Goal: Task Accomplishment & Management: Complete application form

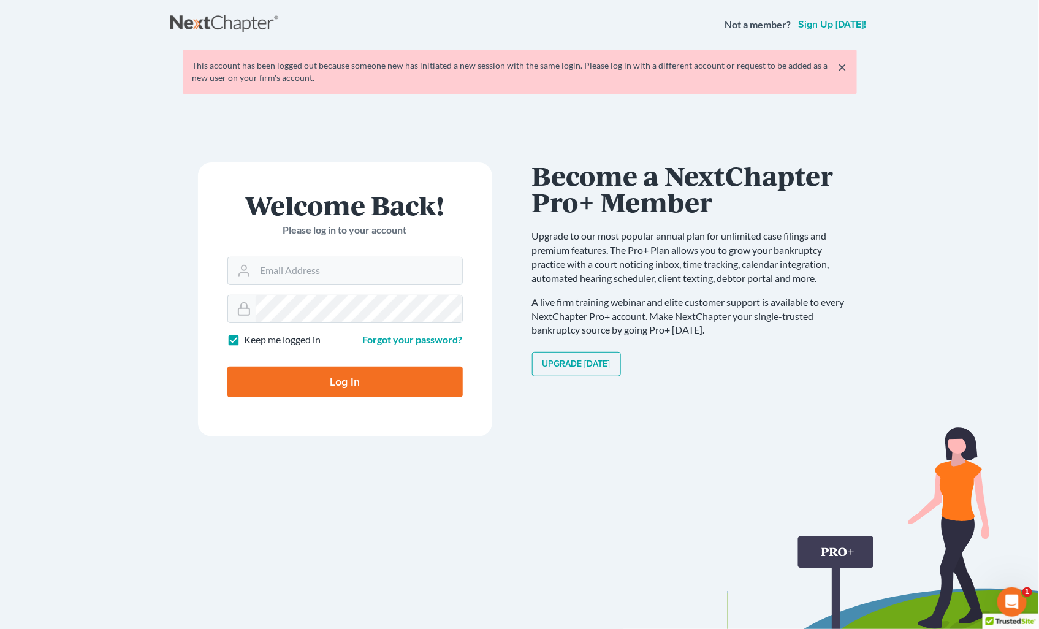
type input "holly@aaronjtolsonlaw.com"
click at [394, 378] on input "Log In" at bounding box center [344, 381] width 235 height 31
type input "Thinking..."
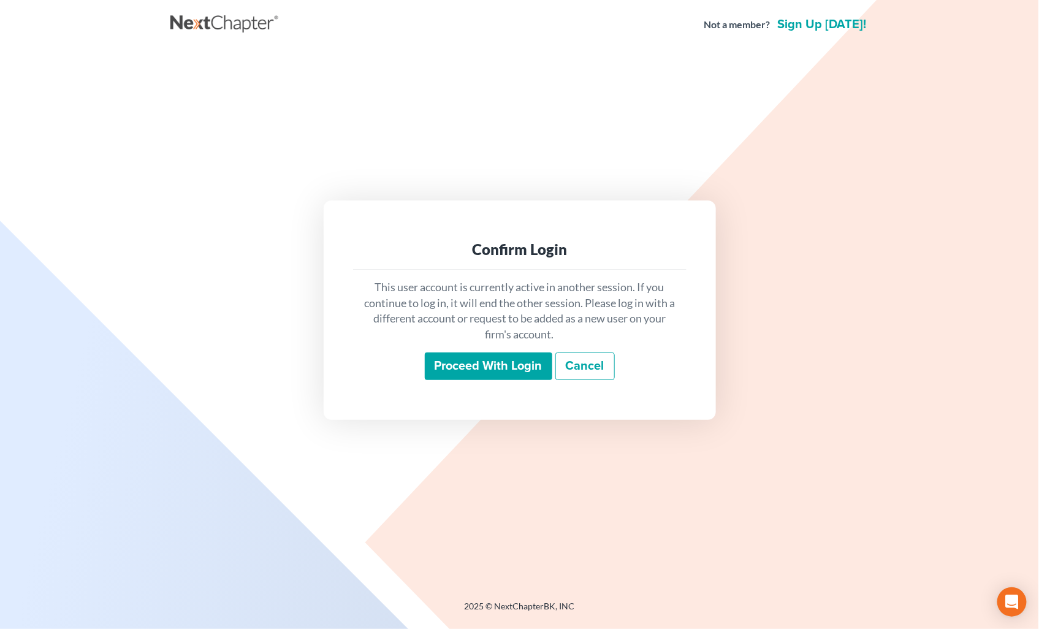
click at [485, 357] on input "Proceed with login" at bounding box center [488, 366] width 127 height 28
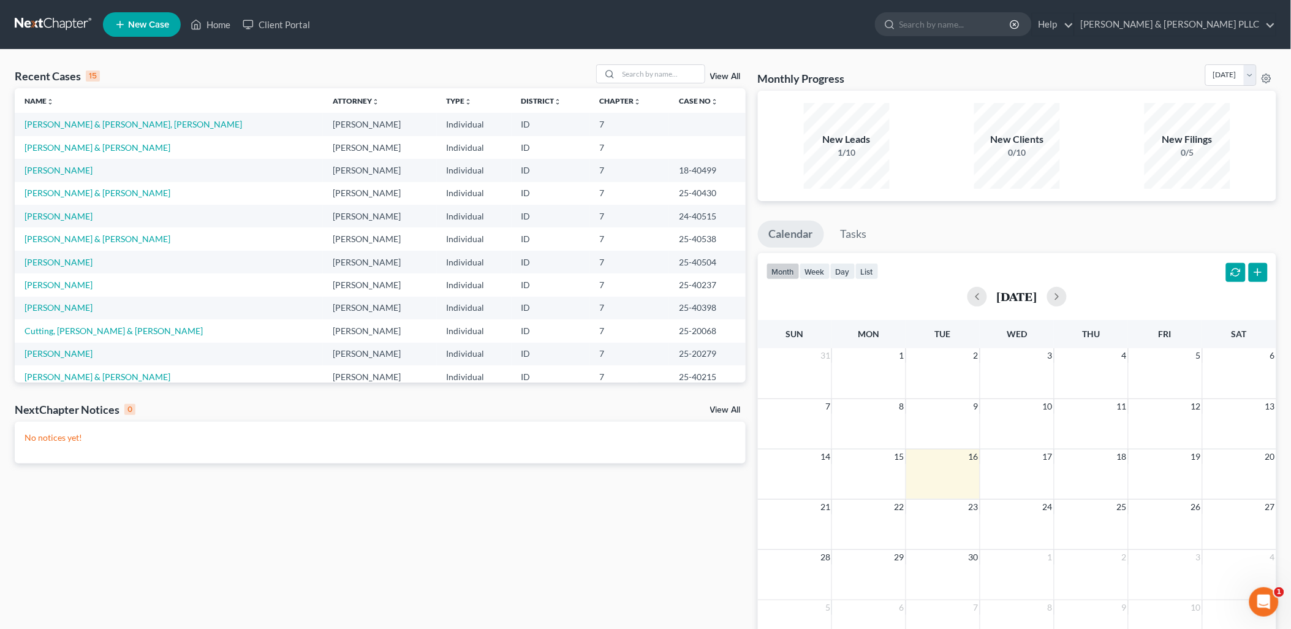
click at [136, 25] on span "New Case" at bounding box center [148, 24] width 41 height 9
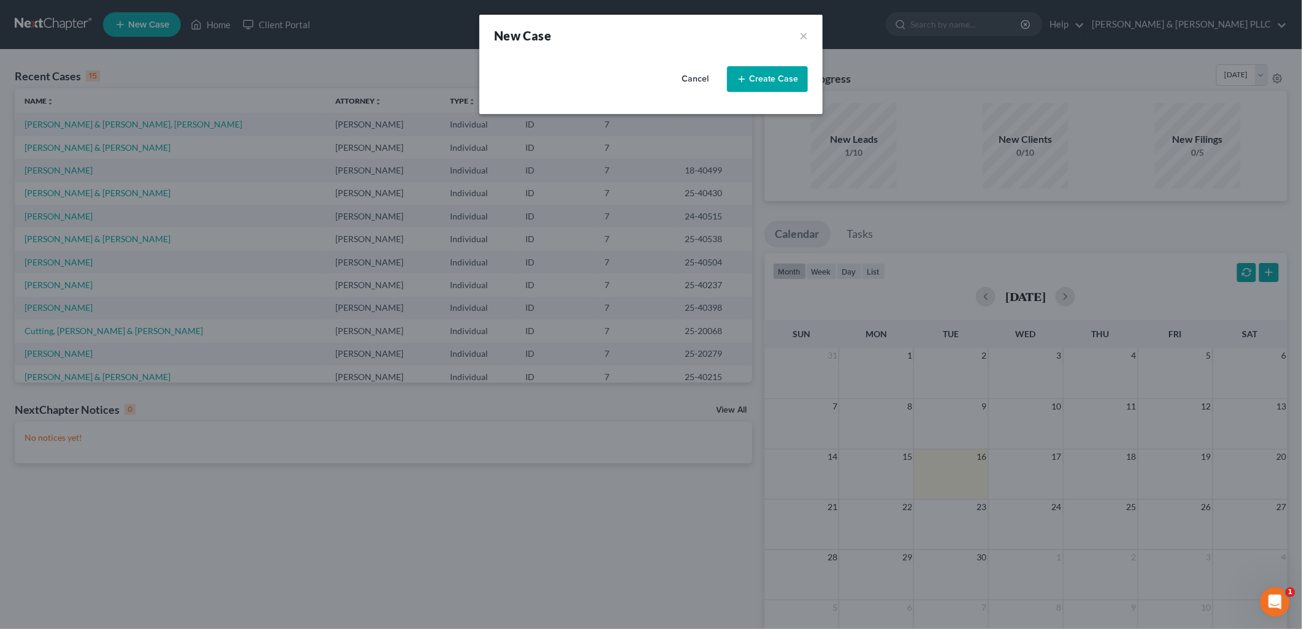
select select "23"
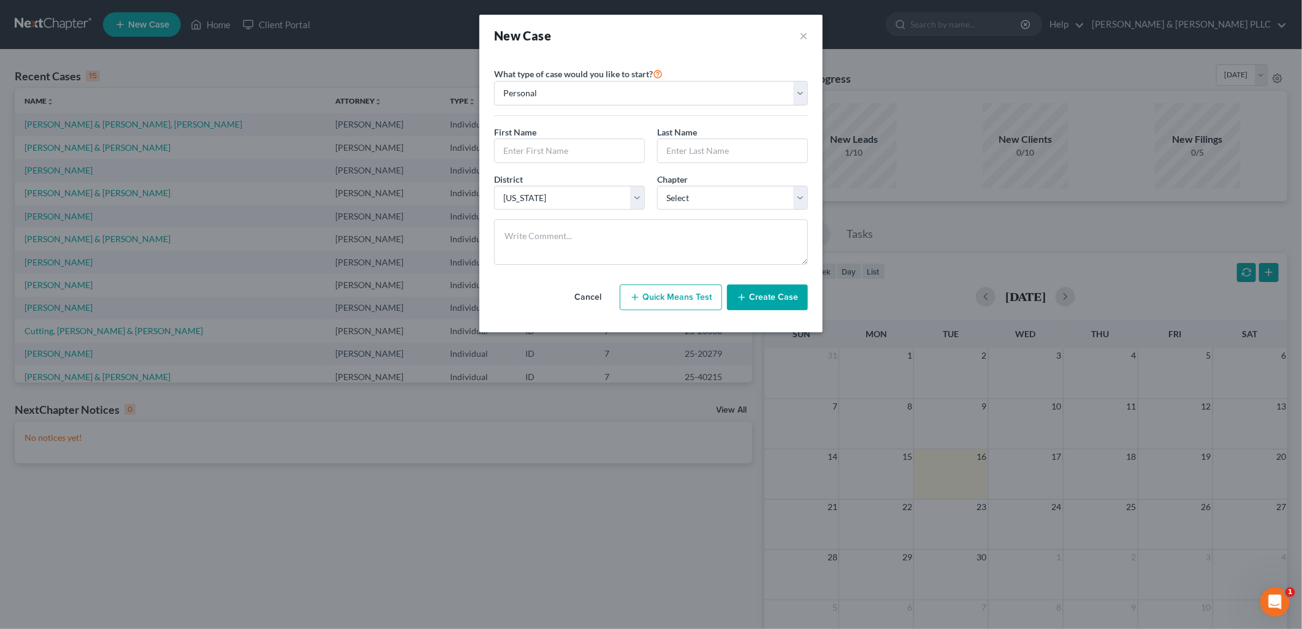
click at [133, 45] on div "New Case × Please select case type * Bankruptcy Bankruptcy What type of case wo…" at bounding box center [651, 314] width 1302 height 629
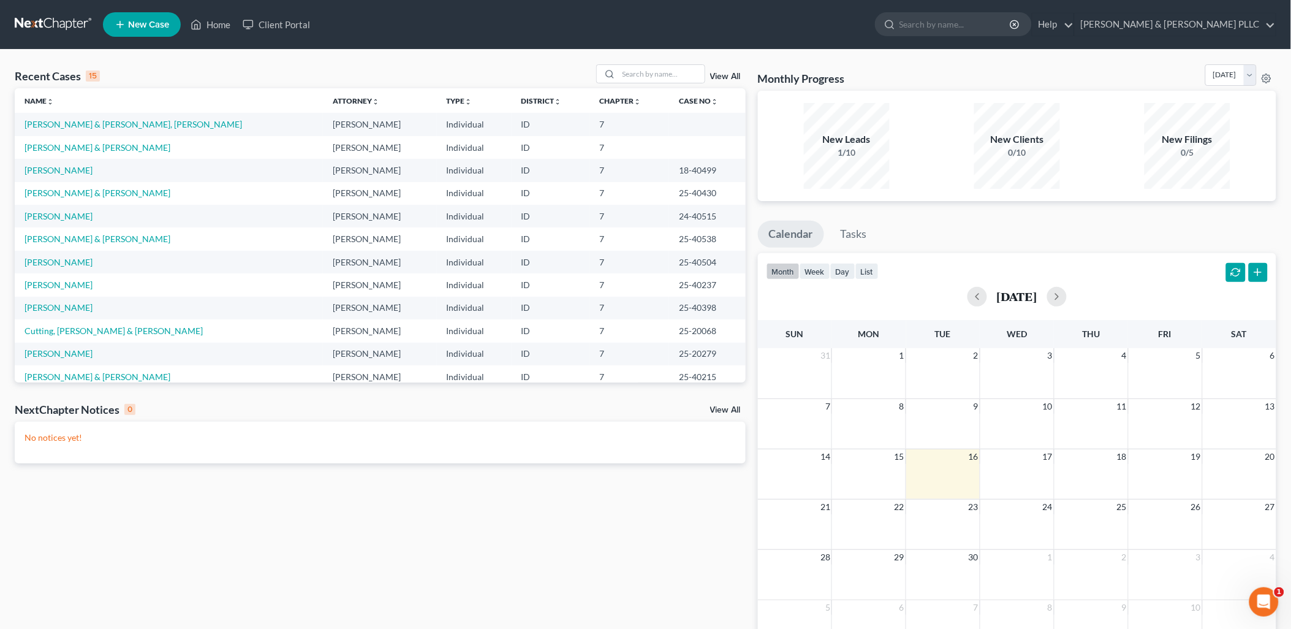
click at [153, 29] on link "New Case" at bounding box center [142, 24] width 78 height 25
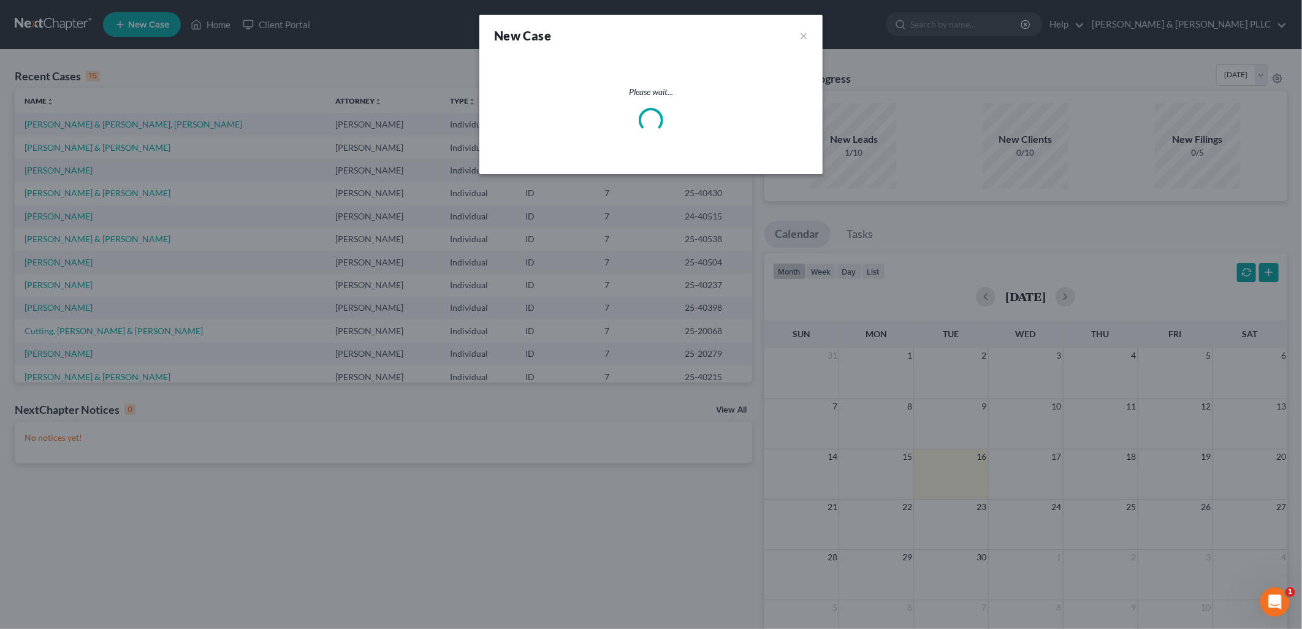
select select "23"
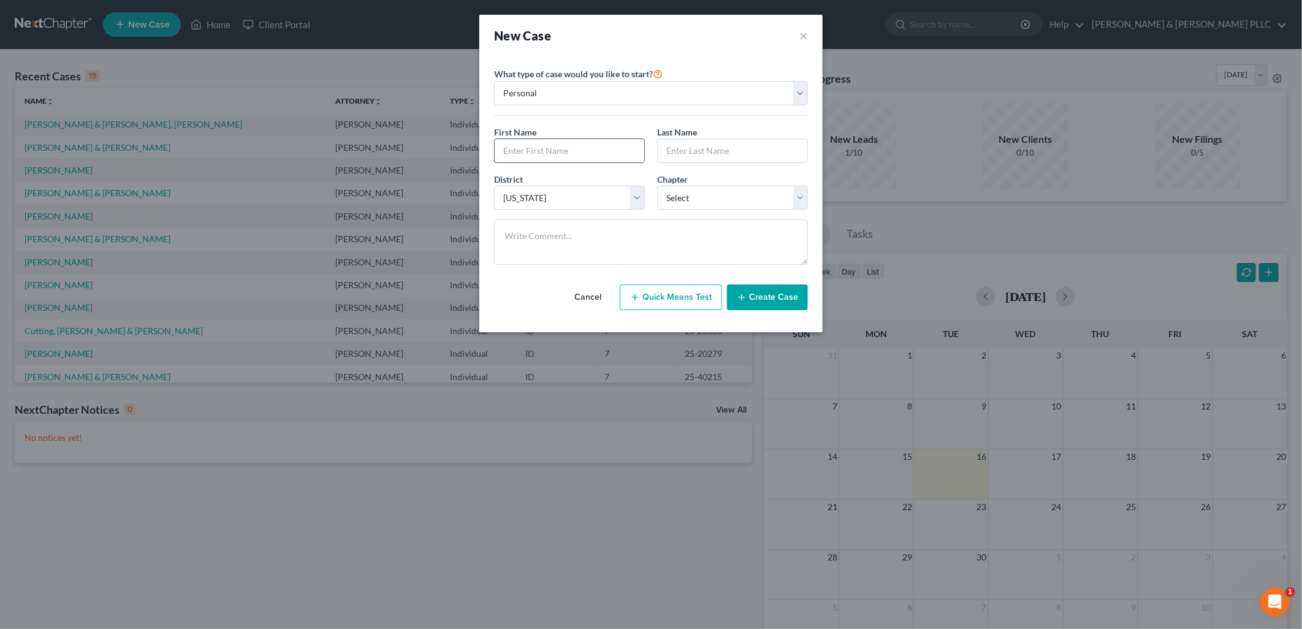
click at [599, 140] on input "text" at bounding box center [570, 150] width 150 height 23
type input "[PERSON_NAME]"
click at [808, 198] on div "Chapter * Select 7 11 12 13" at bounding box center [732, 191] width 163 height 37
drag, startPoint x: 793, startPoint y: 196, endPoint x: 787, endPoint y: 199, distance: 6.6
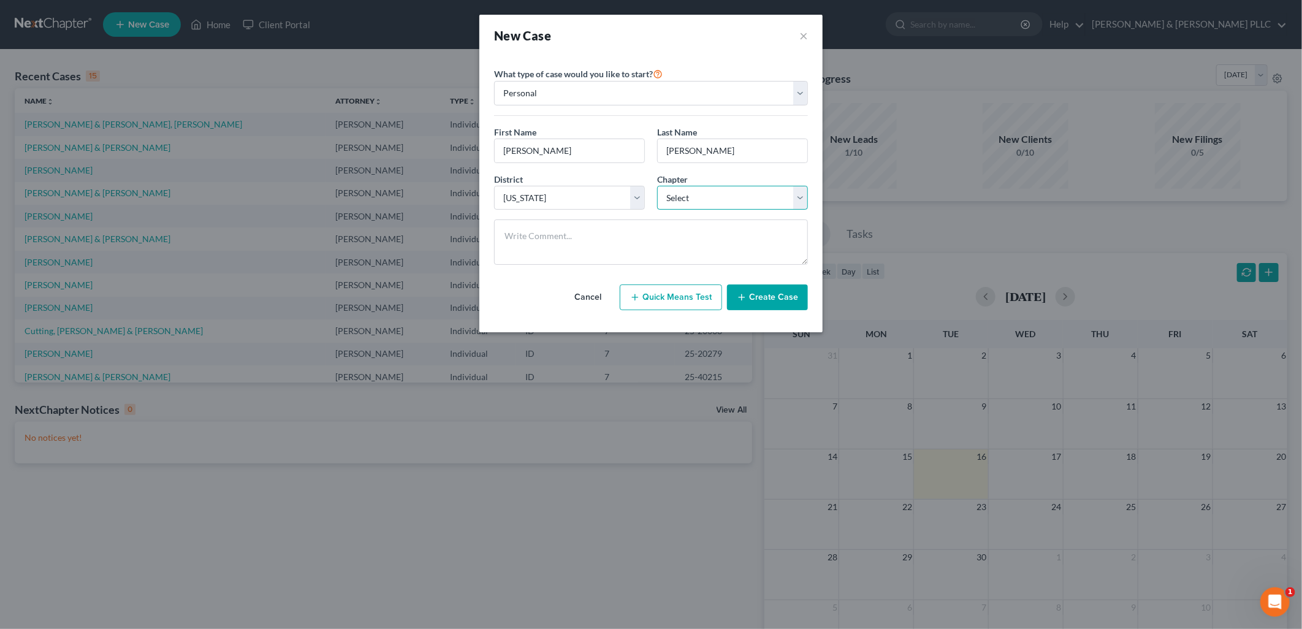
click at [793, 196] on select "Select 7 11 12 13" at bounding box center [732, 198] width 151 height 25
select select "0"
click at [657, 186] on select "Select 7 11 12 13" at bounding box center [732, 198] width 151 height 25
click at [776, 297] on button "Create Case" at bounding box center [767, 297] width 81 height 26
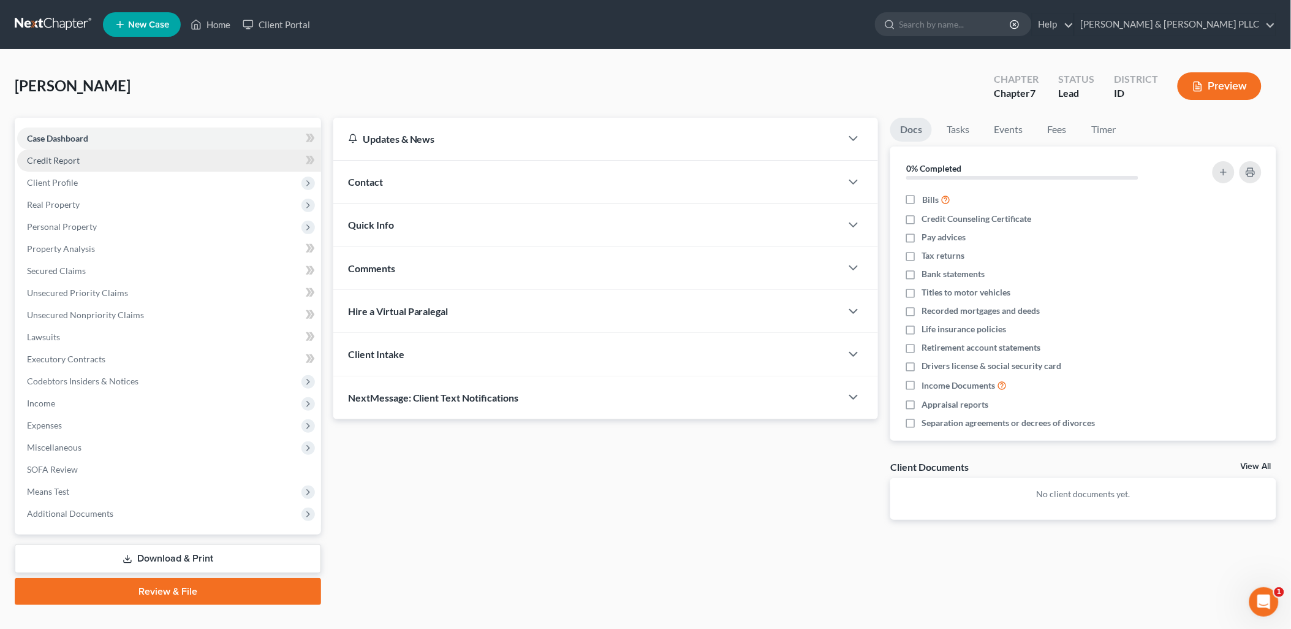
click at [77, 163] on span "Credit Report" at bounding box center [53, 160] width 53 height 10
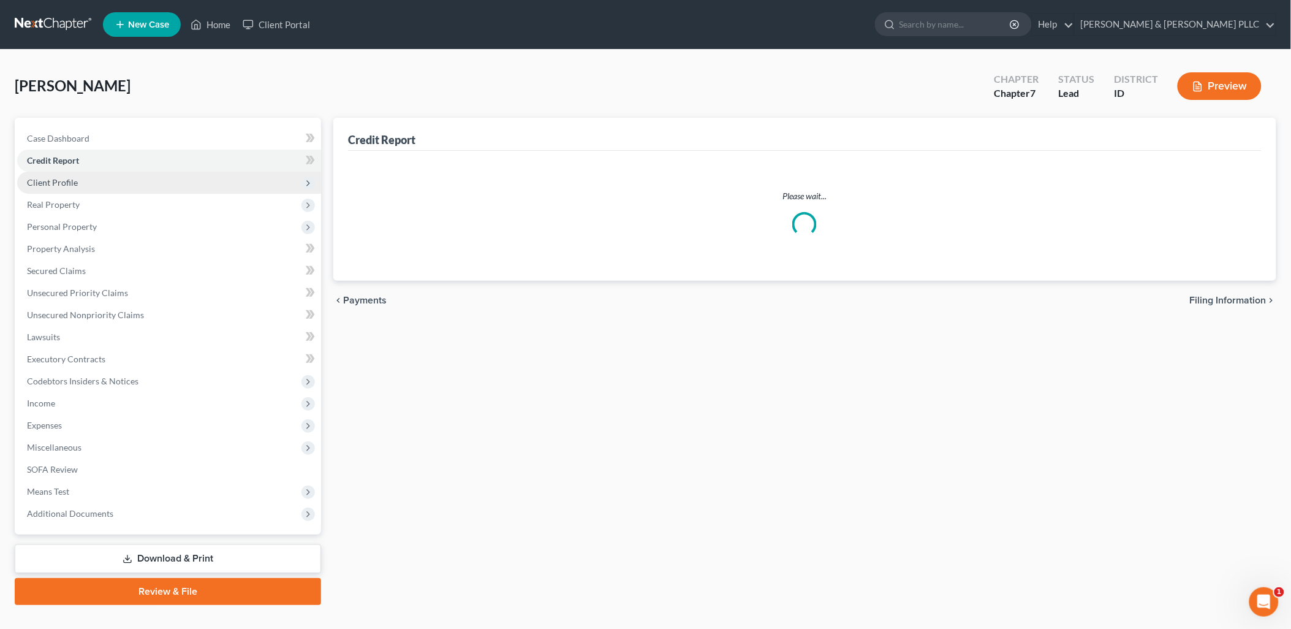
click at [64, 184] on span "Client Profile" at bounding box center [52, 182] width 51 height 10
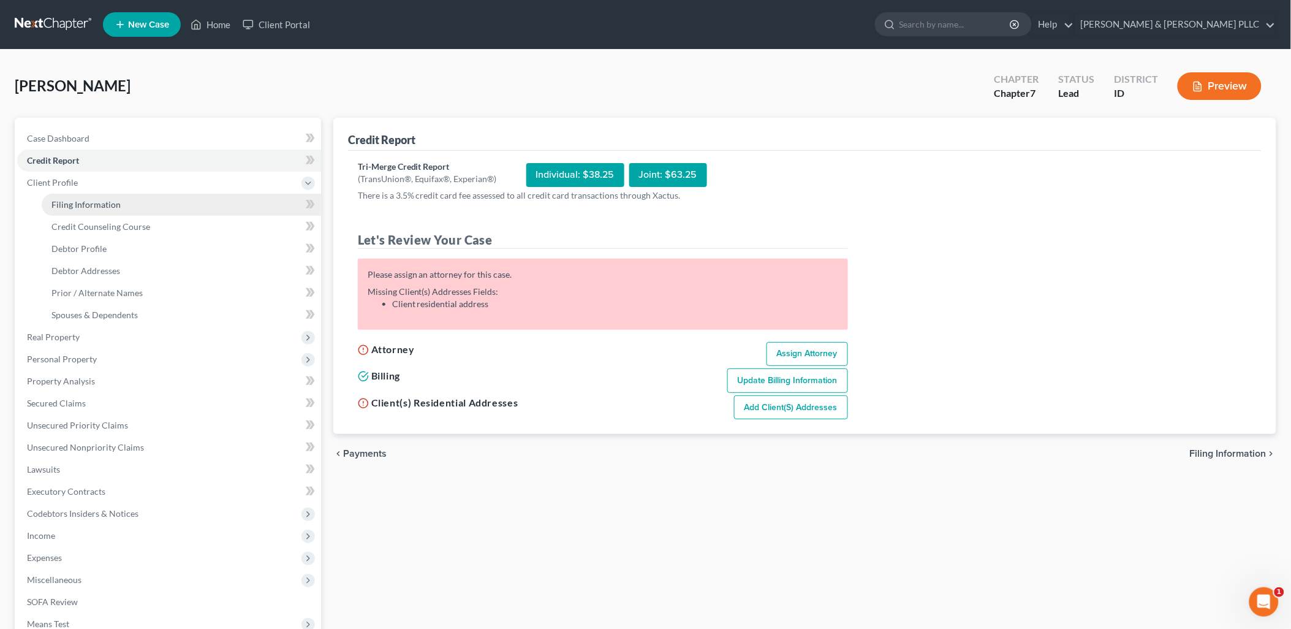
click at [93, 199] on span "Filing Information" at bounding box center [85, 204] width 69 height 10
select select "1"
select select "0"
select select "23"
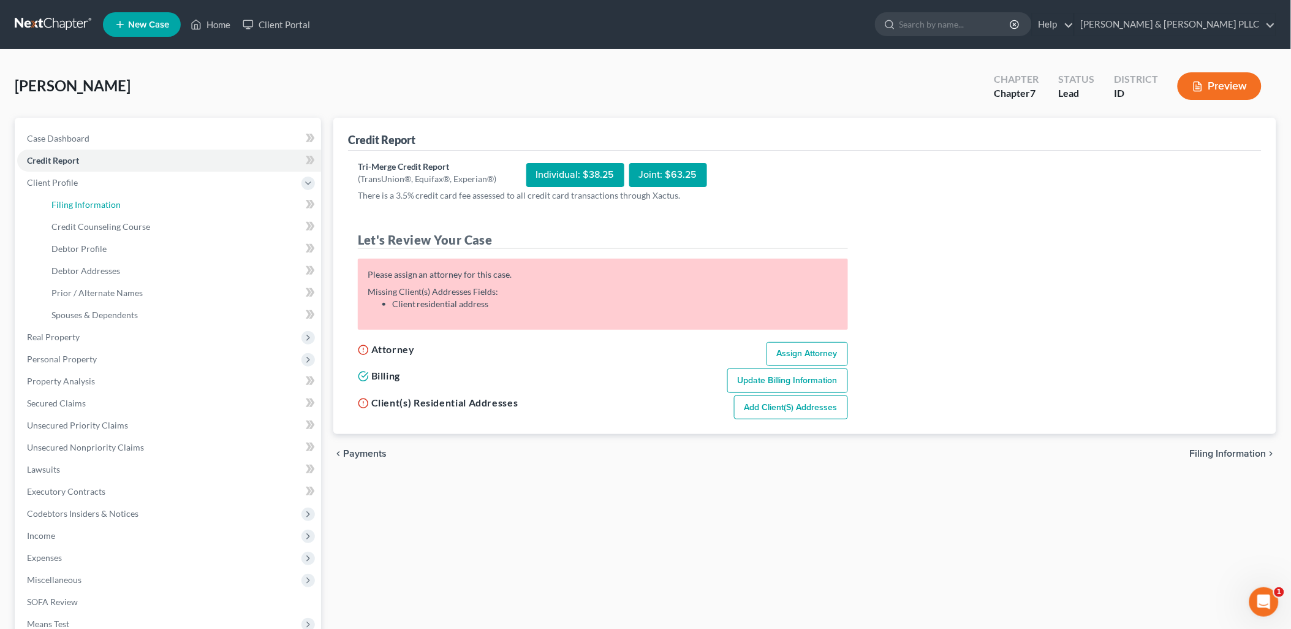
select select "13"
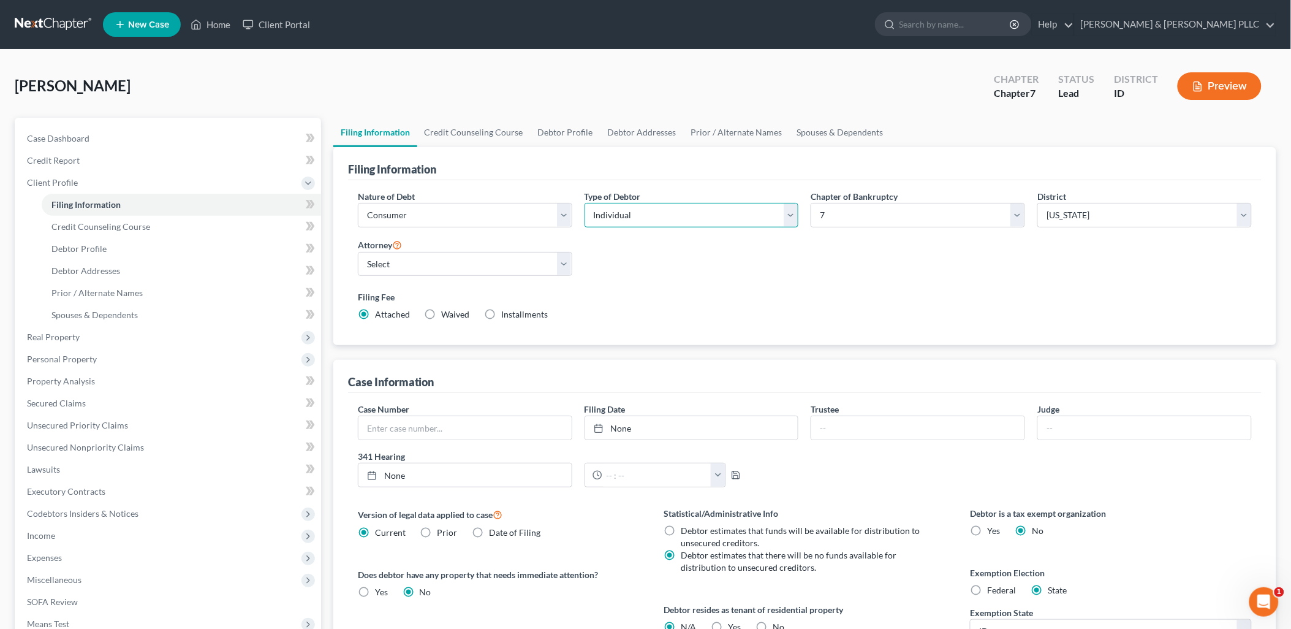
click at [792, 211] on select "Select Individual Joint" at bounding box center [692, 215] width 214 height 25
click at [642, 264] on div "Nature of Debt Select Business Consumer Other Nature of Business Select Clearin…" at bounding box center [805, 260] width 906 height 141
click at [562, 270] on select "Select [PERSON_NAME] - ID [PERSON_NAME] - MTB [PERSON_NAME] - ID [PERSON_NAME] …" at bounding box center [465, 264] width 214 height 25
select select "0"
click at [358, 252] on select "Select [PERSON_NAME] - ID [PERSON_NAME] - MTB [PERSON_NAME] - ID [PERSON_NAME] …" at bounding box center [465, 264] width 214 height 25
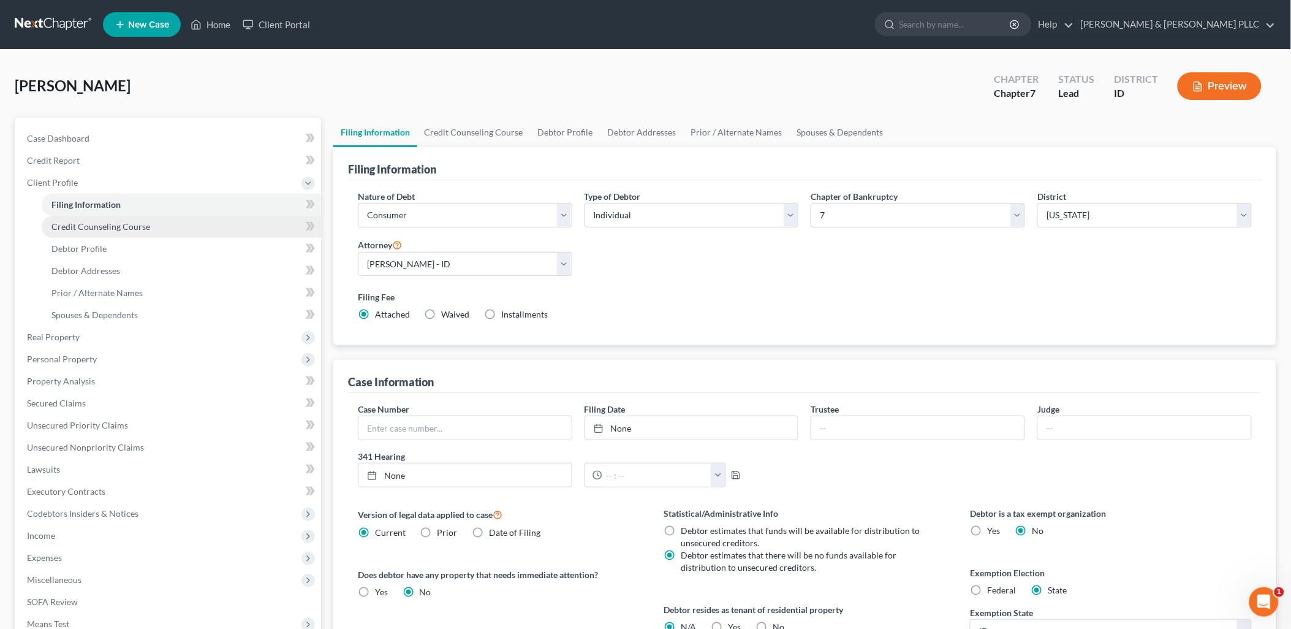
click at [123, 224] on span "Credit Counseling Course" at bounding box center [100, 226] width 99 height 10
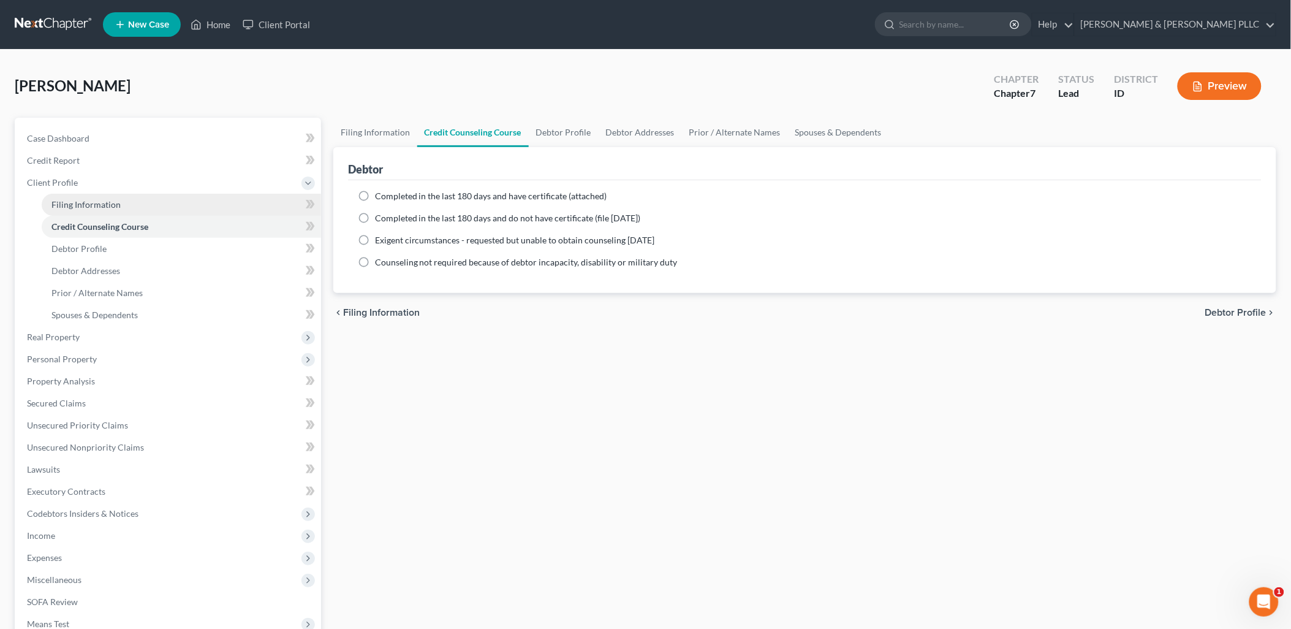
drag, startPoint x: 107, startPoint y: 202, endPoint x: 227, endPoint y: 204, distance: 120.7
click at [107, 202] on span "Filing Information" at bounding box center [85, 204] width 69 height 10
select select "1"
select select "0"
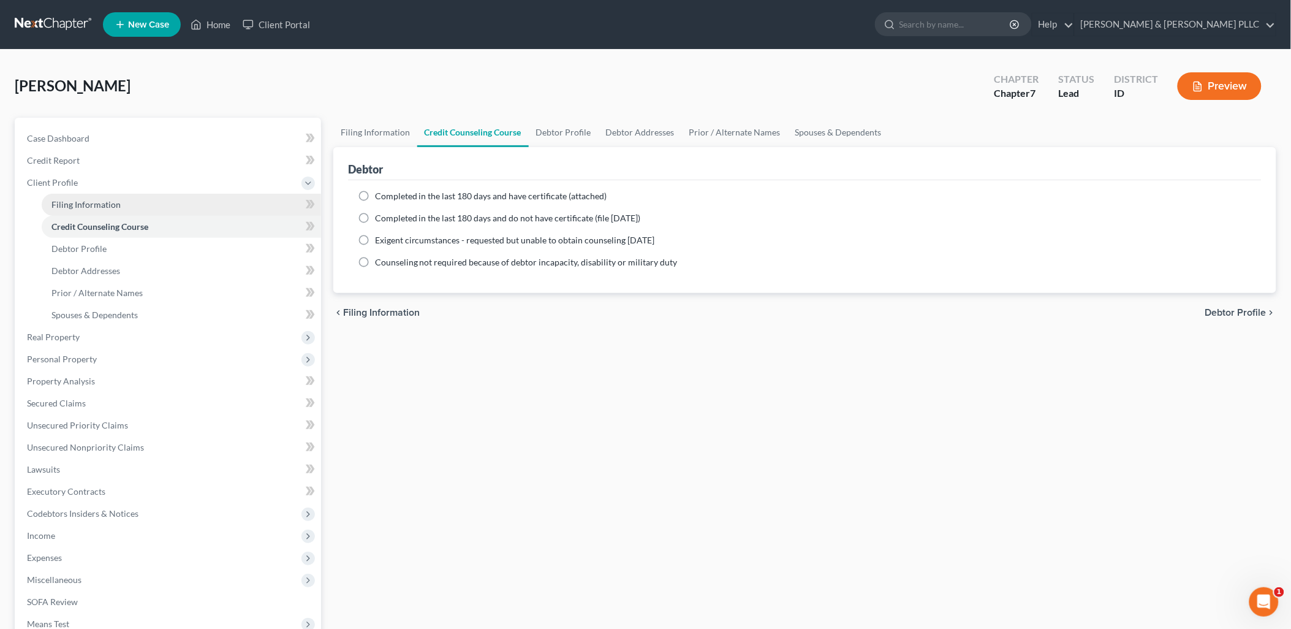
select select "23"
select select "0"
select select "13"
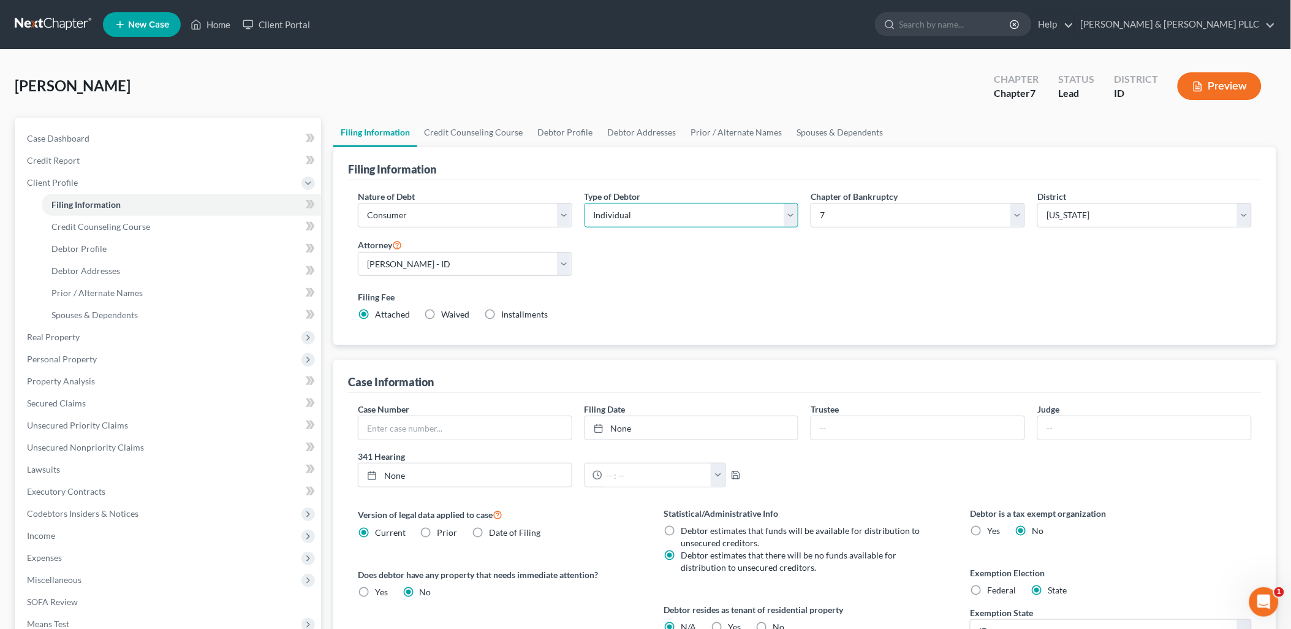
click at [795, 210] on select "Select Individual Joint" at bounding box center [692, 215] width 214 height 25
select select "1"
click at [585, 203] on select "Select Individual Joint" at bounding box center [692, 215] width 214 height 25
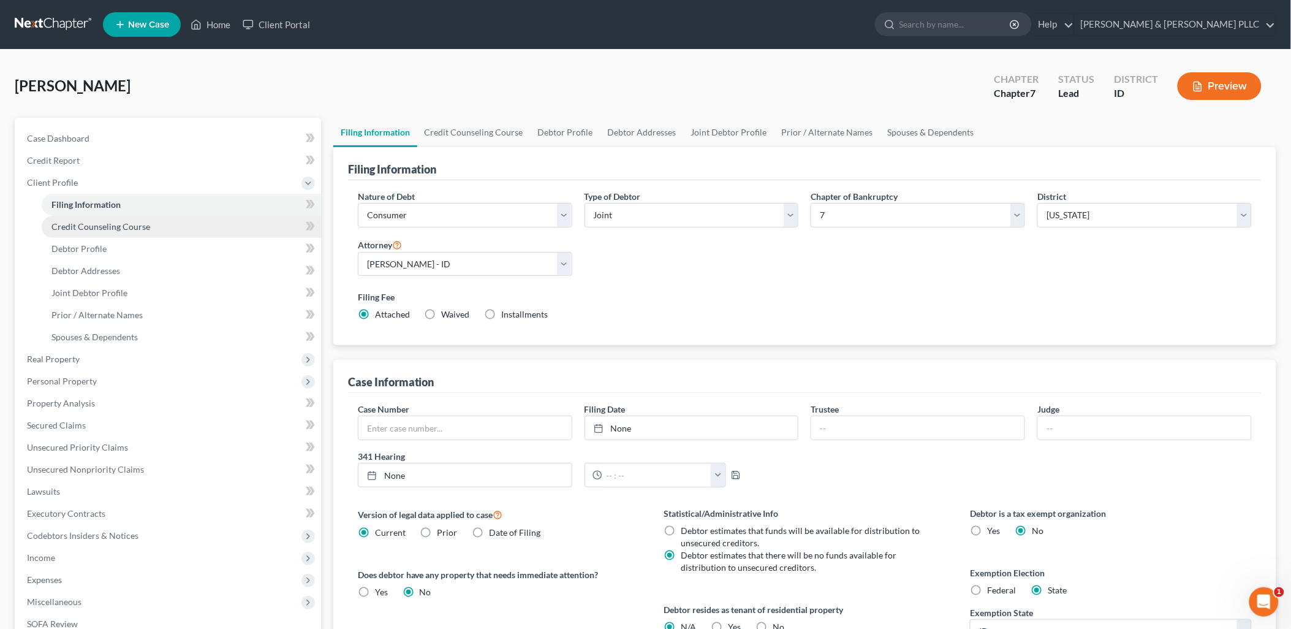
click at [71, 219] on link "Credit Counseling Course" at bounding box center [181, 227] width 279 height 22
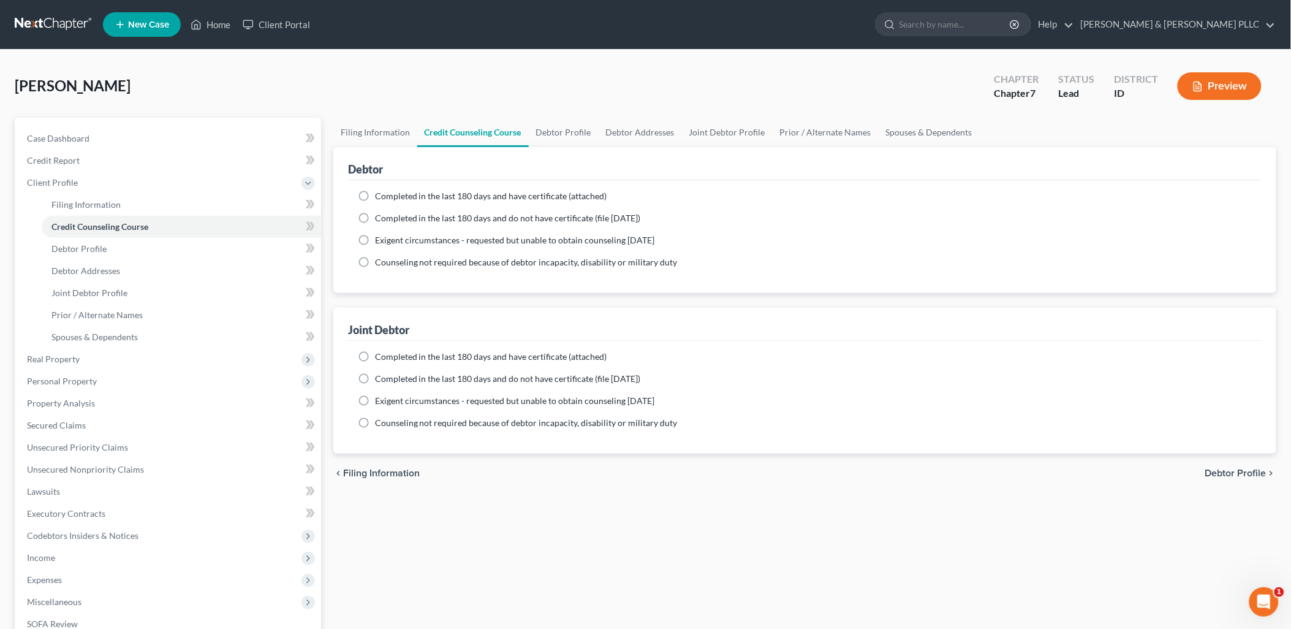
click at [375, 192] on label "Completed in the last 180 days and have certificate (attached)" at bounding box center [491, 196] width 232 height 12
click at [380, 192] on input "Completed in the last 180 days and have certificate (attached)" at bounding box center [384, 194] width 8 height 8
radio input "true"
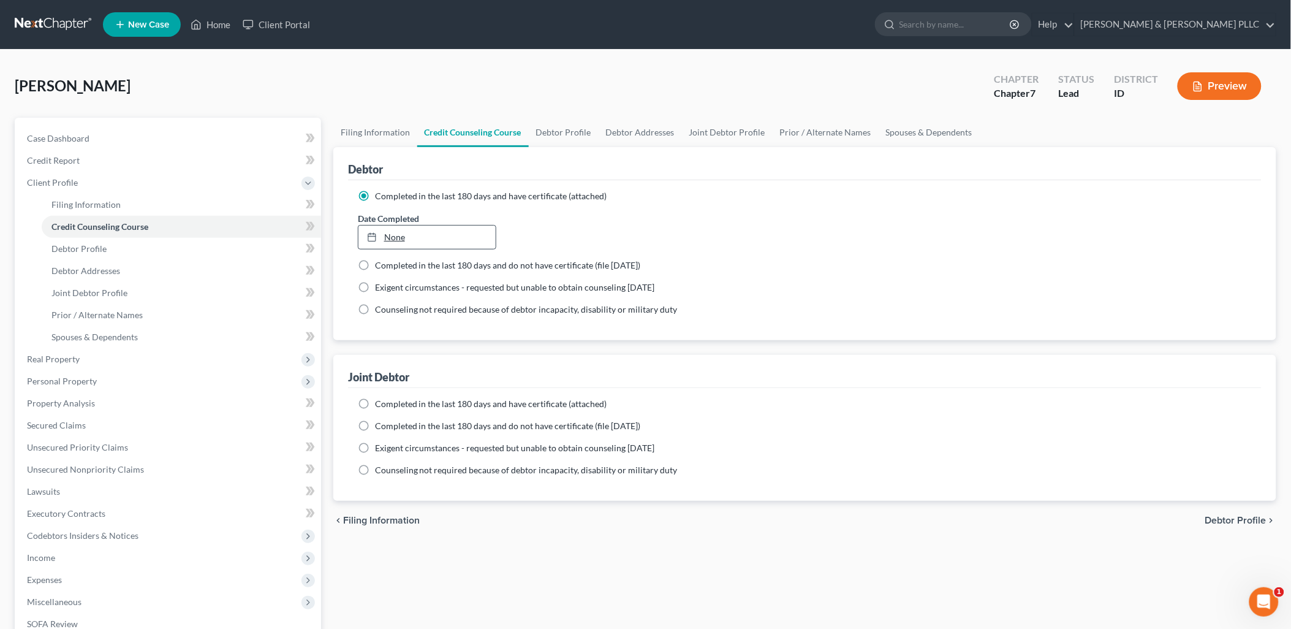
type input "[DATE]"
click at [391, 231] on link "[DATE]" at bounding box center [428, 237] width 138 height 23
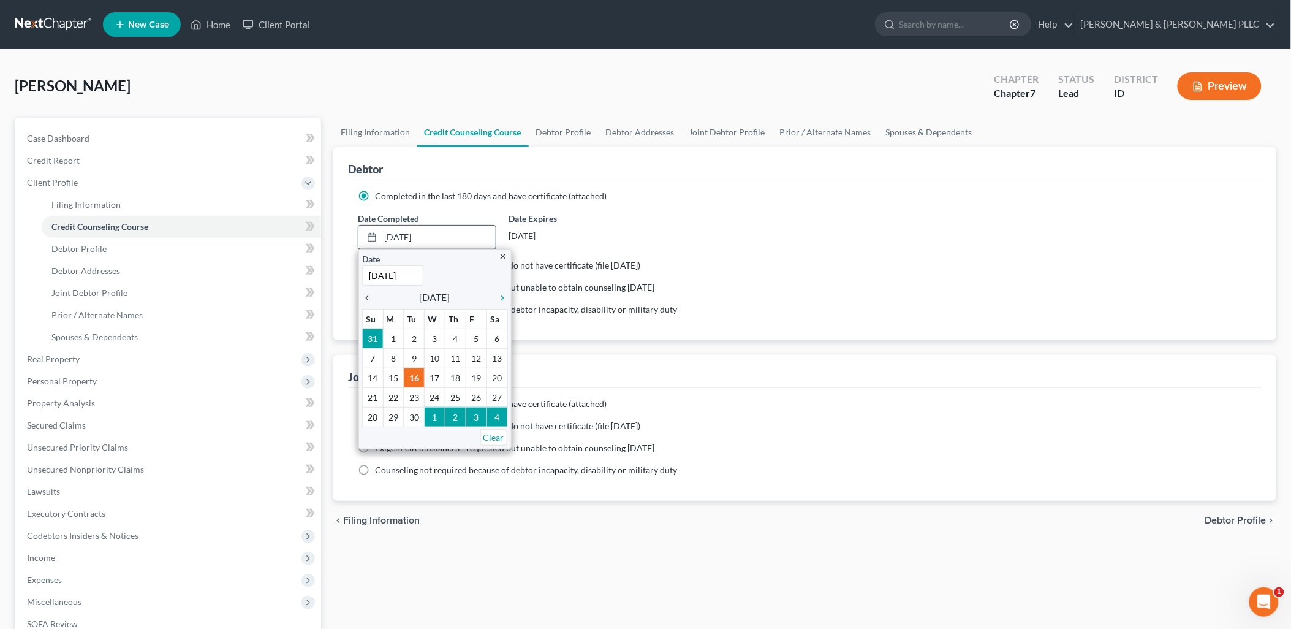
click at [364, 291] on div "chevron_left" at bounding box center [370, 297] width 16 height 12
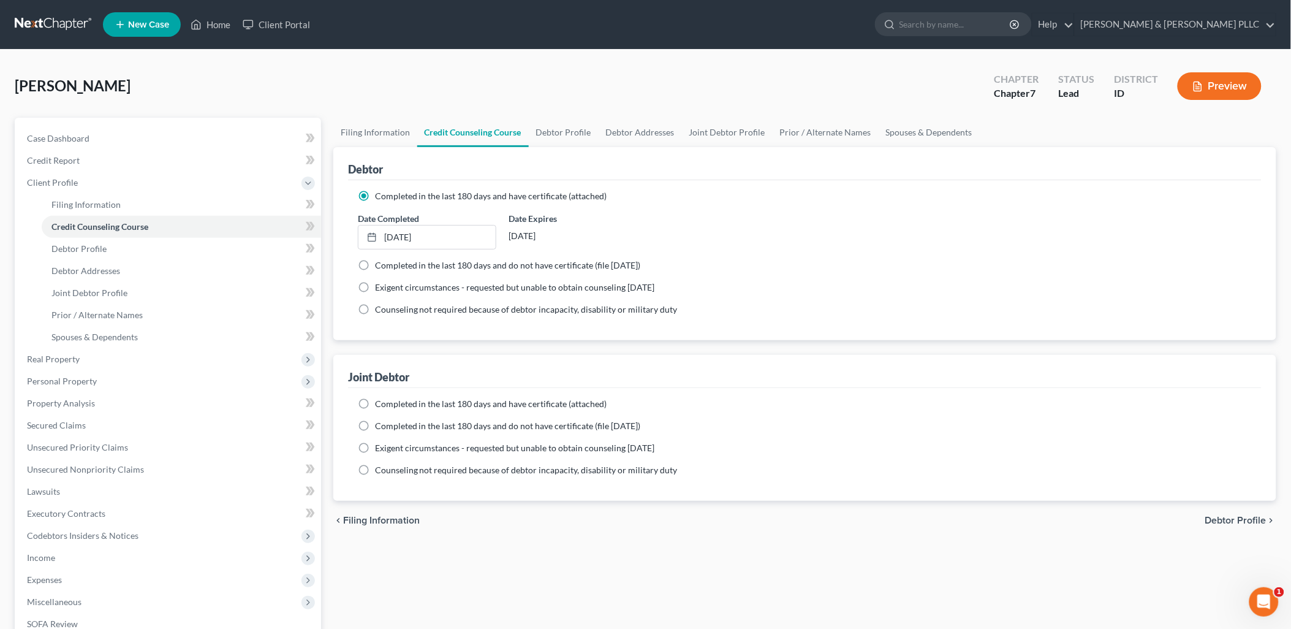
click at [375, 401] on label "Completed in the last 180 days and have certificate (attached)" at bounding box center [491, 404] width 232 height 12
click at [380, 401] on input "Completed in the last 180 days and have certificate (attached)" at bounding box center [384, 402] width 8 height 8
radio input "true"
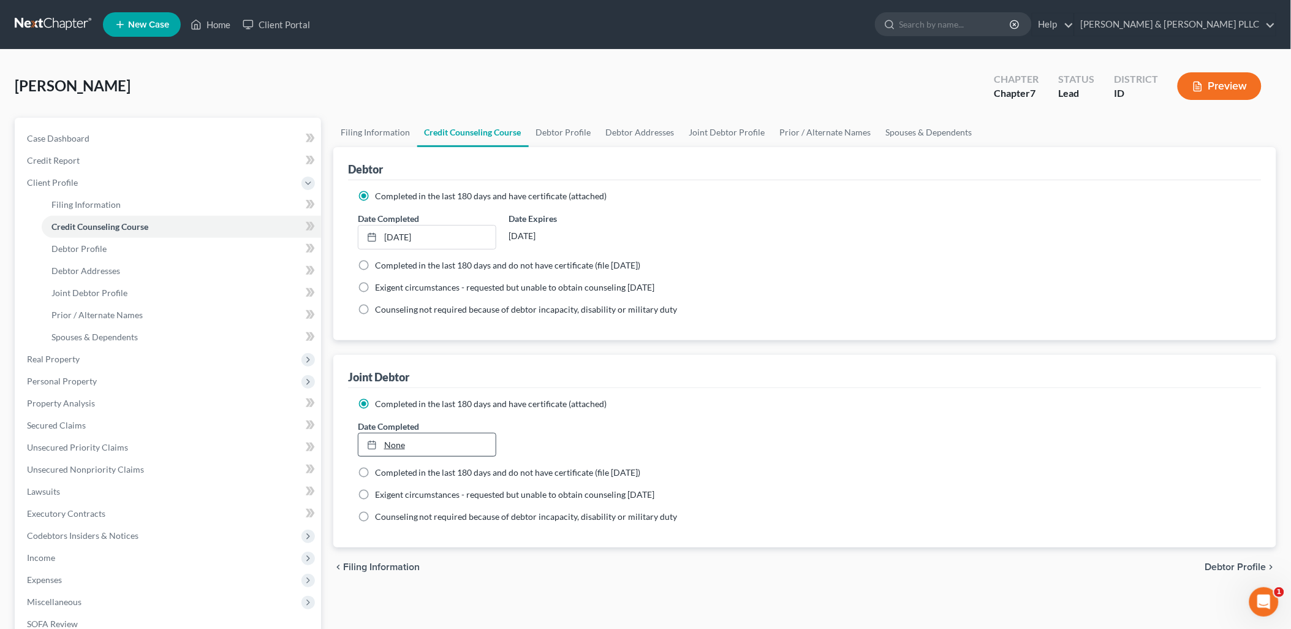
type input "[DATE]"
click at [384, 440] on link "None" at bounding box center [428, 444] width 138 height 23
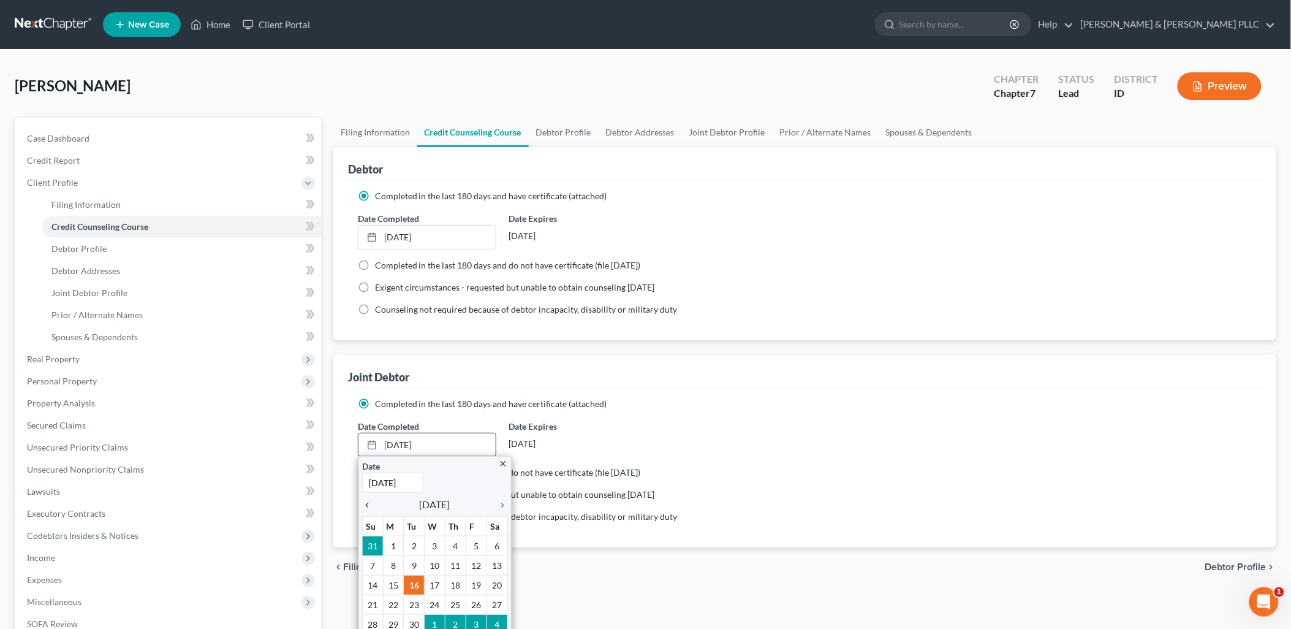
click at [366, 503] on icon "chevron_left" at bounding box center [370, 505] width 16 height 10
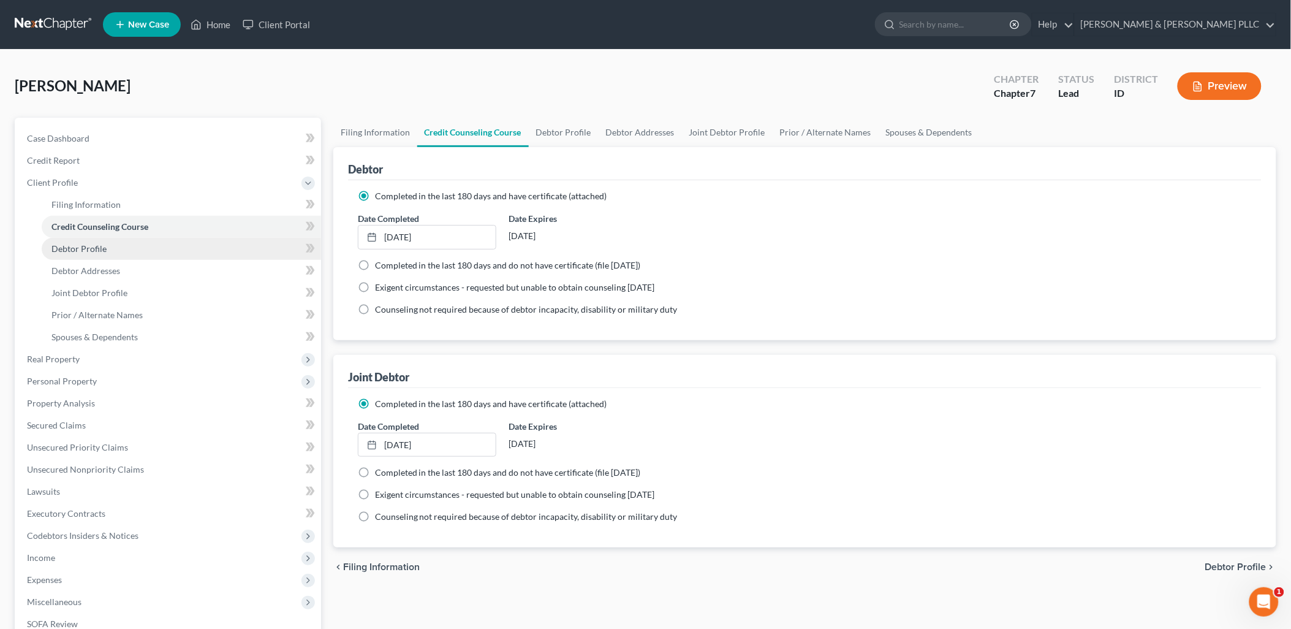
click at [94, 252] on span "Debtor Profile" at bounding box center [78, 248] width 55 height 10
select select "1"
select select "0"
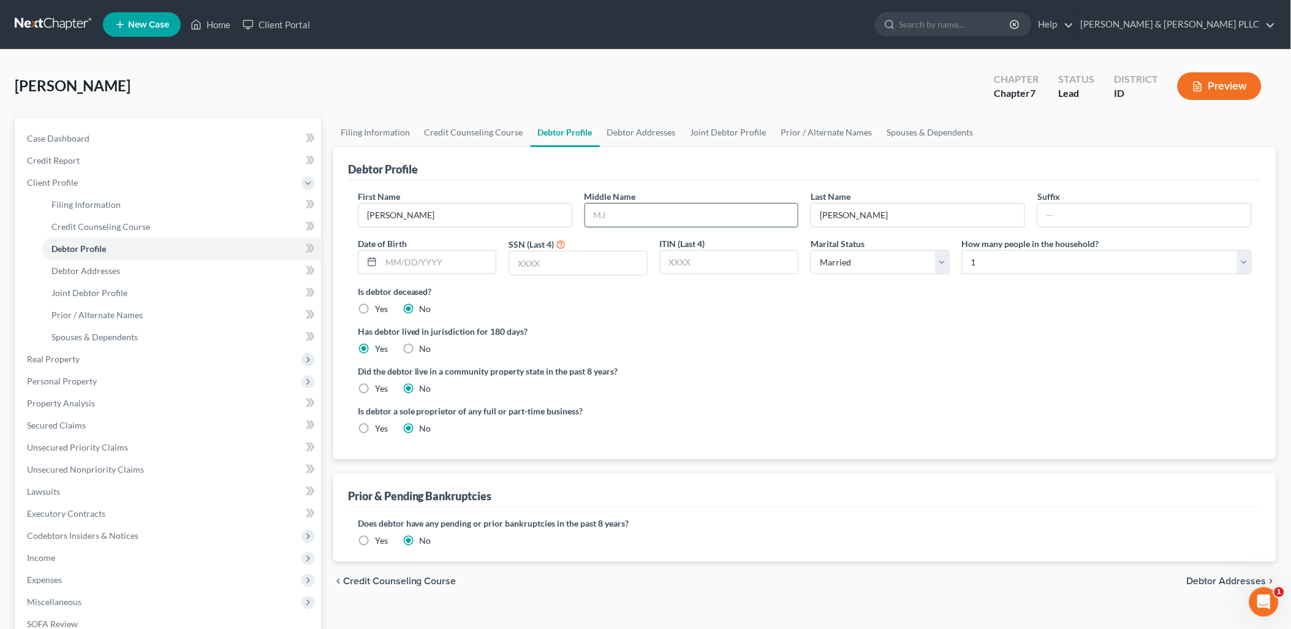
click at [643, 213] on input "text" at bounding box center [691, 214] width 213 height 23
click at [643, 213] on input "C." at bounding box center [691, 214] width 213 height 23
type input "C"
type input "[DATE]"
type input "1328"
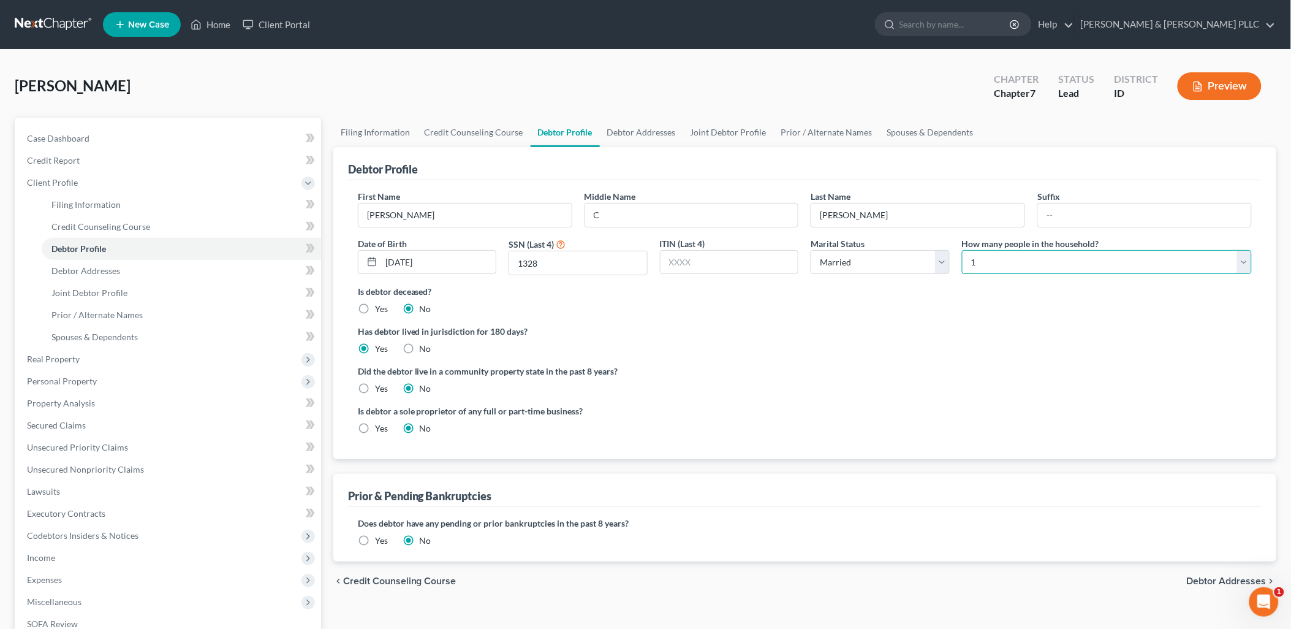
click at [1038, 260] on select "Select 1 2 3 4 5 6 7 8 9 10 11 12 13 14 15 16 17 18 19 20" at bounding box center [1107, 262] width 290 height 25
select select "3"
click at [962, 250] on select "Select 1 2 3 4 5 6 7 8 9 10 11 12 13 14 15 16 17 18 19 20" at bounding box center [1107, 262] width 290 height 25
click at [375, 389] on label "Yes" at bounding box center [381, 388] width 13 height 12
click at [380, 389] on input "Yes" at bounding box center [384, 386] width 8 height 8
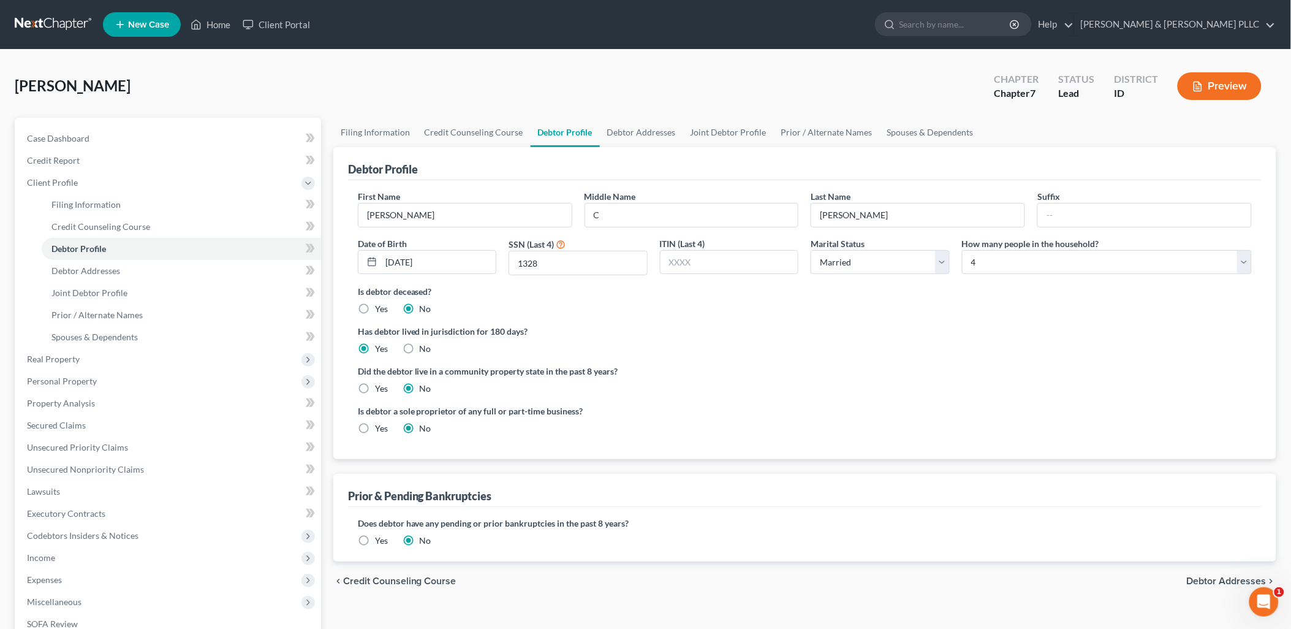
radio input "true"
radio input "false"
click at [112, 265] on span "Debtor Addresses" at bounding box center [85, 270] width 69 height 10
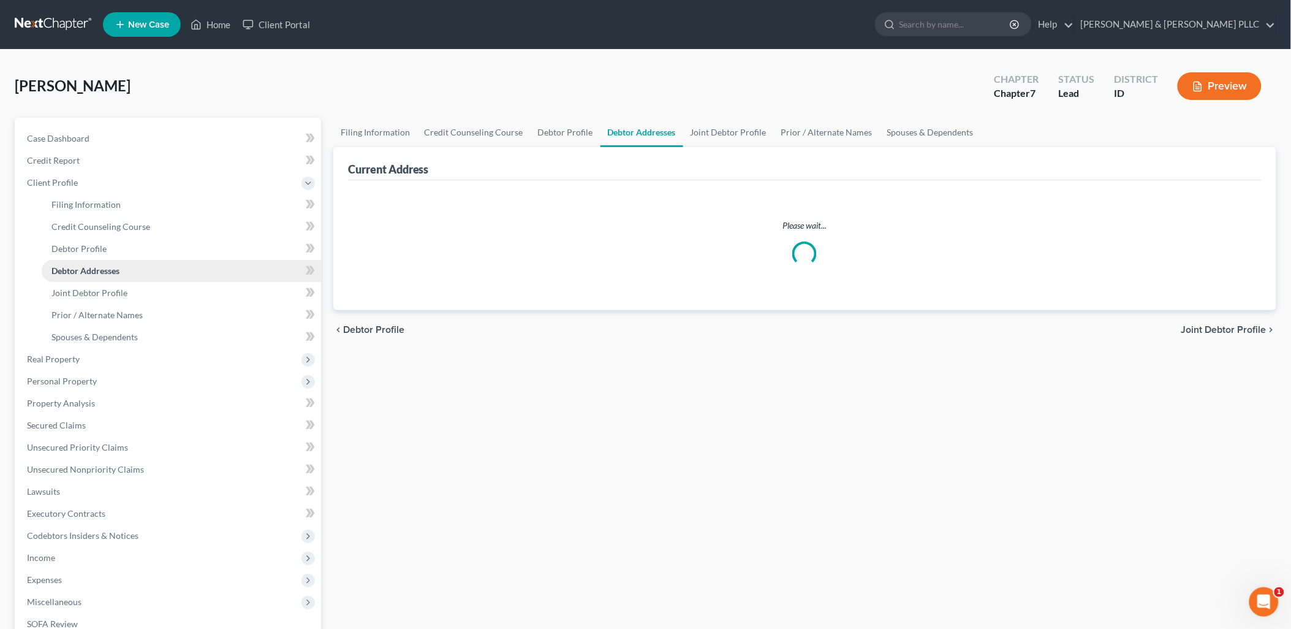
select select "0"
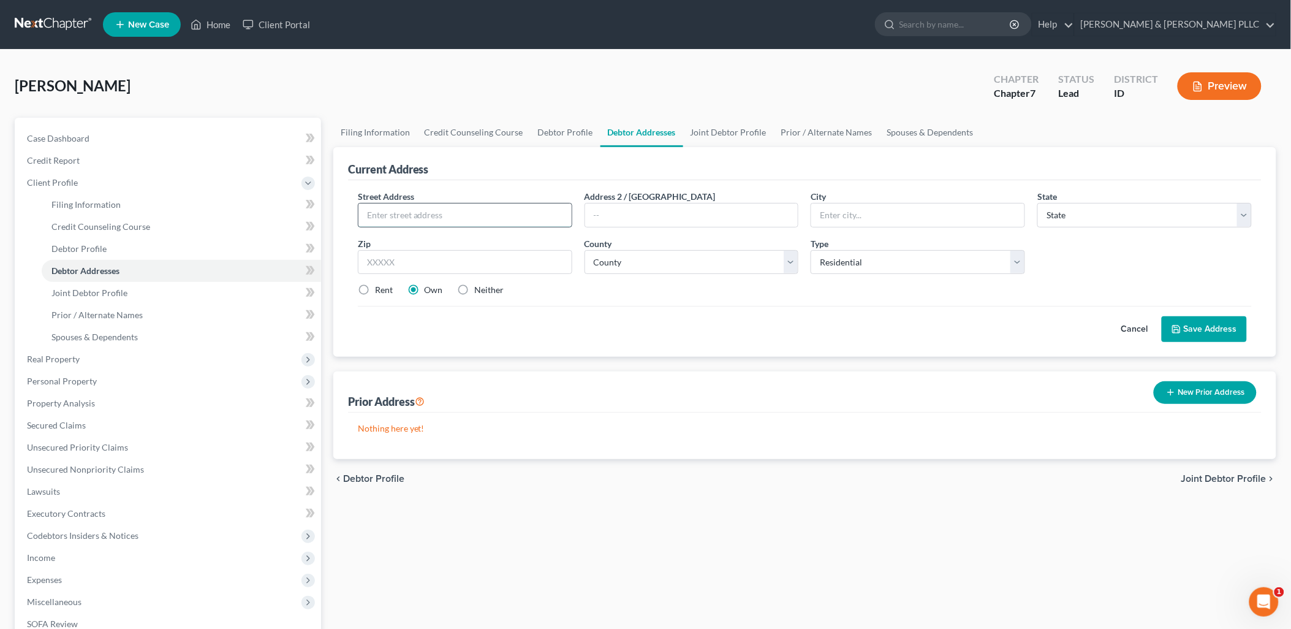
click at [493, 224] on input "text" at bounding box center [465, 214] width 213 height 23
type input "6601 W 3800 S"
type input "[GEOGRAPHIC_DATA]"
select select "13"
type input "83440"
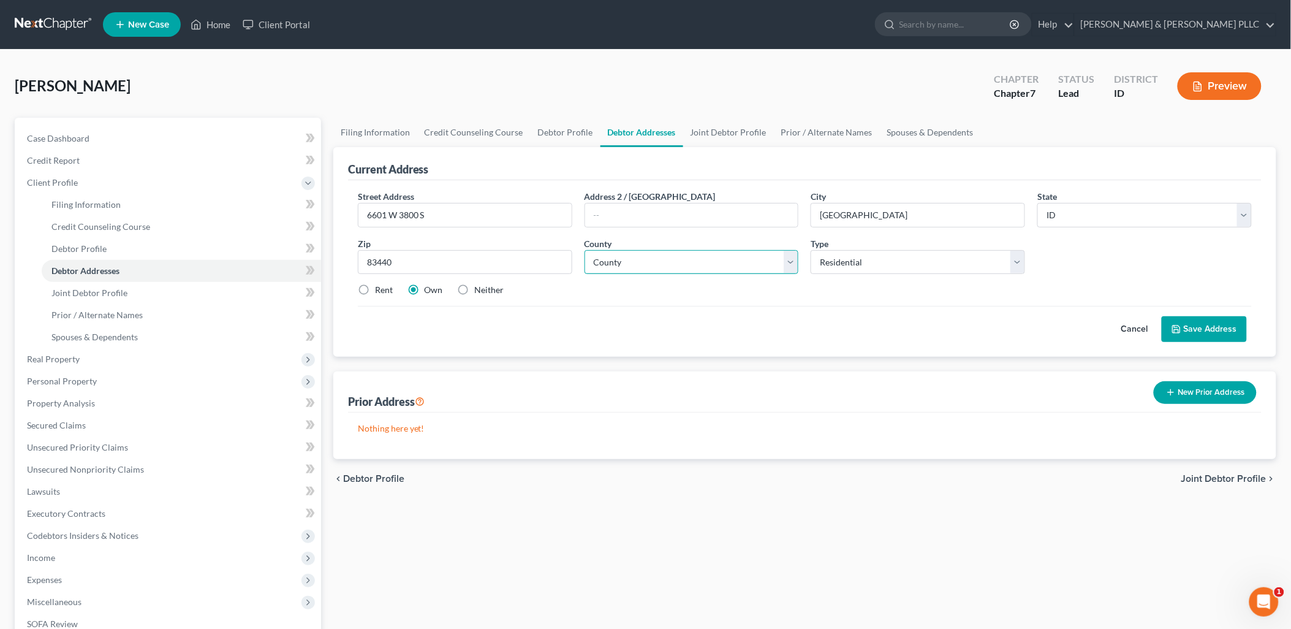
click at [791, 260] on select "County [GEOGRAPHIC_DATA] [GEOGRAPHIC_DATA] [GEOGRAPHIC_DATA] [GEOGRAPHIC_DATA] …" at bounding box center [692, 262] width 214 height 25
select select "32"
click at [585, 250] on select "County [GEOGRAPHIC_DATA] [GEOGRAPHIC_DATA] [GEOGRAPHIC_DATA] [GEOGRAPHIC_DATA] …" at bounding box center [692, 262] width 214 height 25
click at [1038, 321] on button "Save Address" at bounding box center [1204, 329] width 85 height 26
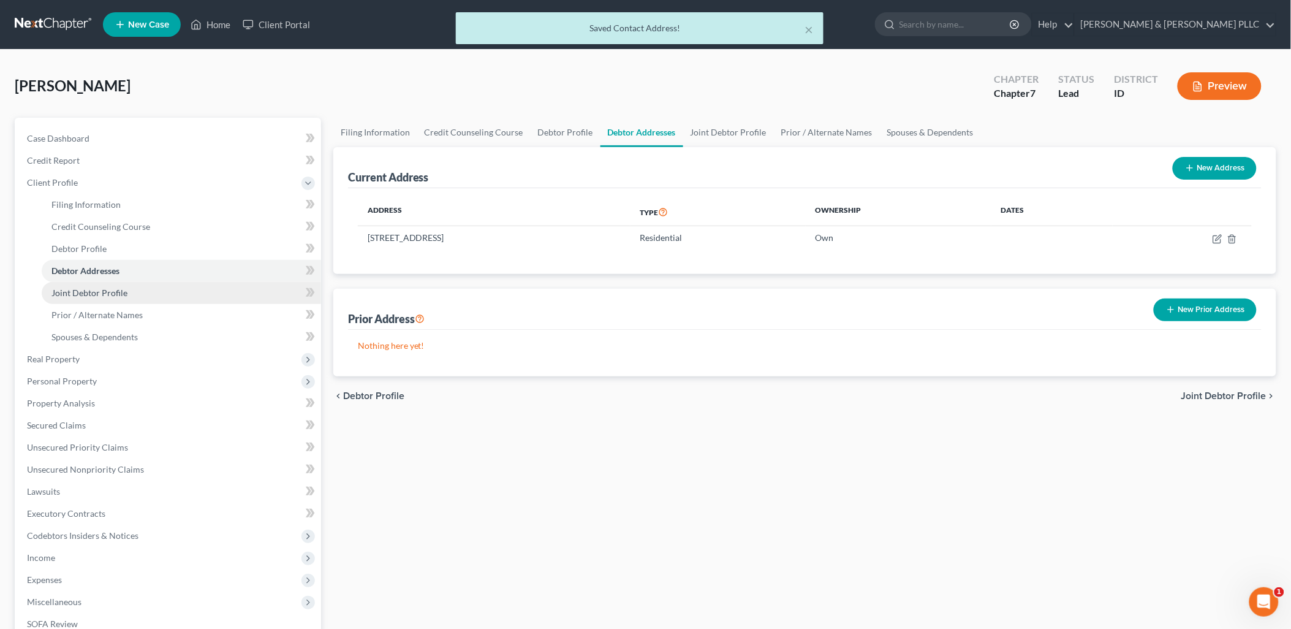
click at [118, 292] on span "Joint Debtor Profile" at bounding box center [89, 292] width 76 height 10
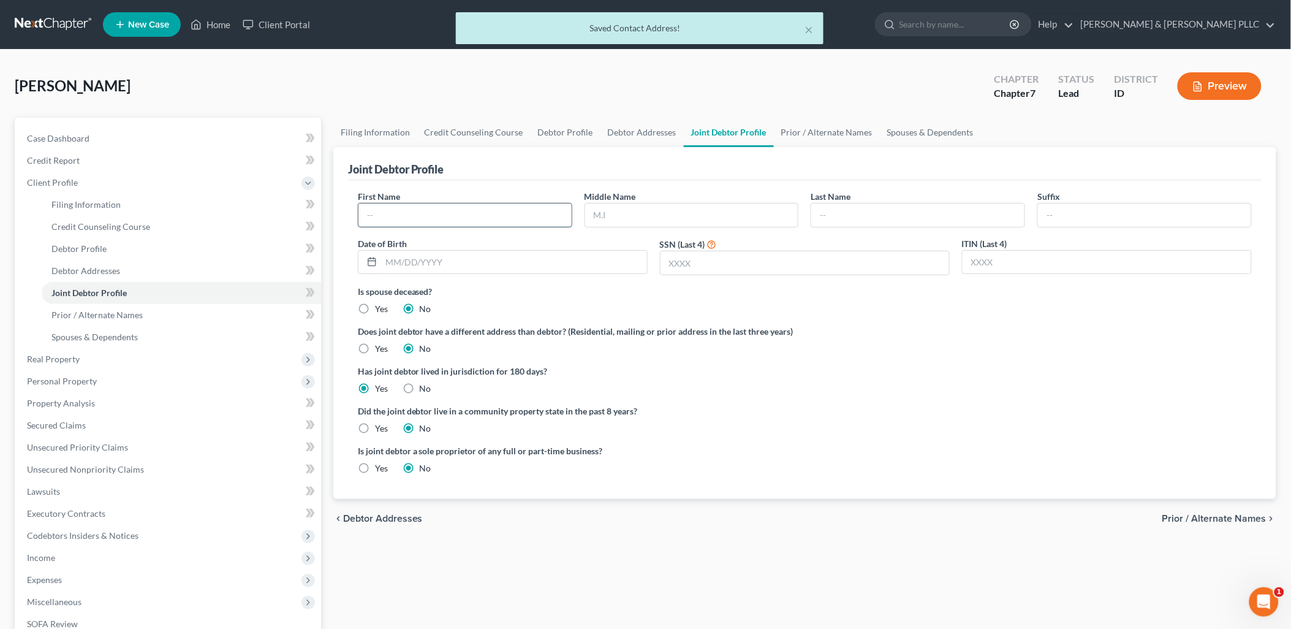
click at [431, 205] on input "text" at bounding box center [465, 214] width 213 height 23
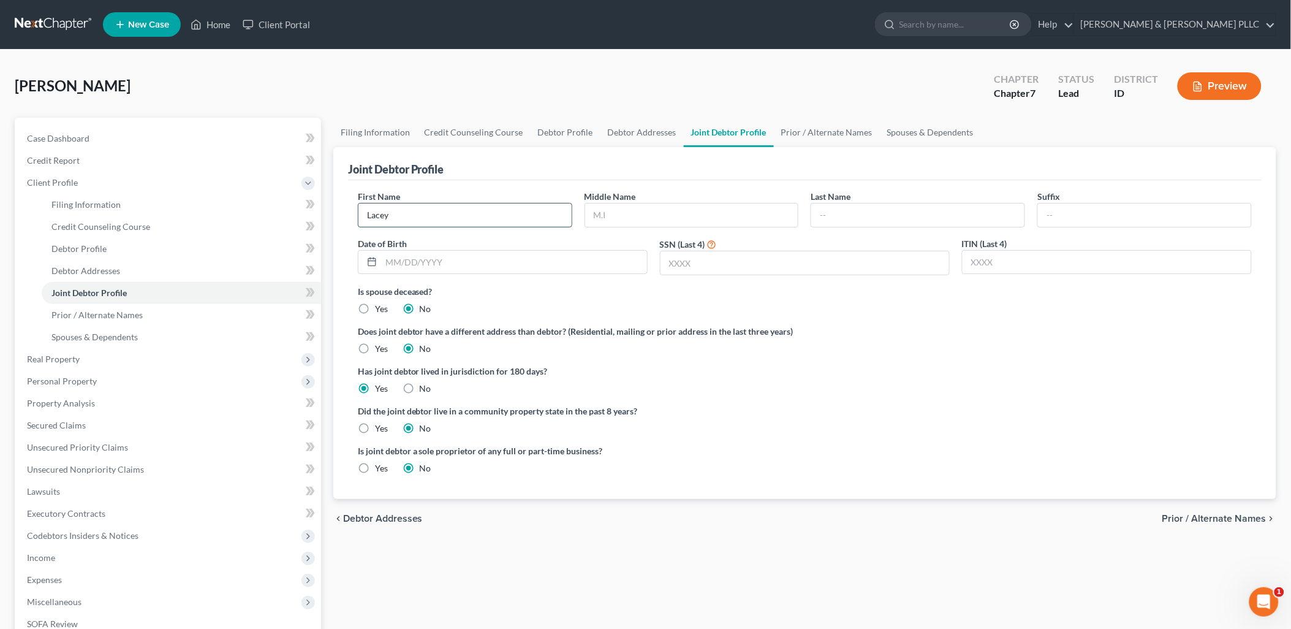
type input "Lacey"
type input "M"
type input "[PERSON_NAME]"
type input "[DATE]"
type input "1600"
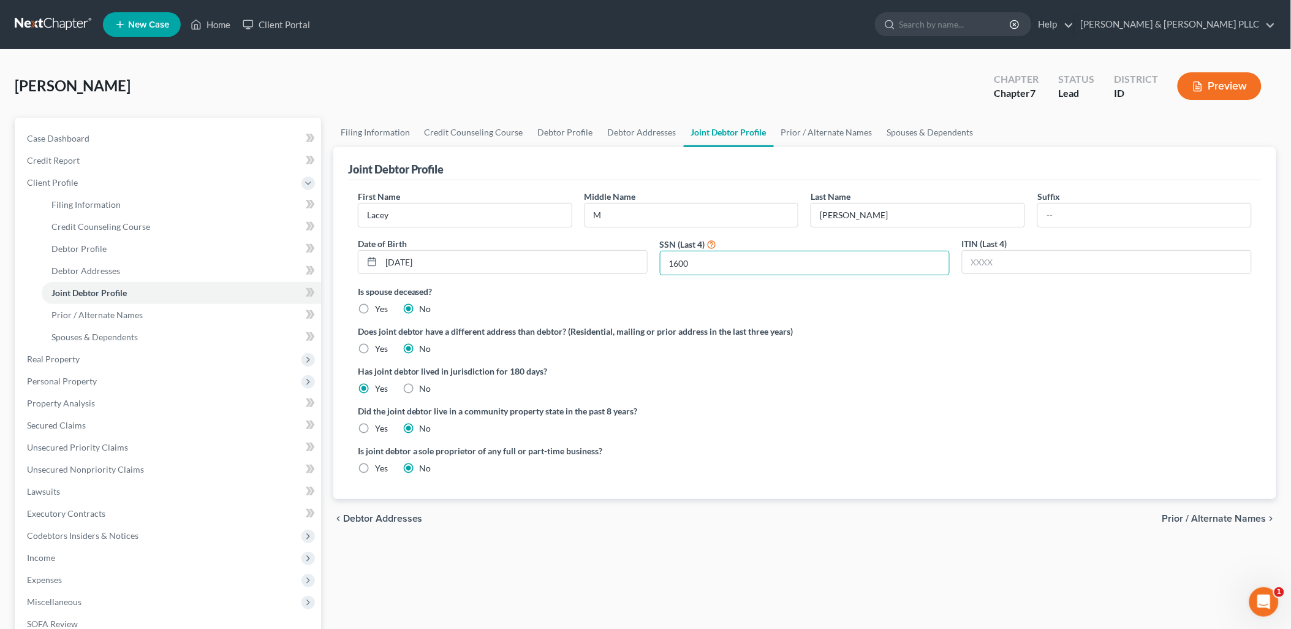
click at [375, 430] on label "Yes" at bounding box center [381, 428] width 13 height 12
click at [380, 430] on input "Yes" at bounding box center [384, 426] width 8 height 8
radio input "true"
radio input "false"
click at [139, 339] on link "Spouses & Dependents" at bounding box center [181, 337] width 279 height 22
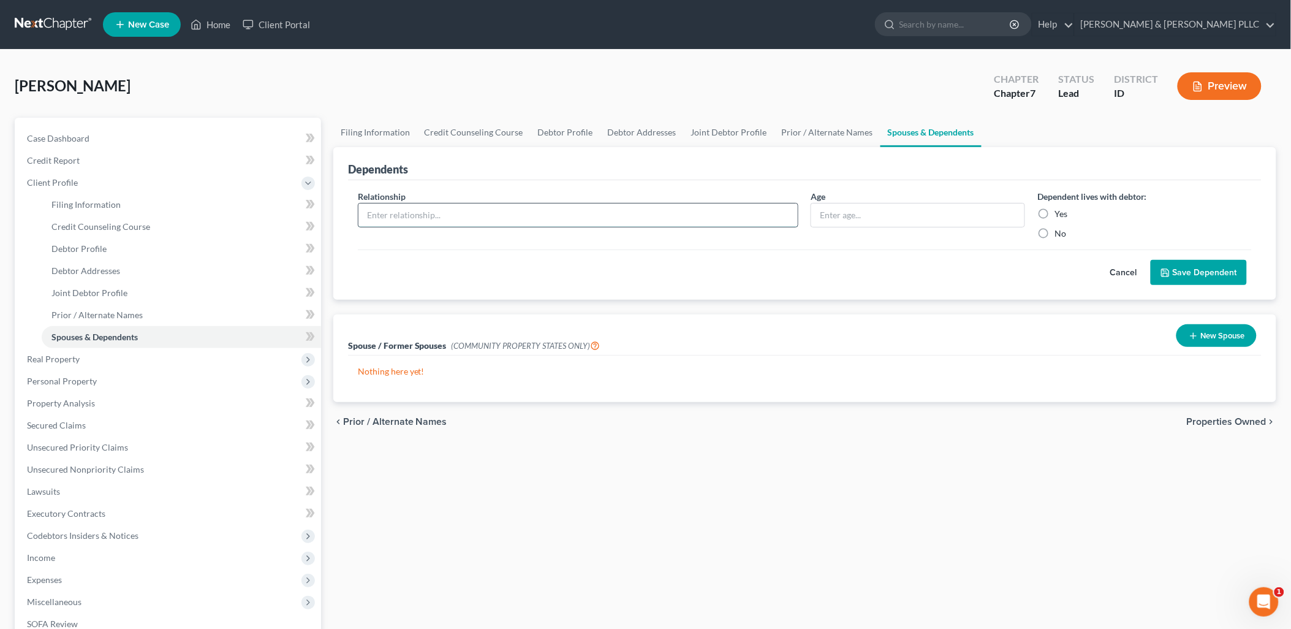
click at [423, 216] on input "text" at bounding box center [579, 214] width 440 height 23
type input "Child"
type input "15"
click at [1038, 212] on label "Yes" at bounding box center [1061, 214] width 13 height 12
click at [1038, 212] on input "Yes" at bounding box center [1064, 212] width 8 height 8
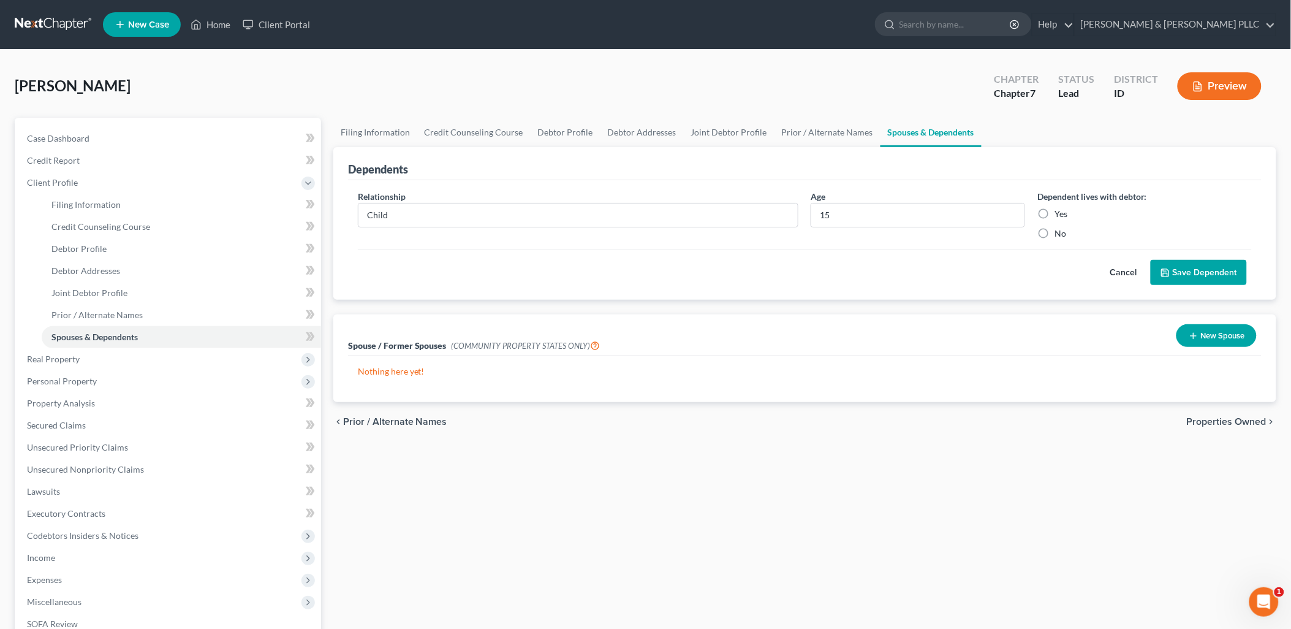
radio input "true"
click at [1038, 274] on icon "submit" at bounding box center [1166, 273] width 10 height 10
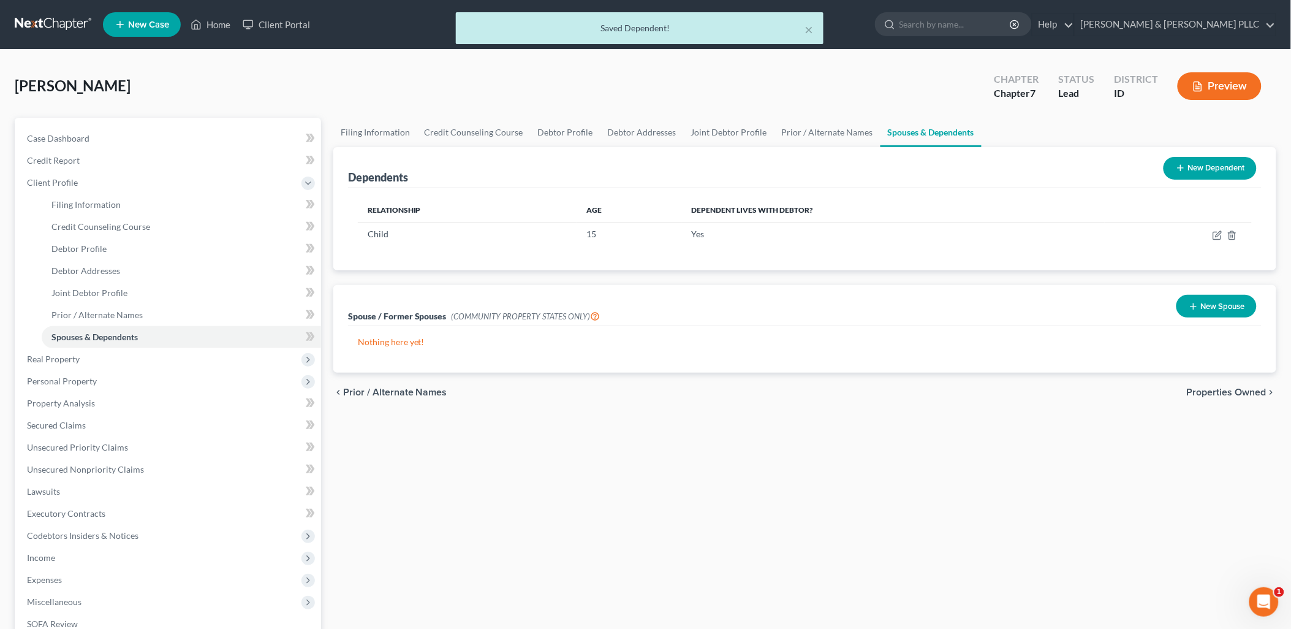
click at [1038, 166] on button "New Dependent" at bounding box center [1210, 168] width 93 height 23
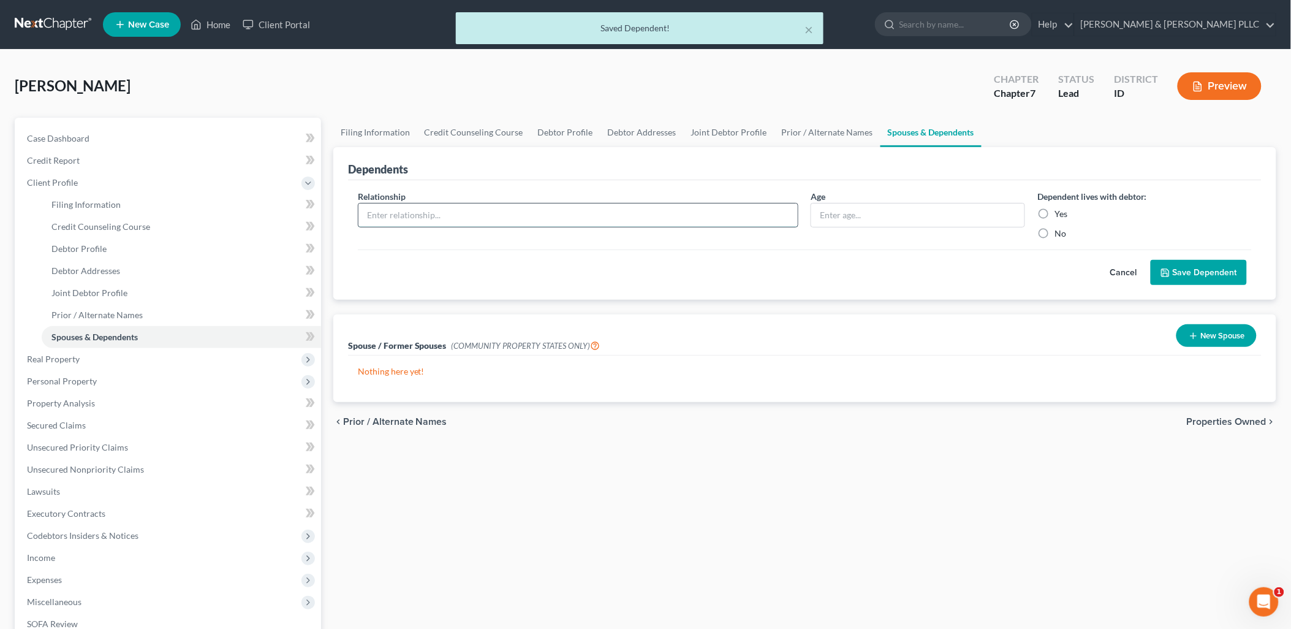
click at [572, 212] on input "text" at bounding box center [579, 214] width 440 height 23
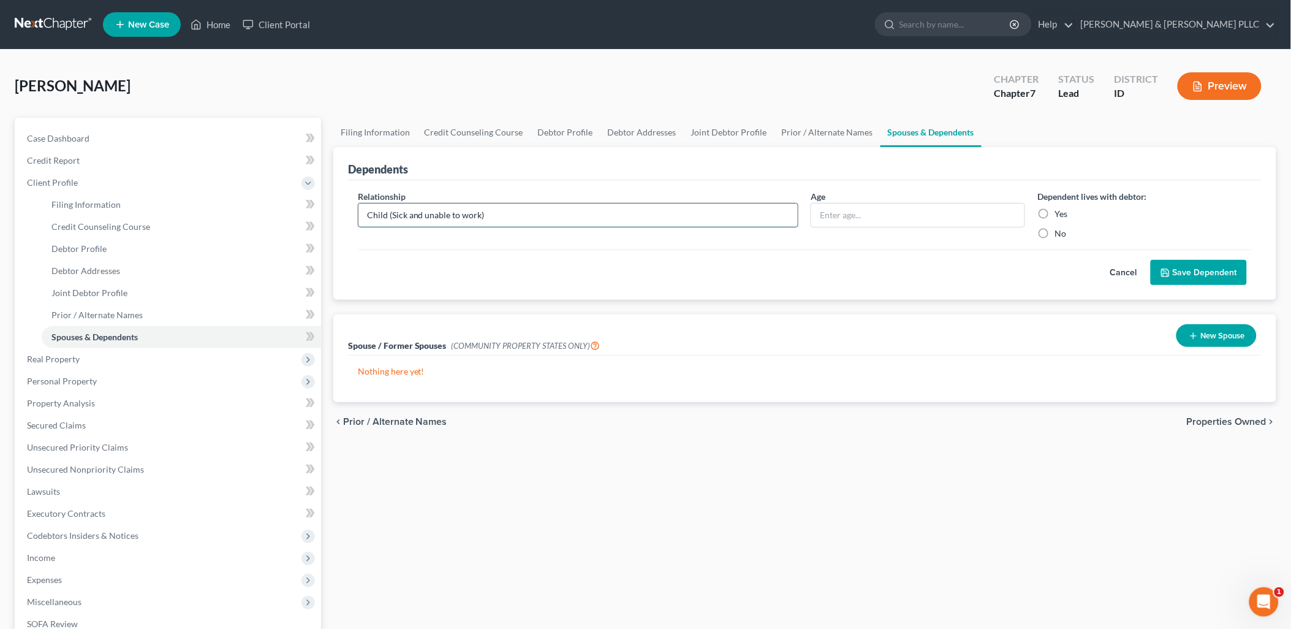
type input "Child (Sick and unable to work)"
type input "24"
click at [1038, 210] on label "Yes" at bounding box center [1061, 214] width 13 height 12
click at [1038, 210] on input "Yes" at bounding box center [1064, 212] width 8 height 8
radio input "true"
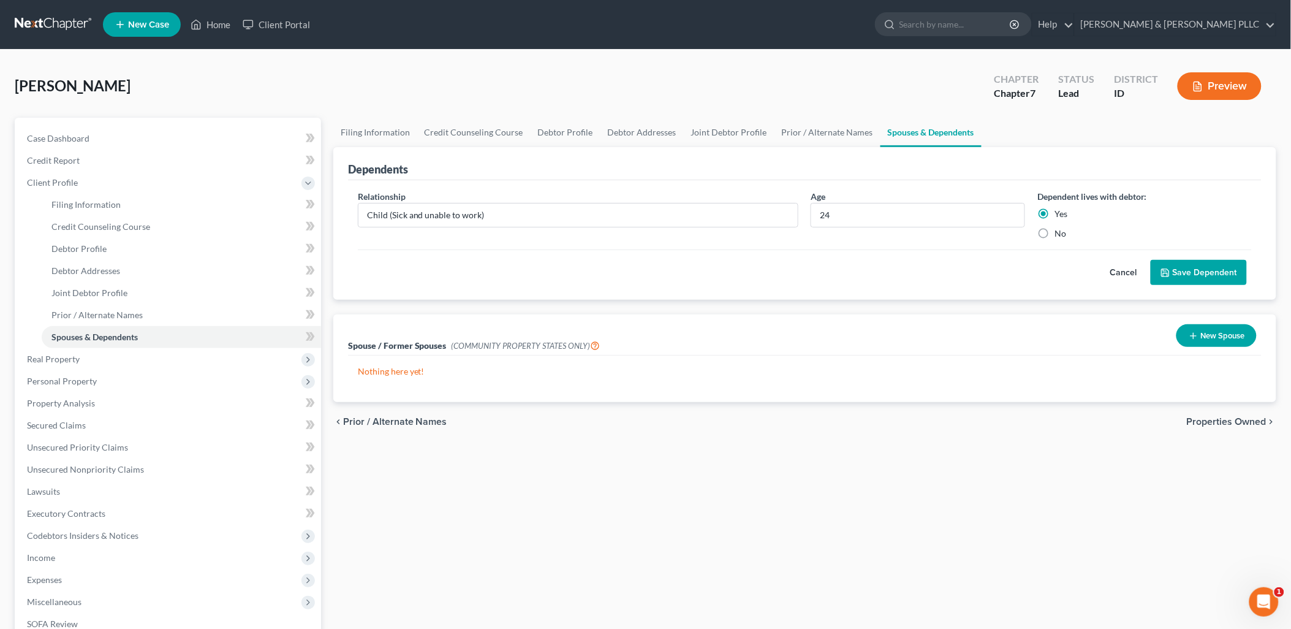
click at [1038, 274] on button "Save Dependent" at bounding box center [1199, 273] width 96 height 26
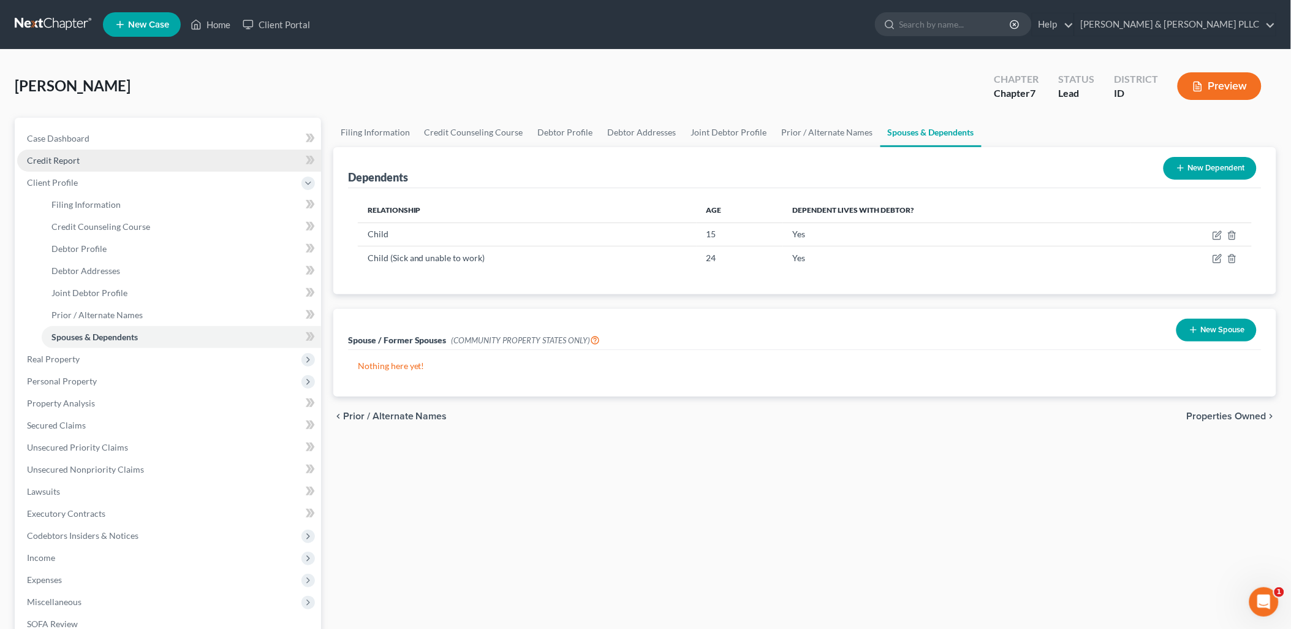
click at [67, 161] on span "Credit Report" at bounding box center [53, 160] width 53 height 10
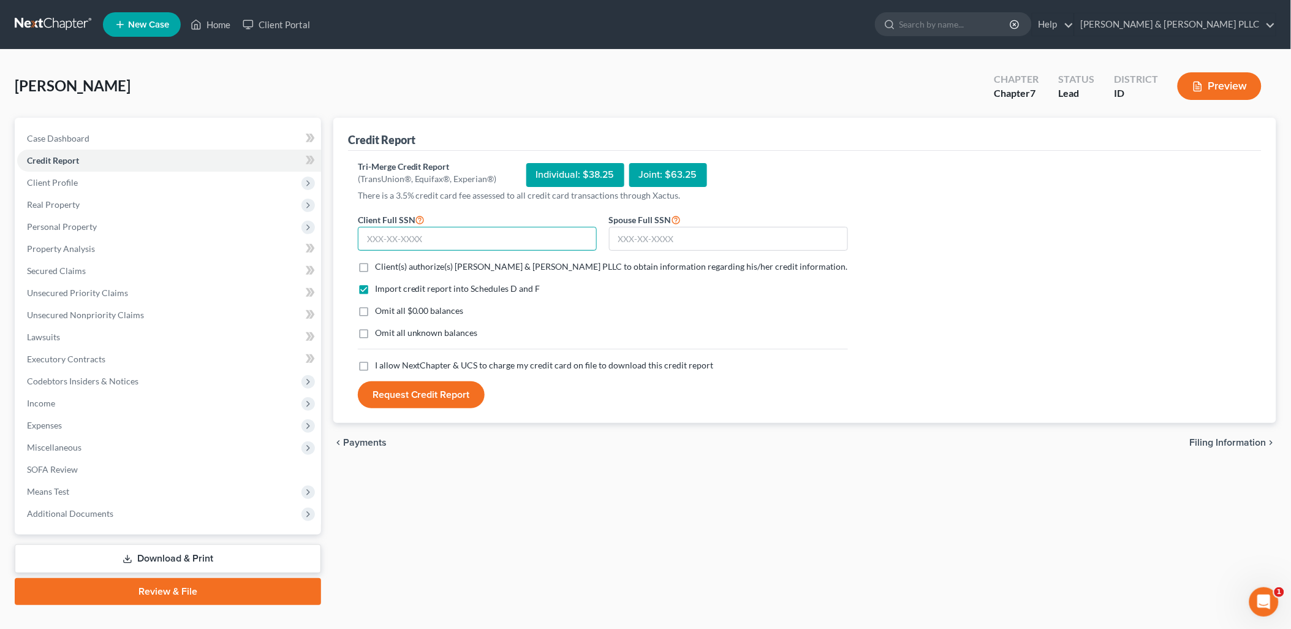
click at [473, 235] on input "text" at bounding box center [477, 239] width 239 height 25
type input "518-96-1328"
click at [634, 241] on input "text" at bounding box center [728, 239] width 239 height 25
type input "519-08-1600"
click at [375, 271] on label "Client(s) authorize(s) [PERSON_NAME] & [PERSON_NAME] PLLC to obtain information…" at bounding box center [611, 266] width 473 height 12
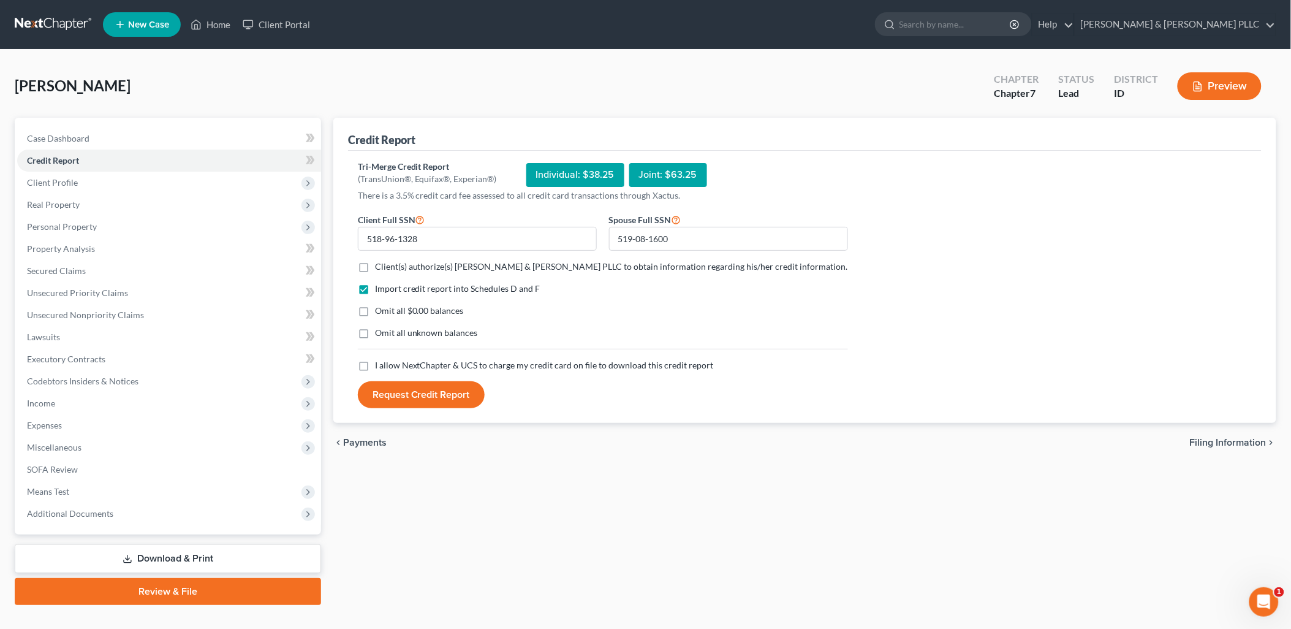
click at [380, 268] on input "Client(s) authorize(s) [PERSON_NAME] & [PERSON_NAME] PLLC to obtain information…" at bounding box center [384, 264] width 8 height 8
checkbox input "true"
click at [375, 308] on label "Omit all $0.00 balances" at bounding box center [419, 311] width 89 height 12
click at [380, 308] on input "Omit all $0.00 balances" at bounding box center [384, 309] width 8 height 8
checkbox input "true"
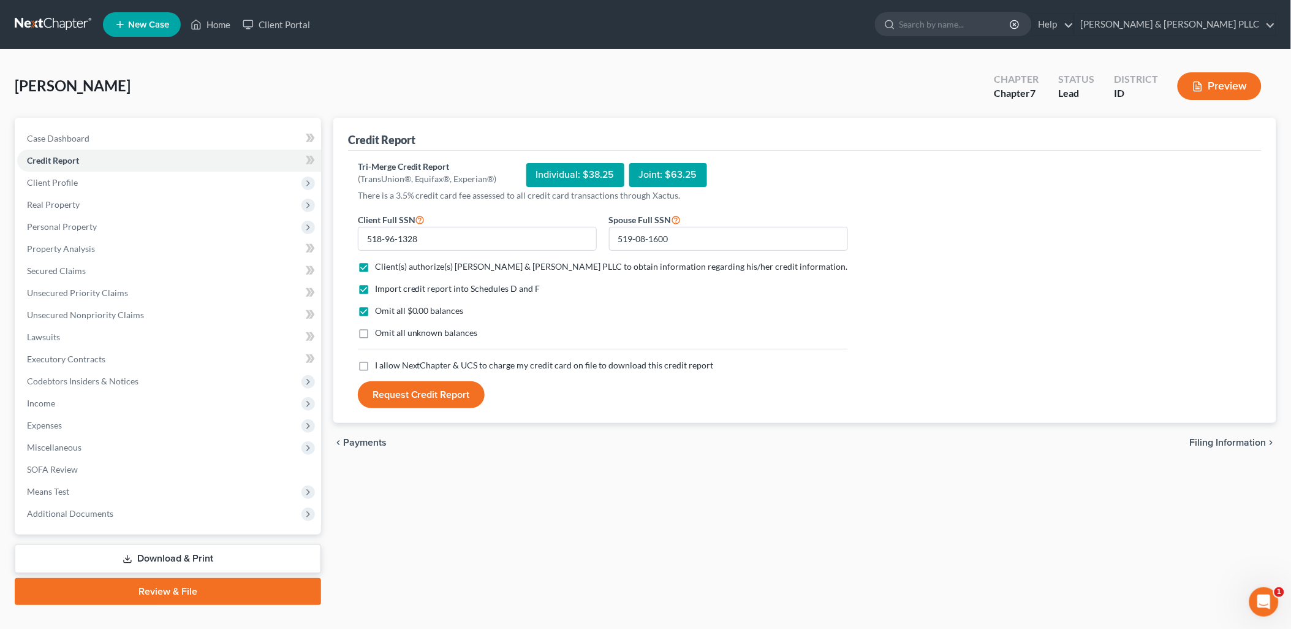
drag, startPoint x: 360, startPoint y: 366, endPoint x: 397, endPoint y: 381, distance: 39.8
click at [375, 366] on label "I allow NextChapter & UCS to charge my credit card on file to download this cre…" at bounding box center [544, 365] width 339 height 12
click at [380, 366] on input "I allow NextChapter & UCS to charge my credit card on file to download this cre…" at bounding box center [384, 363] width 8 height 8
checkbox input "true"
click at [404, 394] on button "Request Credit Report" at bounding box center [421, 394] width 127 height 27
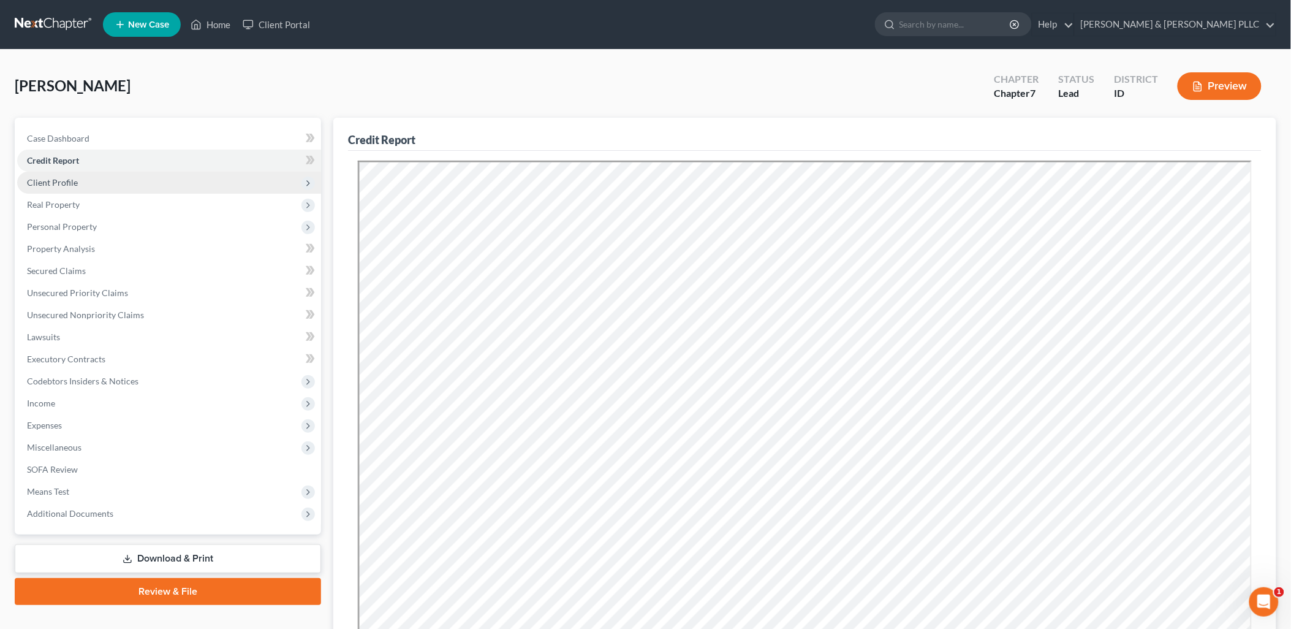
click at [63, 184] on span "Client Profile" at bounding box center [52, 182] width 51 height 10
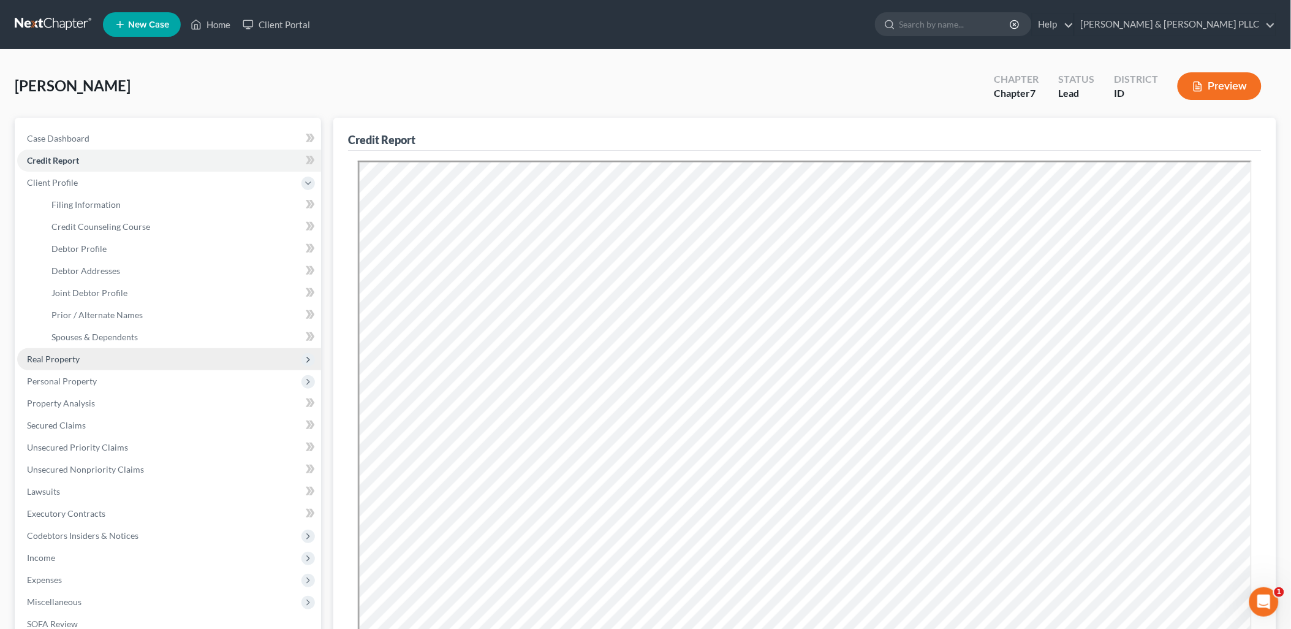
click at [69, 356] on span "Real Property" at bounding box center [53, 359] width 53 height 10
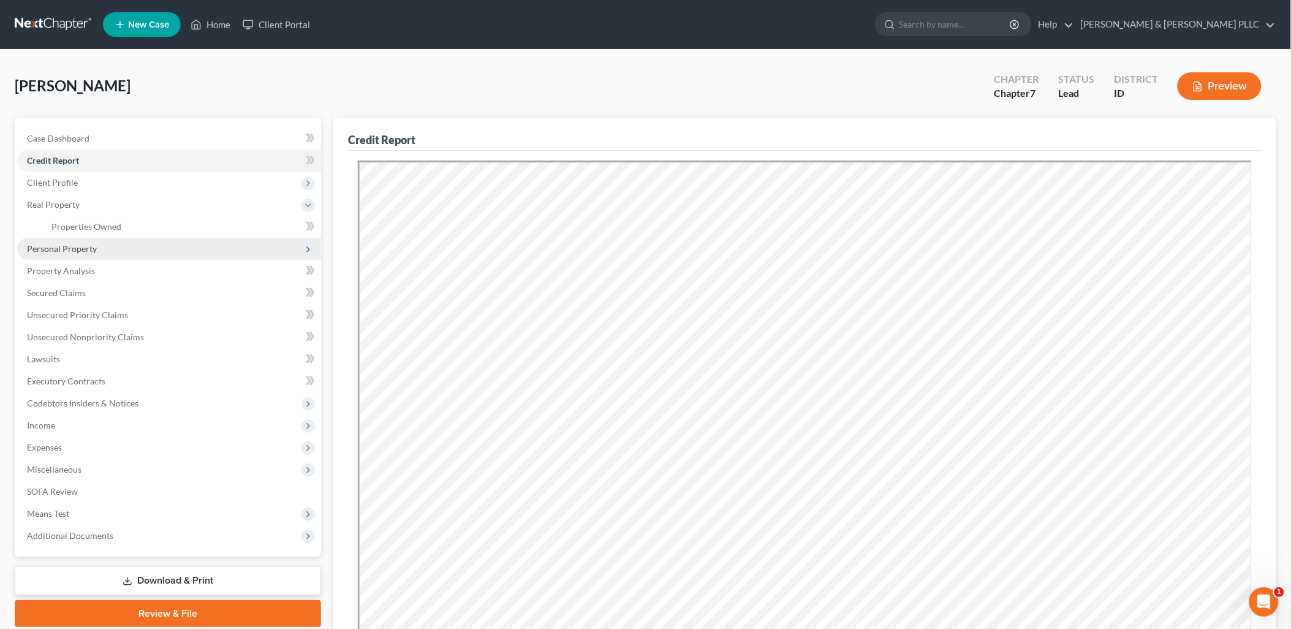
click at [77, 239] on span "Personal Property" at bounding box center [169, 249] width 304 height 22
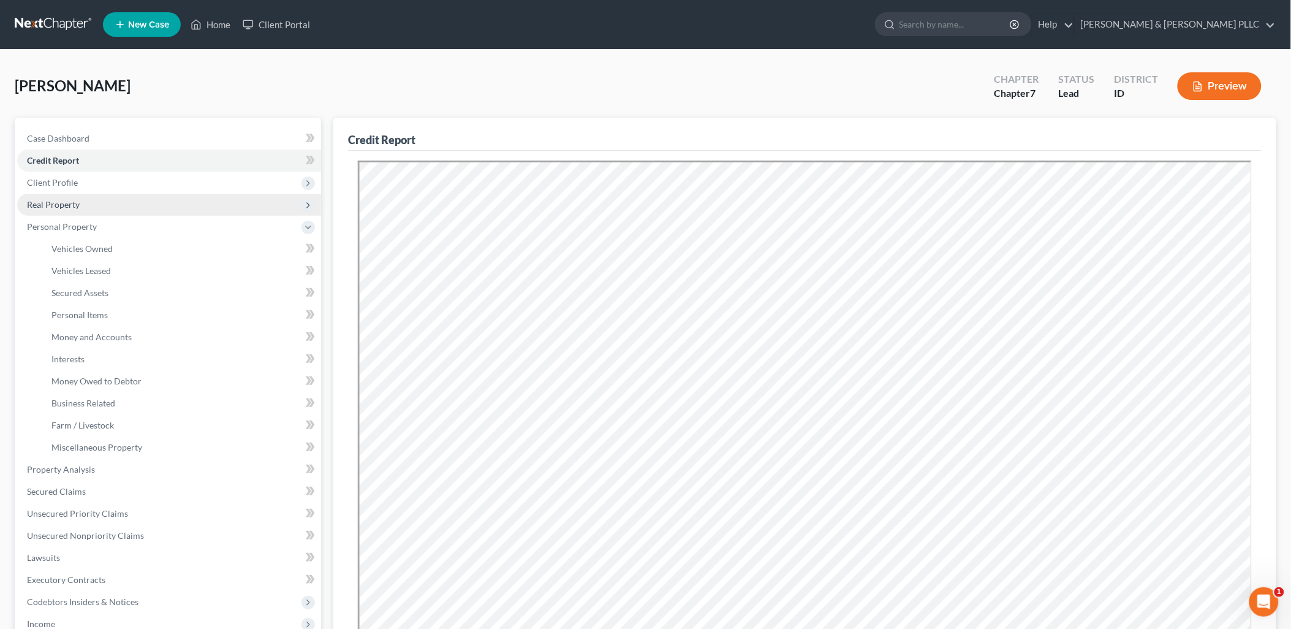
drag, startPoint x: 71, startPoint y: 191, endPoint x: 69, endPoint y: 207, distance: 15.4
click at [69, 196] on ul "Case Dashboard Payments Invoices Payments Payments Credit Report Client Profile" at bounding box center [169, 436] width 304 height 618
click at [69, 202] on span "Real Property" at bounding box center [53, 204] width 53 height 10
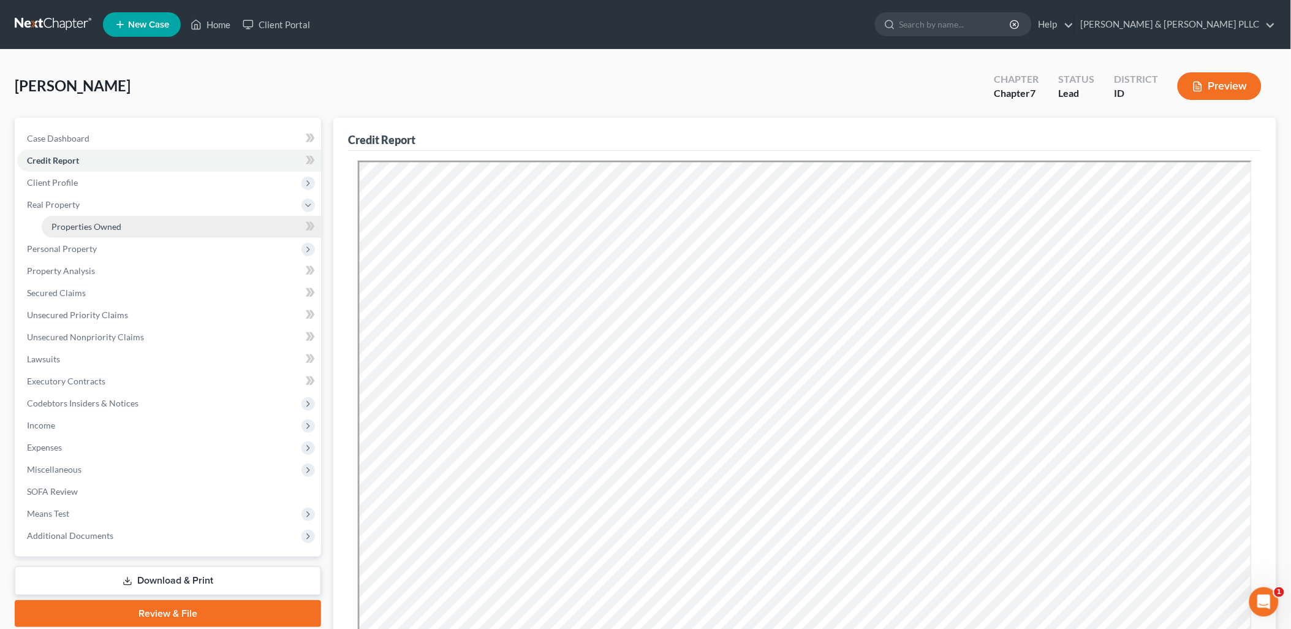
click at [105, 227] on span "Properties Owned" at bounding box center [86, 226] width 70 height 10
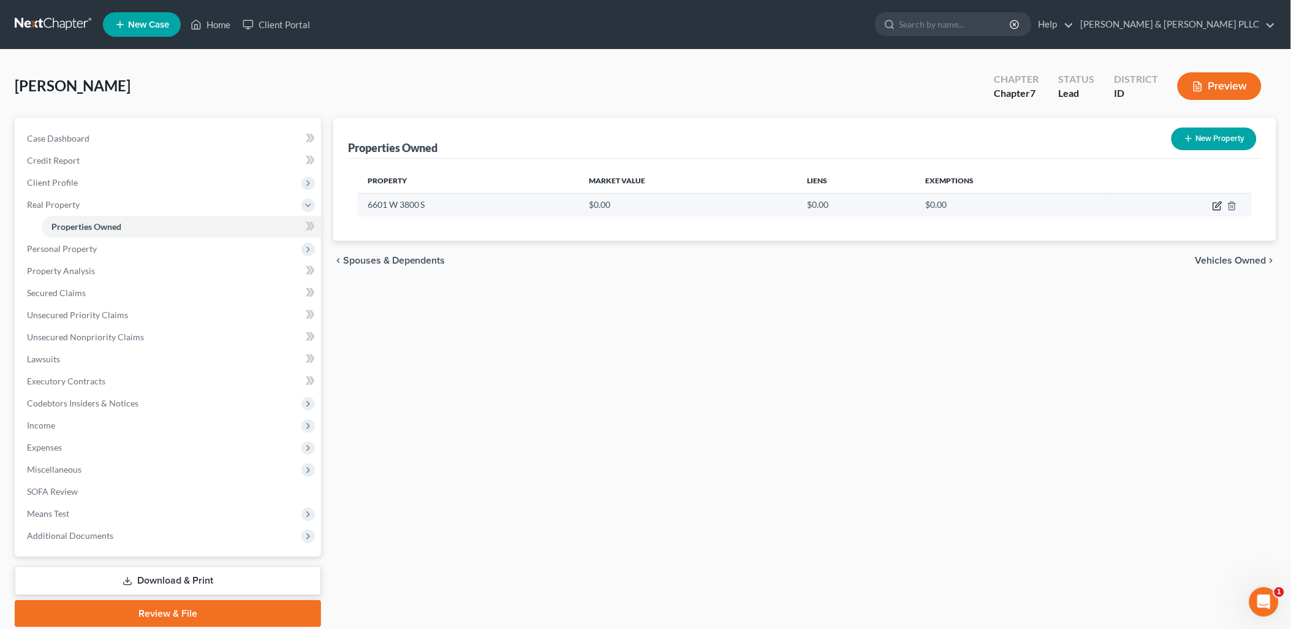
click at [1038, 209] on icon "button" at bounding box center [1216, 206] width 7 height 7
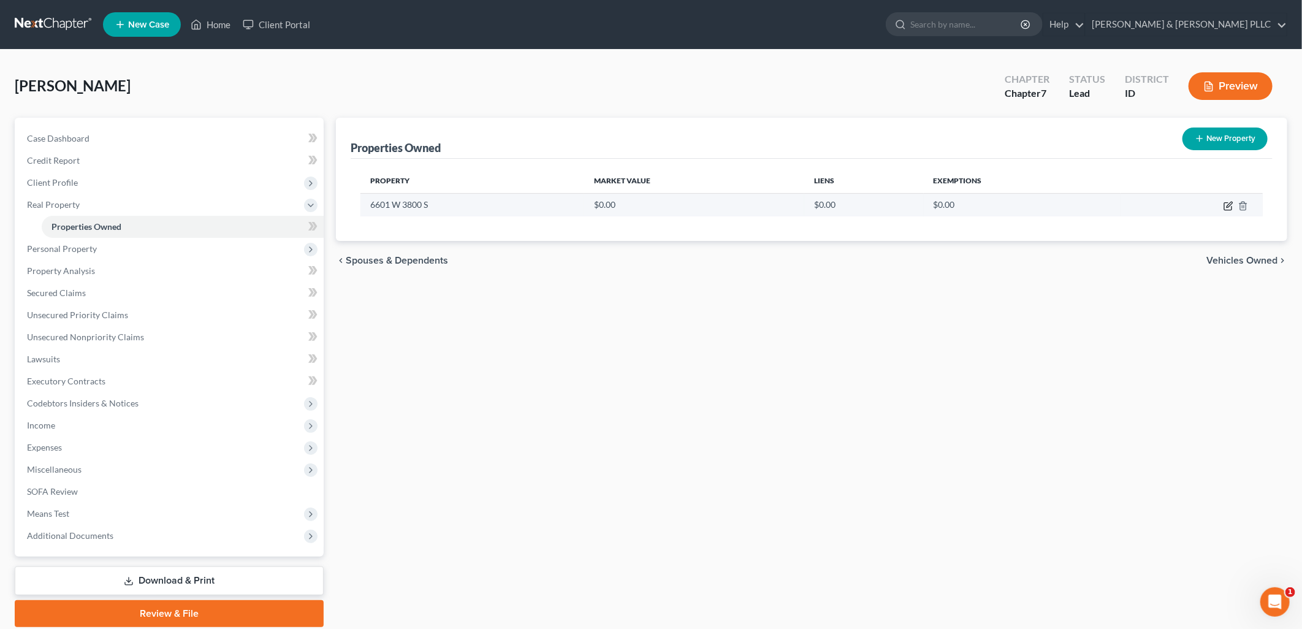
select select "13"
select select "32"
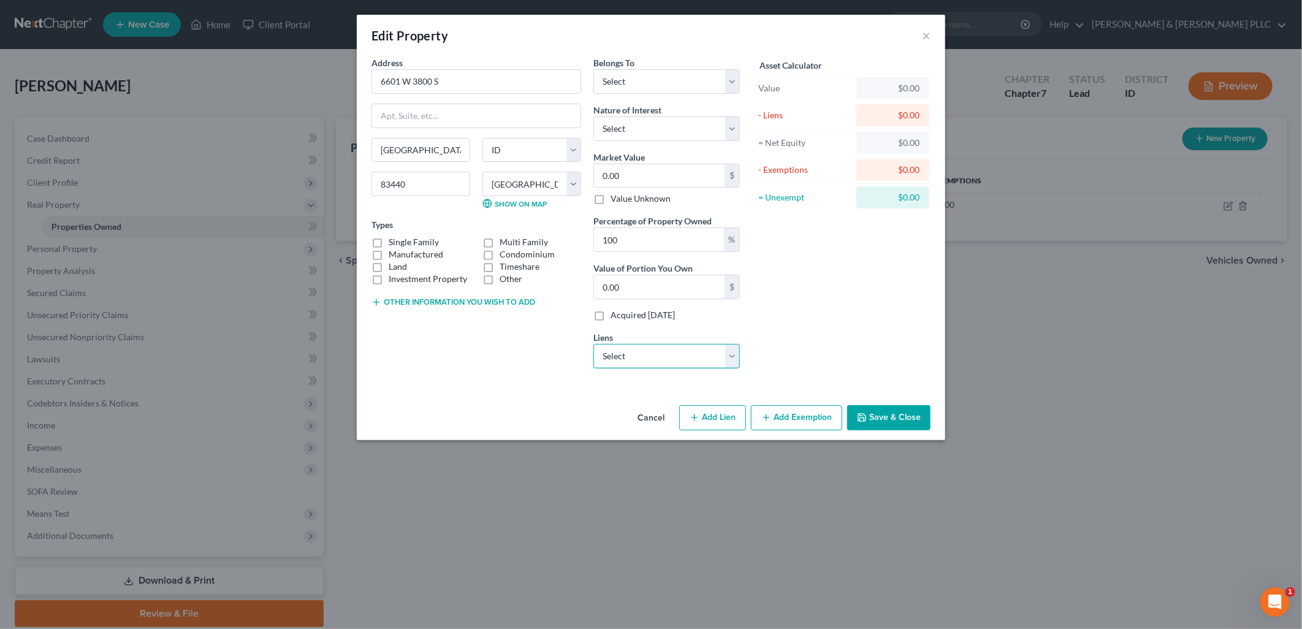
click at [735, 352] on select "Select Rocket Mtg - $377,967.00 Rocket Mtg - $50,625.00 Id Centrl Cu - $46,070.…" at bounding box center [666, 356] width 146 height 25
select select "0"
click at [593, 344] on select "Select Rocket Mtg - $377,967.00 Rocket Mtg - $50,625.00 Id Centrl Cu - $46,070.…" at bounding box center [666, 356] width 146 height 25
select select
select select "23"
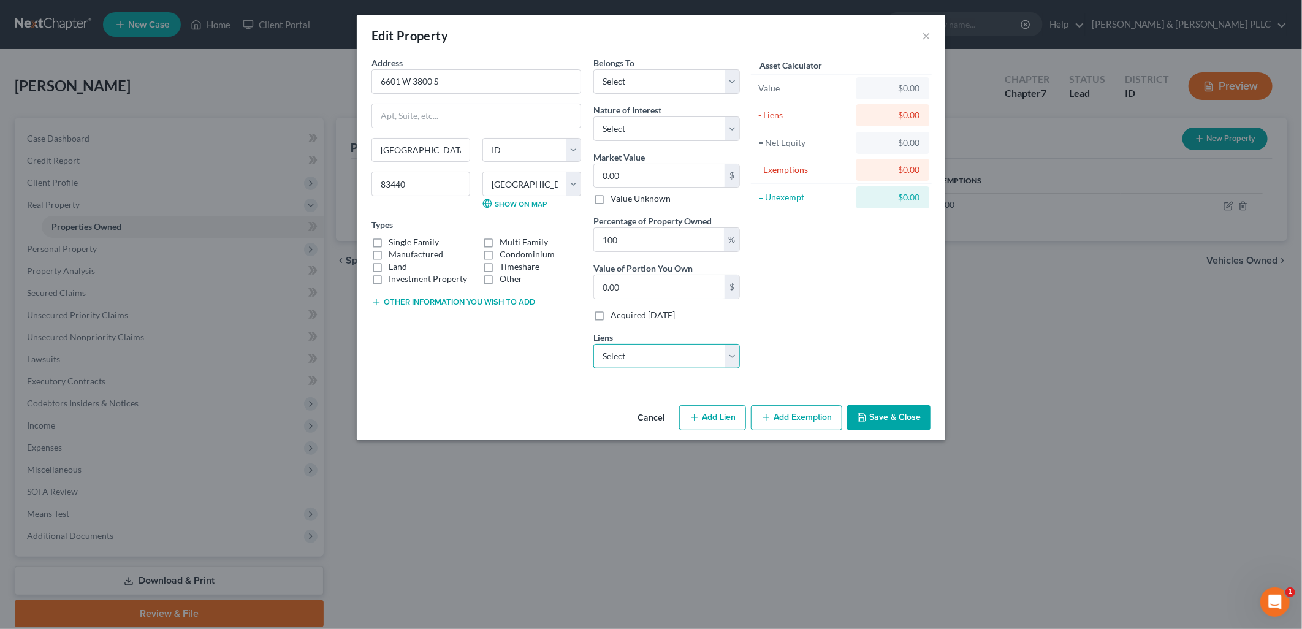
select select "2"
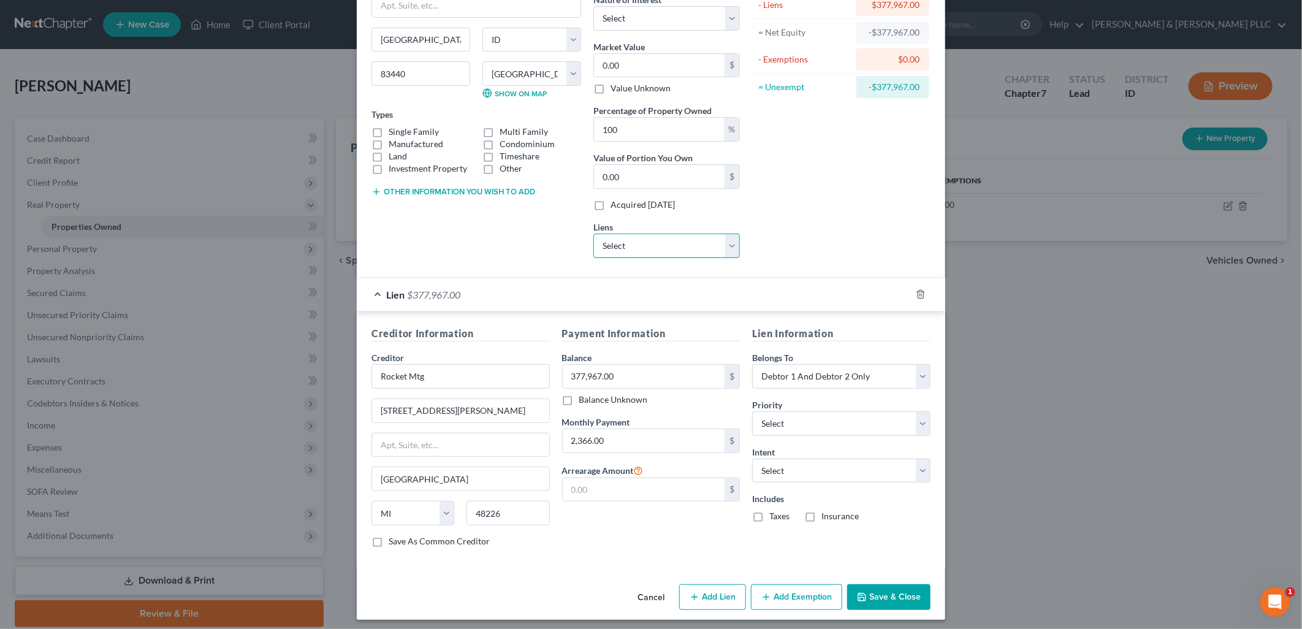
scroll to position [116, 0]
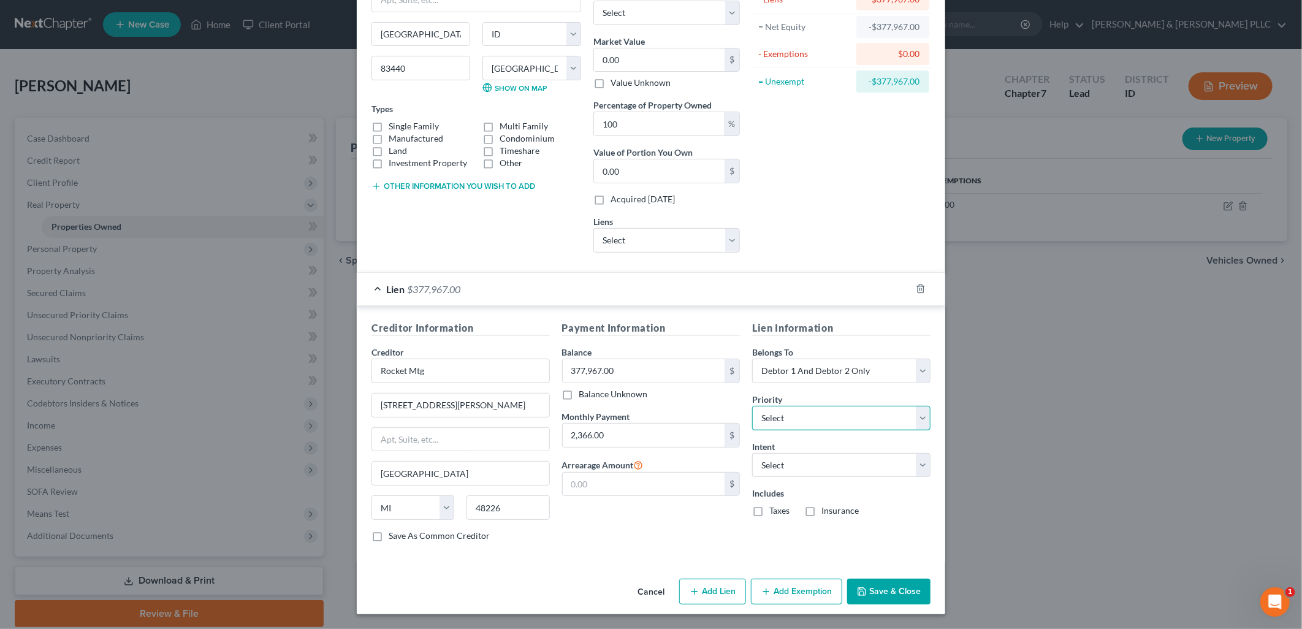
click at [920, 414] on select "Select 1st 2nd 3rd 4th 5th 6th 7th 8th 9th 10th 11th 12th 13th 14th 15th 16th 1…" at bounding box center [841, 418] width 178 height 25
select select "0"
click at [752, 406] on select "Select 1st 2nd 3rd 4th 5th 6th 7th 8th 9th 10th 11th 12th 13th 14th 15th 16th 1…" at bounding box center [841, 418] width 178 height 25
click at [919, 466] on select "Select Surrender Redeem Reaffirm Avoid Other" at bounding box center [841, 465] width 178 height 25
select select "2"
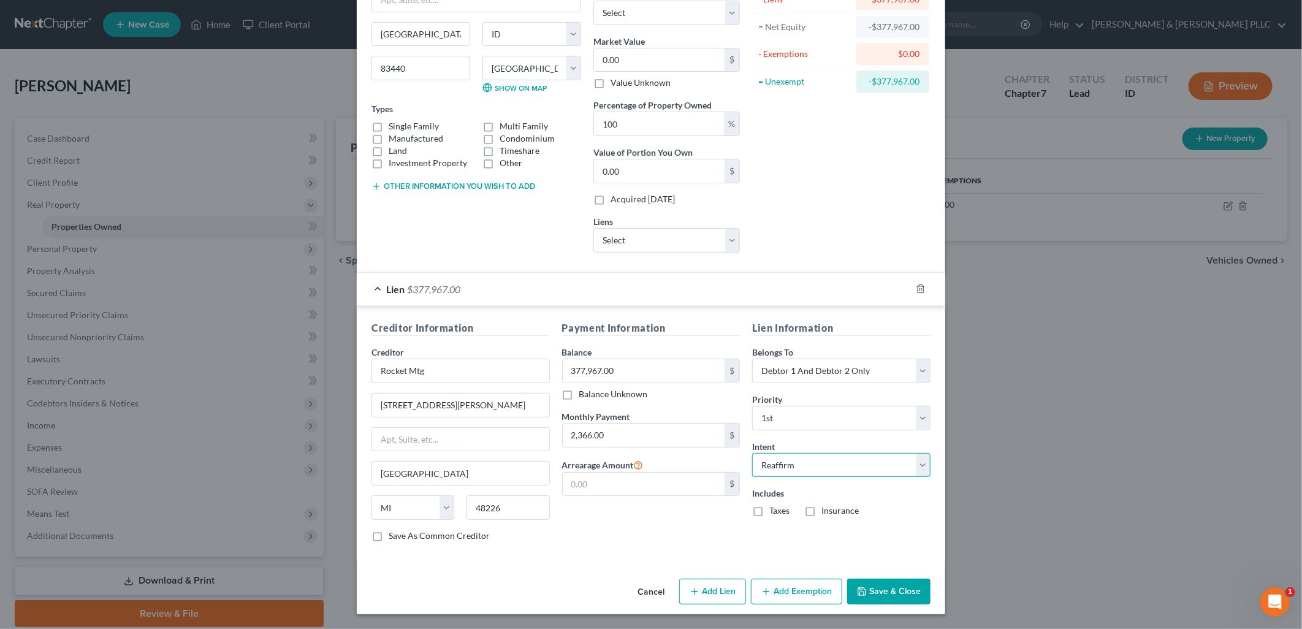
click at [752, 453] on select "Select Surrender Redeem Reaffirm Avoid Other" at bounding box center [841, 465] width 178 height 25
click at [725, 588] on button "Add Lien" at bounding box center [712, 592] width 67 height 26
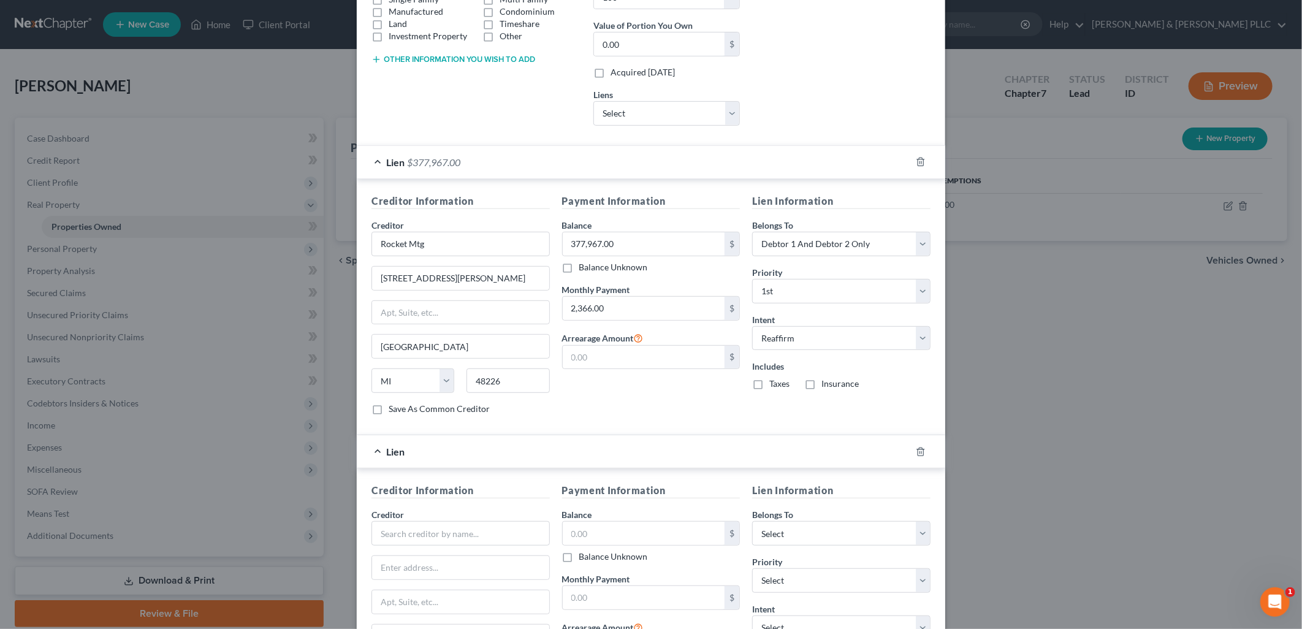
scroll to position [184, 0]
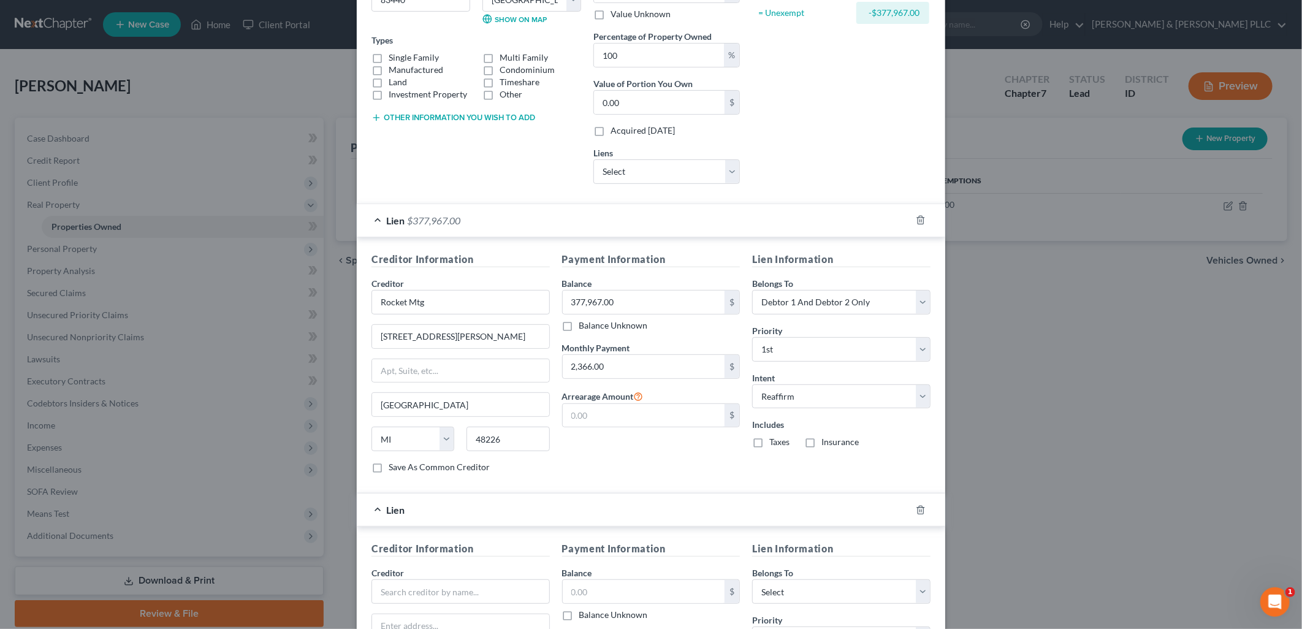
click at [918, 516] on div at bounding box center [928, 510] width 34 height 20
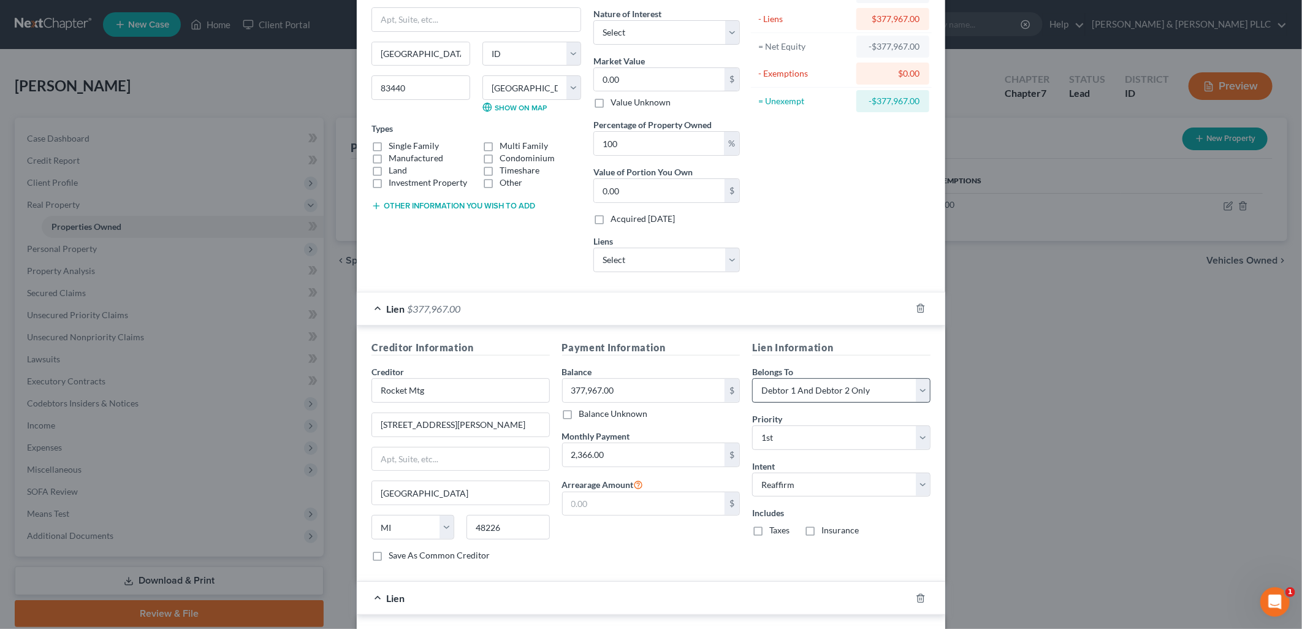
scroll to position [0, 0]
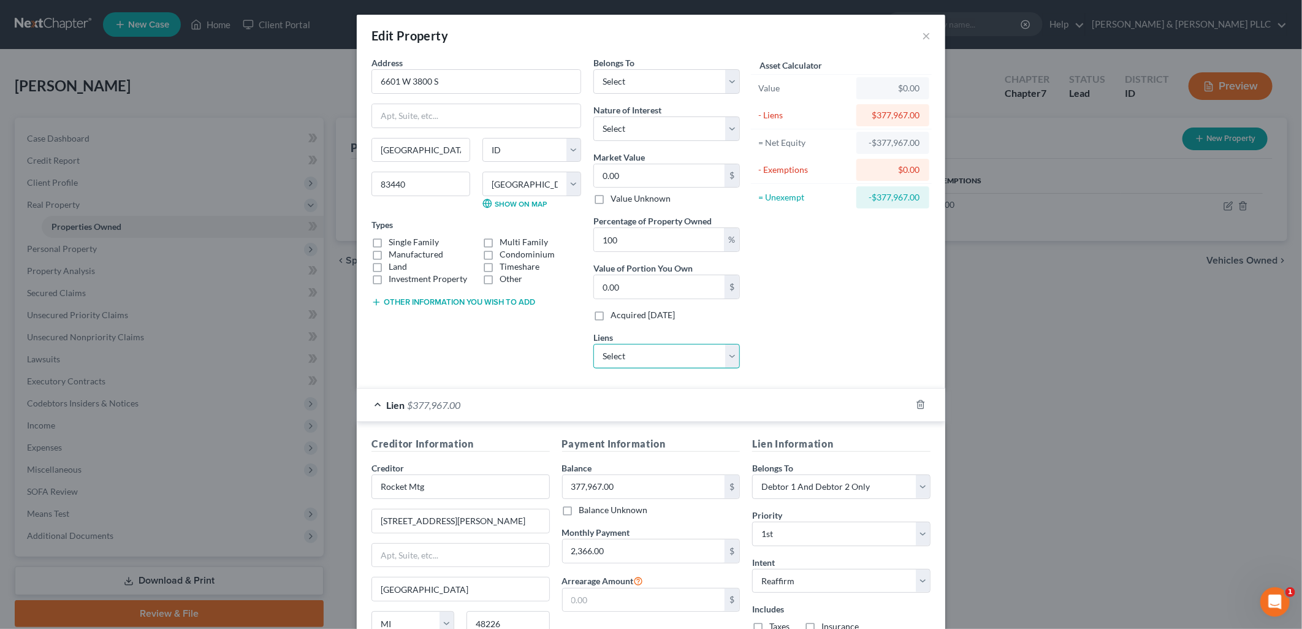
click at [723, 357] on select "Select Rocket Mtg - $50,625.00 Id Centrl Cu - $46,070.00 Vw Credit Inc - $12,07…" at bounding box center [666, 356] width 146 height 25
select select "0"
click at [593, 344] on select "Select Rocket Mtg - $50,625.00 Id Centrl Cu - $46,070.00 Vw Credit Inc - $12,07…" at bounding box center [666, 356] width 146 height 25
select select
select select "23"
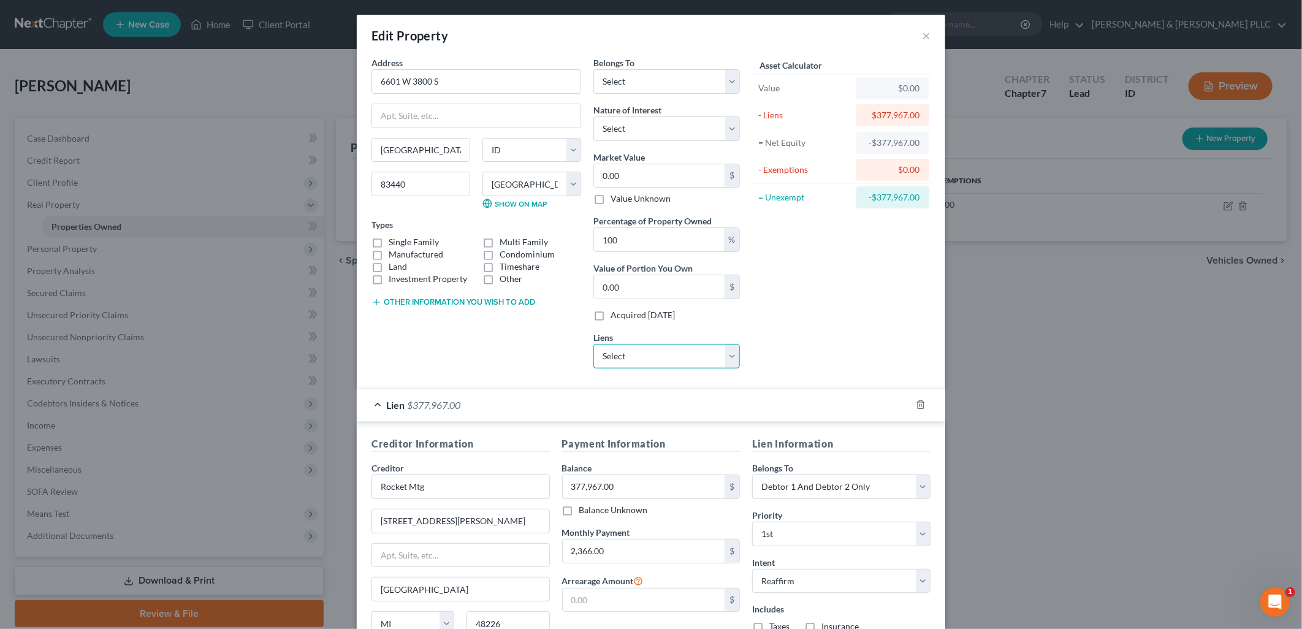
select select "2"
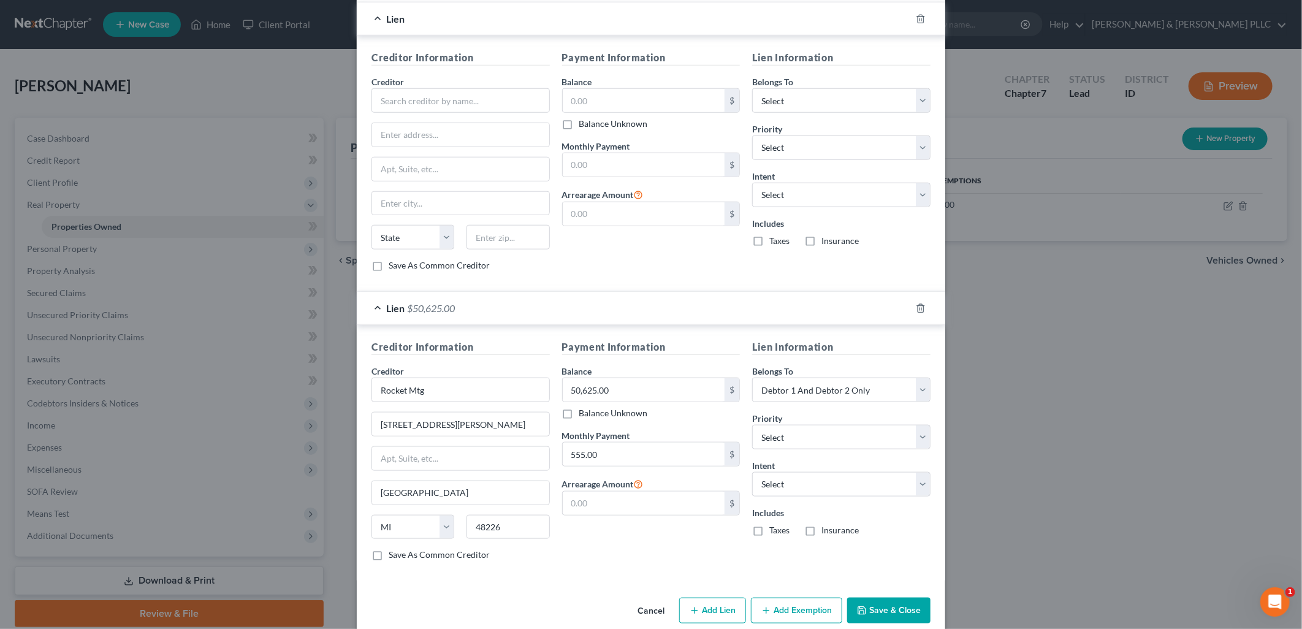
scroll to position [681, 0]
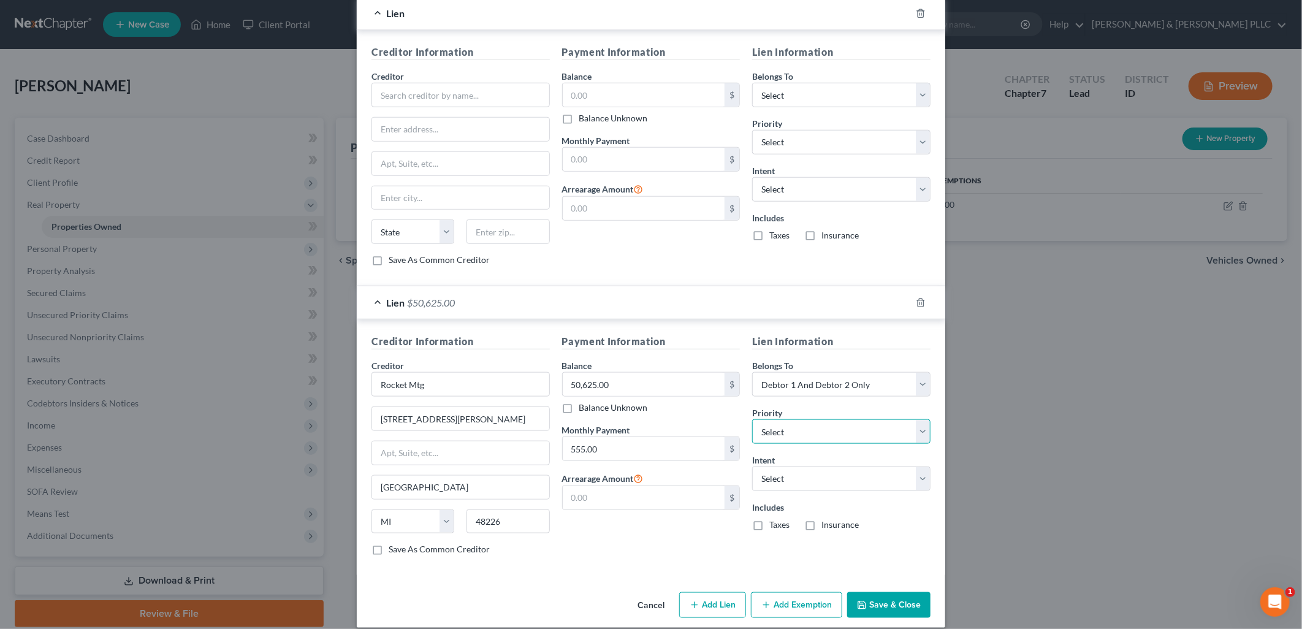
click at [915, 430] on select "Select 2nd 3rd 4th 5th 6th 7th 8th 9th 10th 11th 12th 13th 14th 15th 16th 17th …" at bounding box center [841, 431] width 178 height 25
select select "0"
click at [752, 422] on select "Select 2nd 3rd 4th 5th 6th 7th 8th 9th 10th 11th 12th 13th 14th 15th 16th 17th …" at bounding box center [841, 431] width 178 height 25
click at [922, 481] on select "Select Surrender Redeem Reaffirm Avoid Other" at bounding box center [841, 478] width 178 height 25
select select "2"
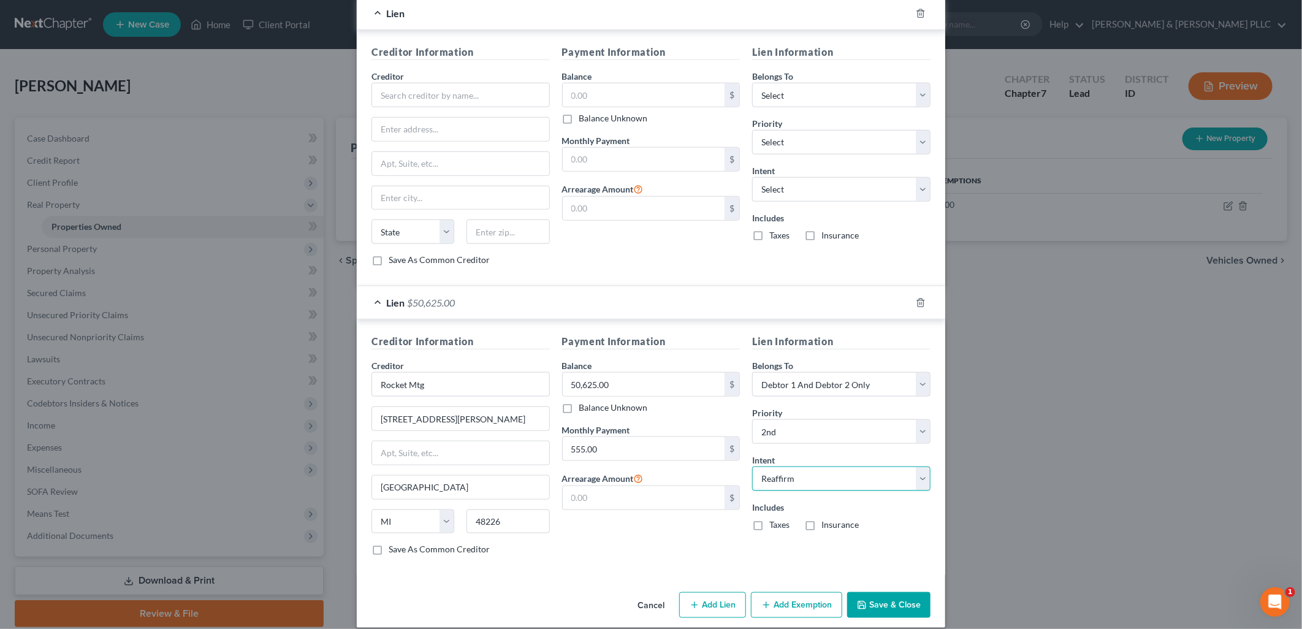
click at [752, 469] on select "Select Surrender Redeem Reaffirm Avoid Other" at bounding box center [841, 478] width 178 height 25
drag, startPoint x: 749, startPoint y: 237, endPoint x: 784, endPoint y: 235, distance: 35.6
click at [769, 237] on label "Taxes" at bounding box center [779, 235] width 20 height 12
click at [774, 237] on input "Taxes" at bounding box center [778, 233] width 8 height 8
checkbox input "true"
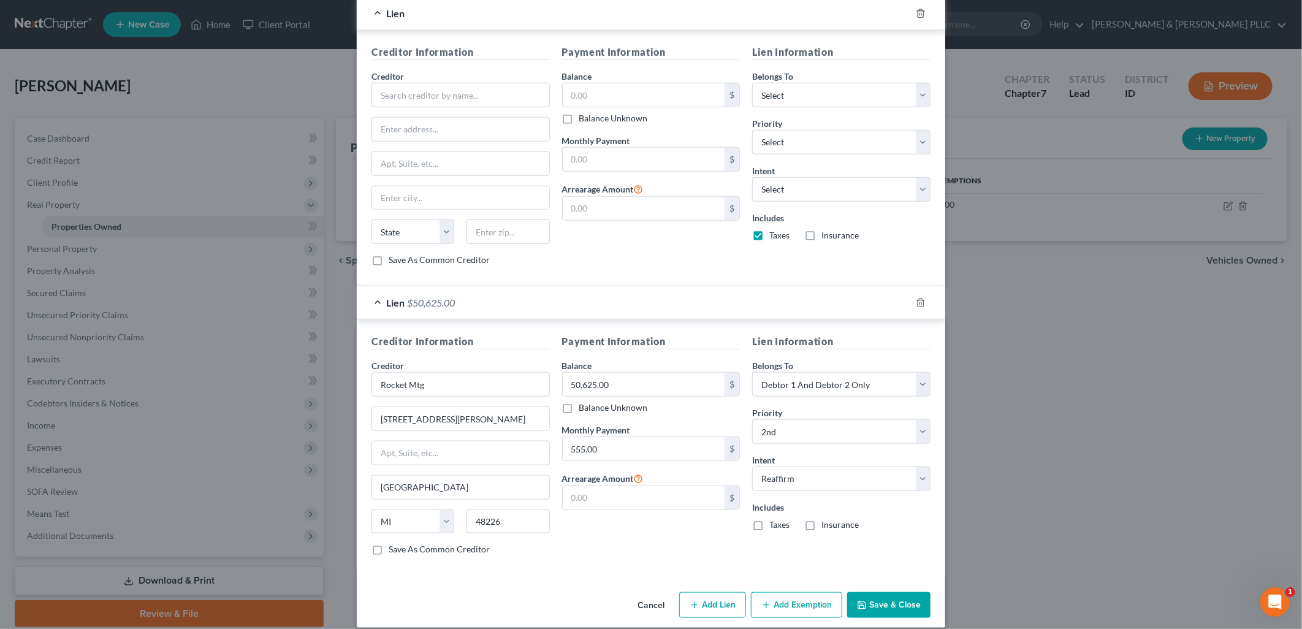
click at [821, 235] on label "Insurance" at bounding box center [839, 235] width 37 height 12
click at [826, 235] on input "Insurance" at bounding box center [830, 233] width 8 height 8
checkbox input "true"
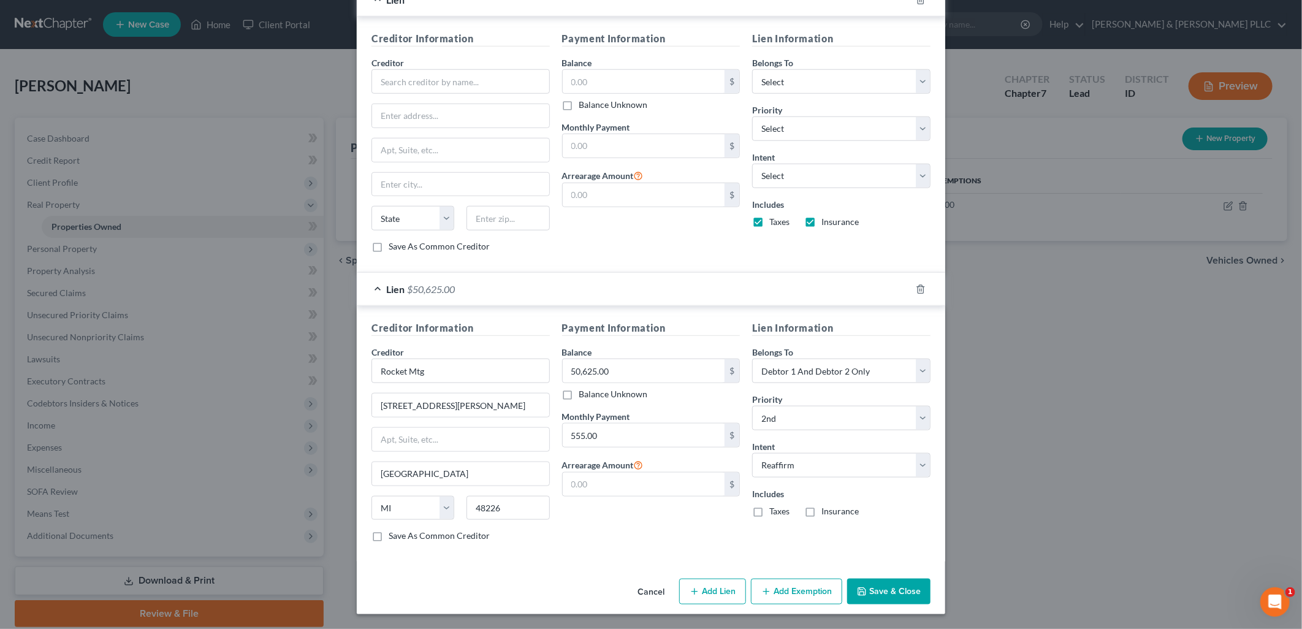
click at [786, 585] on button "Add Exemption" at bounding box center [796, 592] width 91 height 26
select select "2"
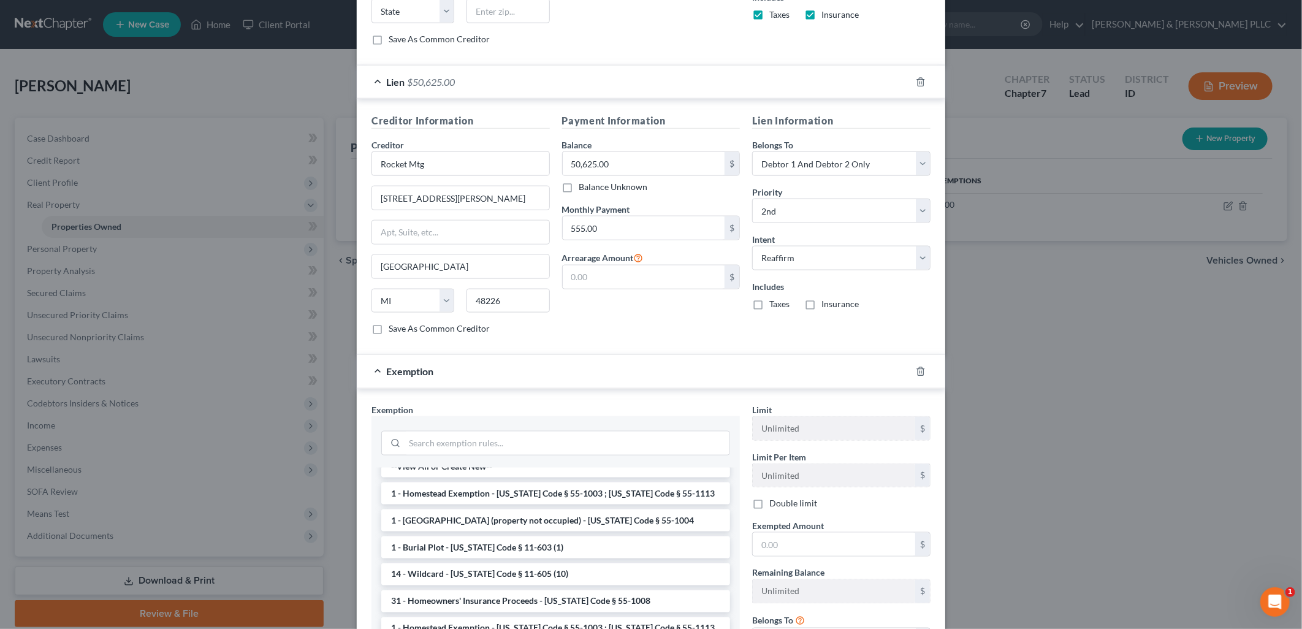
scroll to position [0, 0]
drag, startPoint x: 628, startPoint y: 501, endPoint x: 705, endPoint y: 510, distance: 77.8
click at [629, 501] on li "1 - Homestead Exemption - [US_STATE] Code § 55-1003 ; [US_STATE] Code § 55-1113" at bounding box center [555, 506] width 349 height 22
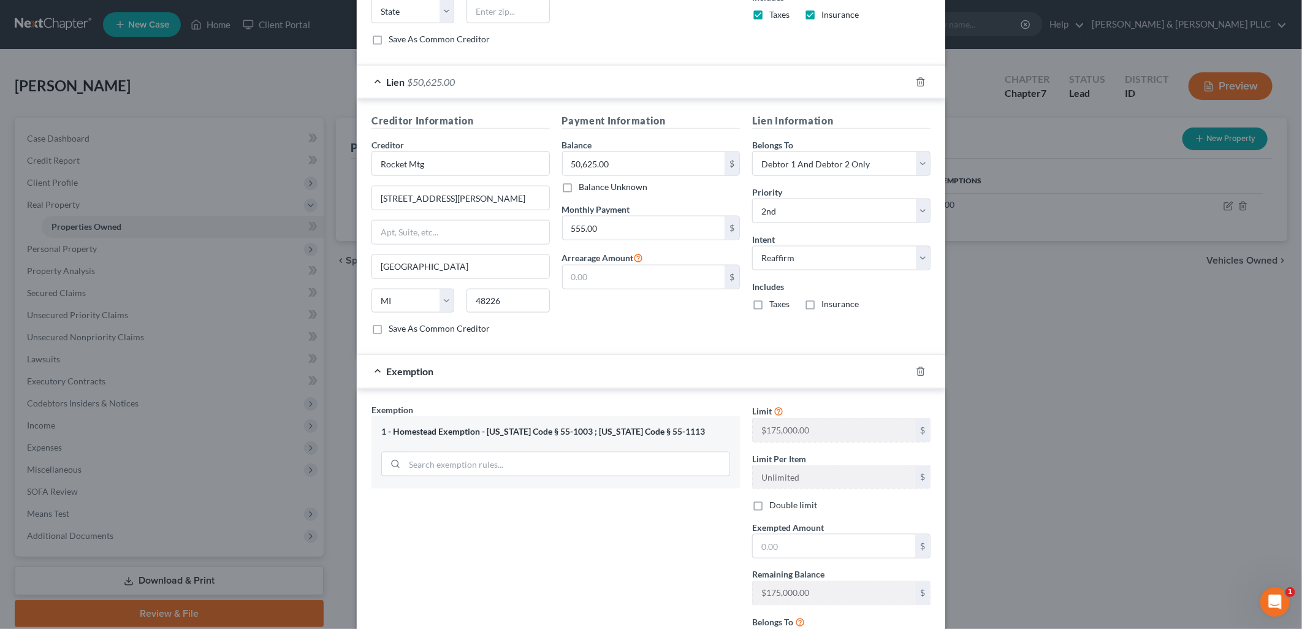
click at [769, 509] on label "Double limit" at bounding box center [793, 505] width 48 height 12
click at [774, 507] on input "Double limit" at bounding box center [778, 503] width 8 height 8
checkbox input "true"
click at [786, 545] on input "text" at bounding box center [834, 545] width 162 height 23
type input "0"
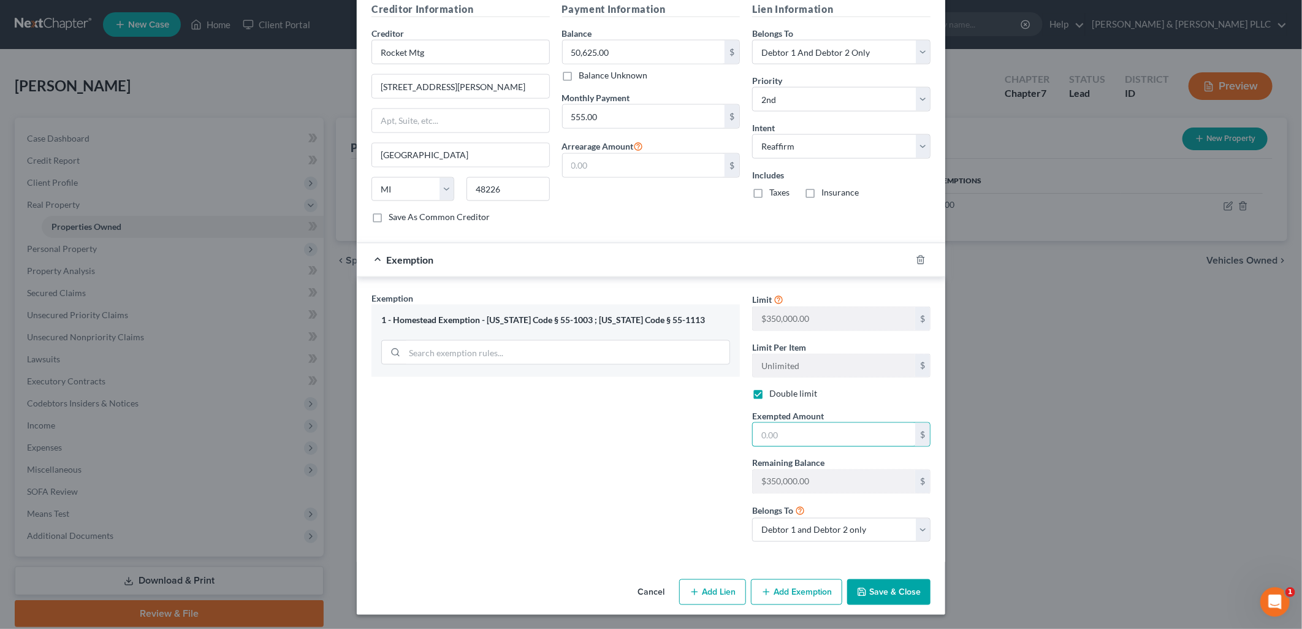
scroll to position [1017, 0]
type input "350,000.00"
click at [867, 595] on button "Save & Close" at bounding box center [888, 592] width 83 height 26
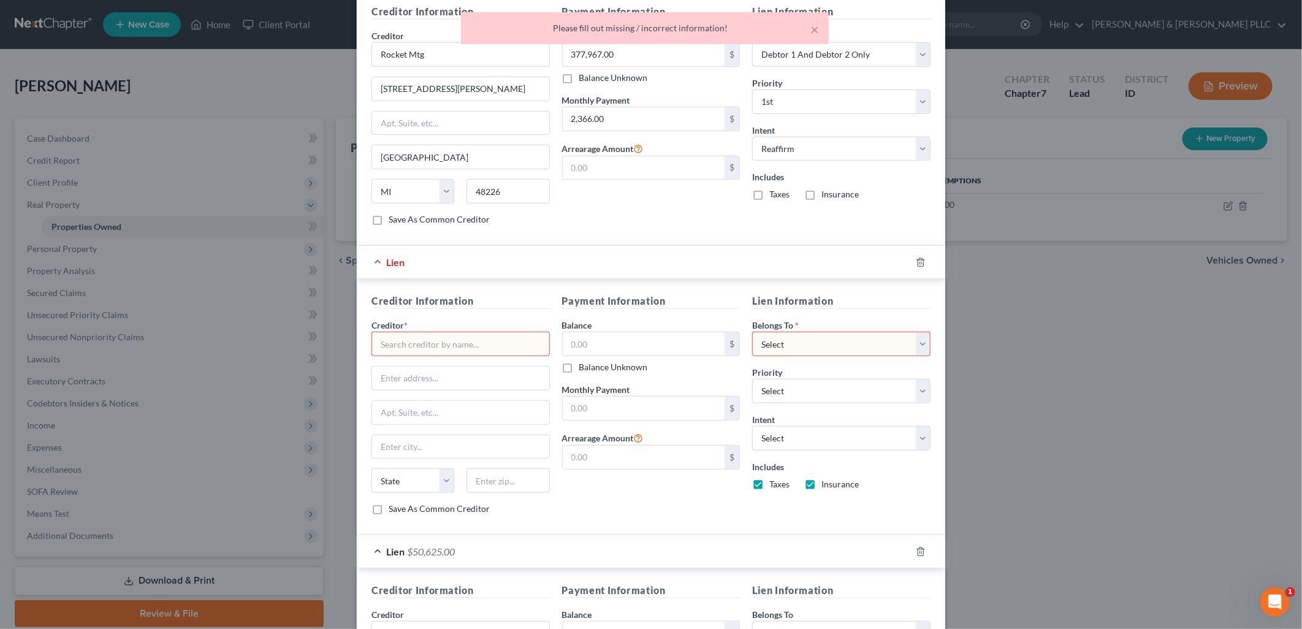
scroll to position [404, 0]
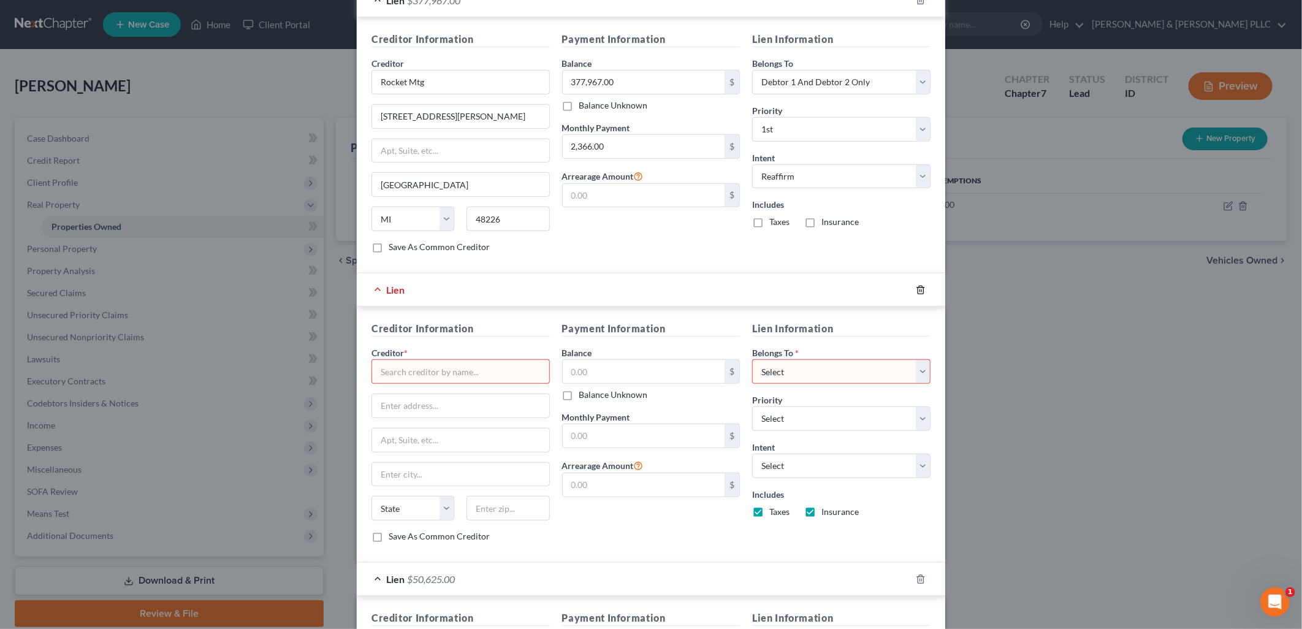
click at [917, 289] on icon "button" at bounding box center [921, 290] width 10 height 10
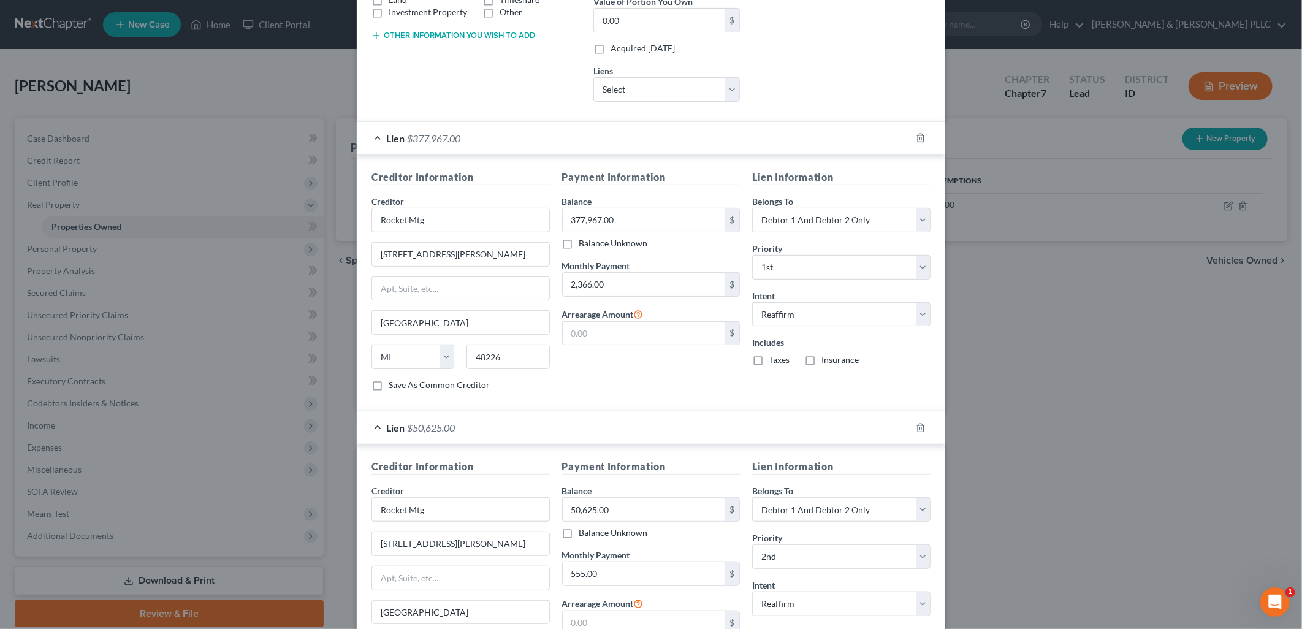
scroll to position [250, 0]
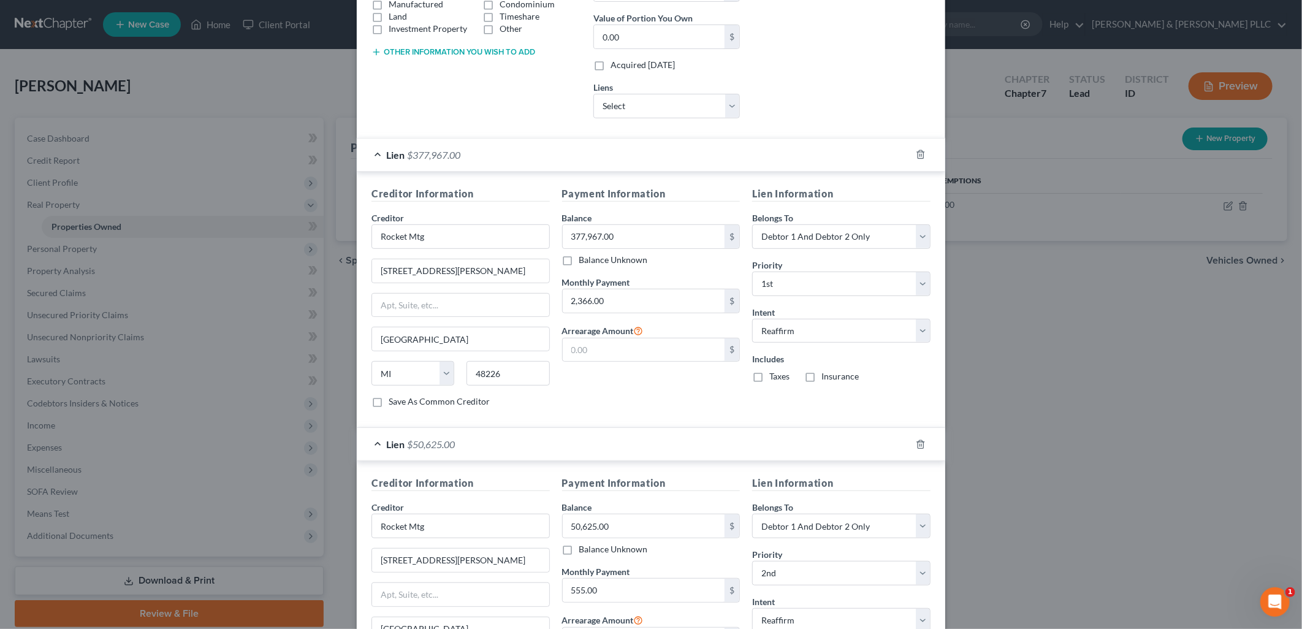
drag, startPoint x: 756, startPoint y: 378, endPoint x: 800, endPoint y: 375, distance: 44.2
click at [769, 378] on label "Taxes" at bounding box center [779, 376] width 20 height 12
click at [774, 378] on input "Taxes" at bounding box center [778, 374] width 8 height 8
checkbox input "true"
click at [821, 378] on label "Insurance" at bounding box center [839, 376] width 37 height 12
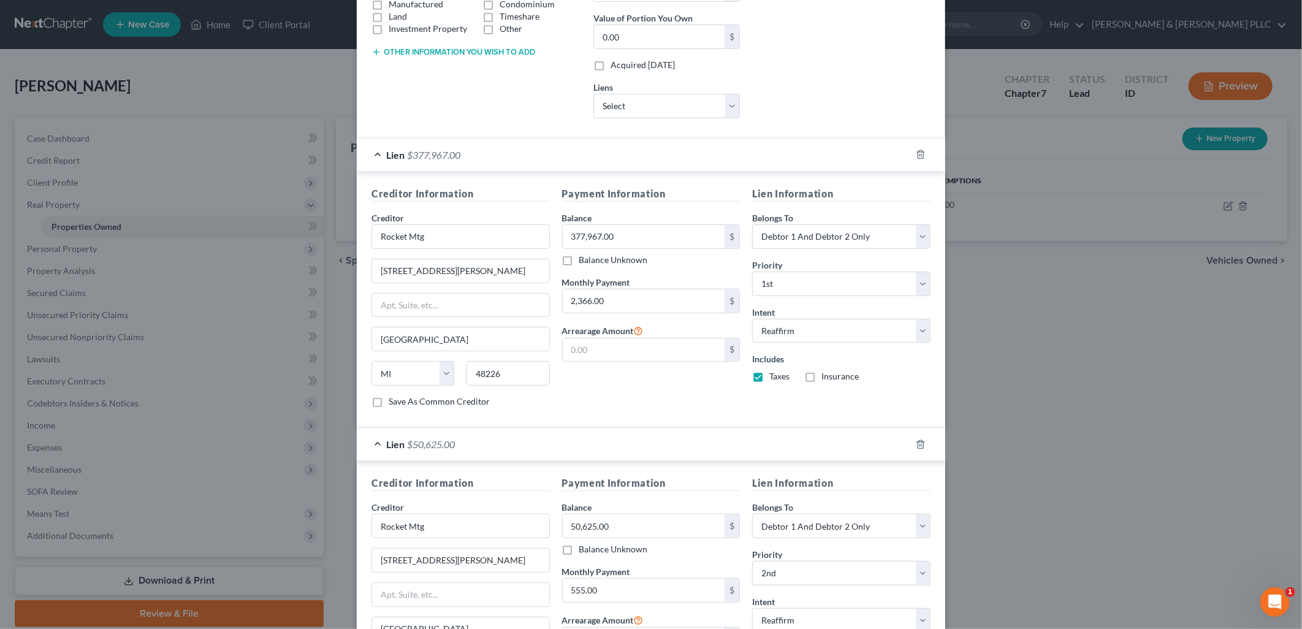
click at [826, 378] on input "Insurance" at bounding box center [830, 374] width 8 height 8
checkbox input "true"
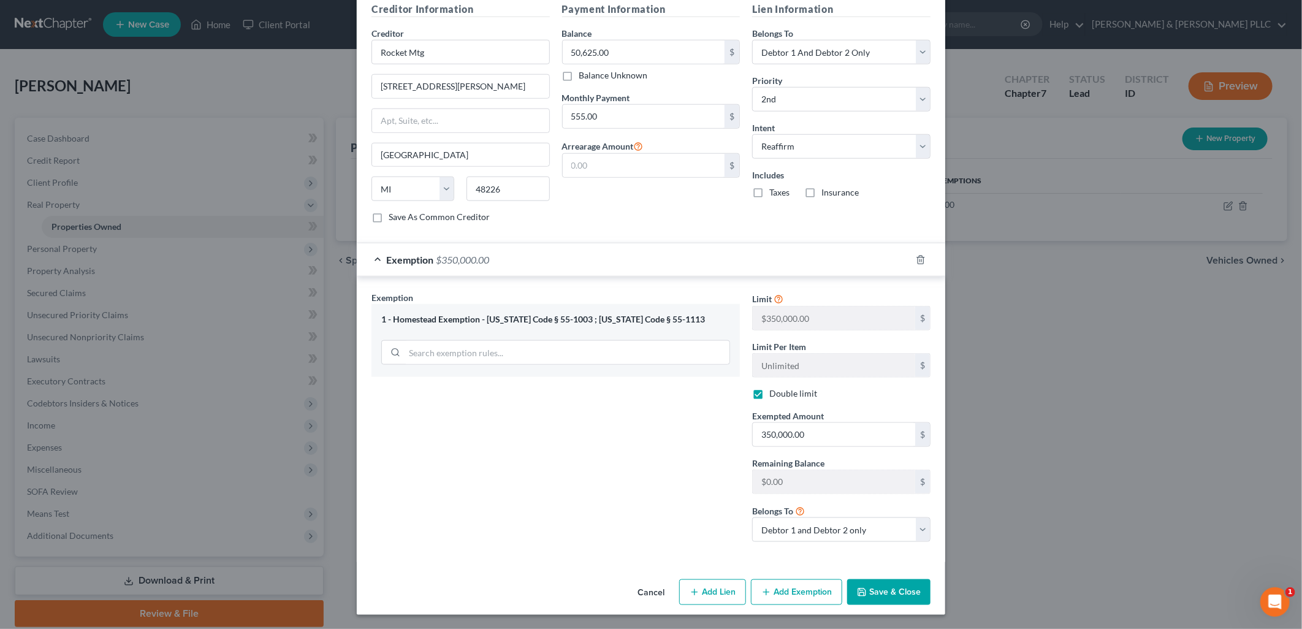
scroll to position [727, 0]
click at [904, 591] on button "Save & Close" at bounding box center [888, 592] width 83 height 26
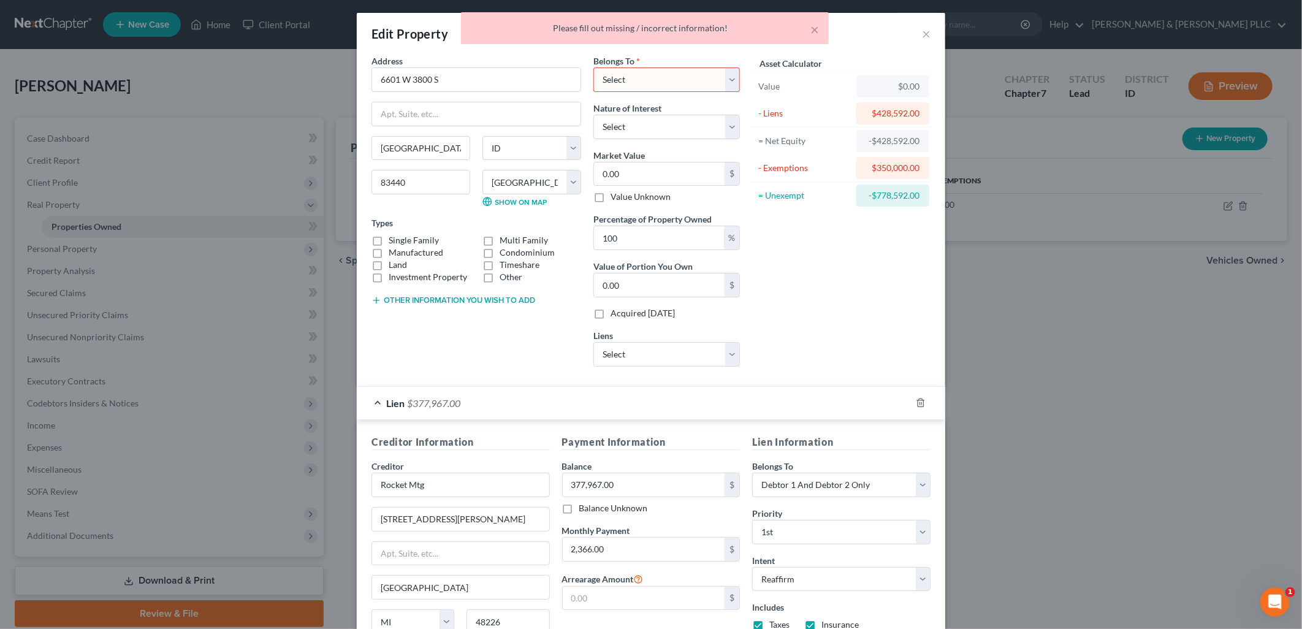
scroll to position [0, 0]
click at [724, 83] on select "Select Debtor 1 Only Debtor 2 Only Debtor 1 And Debtor 2 Only At Least One Of T…" at bounding box center [666, 81] width 146 height 25
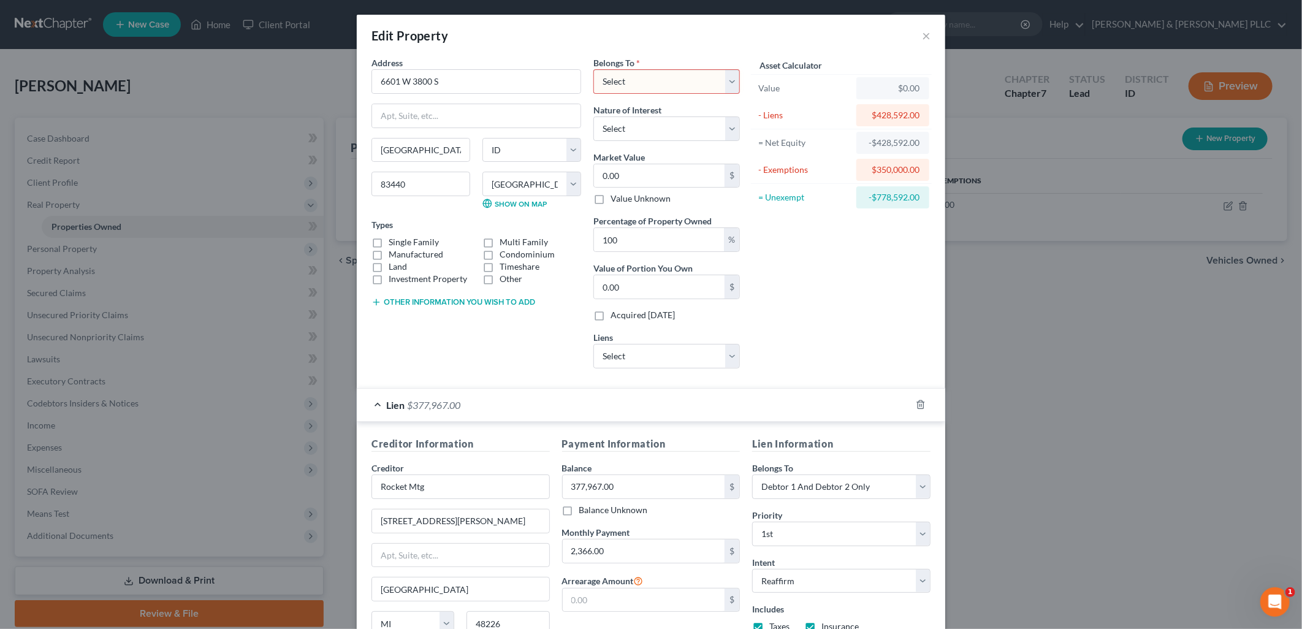
select select "2"
click at [593, 69] on select "Select Debtor 1 Only Debtor 2 Only Debtor 1 And Debtor 2 Only At Least One Of T…" at bounding box center [666, 81] width 146 height 25
drag, startPoint x: 363, startPoint y: 248, endPoint x: 373, endPoint y: 246, distance: 9.4
click at [365, 248] on div "Single Family Multi Family Manufactured Condominium Land Timeshare Investment P…" at bounding box center [476, 260] width 222 height 49
click at [660, 174] on input "0.00" at bounding box center [659, 175] width 131 height 23
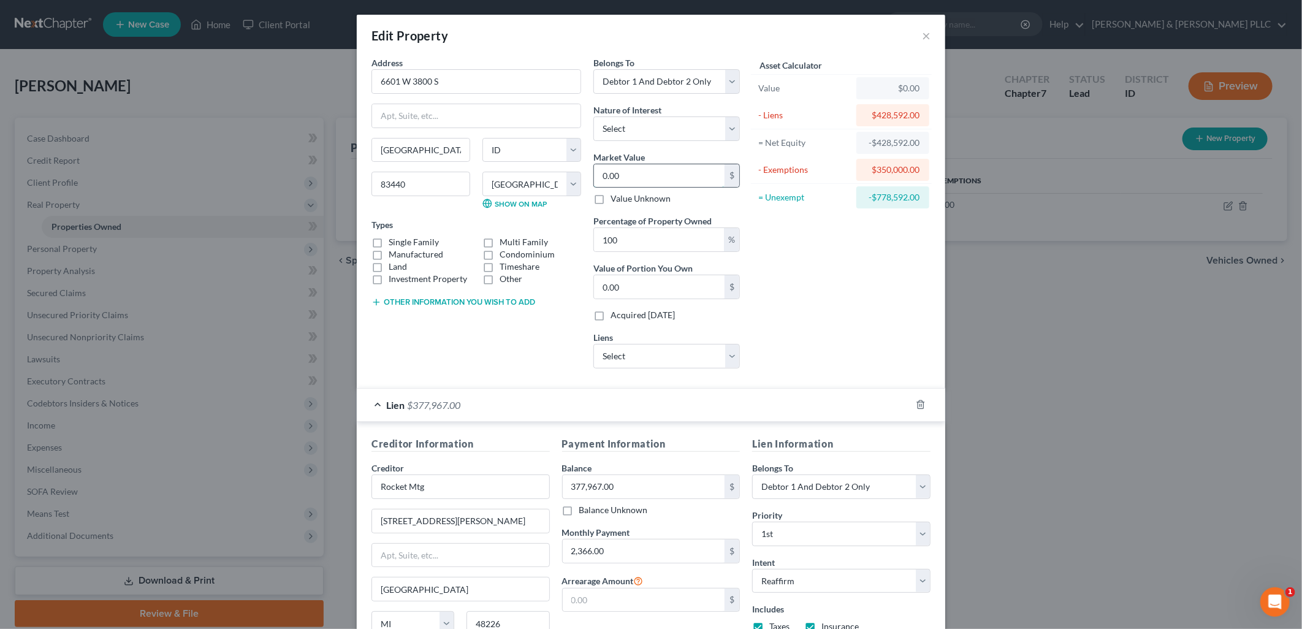
type input "4"
type input "4.00"
type input "45"
type input "45.00"
type input "450"
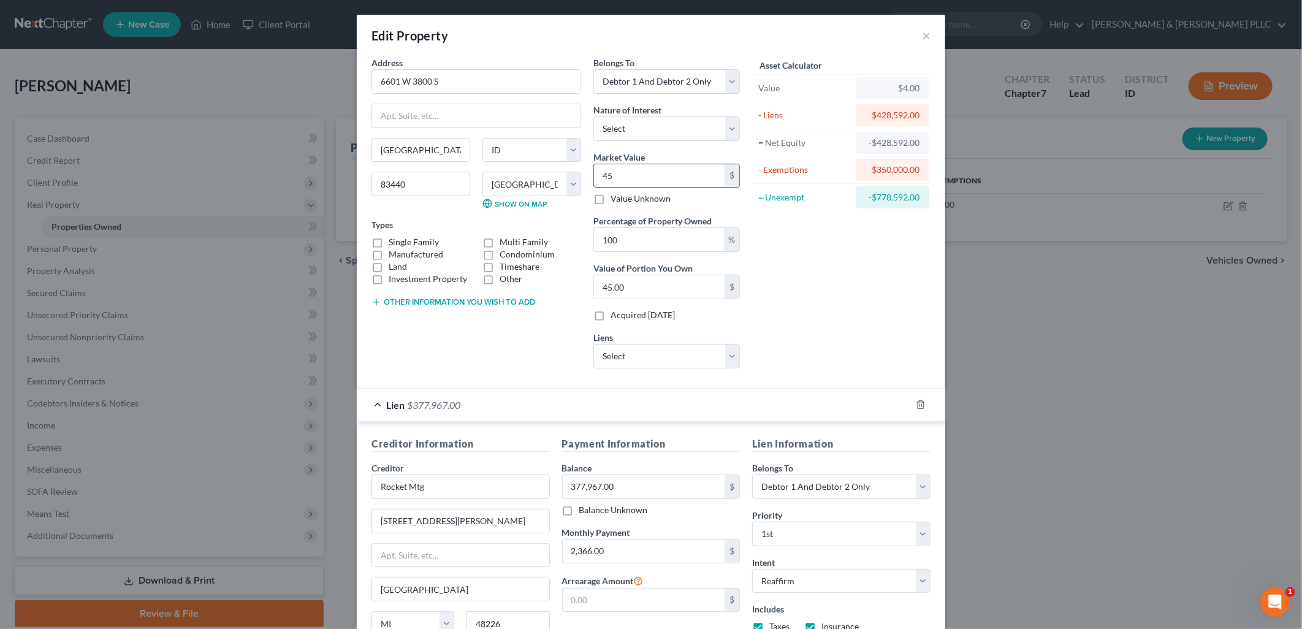
type input "450.00"
type input "4500"
type input "4,500.00"
type input "4,5000"
type input "45,000.00"
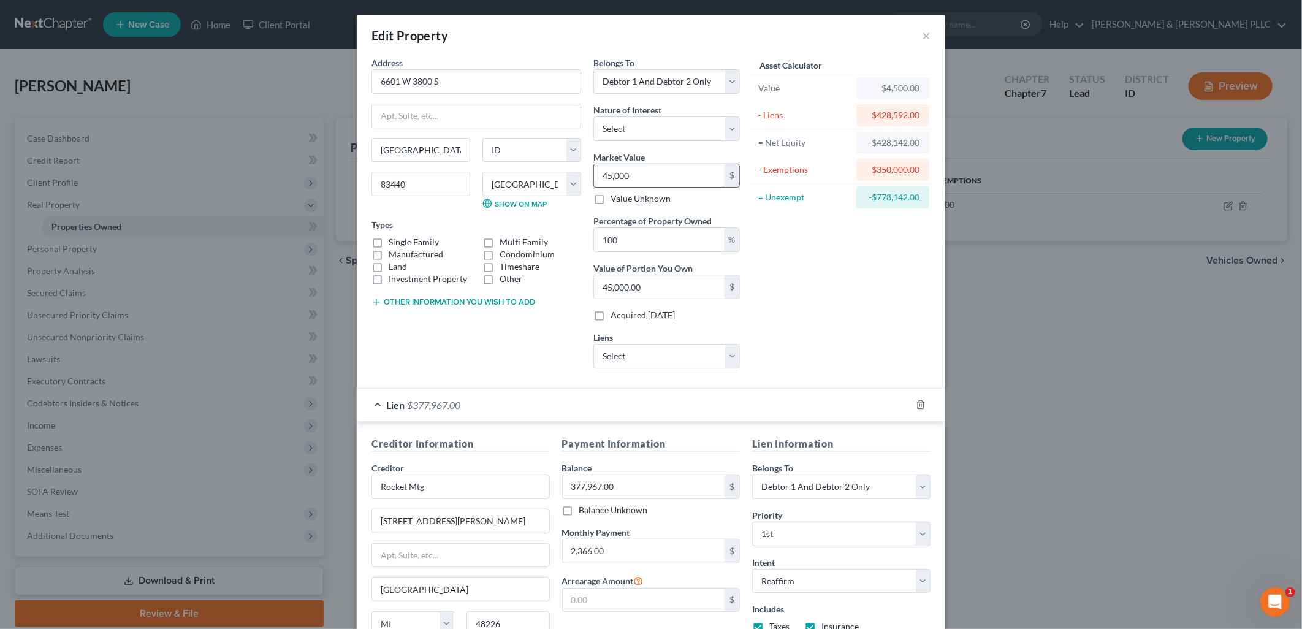
type input "45,0000"
type input "450,000.00"
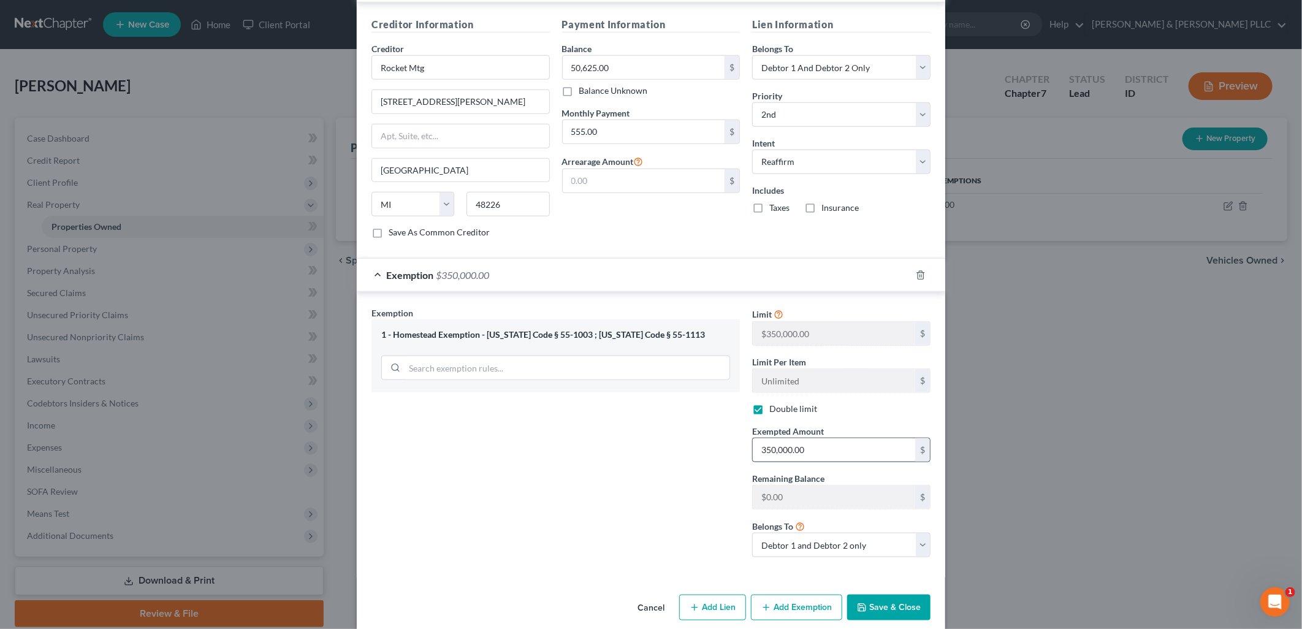
scroll to position [727, 0]
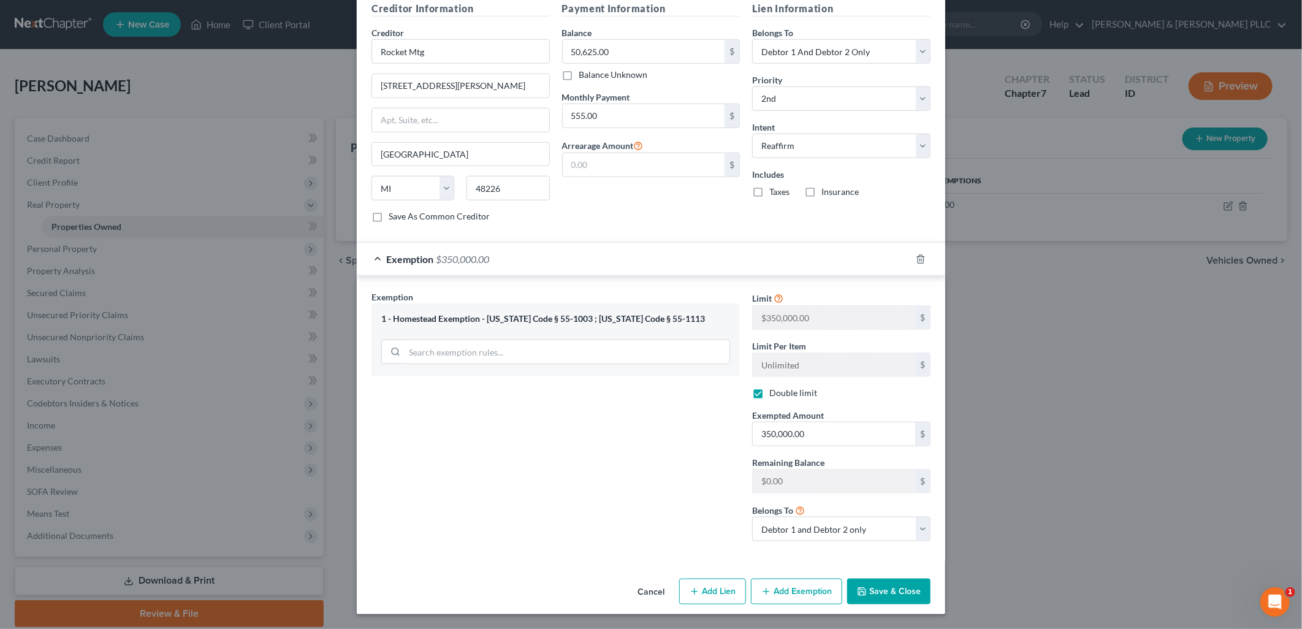
type input "450,000.00"
click at [897, 591] on button "Save & Close" at bounding box center [888, 592] width 83 height 26
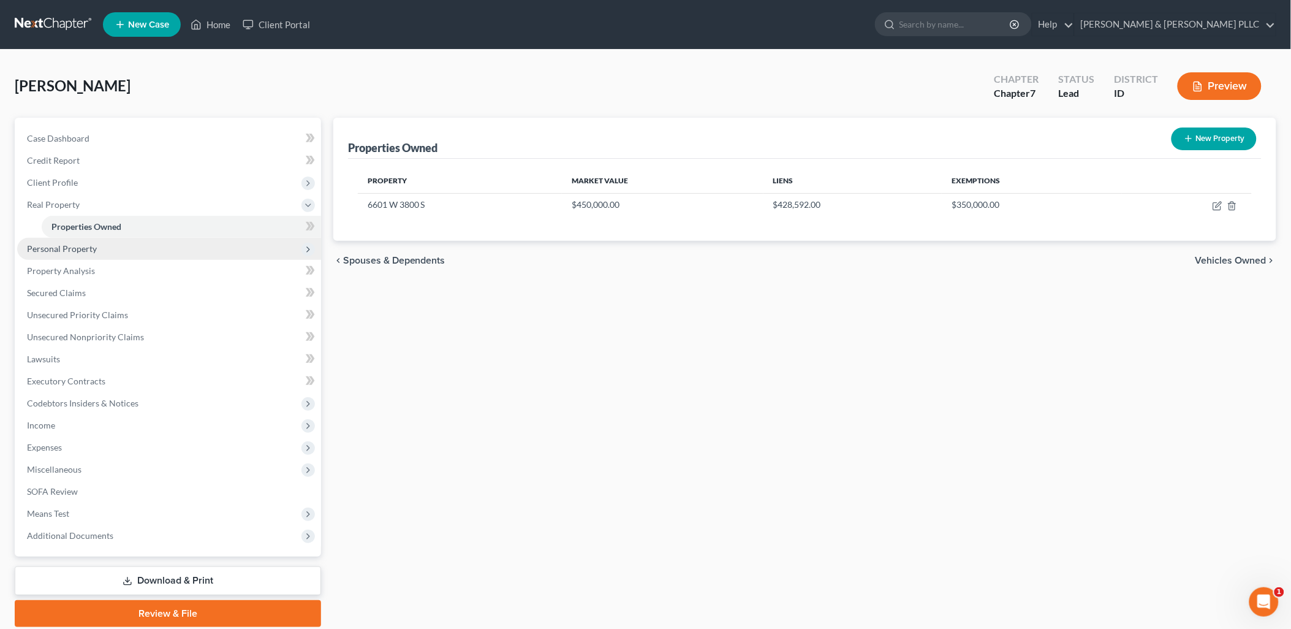
click at [94, 243] on span "Personal Property" at bounding box center [62, 248] width 70 height 10
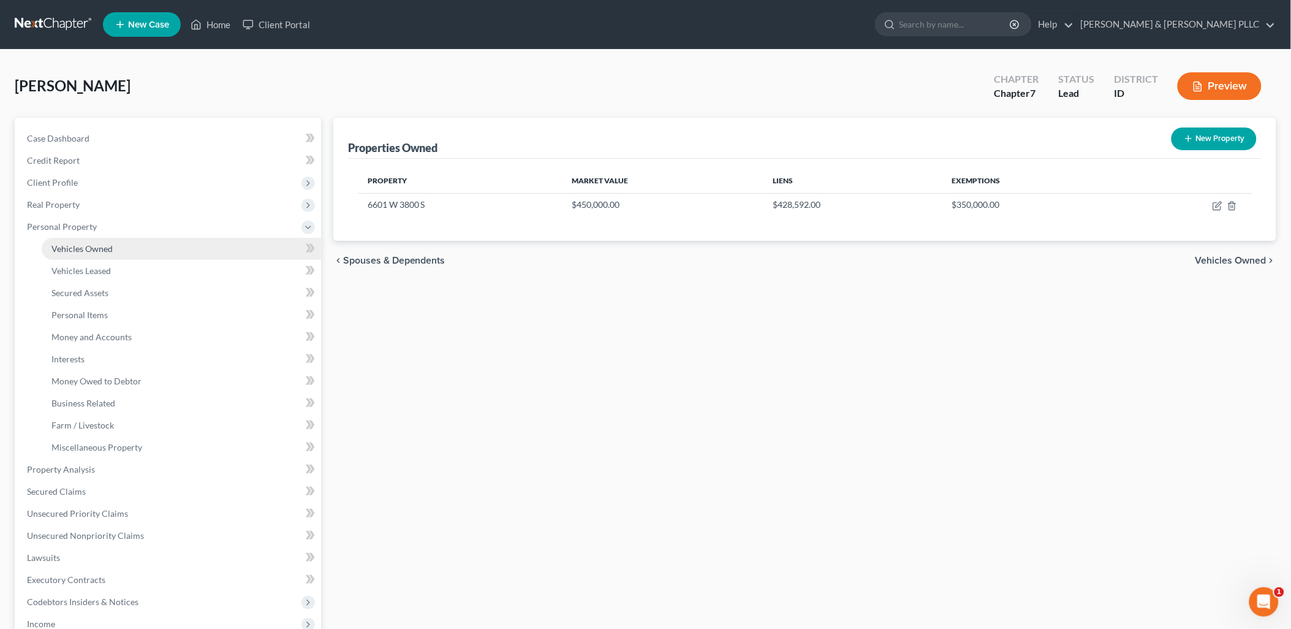
click at [93, 252] on span "Vehicles Owned" at bounding box center [81, 248] width 61 height 10
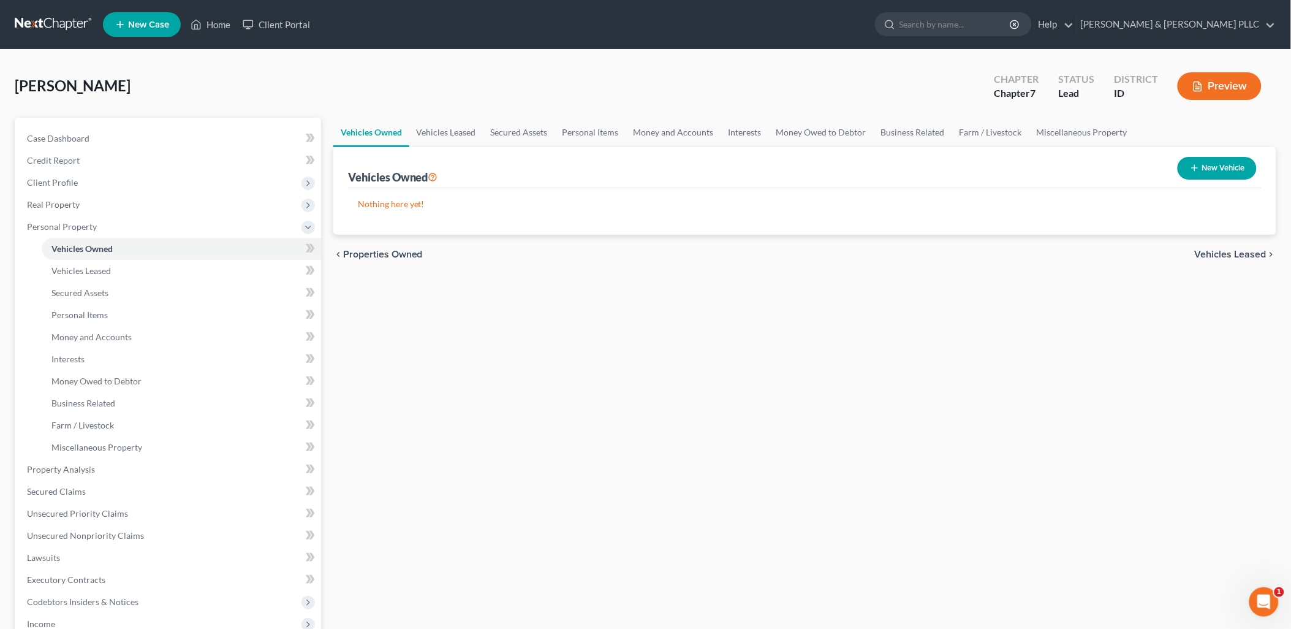
click at [1038, 159] on button "New Vehicle" at bounding box center [1217, 168] width 79 height 23
select select "0"
select select "2"
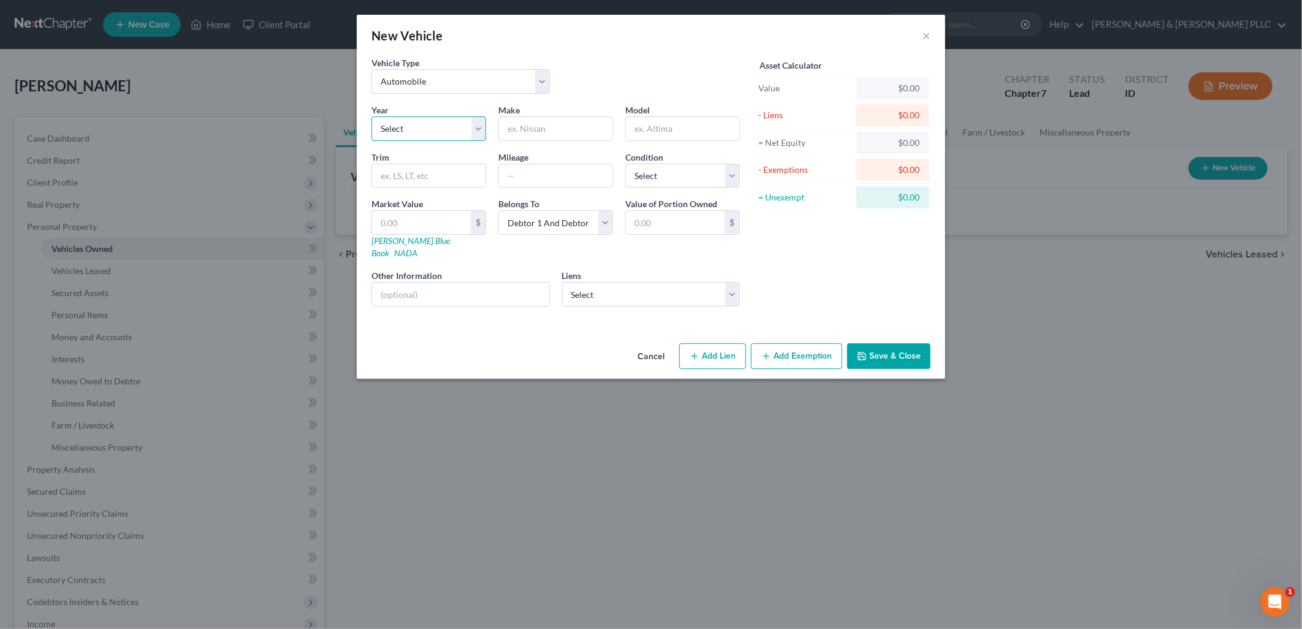
click at [474, 132] on select "Select 2026 2025 2024 2023 2022 2021 2020 2019 2018 2017 2016 2015 2014 2013 20…" at bounding box center [428, 128] width 115 height 25
select select "3"
click at [371, 116] on select "Select 2026 2025 2024 2023 2022 2021 2020 2019 2018 2017 2016 2015 2014 2013 20…" at bounding box center [428, 128] width 115 height 25
click at [555, 133] on input "text" at bounding box center [555, 128] width 113 height 23
type input "Hyundai"
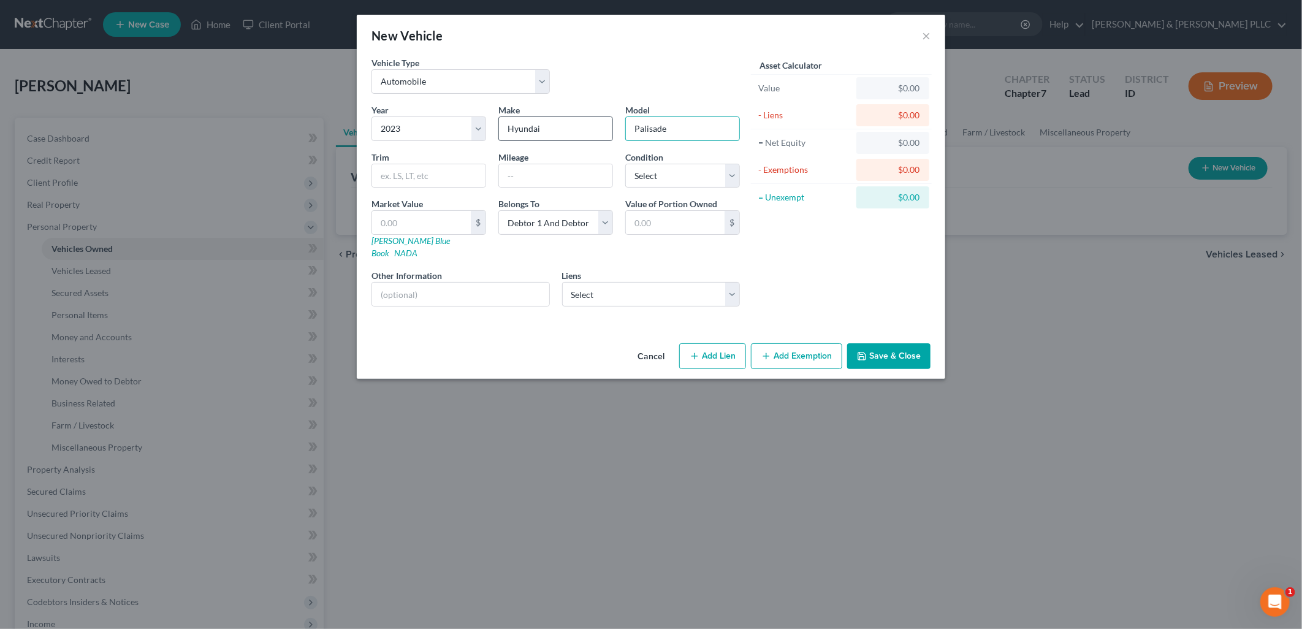
type input "Palisade"
type input "41,000"
click at [726, 167] on select "Select Excellent Very Good Good Fair Poor" at bounding box center [682, 176] width 115 height 25
select select "0"
click at [625, 164] on select "Select Excellent Very Good Good Fair Poor" at bounding box center [682, 176] width 115 height 25
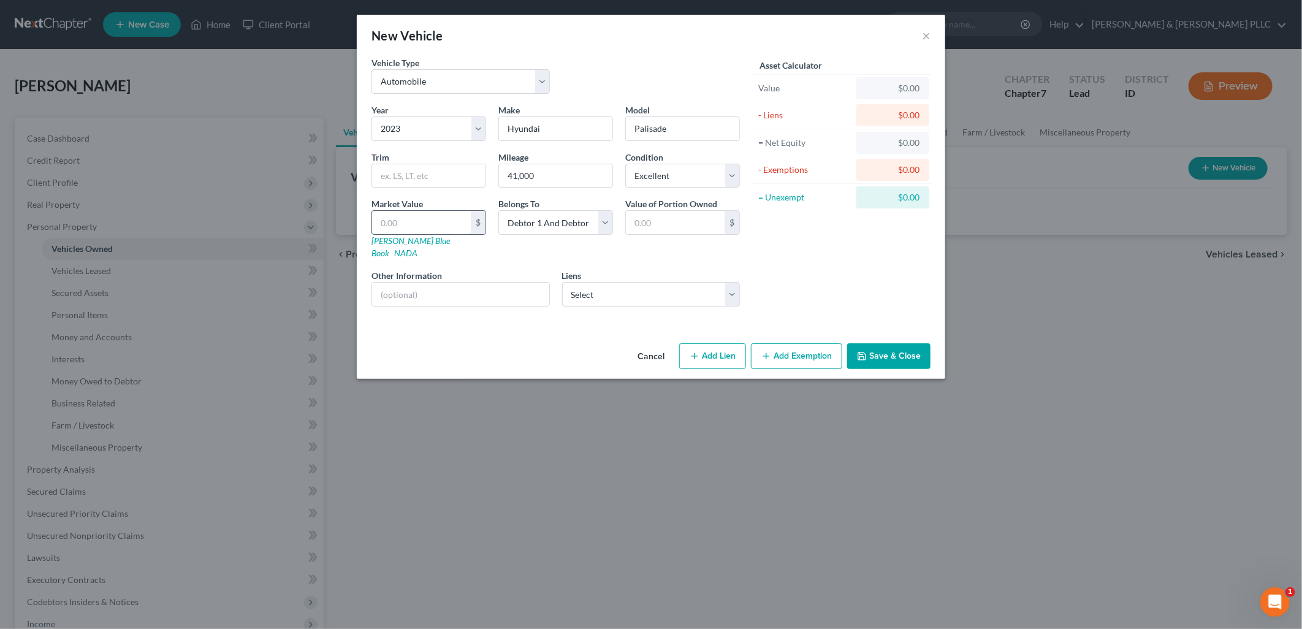
click at [430, 222] on input "text" at bounding box center [421, 222] width 99 height 23
type input "3"
type input "3.00"
type input "31"
type input "31.00"
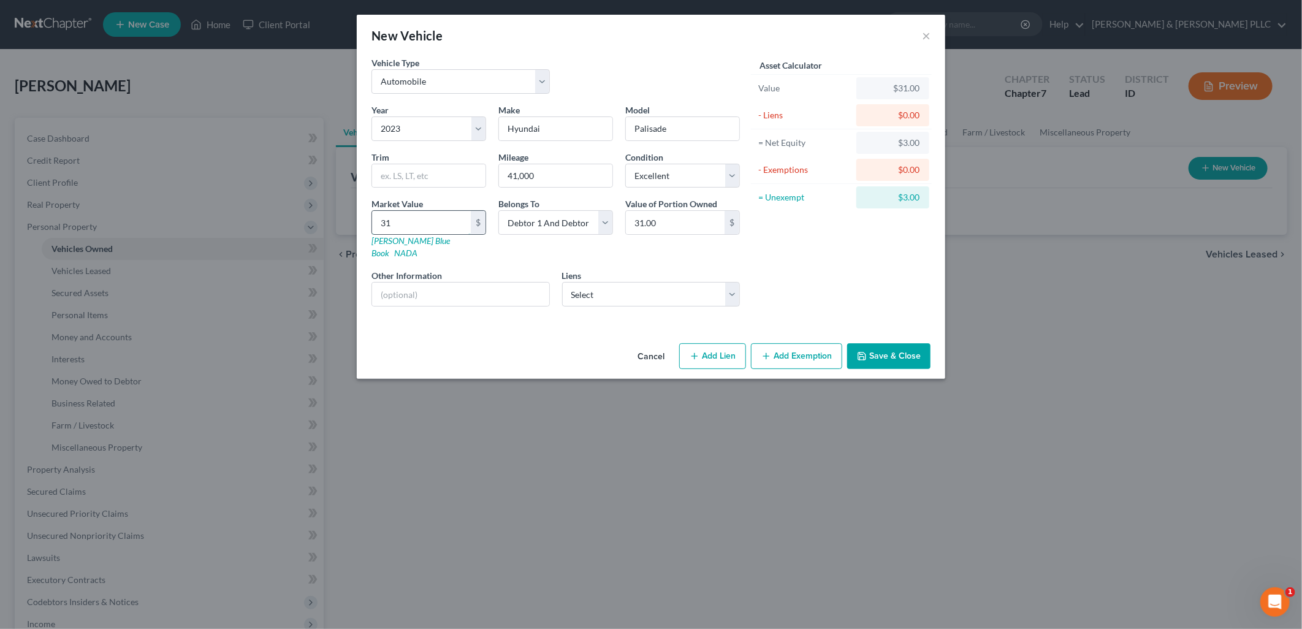
type input "316"
type input "316.00"
type input "3160"
type input "3,160.00"
type input "3,1606"
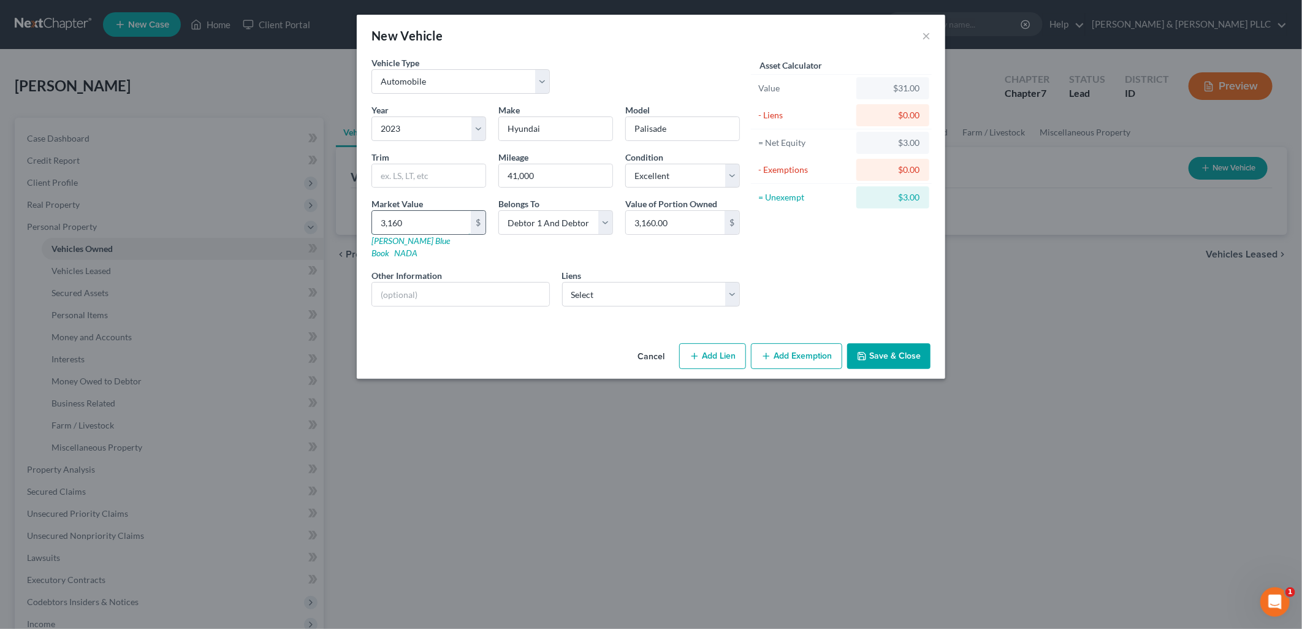
type input "31,606.00"
type input "31,606"
click at [727, 282] on select "Select Id Centrl Cu - $46,070.00 Vw Credit Inc - $12,078.00" at bounding box center [651, 294] width 178 height 25
select select "0"
click at [562, 282] on select "Select Id Centrl Cu - $46,070.00 Vw Credit Inc - $12,078.00" at bounding box center [651, 294] width 178 height 25
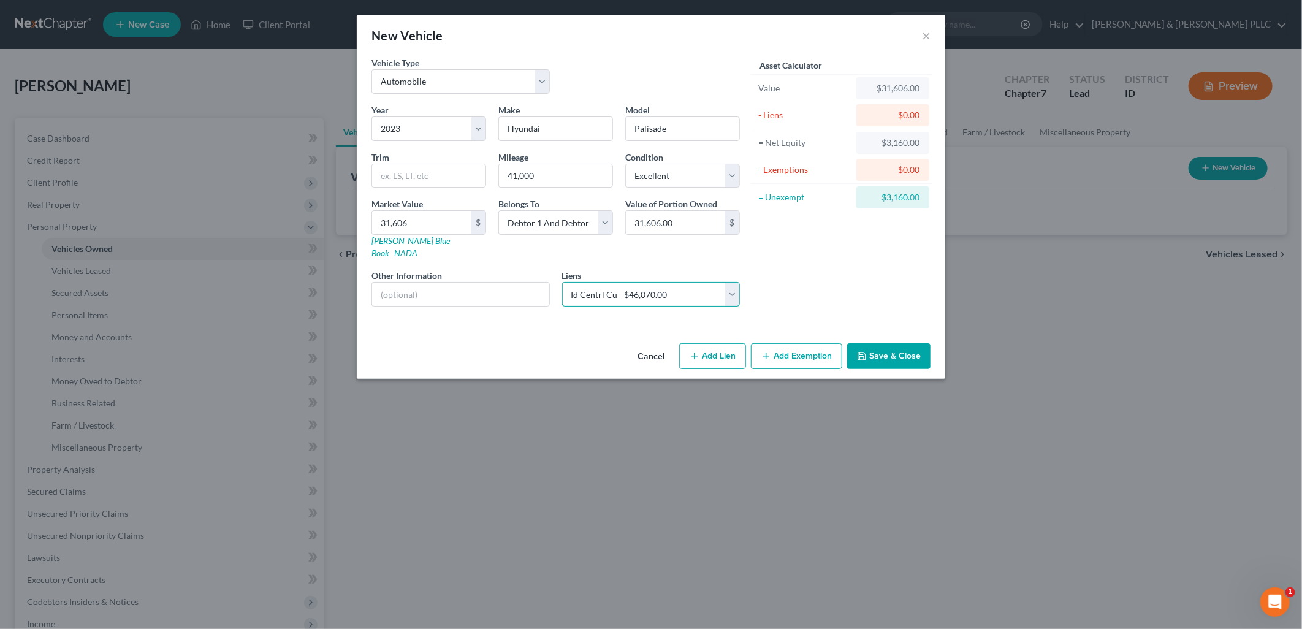
select select
select select "13"
select select "2"
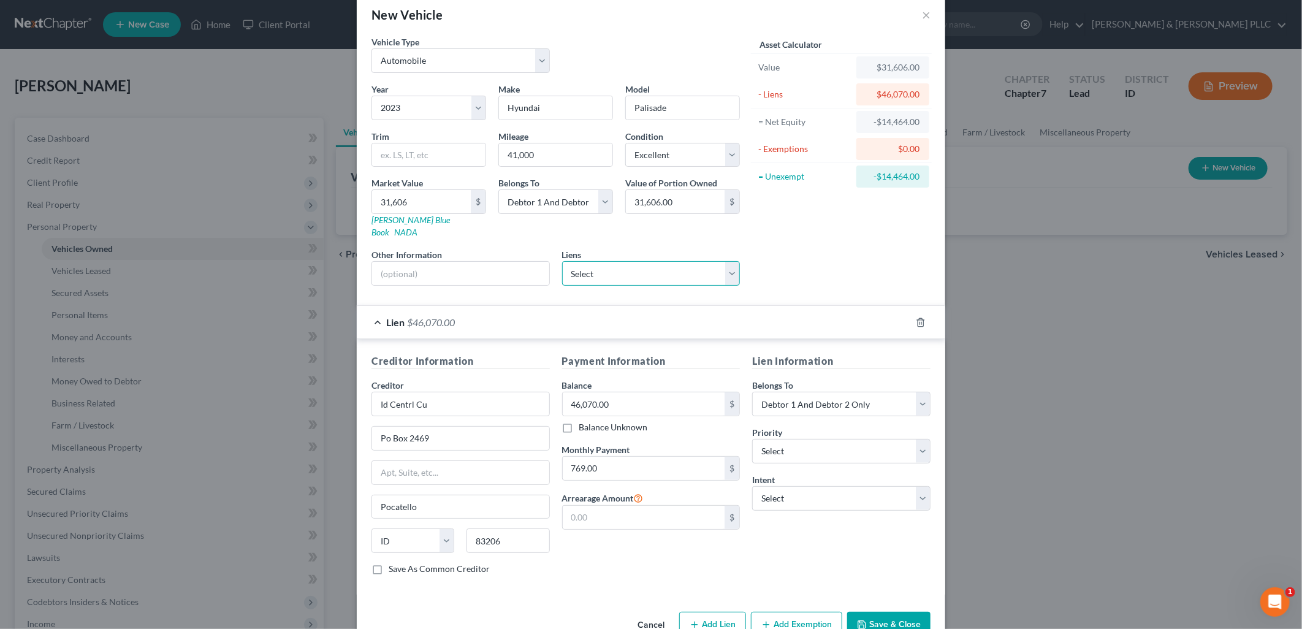
scroll to position [42, 0]
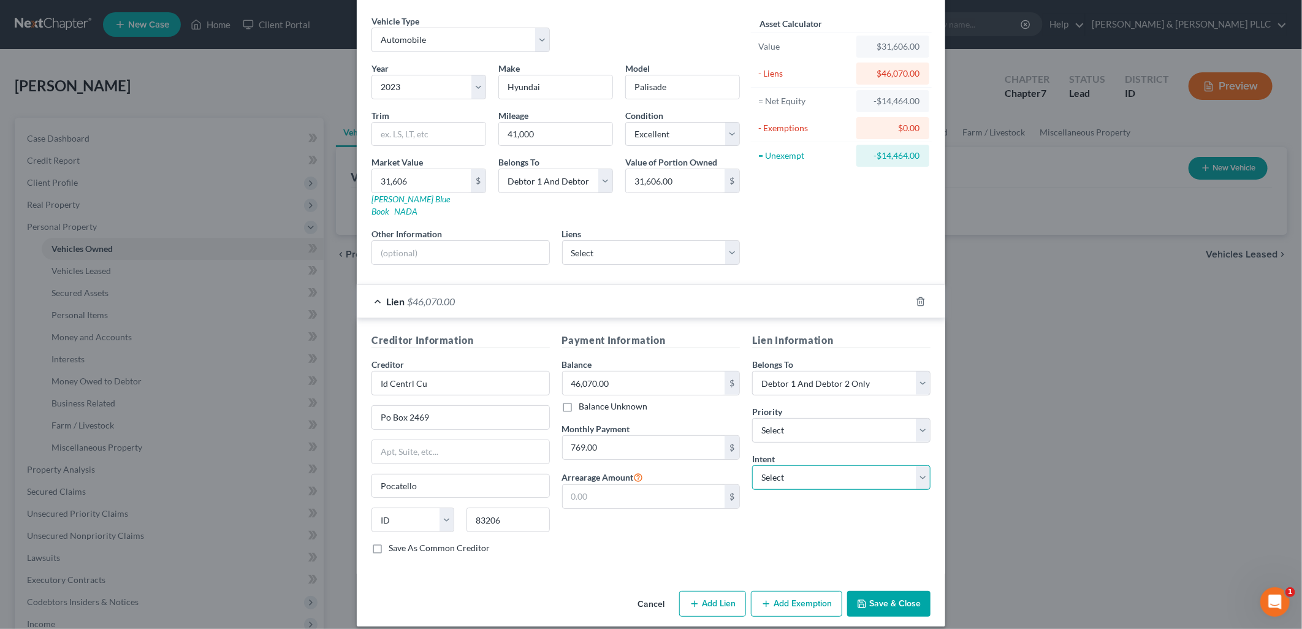
click at [910, 465] on select "Select Surrender Redeem Reaffirm Avoid Other" at bounding box center [841, 477] width 178 height 25
select select "2"
click at [752, 465] on select "Select Surrender Redeem Reaffirm Avoid Other" at bounding box center [841, 477] width 178 height 25
click at [795, 591] on button "Add Exemption" at bounding box center [796, 604] width 91 height 26
select select "2"
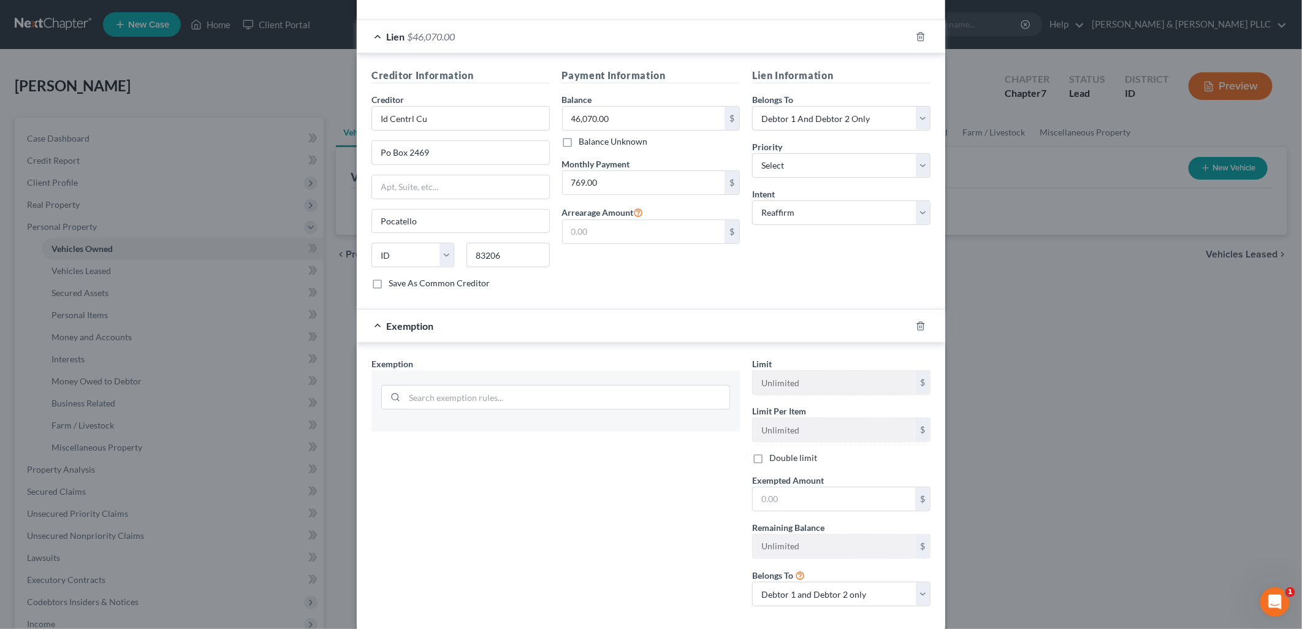
scroll to position [314, 0]
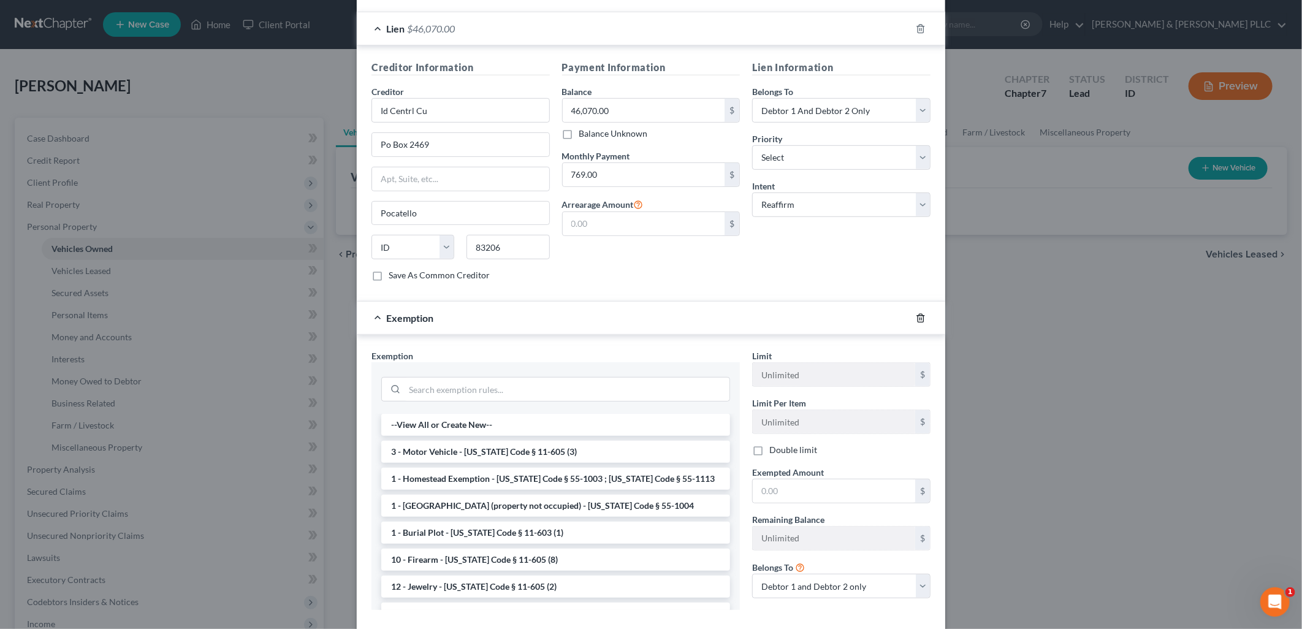
click at [916, 313] on icon "button" at bounding box center [921, 318] width 10 height 10
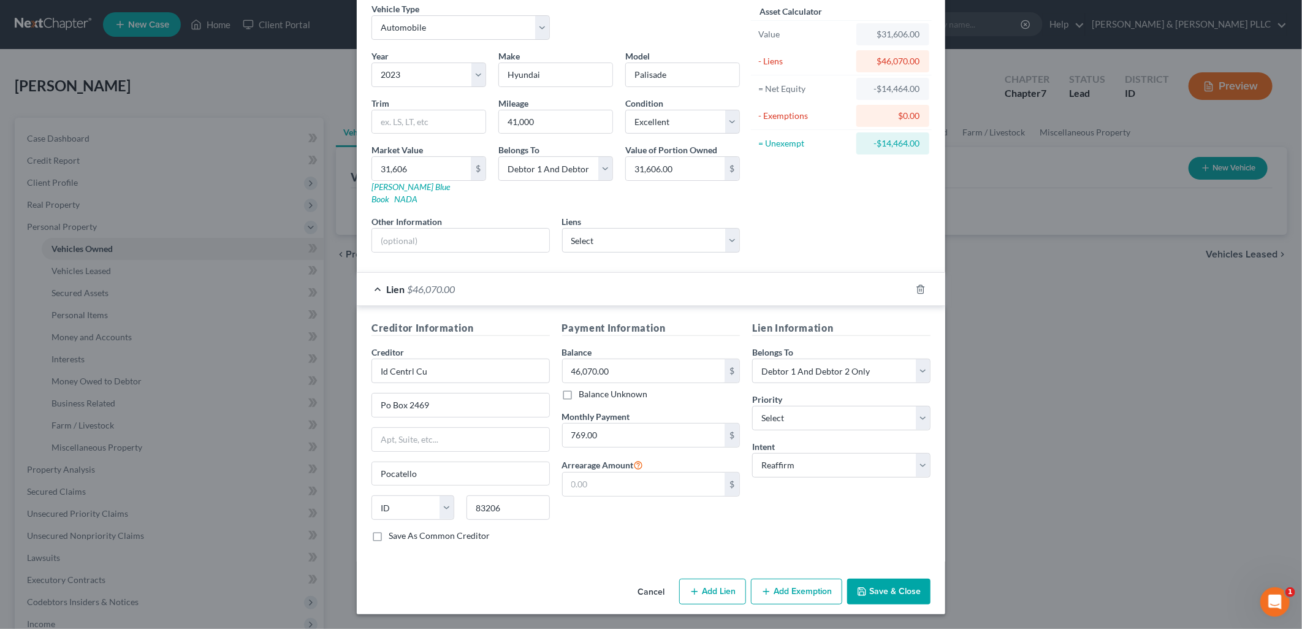
scroll to position [42, 0]
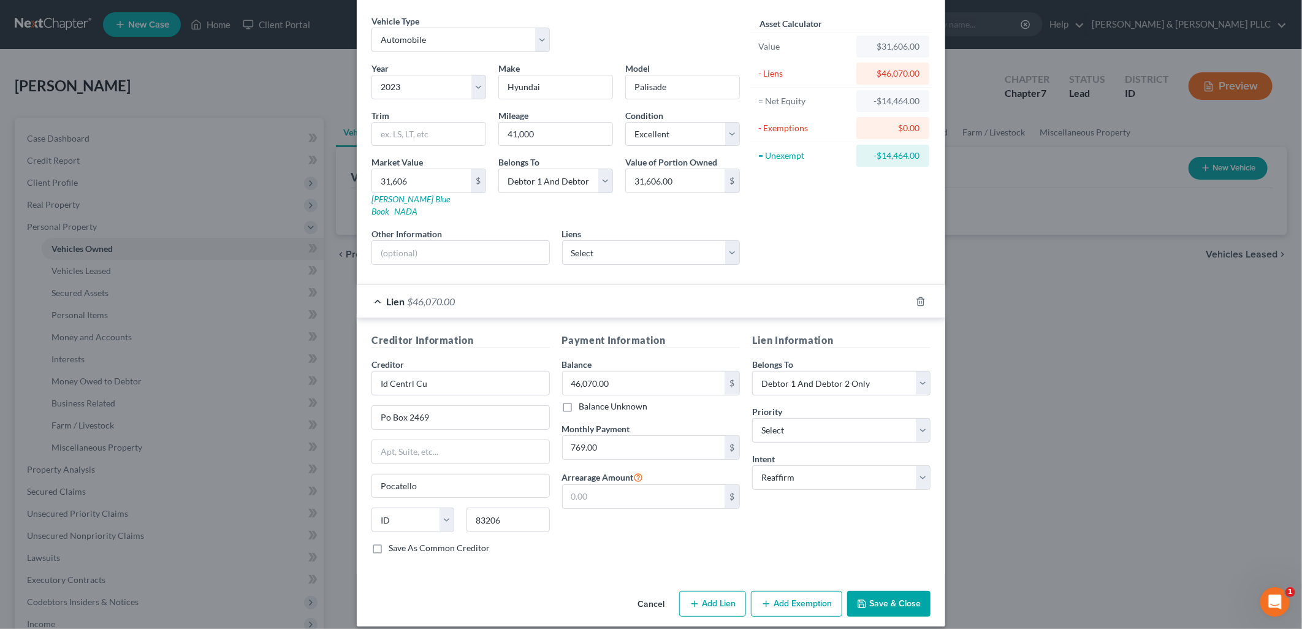
click at [901, 595] on button "Save & Close" at bounding box center [888, 604] width 83 height 26
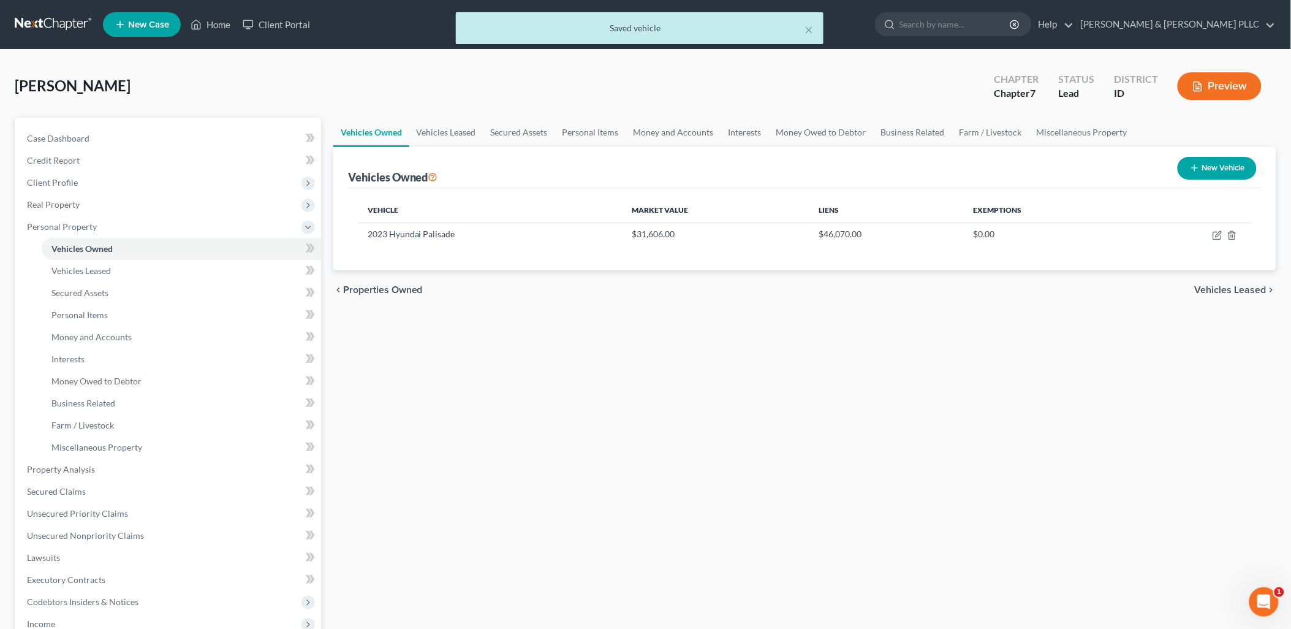
click at [1038, 172] on button "New Vehicle" at bounding box center [1217, 168] width 79 height 23
select select "0"
select select "2"
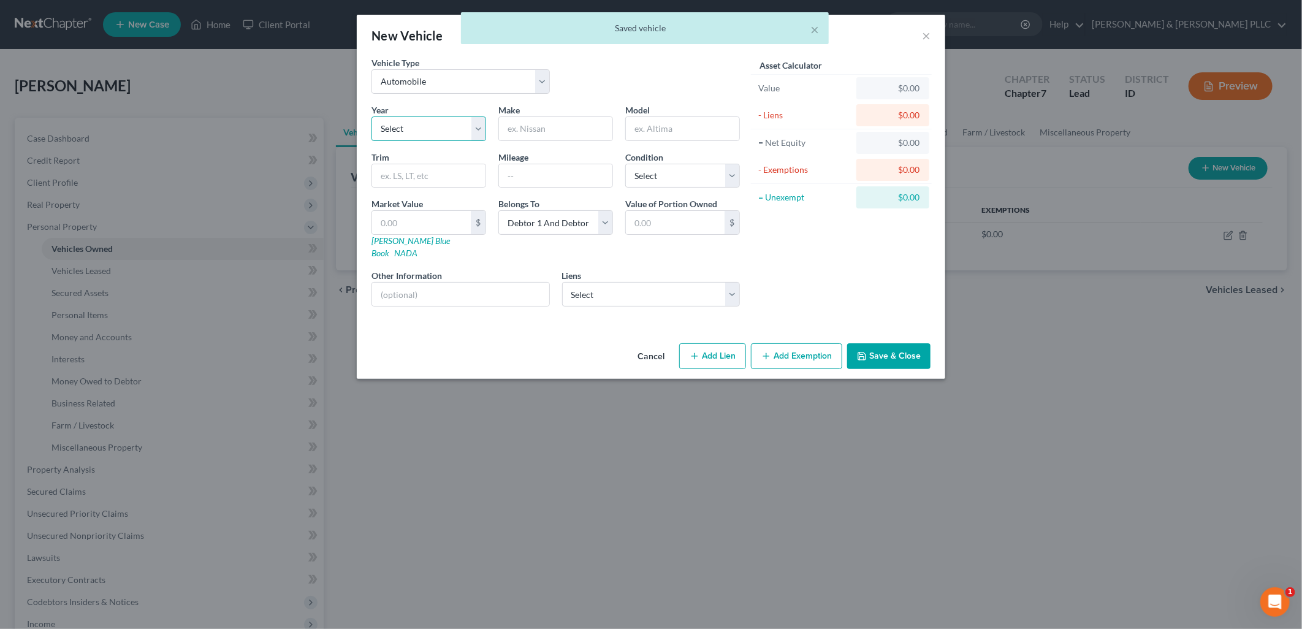
click at [476, 129] on select "Select 2026 2025 2024 2023 2022 2021 2020 2019 2018 2017 2016 2015 2014 2013 20…" at bounding box center [428, 128] width 115 height 25
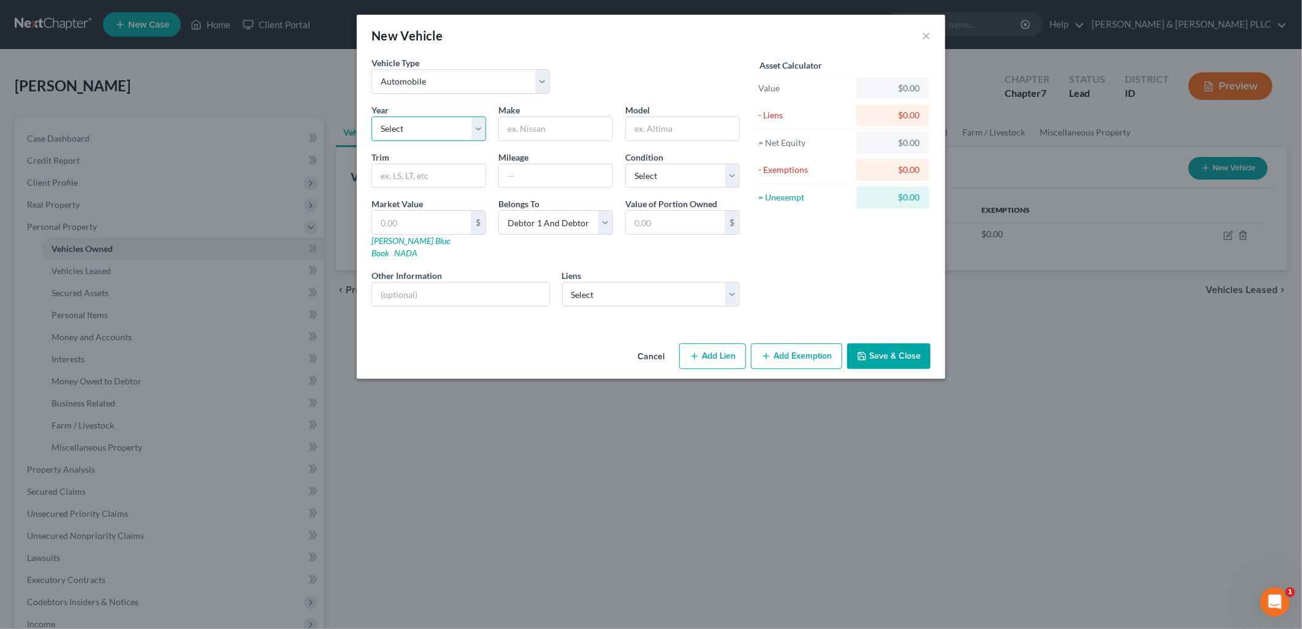
select select "20"
click at [371, 116] on select "Select 2026 2025 2024 2023 2022 2021 2020 2019 2018 2017 2016 2015 2014 2013 20…" at bounding box center [428, 128] width 115 height 25
click at [580, 126] on input "text" at bounding box center [555, 128] width 113 height 23
type input "Toyota"
type input "4Runner"
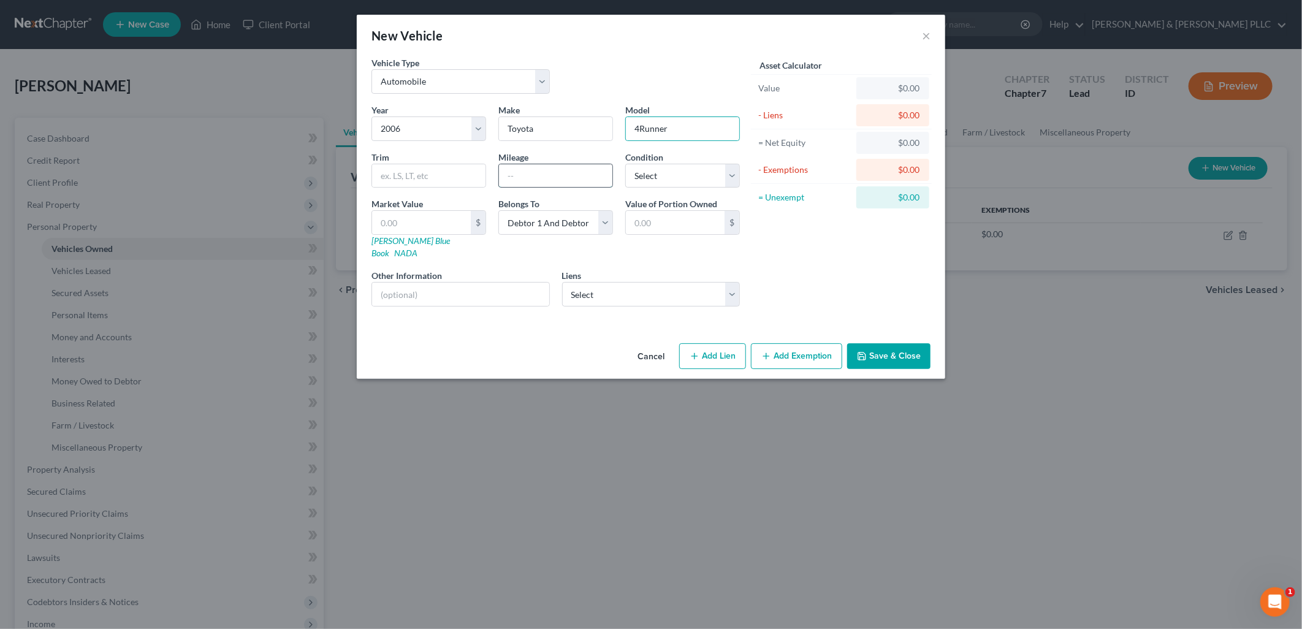
click at [571, 176] on input "text" at bounding box center [555, 175] width 113 height 23
type input "157,000"
click at [726, 180] on select "Select Excellent Very Good Good Fair Poor" at bounding box center [682, 176] width 115 height 25
select select "3"
click at [625, 164] on select "Select Excellent Very Good Good Fair Poor" at bounding box center [682, 176] width 115 height 25
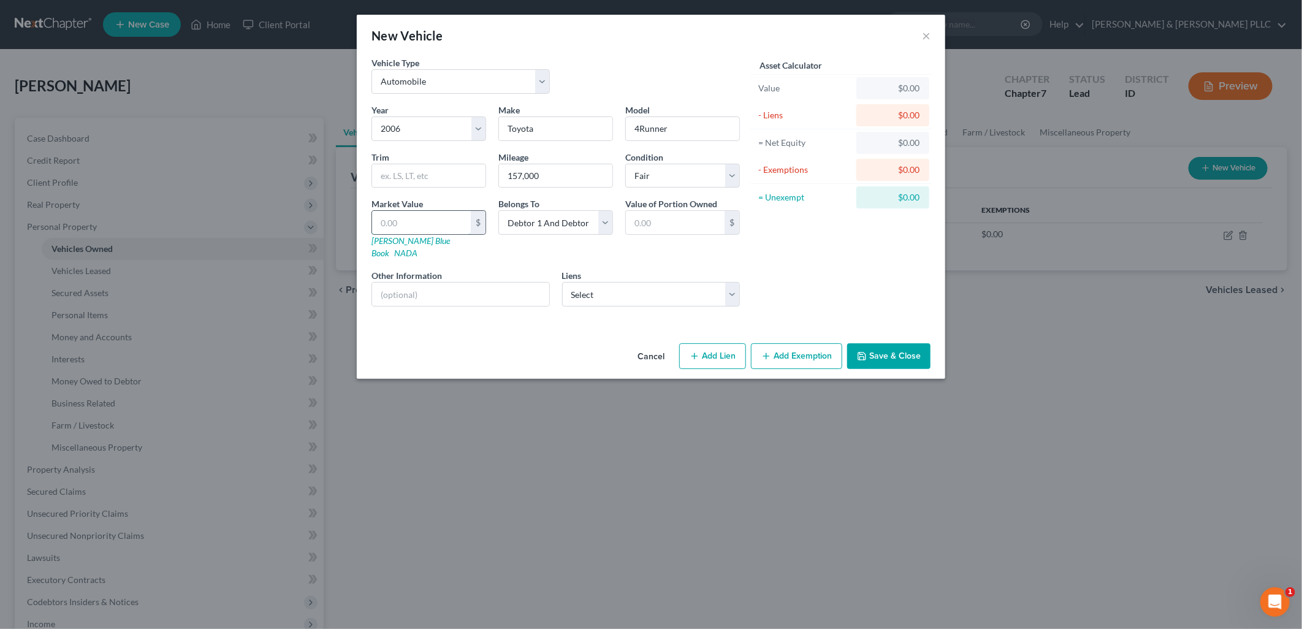
click at [412, 227] on input "text" at bounding box center [421, 222] width 99 height 23
type input "7"
type input "7.00"
type input "75"
type input "75.00"
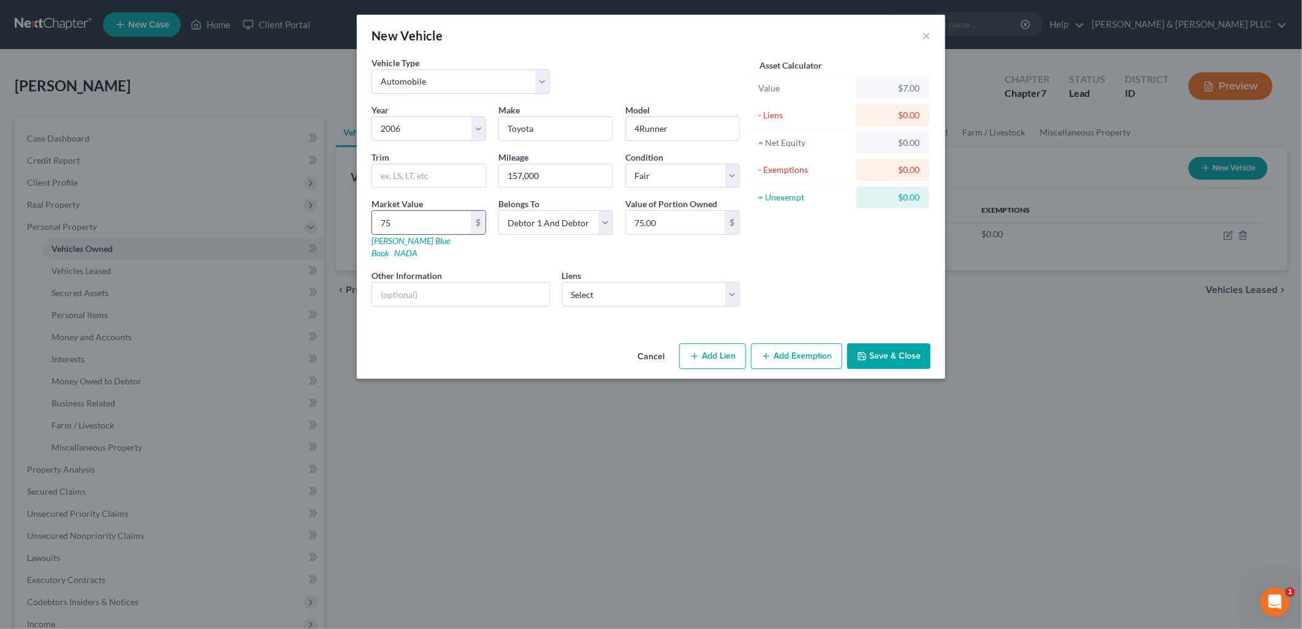
type input "750"
type input "750.00"
type input "7500"
type input "7,500.00"
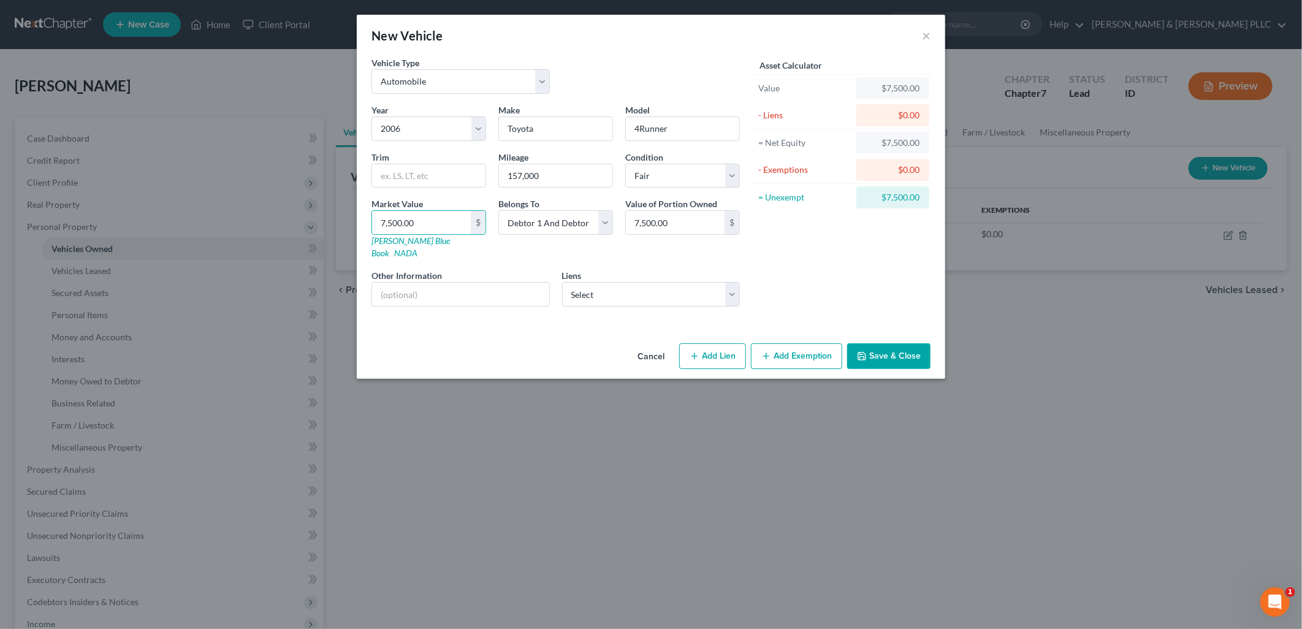
click at [792, 343] on button "Add Exemption" at bounding box center [796, 356] width 91 height 26
select select "2"
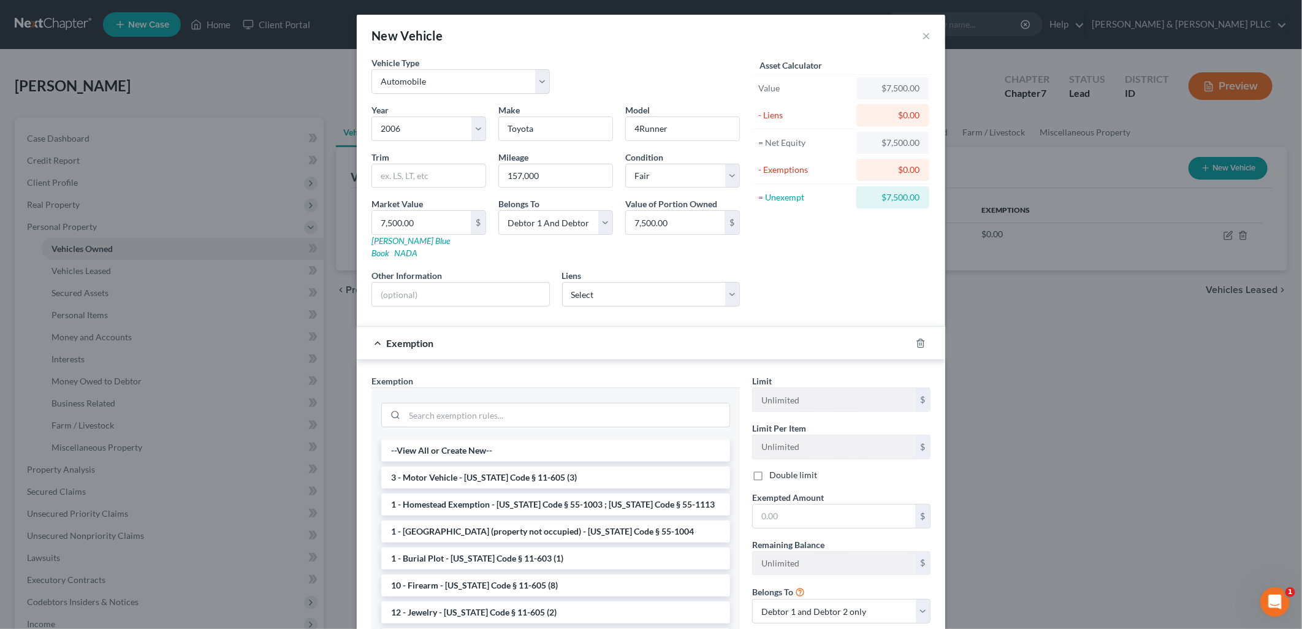
drag, startPoint x: 533, startPoint y: 462, endPoint x: 604, endPoint y: 473, distance: 71.3
click at [534, 466] on li "3 - Motor Vehicle - [US_STATE] Code § 11-605 (3)" at bounding box center [555, 477] width 349 height 22
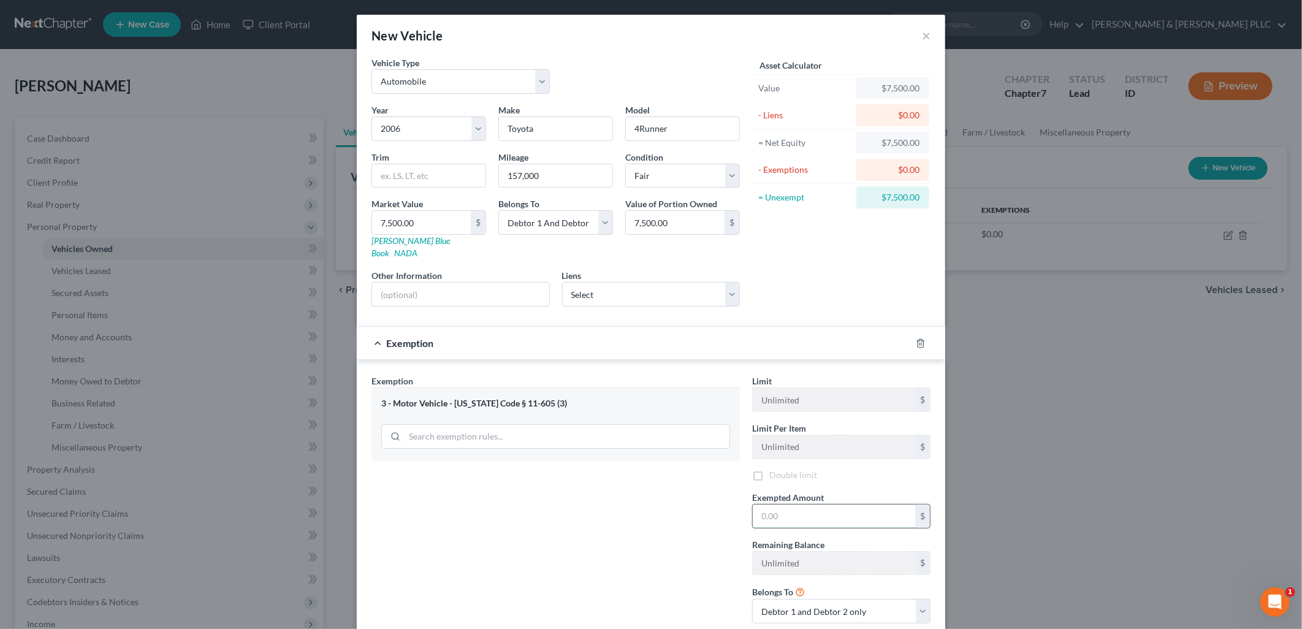
click at [811, 507] on input "text" at bounding box center [834, 515] width 162 height 23
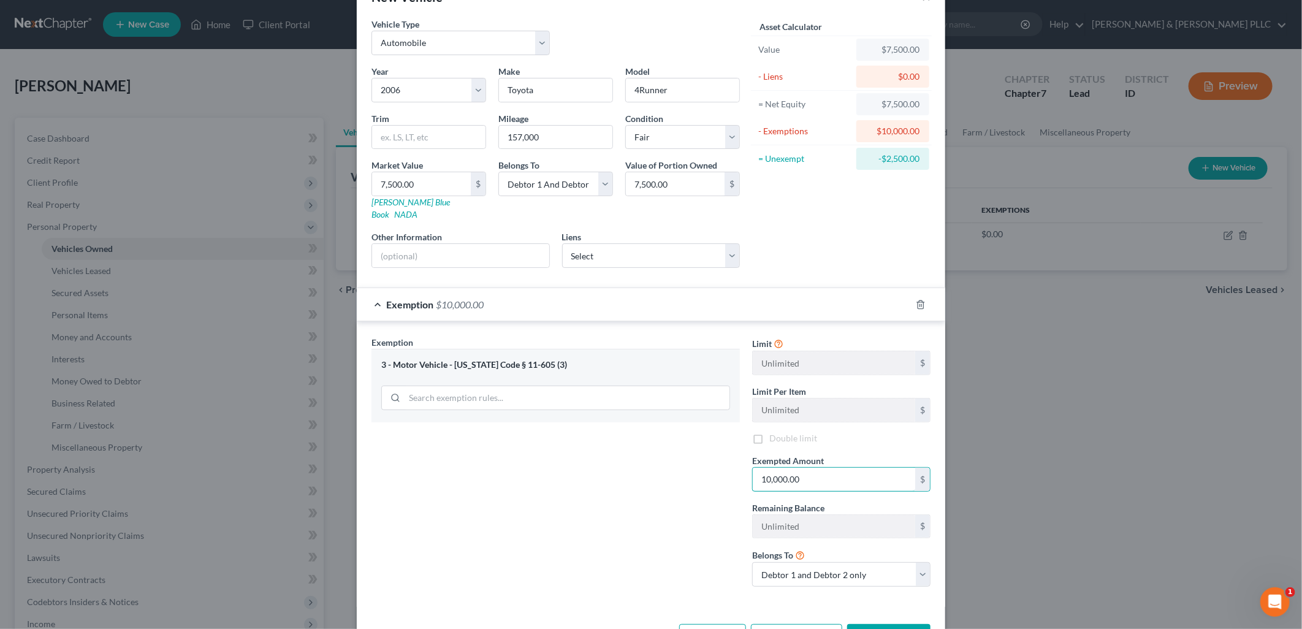
scroll to position [72, 0]
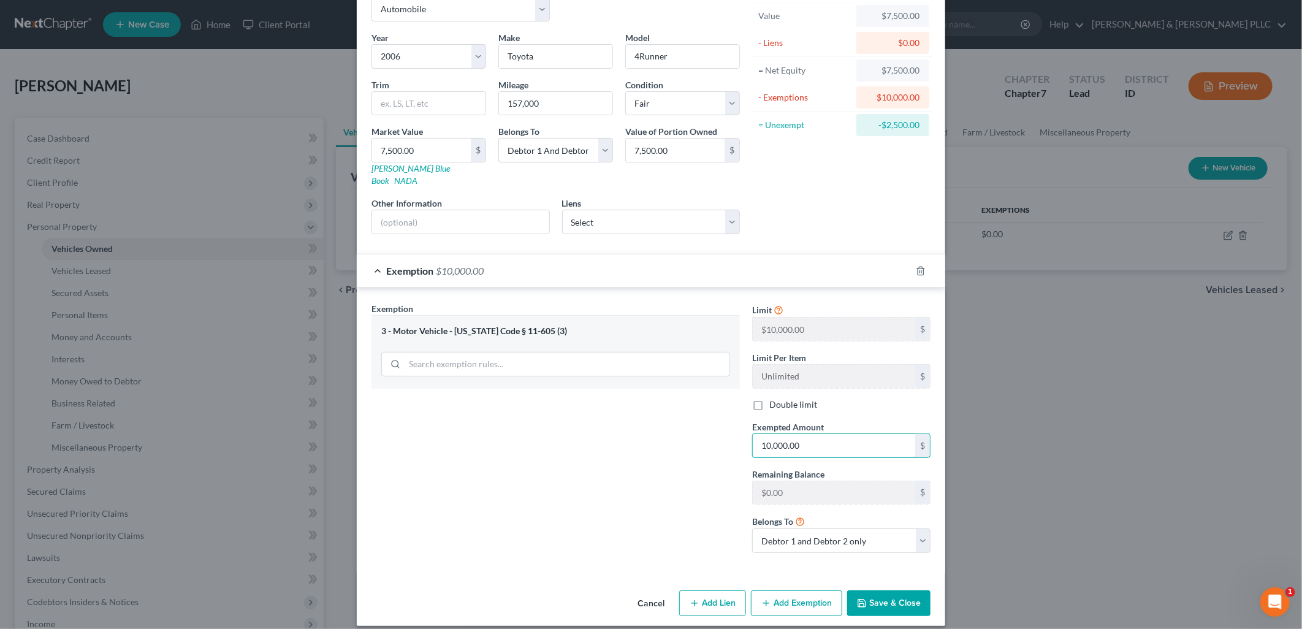
type input "10,000.00"
click at [871, 590] on button "Save & Close" at bounding box center [888, 603] width 83 height 26
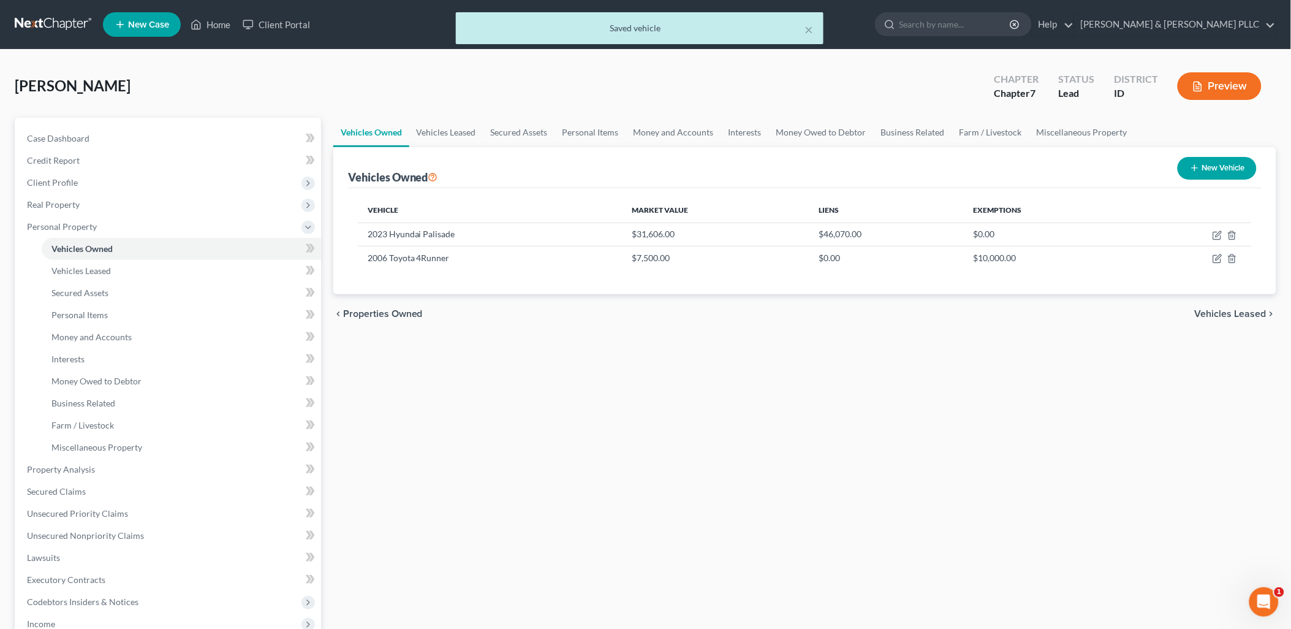
click at [1038, 162] on button "New Vehicle" at bounding box center [1217, 168] width 79 height 23
select select "0"
select select "2"
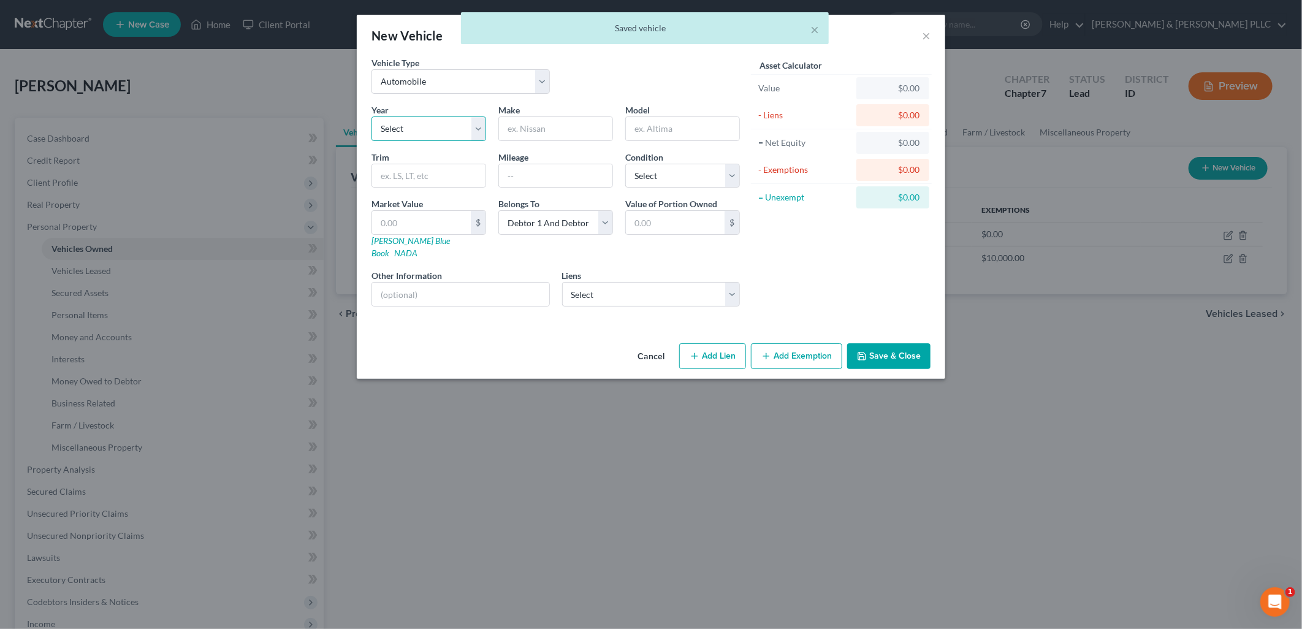
click at [481, 127] on select "Select 2026 2025 2024 2023 2022 2021 2020 2019 2018 2017 2016 2015 2014 2013 20…" at bounding box center [428, 128] width 115 height 25
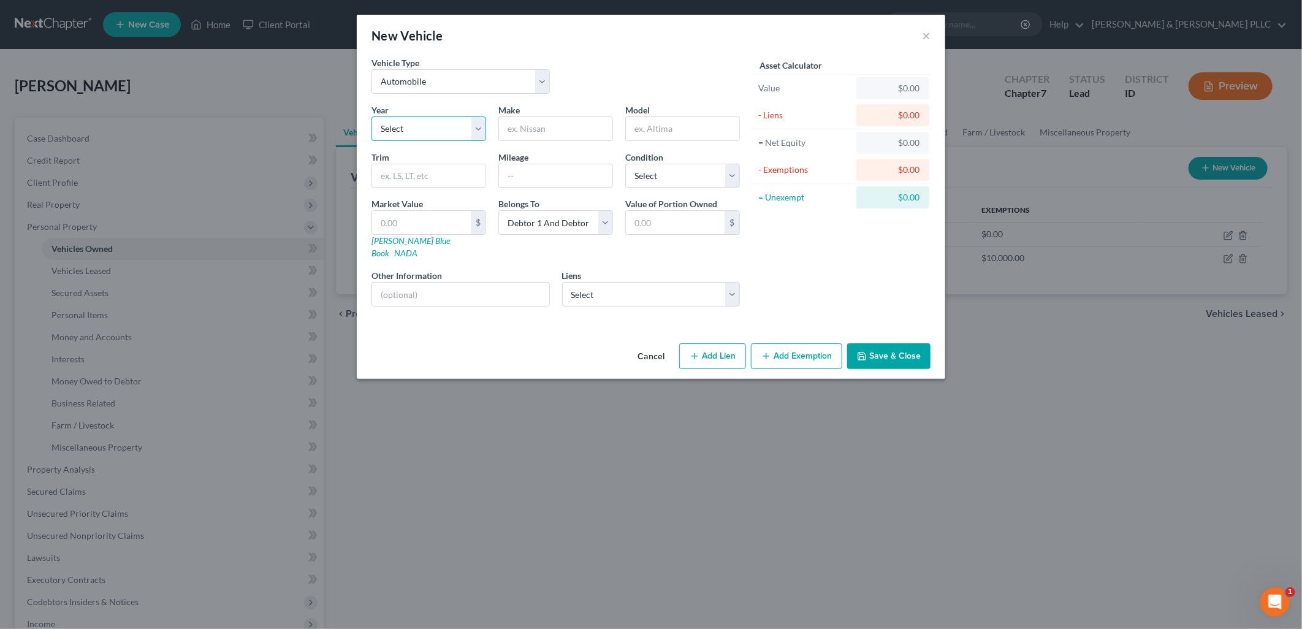
select select "5"
click at [371, 116] on select "Select 2026 2025 2024 2023 2022 2021 2020 2019 2018 2017 2016 2015 2014 2013 20…" at bounding box center [428, 128] width 115 height 25
drag, startPoint x: 544, startPoint y: 82, endPoint x: 536, endPoint y: 86, distance: 8.5
click at [542, 82] on select "Select Automobile Truck Trailer Watercraft Aircraft Motor Home Atv Other Vehicle" at bounding box center [460, 81] width 178 height 25
select select "2"
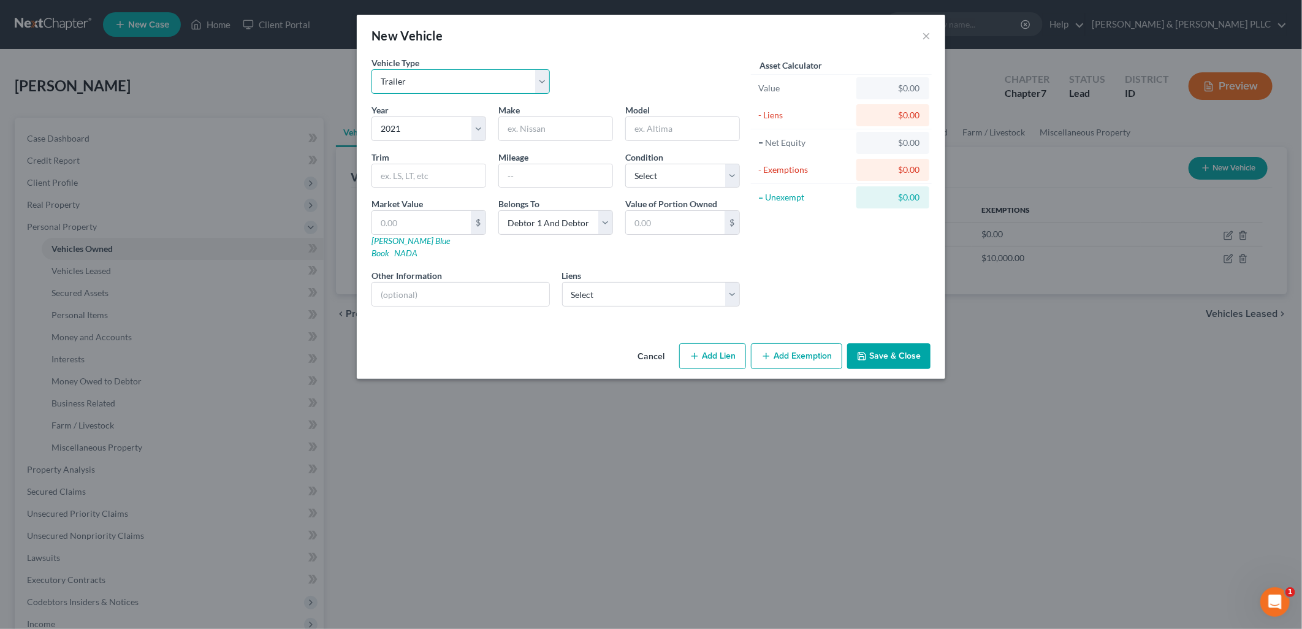
click at [371, 69] on select "Select Automobile Truck Trailer Watercraft Aircraft Motor Home Atv Other Vehicle" at bounding box center [460, 81] width 178 height 25
click at [549, 126] on input "text" at bounding box center [555, 128] width 113 height 23
type input "[DEMOGRAPHIC_DATA]"
type input "Aspen Trail Camper"
click at [731, 174] on select "Select Excellent Very Good Good Fair Poor" at bounding box center [682, 176] width 115 height 25
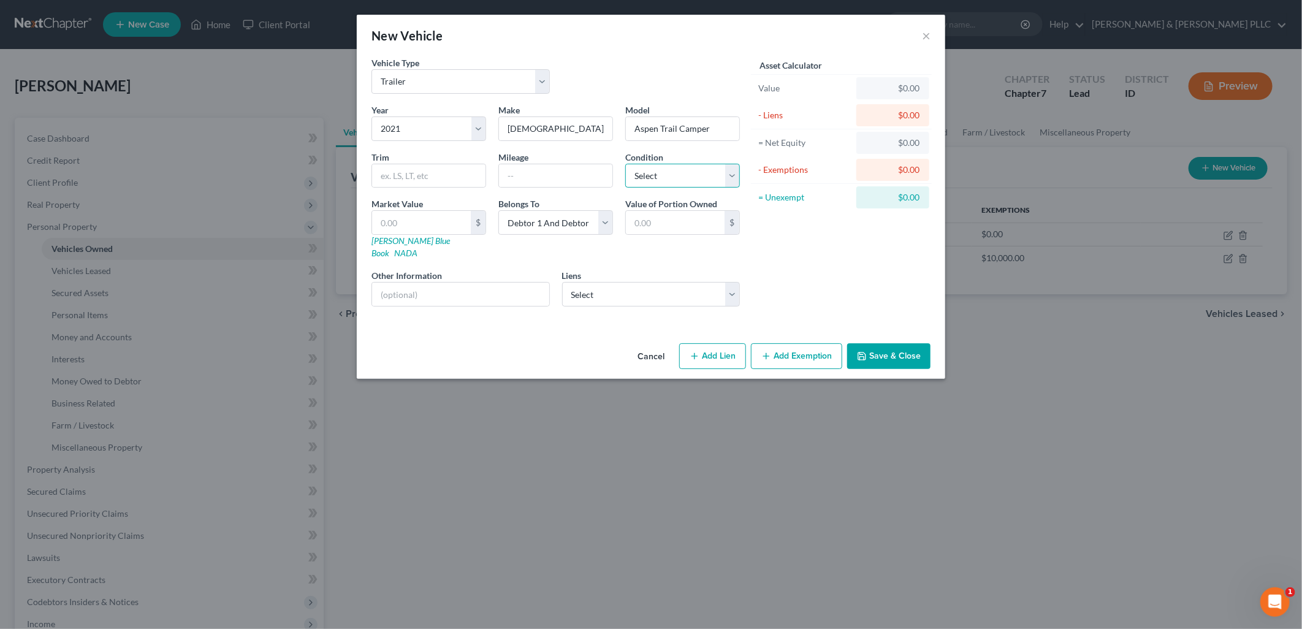
select select "2"
click at [625, 164] on select "Select Excellent Very Good Good Fair Poor" at bounding box center [682, 176] width 115 height 25
click at [406, 222] on input "text" at bounding box center [421, 222] width 99 height 23
type input "2"
type input "2.00"
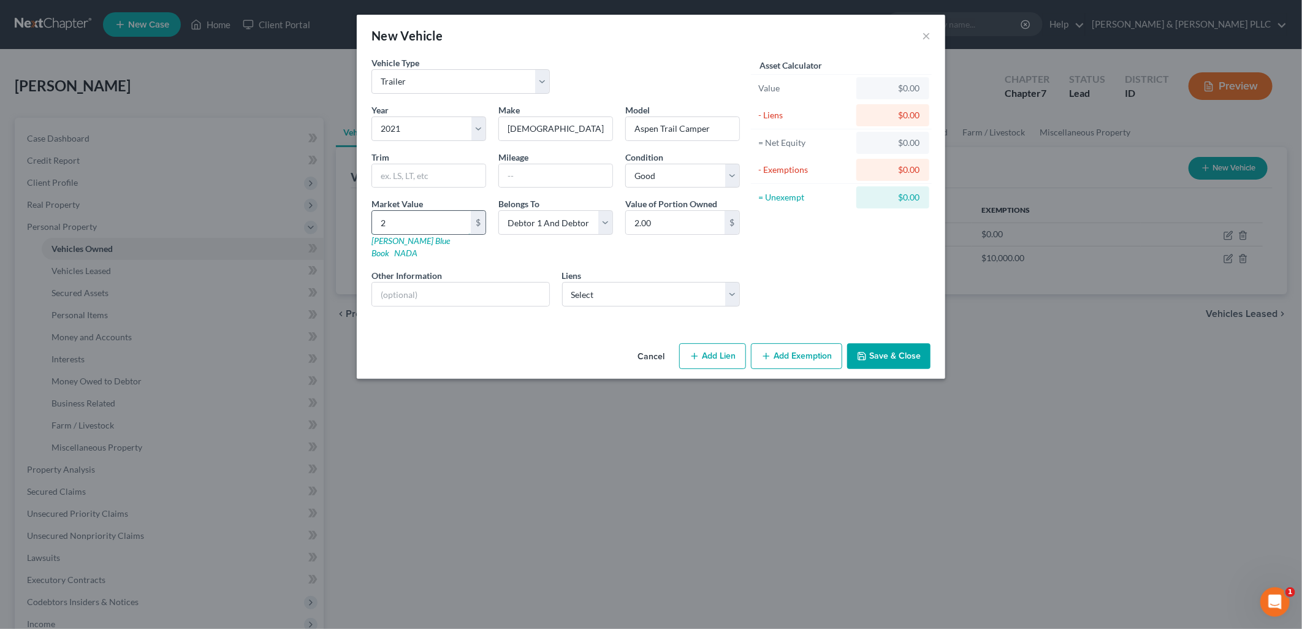
type input "20"
type input "20.00"
type input "200"
type input "200.00"
type input "2000"
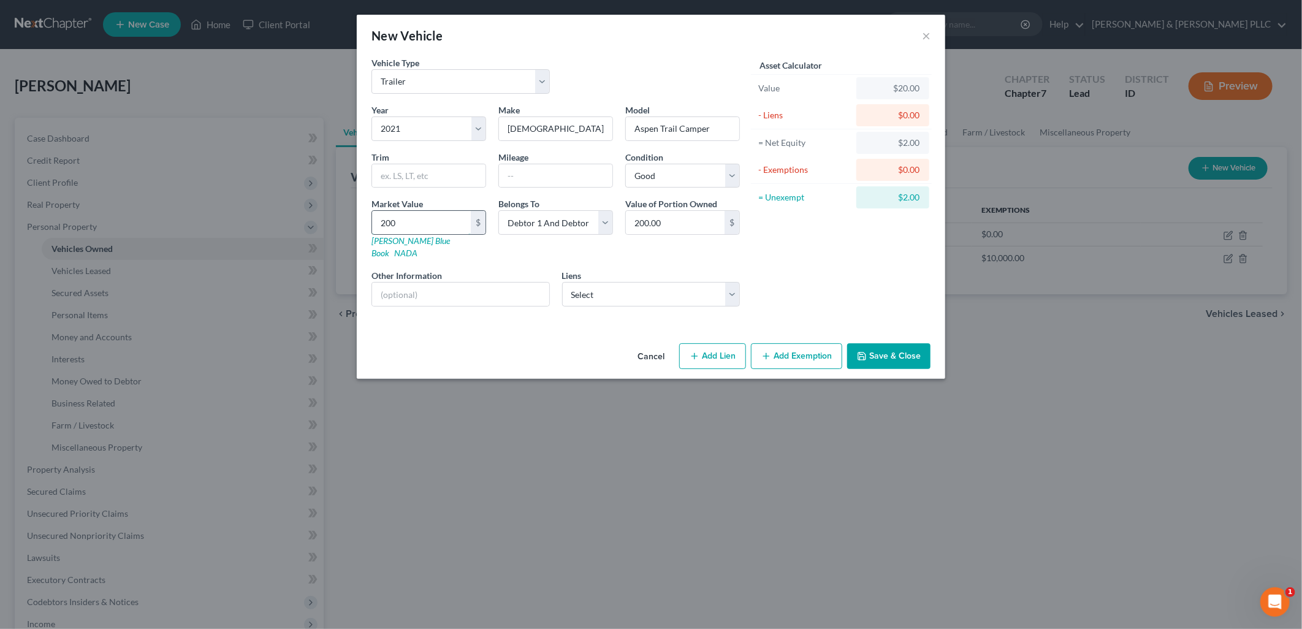
type input "2,000.00"
type input "2,0000"
type input "20,000.00"
click at [733, 287] on select "Select Vw Credit Inc - $12,078.00" at bounding box center [651, 294] width 178 height 25
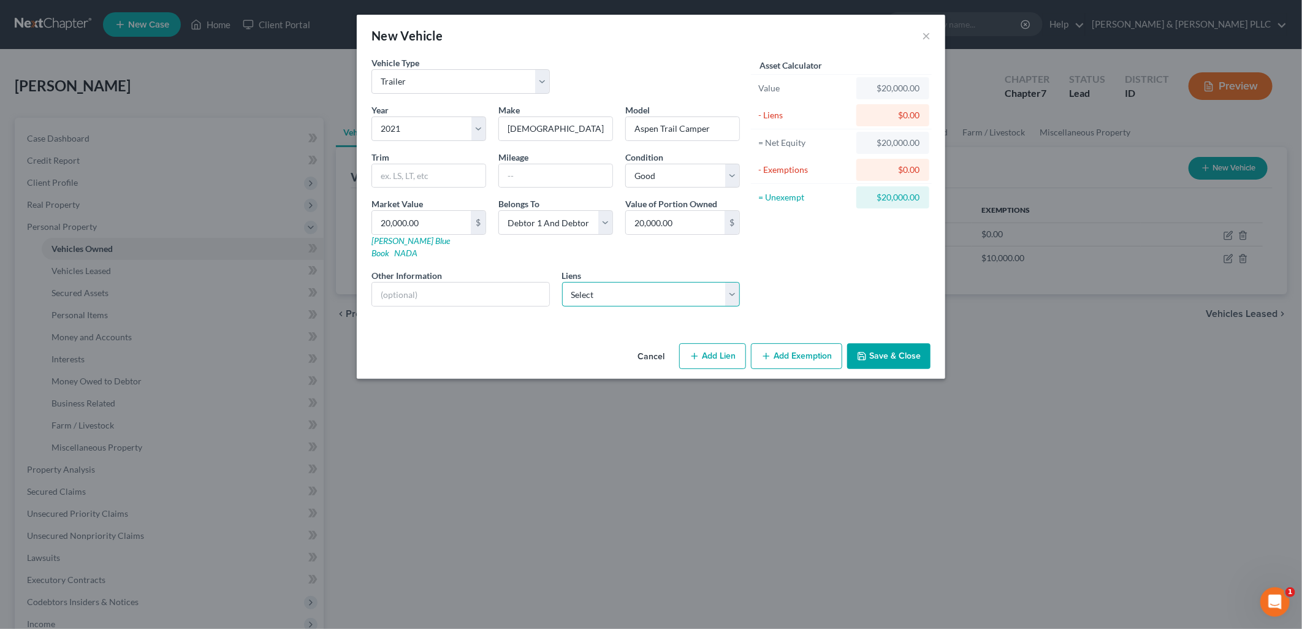
click at [731, 287] on select "Select Vw Credit Inc - $12,078.00" at bounding box center [651, 294] width 178 height 25
click at [860, 350] on button "Save & Close" at bounding box center [888, 356] width 83 height 26
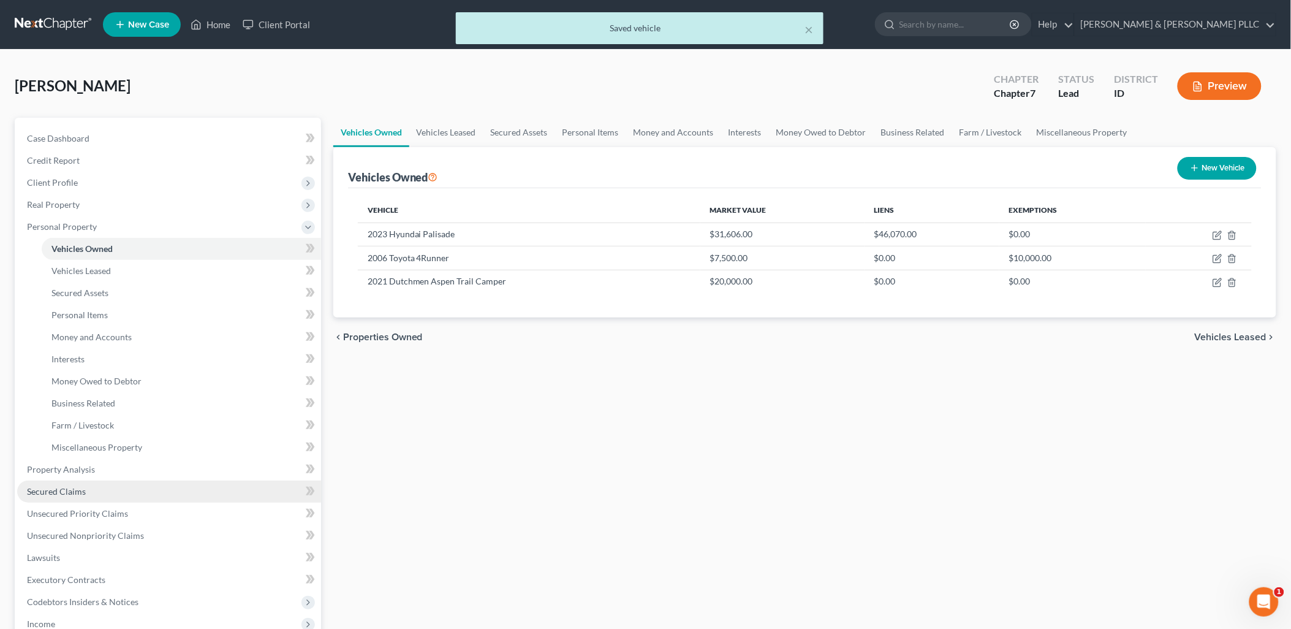
click at [72, 495] on link "Secured Claims" at bounding box center [169, 491] width 304 height 22
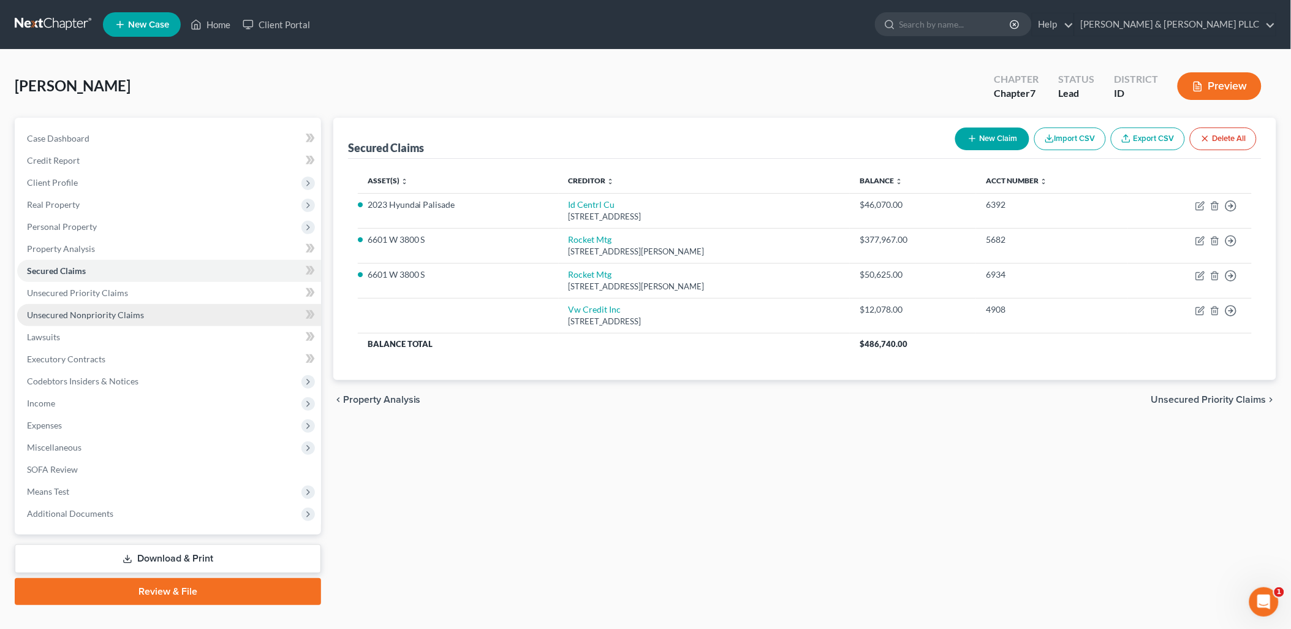
click at [56, 317] on span "Unsecured Nonpriority Claims" at bounding box center [85, 314] width 117 height 10
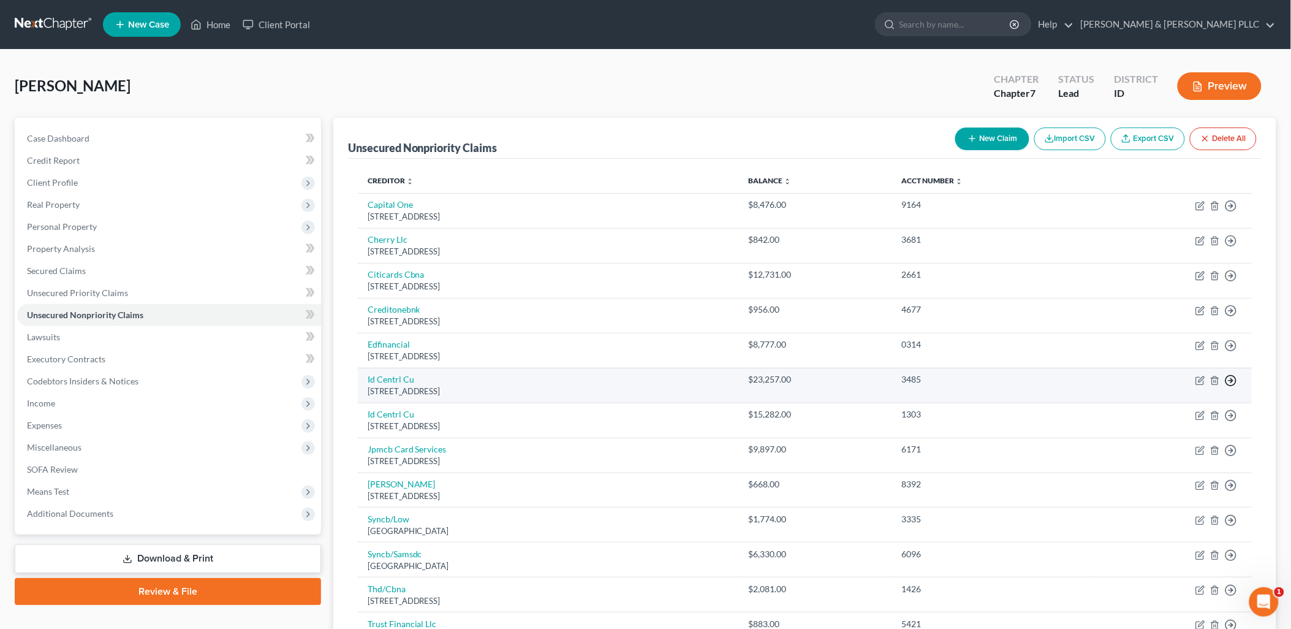
click at [1038, 377] on circle "button" at bounding box center [1231, 380] width 10 height 10
click at [1038, 395] on link "Move to D" at bounding box center [1175, 389] width 102 height 21
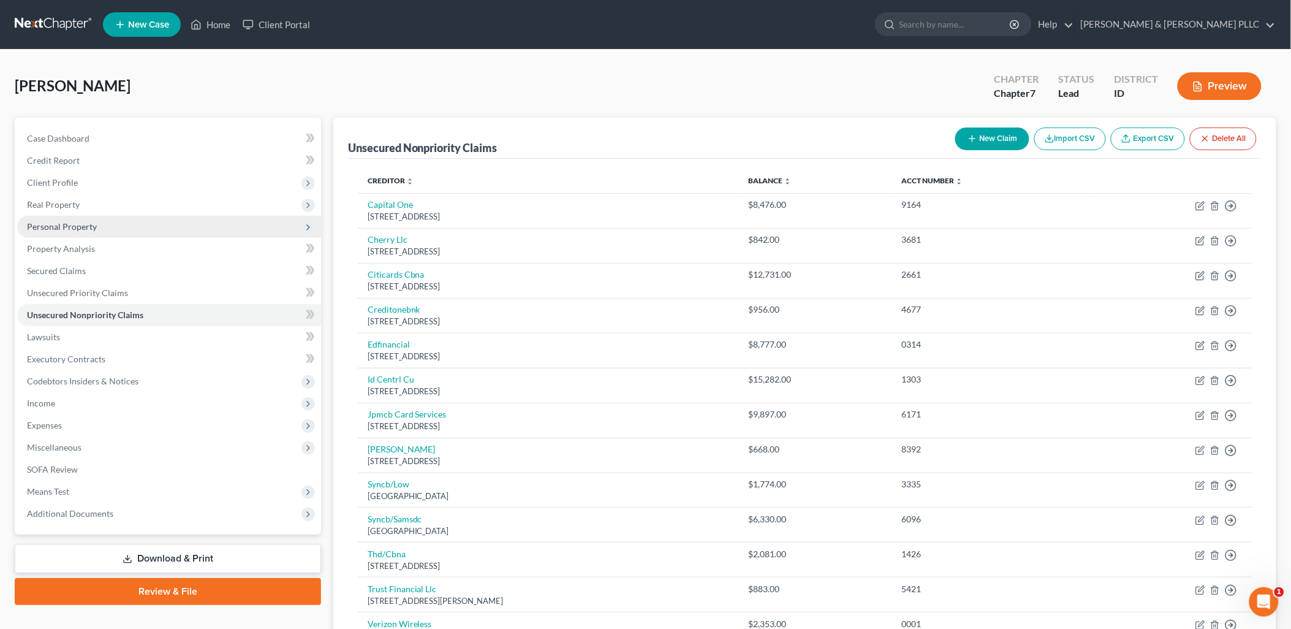
click at [72, 219] on span "Personal Property" at bounding box center [169, 227] width 304 height 22
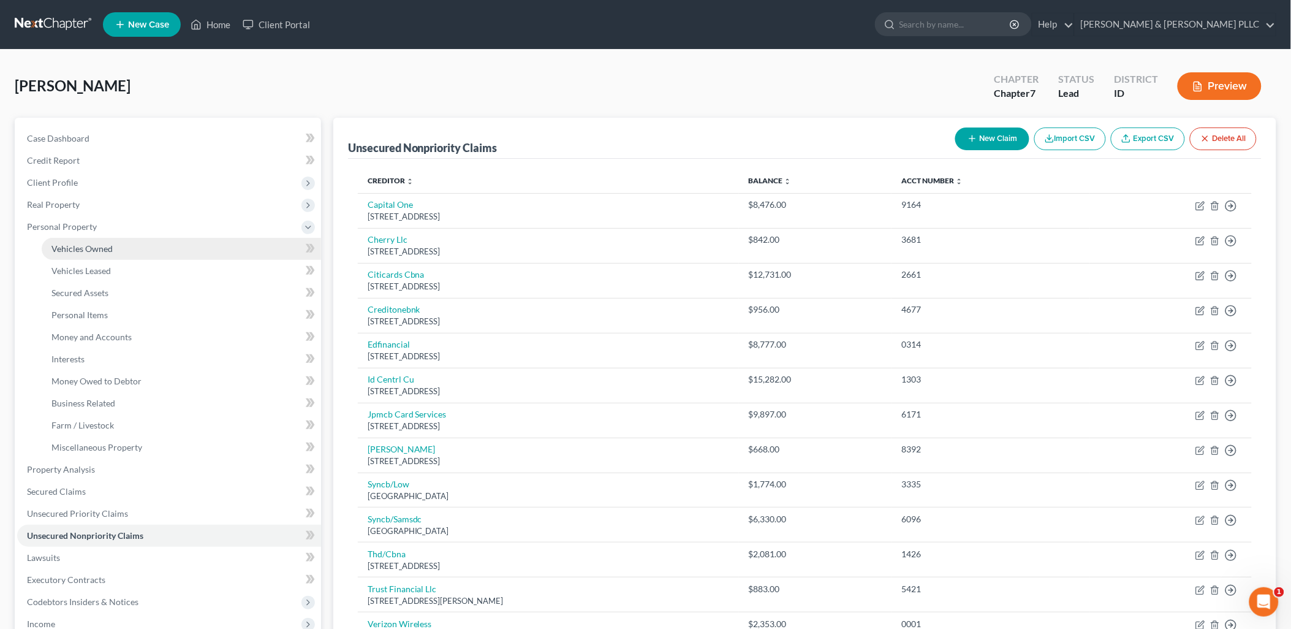
click at [96, 252] on span "Vehicles Owned" at bounding box center [81, 248] width 61 height 10
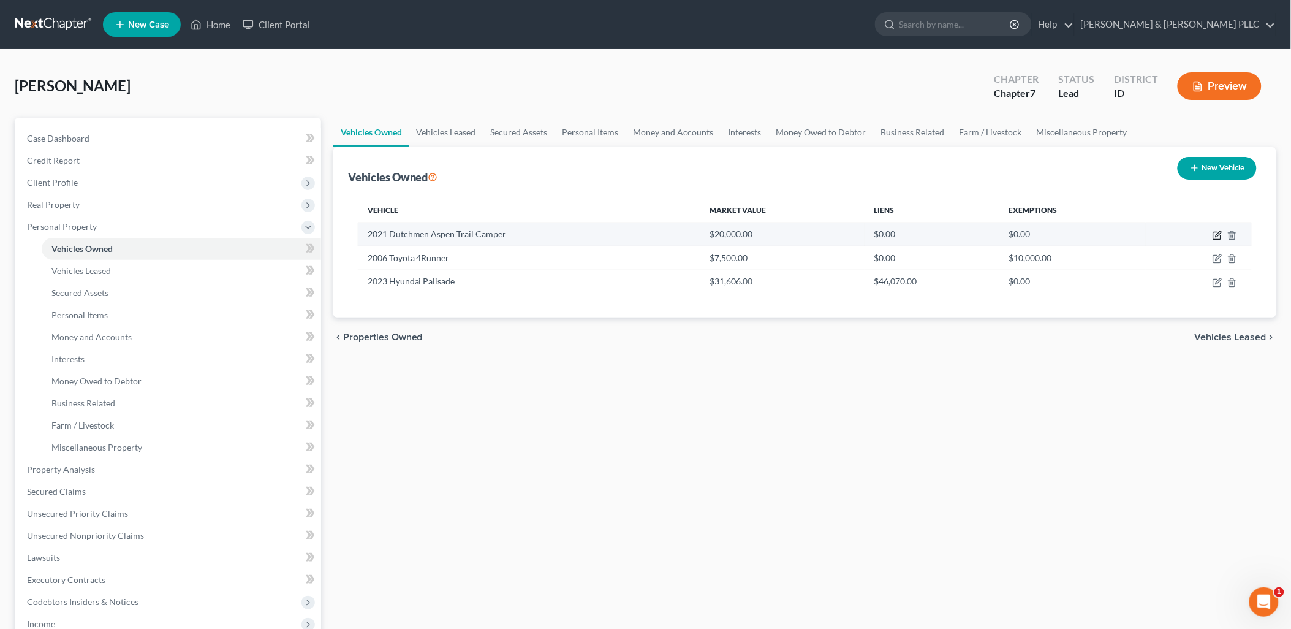
click at [1038, 235] on icon "button" at bounding box center [1216, 235] width 7 height 7
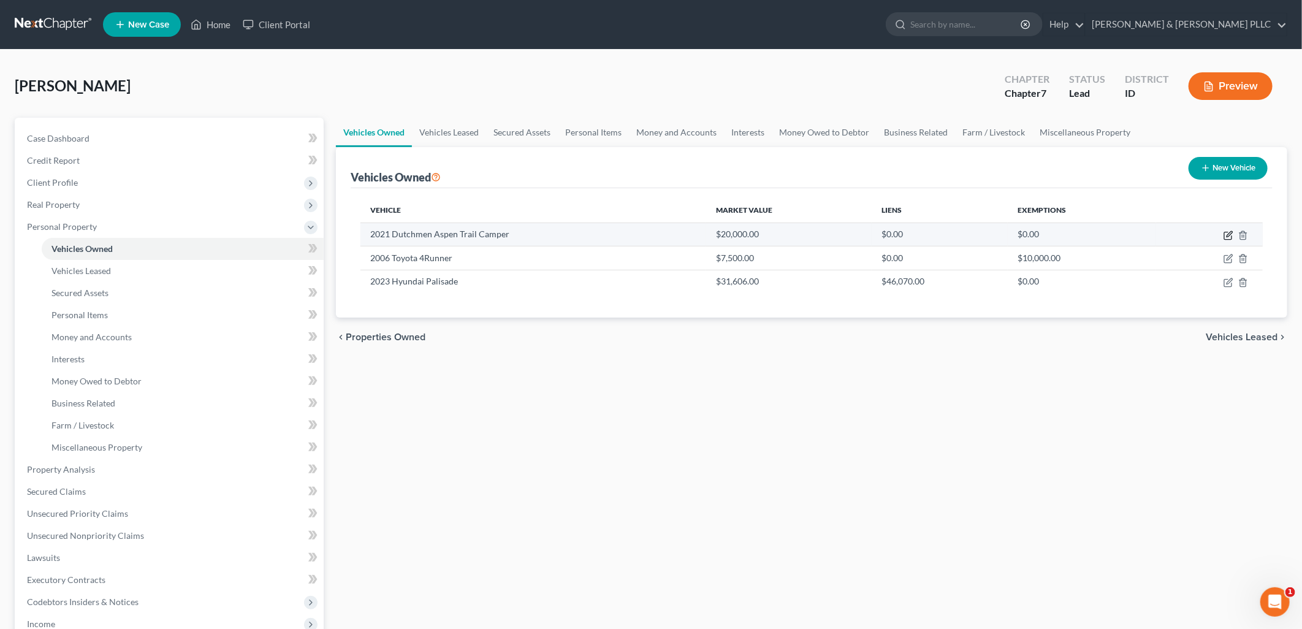
select select "2"
select select "5"
select select "2"
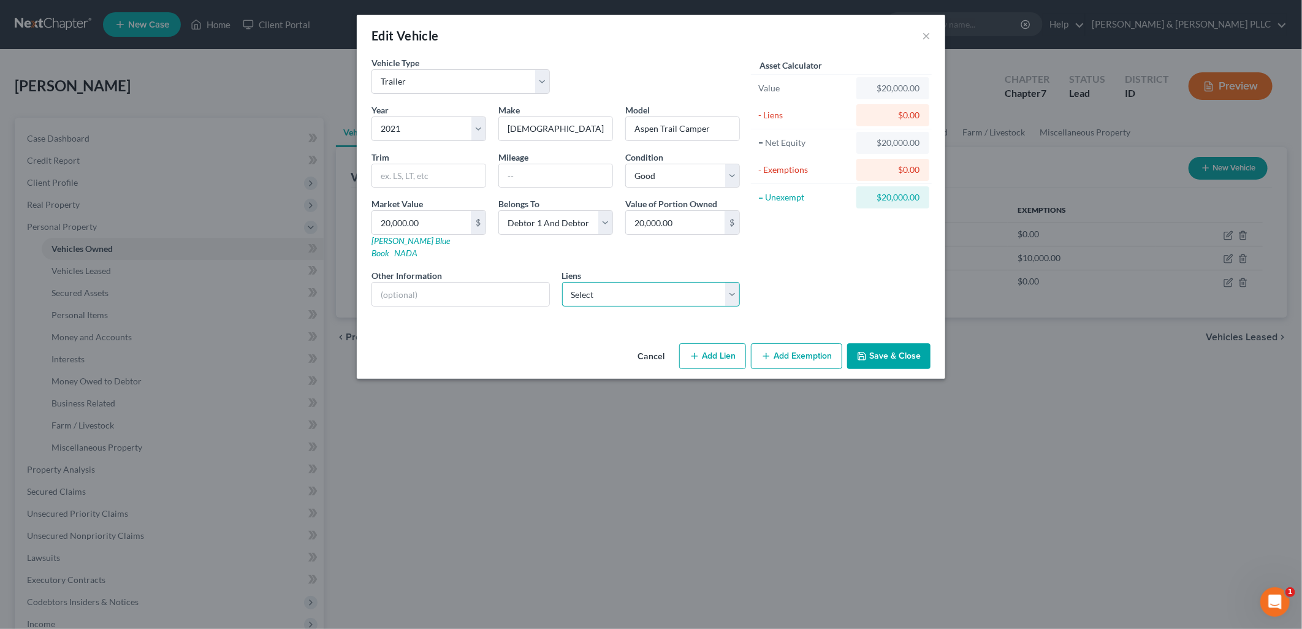
click at [729, 282] on select "Select Id Centrl Cu - $23,257.00 Vw Credit Inc - $12,078.00" at bounding box center [651, 294] width 178 height 25
select select "0"
click at [562, 282] on select "Select Id Centrl Cu - $23,257.00 Vw Credit Inc - $12,078.00" at bounding box center [651, 294] width 178 height 25
select select
select select "13"
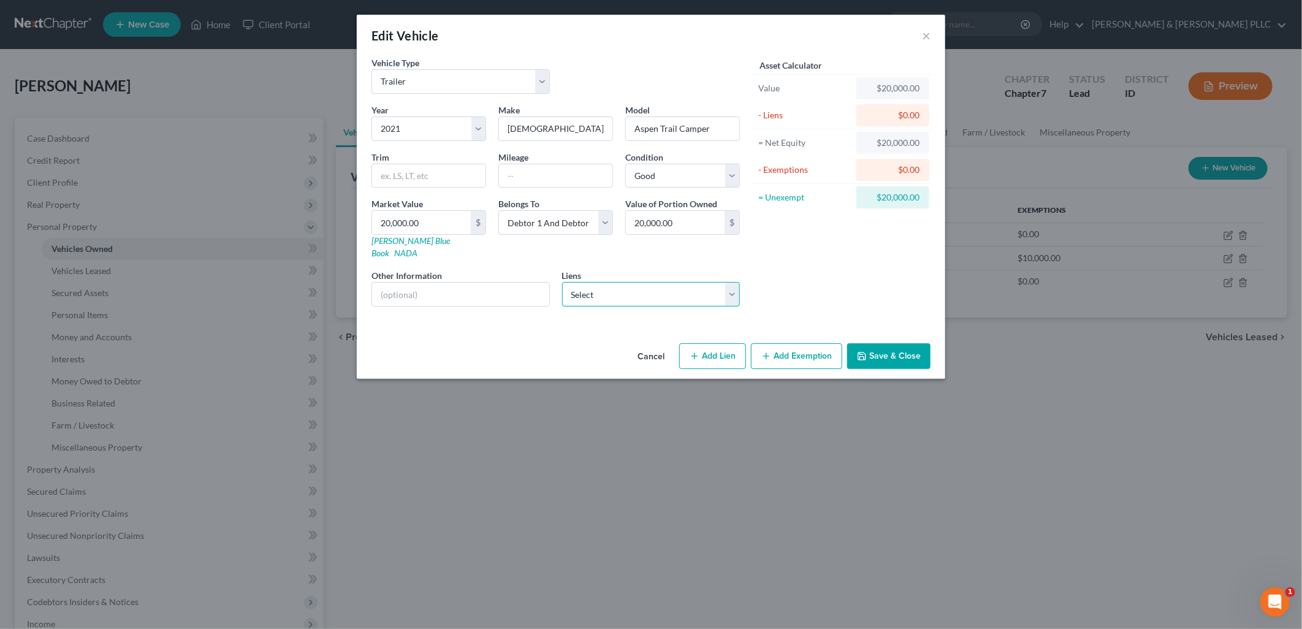
select select "2"
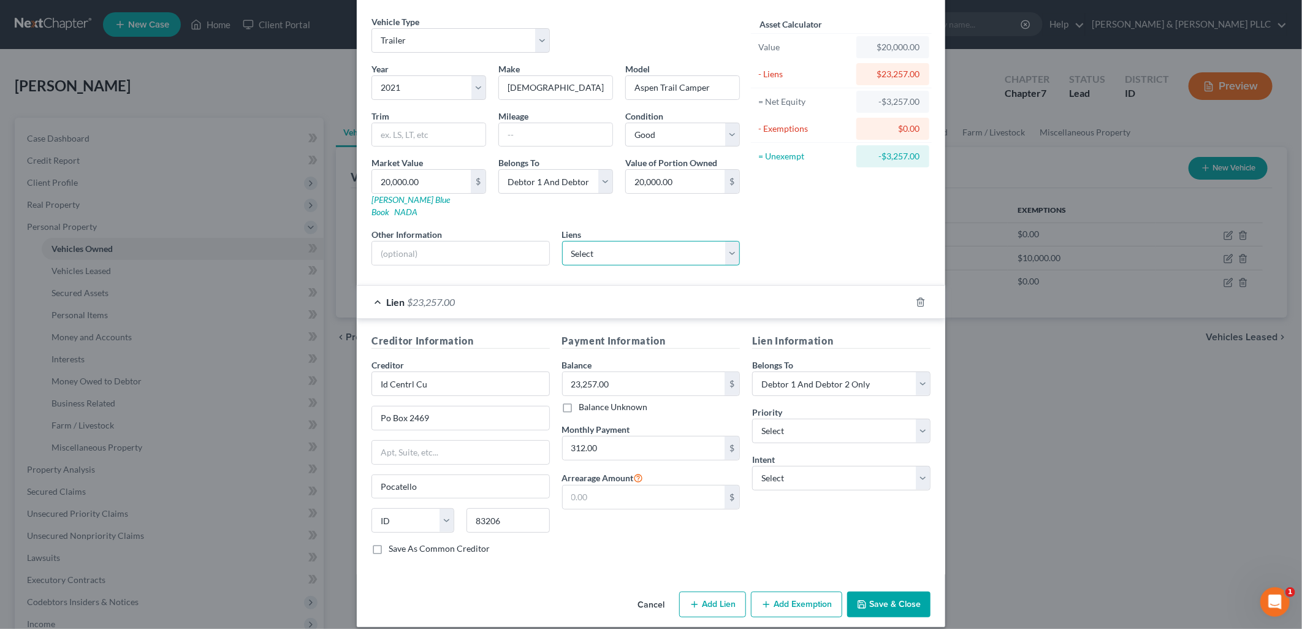
scroll to position [42, 0]
click at [920, 469] on select "Select Surrender Redeem Reaffirm Avoid Other" at bounding box center [841, 477] width 178 height 25
select select "2"
click at [752, 465] on select "Select Surrender Redeem Reaffirm Avoid Other" at bounding box center [841, 477] width 178 height 25
click at [492, 242] on input "text" at bounding box center [460, 252] width 177 height 23
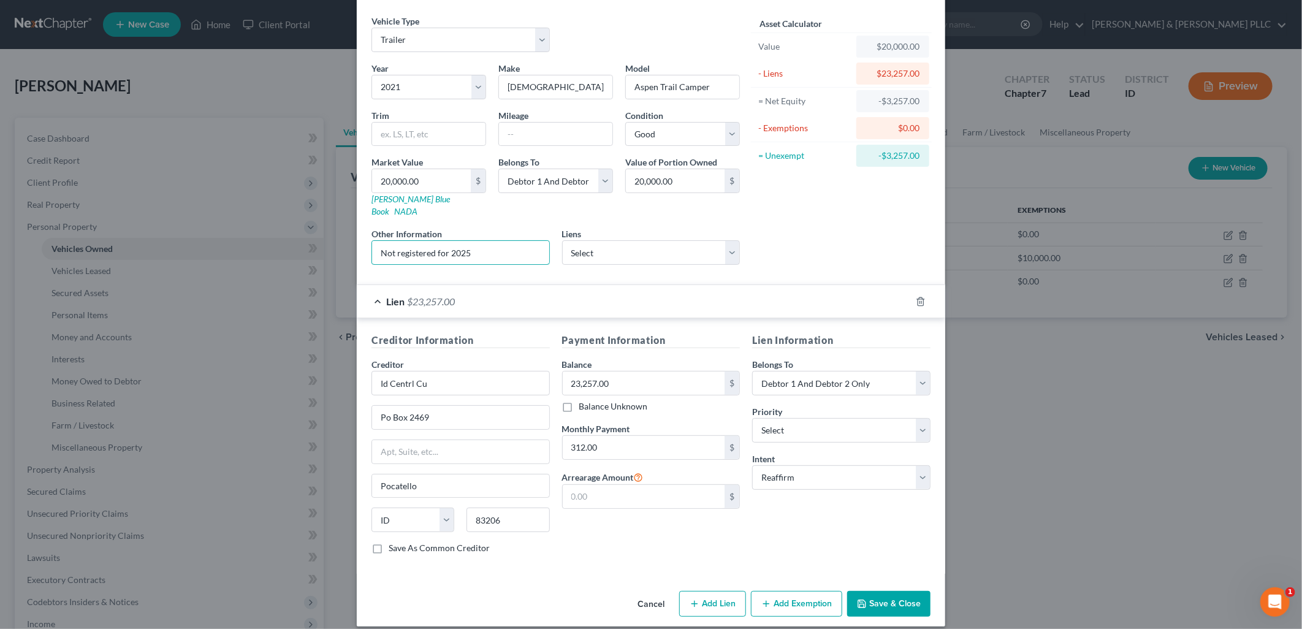
type input "Not registered for 2025"
click at [887, 593] on button "Save & Close" at bounding box center [888, 604] width 83 height 26
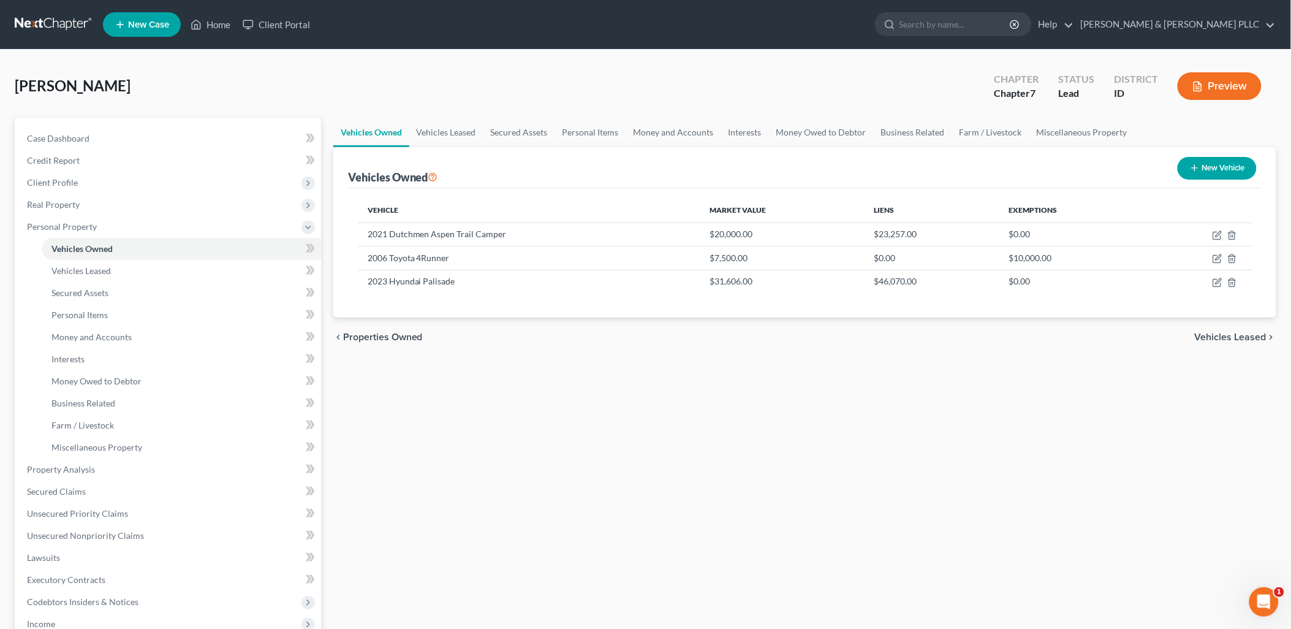
drag, startPoint x: 1204, startPoint y: 178, endPoint x: 1185, endPoint y: 187, distance: 21.4
click at [1038, 180] on div "New Vehicle" at bounding box center [1217, 168] width 89 height 32
click at [1038, 166] on button "New Vehicle" at bounding box center [1217, 168] width 79 height 23
select select "0"
select select "2"
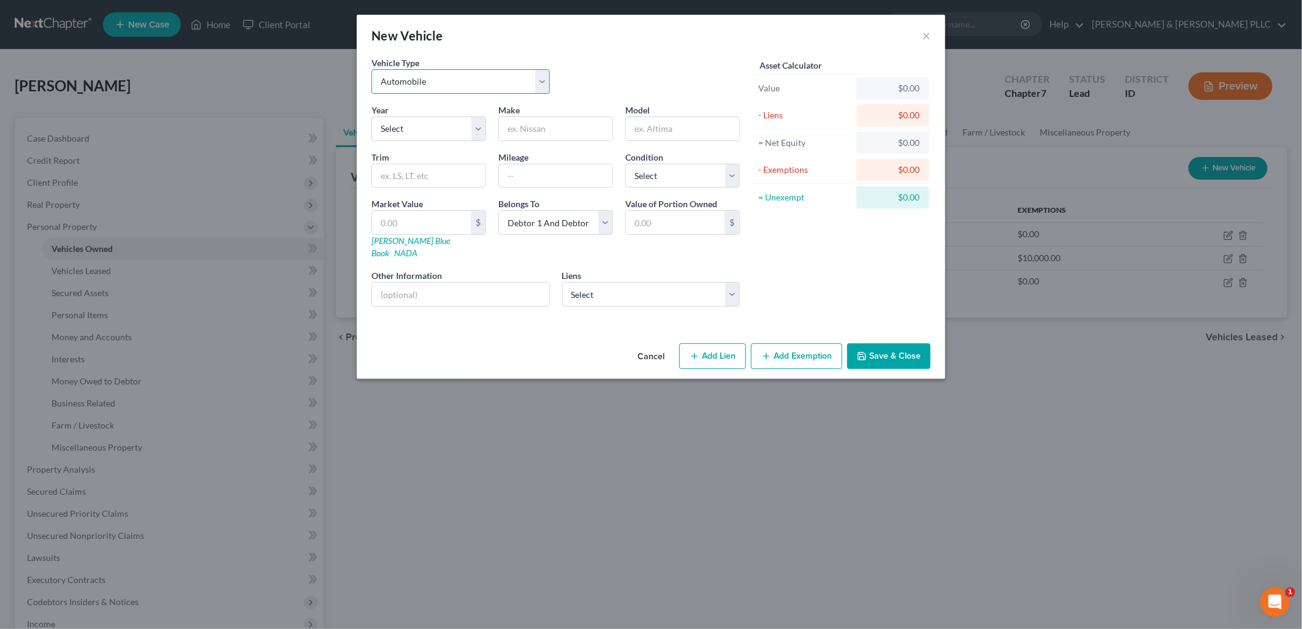
click at [534, 80] on select "Select Automobile Truck Trailer Watercraft Aircraft Motor Home Atv Other Vehicle" at bounding box center [460, 81] width 178 height 25
select select "7"
click at [371, 69] on select "Select Automobile Truck Trailer Watercraft Aircraft Motor Home Atv Other Vehicle" at bounding box center [460, 81] width 178 height 25
click at [472, 123] on select "Select 2026 2025 2024 2023 2022 2021 2020 2019 2018 2017 2016 2015 2014 2013 20…" at bounding box center [428, 128] width 115 height 25
select select "23"
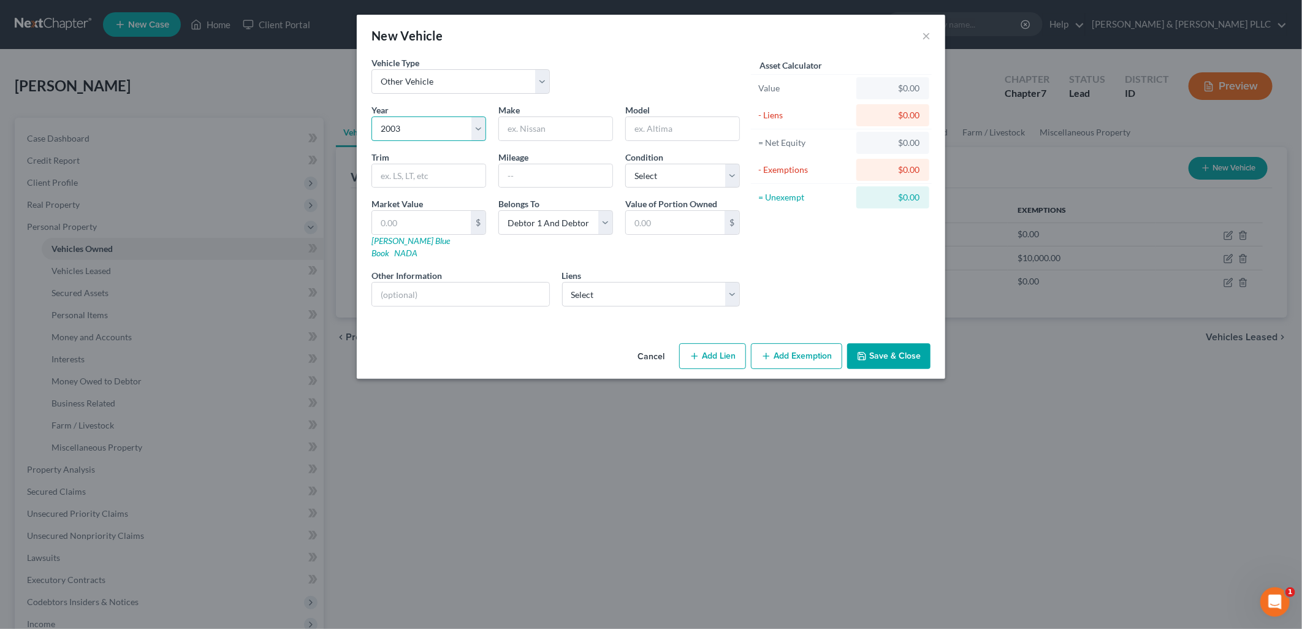
click at [371, 116] on select "Select 2026 2025 2024 2023 2022 2021 2020 2019 2018 2017 2016 2015 2014 2013 20…" at bounding box center [428, 128] width 115 height 25
click at [564, 126] on input "text" at bounding box center [555, 128] width 113 height 23
type input "Kawasaki"
type input "Prairie"
drag, startPoint x: 574, startPoint y: 172, endPoint x: 604, endPoint y: 172, distance: 30.0
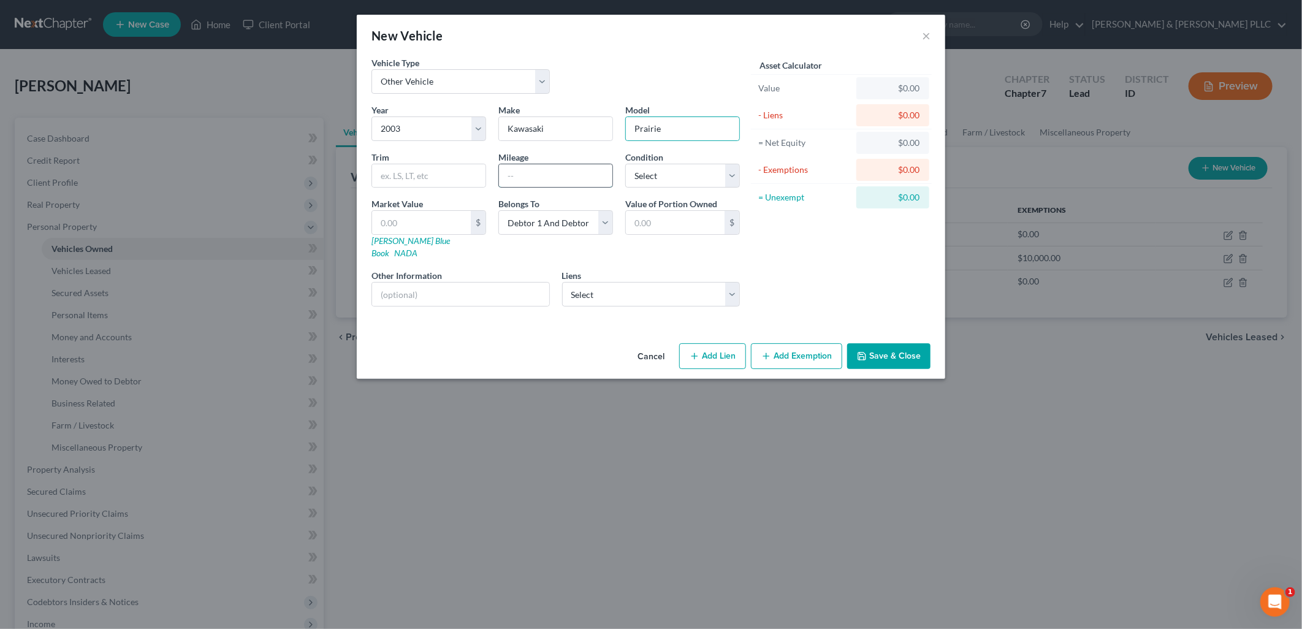
click at [577, 172] on input "text" at bounding box center [555, 175] width 113 height 23
click at [738, 175] on select "Select Excellent Very Good Good Fair Poor" at bounding box center [682, 176] width 115 height 25
select select "4"
click at [625, 164] on select "Select Excellent Very Good Good Fair Poor" at bounding box center [682, 176] width 115 height 25
click at [449, 283] on input "text" at bounding box center [460, 294] width 177 height 23
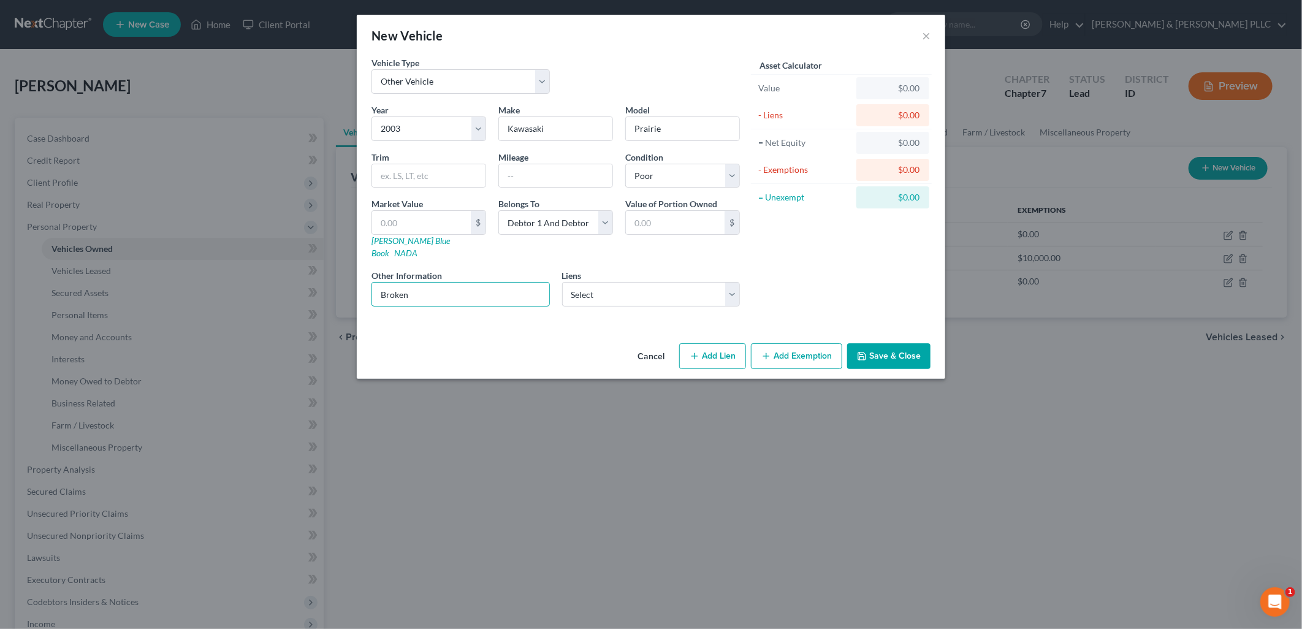
type input "Broken"
click at [878, 343] on button "Save & Close" at bounding box center [888, 356] width 83 height 26
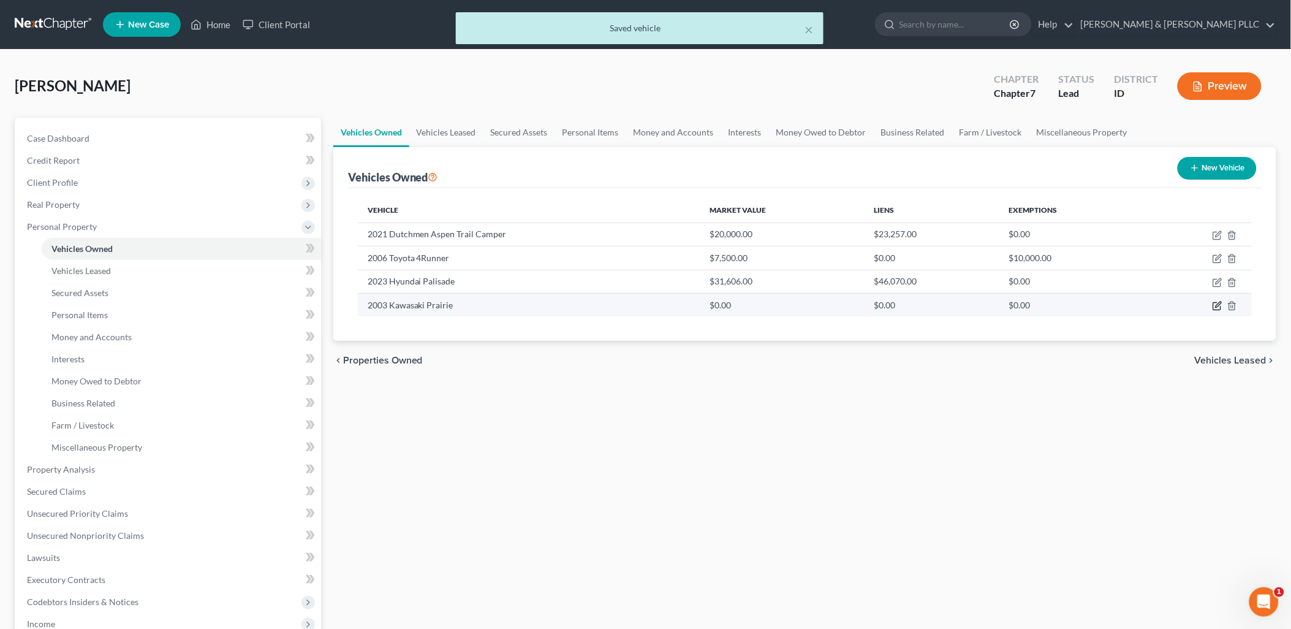
drag, startPoint x: 1220, startPoint y: 305, endPoint x: 1190, endPoint y: 310, distance: 29.8
click at [1038, 306] on icon "button" at bounding box center [1218, 306] width 10 height 10
select select "7"
select select "23"
select select "4"
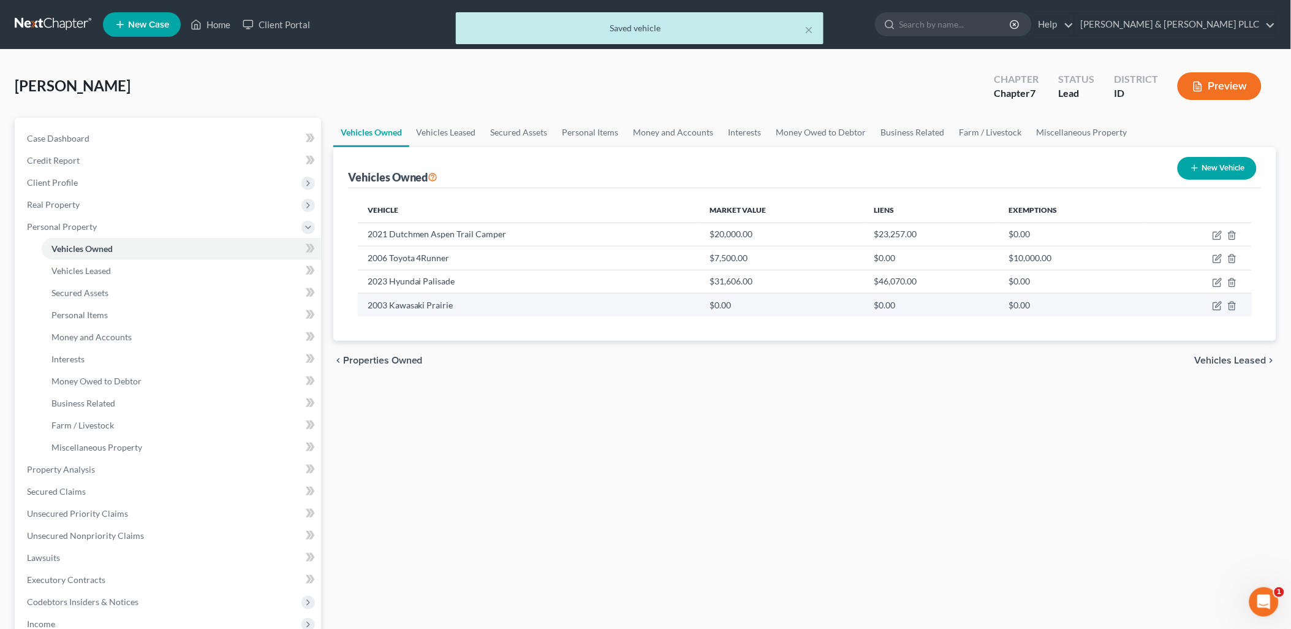
select select "2"
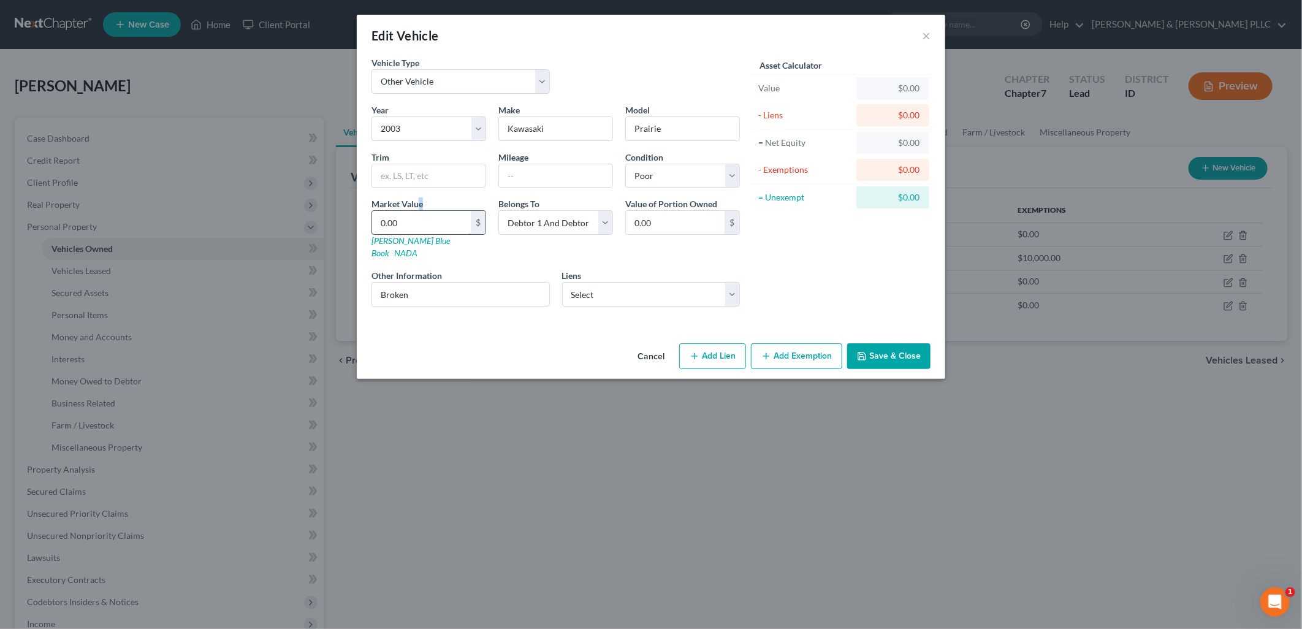
click at [421, 211] on div "Market Value 0.00 $ [PERSON_NAME] Blue Book NADA" at bounding box center [428, 228] width 127 height 62
click at [420, 217] on input "0.00" at bounding box center [421, 222] width 99 height 23
type input "2"
type input "2.00"
type input "25"
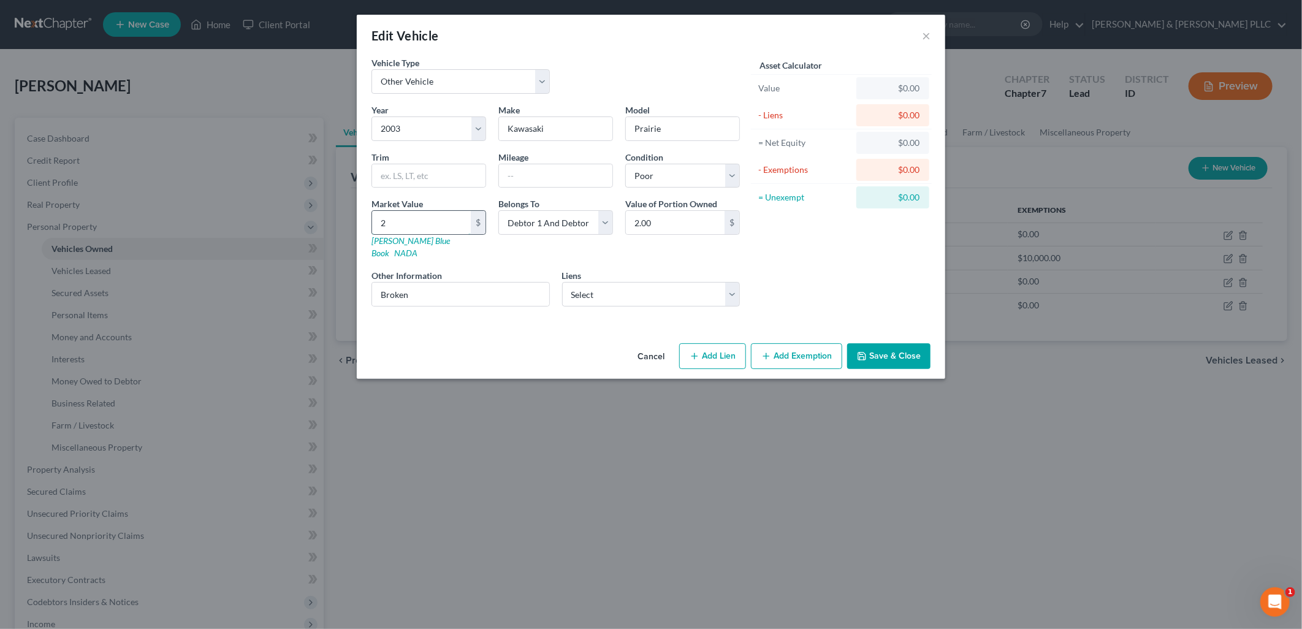
type input "25.00"
type input "250"
type input "250.00"
click at [876, 352] on button "Save & Close" at bounding box center [888, 356] width 83 height 26
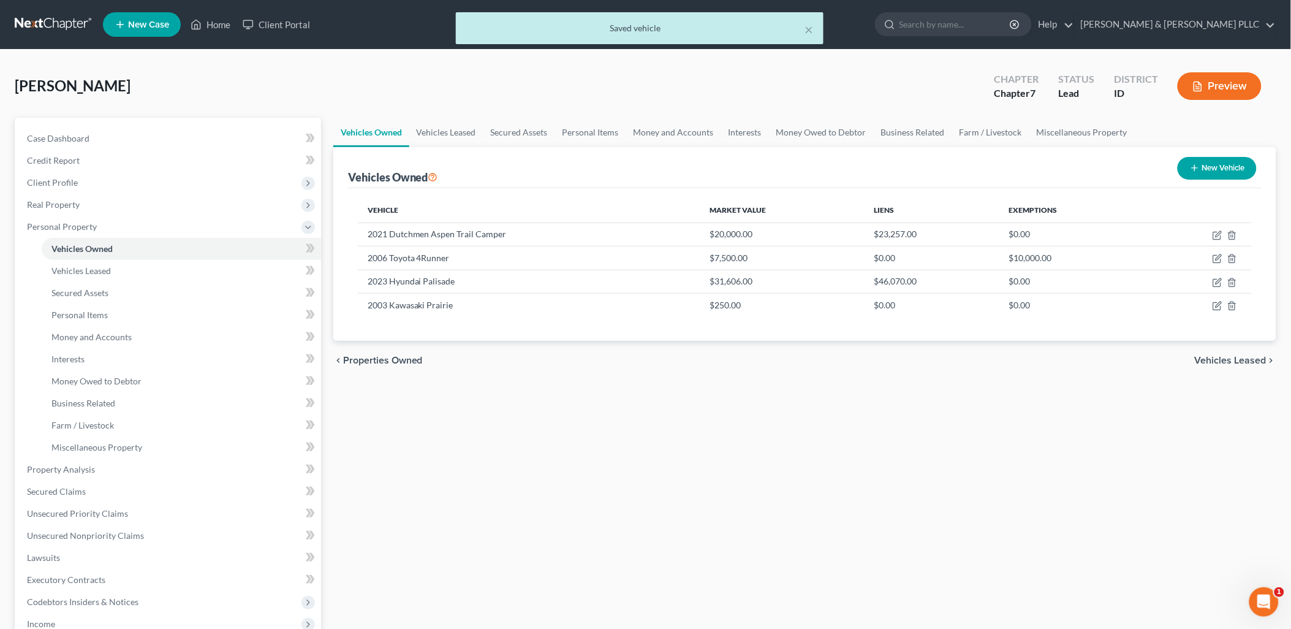
click at [1038, 173] on button "New Vehicle" at bounding box center [1217, 168] width 79 height 23
select select "0"
select select "2"
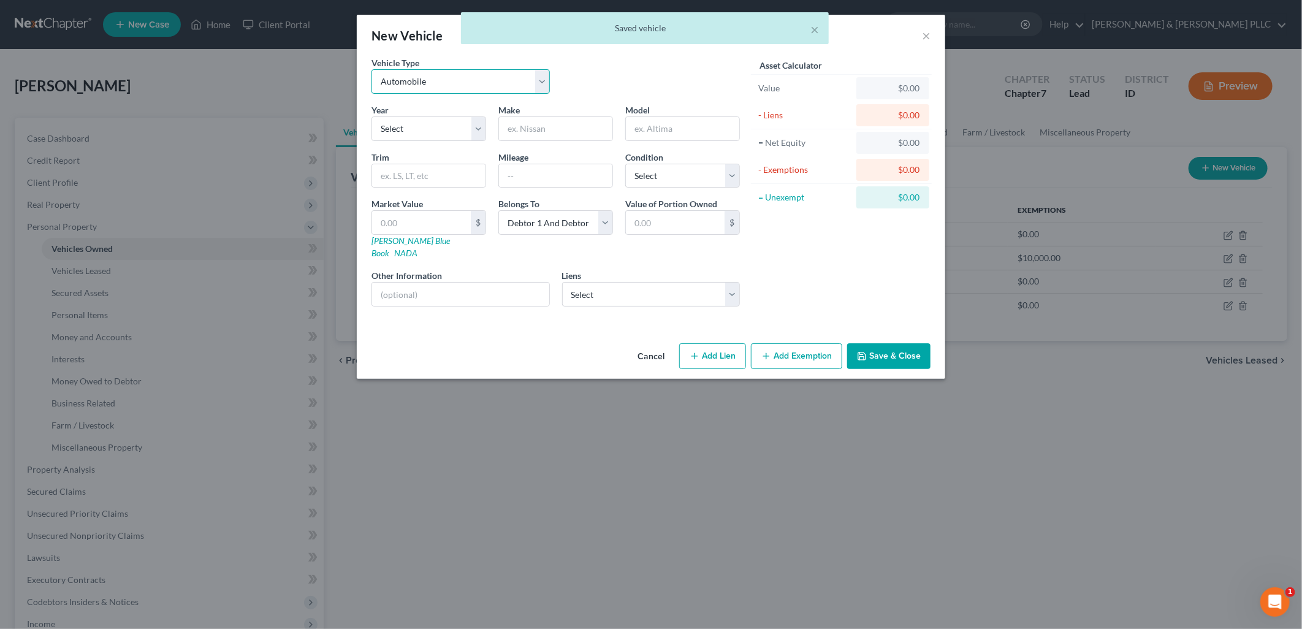
click at [534, 83] on select "Select Automobile Truck Trailer Watercraft Aircraft Motor Home Atv Other Vehicle" at bounding box center [460, 81] width 178 height 25
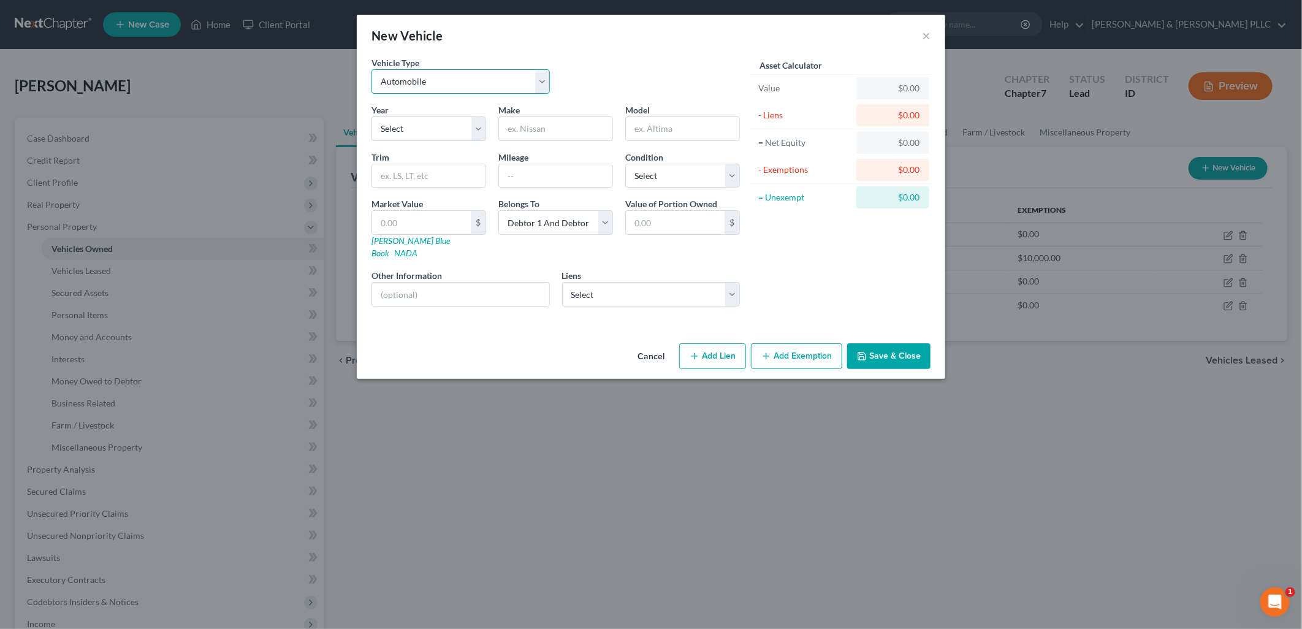
select select "2"
click at [371, 69] on select "Select Automobile Truck Trailer Watercraft Aircraft Motor Home Atv Other Vehicle" at bounding box center [460, 81] width 178 height 25
drag, startPoint x: 594, startPoint y: 131, endPoint x: 586, endPoint y: 135, distance: 9.0
click at [594, 131] on input "text" at bounding box center [555, 128] width 113 height 23
type input "Karavan"
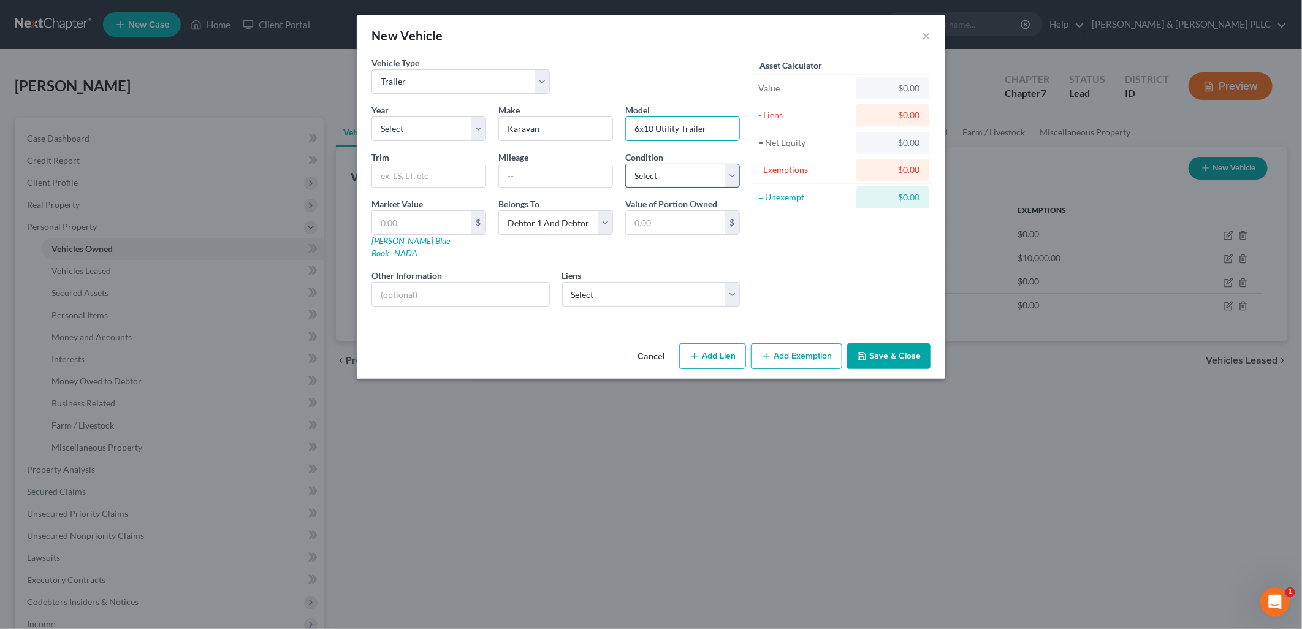
type input "6x10 Utility Trailer"
click at [727, 176] on select "Select Excellent Very Good Good Fair Poor" at bounding box center [682, 176] width 115 height 25
select select "2"
click at [625, 164] on select "Select Excellent Very Good Good Fair Poor" at bounding box center [682, 176] width 115 height 25
click at [428, 218] on input "text" at bounding box center [421, 222] width 99 height 23
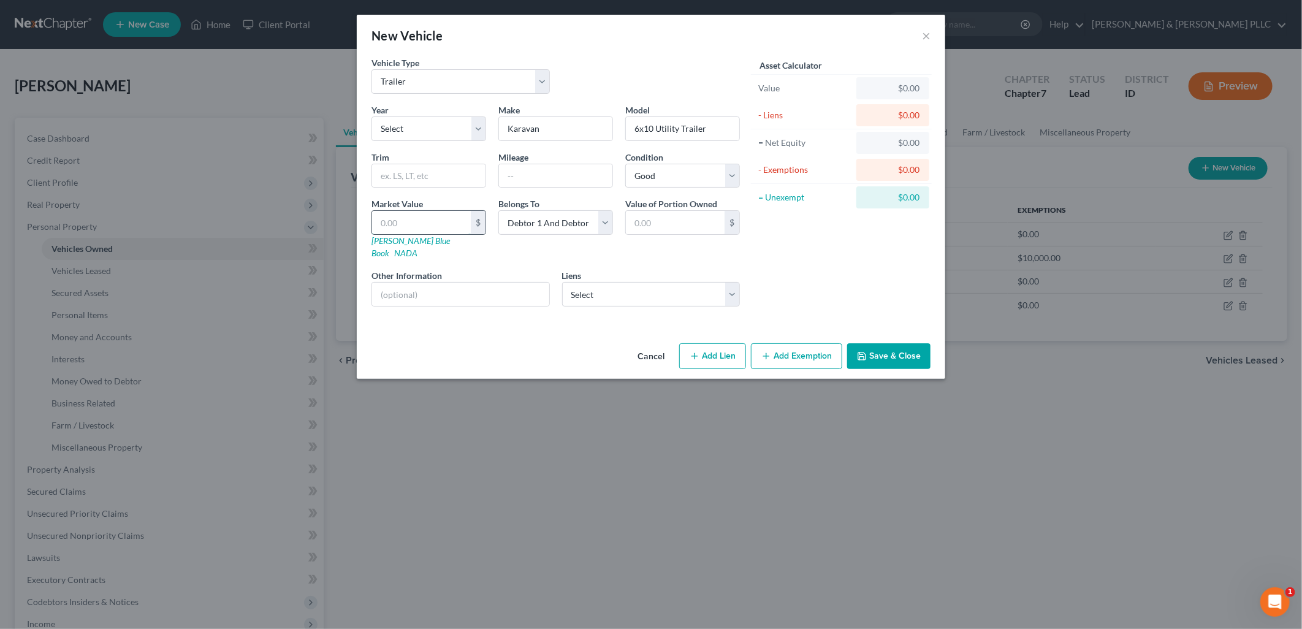
type input "1"
type input "1.00"
type input "16"
type input "16.00"
type input "160"
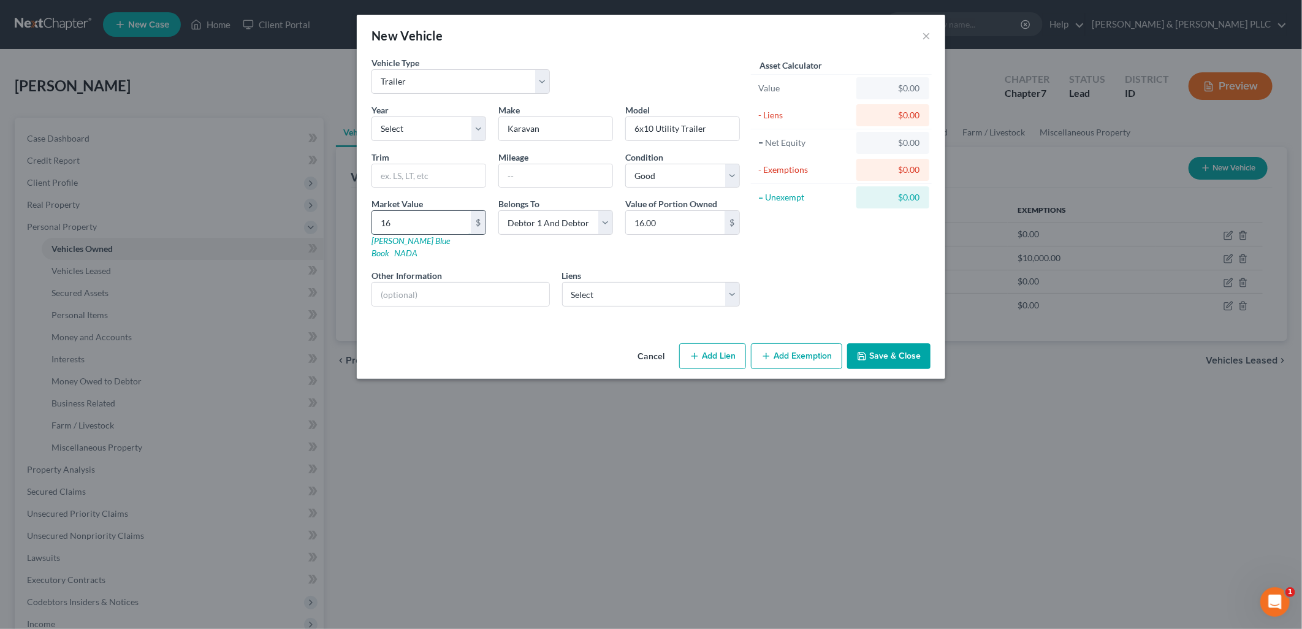
type input "160.00"
type input "1600"
type input "1,600.00"
click at [878, 345] on button "Save & Close" at bounding box center [888, 356] width 83 height 26
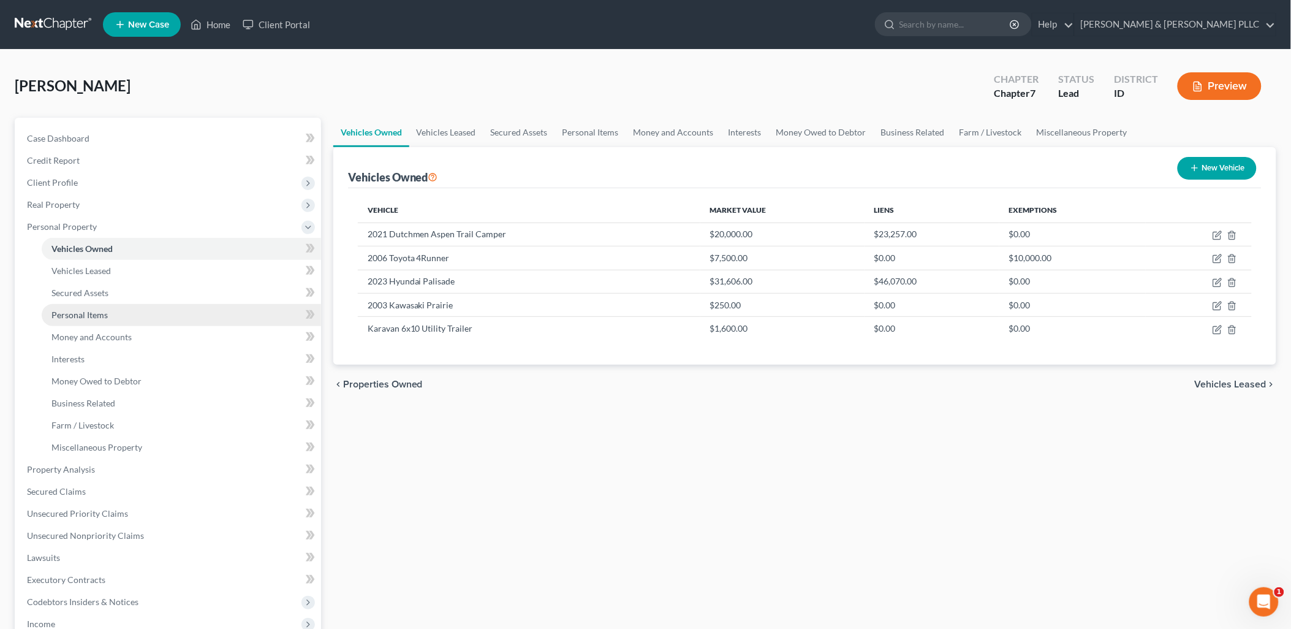
drag, startPoint x: 92, startPoint y: 311, endPoint x: 105, endPoint y: 311, distance: 12.9
click at [93, 311] on span "Personal Items" at bounding box center [79, 314] width 56 height 10
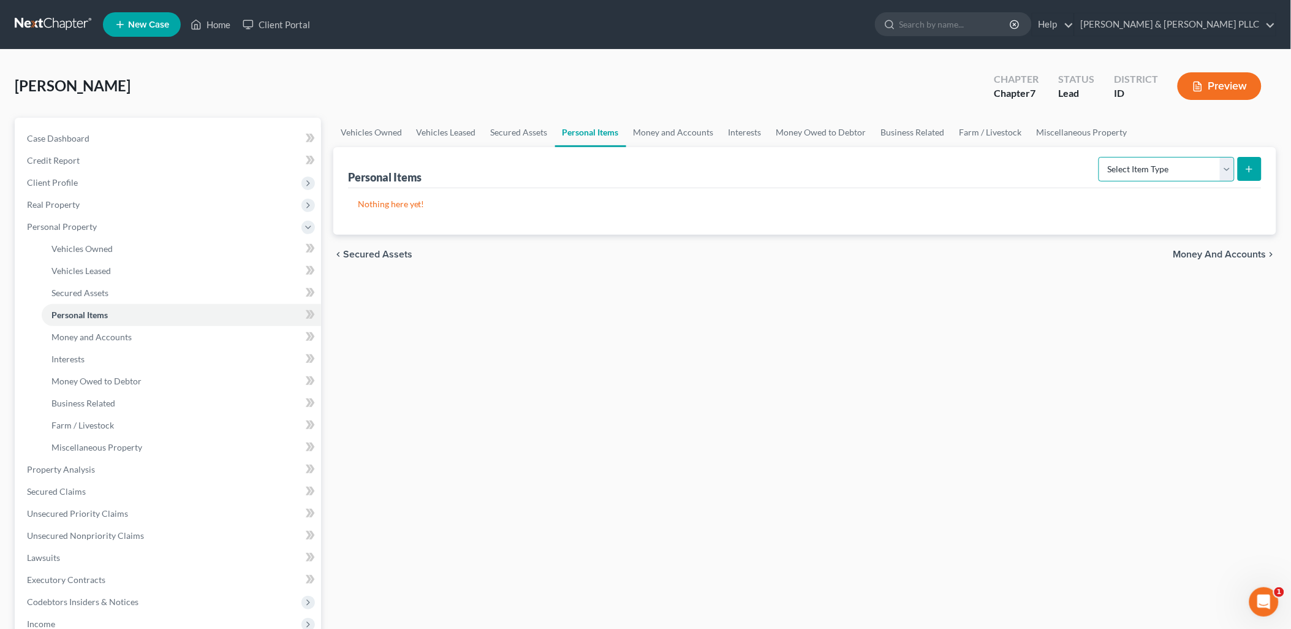
click at [1038, 176] on select "Select Item Type Clothing Collectibles Of Value Electronics Firearms Household …" at bounding box center [1167, 169] width 136 height 25
select select "household_goods"
click at [1038, 157] on select "Select Item Type Clothing Collectibles Of Value Electronics Firearms Household …" at bounding box center [1167, 169] width 136 height 25
click at [1038, 157] on button "submit" at bounding box center [1250, 169] width 24 height 24
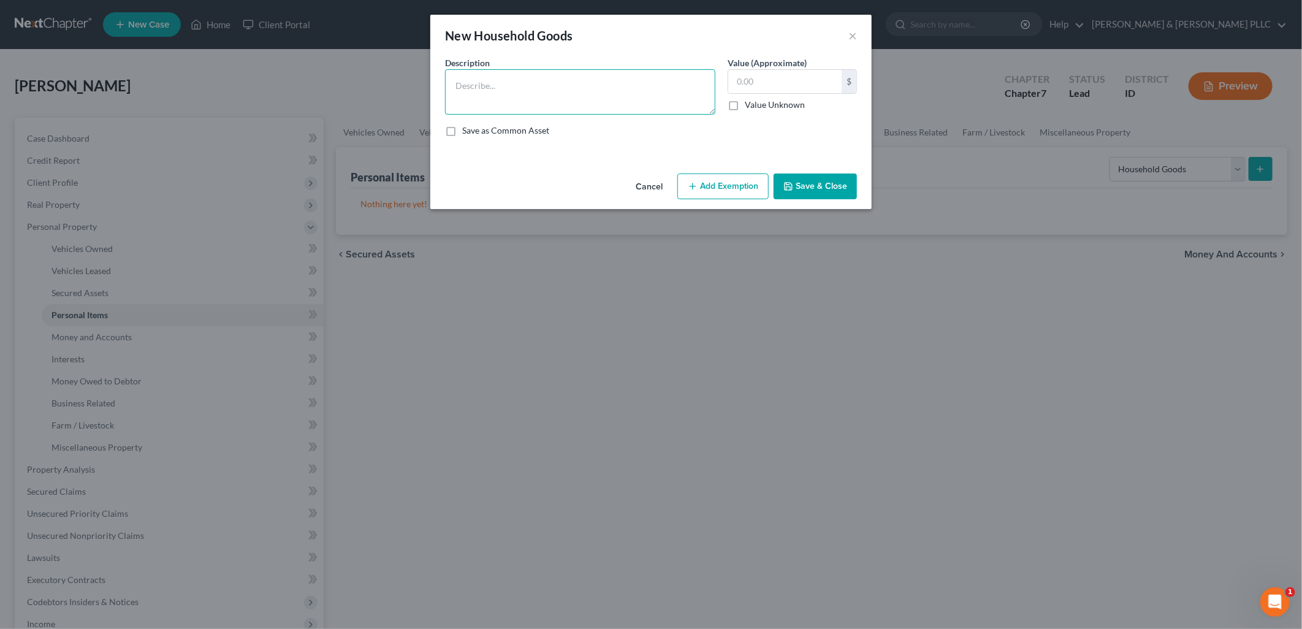
click at [496, 83] on textarea at bounding box center [580, 91] width 270 height 45
type textarea "Couch $150; Loveseat Sofa $100; Recliner $50; End Table $20; Coffee Table $25; …"
drag, startPoint x: 829, startPoint y: 172, endPoint x: 822, endPoint y: 172, distance: 7.4
click at [825, 172] on div "Cancel Add Exemption Save & Close" at bounding box center [650, 189] width 441 height 40
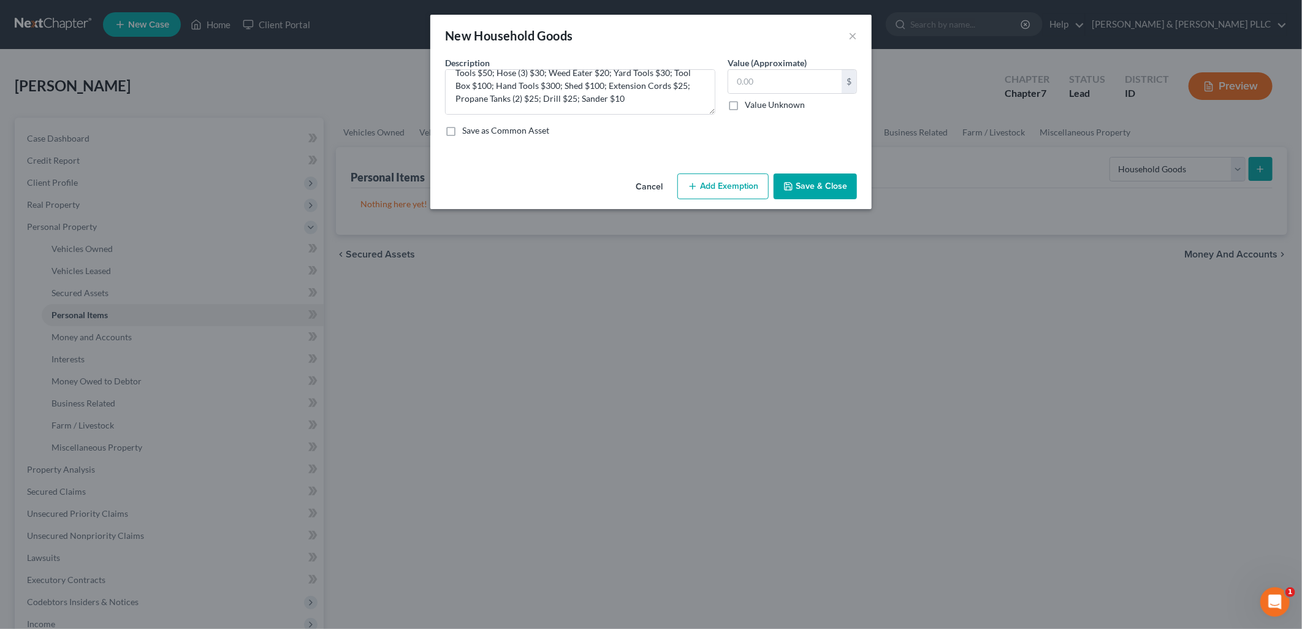
click at [817, 188] on button "Save & Close" at bounding box center [814, 186] width 83 height 26
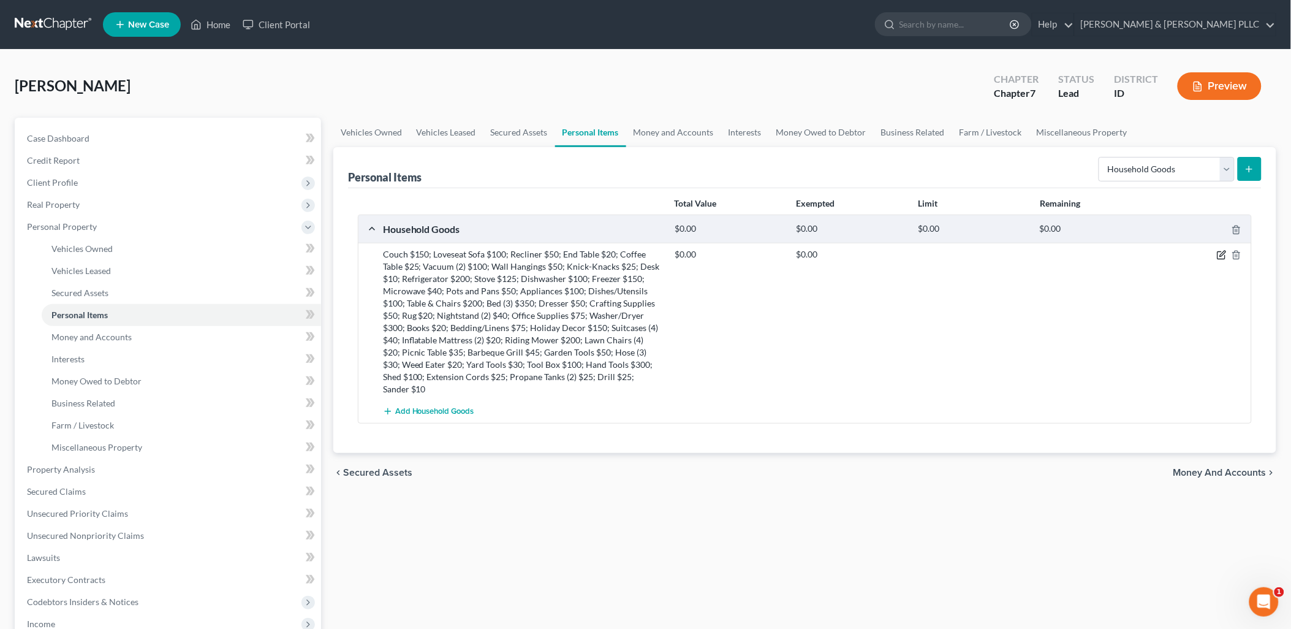
click at [1038, 257] on icon "button" at bounding box center [1222, 255] width 10 height 10
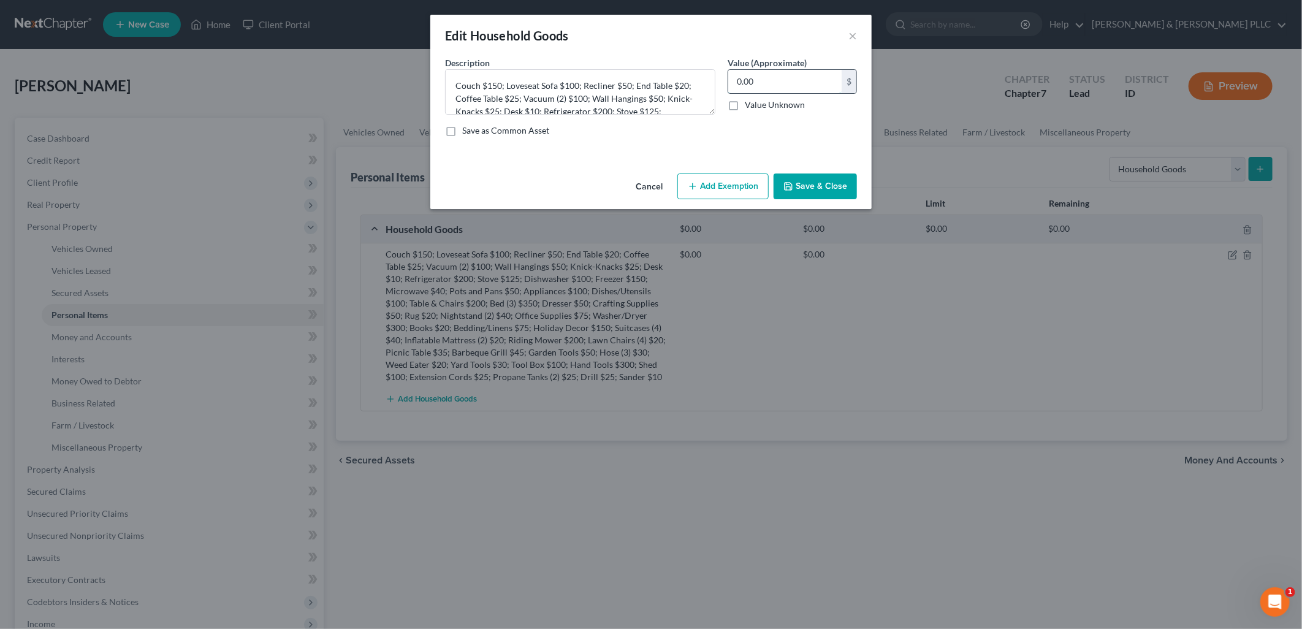
click at [795, 75] on input "0.00" at bounding box center [784, 81] width 113 height 23
type input "3,800.00"
click at [738, 191] on button "Add Exemption" at bounding box center [722, 186] width 91 height 26
select select "2"
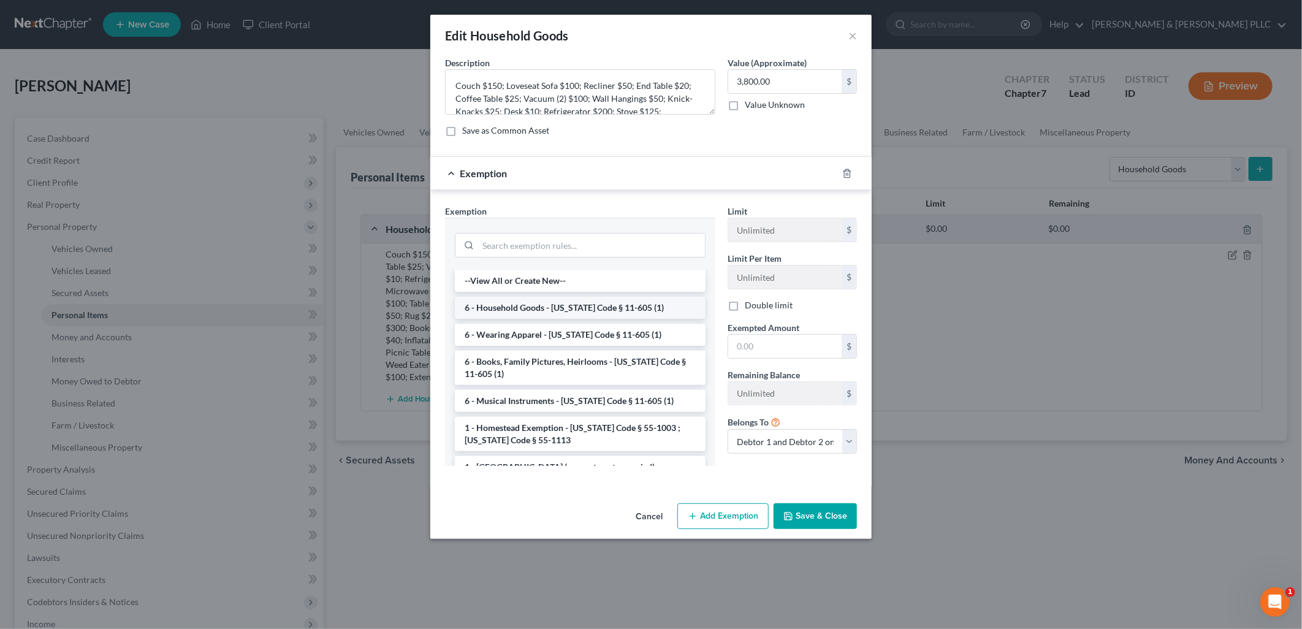
click at [628, 302] on li "6 - Household Goods - [US_STATE] Code § 11-605 (1)" at bounding box center [580, 308] width 251 height 22
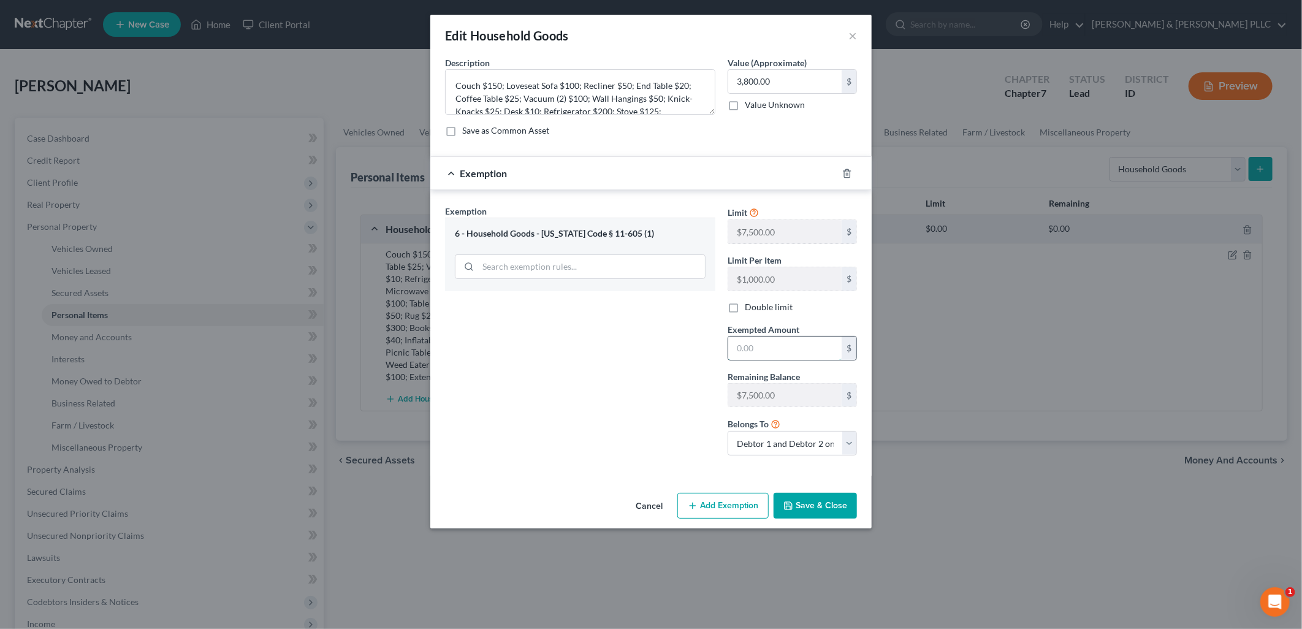
click at [738, 347] on input "text" at bounding box center [784, 347] width 113 height 23
type input "3,800.00"
click at [802, 504] on button "Save & Close" at bounding box center [814, 506] width 83 height 26
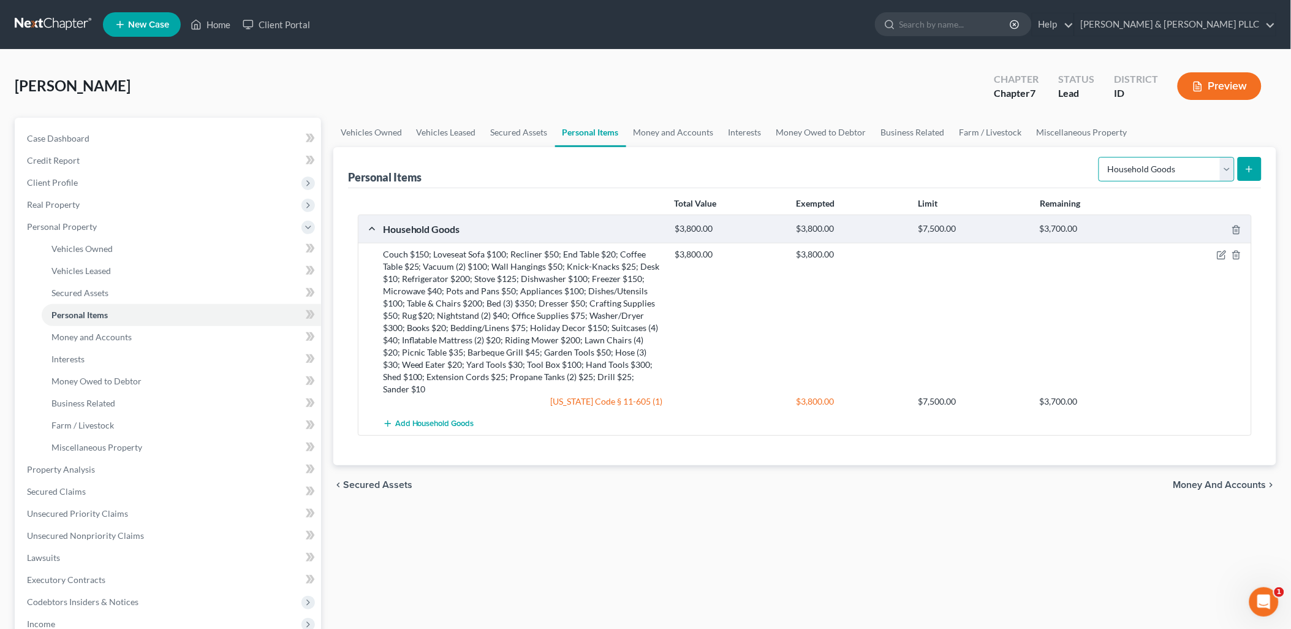
click at [1038, 173] on select "Select Item Type Clothing Collectibles Of Value Electronics Firearms Household …" at bounding box center [1167, 169] width 136 height 25
select select "electronics"
click at [1038, 157] on select "Select Item Type Clothing Collectibles Of Value Electronics Firearms Household …" at bounding box center [1167, 169] width 136 height 25
click at [1038, 173] on icon "submit" at bounding box center [1250, 169] width 10 height 10
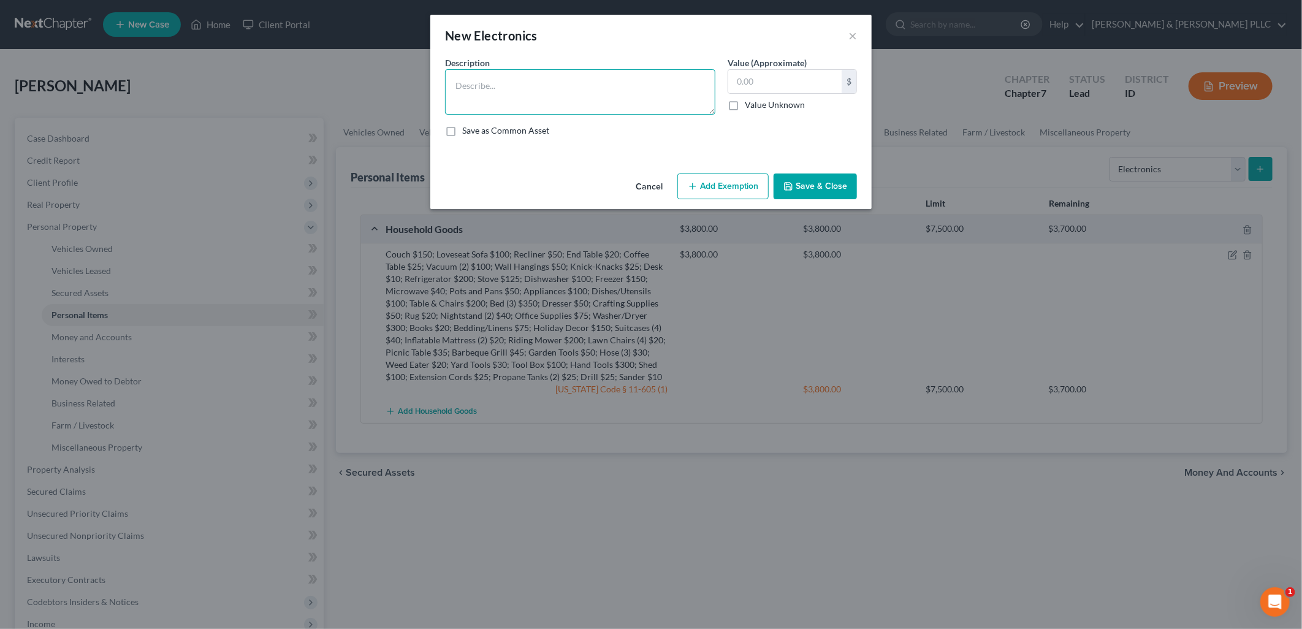
click at [579, 86] on textarea at bounding box center [580, 91] width 270 height 45
click at [690, 87] on textarea "Flat Screen TV (2) $300; Surround Sound $50; PlayStation $200; Nintendo $150; X…" at bounding box center [580, 91] width 270 height 45
click at [742, 77] on input "text" at bounding box center [784, 81] width 113 height 23
click at [745, 188] on button "Add Exemption" at bounding box center [722, 186] width 91 height 26
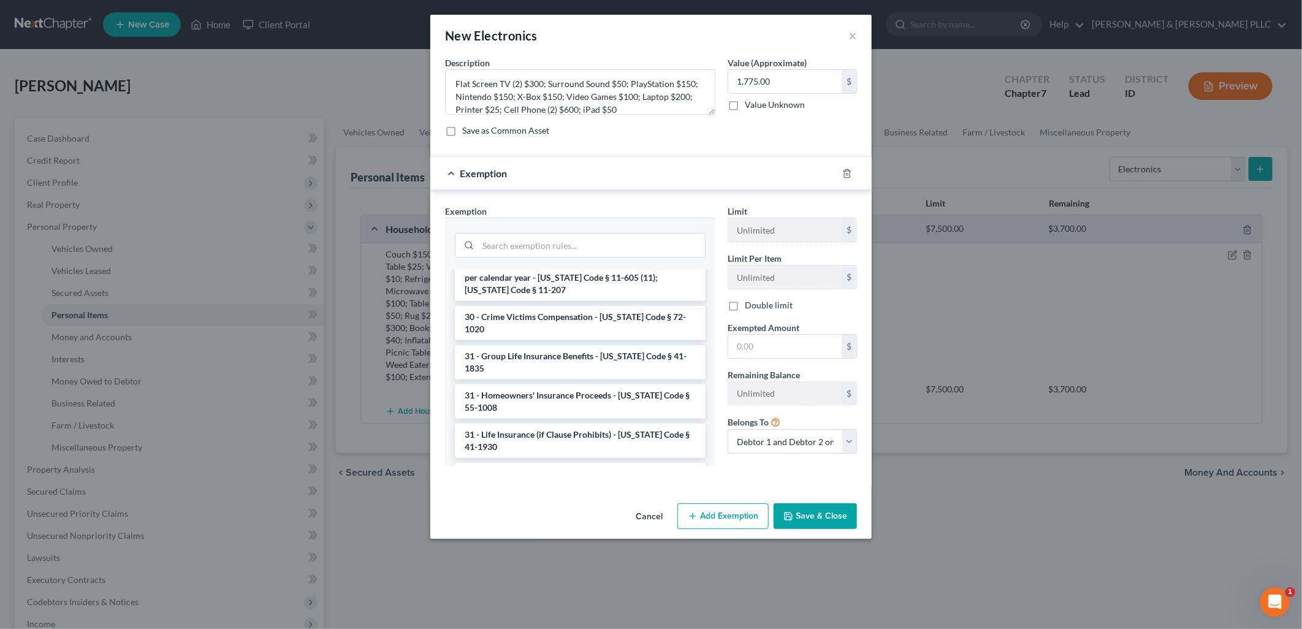
scroll to position [1490, 0]
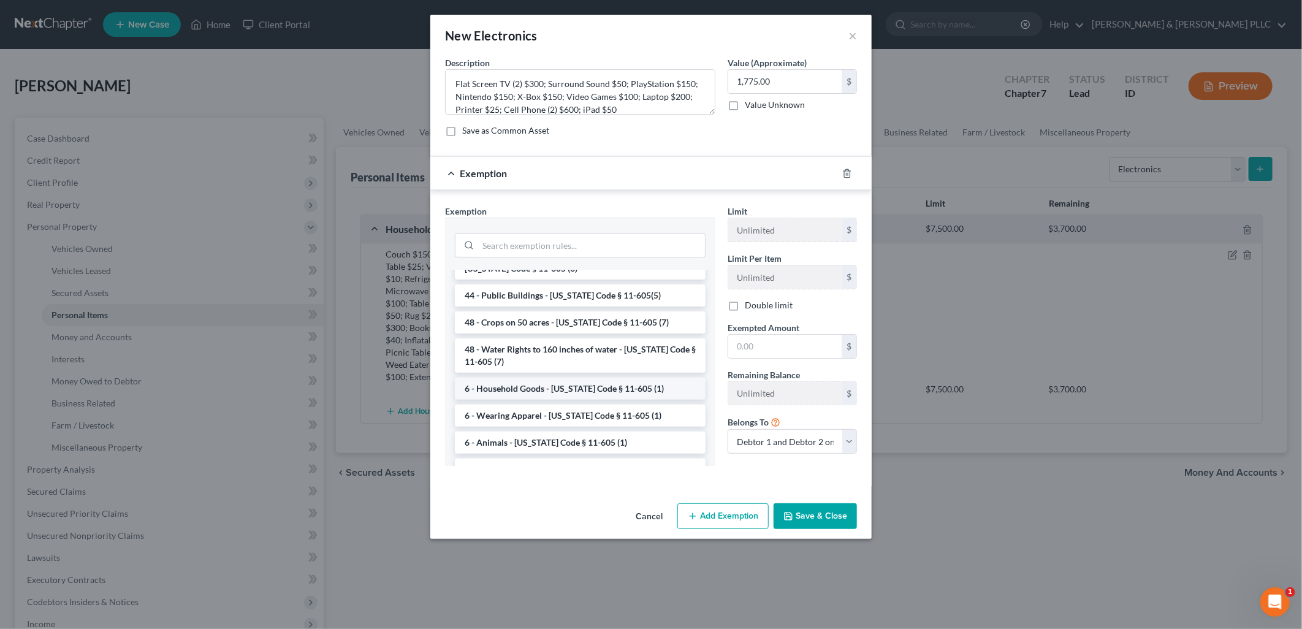
click at [621, 378] on li "6 - Household Goods - [US_STATE] Code § 11-605 (1)" at bounding box center [580, 389] width 251 height 22
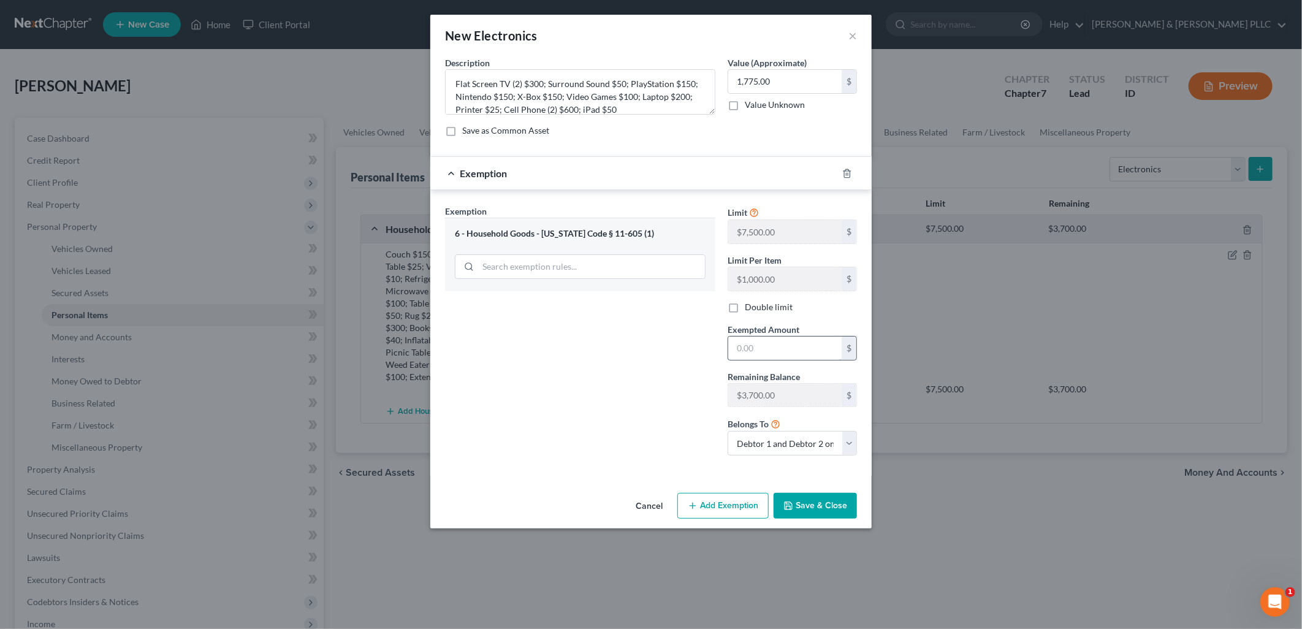
click at [750, 351] on input "text" at bounding box center [784, 347] width 113 height 23
click at [824, 504] on button "Save & Close" at bounding box center [814, 506] width 83 height 26
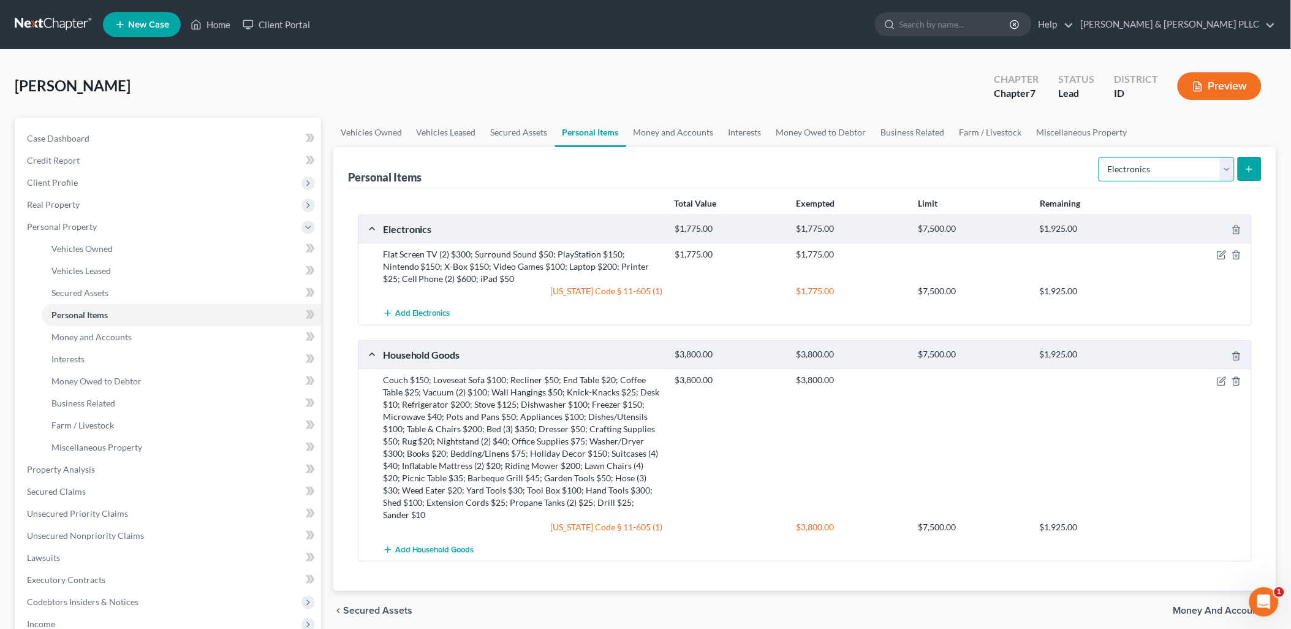
drag, startPoint x: 1224, startPoint y: 166, endPoint x: 1218, endPoint y: 168, distance: 6.4
click at [1038, 167] on select "Select Item Type Clothing Collectibles Of Value Electronics Firearms Household …" at bounding box center [1167, 169] width 136 height 25
click at [1038, 157] on select "Select Item Type Clothing Collectibles Of Value Electronics Firearms Household …" at bounding box center [1167, 169] width 136 height 25
click at [1038, 162] on button "submit" at bounding box center [1250, 169] width 24 height 24
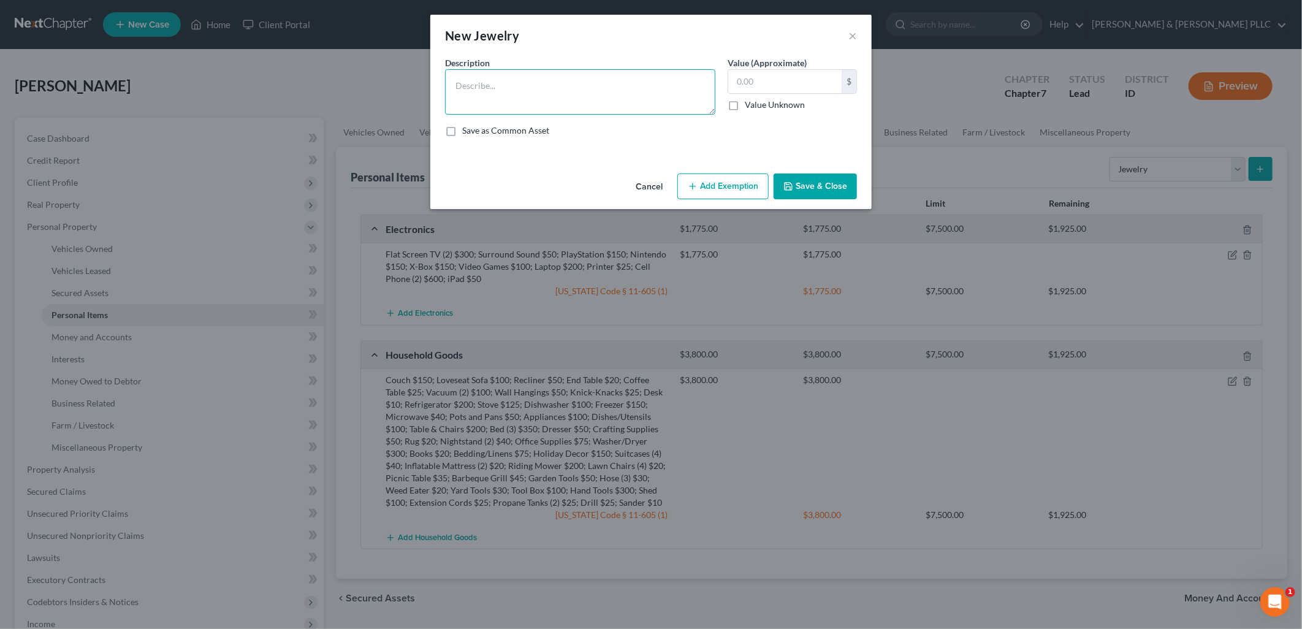
click at [601, 89] on textarea at bounding box center [580, 91] width 270 height 45
click at [797, 81] on input "text" at bounding box center [784, 81] width 113 height 23
click at [729, 186] on button "Add Exemption" at bounding box center [722, 186] width 91 height 26
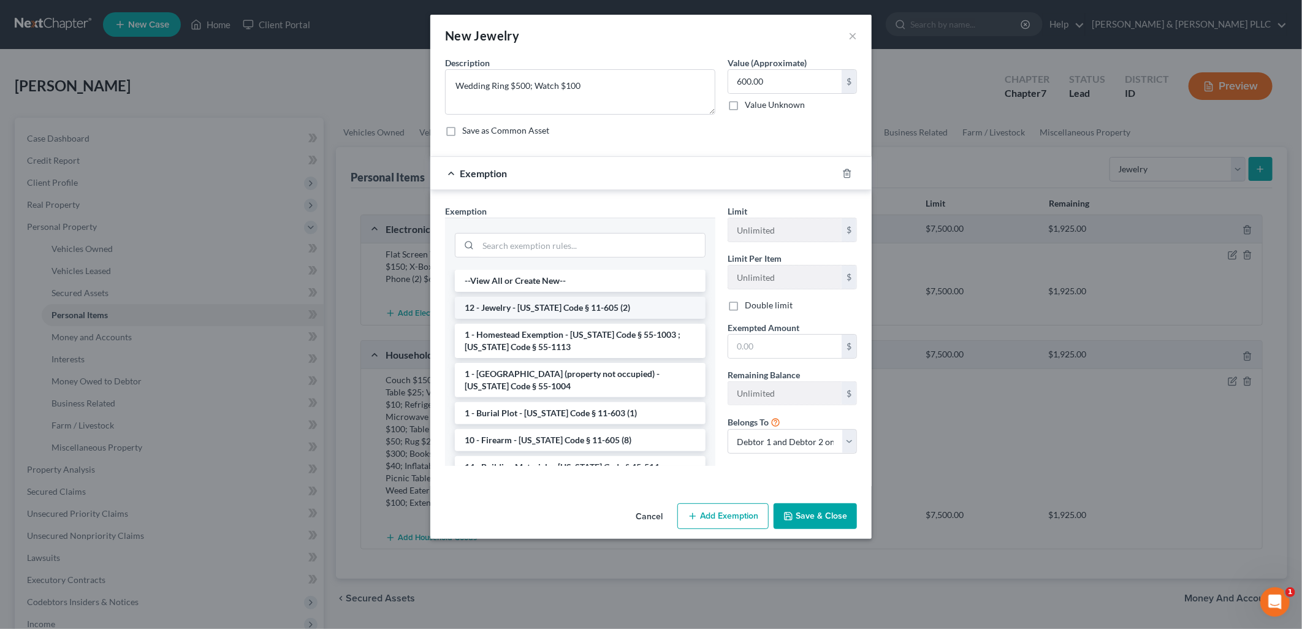
click at [605, 304] on li "12 - Jewelry - [US_STATE] Code § 11-605 (2)" at bounding box center [580, 308] width 251 height 22
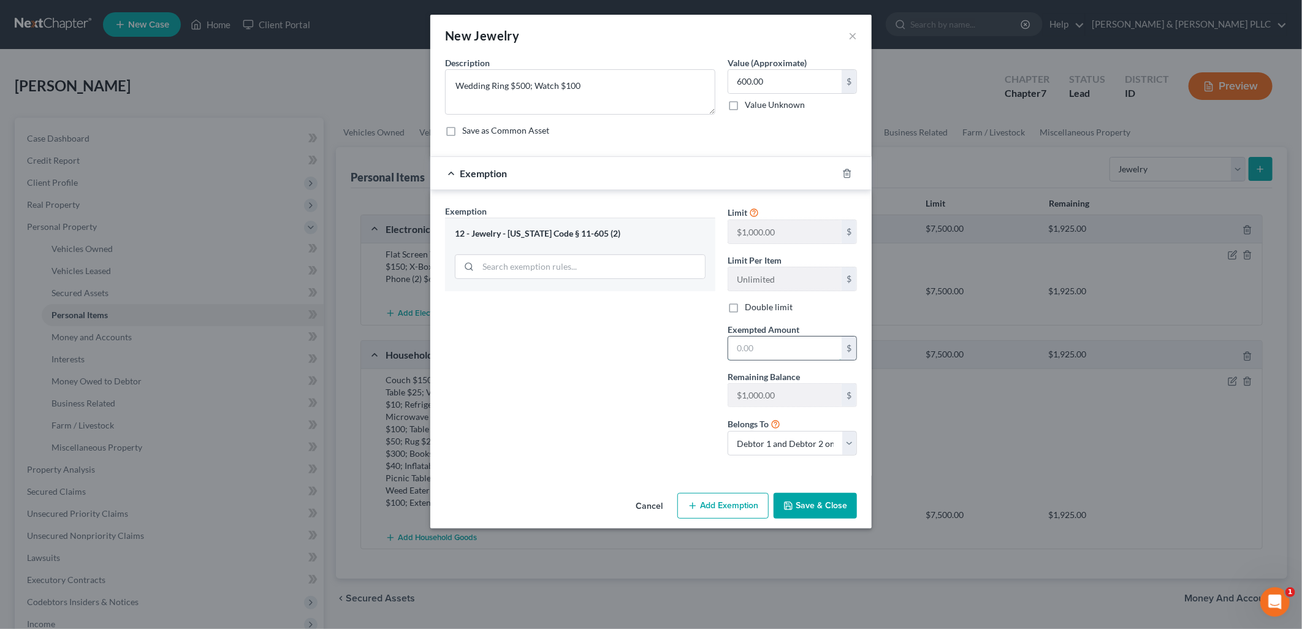
click at [758, 344] on input "text" at bounding box center [784, 347] width 113 height 23
click at [806, 510] on button "Save & Close" at bounding box center [814, 506] width 83 height 26
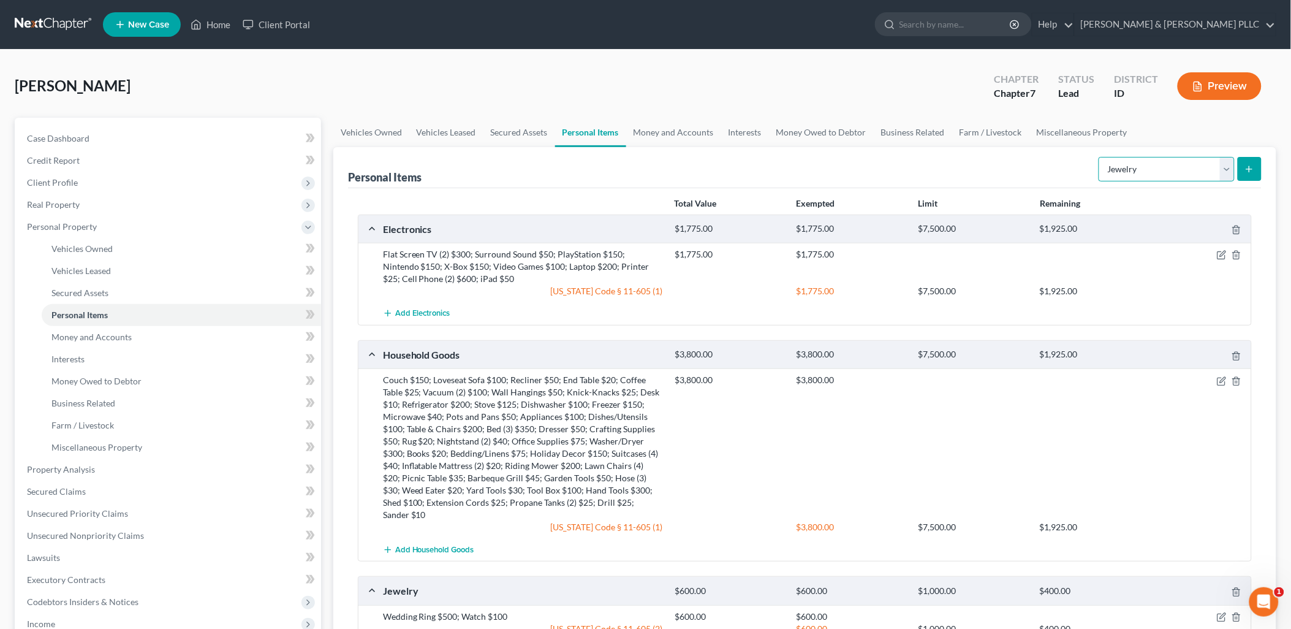
click at [1038, 173] on select "Select Item Type Clothing Collectibles Of Value Electronics Firearms Household …" at bounding box center [1167, 169] width 136 height 25
click at [1038, 157] on select "Select Item Type Clothing Collectibles Of Value Electronics Firearms Household …" at bounding box center [1167, 169] width 136 height 25
click at [1038, 168] on line "submit" at bounding box center [1250, 169] width 0 height 6
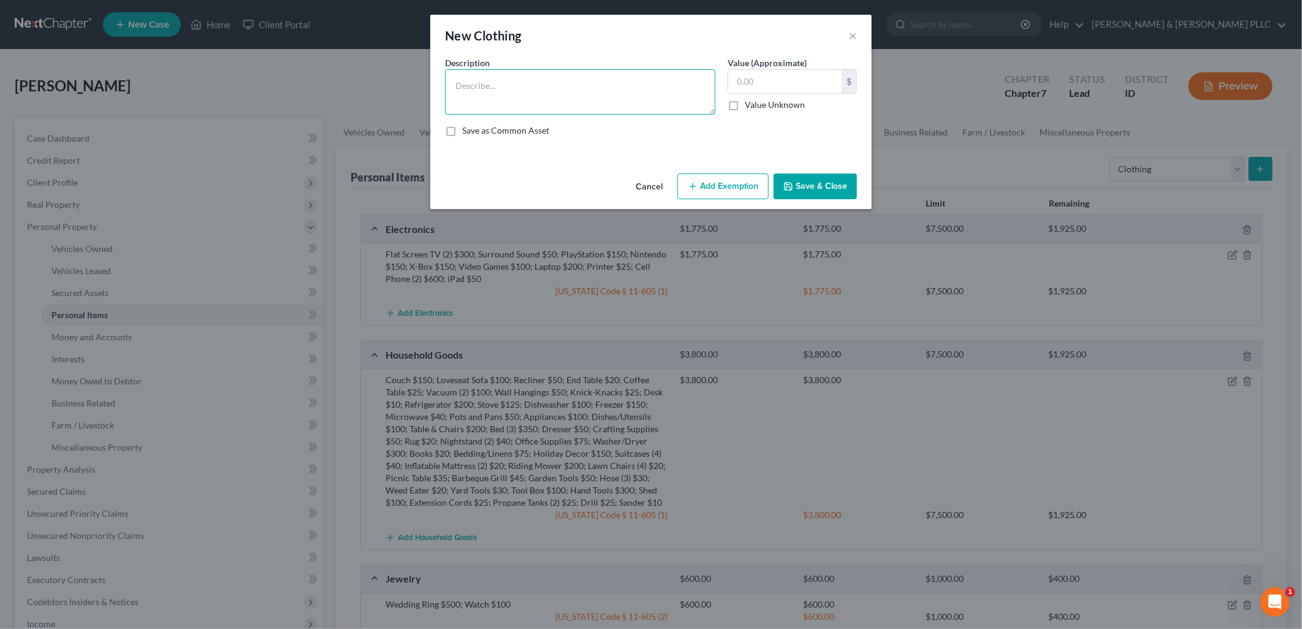
click at [621, 83] on textarea at bounding box center [580, 91] width 270 height 45
click at [771, 75] on input "text" at bounding box center [784, 81] width 113 height 23
click at [740, 185] on button "Add Exemption" at bounding box center [722, 186] width 91 height 26
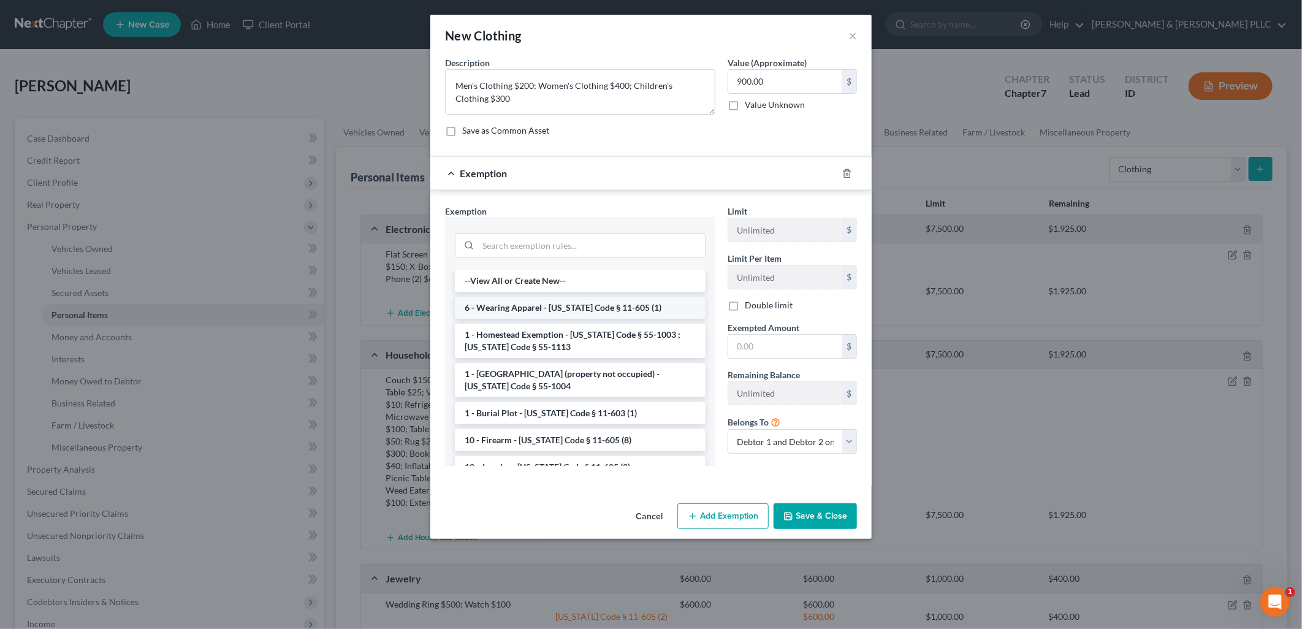
click at [615, 302] on li "6 - Wearing Apparel - [US_STATE] Code § 11-605 (1)" at bounding box center [580, 308] width 251 height 22
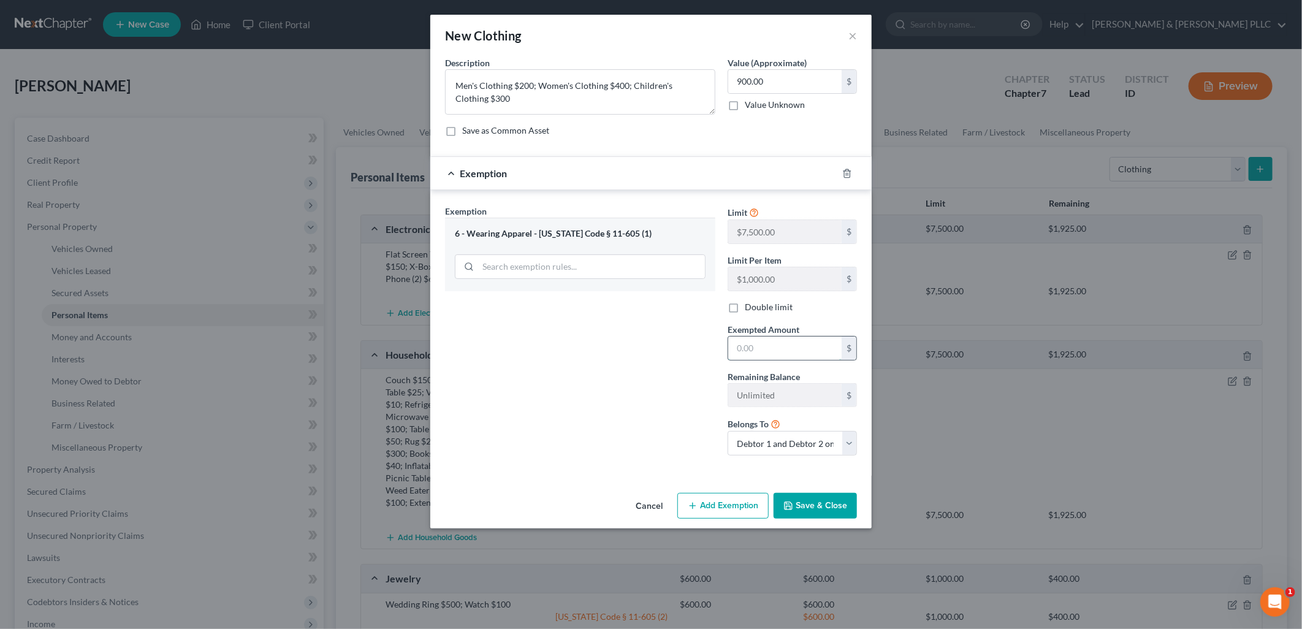
click at [743, 344] on input "text" at bounding box center [784, 347] width 113 height 23
click at [835, 504] on button "Save & Close" at bounding box center [814, 506] width 83 height 26
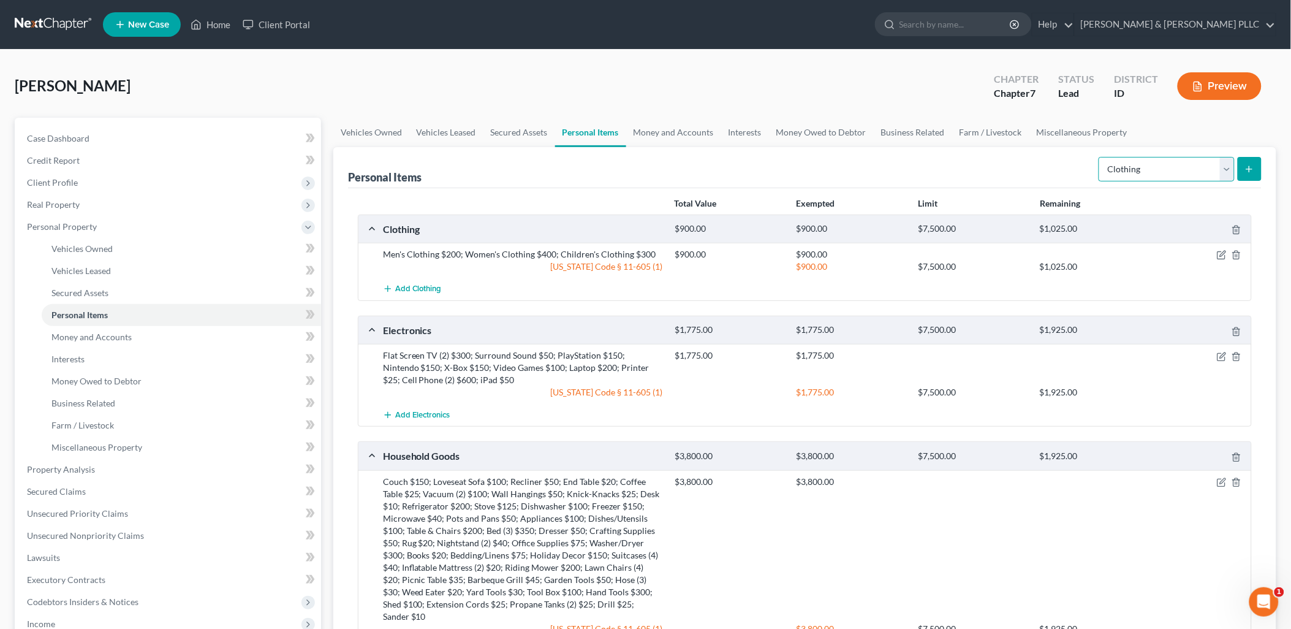
click at [1038, 166] on select "Select Item Type Clothing Collectibles Of Value Electronics Firearms Household …" at bounding box center [1167, 169] width 136 height 25
click at [1038, 157] on select "Select Item Type Clothing Collectibles Of Value Electronics Firearms Household …" at bounding box center [1167, 169] width 136 height 25
click at [1038, 165] on icon "submit" at bounding box center [1250, 169] width 10 height 10
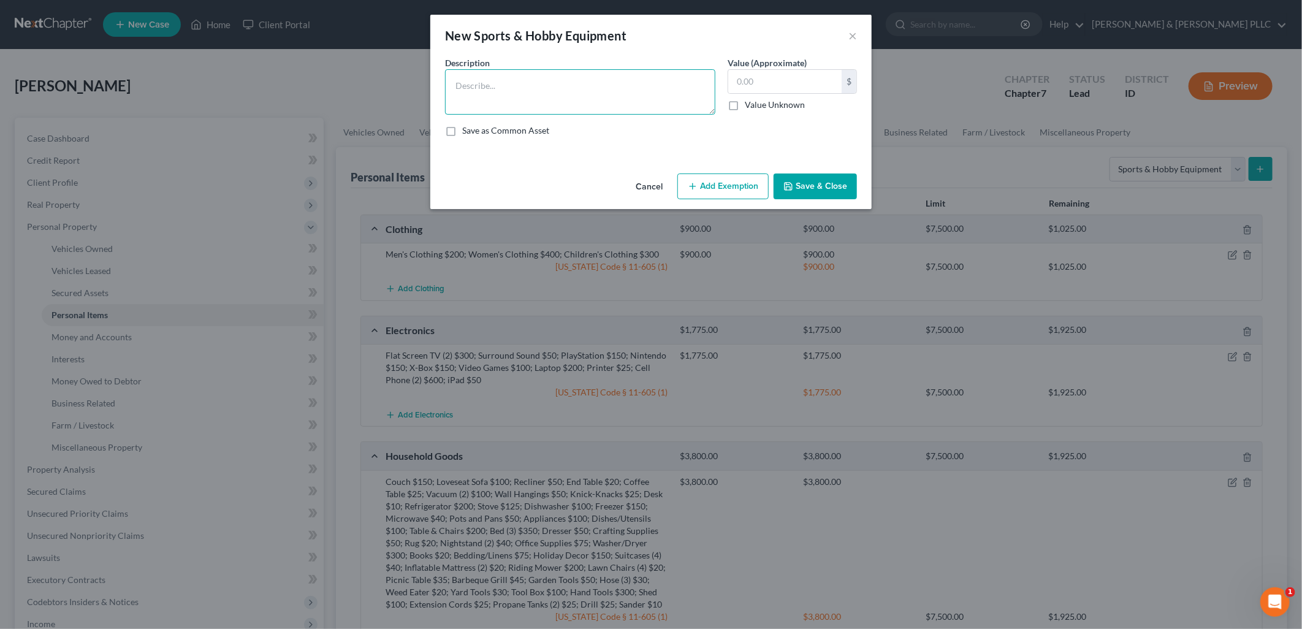
click at [490, 84] on textarea at bounding box center [580, 91] width 270 height 45
click at [804, 82] on input "text" at bounding box center [784, 81] width 113 height 23
click at [715, 184] on button "Add Exemption" at bounding box center [722, 186] width 91 height 26
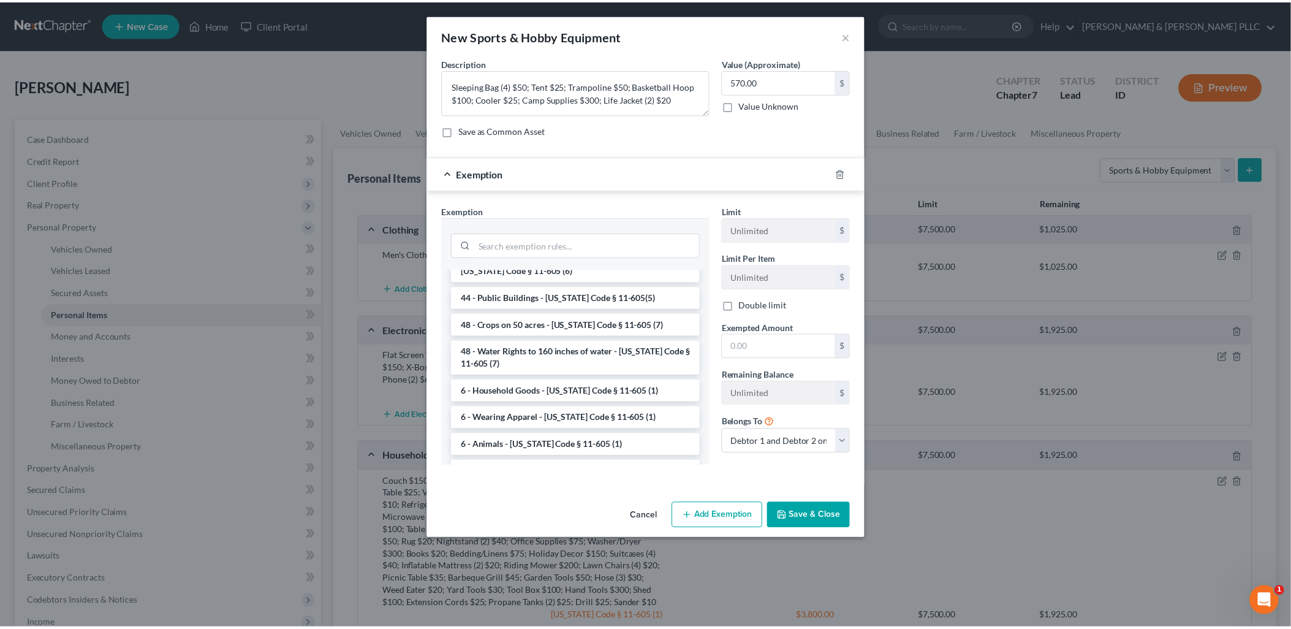
scroll to position [1517, 0]
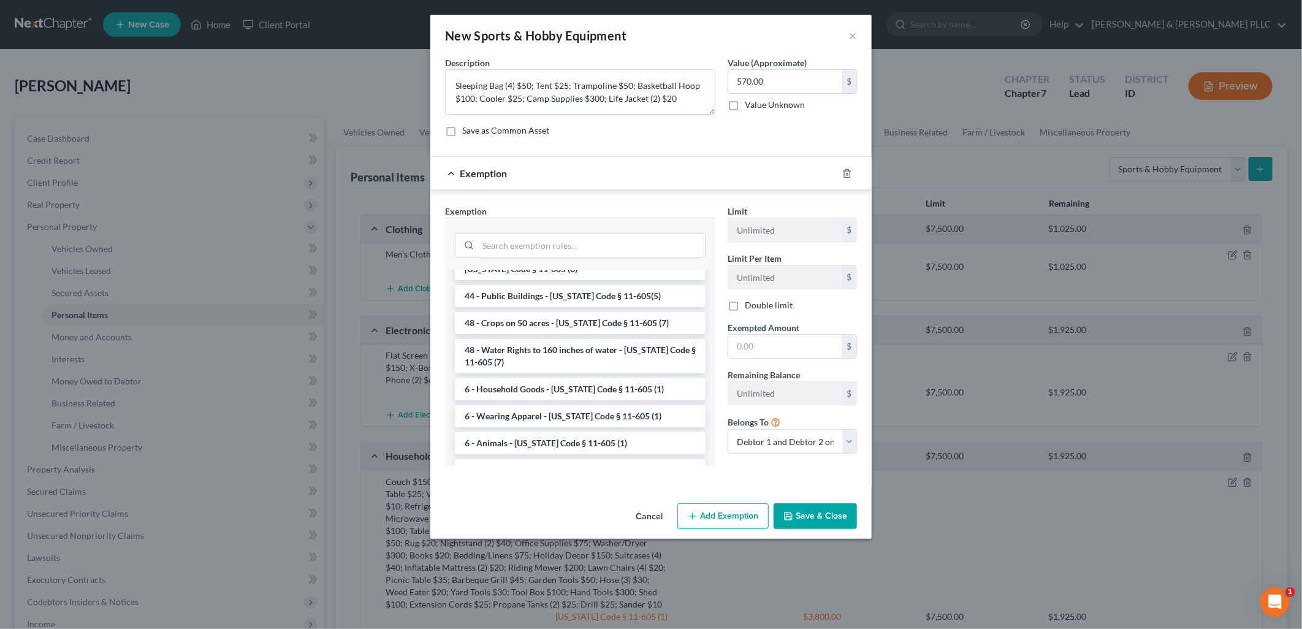
click at [585, 378] on li "6 - Household Goods - [US_STATE] Code § 11-605 (1)" at bounding box center [580, 389] width 251 height 22
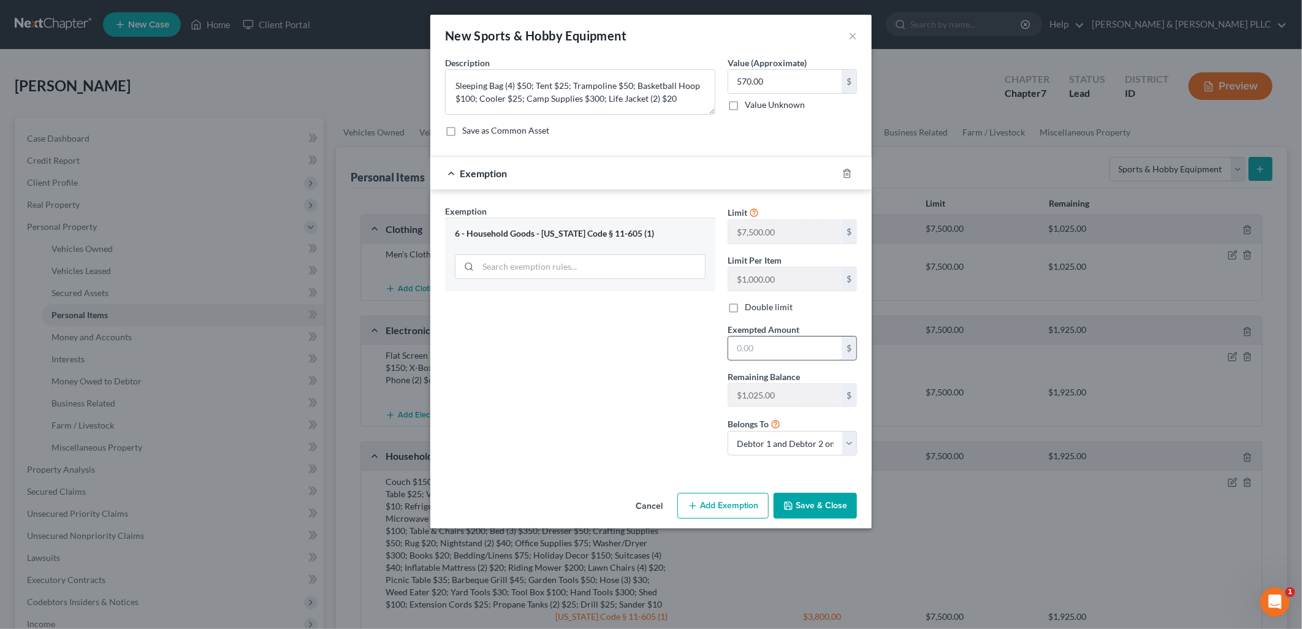
click at [762, 347] on input "text" at bounding box center [784, 347] width 113 height 23
click at [836, 510] on button "Save & Close" at bounding box center [814, 506] width 83 height 26
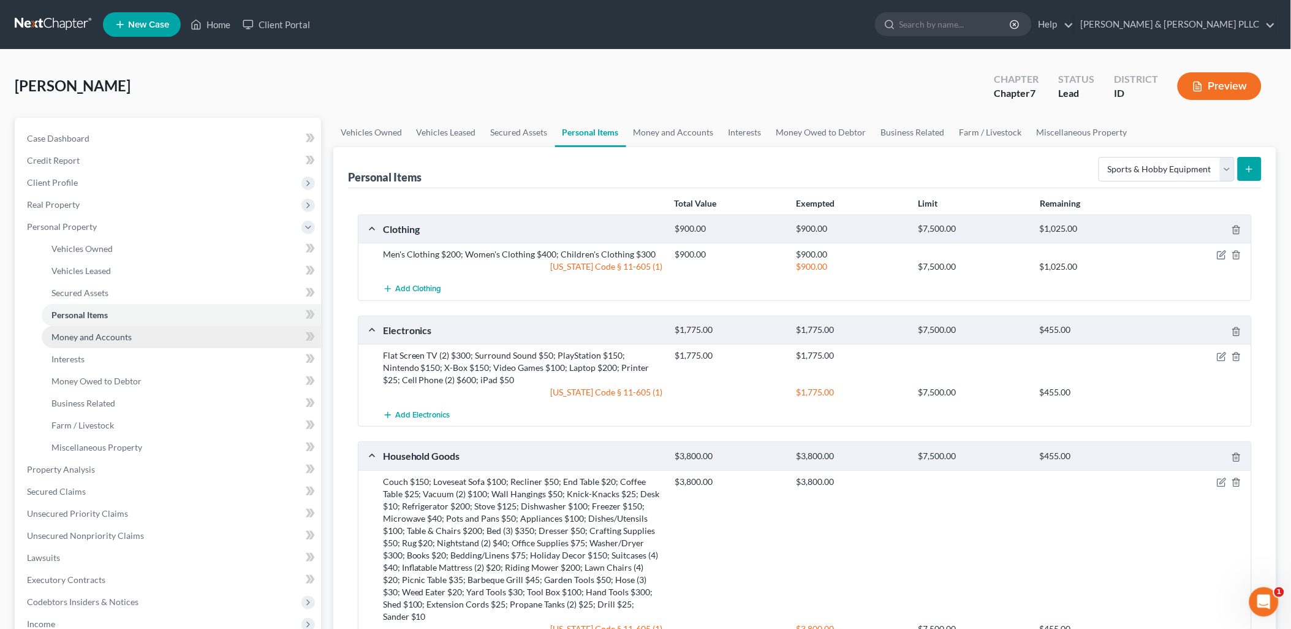
click at [115, 340] on span "Money and Accounts" at bounding box center [91, 337] width 80 height 10
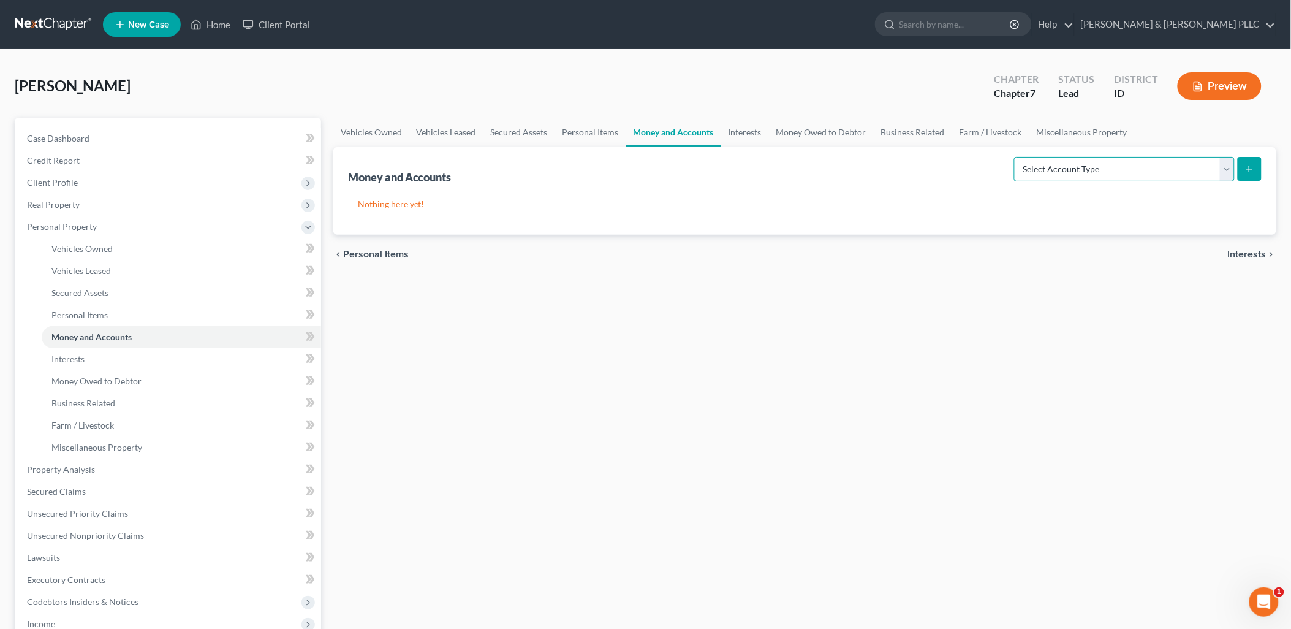
click at [1038, 170] on select "Select Account Type Brokerage Cash on Hand Certificates of Deposit Checking Acc…" at bounding box center [1124, 169] width 221 height 25
click at [1017, 157] on select "Select Account Type Brokerage Cash on Hand Certificates of Deposit Checking Acc…" at bounding box center [1124, 169] width 221 height 25
click at [1038, 166] on icon "submit" at bounding box center [1250, 169] width 10 height 10
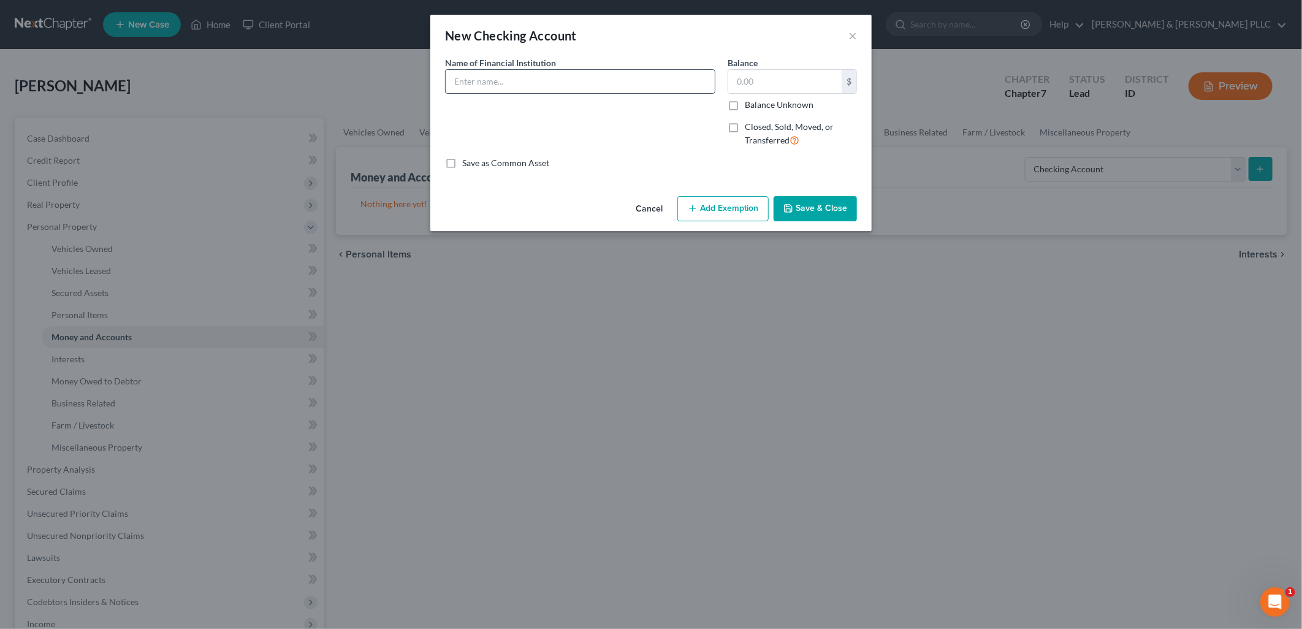
click at [555, 87] on input "text" at bounding box center [580, 81] width 269 height 23
click at [814, 208] on button "Save & Close" at bounding box center [814, 209] width 83 height 26
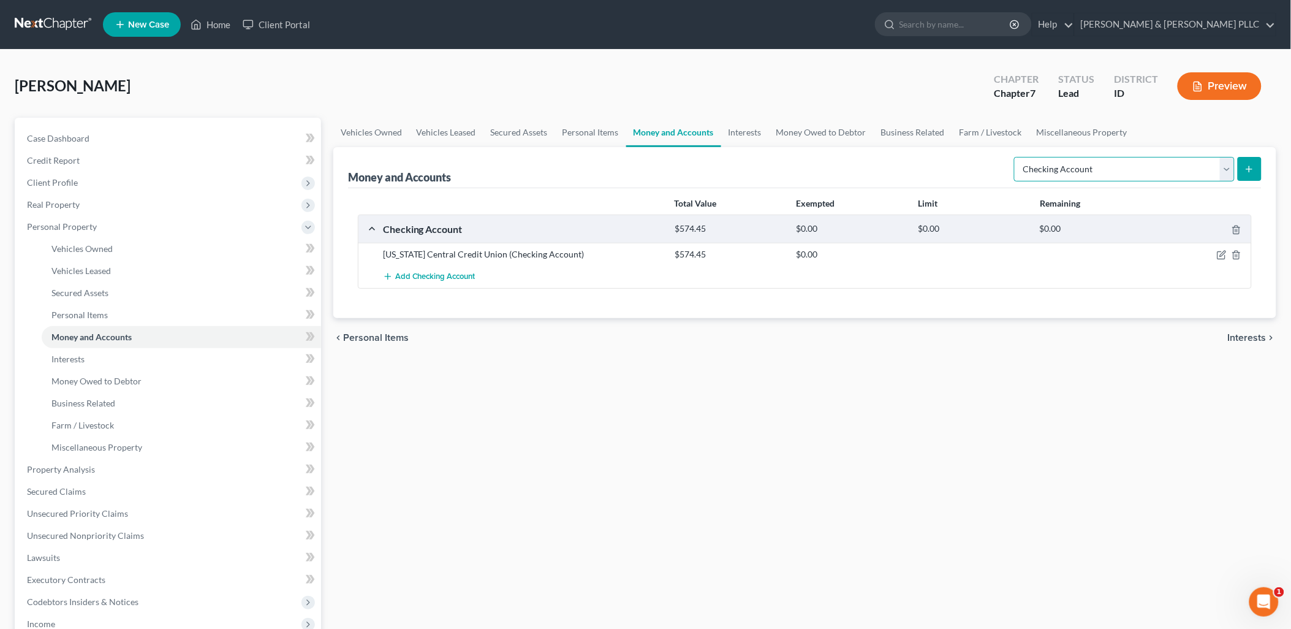
click at [1038, 167] on select "Select Account Type Brokerage Cash on Hand Certificates of Deposit Checking Acc…" at bounding box center [1124, 169] width 221 height 25
click at [1017, 157] on select "Select Account Type Brokerage Cash on Hand Certificates of Deposit Checking Acc…" at bounding box center [1124, 169] width 221 height 25
click at [1038, 161] on button "submit" at bounding box center [1250, 169] width 24 height 24
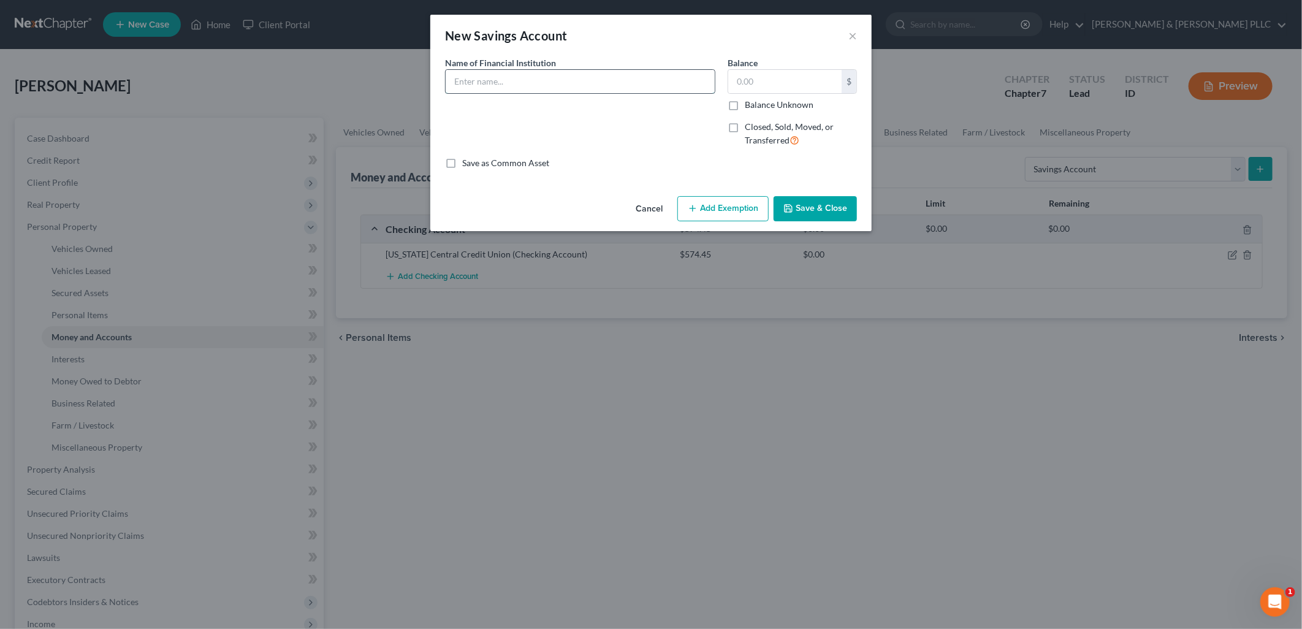
click at [590, 78] on input "text" at bounding box center [580, 81] width 269 height 23
click at [810, 209] on button "Save & Close" at bounding box center [814, 209] width 83 height 26
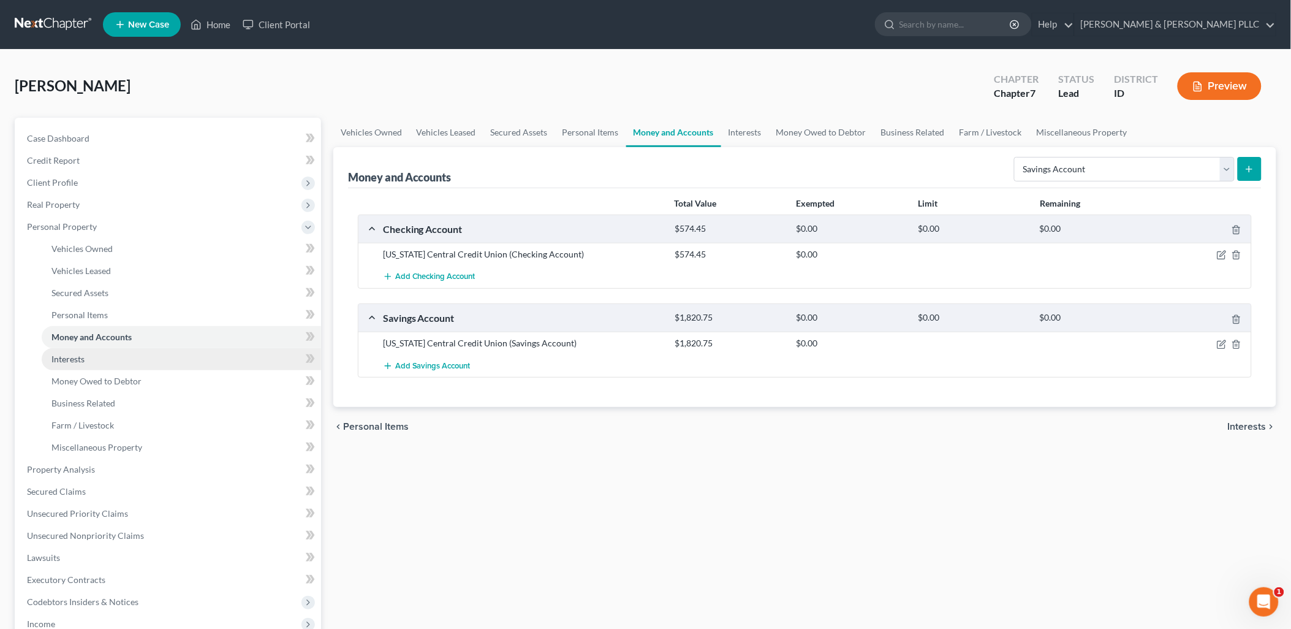
drag, startPoint x: 93, startPoint y: 362, endPoint x: 115, endPoint y: 366, distance: 21.9
click at [93, 362] on link "Interests" at bounding box center [181, 359] width 279 height 22
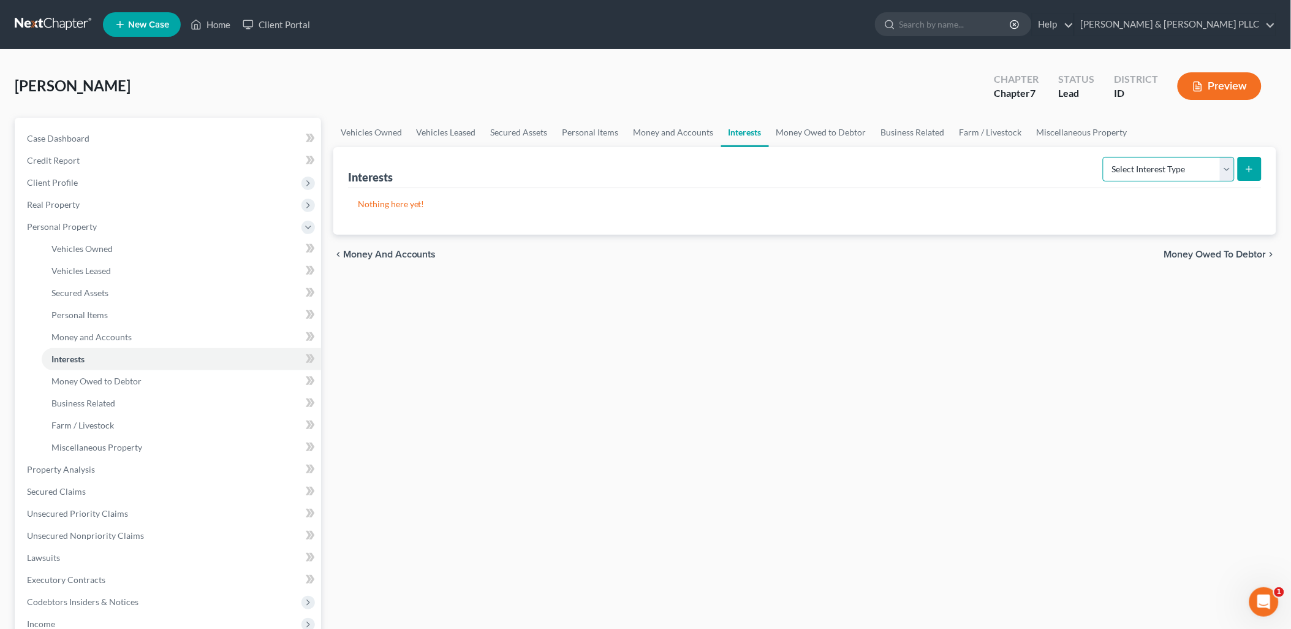
click at [1038, 167] on select "Select Interest Type 401K Annuity Bond Education IRA Government Bond Government…" at bounding box center [1169, 169] width 132 height 25
click at [1038, 157] on select "Select Interest Type 401K Annuity Bond Education IRA Government Bond Government…" at bounding box center [1169, 169] width 132 height 25
drag, startPoint x: 1248, startPoint y: 168, endPoint x: 1242, endPoint y: 172, distance: 8.0
click at [1038, 172] on button "submit" at bounding box center [1250, 169] width 24 height 24
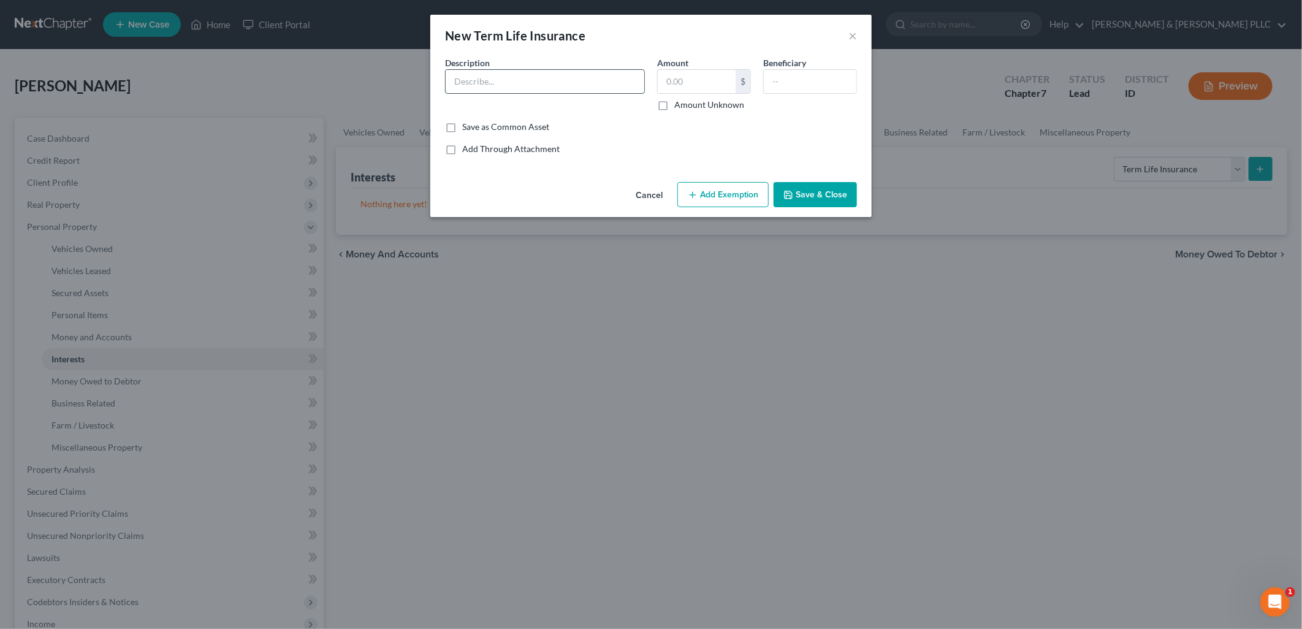
click at [602, 77] on input "text" at bounding box center [545, 81] width 199 height 23
click at [735, 115] on div "Description * Voya Amount $ Amount Unknown Beneficiary" at bounding box center [651, 88] width 424 height 64
click at [708, 81] on input "text" at bounding box center [697, 81] width 78 height 23
click at [817, 194] on button "Save & Close" at bounding box center [814, 195] width 83 height 26
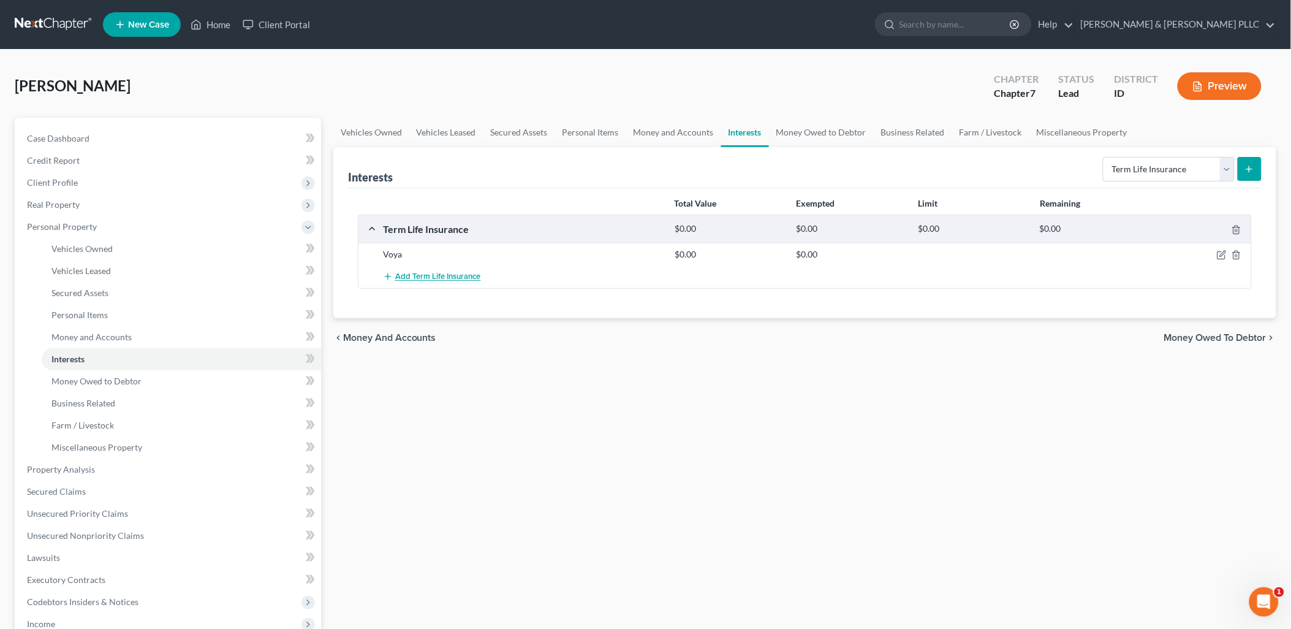
click at [446, 270] on button "Add Term Life Insurance" at bounding box center [432, 276] width 98 height 23
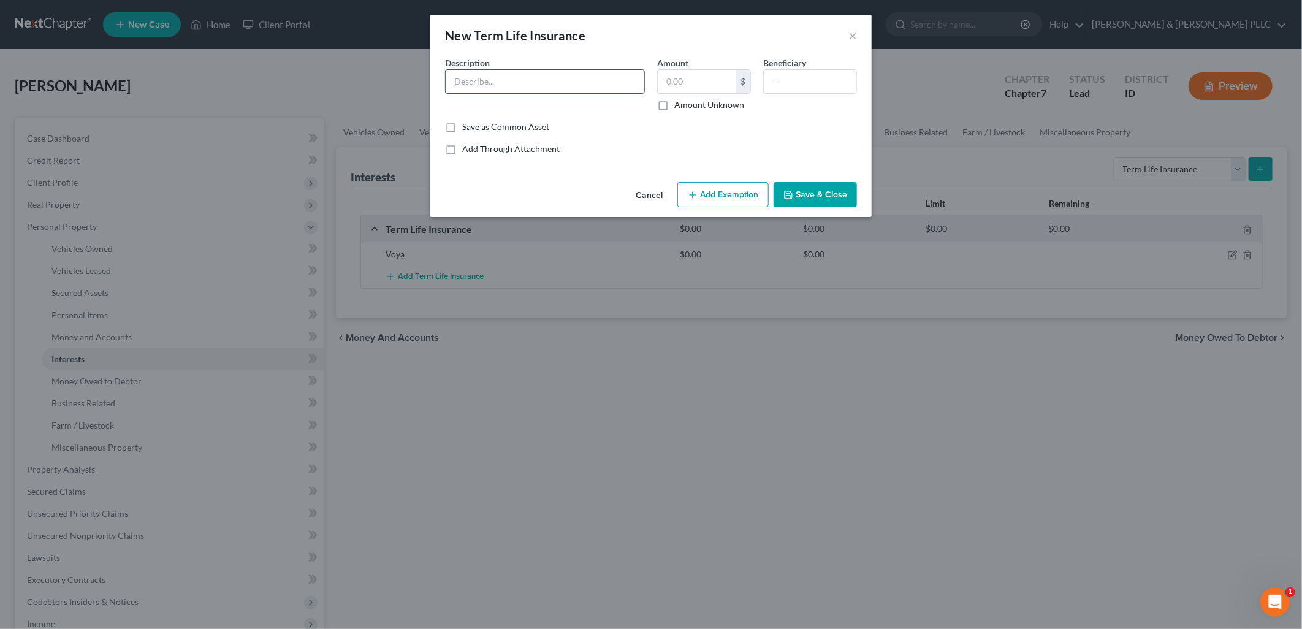
click at [490, 86] on input "text" at bounding box center [545, 81] width 199 height 23
click at [715, 91] on input "text" at bounding box center [697, 81] width 78 height 23
click at [818, 192] on button "Save & Close" at bounding box center [814, 195] width 83 height 26
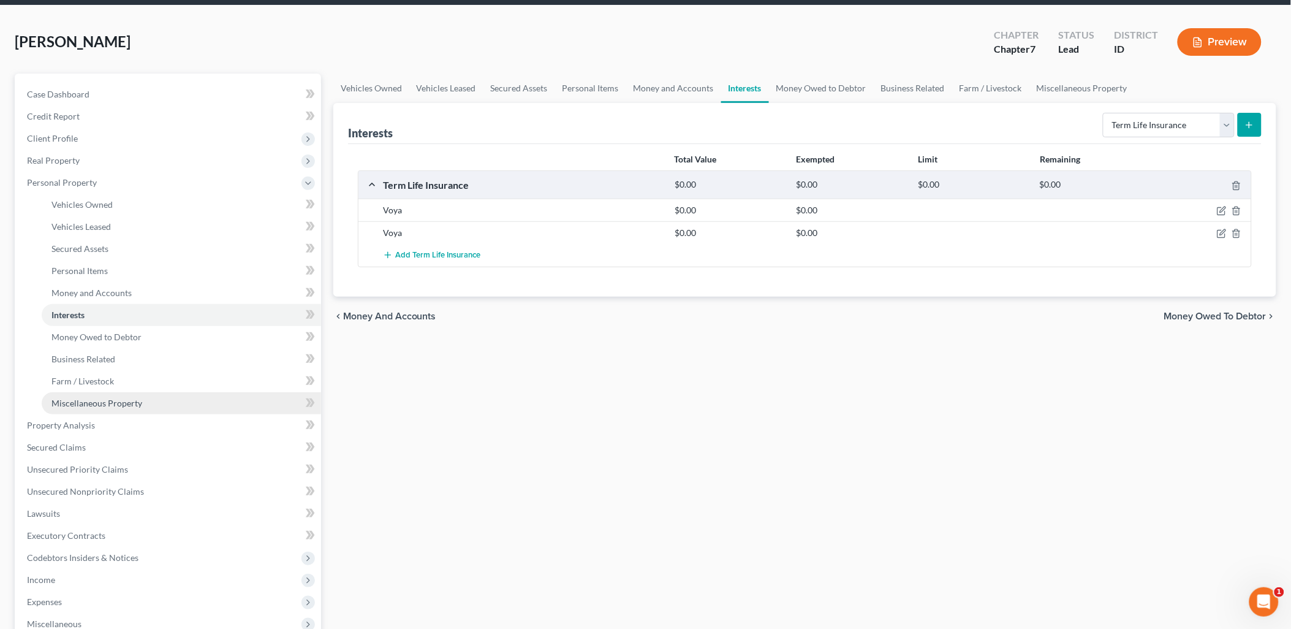
scroll to position [68, 0]
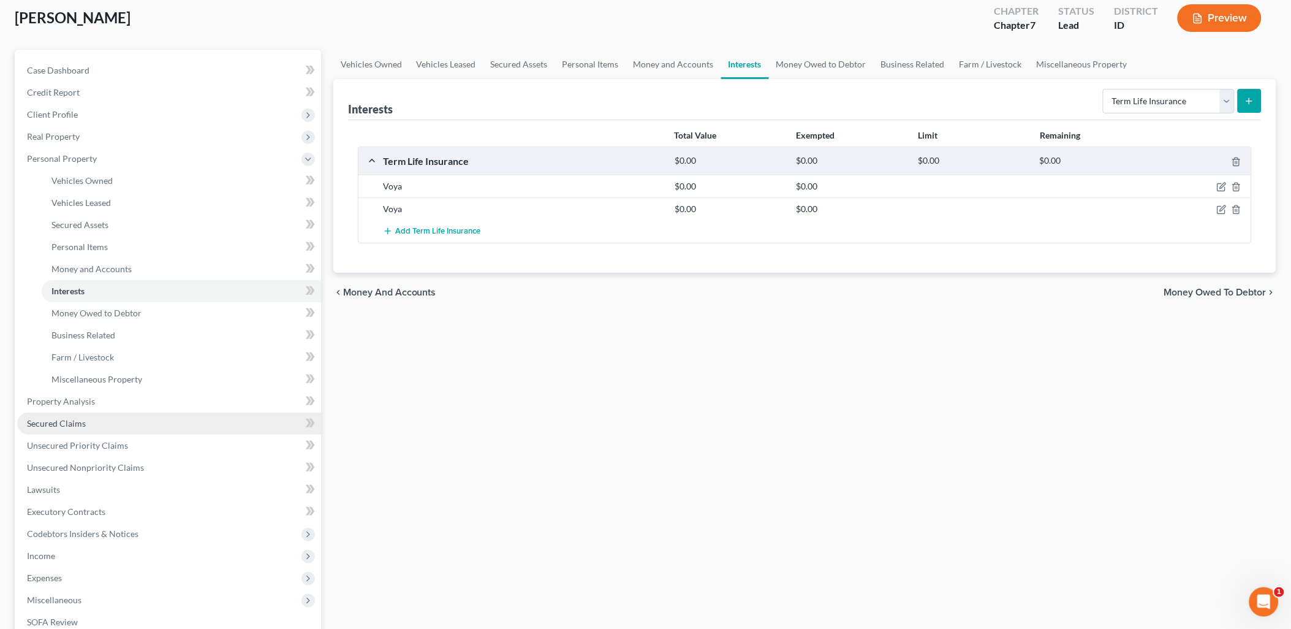
click at [77, 425] on span "Secured Claims" at bounding box center [56, 423] width 59 height 10
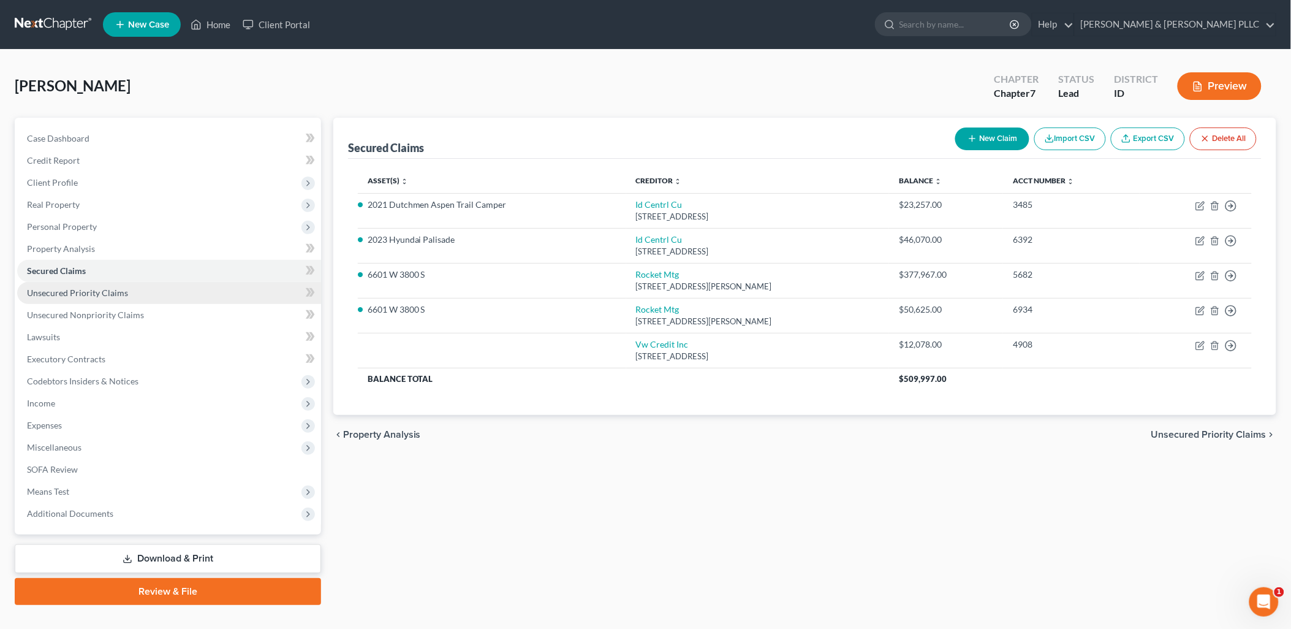
click at [103, 290] on span "Unsecured Priority Claims" at bounding box center [77, 292] width 101 height 10
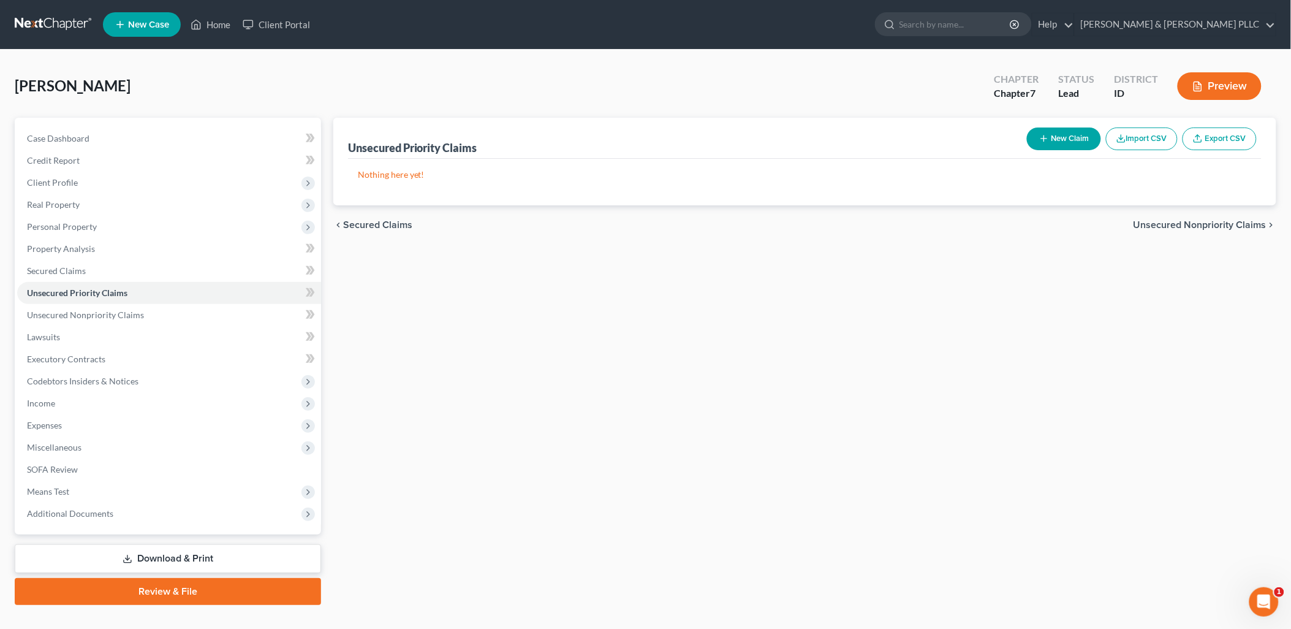
click at [1038, 131] on button "New Claim" at bounding box center [1064, 138] width 74 height 23
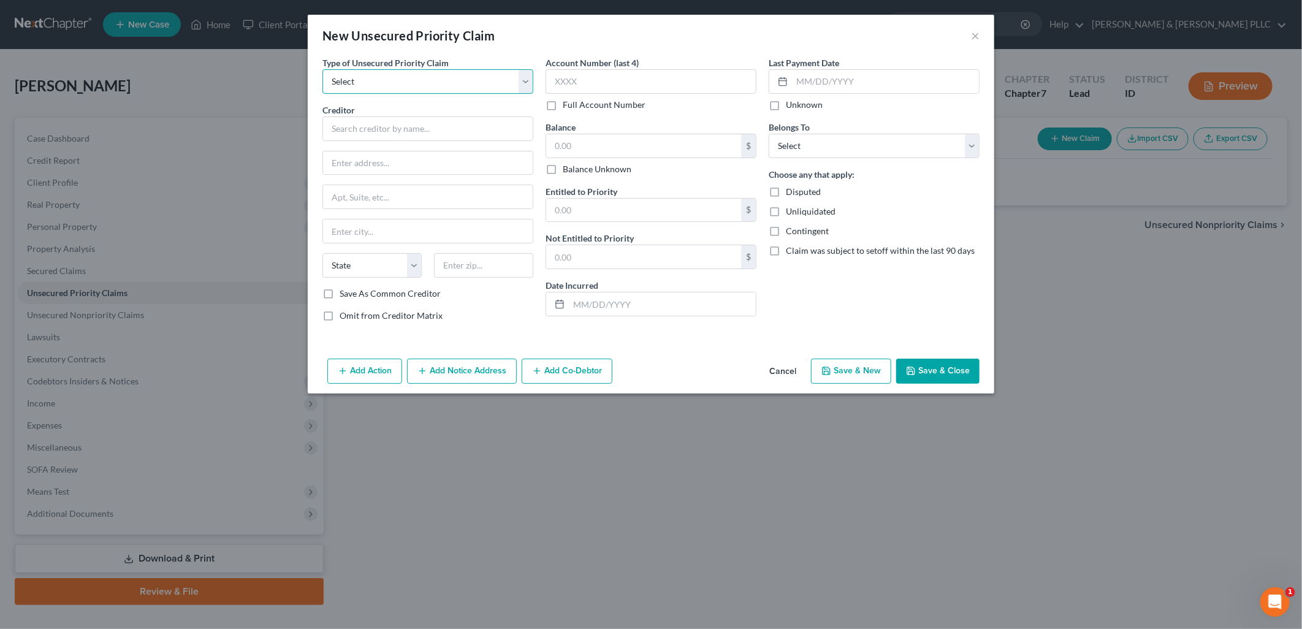
drag, startPoint x: 528, startPoint y: 84, endPoint x: 509, endPoint y: 93, distance: 20.8
click at [528, 84] on select "Select Taxes & Other Government Units Domestic Support Obligations Extensions o…" at bounding box center [427, 81] width 211 height 25
click at [322, 69] on select "Select Taxes & Other Government Units Domestic Support Obligations Extensions o…" at bounding box center [427, 81] width 211 height 25
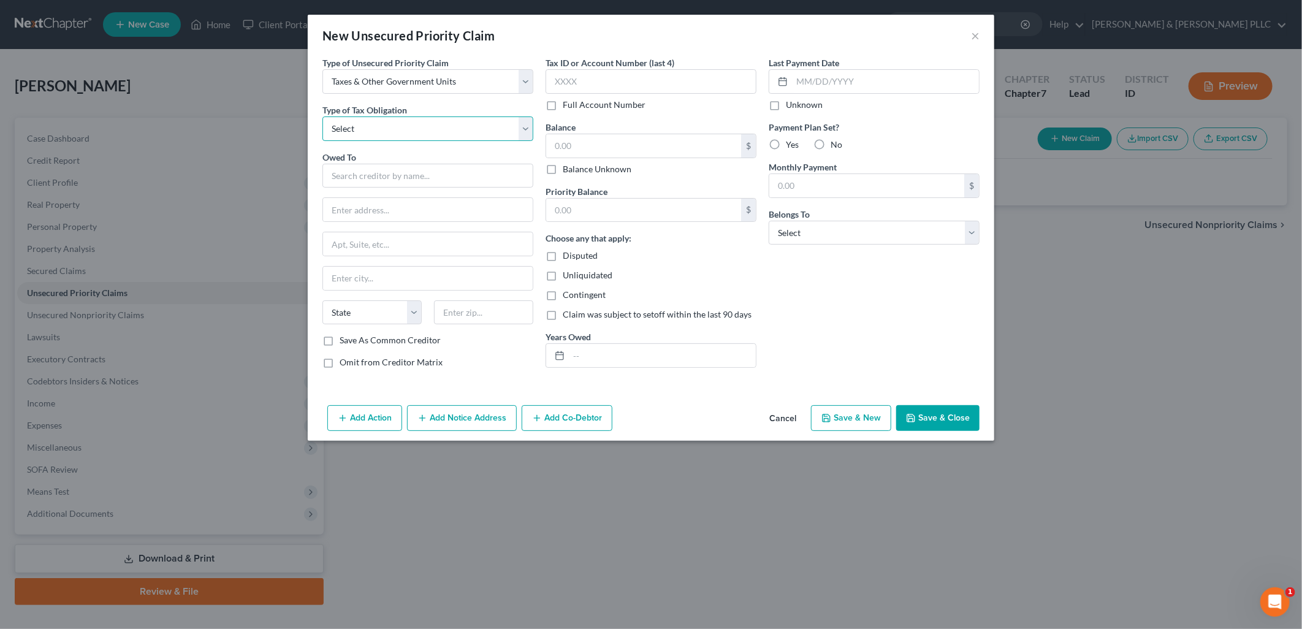
click at [517, 136] on select "Select Federal City State Franchise Tax Board Other" at bounding box center [427, 128] width 211 height 25
click at [322, 116] on select "Select Federal City State Franchise Tax Board Other" at bounding box center [427, 128] width 211 height 25
click at [419, 172] on input "text" at bounding box center [427, 176] width 211 height 25
drag, startPoint x: 420, startPoint y: 200, endPoint x: 499, endPoint y: 217, distance: 80.3
click at [423, 200] on div "IRS" at bounding box center [419, 197] width 174 height 12
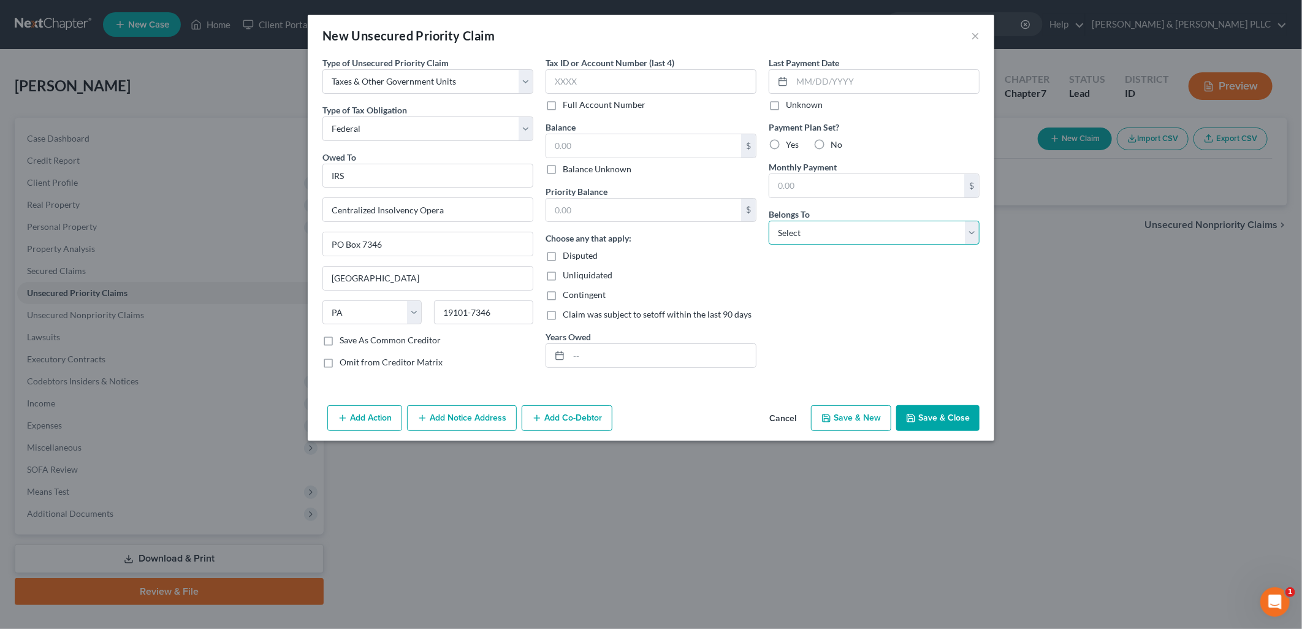
click at [975, 233] on select "Select Debtor 1 Only Debtor 2 Only Debtor 1 And Debtor 2 Only At Least One Of T…" at bounding box center [873, 233] width 211 height 25
click at [768, 221] on select "Select Debtor 1 Only Debtor 2 Only Debtor 1 And Debtor 2 Only At Least One Of T…" at bounding box center [873, 233] width 211 height 25
click at [851, 422] on button "Save & New" at bounding box center [851, 418] width 80 height 26
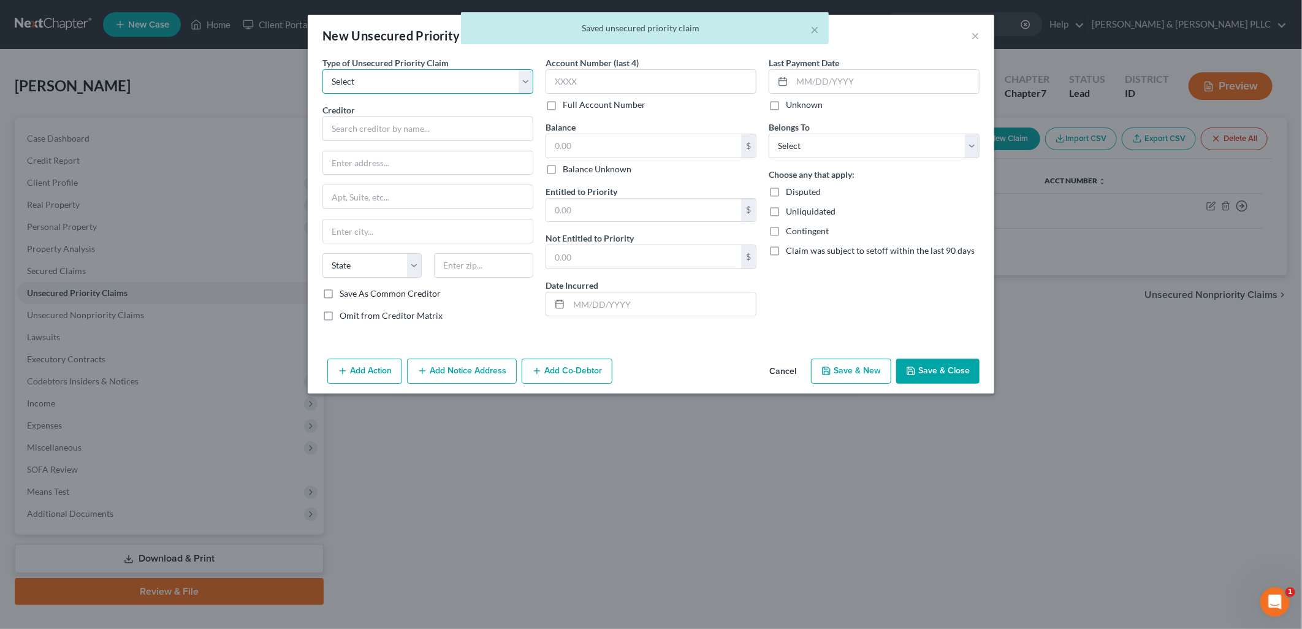
drag, startPoint x: 525, startPoint y: 77, endPoint x: 513, endPoint y: 83, distance: 13.2
click at [519, 78] on select "Select Taxes & Other Government Units Domestic Support Obligations Extensions o…" at bounding box center [427, 81] width 211 height 25
click at [322, 69] on select "Select Taxes & Other Government Units Domestic Support Obligations Extensions o…" at bounding box center [427, 81] width 211 height 25
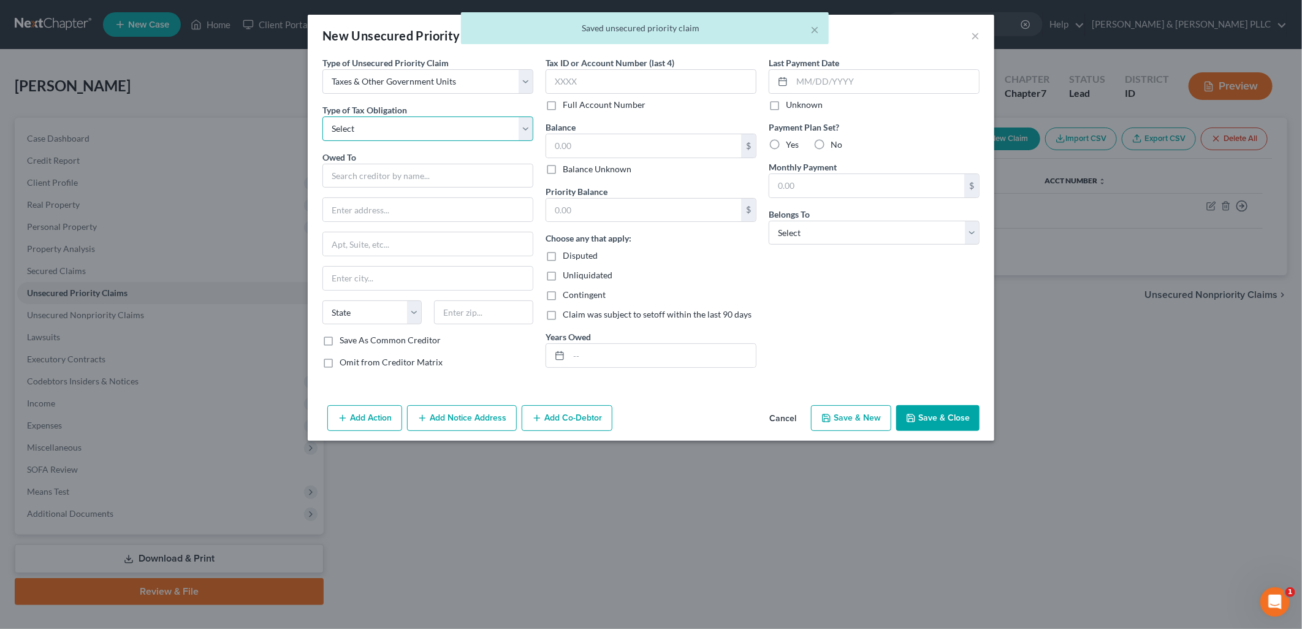
click at [518, 124] on select "Select Federal City State Franchise Tax Board Other" at bounding box center [427, 128] width 211 height 25
click at [322, 116] on select "Select Federal City State Franchise Tax Board Other" at bounding box center [427, 128] width 211 height 25
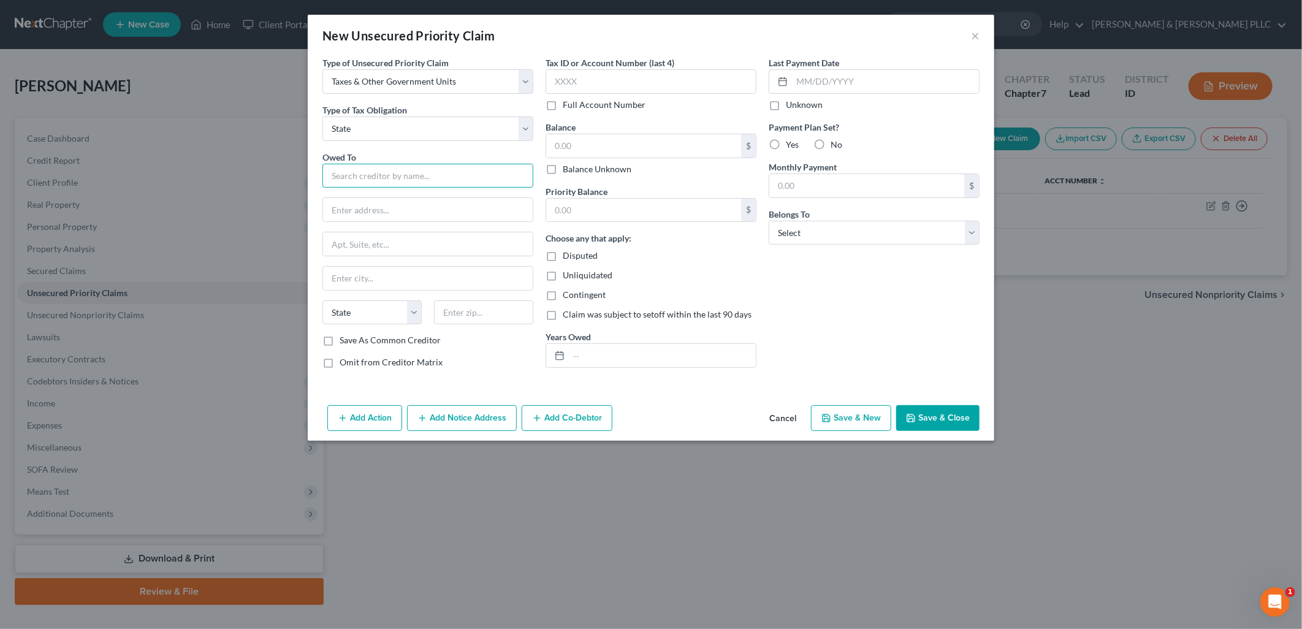
click at [411, 178] on input "text" at bounding box center [427, 176] width 211 height 25
click at [405, 195] on div "State of [US_STATE]" at bounding box center [400, 197] width 137 height 12
drag, startPoint x: 974, startPoint y: 235, endPoint x: 966, endPoint y: 241, distance: 10.5
click at [973, 236] on select "Select Debtor 1 Only Debtor 2 Only Debtor 1 And Debtor 2 Only At Least One Of T…" at bounding box center [873, 233] width 211 height 25
click at [768, 221] on select "Select Debtor 1 Only Debtor 2 Only Debtor 1 And Debtor 2 Only At Least One Of T…" at bounding box center [873, 233] width 211 height 25
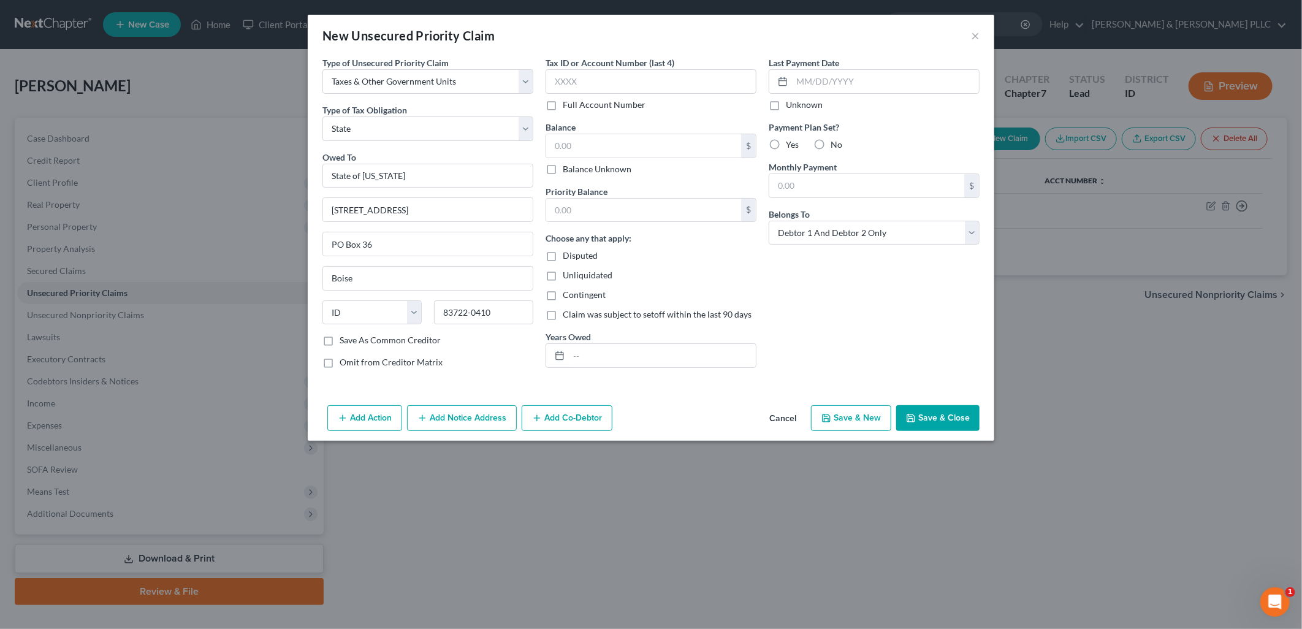
drag, startPoint x: 946, startPoint y: 418, endPoint x: 879, endPoint y: 389, distance: 72.7
click at [940, 411] on button "Save & Close" at bounding box center [937, 418] width 83 height 26
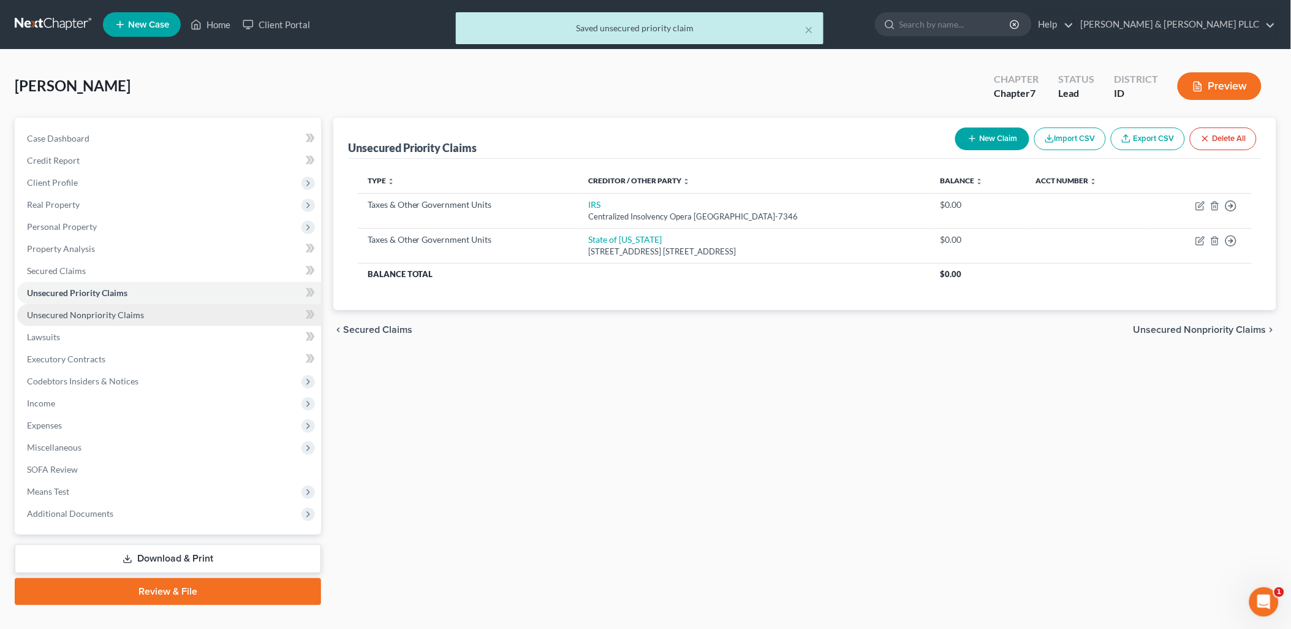
drag, startPoint x: 125, startPoint y: 313, endPoint x: 134, endPoint y: 311, distance: 8.9
click at [125, 313] on span "Unsecured Nonpriority Claims" at bounding box center [85, 314] width 117 height 10
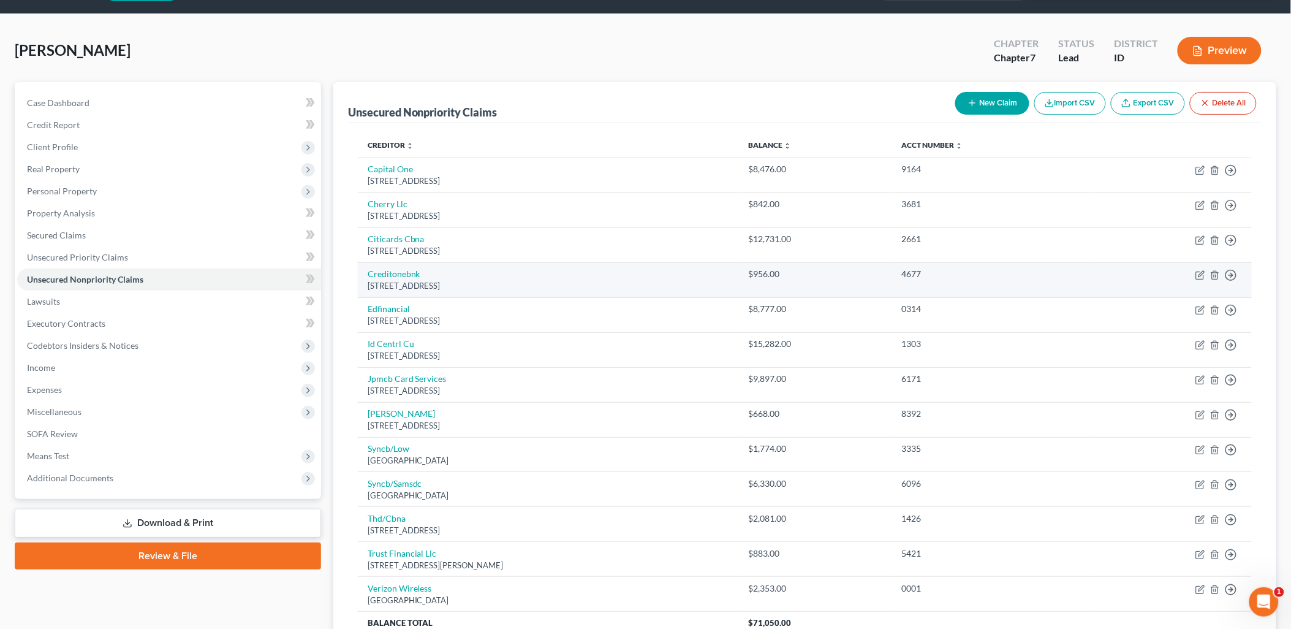
scroll to position [68, 0]
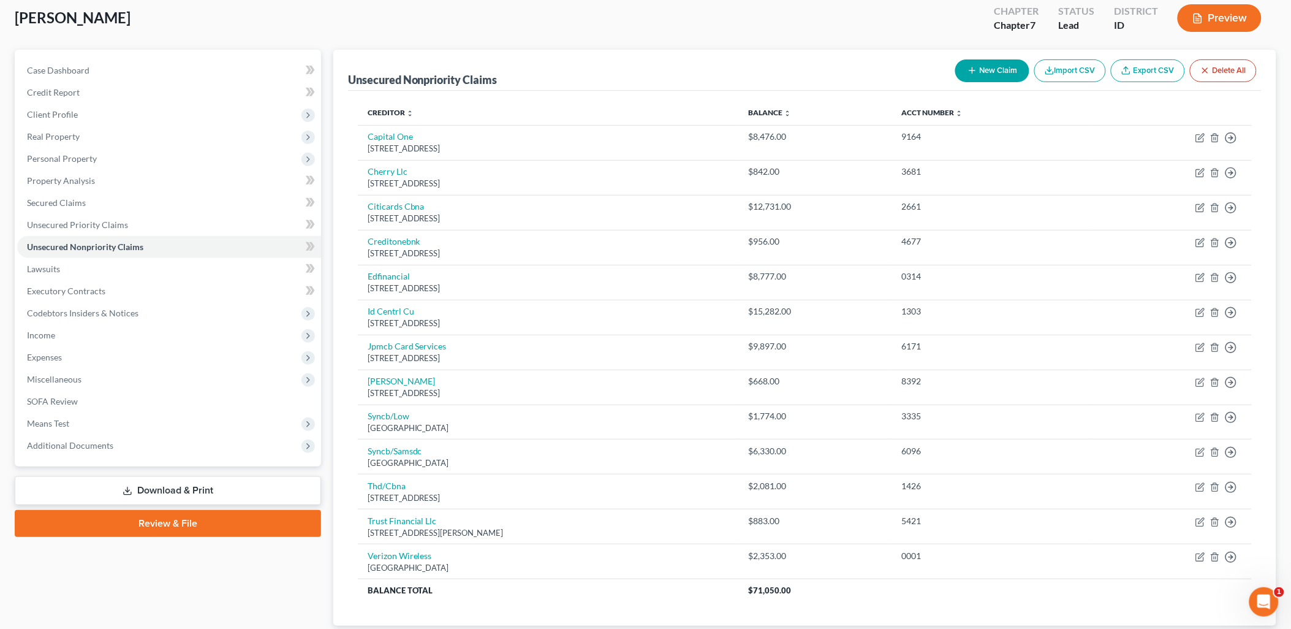
click at [1008, 70] on button "New Claim" at bounding box center [992, 70] width 74 height 23
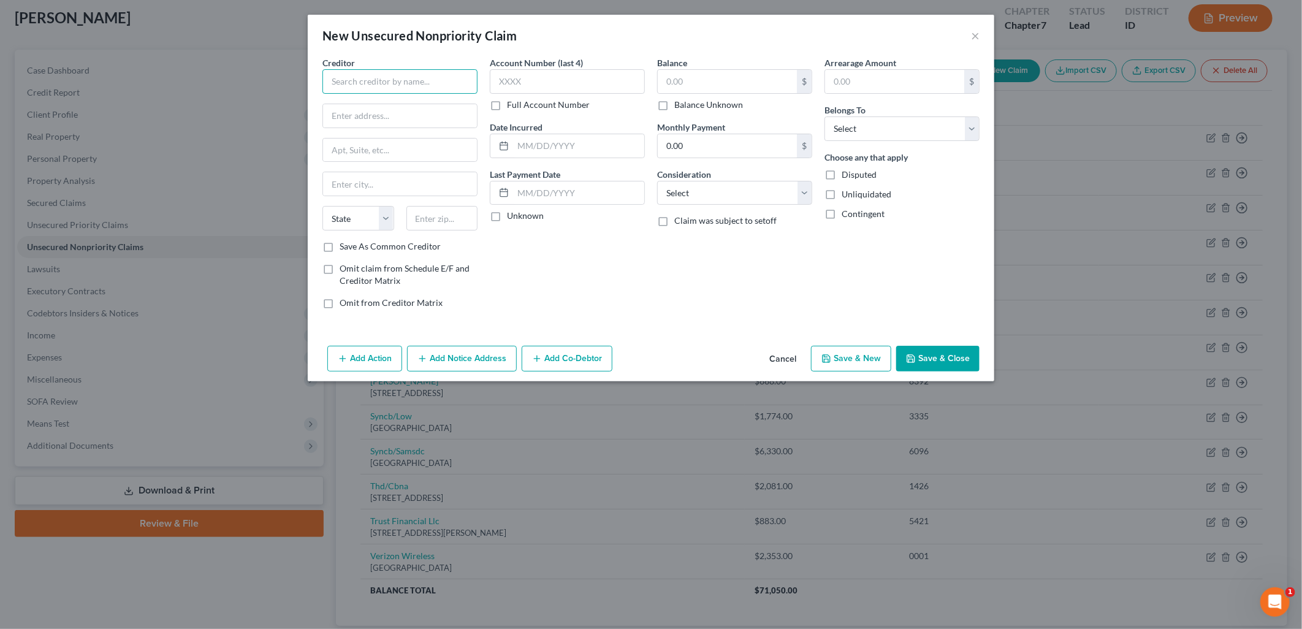
click at [441, 72] on input "text" at bounding box center [399, 81] width 155 height 25
click at [718, 83] on input "text" at bounding box center [727, 81] width 139 height 23
drag, startPoint x: 812, startPoint y: 187, endPoint x: 802, endPoint y: 193, distance: 12.1
click at [806, 191] on div "Balance 793.01 $ Balance Unknown Balance Undetermined 793.01 $ Balance Unknown …" at bounding box center [734, 187] width 167 height 262
click at [802, 193] on select "Select Cable / Satellite Services Collection Agency Credit Card Debt Debt Couns…" at bounding box center [734, 193] width 155 height 25
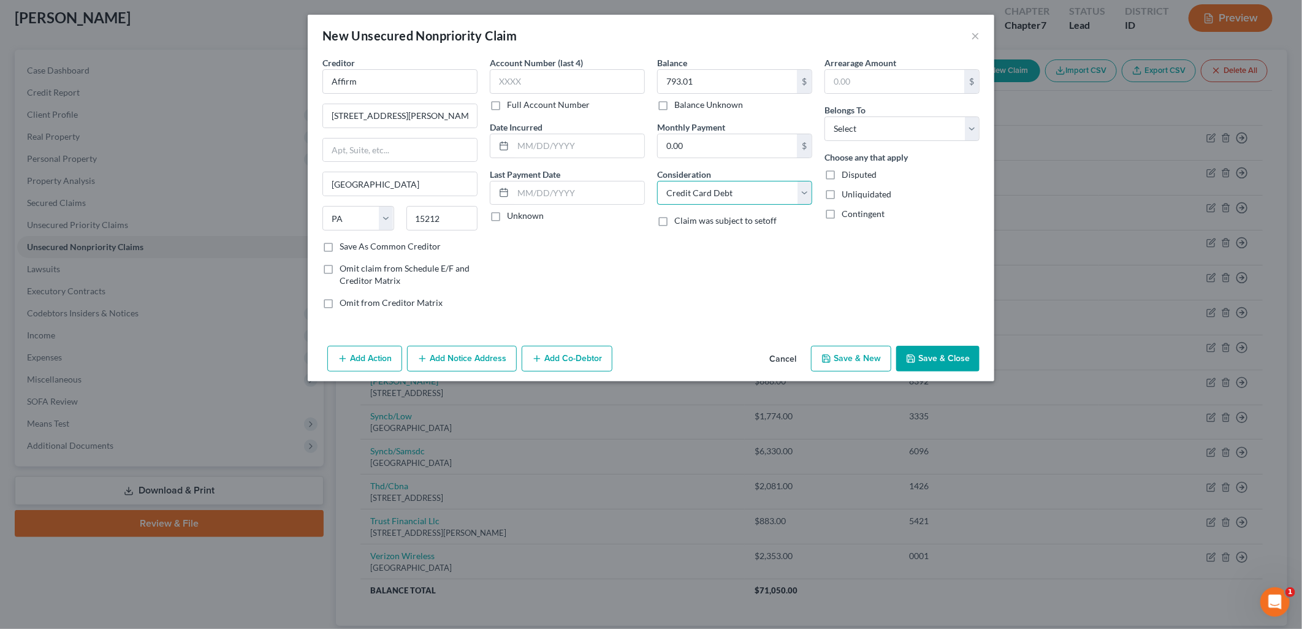
click at [657, 181] on select "Select Cable / Satellite Services Collection Agency Credit Card Debt Debt Couns…" at bounding box center [734, 193] width 155 height 25
click at [972, 124] on select "Select Debtor 1 Only Debtor 2 Only Debtor 1 And Debtor 2 Only At Least One Of T…" at bounding box center [901, 128] width 155 height 25
click at [824, 116] on select "Select Debtor 1 Only Debtor 2 Only Debtor 1 And Debtor 2 Only At Least One Of T…" at bounding box center [901, 128] width 155 height 25
click at [976, 134] on select "Select Debtor 1 Only Debtor 2 Only Debtor 1 And Debtor 2 Only At Least One Of T…" at bounding box center [901, 128] width 155 height 25
click at [824, 116] on select "Select Debtor 1 Only Debtor 2 Only Debtor 1 And Debtor 2 Only At Least One Of T…" at bounding box center [901, 128] width 155 height 25
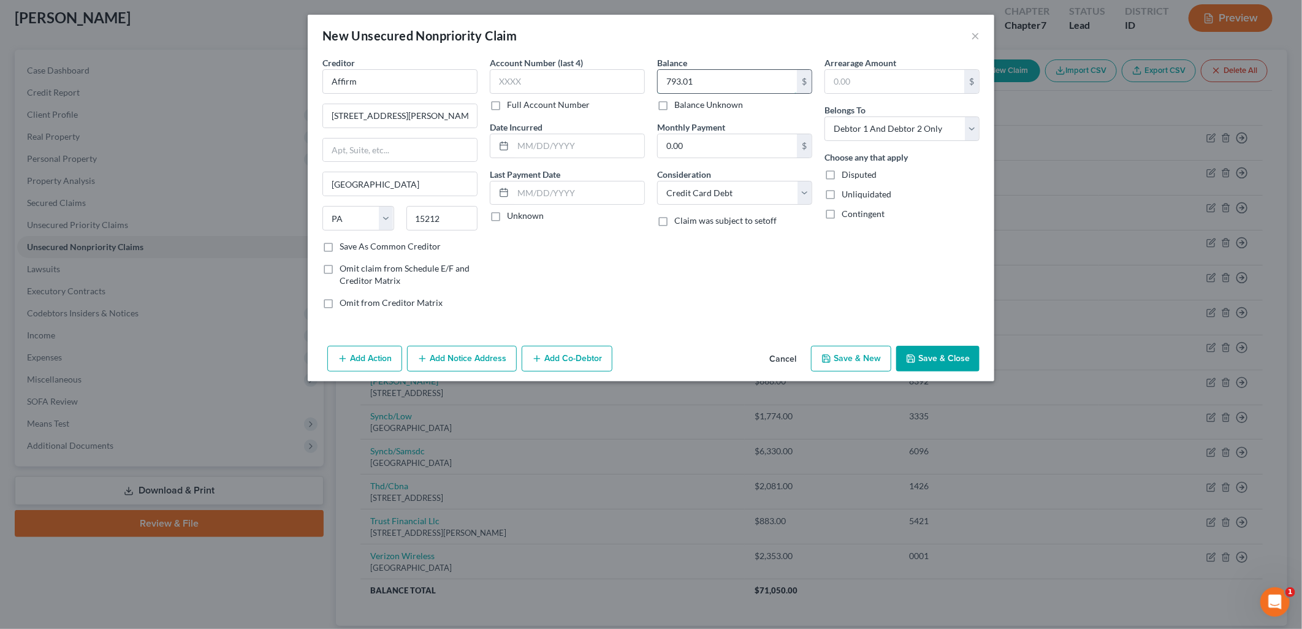
click at [728, 78] on input "793.01" at bounding box center [727, 81] width 139 height 23
click at [946, 362] on button "Save & Close" at bounding box center [937, 359] width 83 height 26
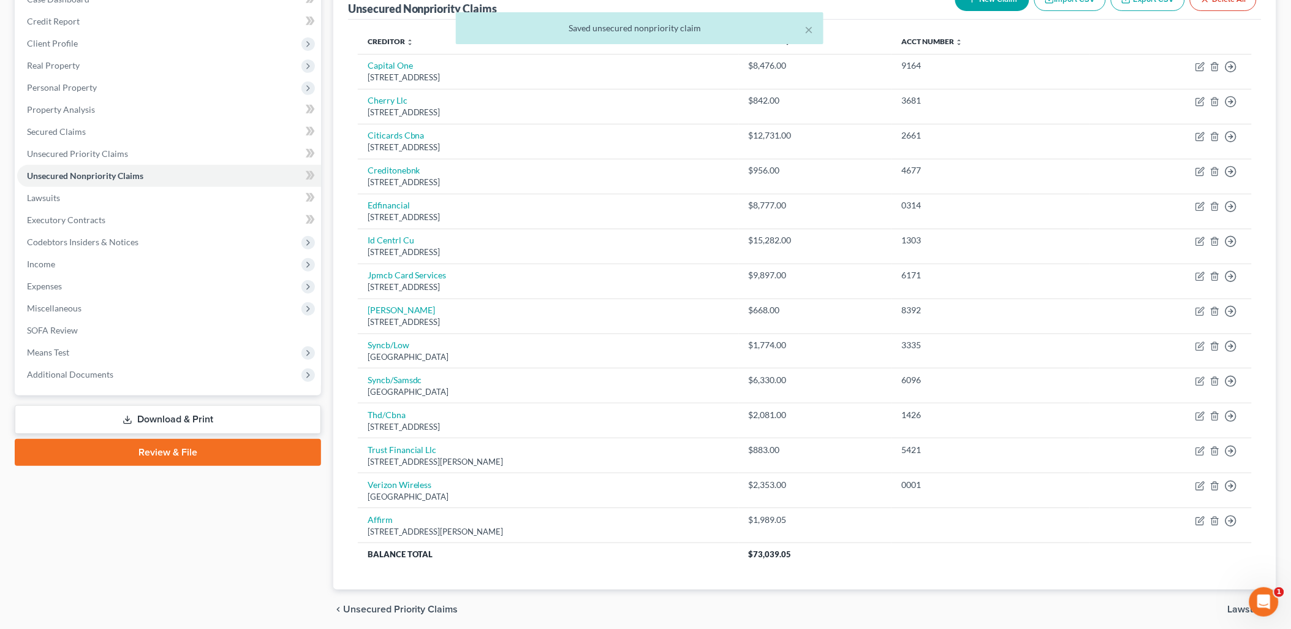
scroll to position [186, 0]
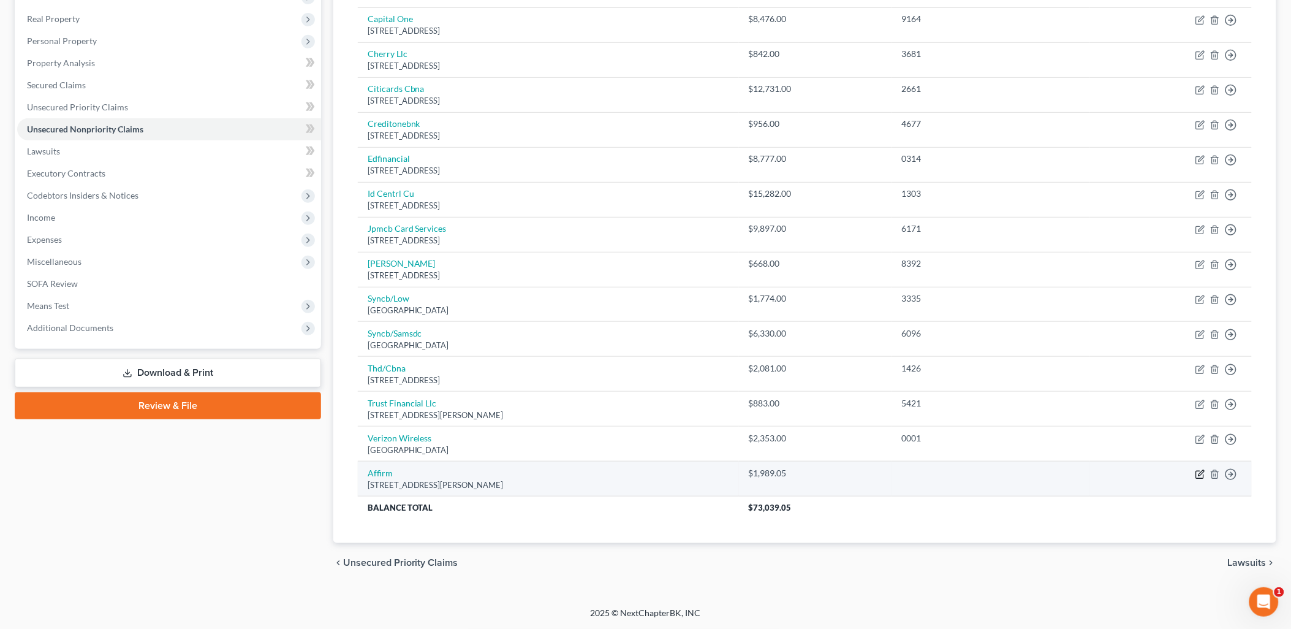
click at [1038, 475] on icon "button" at bounding box center [1201, 474] width 10 height 10
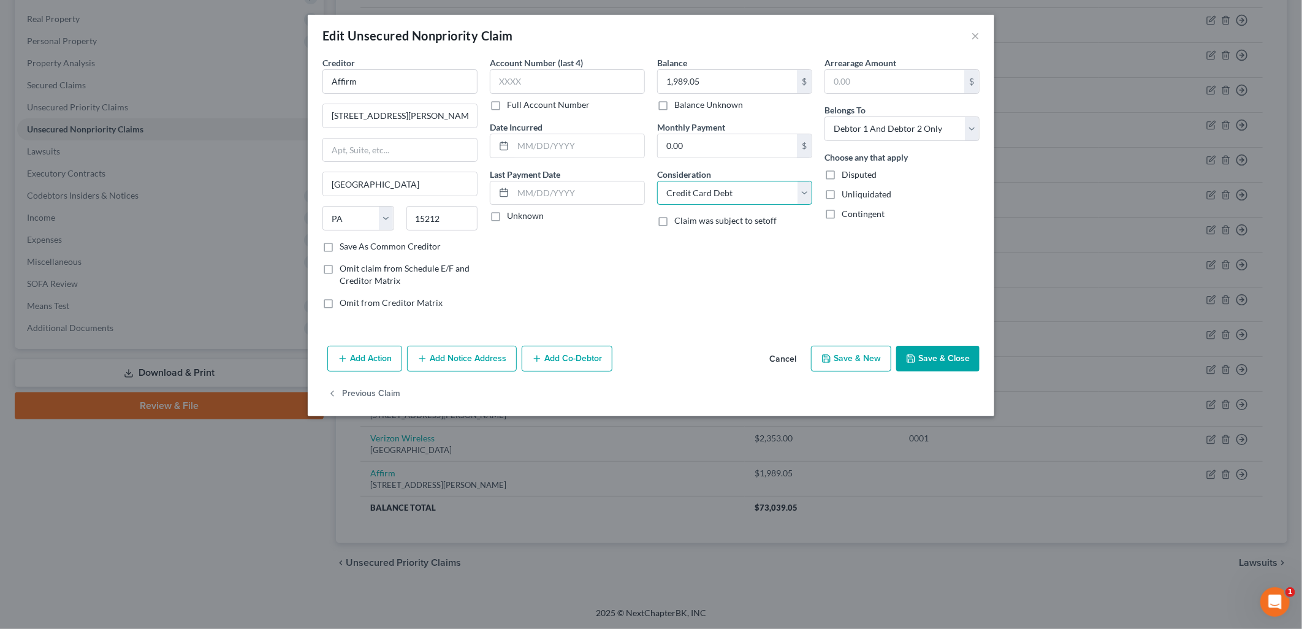
click at [806, 194] on select "Select Cable / Satellite Services Collection Agency Credit Card Debt Debt Couns…" at bounding box center [734, 193] width 155 height 25
click at [657, 181] on select "Select Cable / Satellite Services Collection Agency Credit Card Debt Debt Couns…" at bounding box center [734, 193] width 155 height 25
click at [744, 241] on input "text" at bounding box center [735, 239] width 154 height 23
click at [928, 359] on button "Save & Close" at bounding box center [937, 359] width 83 height 26
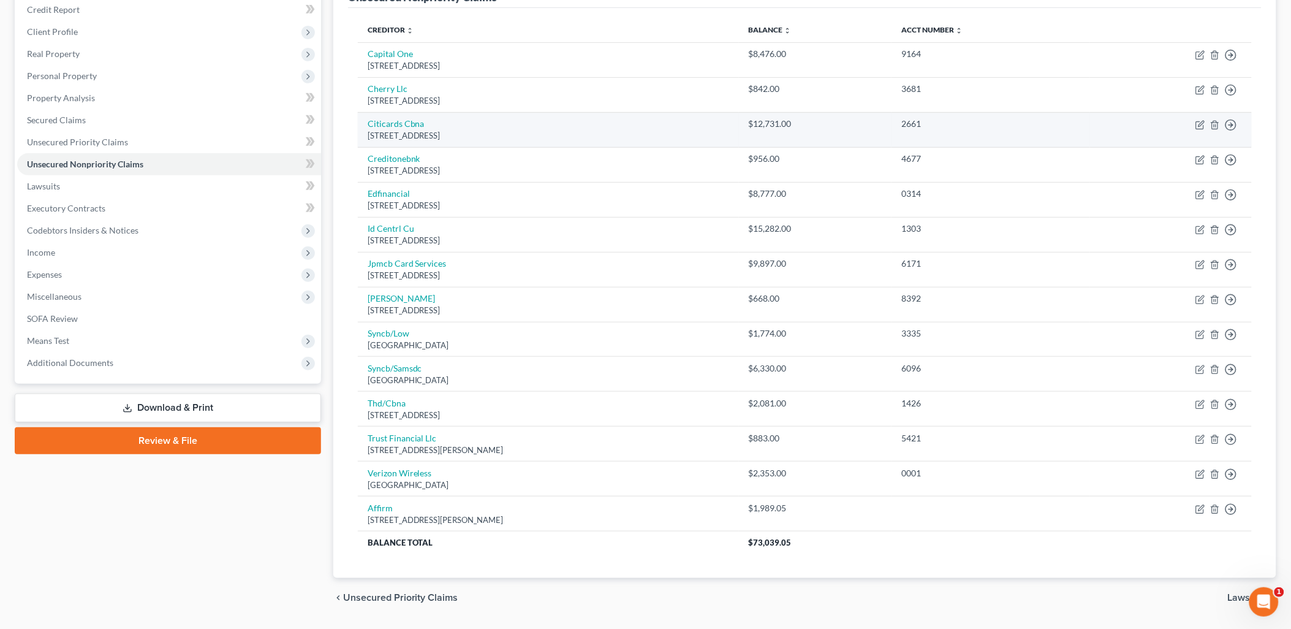
scroll to position [118, 0]
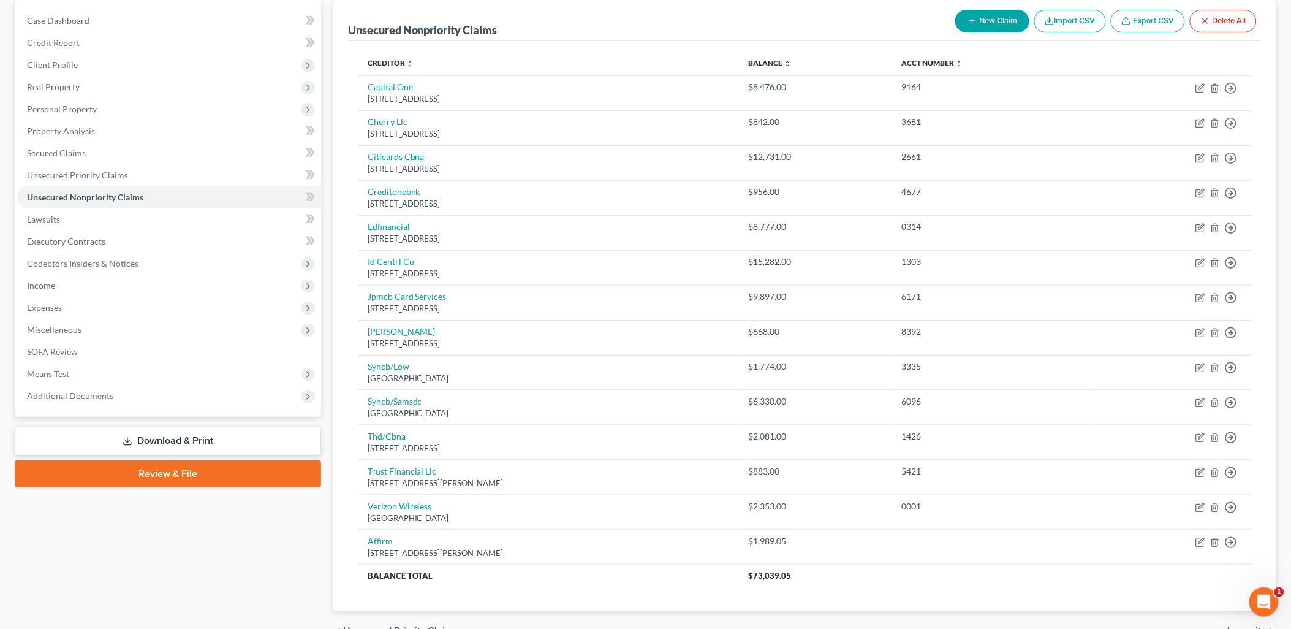
click at [998, 10] on button "New Claim" at bounding box center [992, 21] width 74 height 23
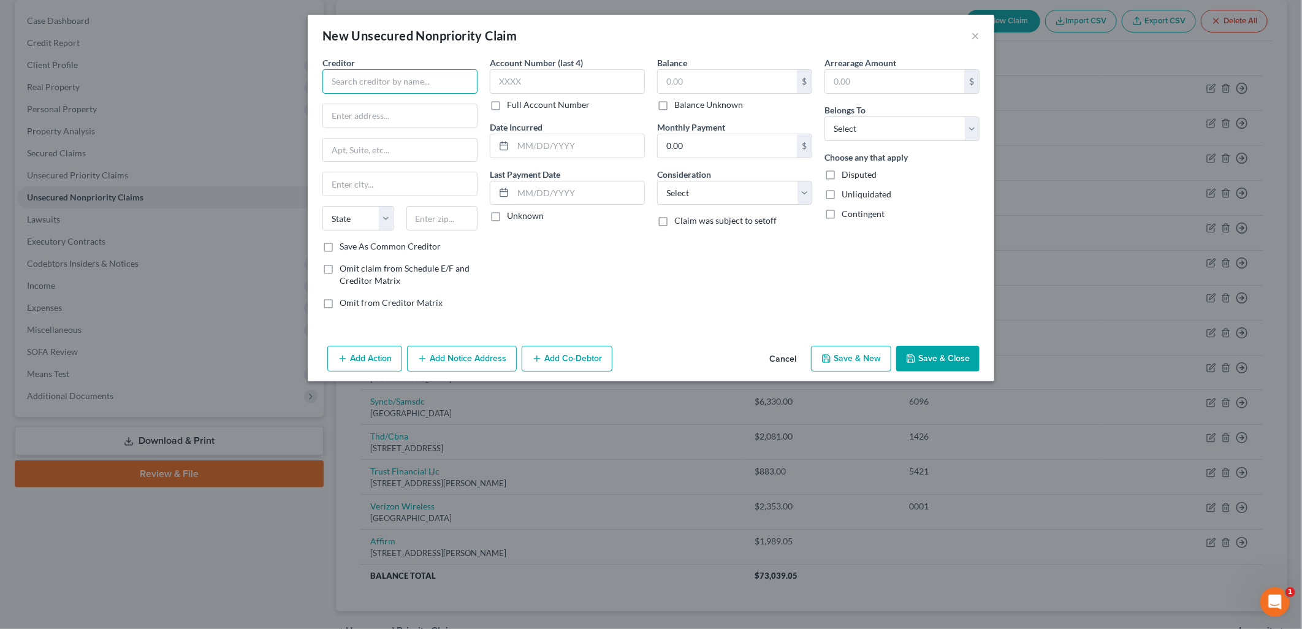
click at [456, 84] on input "text" at bounding box center [399, 81] width 155 height 25
click at [566, 86] on input "text" at bounding box center [567, 81] width 155 height 25
click at [703, 87] on input "text" at bounding box center [727, 81] width 139 height 23
drag, startPoint x: 805, startPoint y: 197, endPoint x: 787, endPoint y: 204, distance: 19.2
click at [805, 197] on select "Select Cable / Satellite Services Collection Agency Credit Card Debt Debt Couns…" at bounding box center [734, 193] width 155 height 25
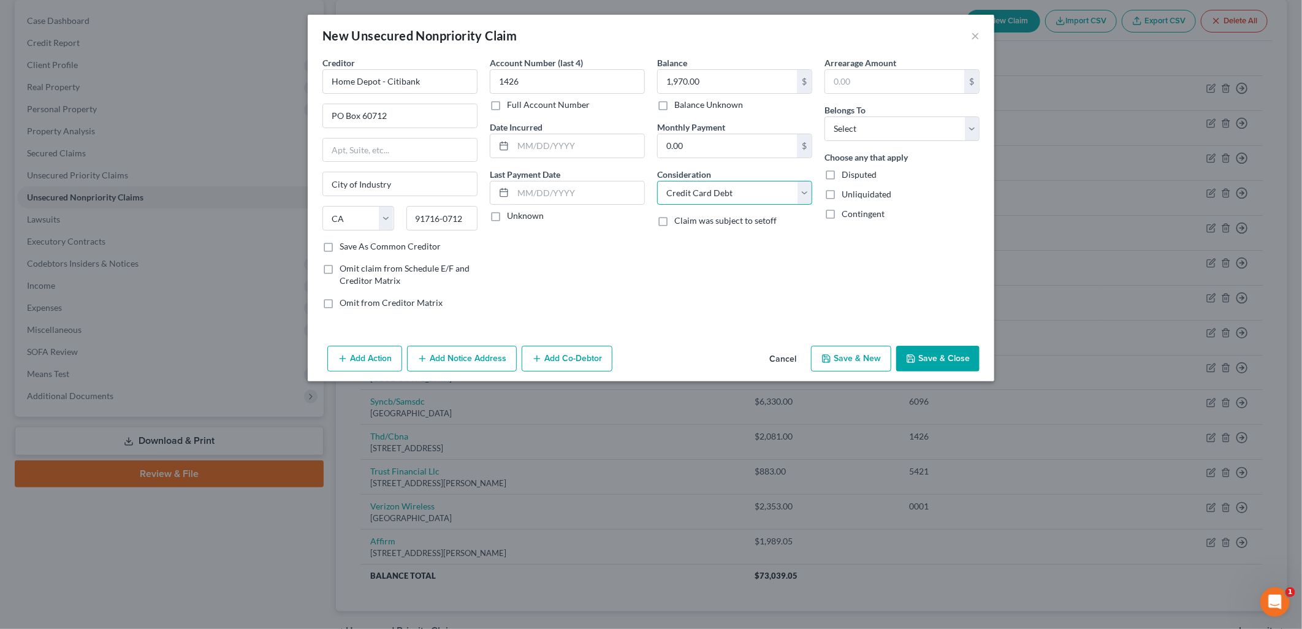
click at [657, 181] on select "Select Cable / Satellite Services Collection Agency Credit Card Debt Debt Couns…" at bounding box center [734, 193] width 155 height 25
click at [966, 129] on select "Select Debtor 1 Only Debtor 2 Only Debtor 1 And Debtor 2 Only At Least One Of T…" at bounding box center [901, 128] width 155 height 25
click at [824, 116] on select "Select Debtor 1 Only Debtor 2 Only Debtor 1 And Debtor 2 Only At Least One Of T…" at bounding box center [901, 128] width 155 height 25
click at [867, 365] on button "Save & New" at bounding box center [851, 359] width 80 height 26
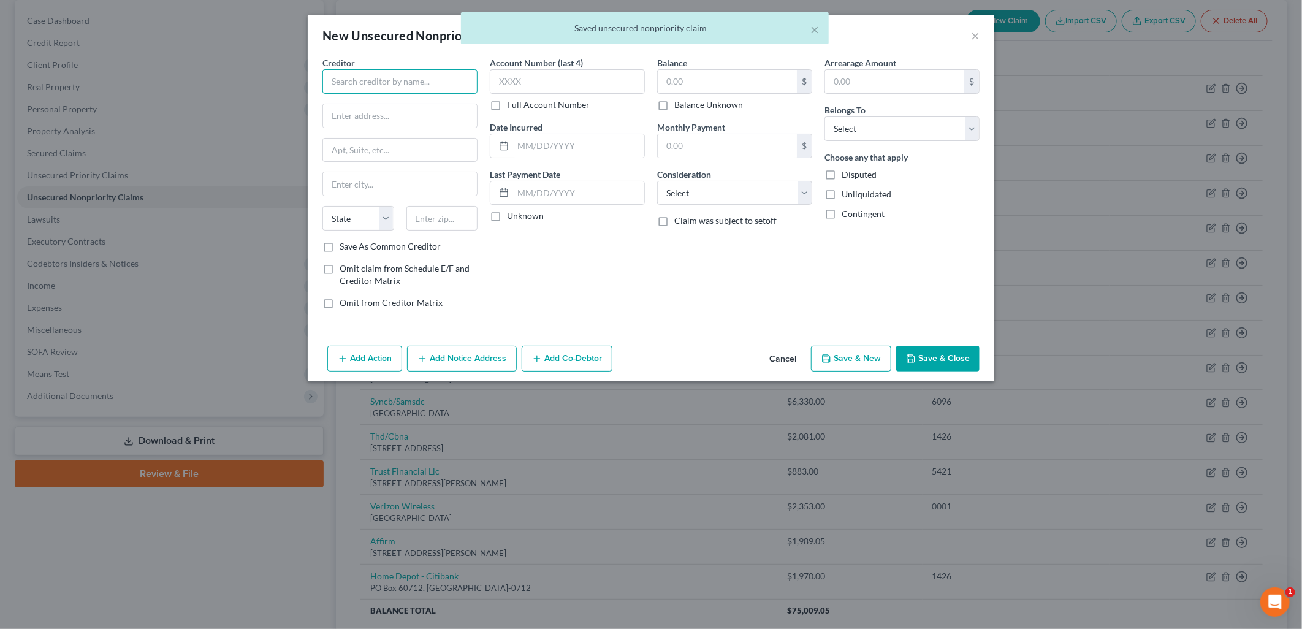
click at [419, 72] on input "text" at bounding box center [399, 81] width 155 height 25
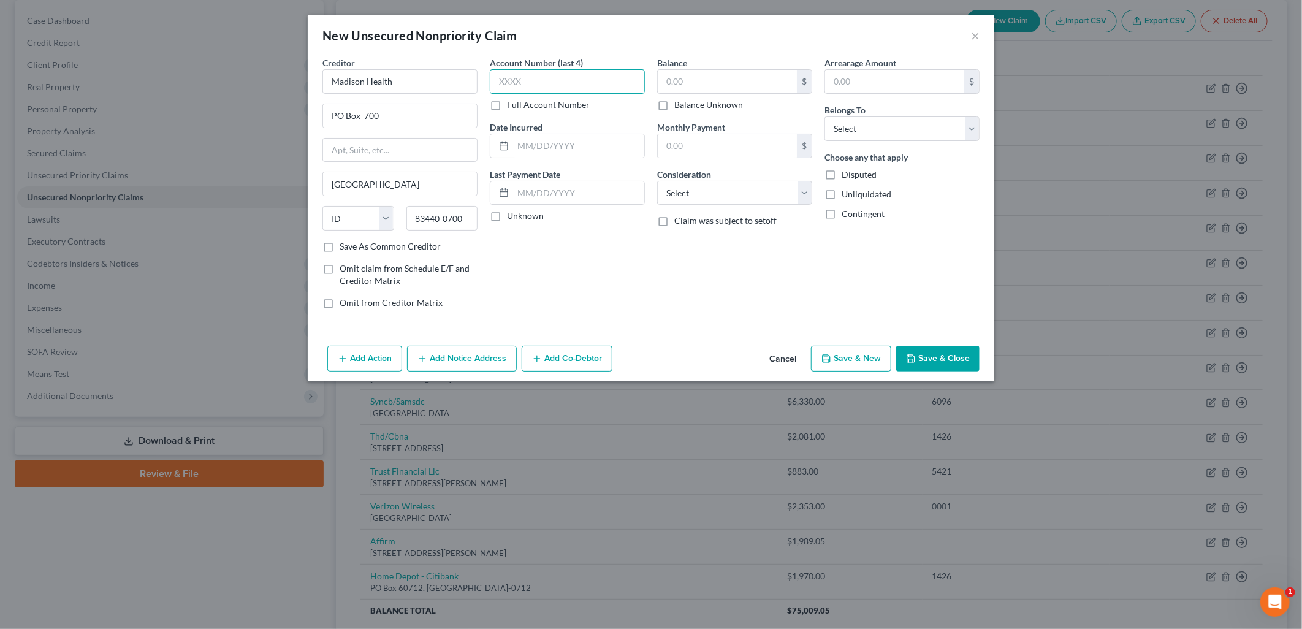
click at [530, 82] on input "text" at bounding box center [567, 81] width 155 height 25
click at [746, 82] on input "text" at bounding box center [727, 81] width 139 height 23
click at [808, 201] on select "Select Cable / Satellite Services Collection Agency Credit Card Debt Debt Couns…" at bounding box center [734, 193] width 155 height 25
click at [657, 181] on select "Select Cable / Satellite Services Collection Agency Credit Card Debt Debt Couns…" at bounding box center [734, 193] width 155 height 25
click at [969, 119] on select "Select Debtor 1 Only Debtor 2 Only Debtor 1 And Debtor 2 Only At Least One Of T…" at bounding box center [901, 128] width 155 height 25
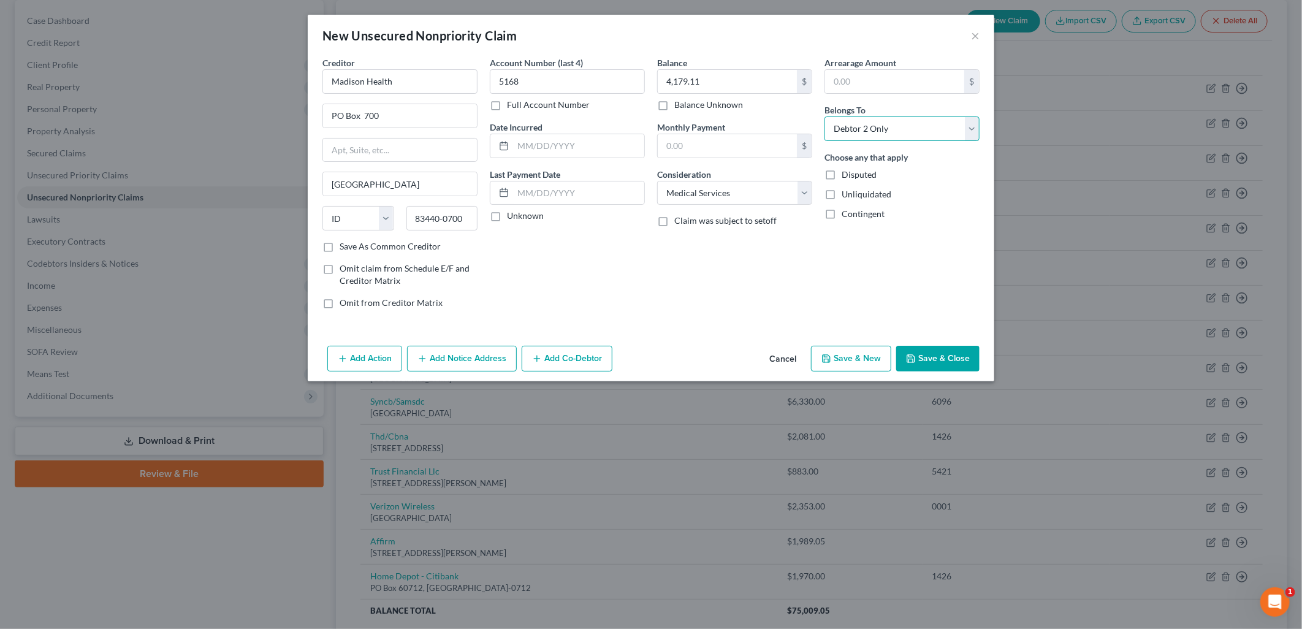
click at [824, 116] on select "Select Debtor 1 Only Debtor 2 Only Debtor 1 And Debtor 2 Only At Least One Of T…" at bounding box center [901, 128] width 155 height 25
click at [941, 360] on button "Save & Close" at bounding box center [937, 359] width 83 height 26
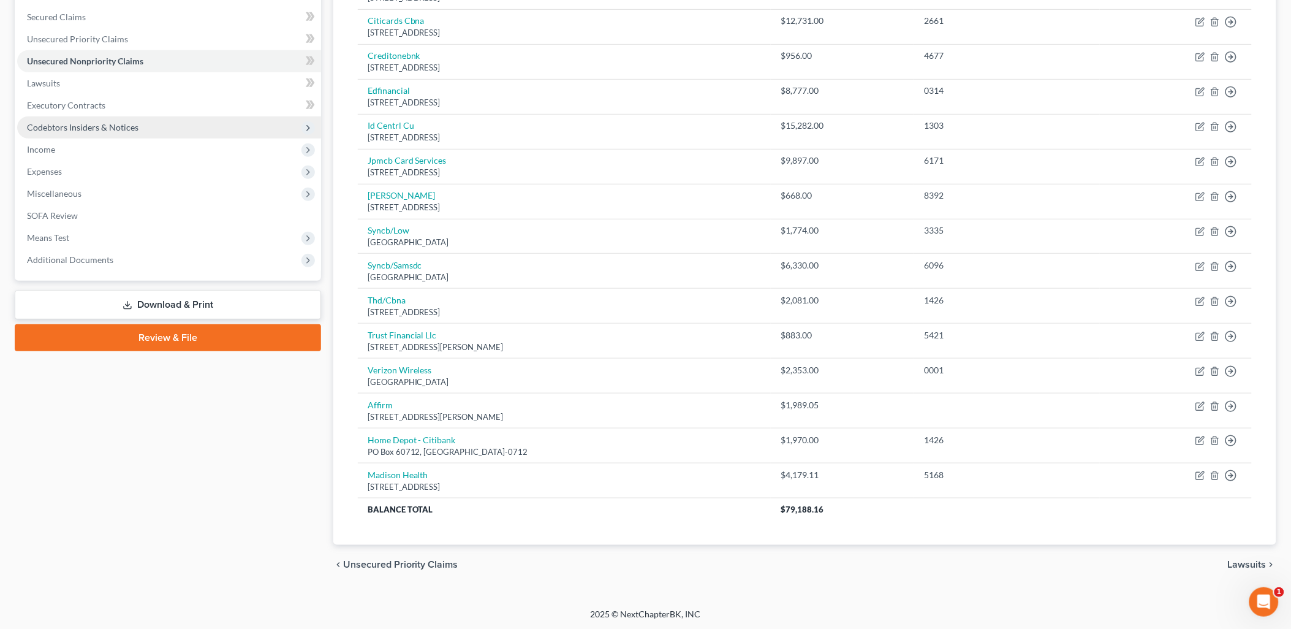
scroll to position [186, 0]
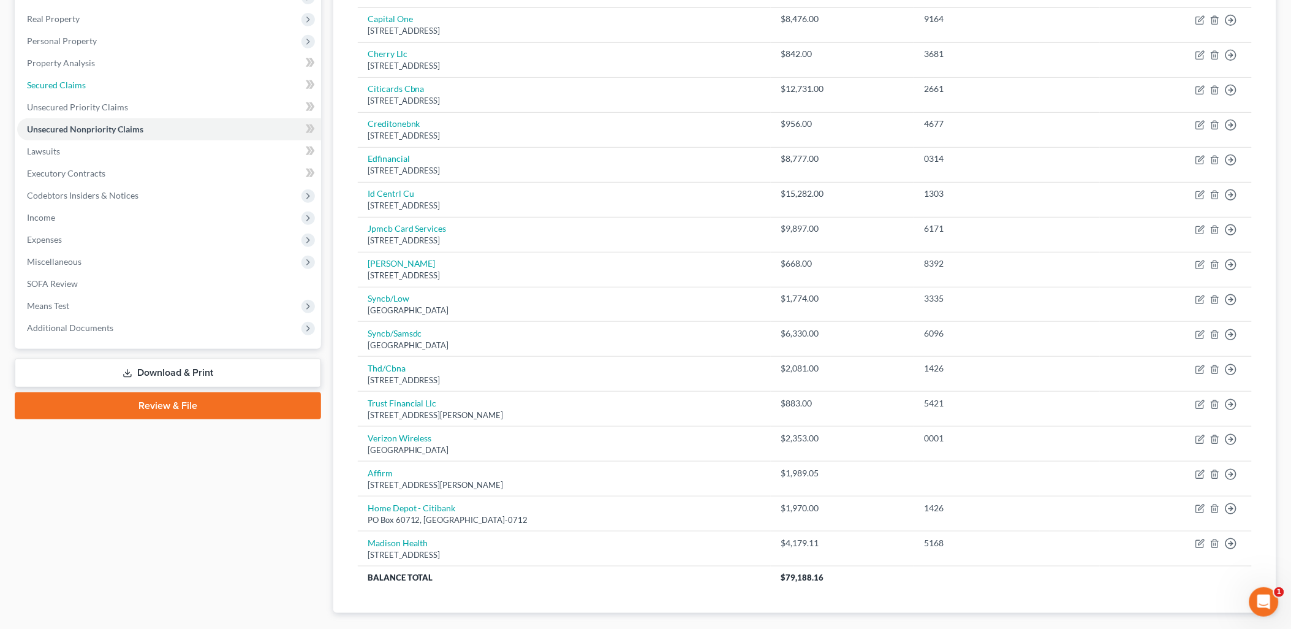
drag, startPoint x: 92, startPoint y: 89, endPoint x: 102, endPoint y: 89, distance: 10.4
click at [92, 89] on link "Secured Claims" at bounding box center [169, 85] width 304 height 22
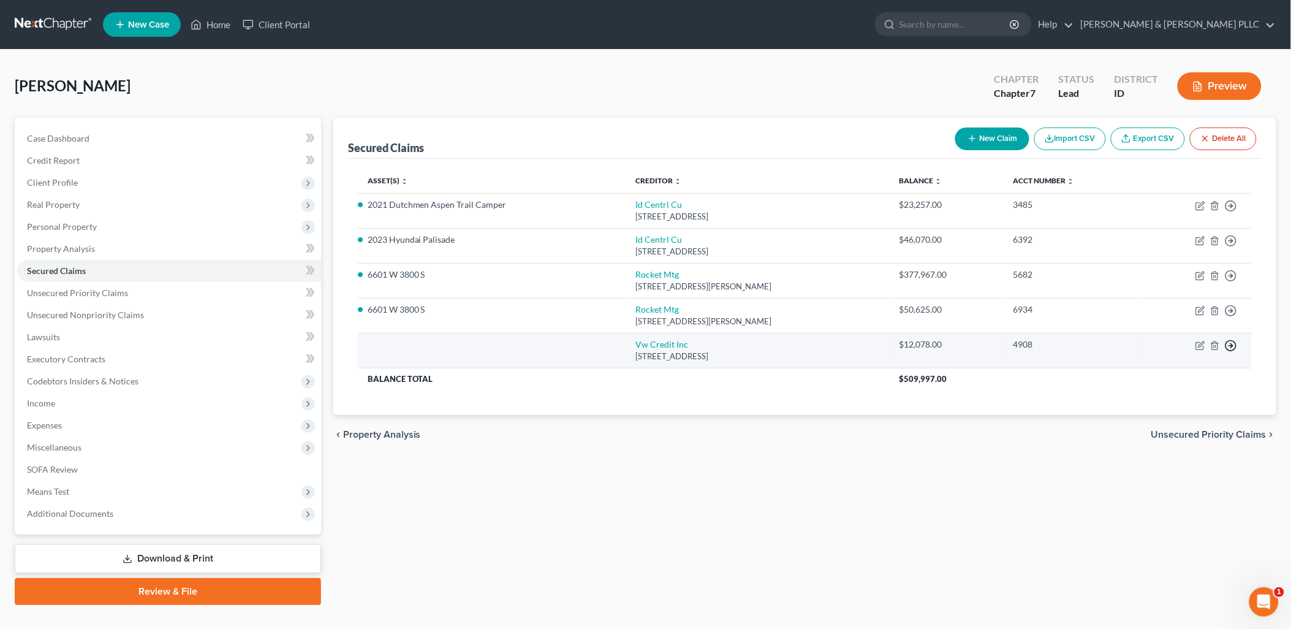
click at [1038, 341] on icon "button" at bounding box center [1231, 346] width 12 height 12
click at [1038, 374] on link "Move to F" at bounding box center [1175, 375] width 102 height 21
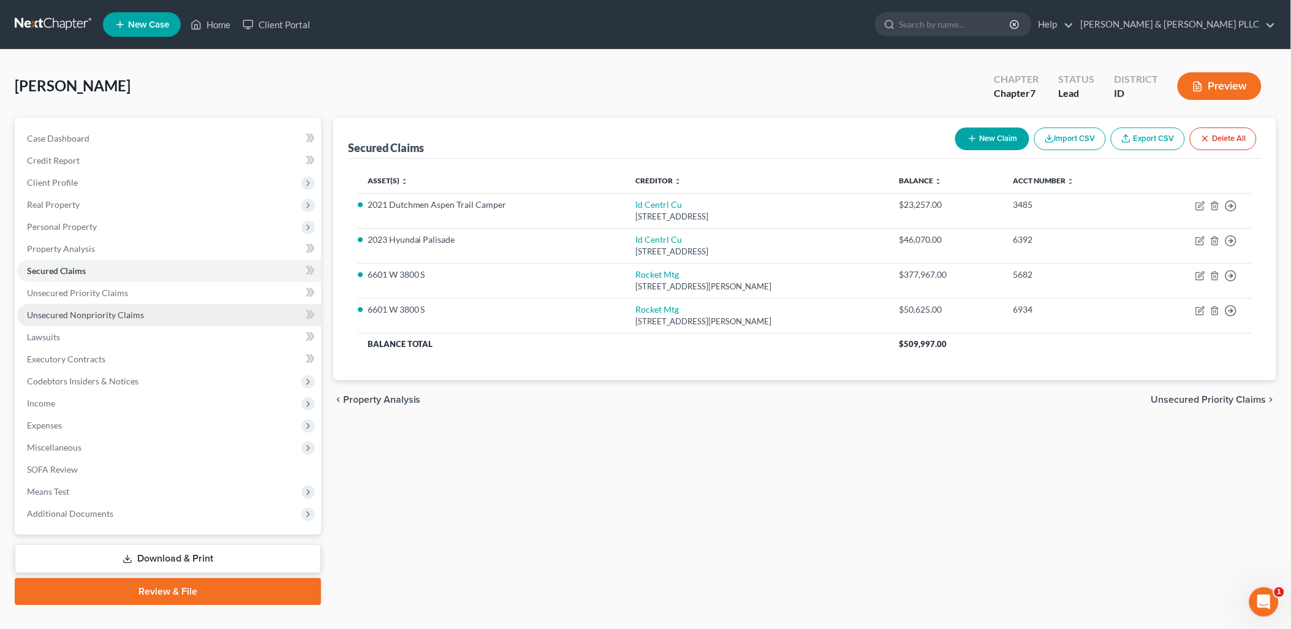
click at [115, 320] on link "Unsecured Nonpriority Claims" at bounding box center [169, 315] width 304 height 22
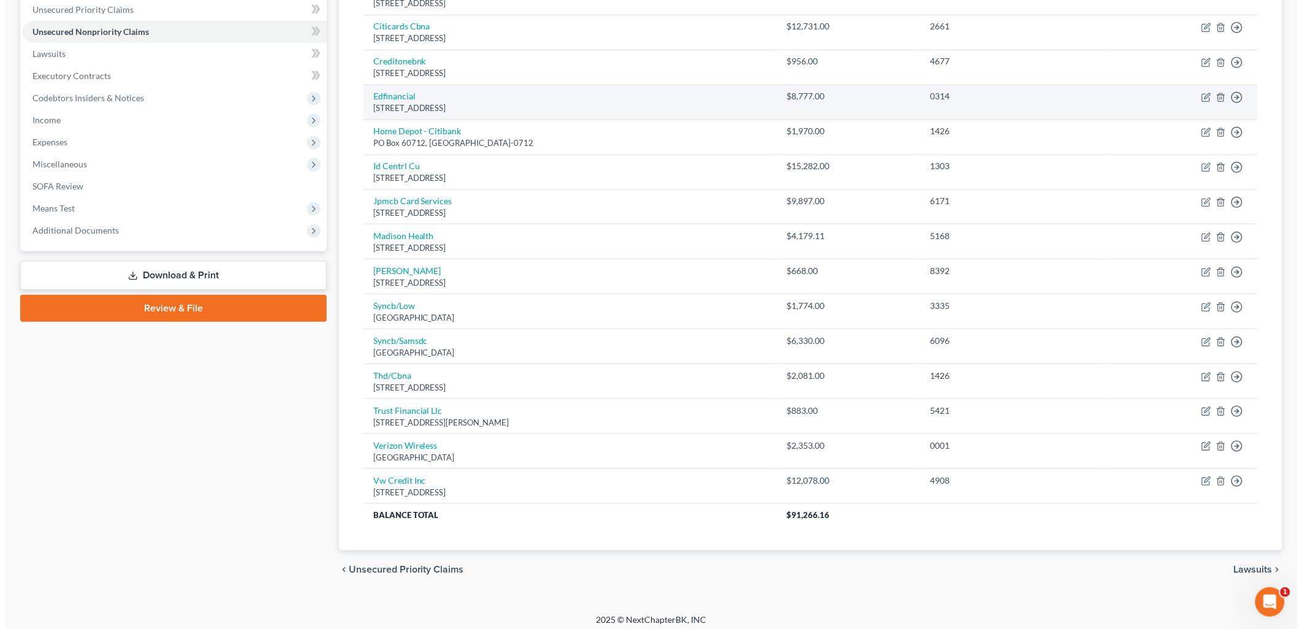
scroll to position [291, 0]
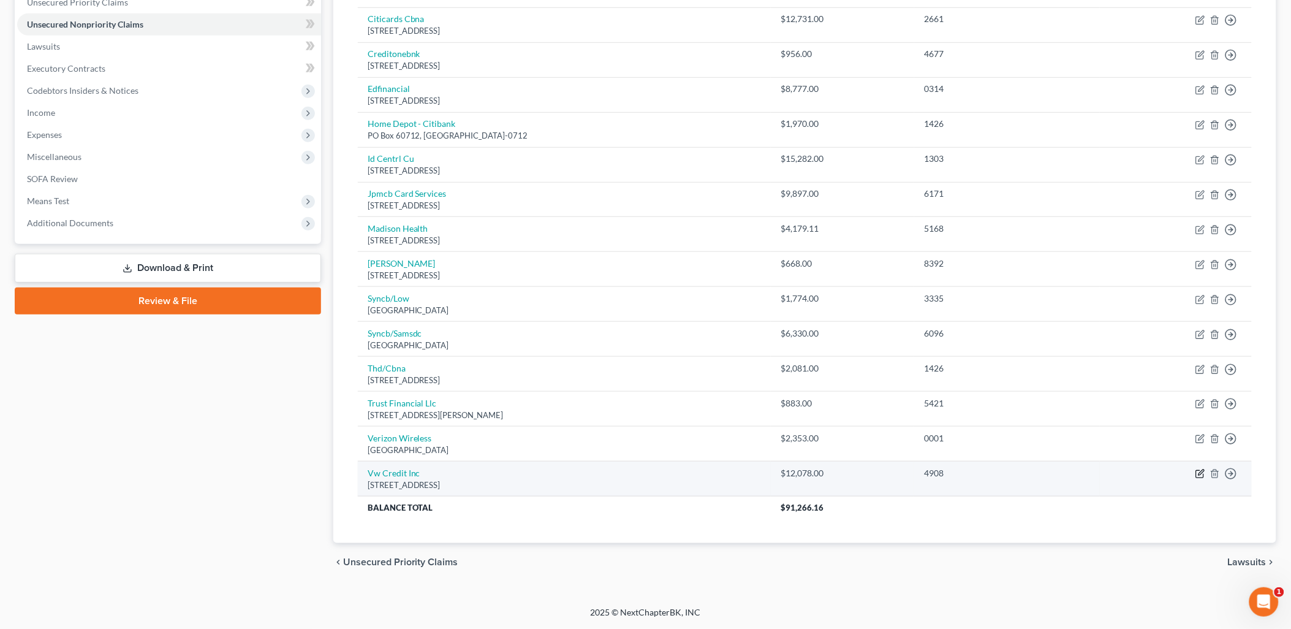
click at [1038, 472] on icon "button" at bounding box center [1201, 474] width 10 height 10
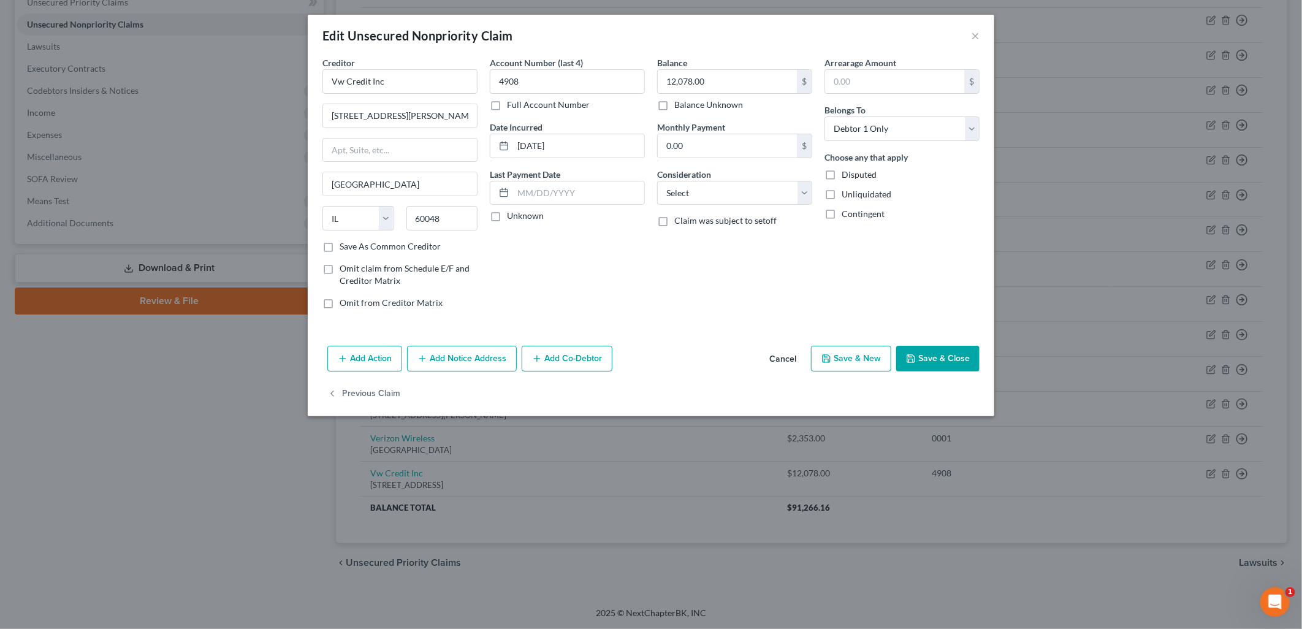
click at [465, 353] on button "Add Notice Address" at bounding box center [462, 359] width 110 height 26
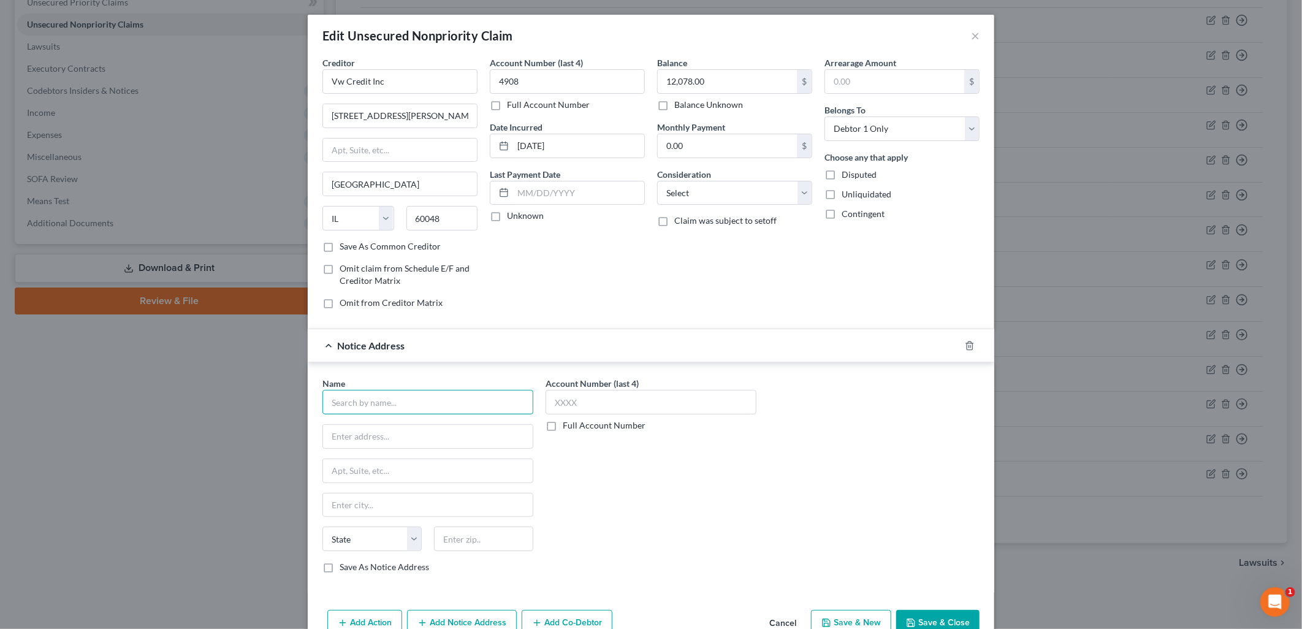
click at [441, 406] on input "text" at bounding box center [427, 402] width 211 height 25
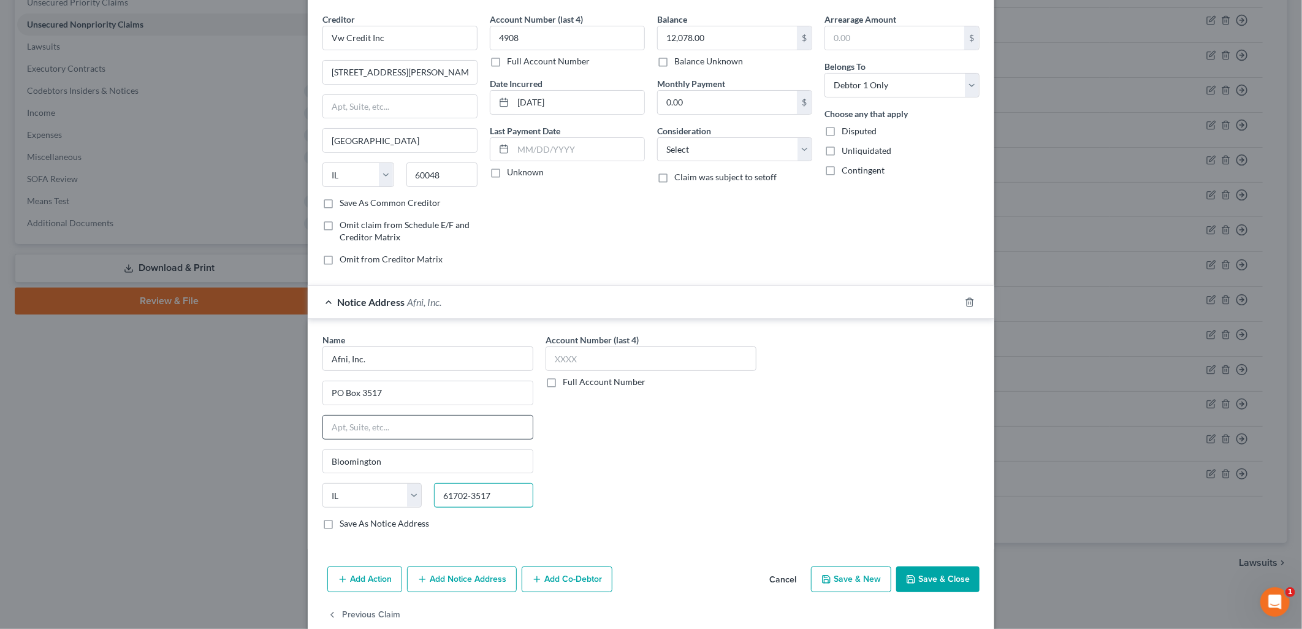
scroll to position [67, 0]
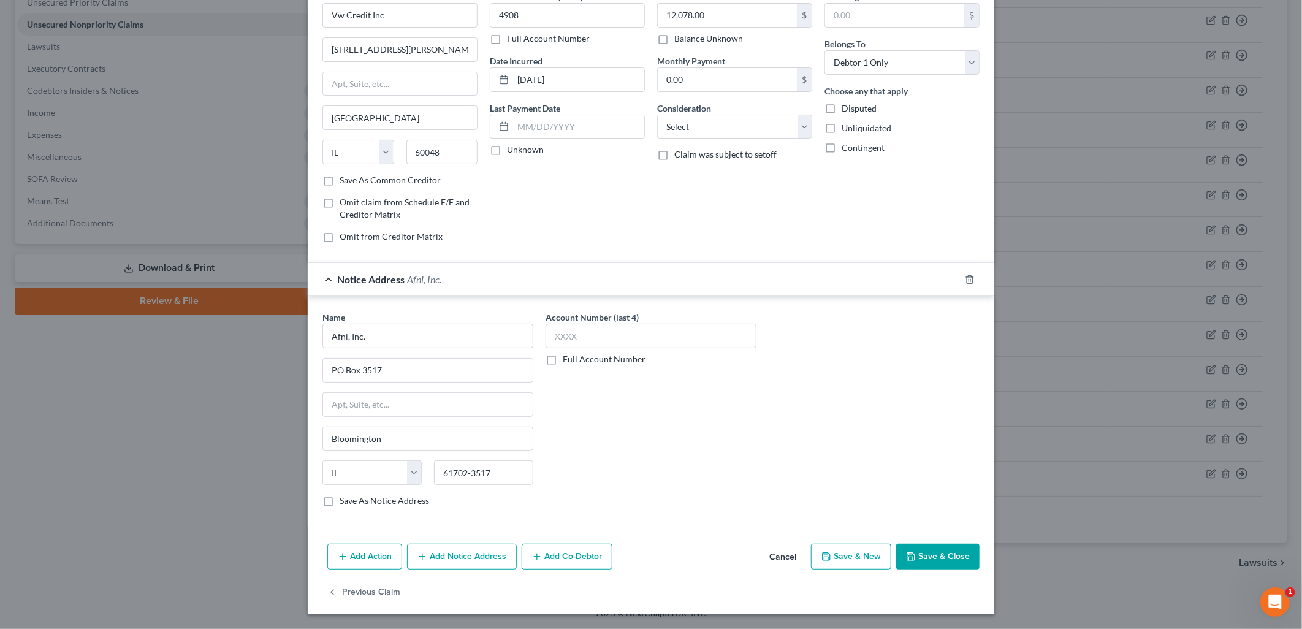
click at [934, 554] on button "Save & Close" at bounding box center [937, 557] width 83 height 26
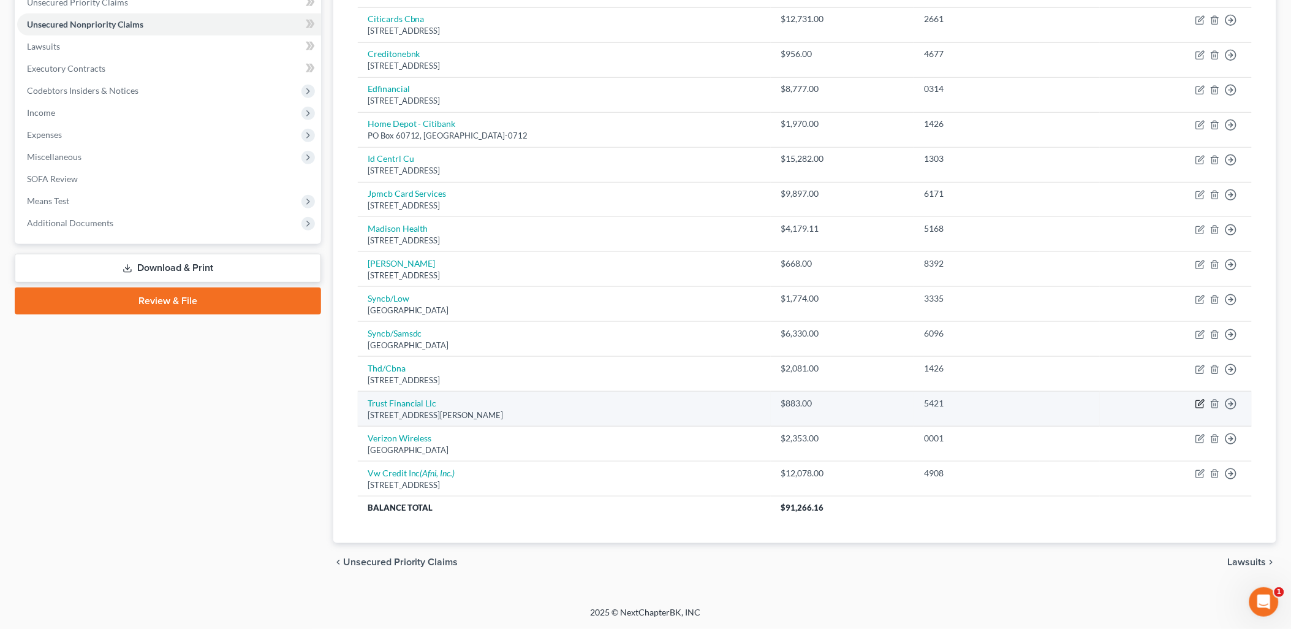
click at [1038, 403] on icon "button" at bounding box center [1201, 404] width 10 height 10
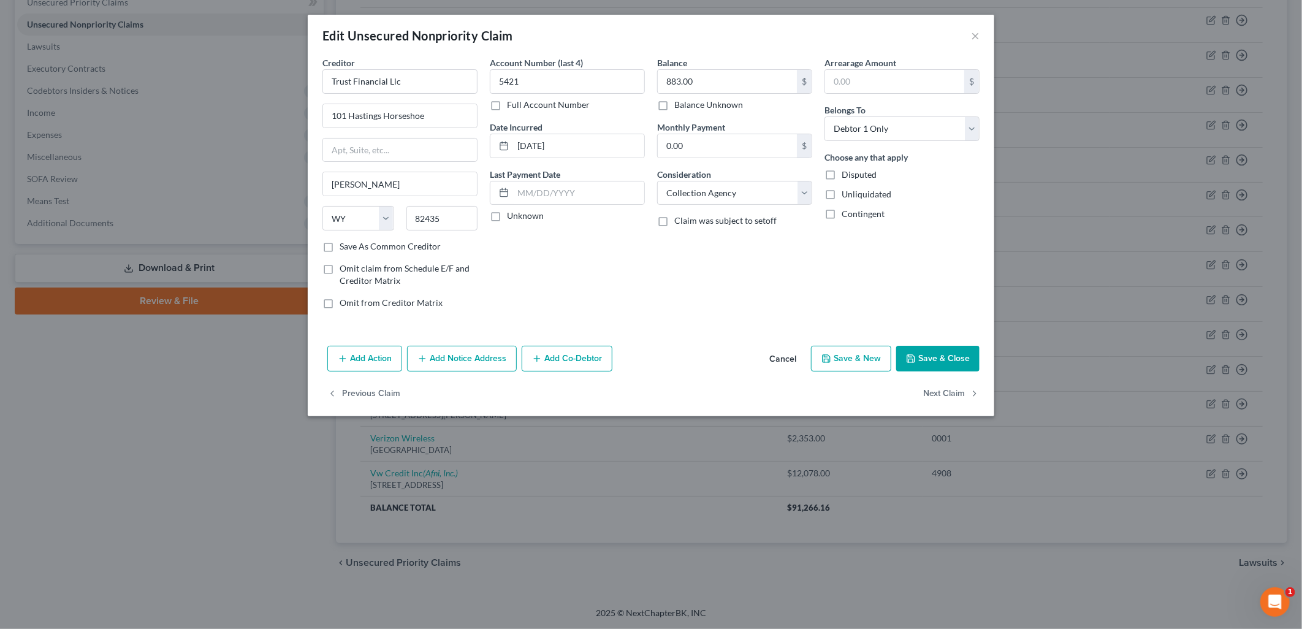
click at [469, 354] on button "Add Notice Address" at bounding box center [462, 359] width 110 height 26
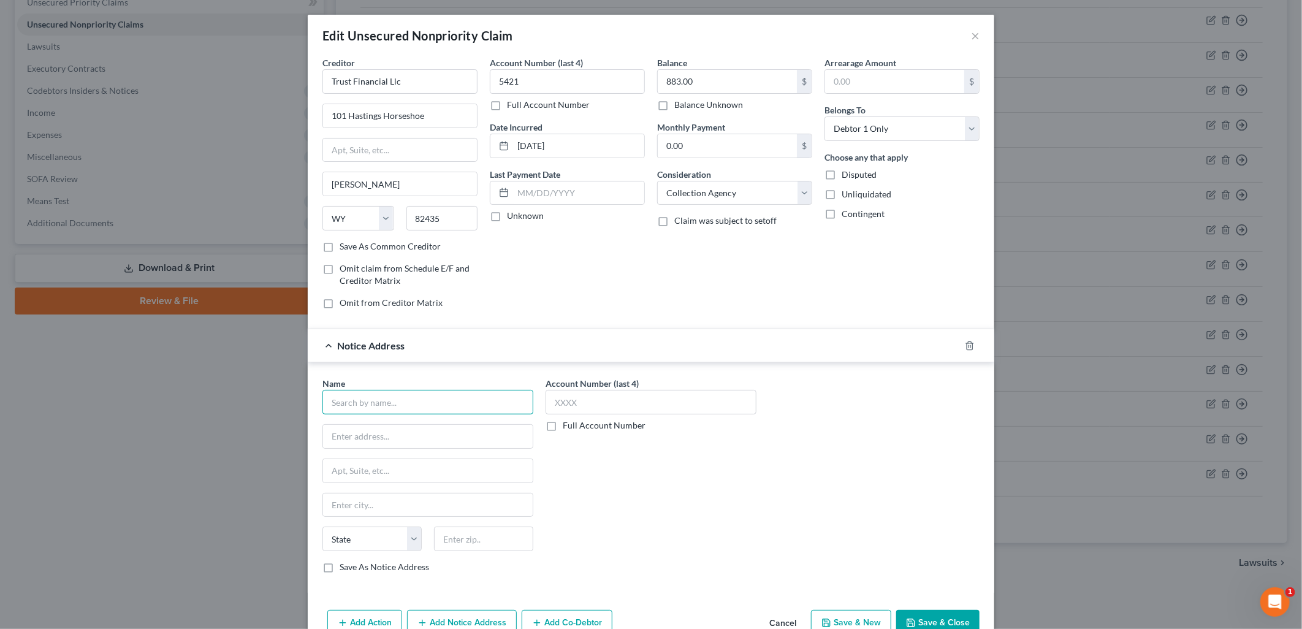
drag, startPoint x: 419, startPoint y: 406, endPoint x: 409, endPoint y: 412, distance: 11.0
click at [418, 406] on input "text" at bounding box center [427, 402] width 211 height 25
click at [574, 402] on input "text" at bounding box center [650, 402] width 211 height 25
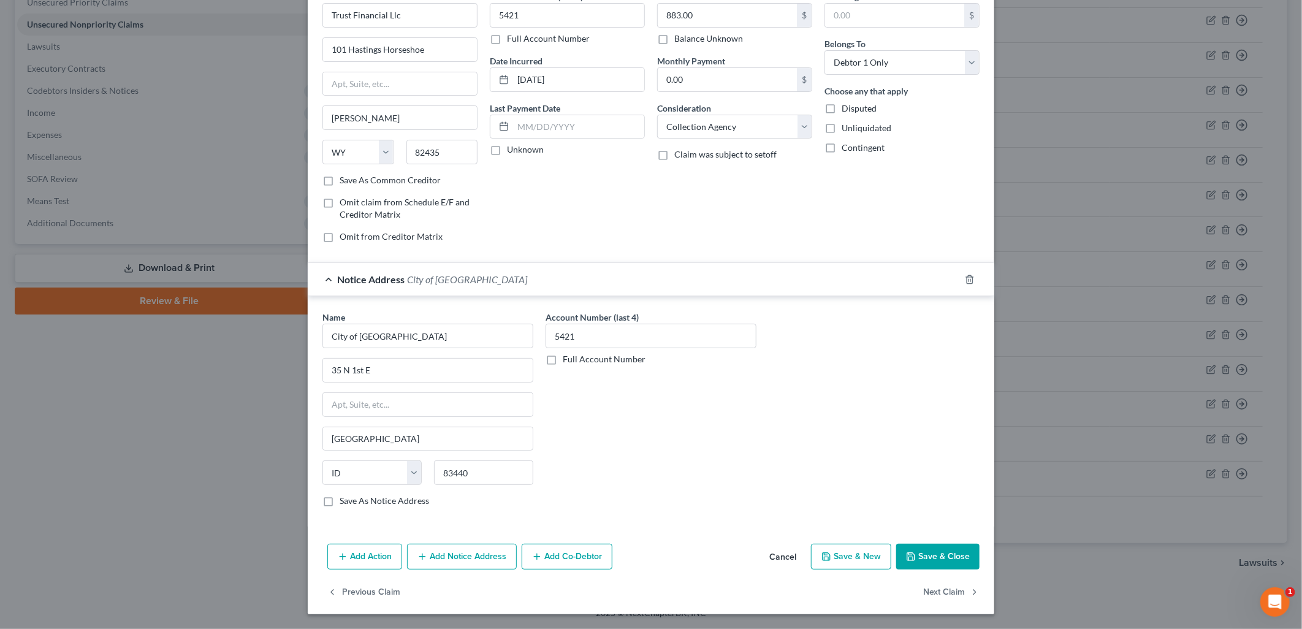
click at [925, 561] on button "Save & Close" at bounding box center [937, 557] width 83 height 26
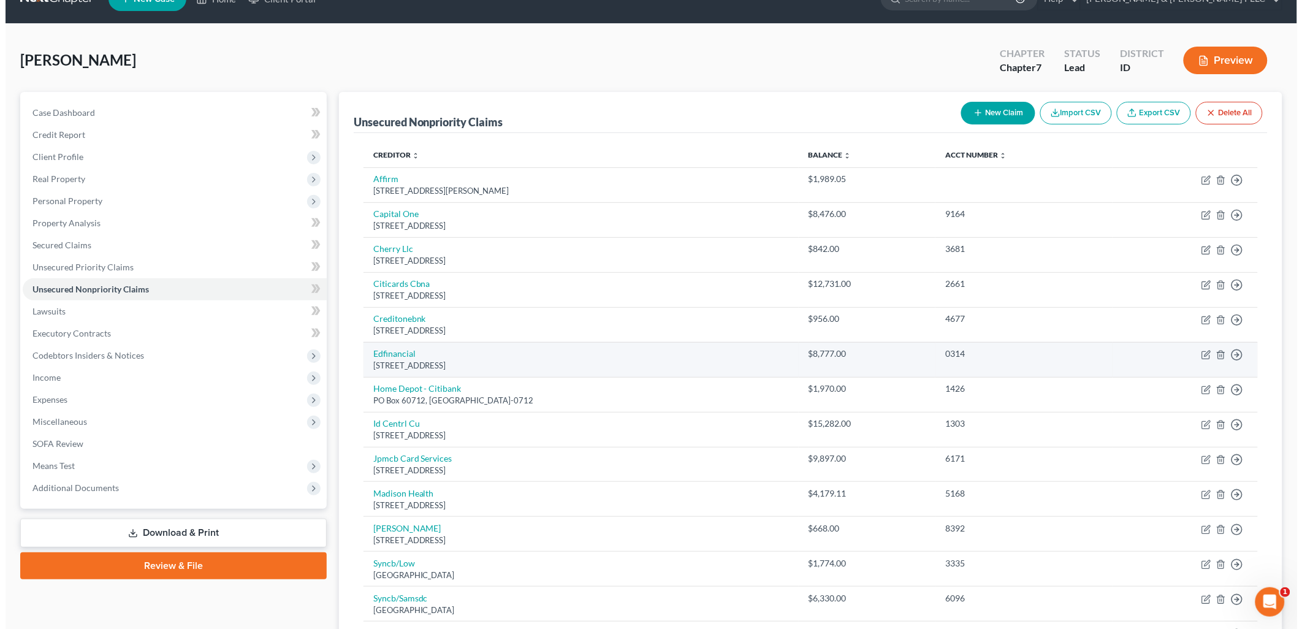
scroll to position [0, 0]
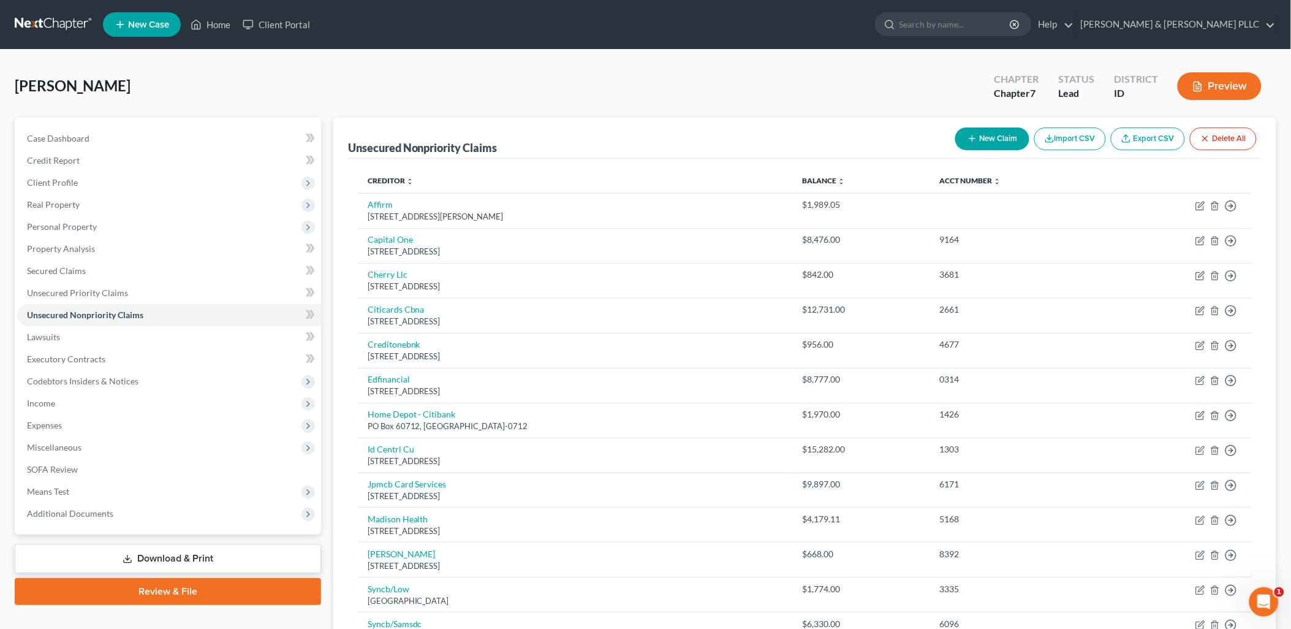
click at [997, 143] on button "New Claim" at bounding box center [992, 138] width 74 height 23
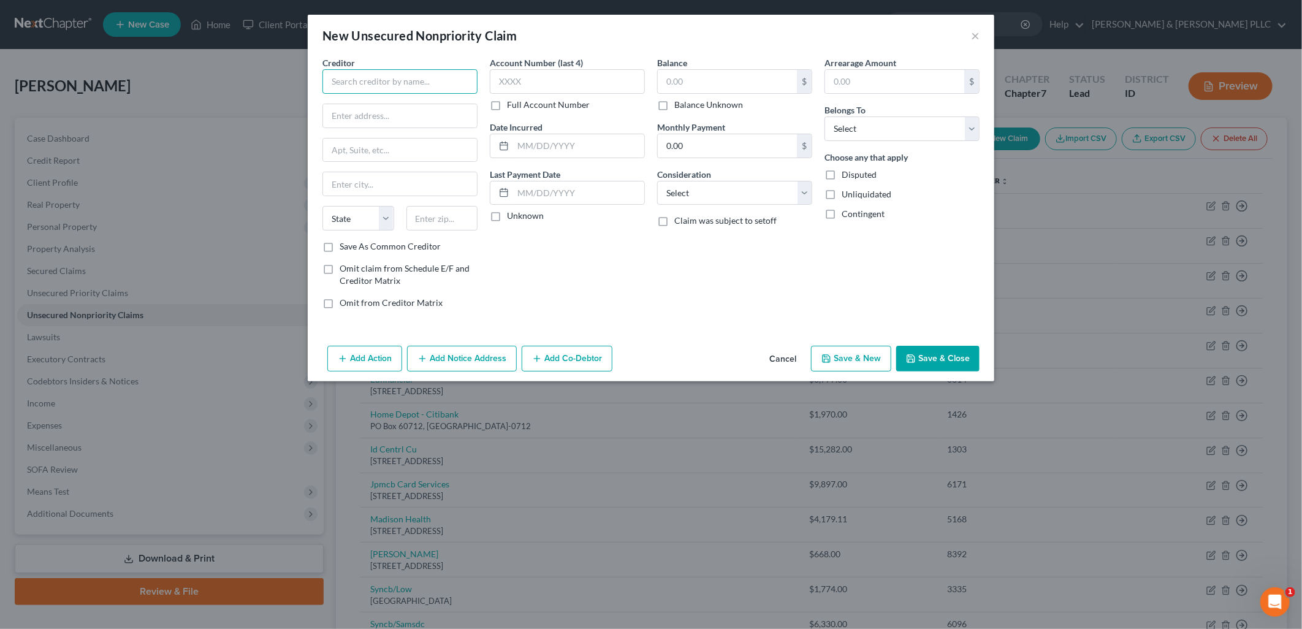
click at [430, 86] on input "text" at bounding box center [399, 81] width 155 height 25
click at [389, 112] on input "text" at bounding box center [400, 115] width 154 height 23
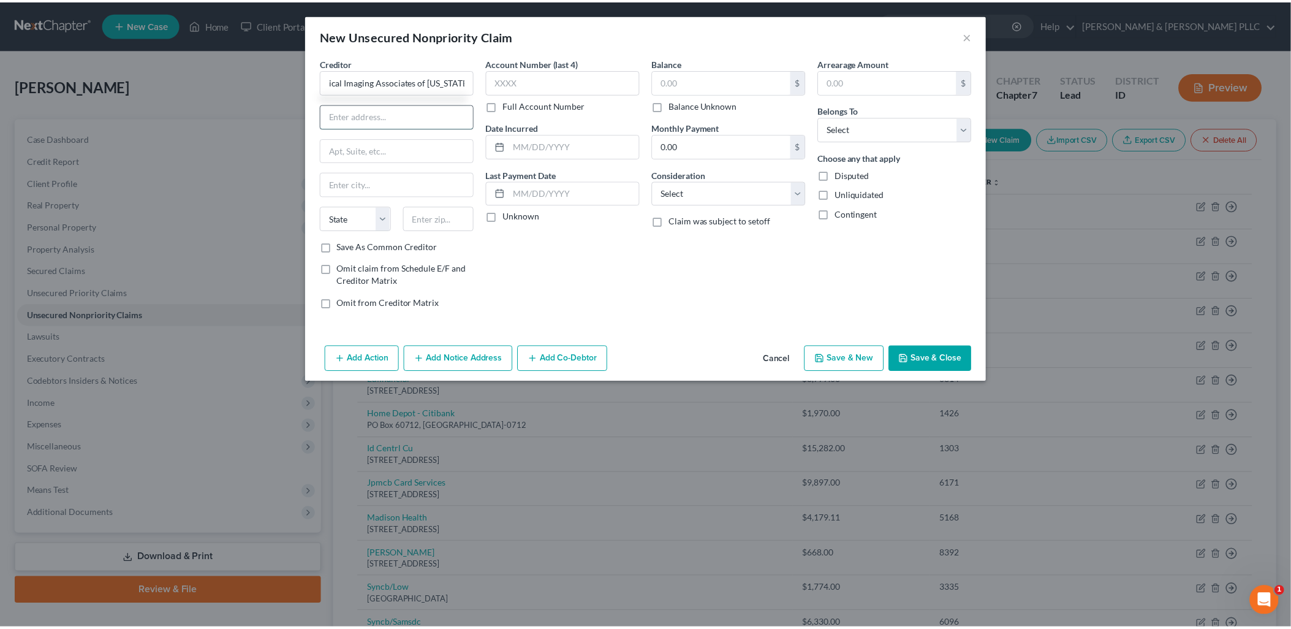
scroll to position [0, 0]
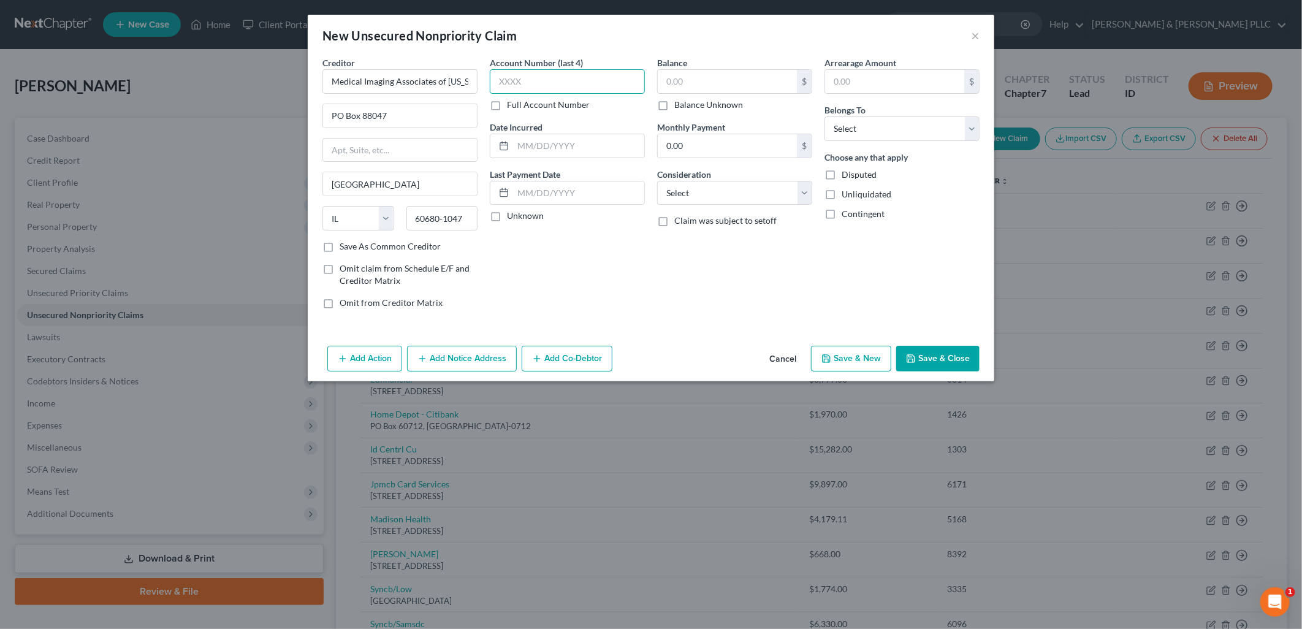
click at [536, 80] on input "text" at bounding box center [567, 81] width 155 height 25
click at [719, 78] on input "text" at bounding box center [727, 81] width 139 height 23
click at [806, 188] on select "Select Cable / Satellite Services Collection Agency Credit Card Debt Debt Couns…" at bounding box center [734, 193] width 155 height 25
click at [657, 181] on select "Select Cable / Satellite Services Collection Agency Credit Card Debt Debt Couns…" at bounding box center [734, 193] width 155 height 25
click at [975, 124] on select "Select Debtor 1 Only Debtor 2 Only Debtor 1 And Debtor 2 Only At Least One Of T…" at bounding box center [901, 128] width 155 height 25
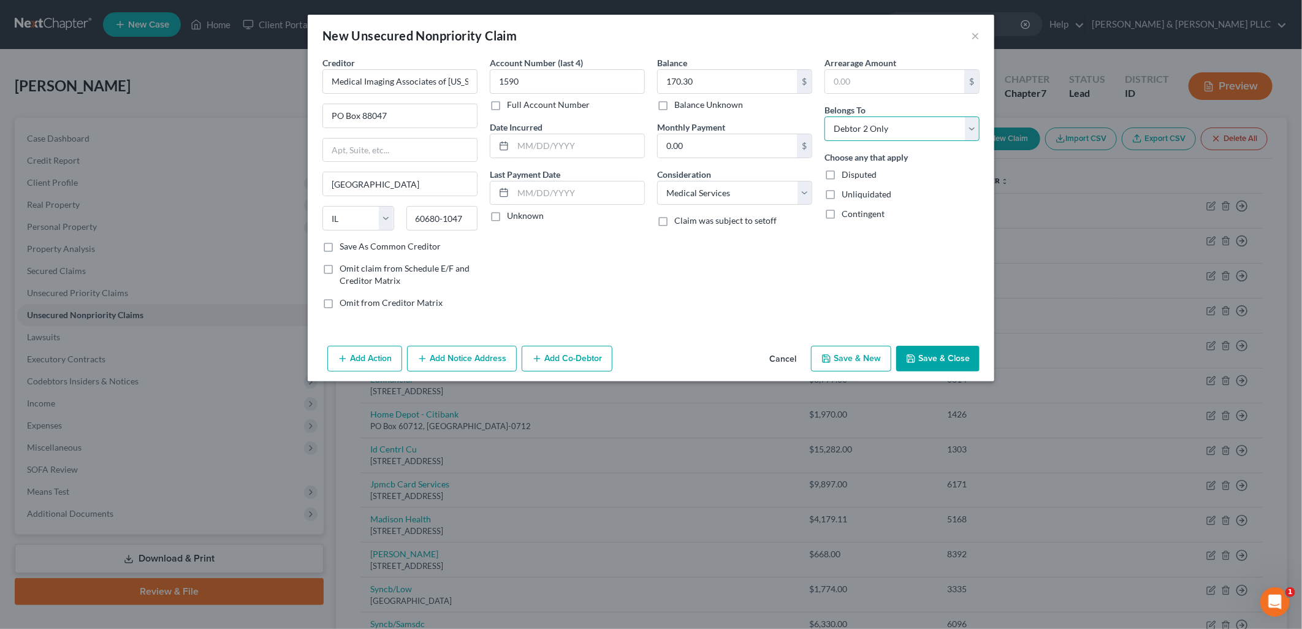
click at [824, 116] on select "Select Debtor 1 Only Debtor 2 Only Debtor 1 And Debtor 2 Only At Least One Of T…" at bounding box center [901, 128] width 155 height 25
click at [928, 352] on button "Save & Close" at bounding box center [937, 359] width 83 height 26
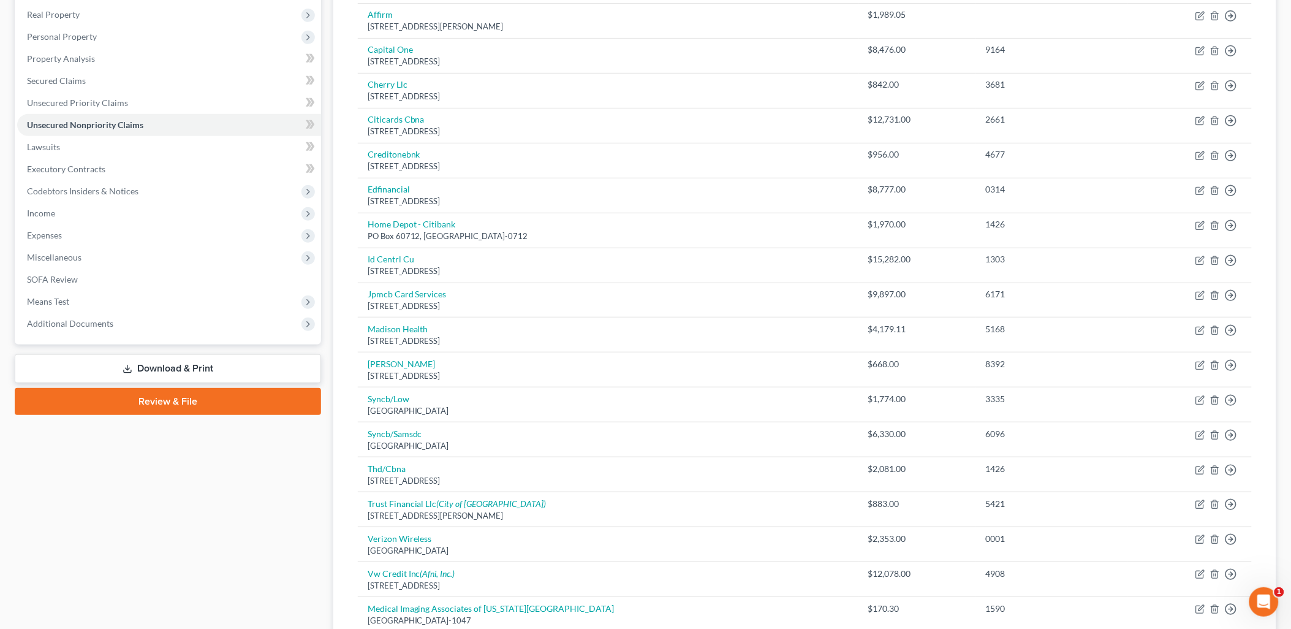
scroll to position [121, 0]
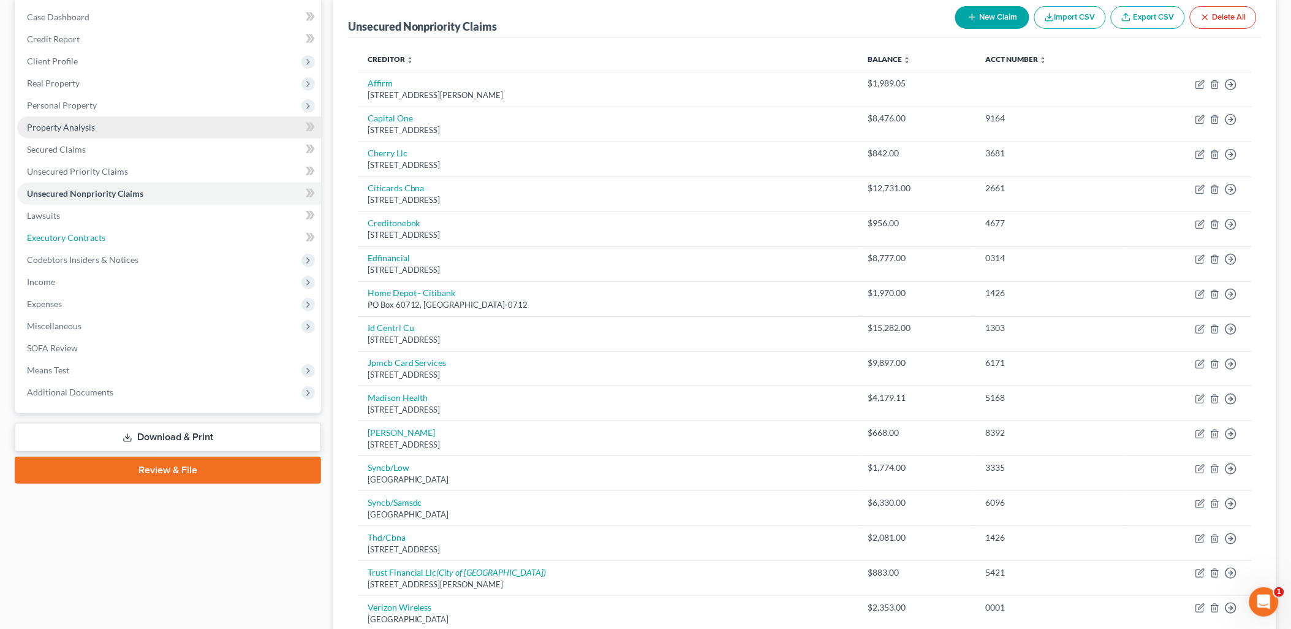
drag, startPoint x: 85, startPoint y: 232, endPoint x: 115, endPoint y: 227, distance: 30.9
click at [86, 232] on span "Executory Contracts" at bounding box center [66, 237] width 78 height 10
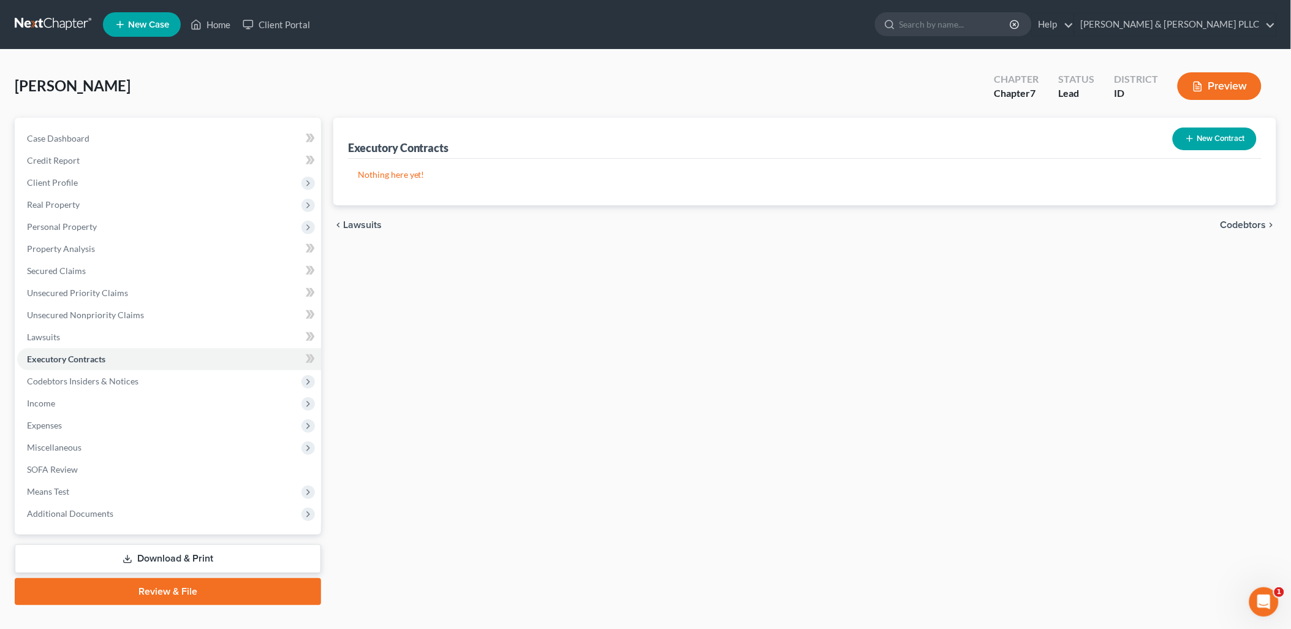
click at [1038, 141] on button "New Contract" at bounding box center [1215, 138] width 84 height 23
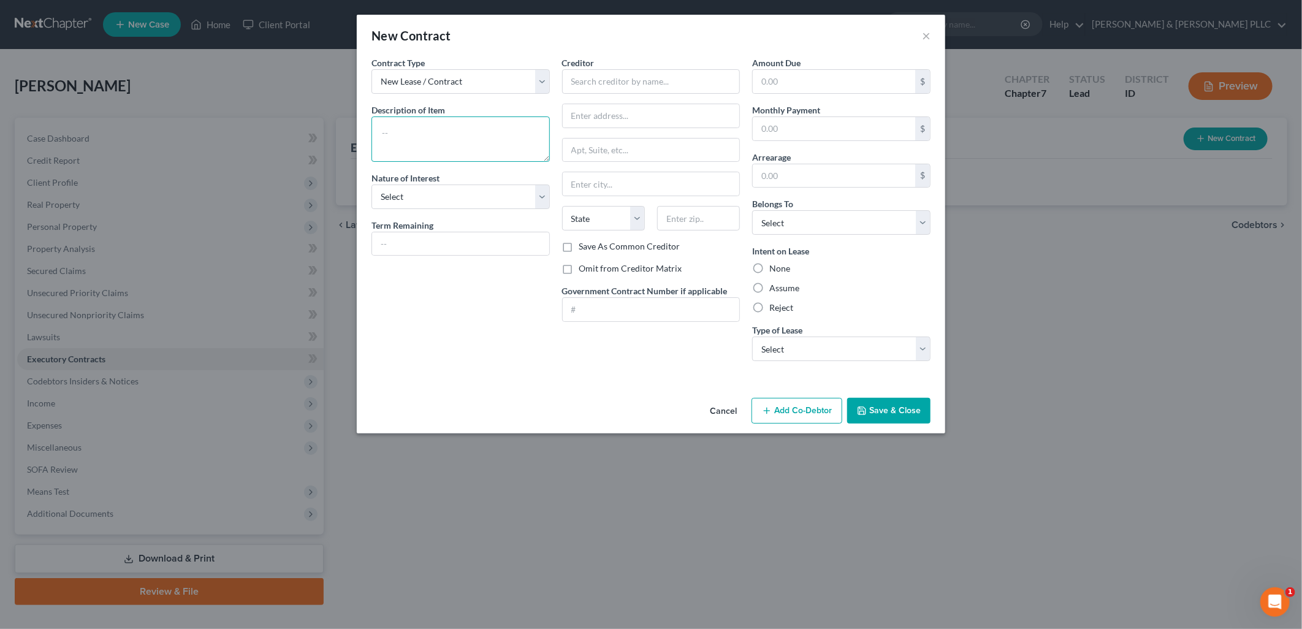
drag, startPoint x: 495, startPoint y: 131, endPoint x: 488, endPoint y: 139, distance: 10.9
click at [492, 133] on textarea at bounding box center [460, 138] width 178 height 45
drag, startPoint x: 542, startPoint y: 194, endPoint x: 534, endPoint y: 211, distance: 18.4
click at [542, 197] on select "Select Purchaser Agent Lessor Lessee" at bounding box center [460, 196] width 178 height 25
click at [371, 184] on select "Select Purchaser Agent Lessor Lessee" at bounding box center [460, 196] width 178 height 25
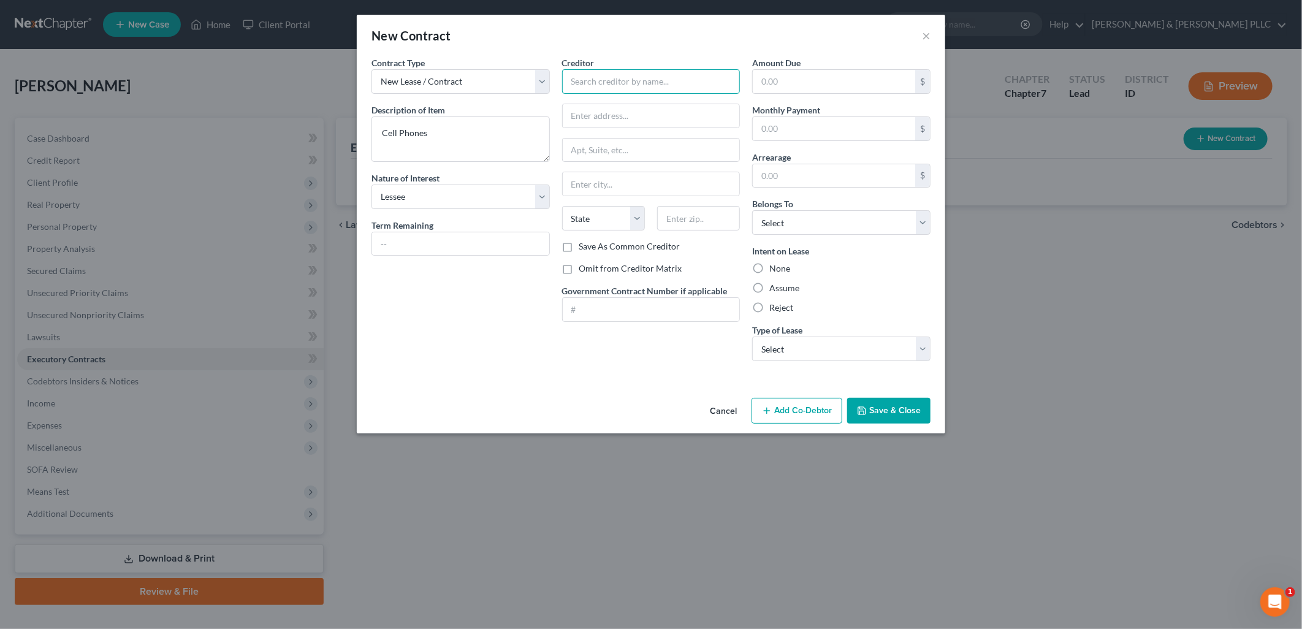
click at [655, 80] on input "text" at bounding box center [651, 81] width 178 height 25
click at [827, 86] on input "text" at bounding box center [834, 81] width 162 height 23
click at [773, 131] on input "text" at bounding box center [834, 128] width 162 height 23
drag, startPoint x: 923, startPoint y: 210, endPoint x: 922, endPoint y: 218, distance: 8.1
click at [923, 210] on select "Select Debtor 1 Only Debtor 2 Only Debtor 1 And Debtor 2 Only At Least One Of T…" at bounding box center [841, 222] width 178 height 25
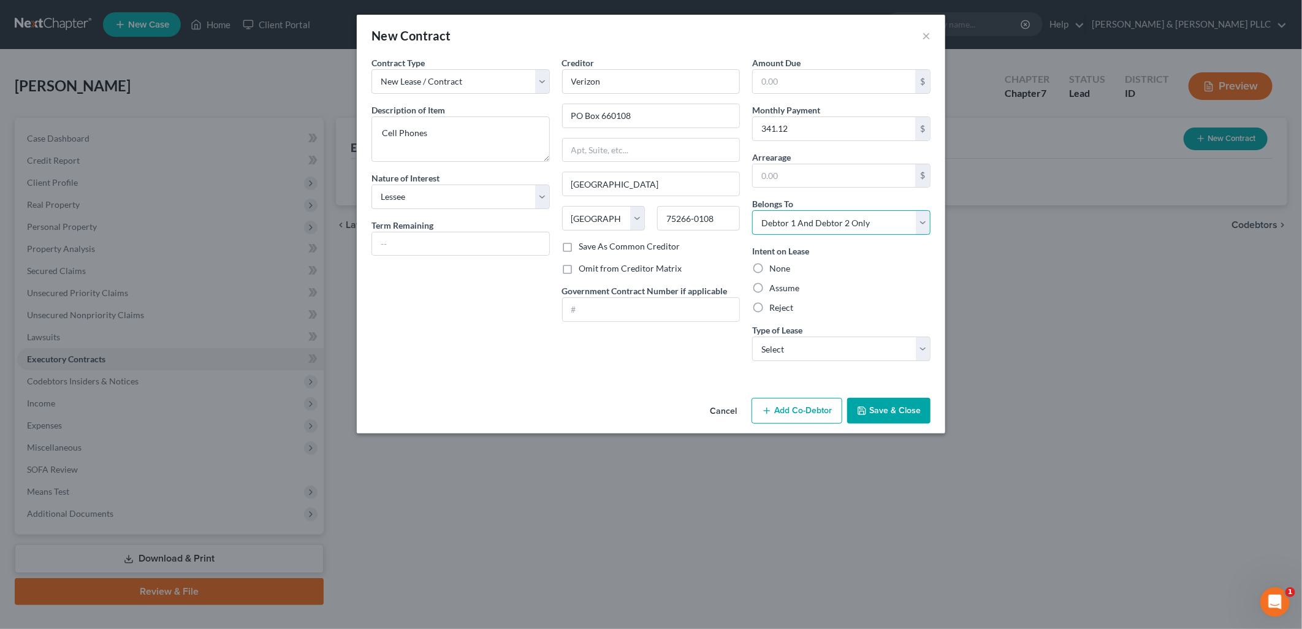
click at [752, 210] on select "Select Debtor 1 Only Debtor 2 Only Debtor 1 And Debtor 2 Only At Least One Of T…" at bounding box center [841, 222] width 178 height 25
drag, startPoint x: 760, startPoint y: 288, endPoint x: 846, endPoint y: 311, distance: 89.5
click at [769, 287] on label "Assume" at bounding box center [784, 288] width 30 height 12
click at [774, 287] on input "Assume" at bounding box center [778, 286] width 8 height 8
drag, startPoint x: 932, startPoint y: 341, endPoint x: 916, endPoint y: 359, distance: 23.4
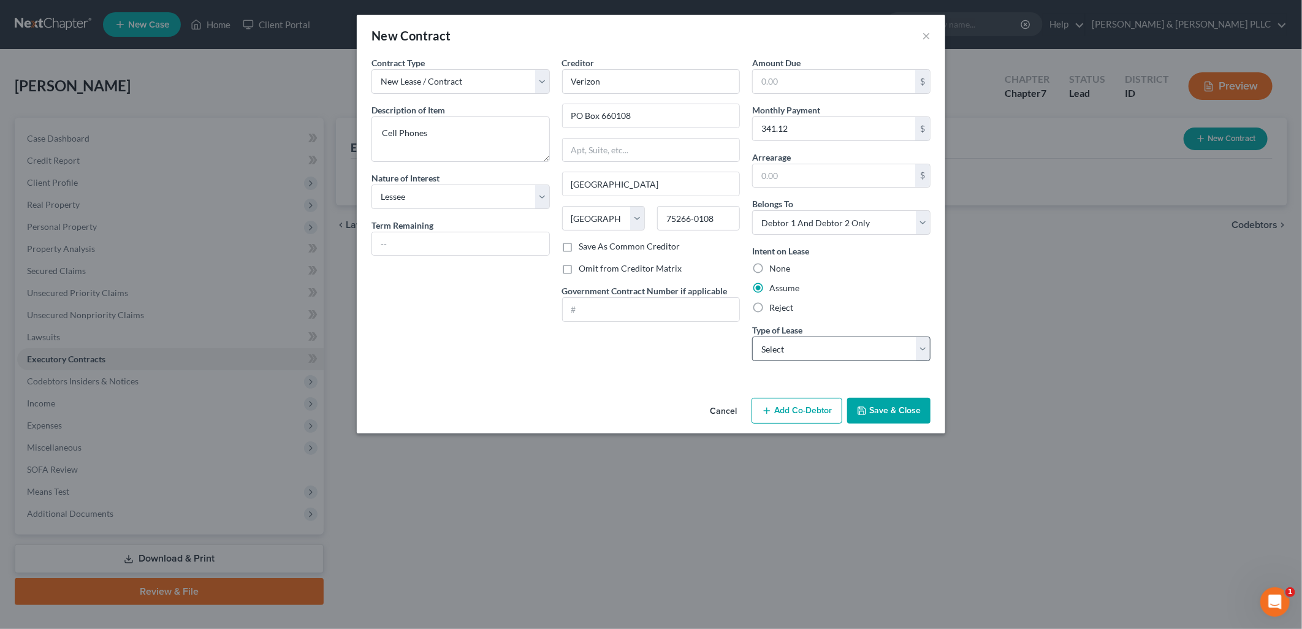
click at [930, 346] on div "Amount Due $ Monthly Payment 341.12 $ Arrearage $ Belongs To * Select Debtor 1 …" at bounding box center [841, 213] width 191 height 314
drag, startPoint x: 924, startPoint y: 341, endPoint x: 924, endPoint y: 348, distance: 6.7
click at [924, 341] on select "Select Real Estate Car Other" at bounding box center [841, 348] width 178 height 25
click at [752, 336] on select "Select Real Estate Car Other" at bounding box center [841, 348] width 178 height 25
click at [881, 412] on button "Save & Close" at bounding box center [888, 411] width 83 height 26
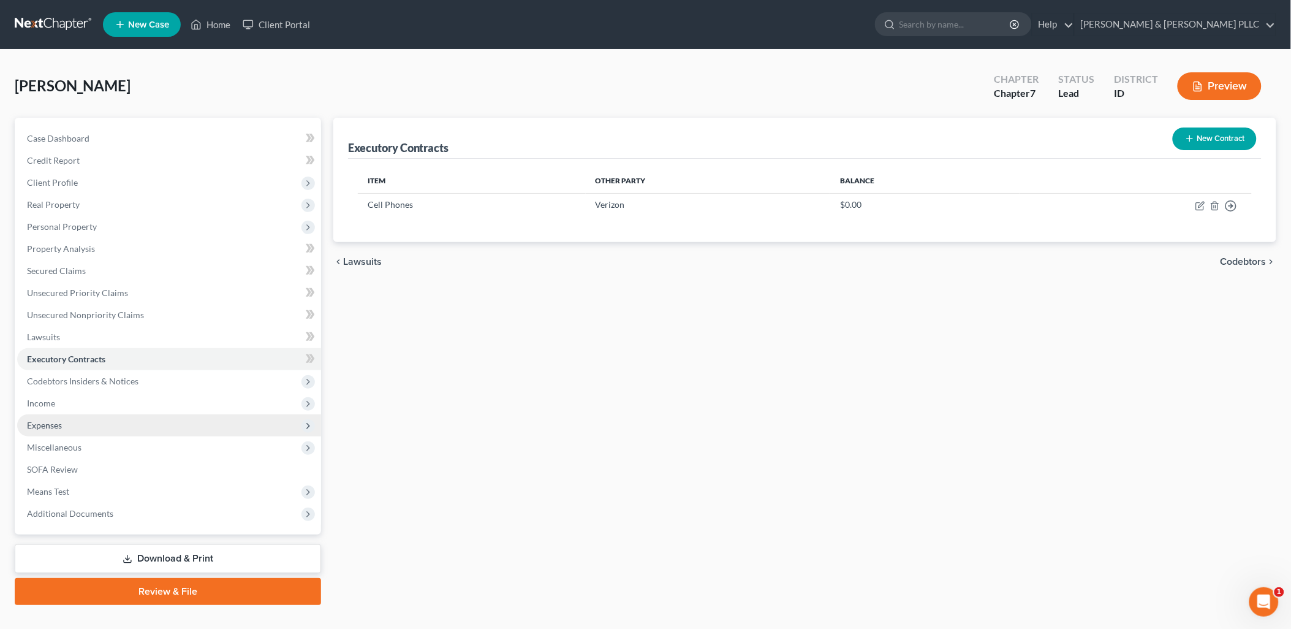
click at [51, 423] on span "Expenses" at bounding box center [44, 425] width 35 height 10
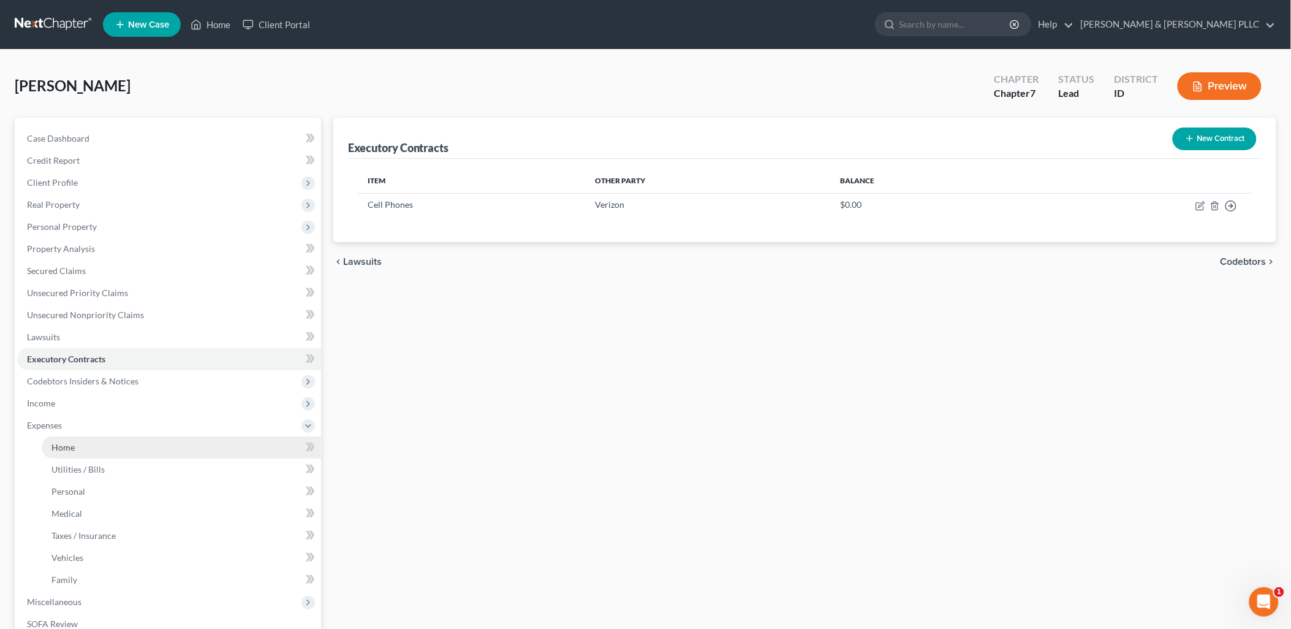
click at [63, 442] on span "Home" at bounding box center [62, 447] width 23 height 10
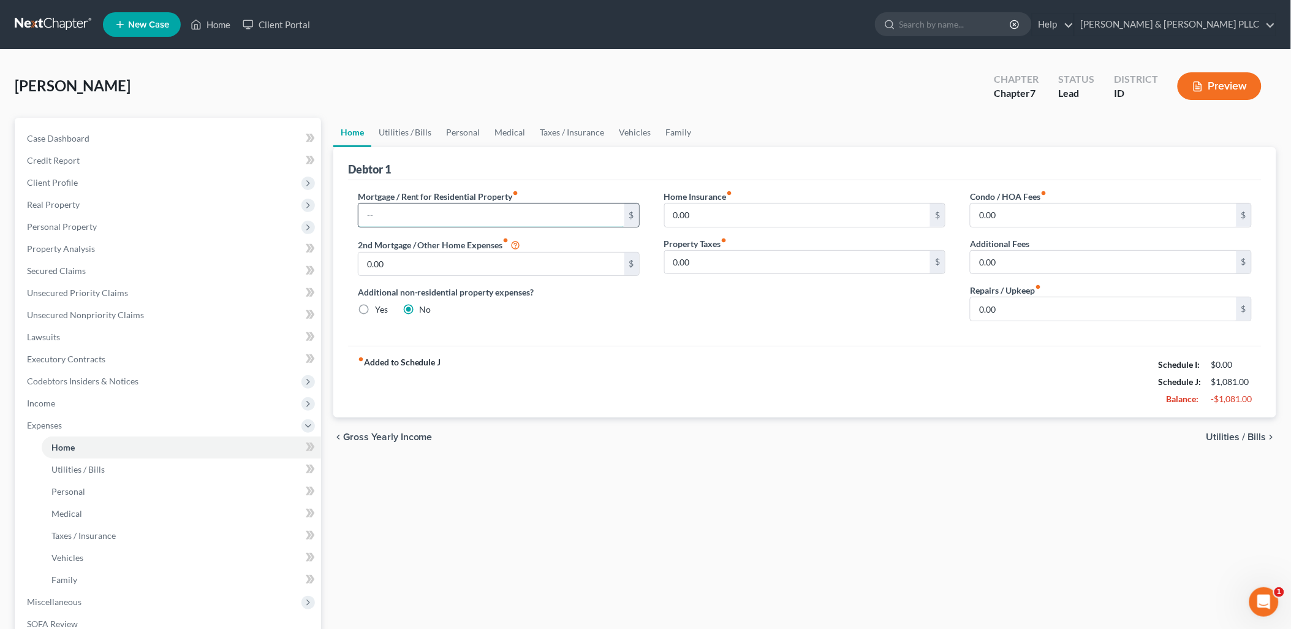
click at [537, 216] on input "text" at bounding box center [492, 214] width 266 height 23
click at [69, 270] on span "Secured Claims" at bounding box center [56, 270] width 59 height 10
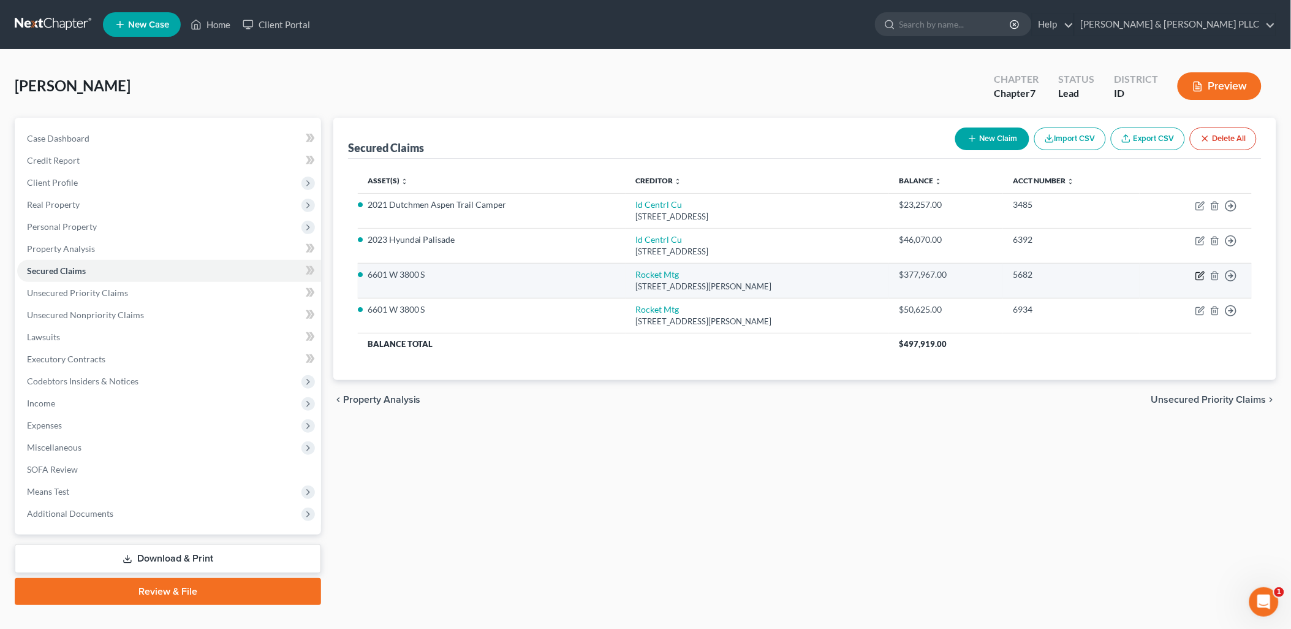
click at [1038, 278] on icon "button" at bounding box center [1201, 276] width 10 height 10
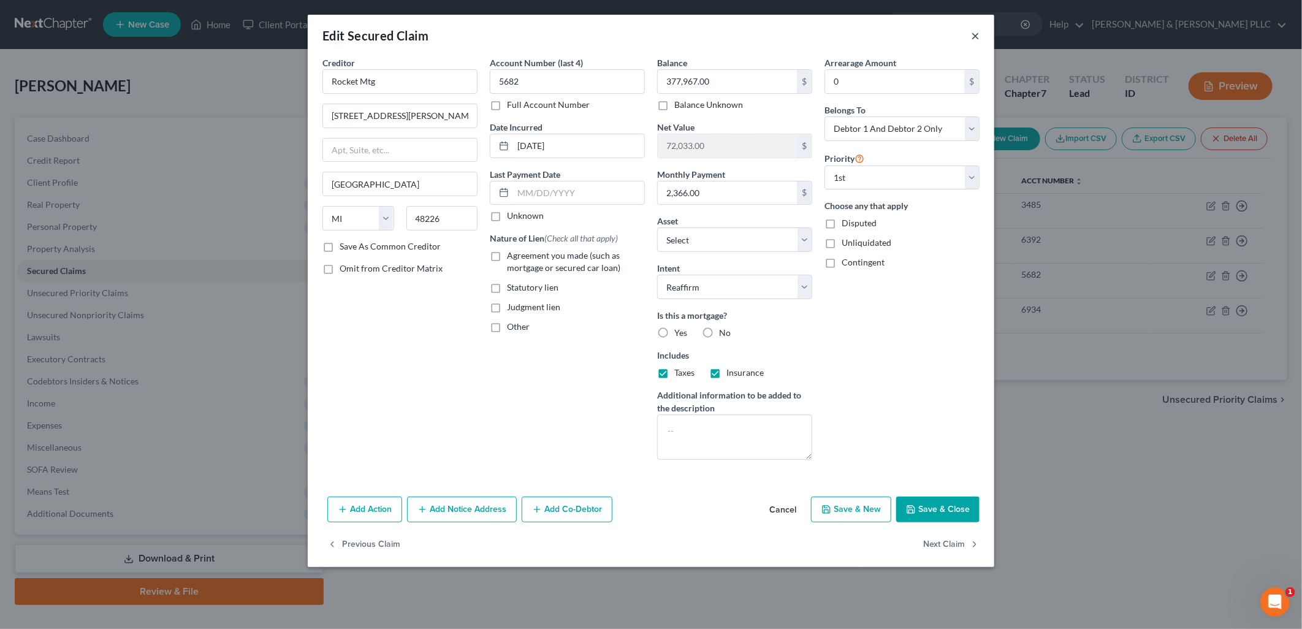
click at [976, 36] on button "×" at bounding box center [975, 35] width 9 height 15
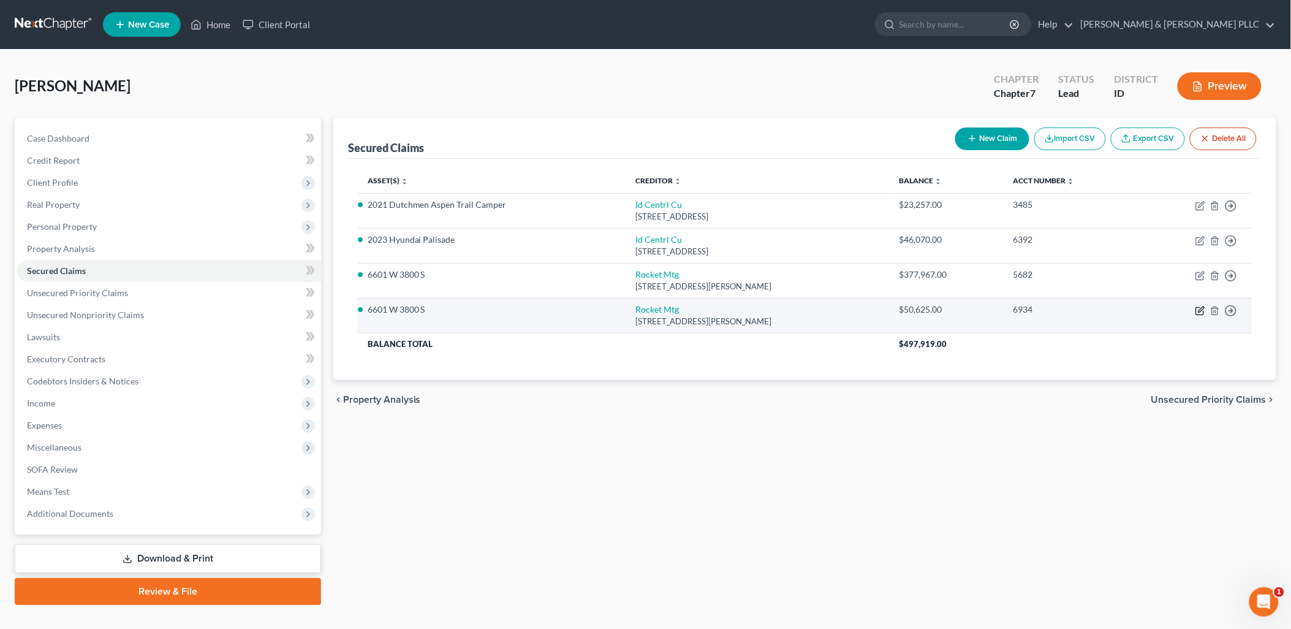
click at [1038, 311] on icon "button" at bounding box center [1201, 311] width 10 height 10
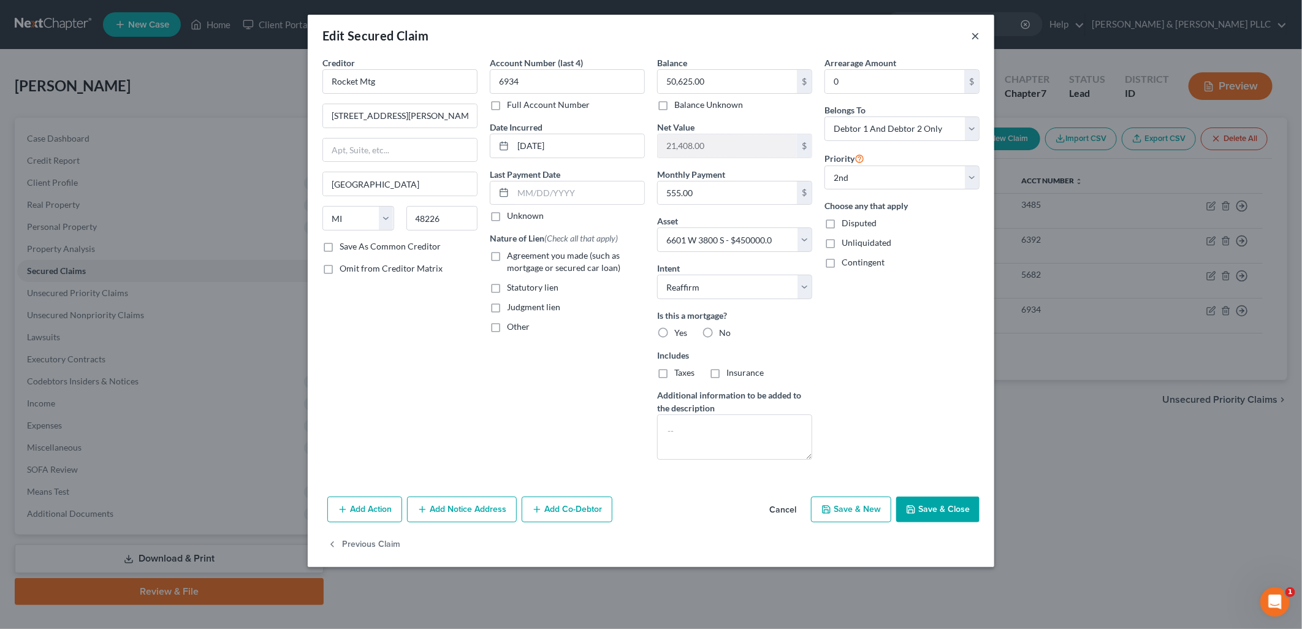
click at [976, 33] on button "×" at bounding box center [975, 35] width 9 height 15
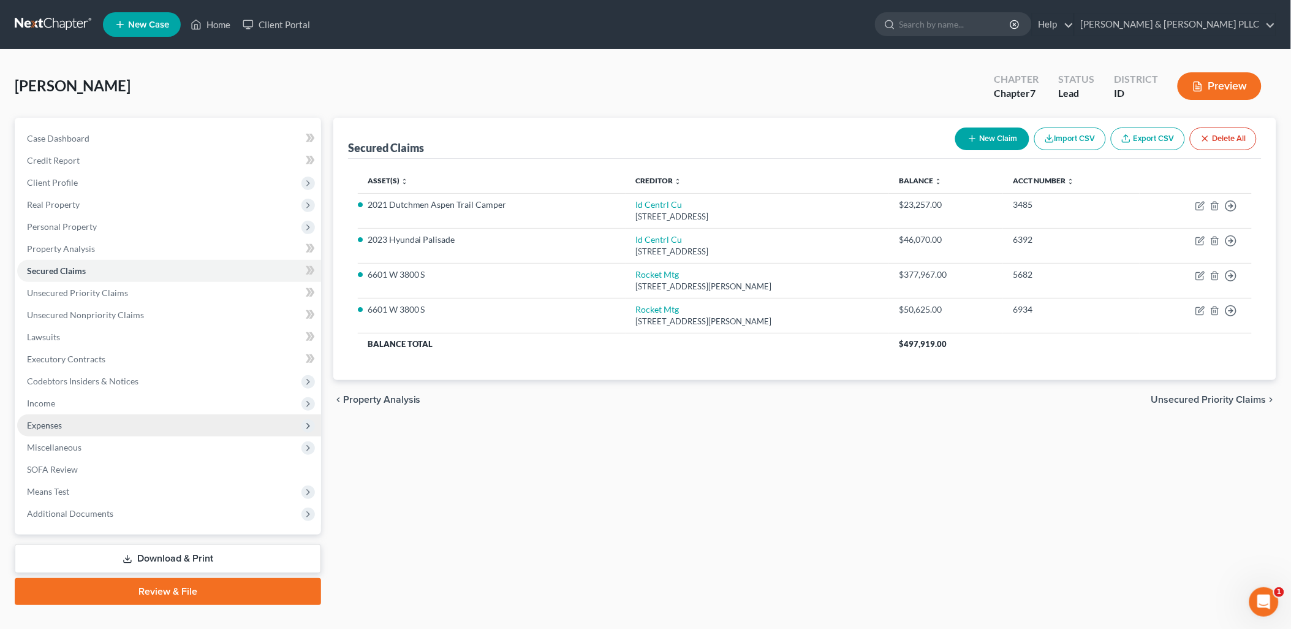
click at [50, 420] on span "Expenses" at bounding box center [44, 425] width 35 height 10
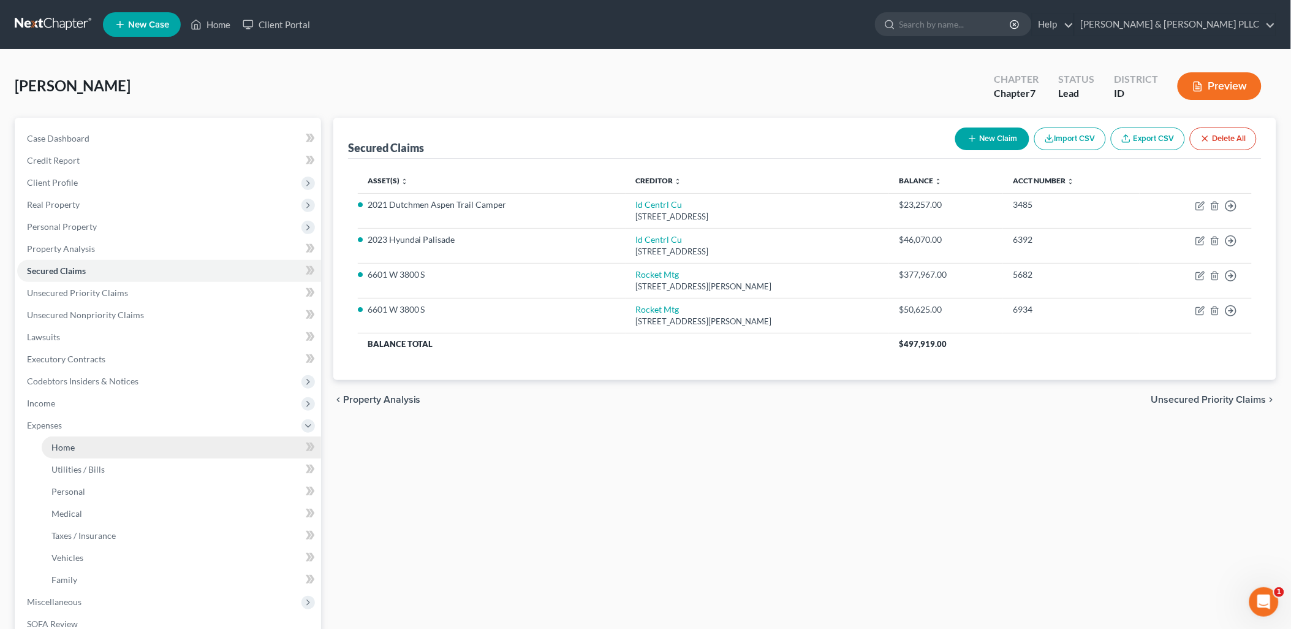
click at [56, 439] on link "Home" at bounding box center [181, 447] width 279 height 22
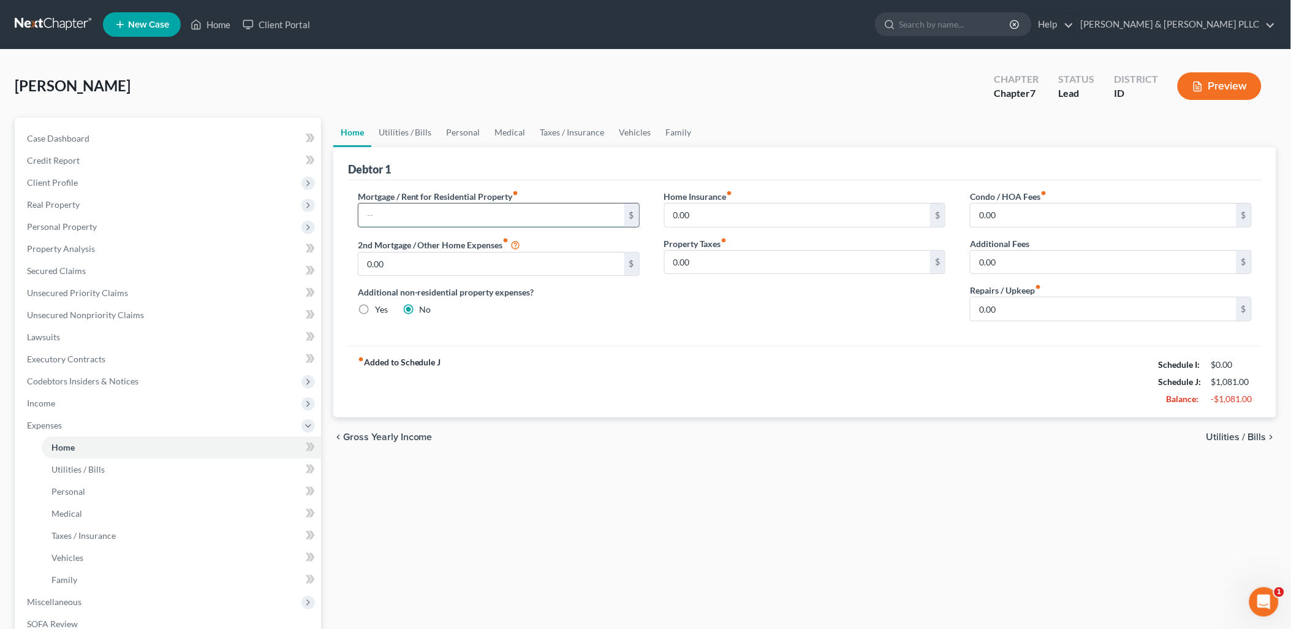
click at [450, 212] on input "text" at bounding box center [492, 214] width 266 height 23
click at [442, 262] on input "0.00" at bounding box center [492, 263] width 266 height 23
click at [566, 124] on link "Taxes / Insurance" at bounding box center [572, 132] width 79 height 29
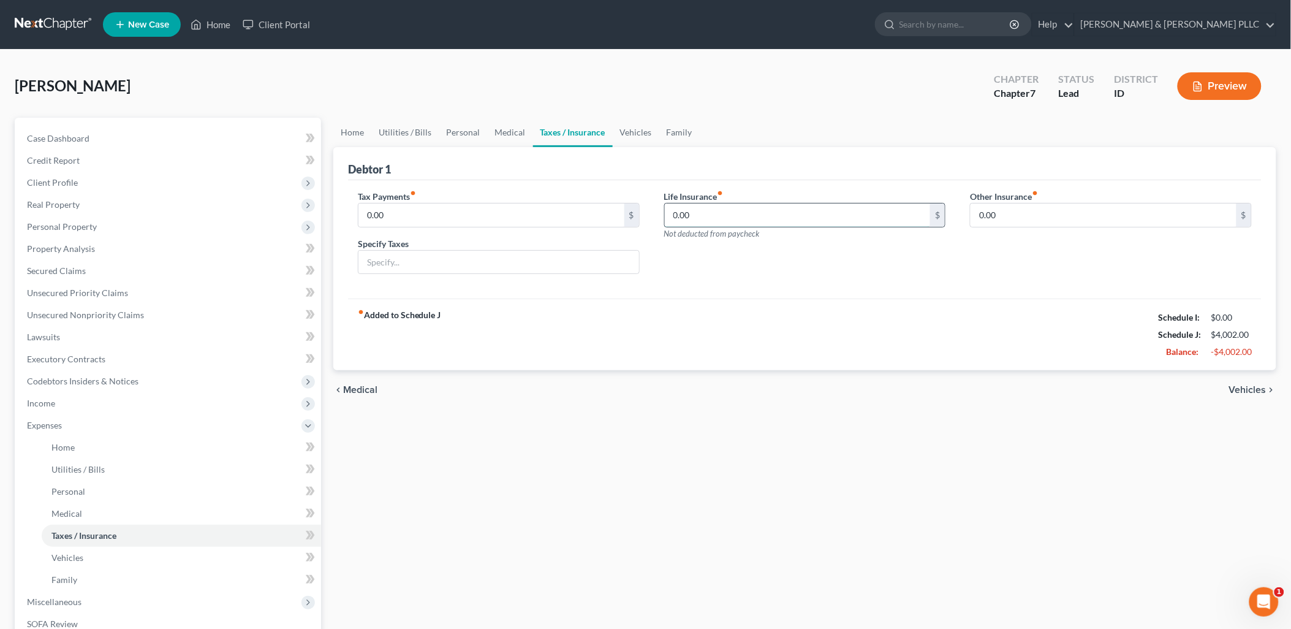
click at [718, 205] on input "0.00" at bounding box center [798, 214] width 266 height 23
click at [629, 133] on link "Vehicles" at bounding box center [636, 132] width 47 height 29
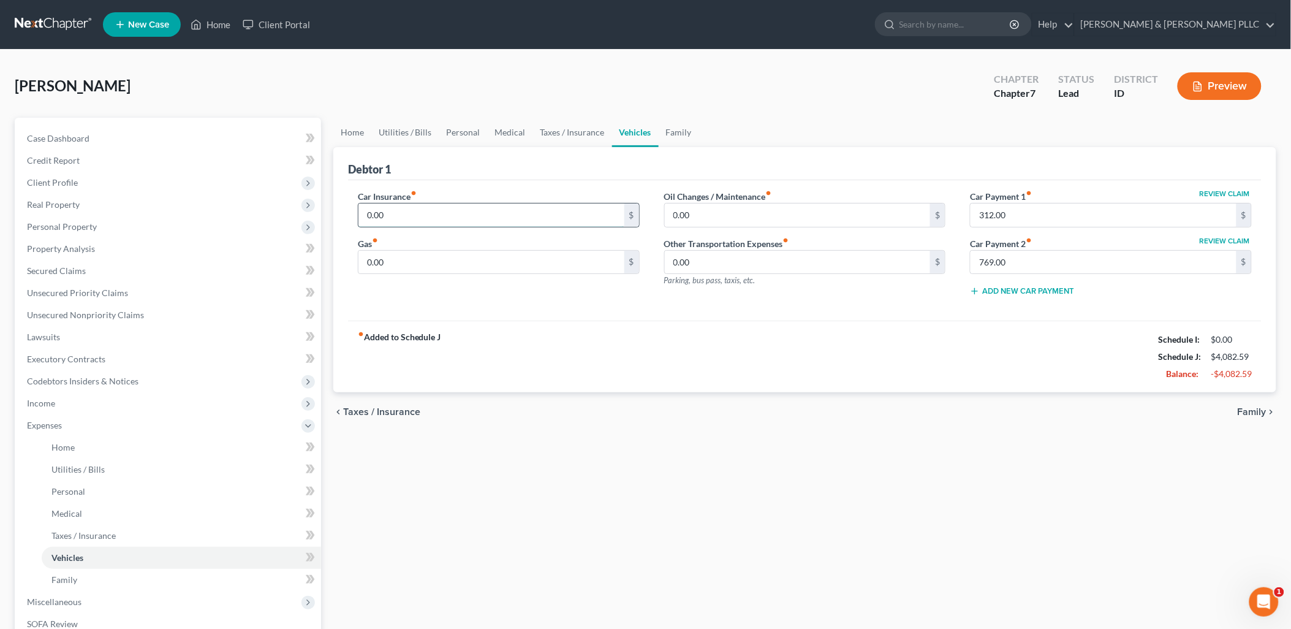
click at [438, 211] on input "0.00" at bounding box center [492, 214] width 266 height 23
click at [393, 262] on input "0.00" at bounding box center [492, 262] width 266 height 23
click at [497, 130] on link "Medical" at bounding box center [510, 132] width 45 height 29
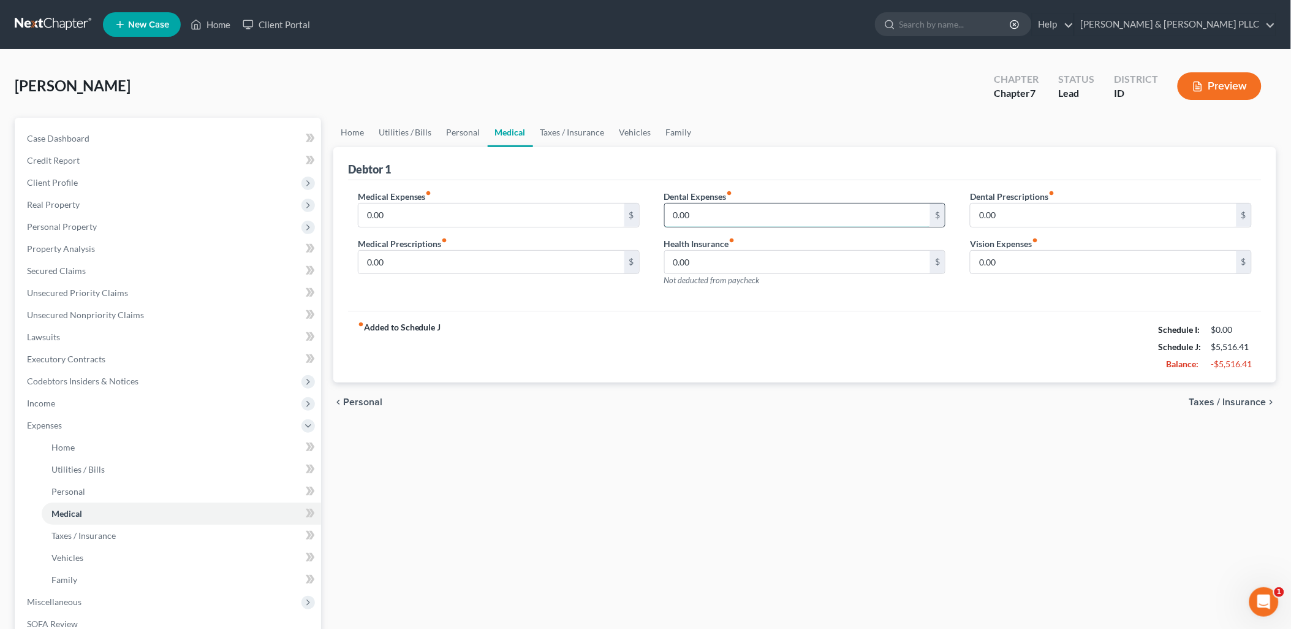
click at [750, 210] on input "0.00" at bounding box center [798, 214] width 266 height 23
drag, startPoint x: 346, startPoint y: 125, endPoint x: 393, endPoint y: 154, distance: 55.3
click at [346, 126] on link "Home" at bounding box center [352, 132] width 38 height 29
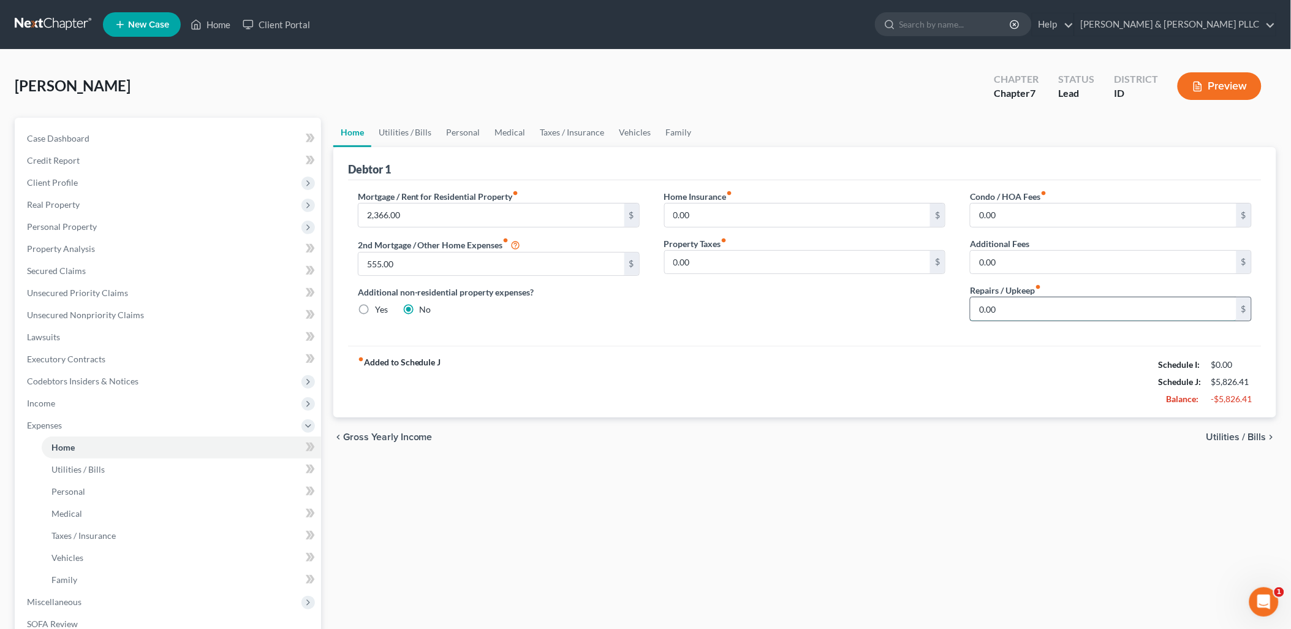
click at [983, 305] on input "0.00" at bounding box center [1104, 308] width 266 height 23
click at [412, 134] on link "Utilities / Bills" at bounding box center [405, 132] width 68 height 29
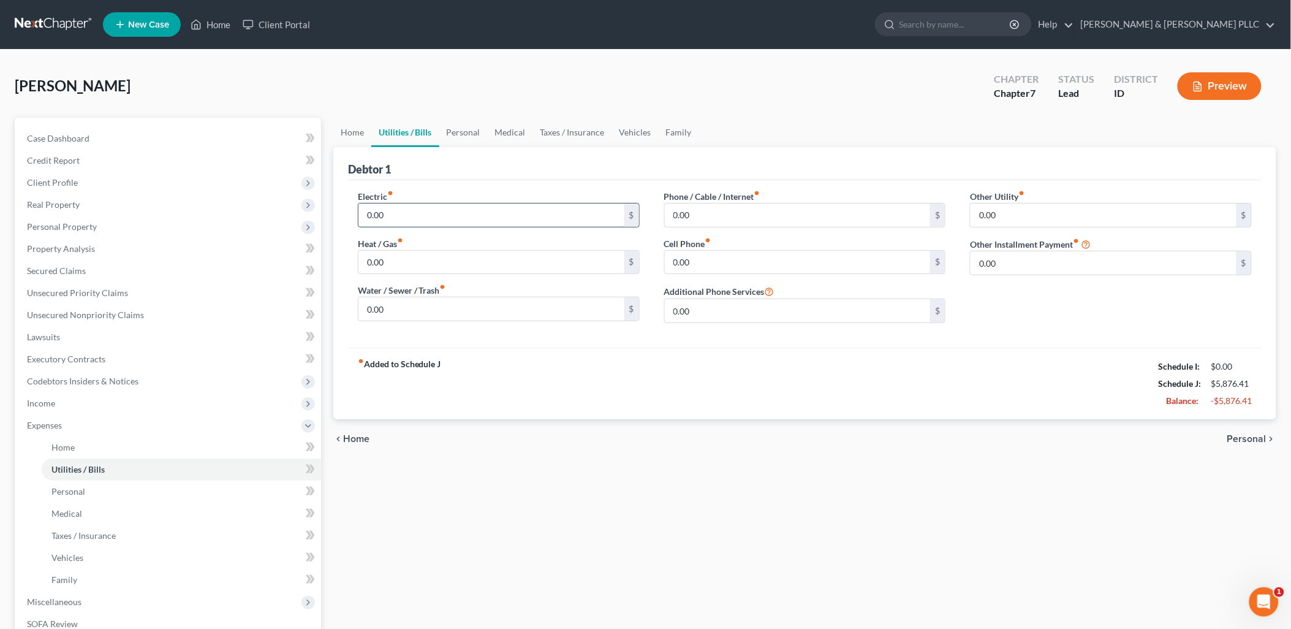
click at [364, 222] on input "0.00" at bounding box center [492, 214] width 266 height 23
click at [363, 254] on input "0.00" at bounding box center [492, 262] width 266 height 23
click at [372, 311] on input "0.00" at bounding box center [492, 308] width 266 height 23
click at [684, 205] on input "0.00" at bounding box center [798, 214] width 266 height 23
click at [678, 268] on input "0.00" at bounding box center [798, 262] width 266 height 23
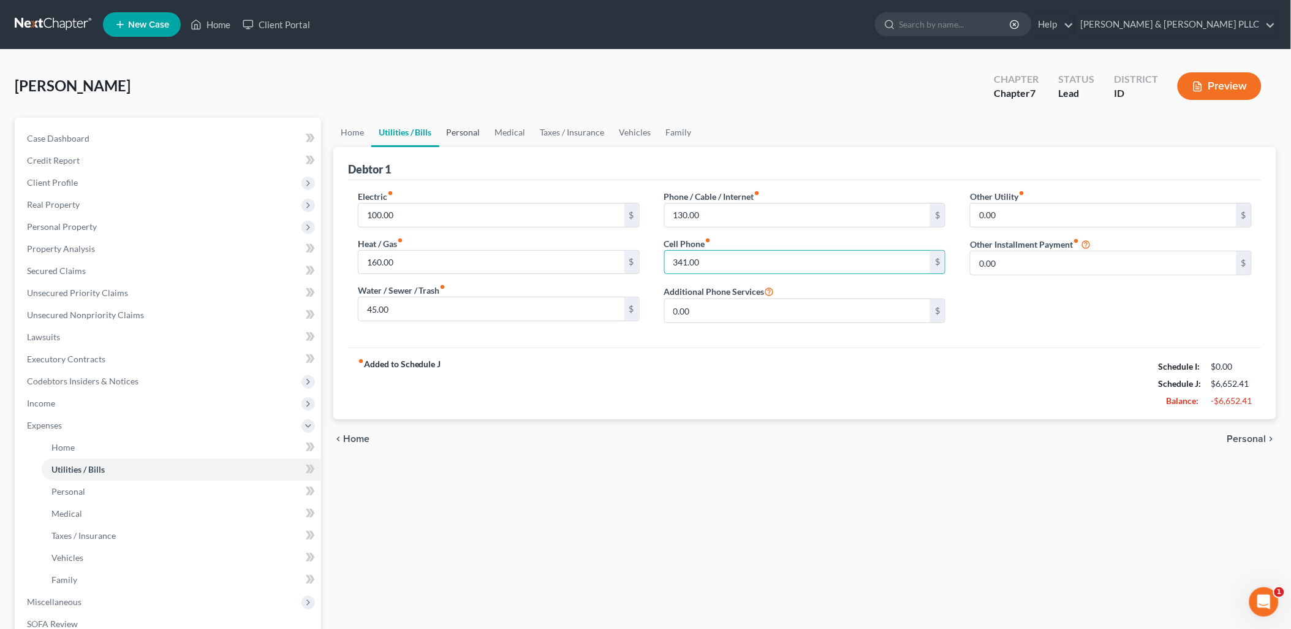
drag, startPoint x: 463, startPoint y: 126, endPoint x: 442, endPoint y: 142, distance: 26.2
click at [463, 126] on link "Personal" at bounding box center [463, 132] width 48 height 29
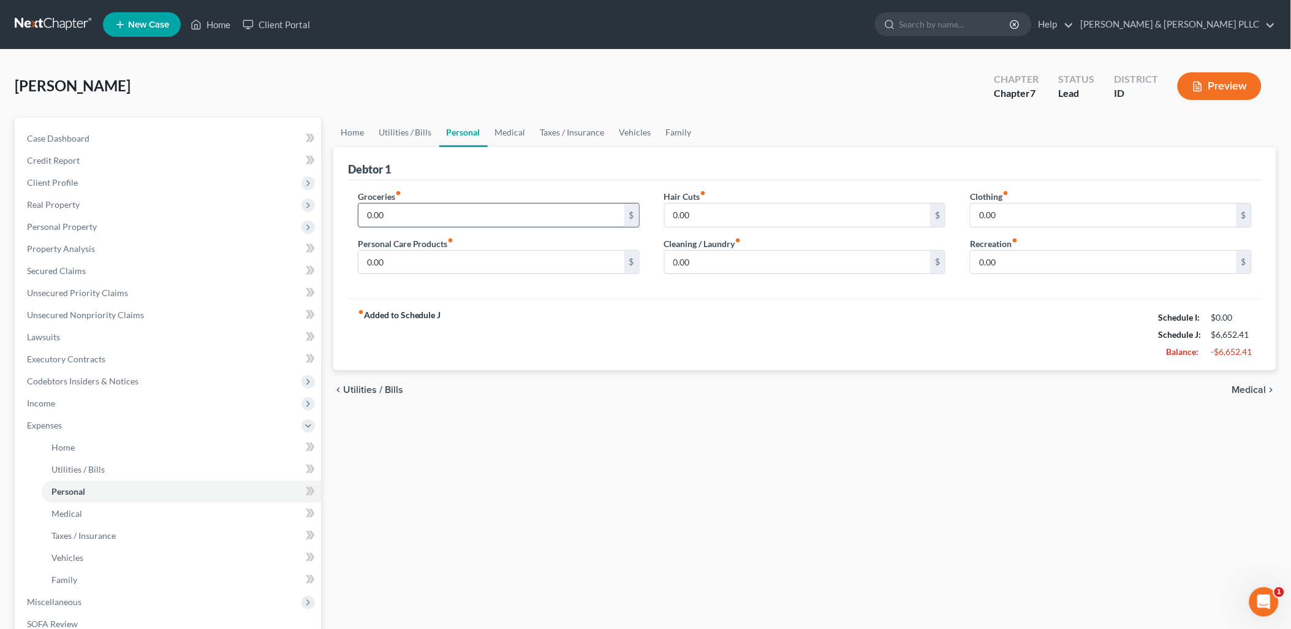
click at [377, 210] on input "0.00" at bounding box center [492, 214] width 266 height 23
click at [363, 270] on input "0.00" at bounding box center [492, 262] width 266 height 23
click at [677, 203] on input "0.00" at bounding box center [798, 214] width 266 height 23
click at [672, 264] on div "Hair Cuts fiber_manual_record 50.00 $ Cleaning / Laundry fiber_manual_record 0.…" at bounding box center [805, 237] width 306 height 94
click at [672, 264] on input "0.00" at bounding box center [798, 262] width 266 height 23
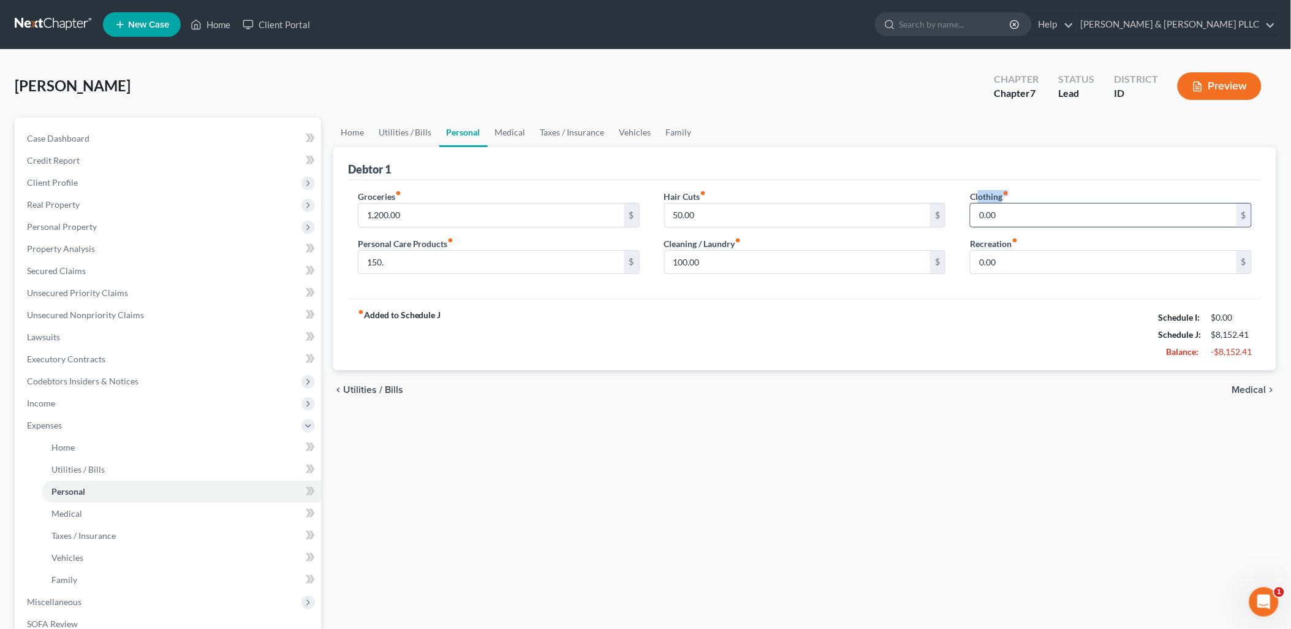
drag, startPoint x: 978, startPoint y: 199, endPoint x: 978, endPoint y: 205, distance: 6.7
click at [978, 205] on div "Clothing fiber_manual_record 0.00 $" at bounding box center [1111, 208] width 282 height 37
click at [978, 205] on input "0.00" at bounding box center [1104, 214] width 266 height 23
click at [974, 254] on input "0.00" at bounding box center [1104, 262] width 266 height 23
click at [507, 131] on link "Medical" at bounding box center [510, 132] width 45 height 29
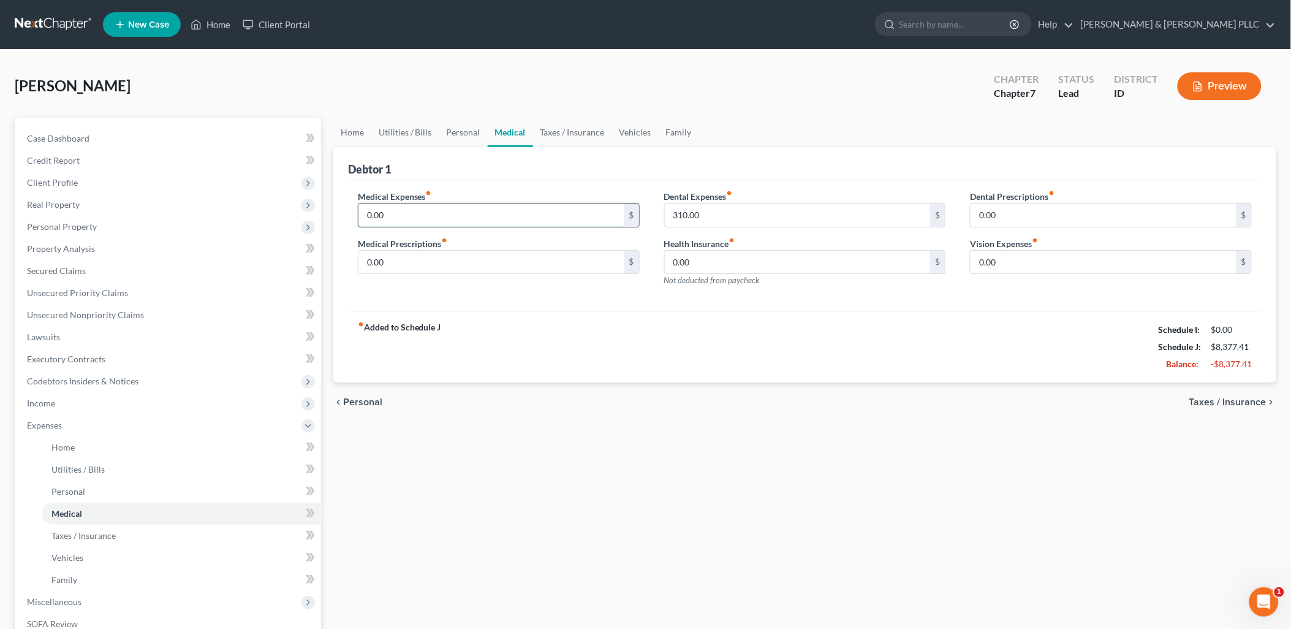
click at [404, 212] on input "0.00" at bounding box center [492, 214] width 266 height 23
click at [417, 268] on input "0.00" at bounding box center [492, 262] width 266 height 23
drag, startPoint x: 9, startPoint y: 400, endPoint x: 22, endPoint y: 397, distance: 13.4
click at [15, 398] on div "Case Dashboard Payments Invoices Payments Payments Credit Report Client Profile" at bounding box center [168, 439] width 319 height 642
click at [29, 393] on span "Income" at bounding box center [169, 403] width 304 height 22
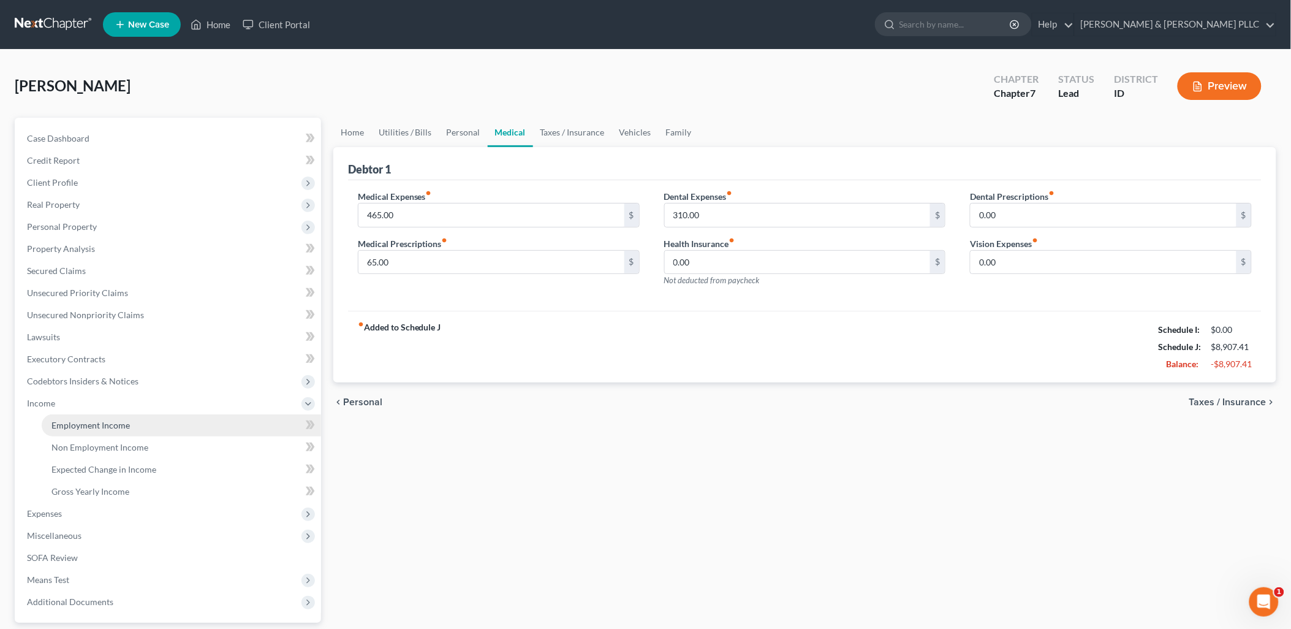
click at [101, 416] on link "Employment Income" at bounding box center [181, 425] width 279 height 22
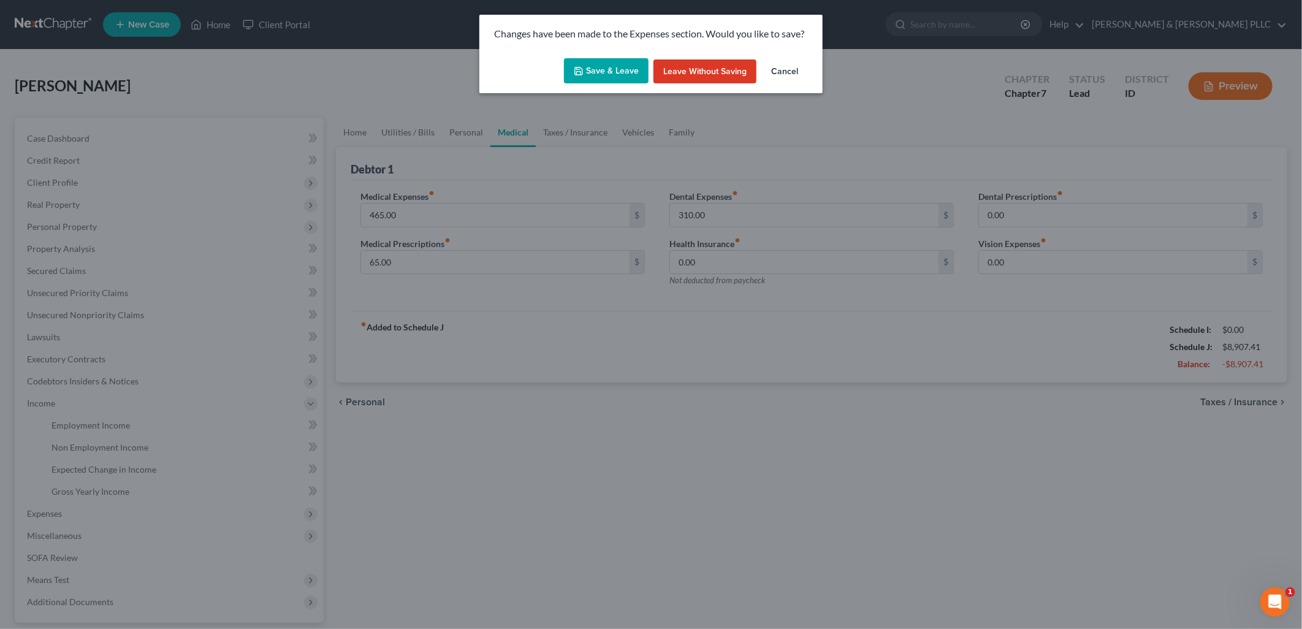
drag, startPoint x: 617, startPoint y: 53, endPoint x: 618, endPoint y: 66, distance: 12.3
click at [617, 57] on div "Save & Leave Leave without Saving Cancel" at bounding box center [650, 73] width 343 height 40
click at [617, 69] on button "Save & Leave" at bounding box center [606, 71] width 85 height 26
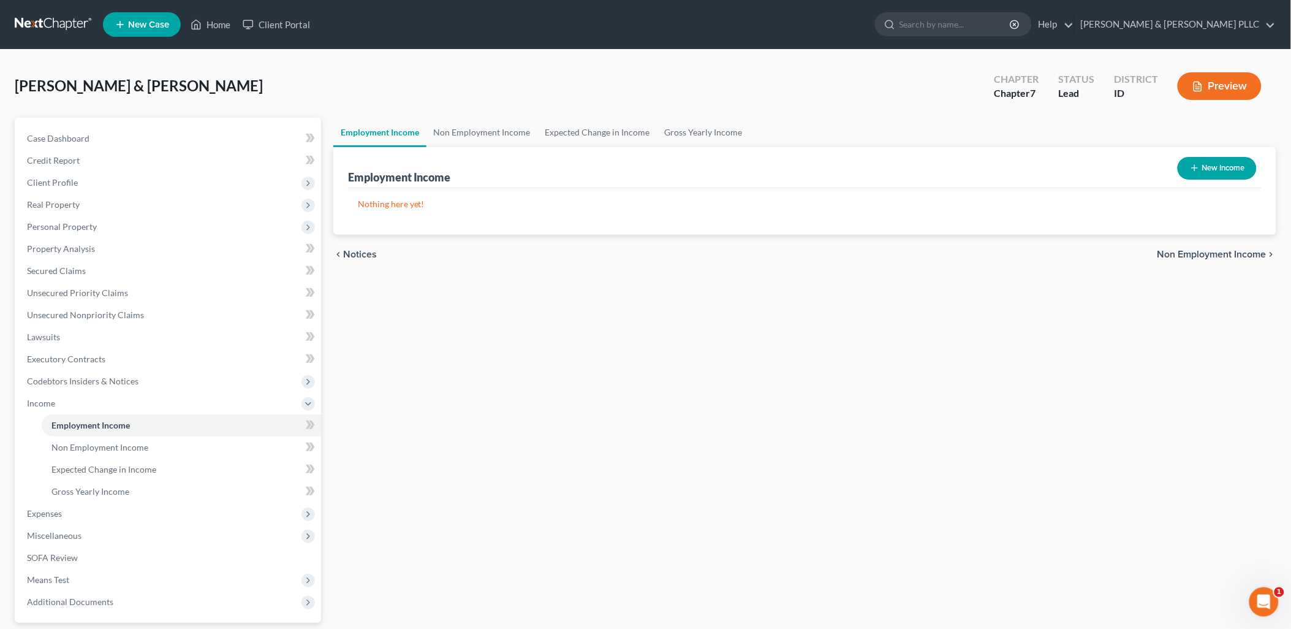
click at [1038, 165] on button "New Income" at bounding box center [1217, 168] width 79 height 23
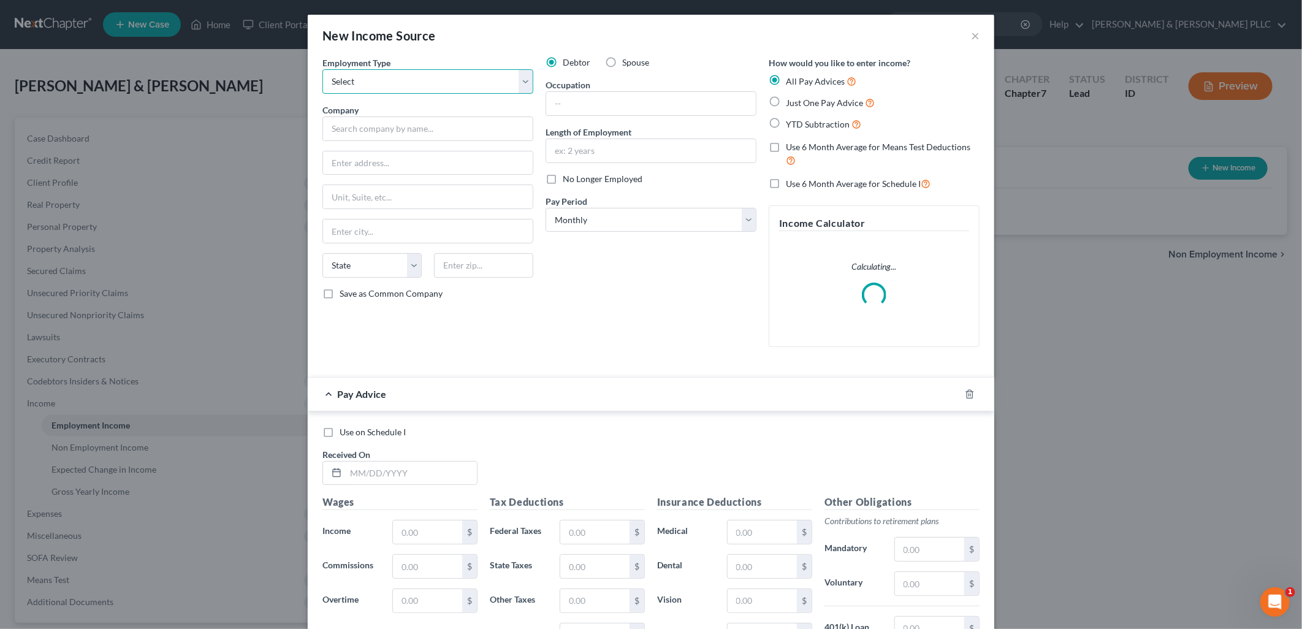
click at [522, 82] on select "Select Full or [DEMOGRAPHIC_DATA] Employment Self Employment" at bounding box center [427, 81] width 211 height 25
click at [322, 69] on select "Select Full or [DEMOGRAPHIC_DATA] Employment Self Employment" at bounding box center [427, 81] width 211 height 25
click at [465, 125] on input "text" at bounding box center [427, 128] width 211 height 25
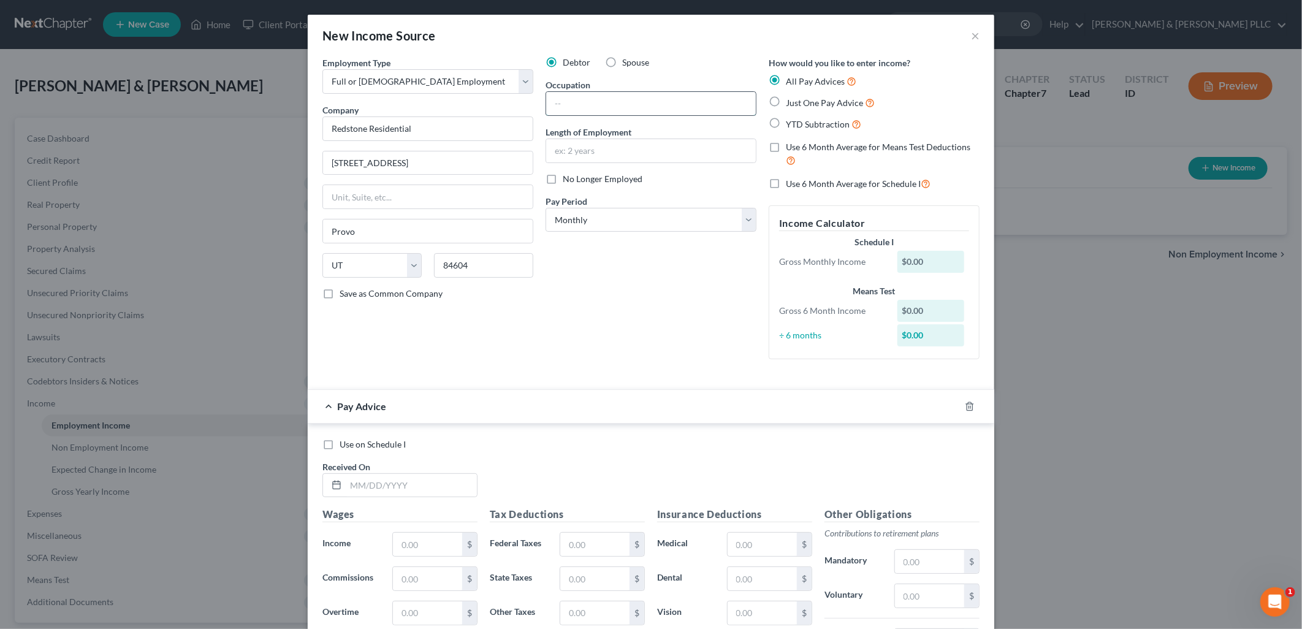
click at [650, 109] on input "text" at bounding box center [651, 103] width 210 height 23
drag, startPoint x: 744, startPoint y: 216, endPoint x: 721, endPoint y: 224, distance: 24.6
click at [743, 217] on select "Select Monthly Twice Monthly Every Other Week Weekly" at bounding box center [650, 220] width 211 height 25
click at [545, 208] on select "Select Monthly Twice Monthly Every Other Week Weekly" at bounding box center [650, 220] width 211 height 25
drag, startPoint x: 745, startPoint y: 218, endPoint x: 669, endPoint y: 230, distance: 76.5
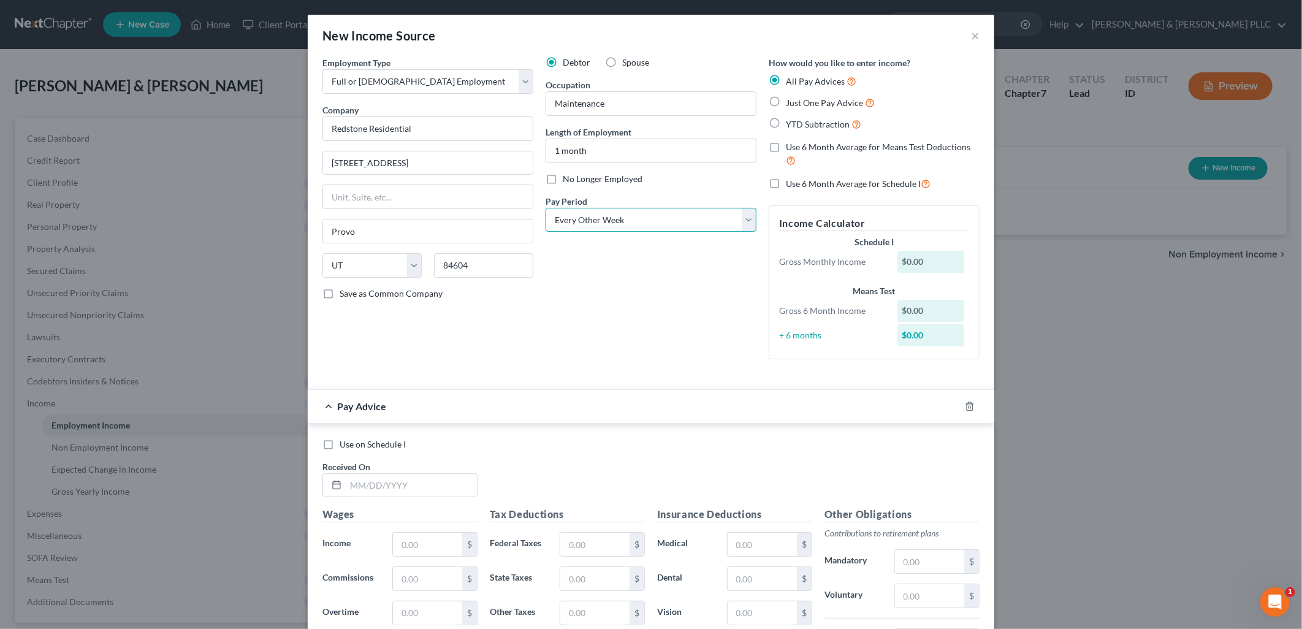
click at [740, 219] on select "Select Monthly Twice Monthly Every Other Week Weekly" at bounding box center [650, 220] width 211 height 25
click at [545, 208] on select "Select Monthly Twice Monthly Every Other Week Weekly" at bounding box center [650, 220] width 211 height 25
drag, startPoint x: 768, startPoint y: 101, endPoint x: 423, endPoint y: 316, distance: 406.6
click at [786, 102] on label "Just One Pay Advice" at bounding box center [830, 103] width 89 height 14
click at [791, 102] on input "Just One Pay Advice" at bounding box center [795, 100] width 8 height 8
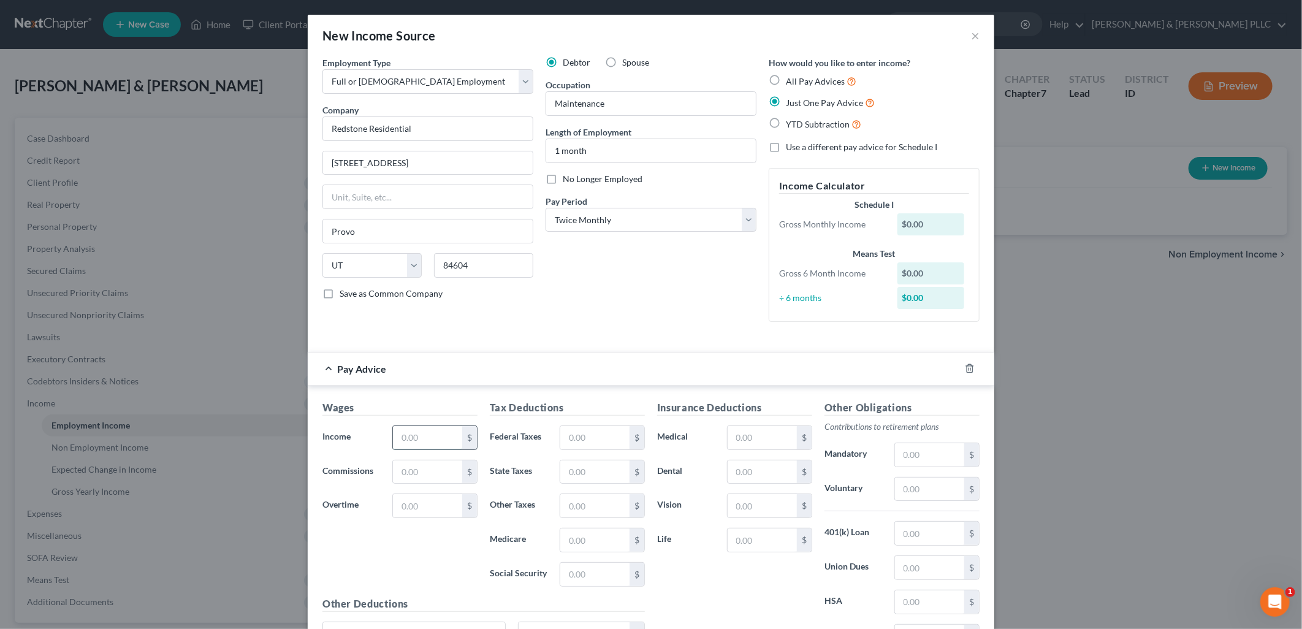
click at [423, 435] on input "text" at bounding box center [427, 437] width 69 height 23
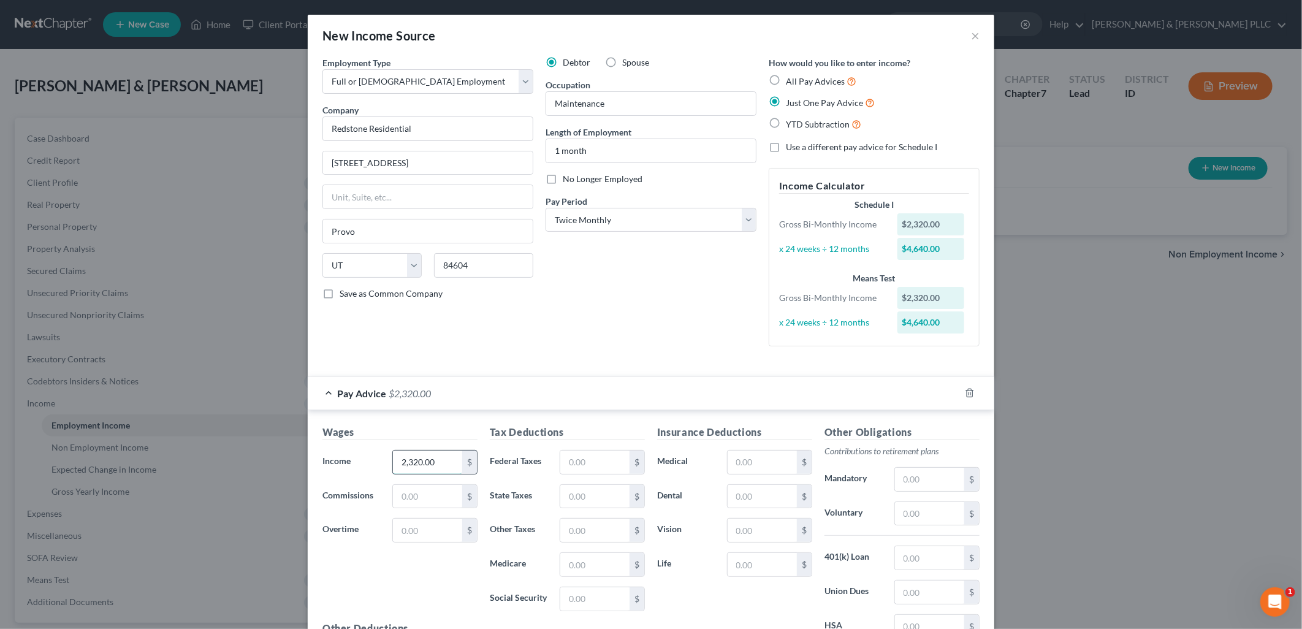
scroll to position [68, 0]
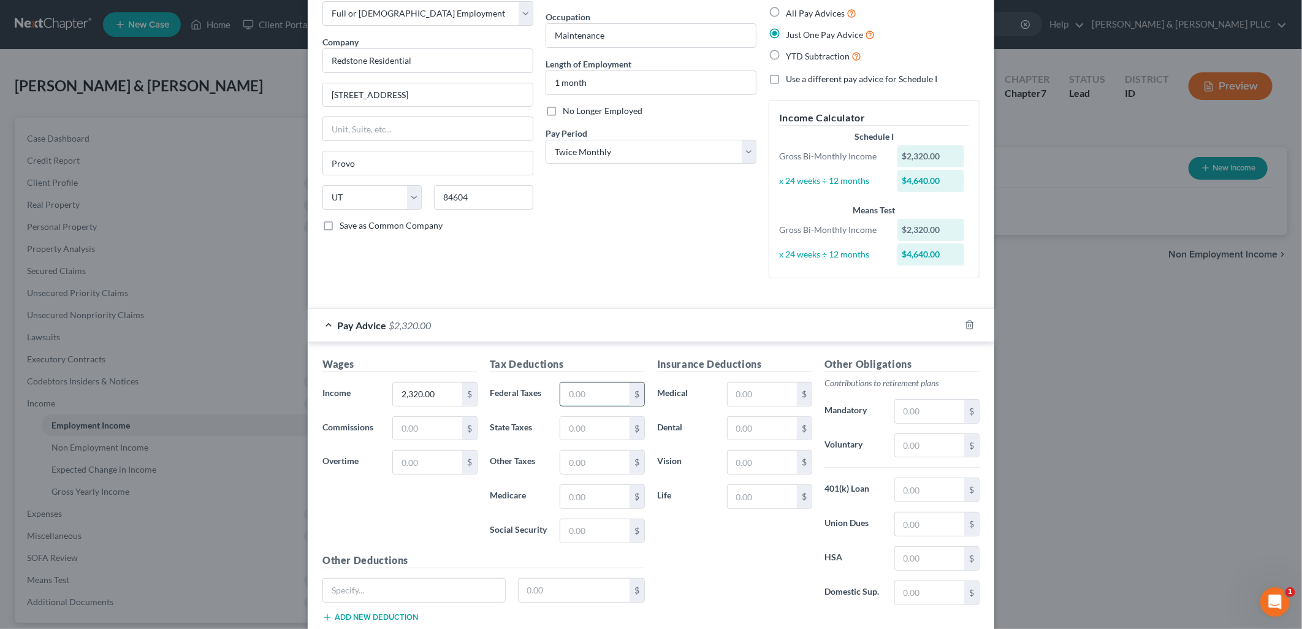
click at [583, 387] on input "text" at bounding box center [594, 393] width 69 height 23
click at [612, 492] on input "text" at bounding box center [594, 496] width 69 height 23
click at [586, 523] on input "text" at bounding box center [594, 530] width 69 height 23
click at [602, 422] on input "text" at bounding box center [594, 428] width 69 height 23
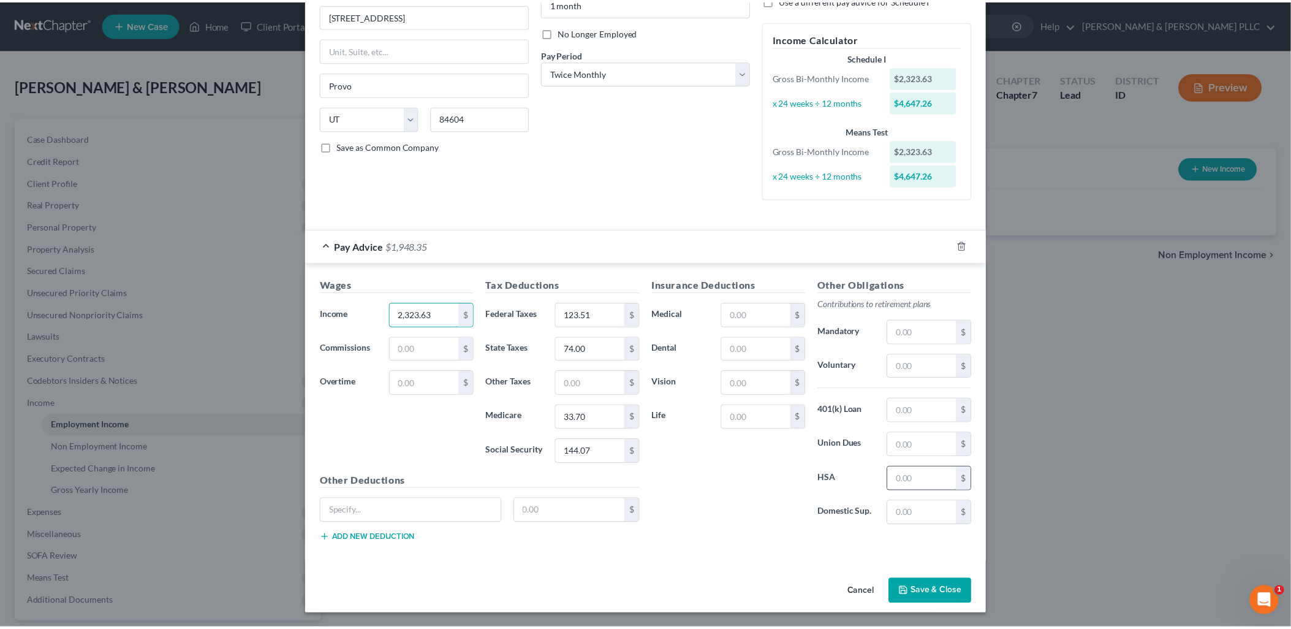
scroll to position [148, 0]
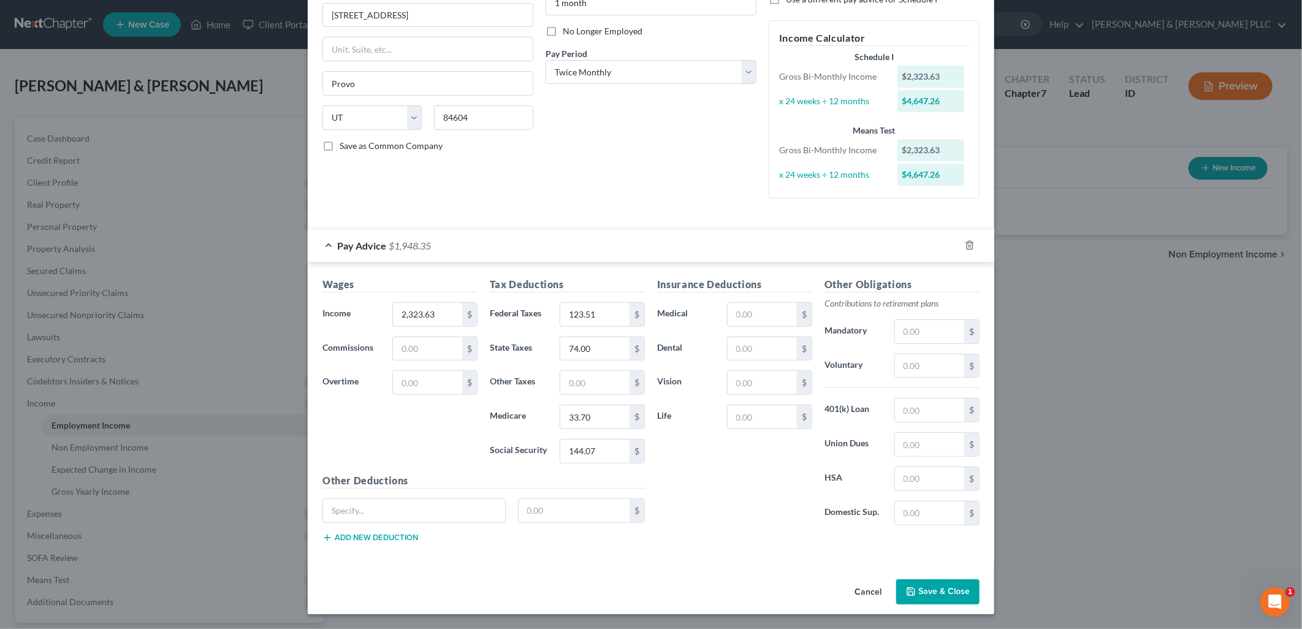
click at [909, 591] on icon "button" at bounding box center [911, 591] width 10 height 10
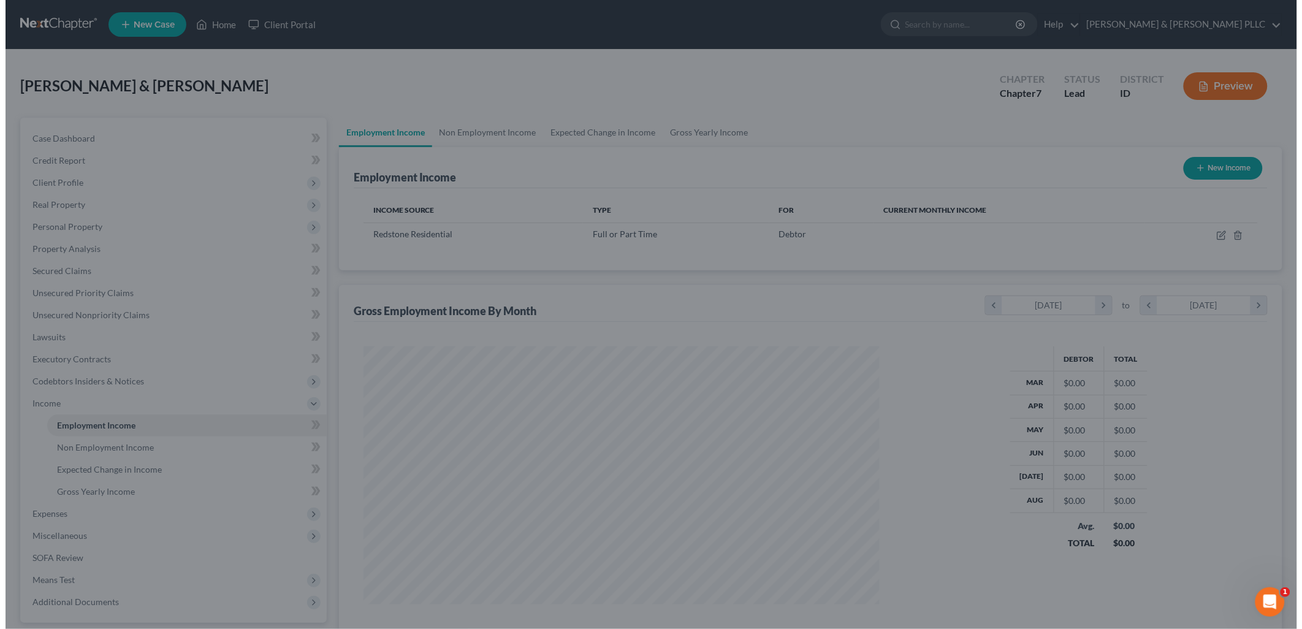
scroll to position [256, 536]
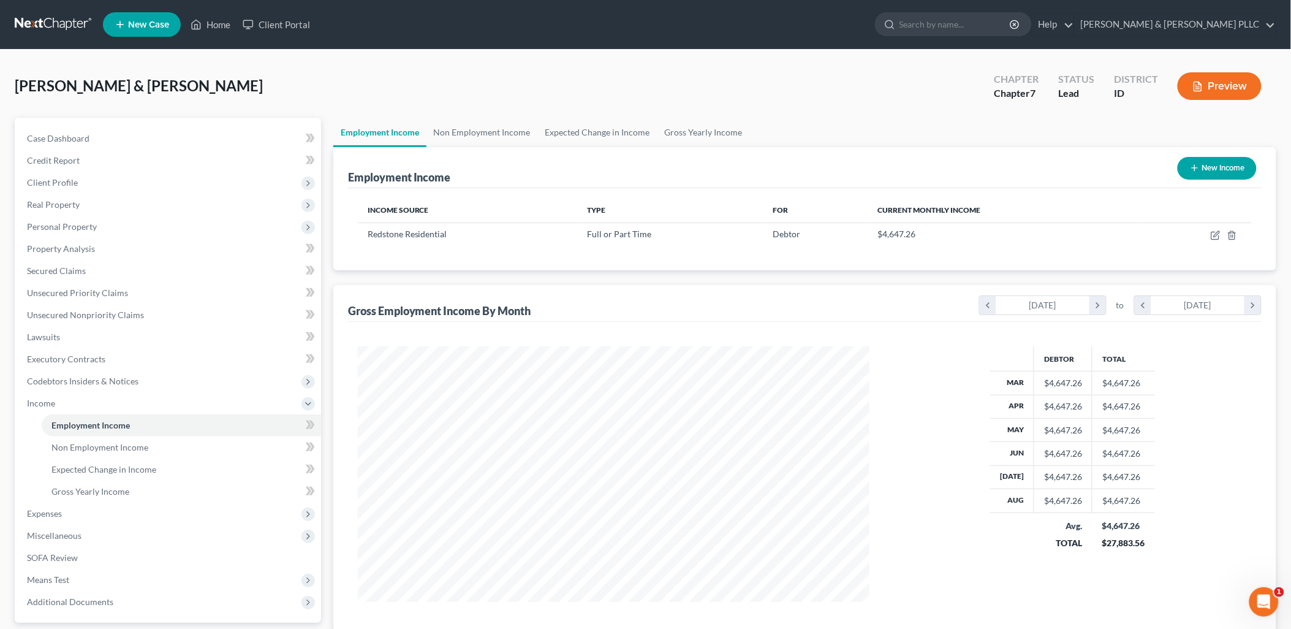
click at [1038, 164] on button "New Income" at bounding box center [1217, 168] width 79 height 23
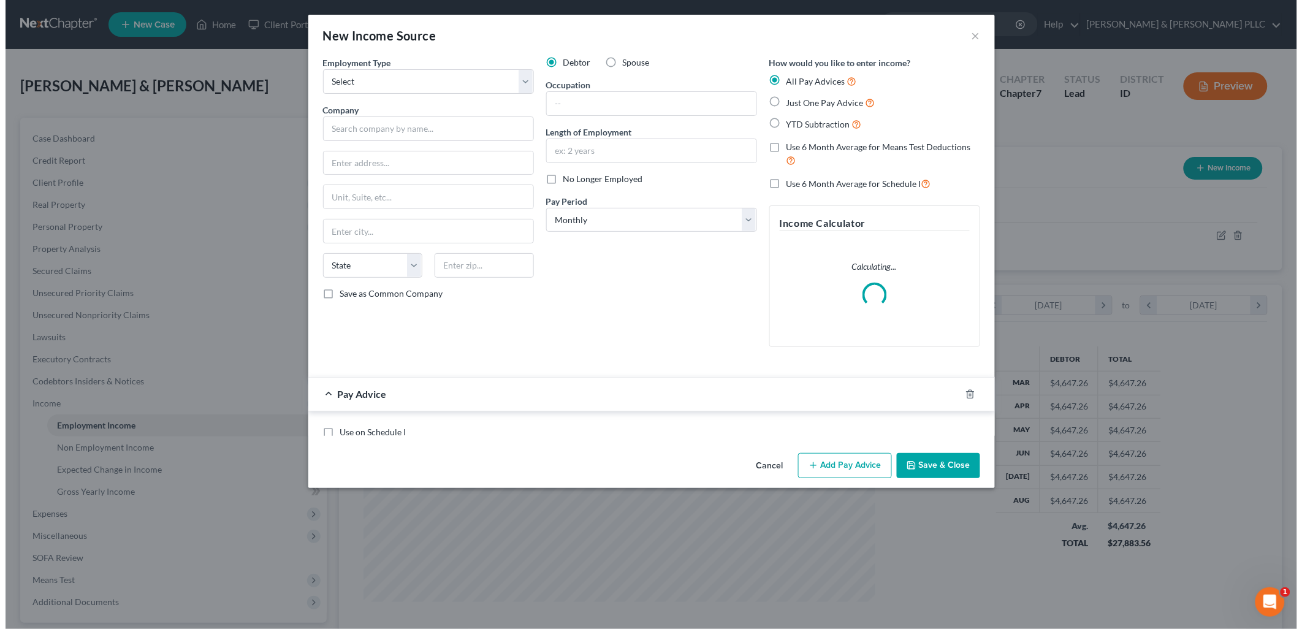
scroll to position [258, 541]
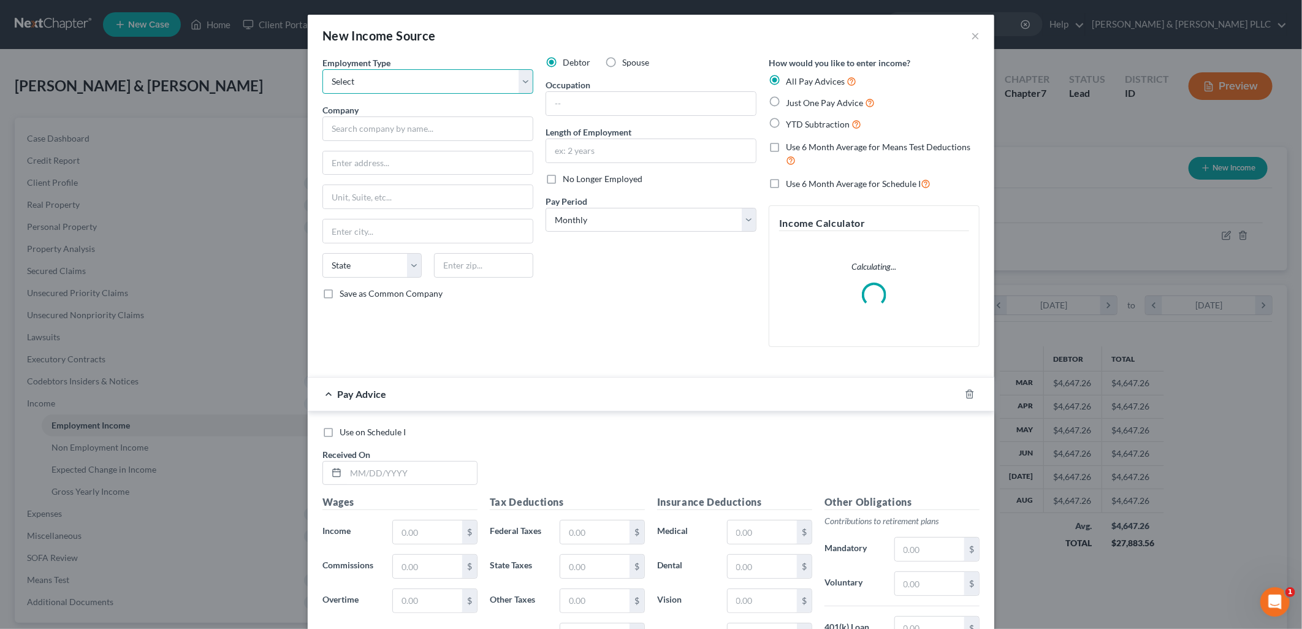
drag, startPoint x: 524, startPoint y: 82, endPoint x: 515, endPoint y: 83, distance: 9.3
click at [523, 80] on select "Select Full or [DEMOGRAPHIC_DATA] Employment Self Employment" at bounding box center [427, 81] width 211 height 25
click at [322, 69] on select "Select Full or [DEMOGRAPHIC_DATA] Employment Self Employment" at bounding box center [427, 81] width 211 height 25
click at [563, 183] on label "No Longer Employed" at bounding box center [603, 179] width 80 height 12
click at [567, 181] on input "No Longer Employed" at bounding box center [571, 177] width 8 height 8
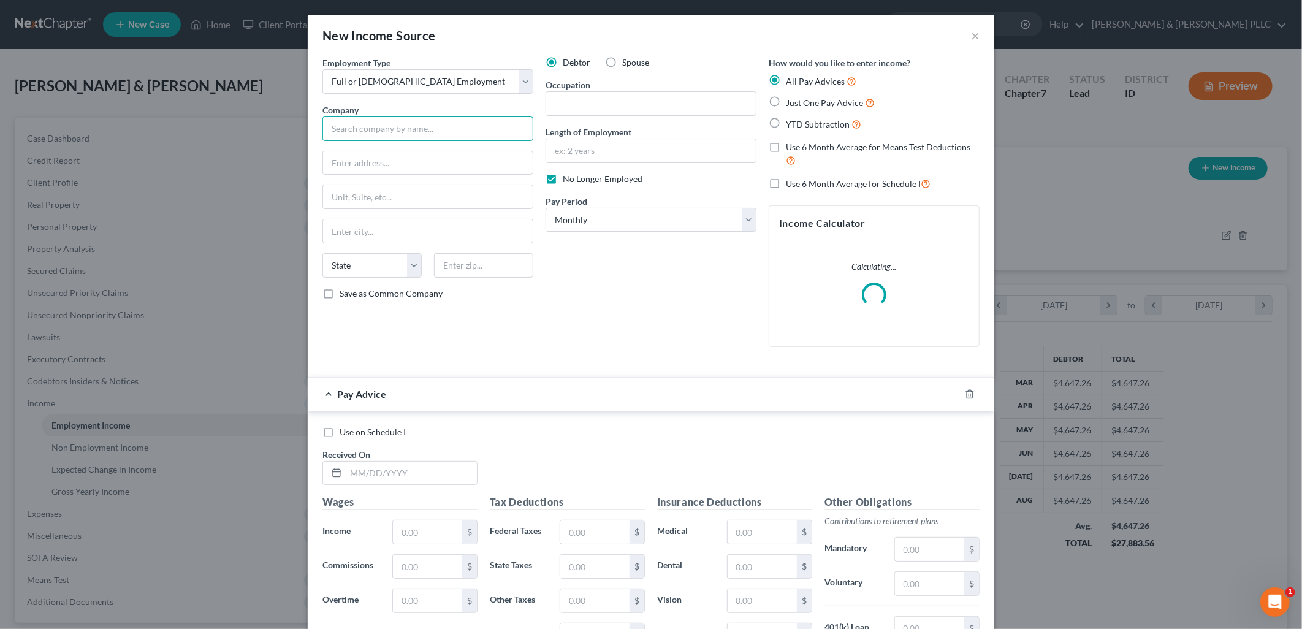
click at [432, 130] on input "text" at bounding box center [427, 128] width 211 height 25
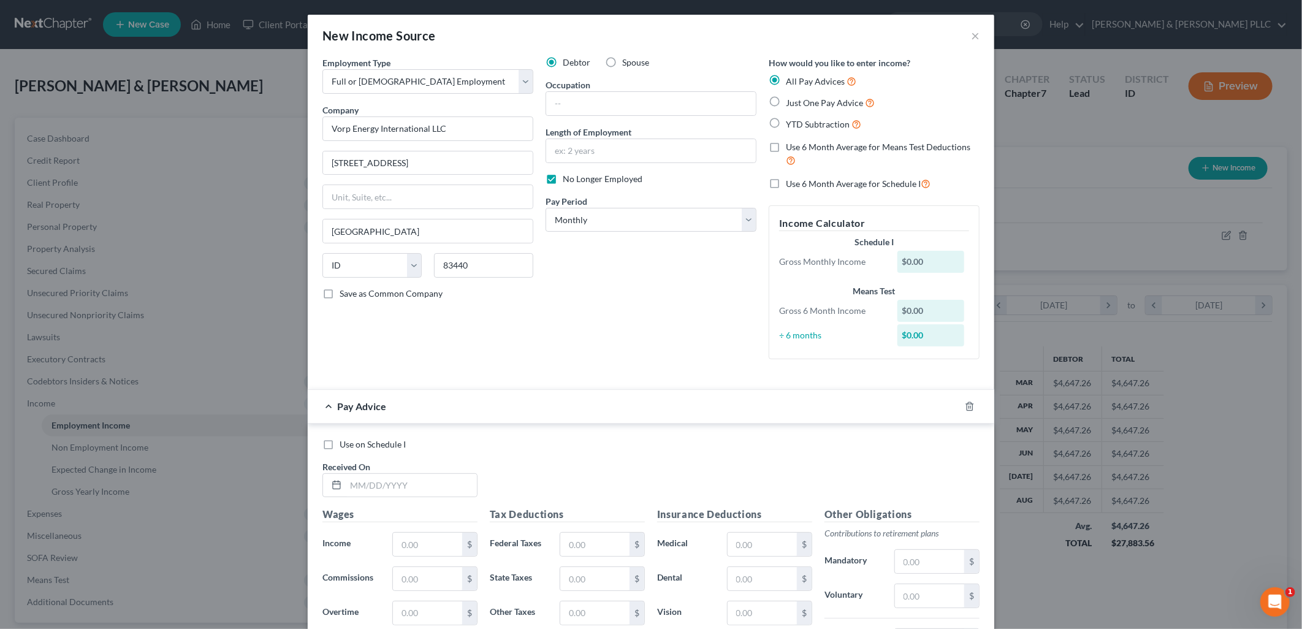
click at [786, 100] on label "Just One Pay Advice" at bounding box center [830, 103] width 89 height 14
click at [791, 100] on input "Just One Pay Advice" at bounding box center [795, 100] width 8 height 8
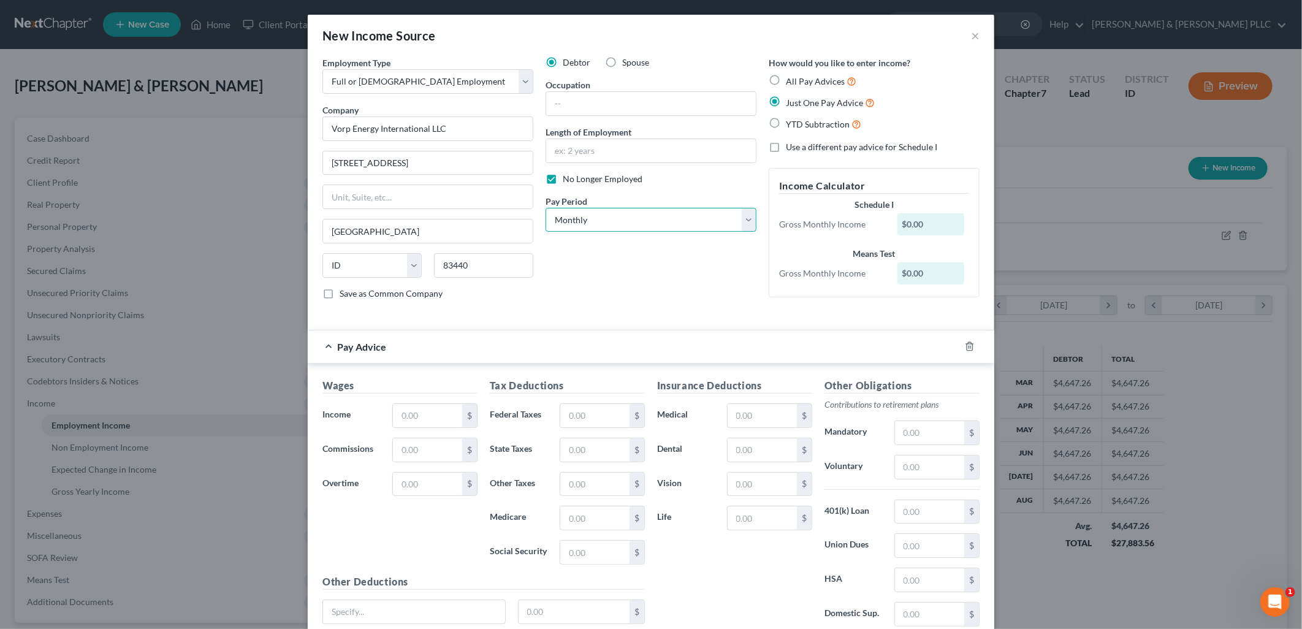
click at [738, 219] on select "Select Monthly Twice Monthly Every Other Week Weekly" at bounding box center [650, 220] width 211 height 25
click at [545, 208] on select "Select Monthly Twice Monthly Every Other Week Weekly" at bounding box center [650, 220] width 211 height 25
click at [444, 414] on input "text" at bounding box center [427, 415] width 69 height 23
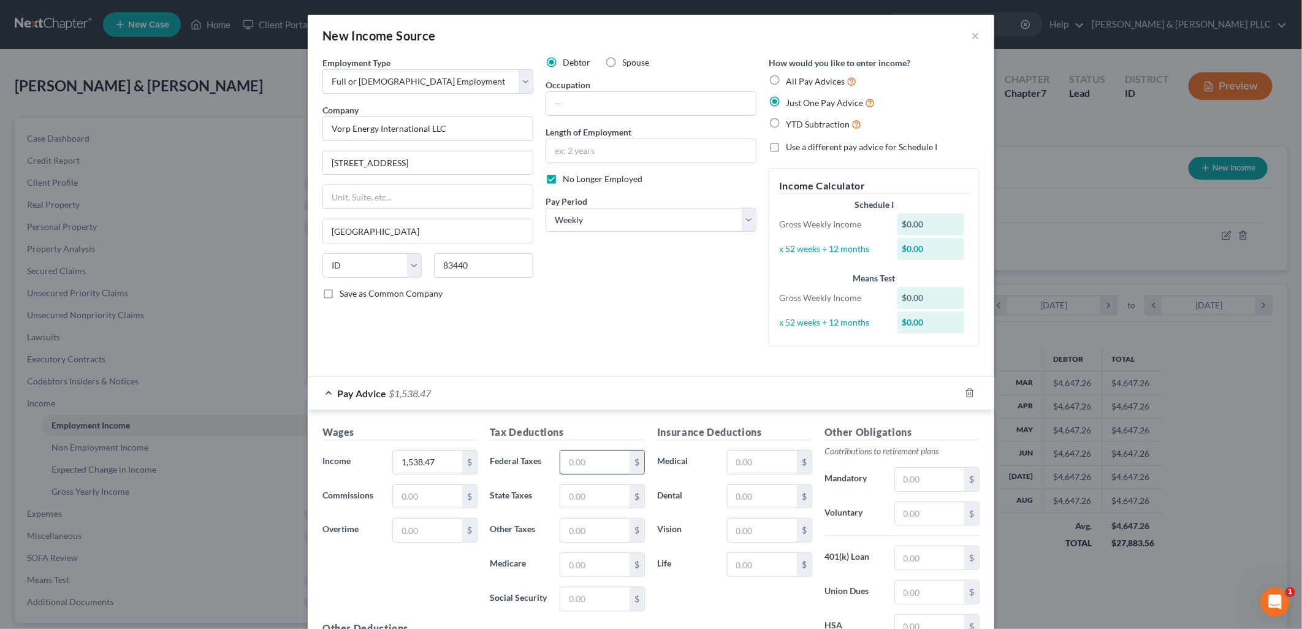
click at [607, 457] on input "text" at bounding box center [594, 461] width 69 height 23
click at [581, 610] on input "text" at bounding box center [594, 598] width 69 height 23
click at [591, 571] on input "text" at bounding box center [594, 564] width 69 height 23
click at [615, 493] on input "text" at bounding box center [594, 496] width 69 height 23
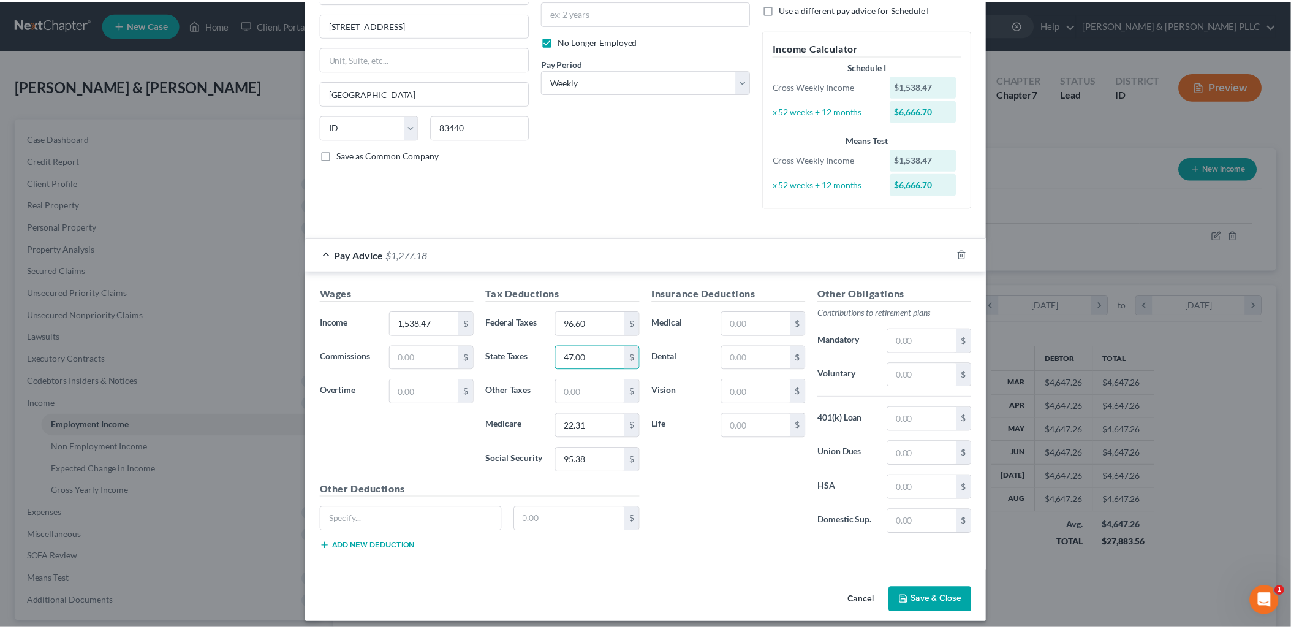
scroll to position [148, 0]
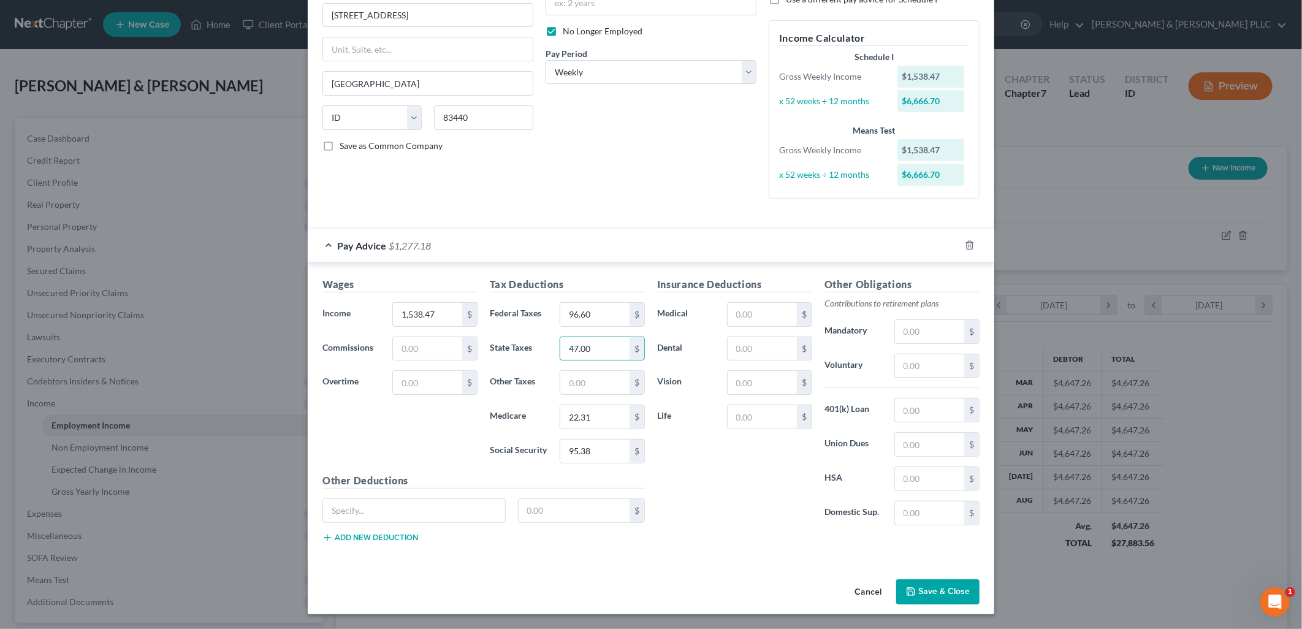
click at [951, 596] on button "Save & Close" at bounding box center [937, 592] width 83 height 26
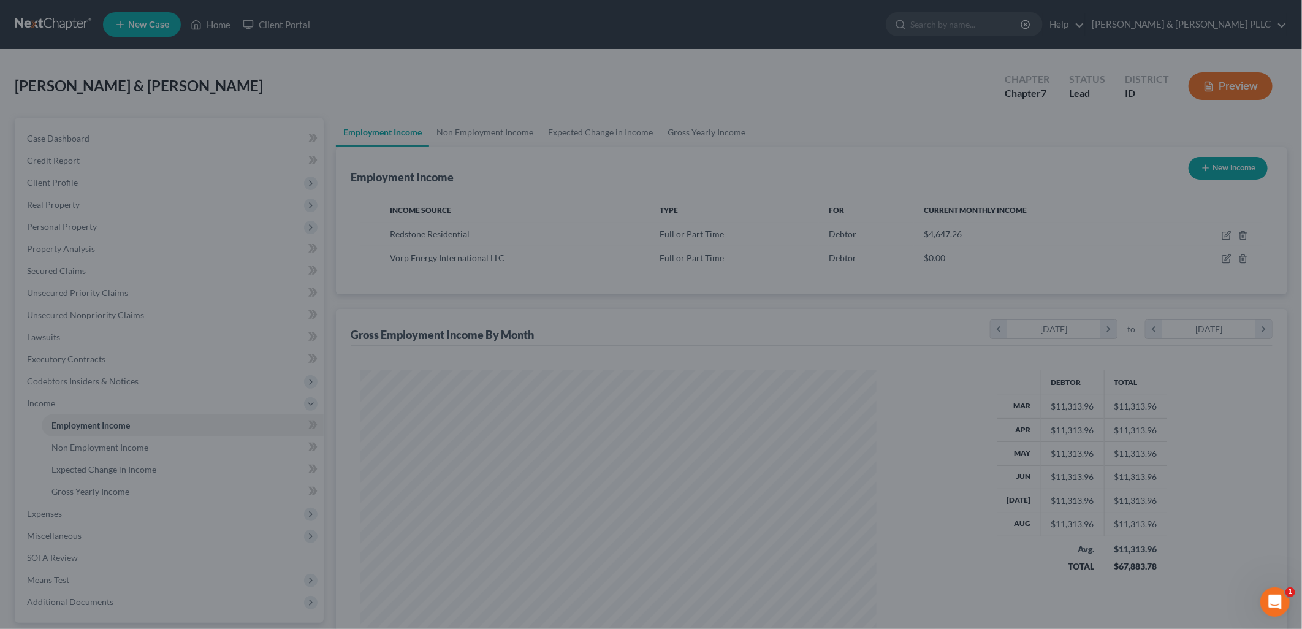
scroll to position [612580, 612299]
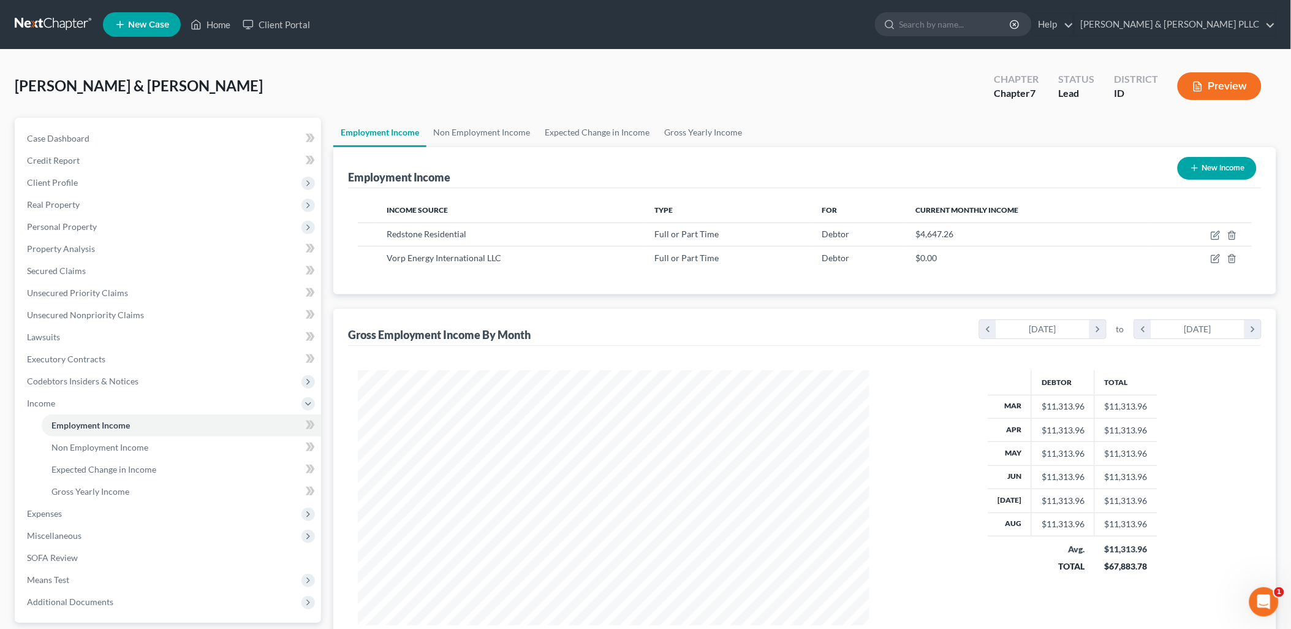
click at [1038, 159] on button "New Income" at bounding box center [1217, 168] width 79 height 23
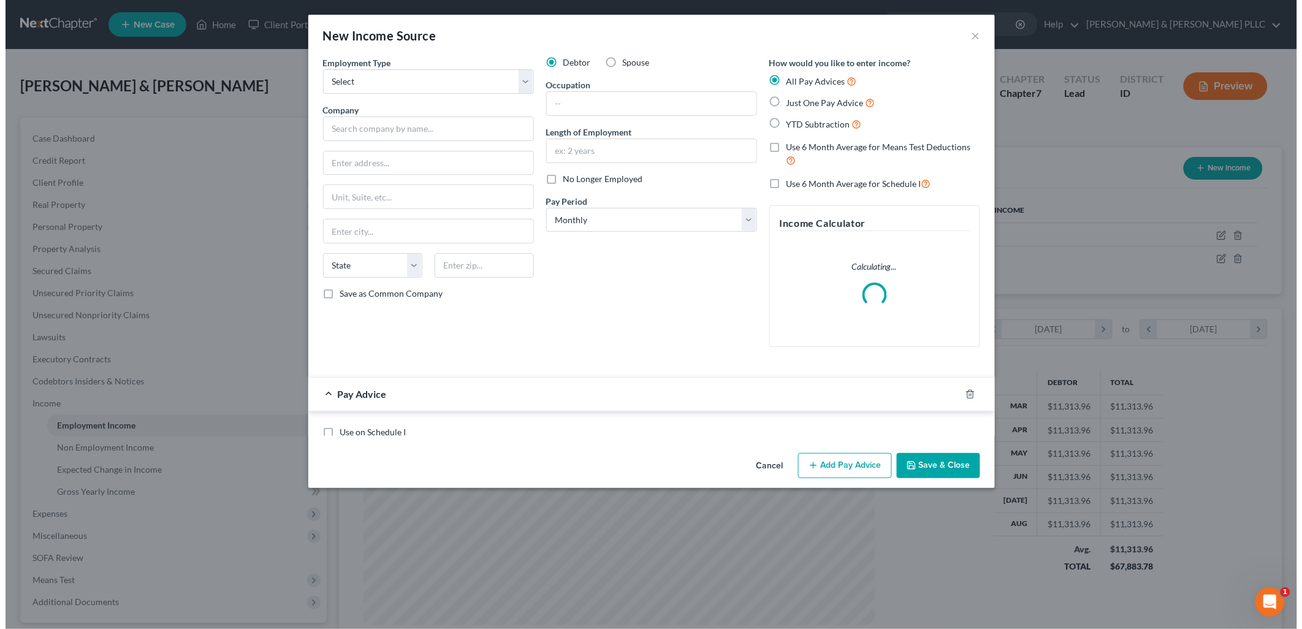
scroll to position [258, 541]
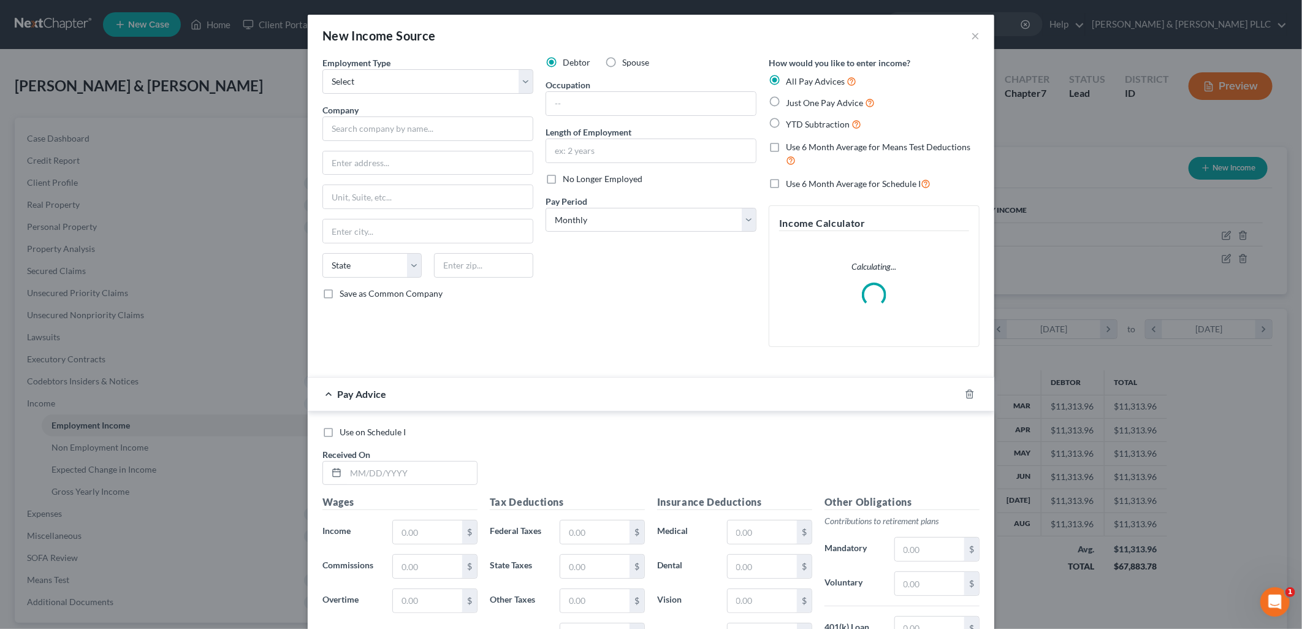
drag, startPoint x: 605, startPoint y: 63, endPoint x: 510, endPoint y: 89, distance: 97.8
click at [622, 64] on label "Spouse" at bounding box center [635, 62] width 27 height 12
click at [627, 64] on input "Spouse" at bounding box center [631, 60] width 8 height 8
click at [520, 81] on select "Select Full or [DEMOGRAPHIC_DATA] Employment Self Employment" at bounding box center [427, 81] width 211 height 25
click at [322, 69] on select "Select Full or [DEMOGRAPHIC_DATA] Employment Self Employment" at bounding box center [427, 81] width 211 height 25
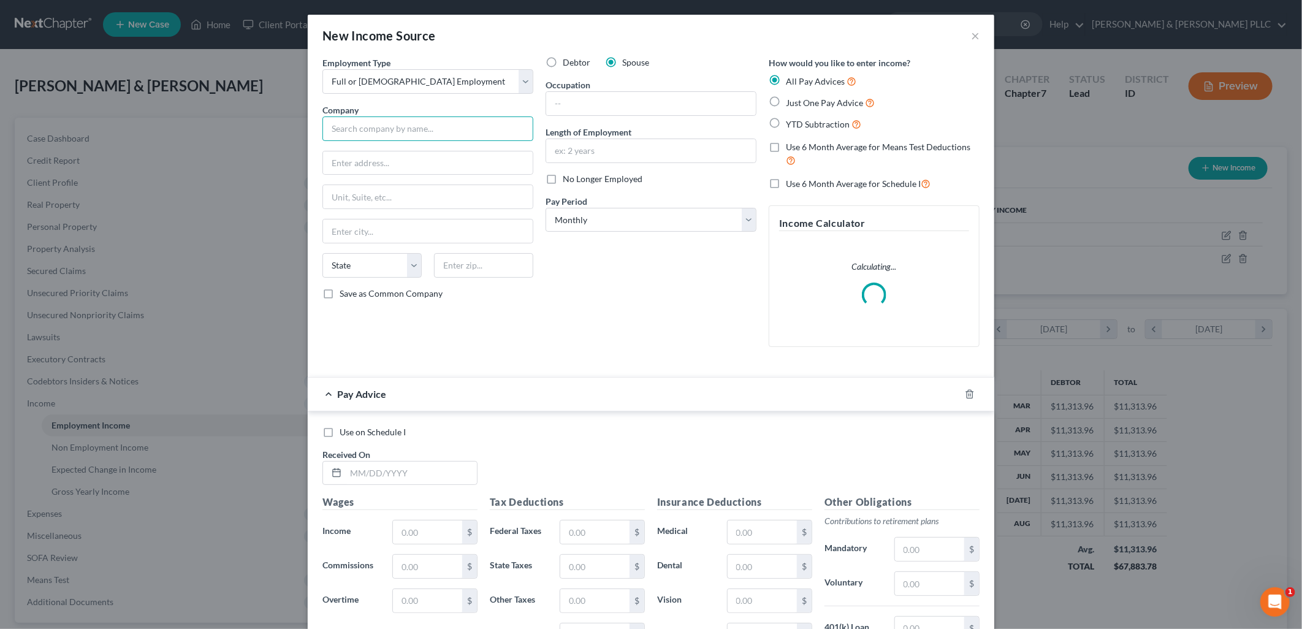
click at [461, 124] on input "text" at bounding box center [427, 128] width 211 height 25
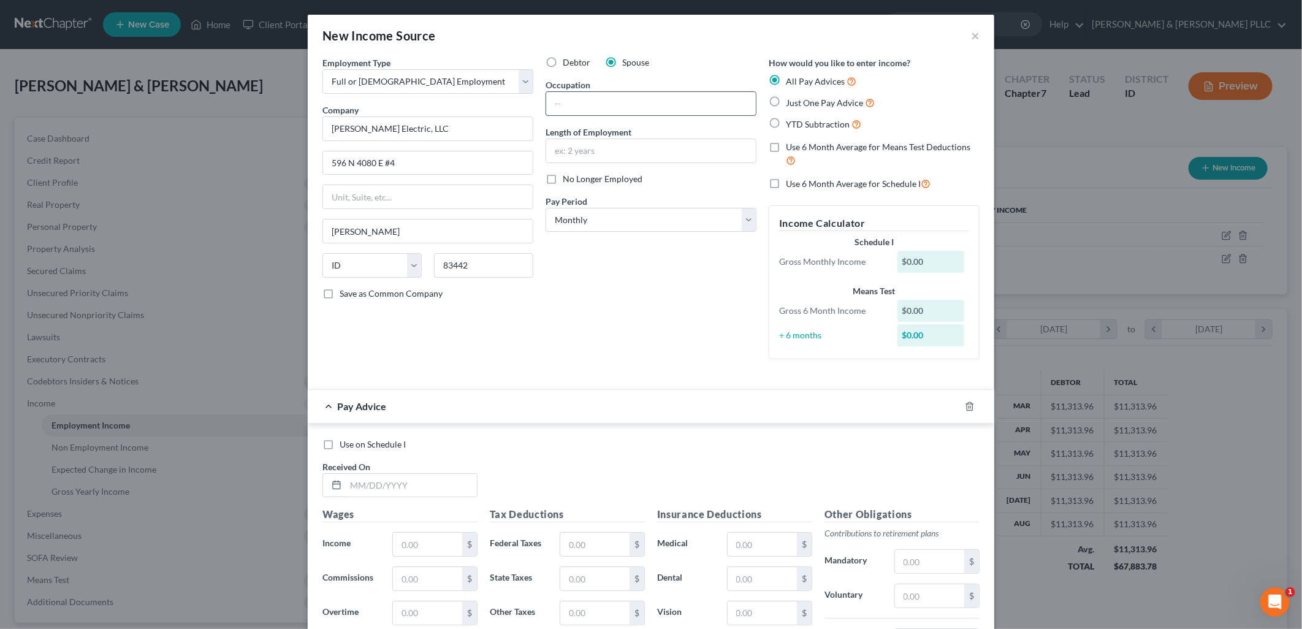
click at [593, 102] on input "text" at bounding box center [651, 103] width 210 height 23
click at [739, 218] on select "Select Monthly Twice Monthly Every Other Week Weekly" at bounding box center [650, 220] width 211 height 25
click at [545, 208] on select "Select Monthly Twice Monthly Every Other Week Weekly" at bounding box center [650, 220] width 211 height 25
click at [786, 103] on label "Just One Pay Advice" at bounding box center [830, 103] width 89 height 14
click at [791, 103] on input "Just One Pay Advice" at bounding box center [795, 100] width 8 height 8
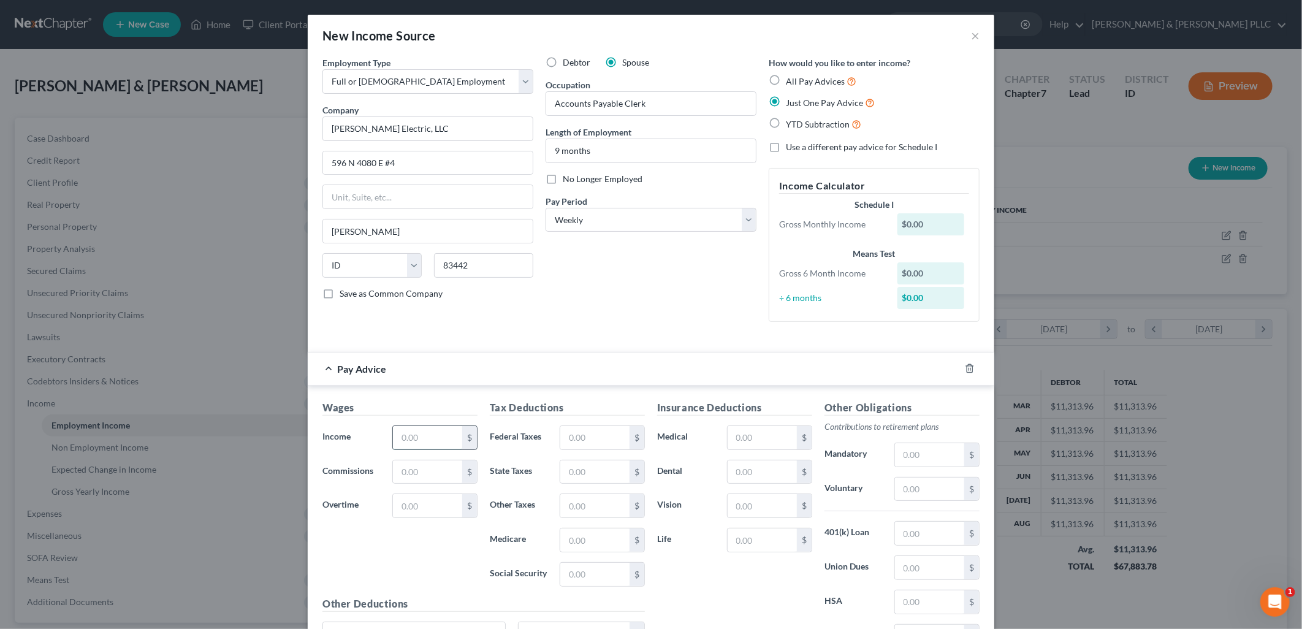
click at [431, 426] on input "text" at bounding box center [427, 437] width 69 height 23
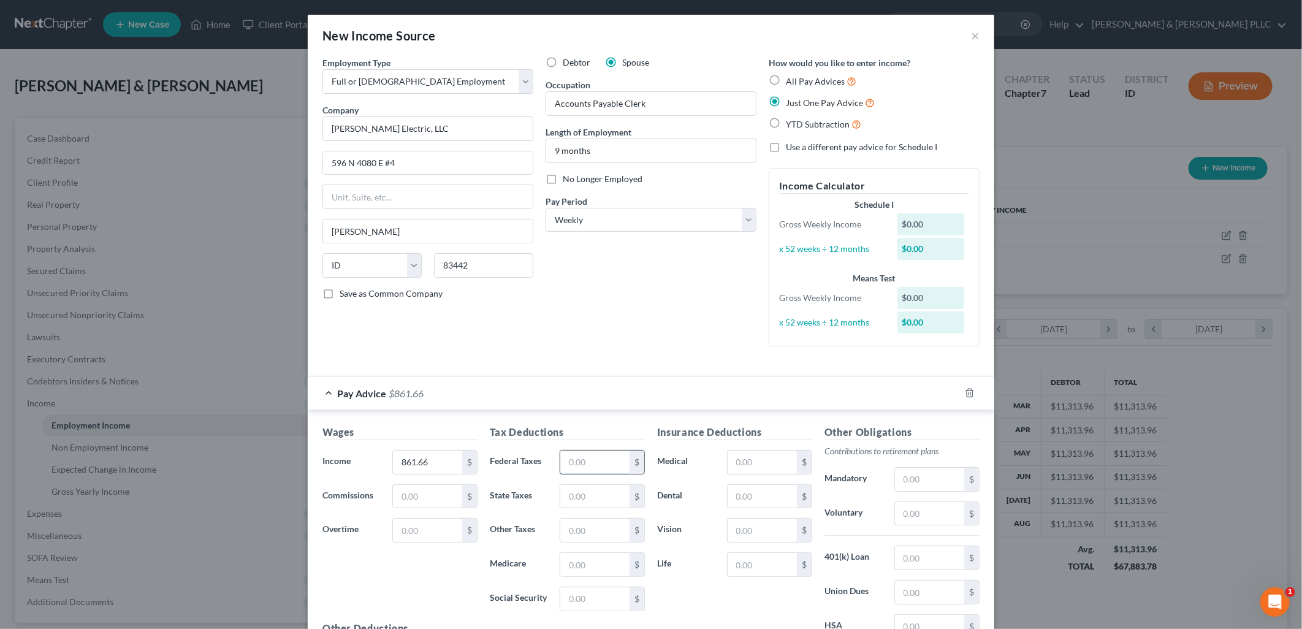
click at [593, 470] on input "text" at bounding box center [594, 461] width 69 height 23
click at [567, 571] on input "text" at bounding box center [594, 564] width 69 height 23
click at [591, 593] on input "text" at bounding box center [594, 598] width 69 height 23
click at [752, 501] on input "text" at bounding box center [761, 496] width 69 height 23
click at [752, 571] on input "text" at bounding box center [761, 564] width 69 height 23
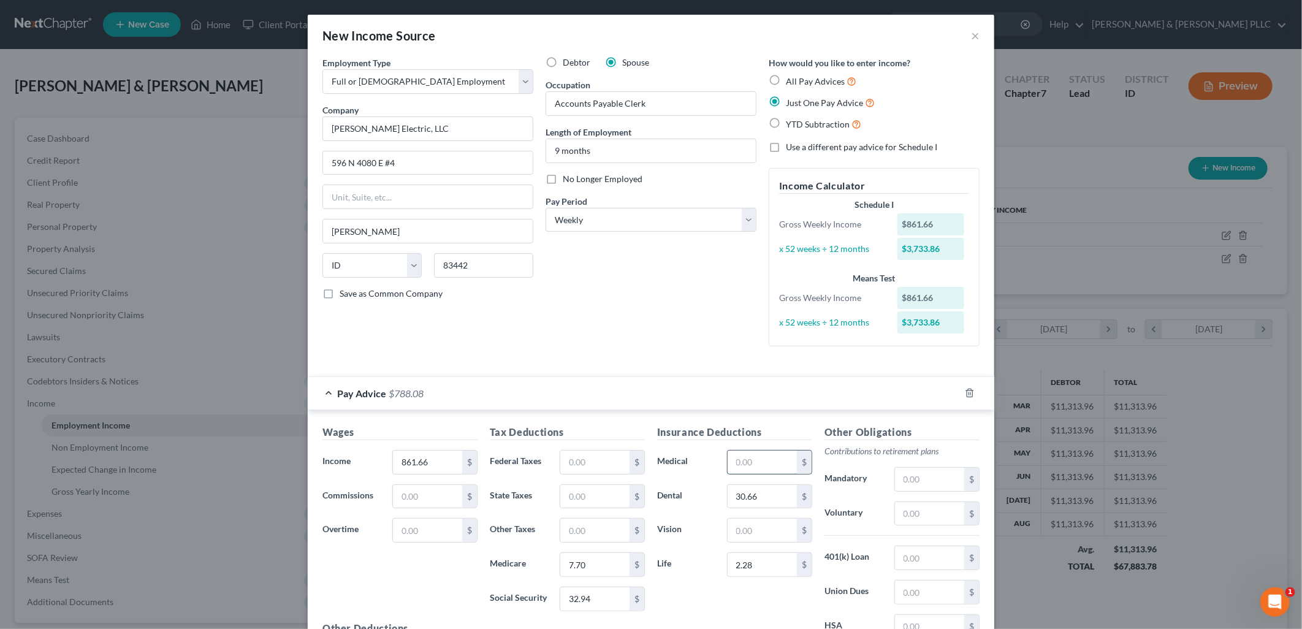
click at [753, 463] on input "text" at bounding box center [761, 461] width 69 height 23
click at [761, 533] on input "text" at bounding box center [761, 529] width 69 height 23
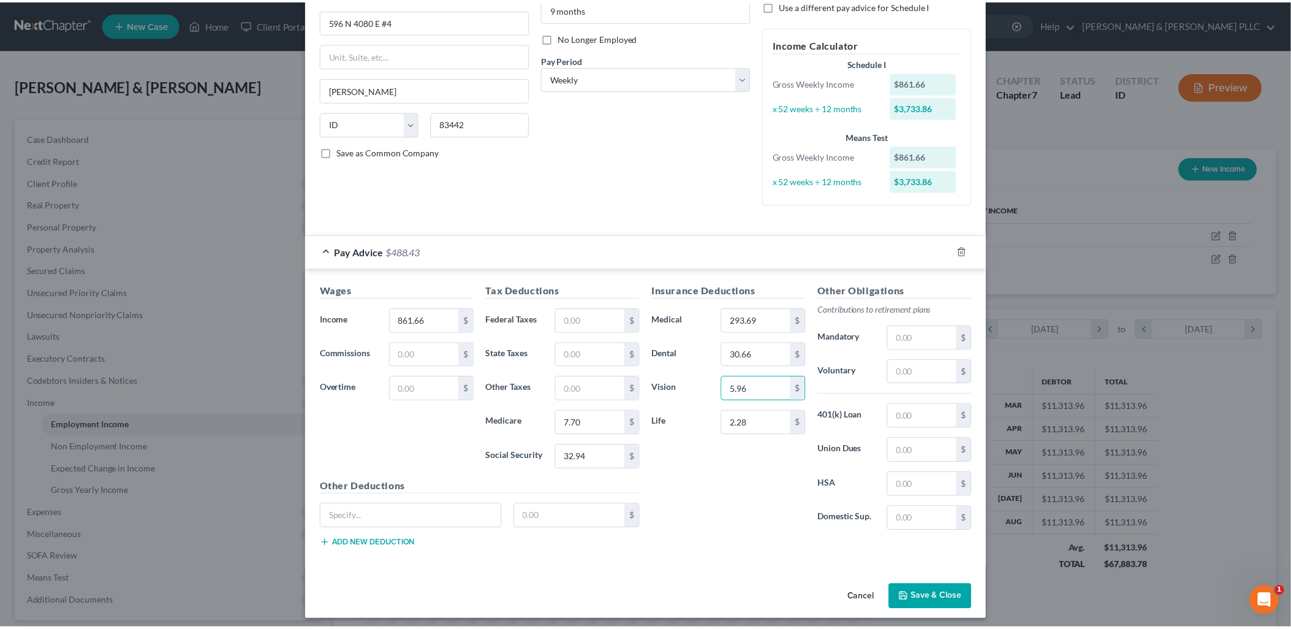
scroll to position [148, 0]
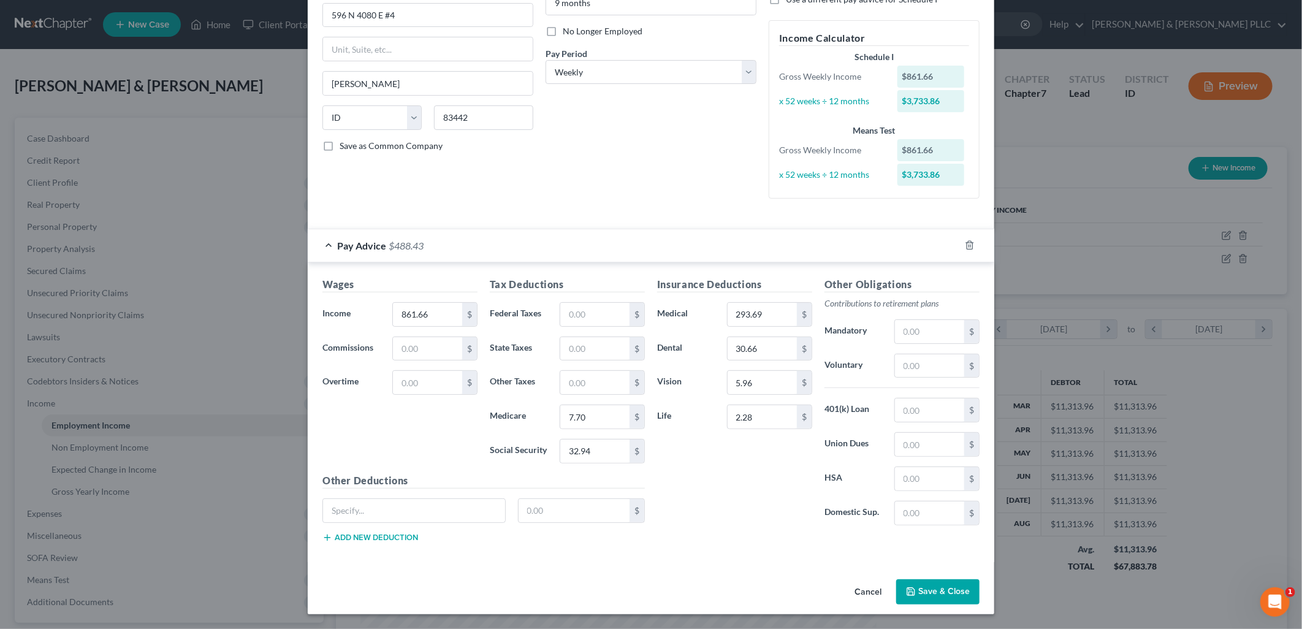
click at [932, 586] on button "Save & Close" at bounding box center [937, 592] width 83 height 26
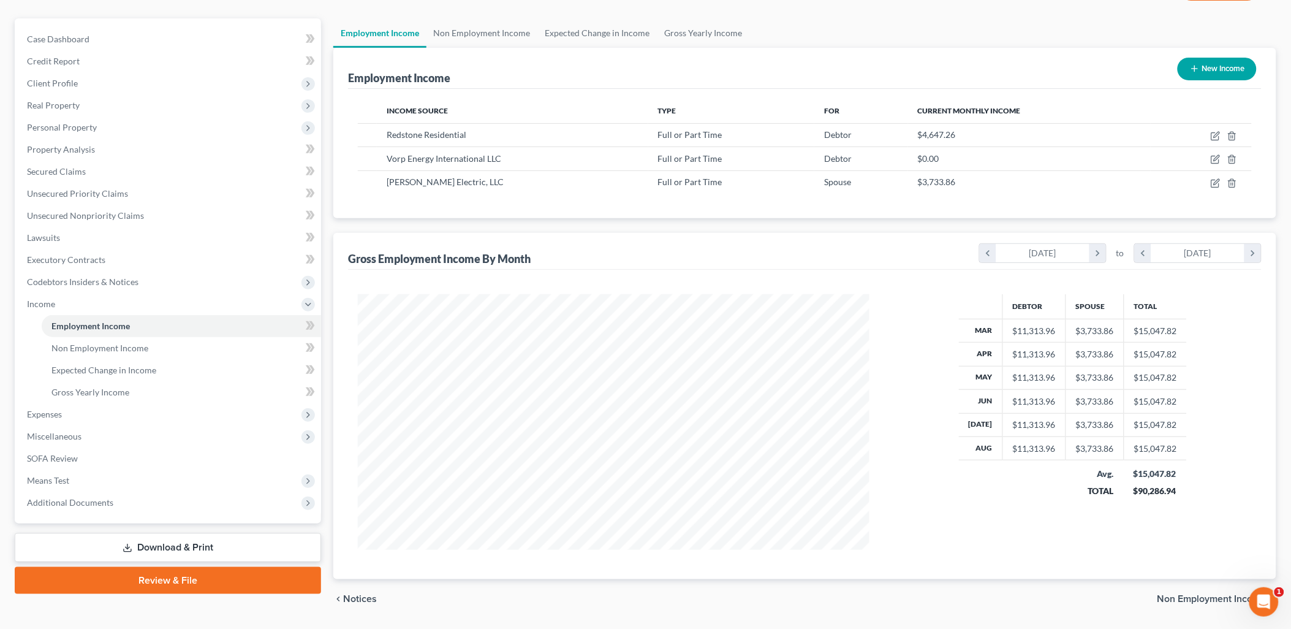
scroll to position [135, 0]
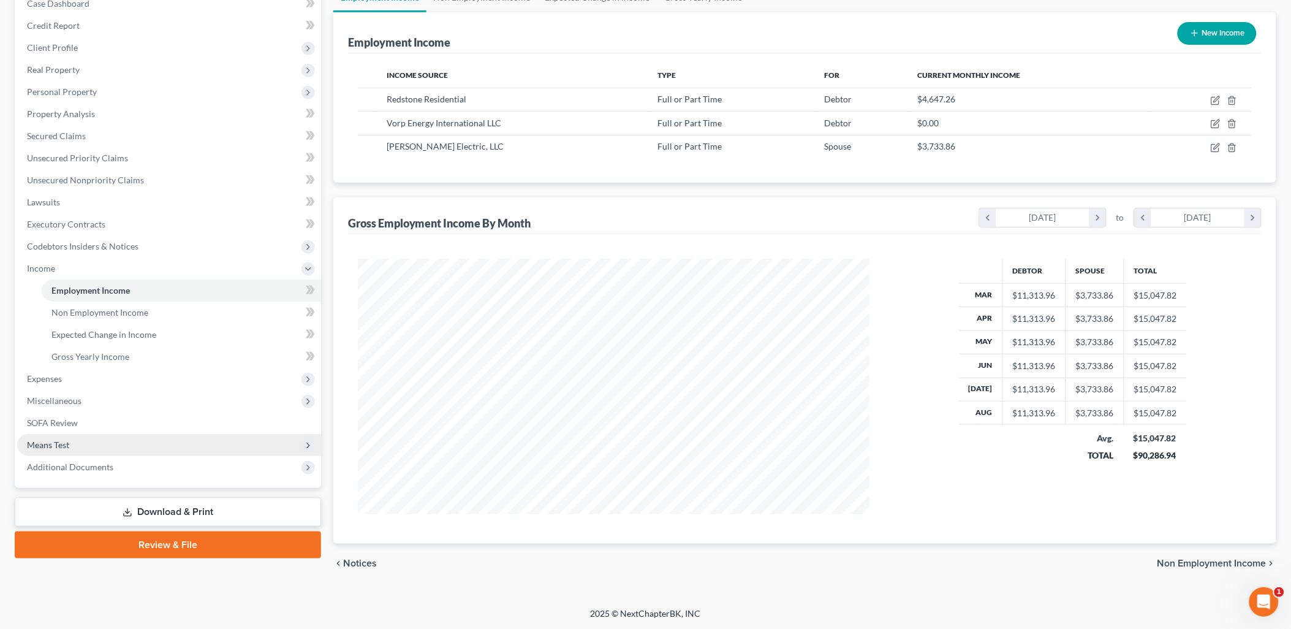
click at [76, 437] on span "Means Test" at bounding box center [169, 445] width 304 height 22
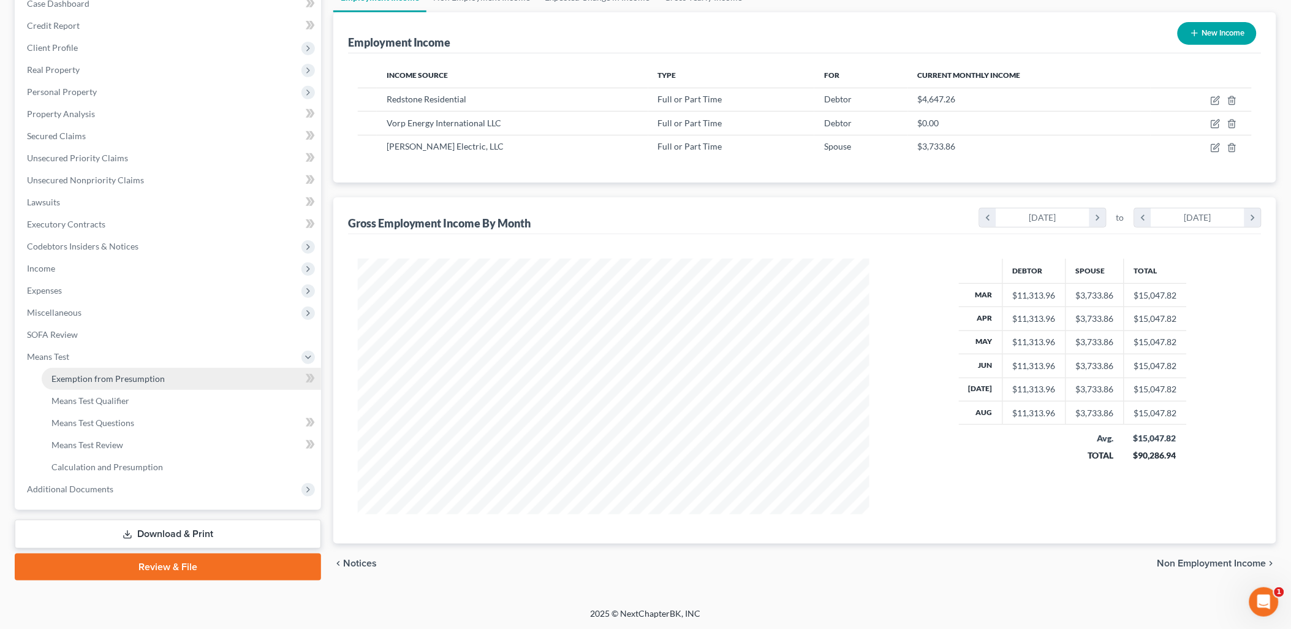
click at [113, 368] on link "Exemption from Presumption" at bounding box center [181, 379] width 279 height 22
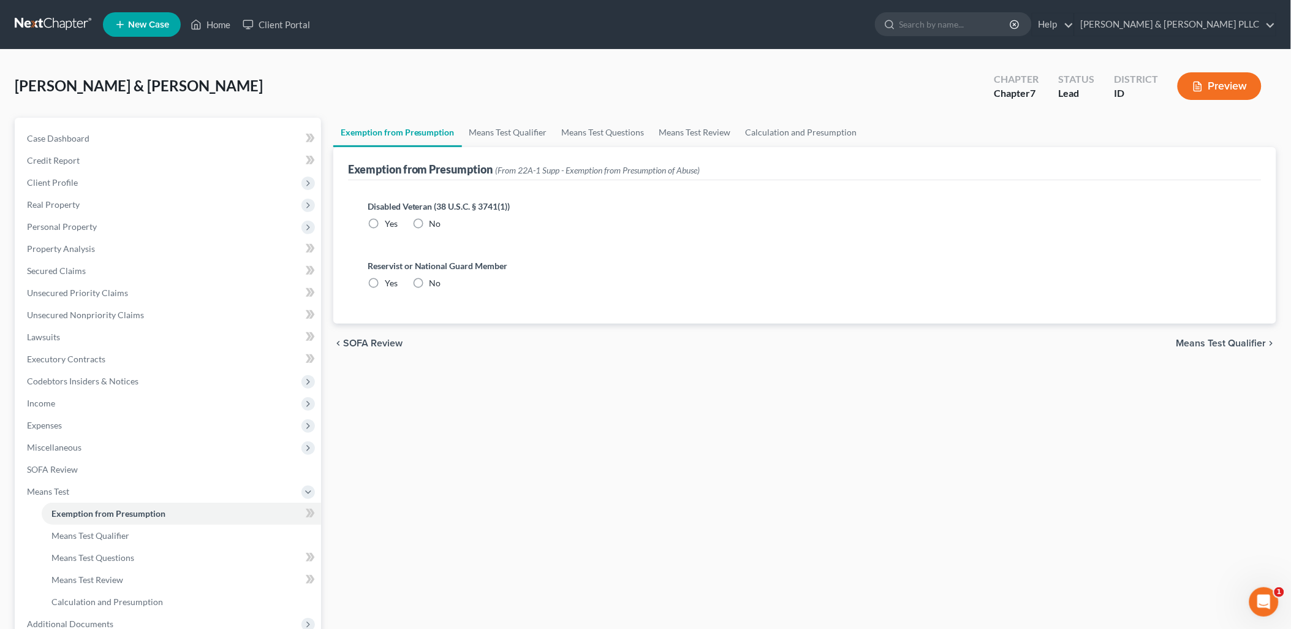
click at [430, 222] on label "No" at bounding box center [436, 224] width 12 height 12
click at [435, 222] on input "No" at bounding box center [439, 222] width 8 height 8
click at [430, 278] on label "No" at bounding box center [436, 283] width 12 height 12
click at [435, 278] on input "No" at bounding box center [439, 281] width 8 height 8
click at [1038, 341] on span "Means Test Qualifier" at bounding box center [1222, 343] width 90 height 10
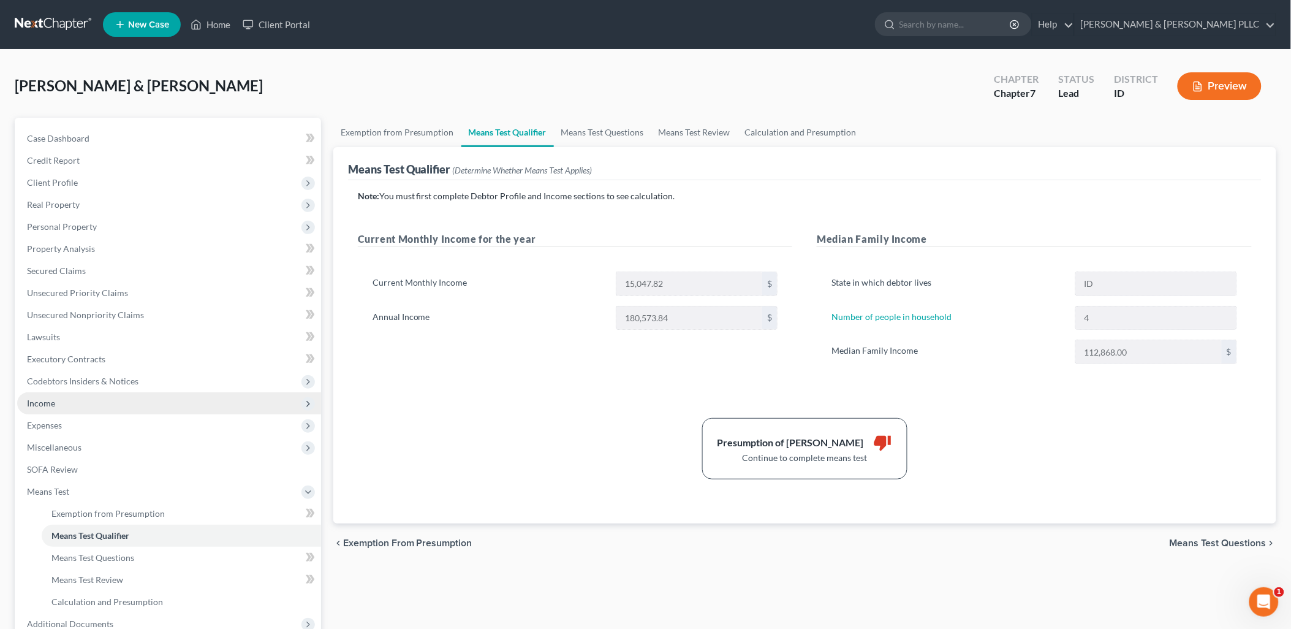
click at [51, 406] on span "Income" at bounding box center [41, 403] width 28 height 10
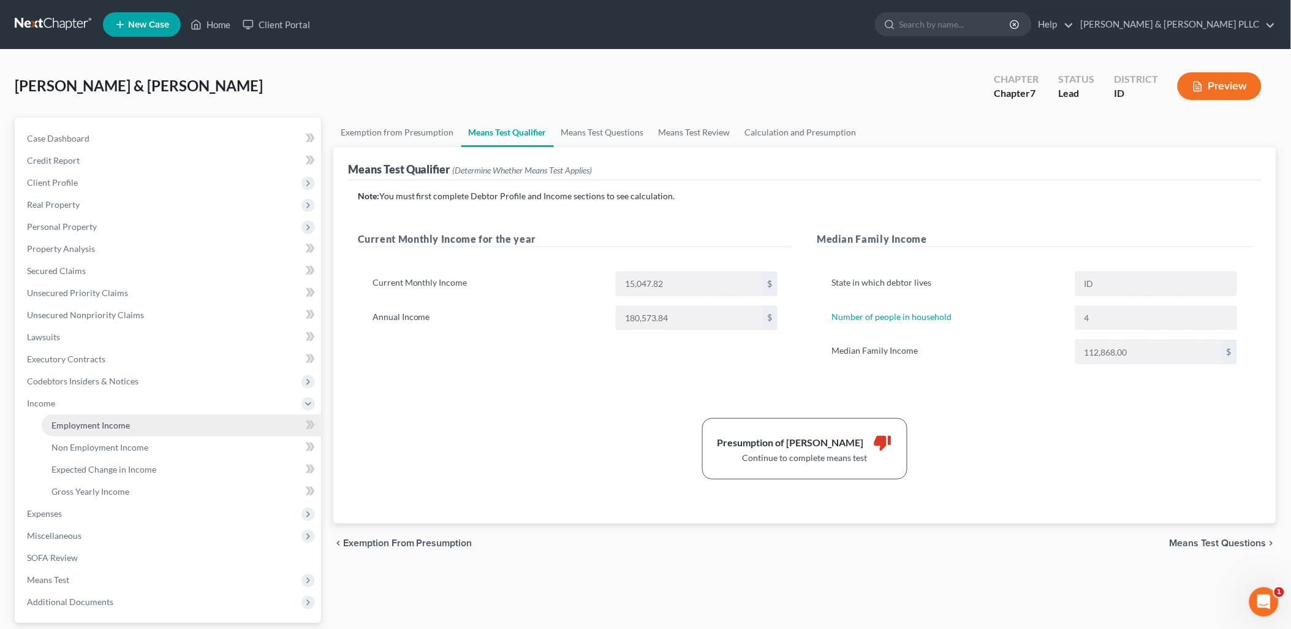
click at [83, 426] on span "Employment Income" at bounding box center [90, 425] width 78 height 10
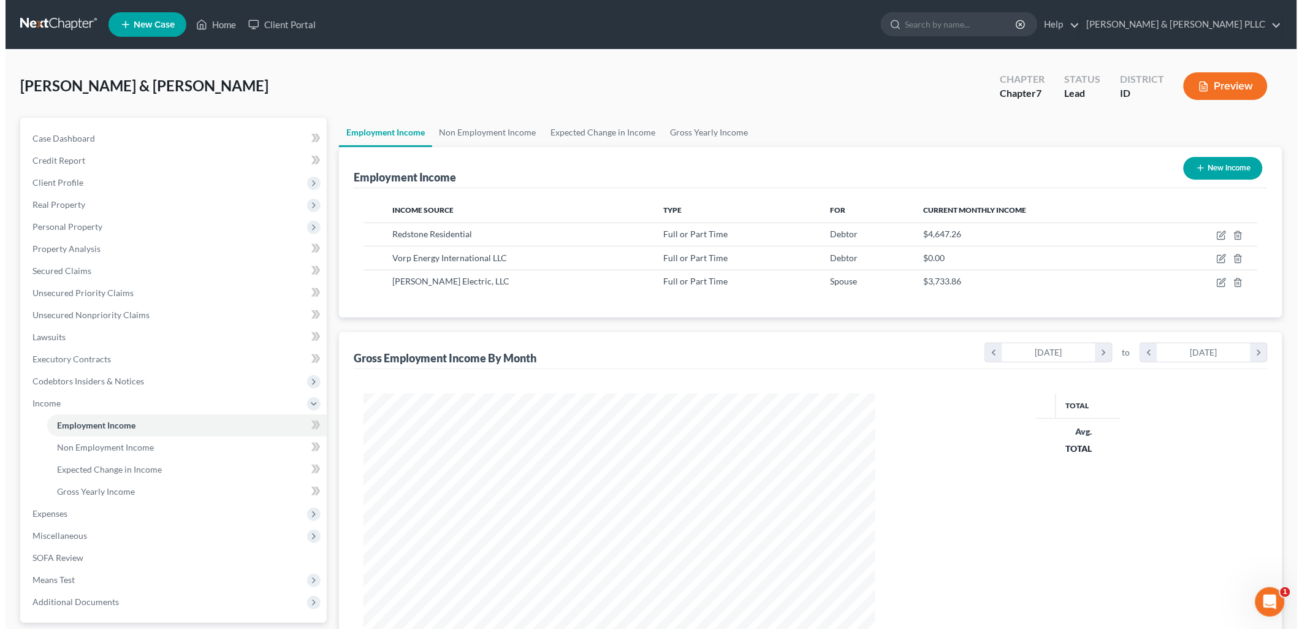
scroll to position [256, 536]
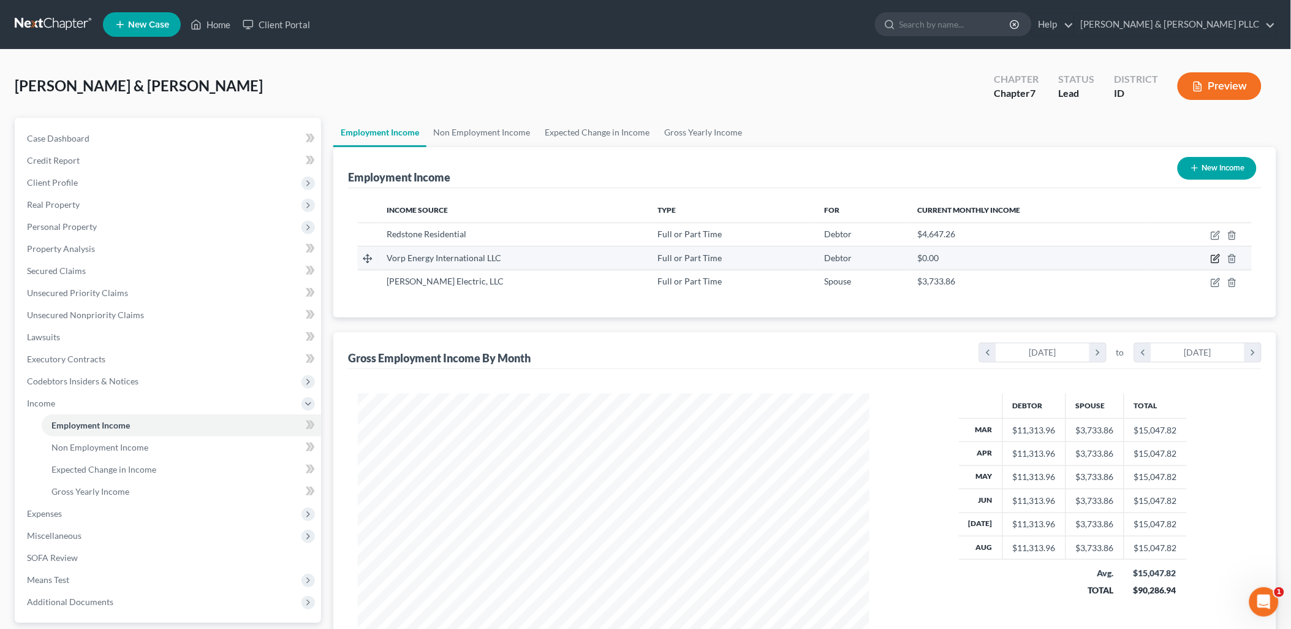
click at [1038, 258] on icon "button" at bounding box center [1217, 258] width 6 height 6
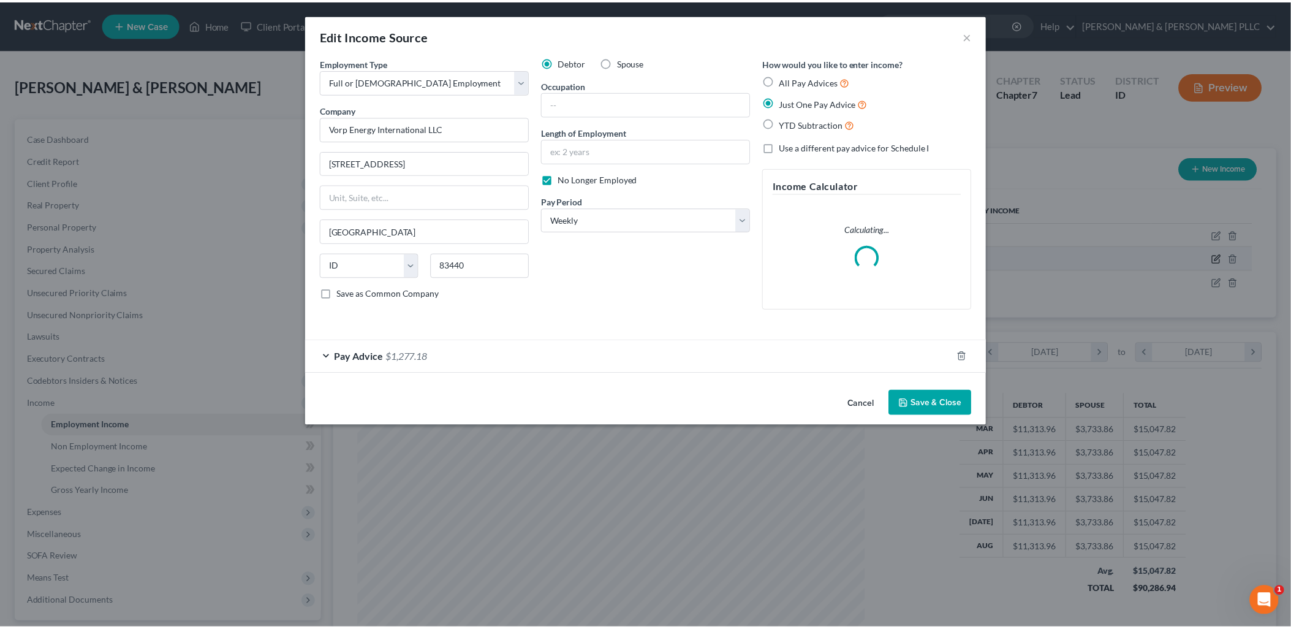
scroll to position [258, 541]
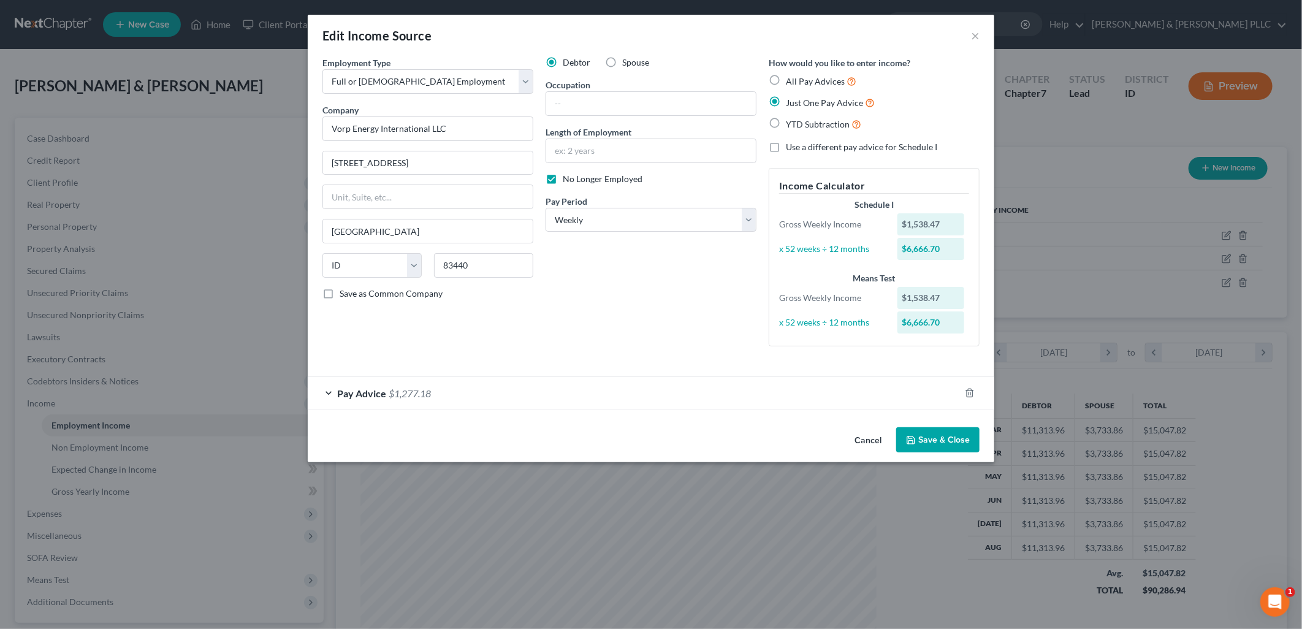
click at [979, 33] on div "Edit Income Source ×" at bounding box center [651, 36] width 686 height 42
click at [970, 34] on div "Edit Income Source ×" at bounding box center [651, 36] width 686 height 42
click at [971, 35] on button "×" at bounding box center [975, 35] width 9 height 15
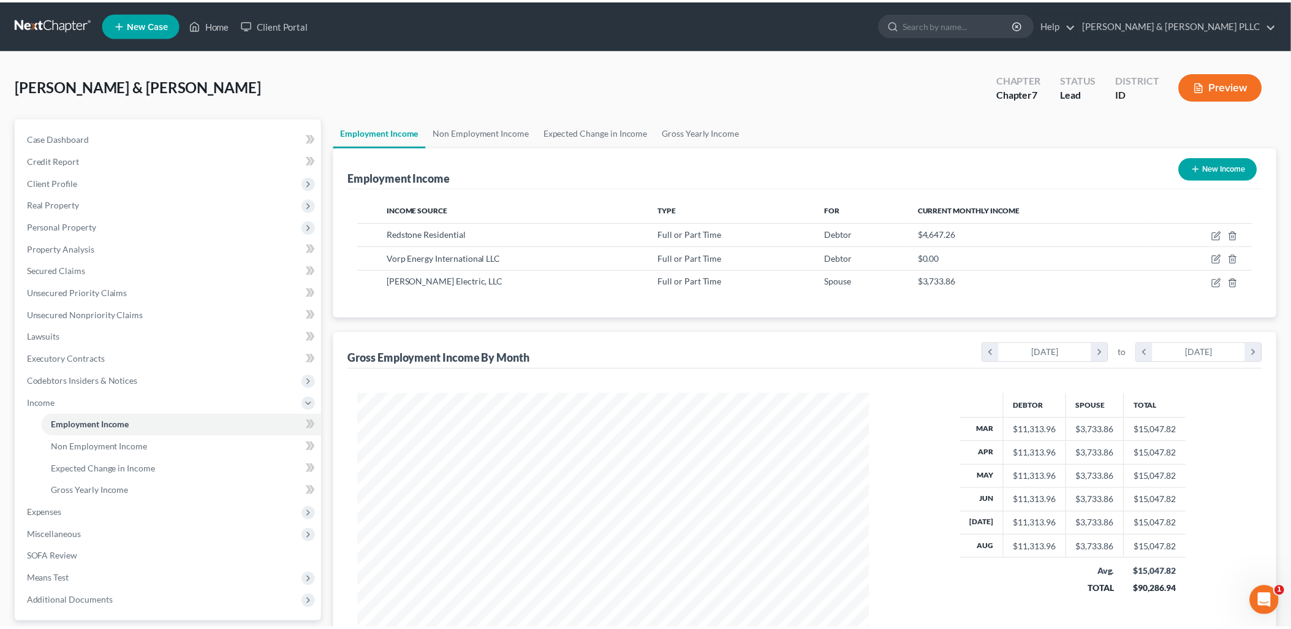
scroll to position [612580, 612299]
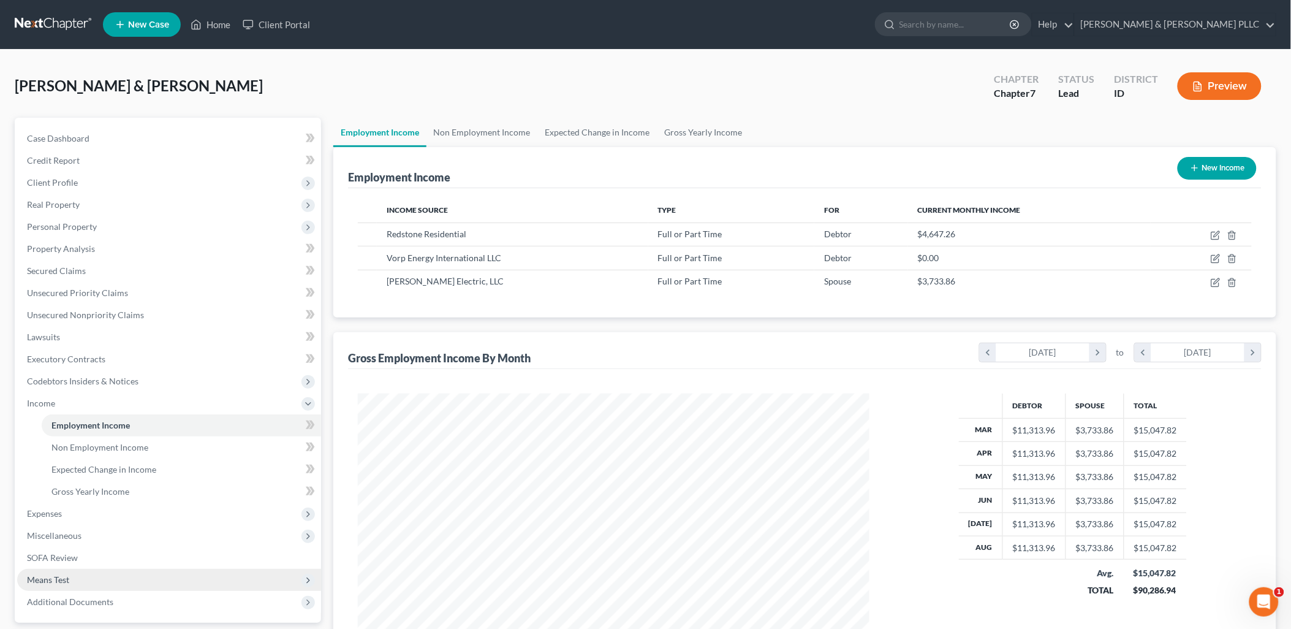
click at [66, 571] on span "Means Test" at bounding box center [169, 580] width 304 height 22
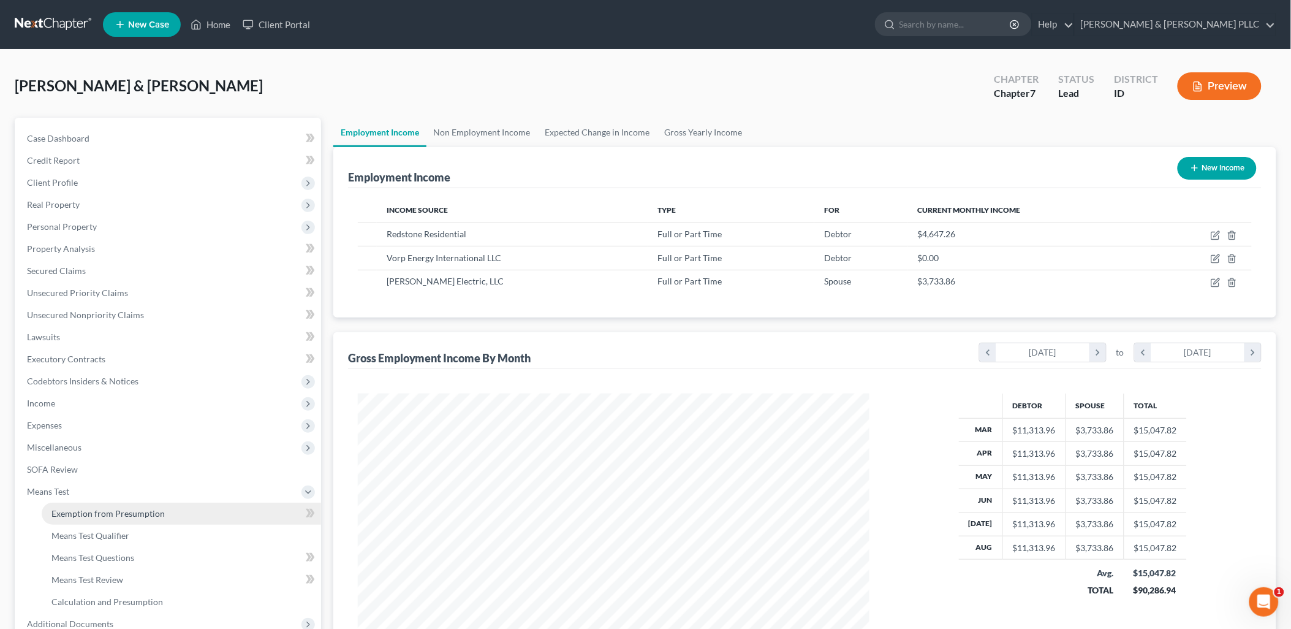
click at [112, 514] on span "Exemption from Presumption" at bounding box center [107, 513] width 113 height 10
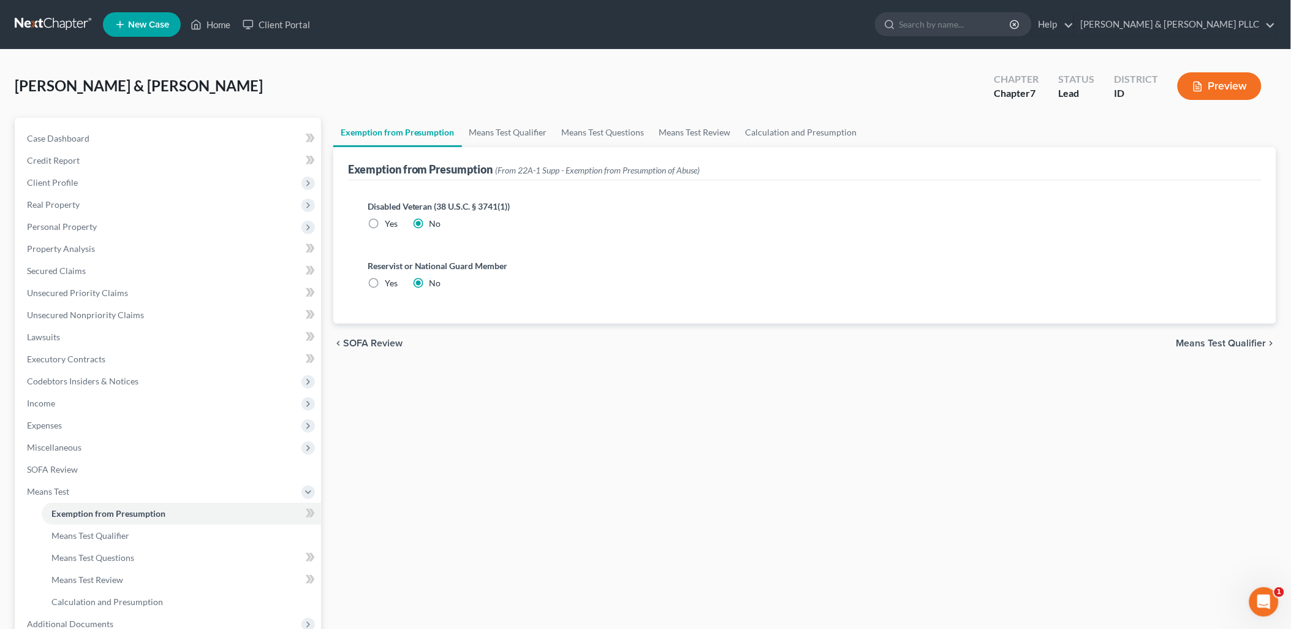
click at [1038, 339] on span "Means Test Qualifier" at bounding box center [1222, 343] width 90 height 10
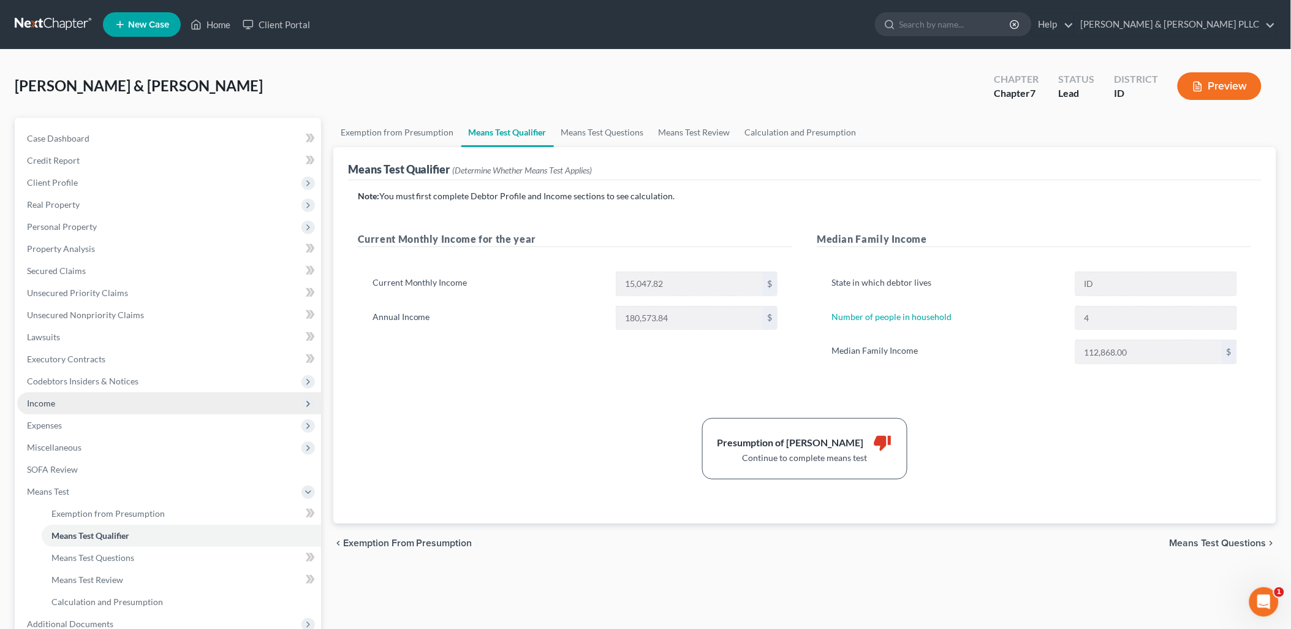
click at [56, 409] on span "Income" at bounding box center [169, 403] width 304 height 22
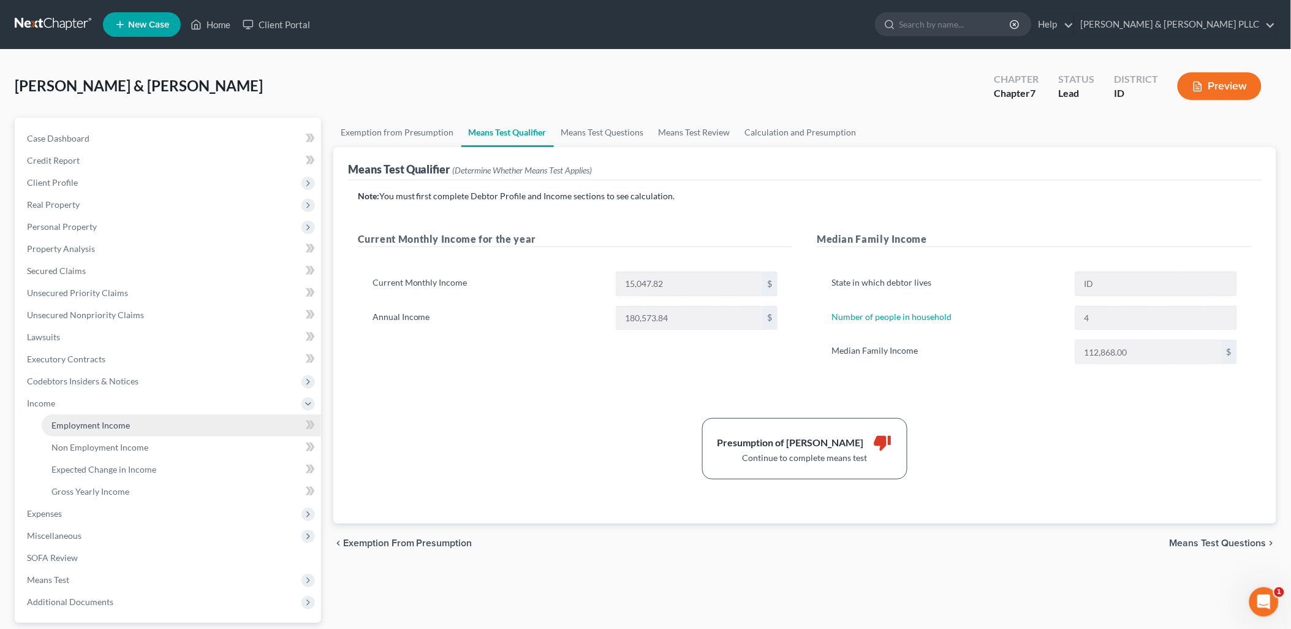
drag, startPoint x: 74, startPoint y: 420, endPoint x: 181, endPoint y: 414, distance: 108.0
click at [75, 420] on span "Employment Income" at bounding box center [90, 425] width 78 height 10
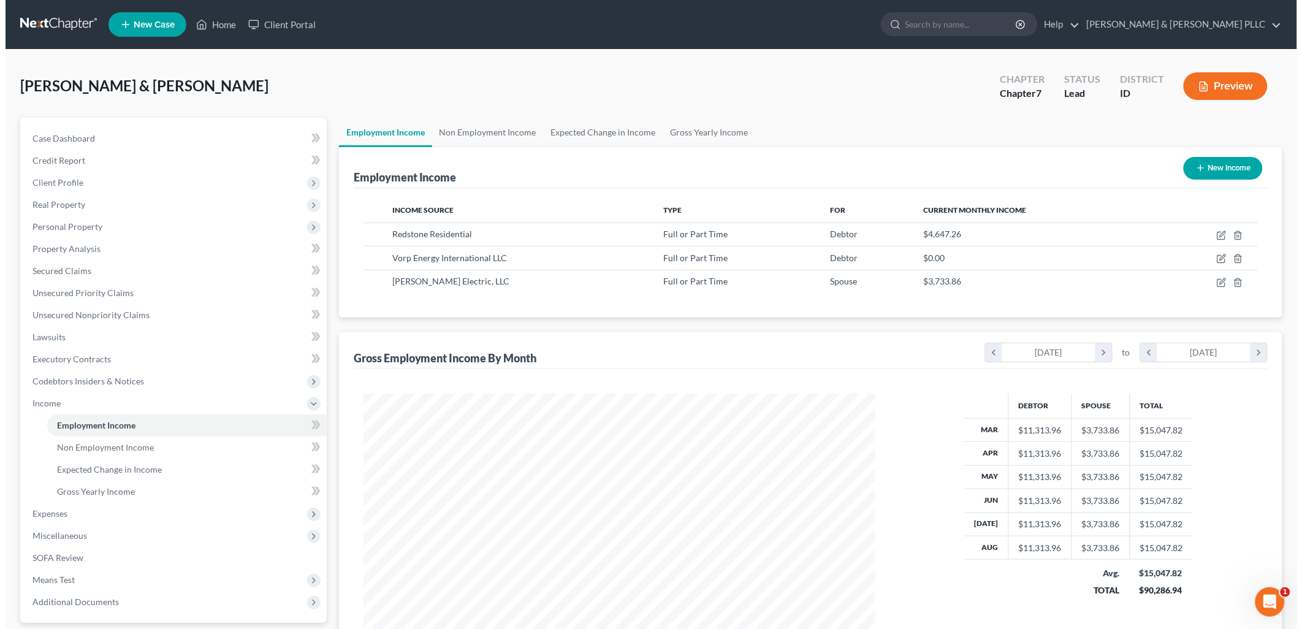
scroll to position [256, 536]
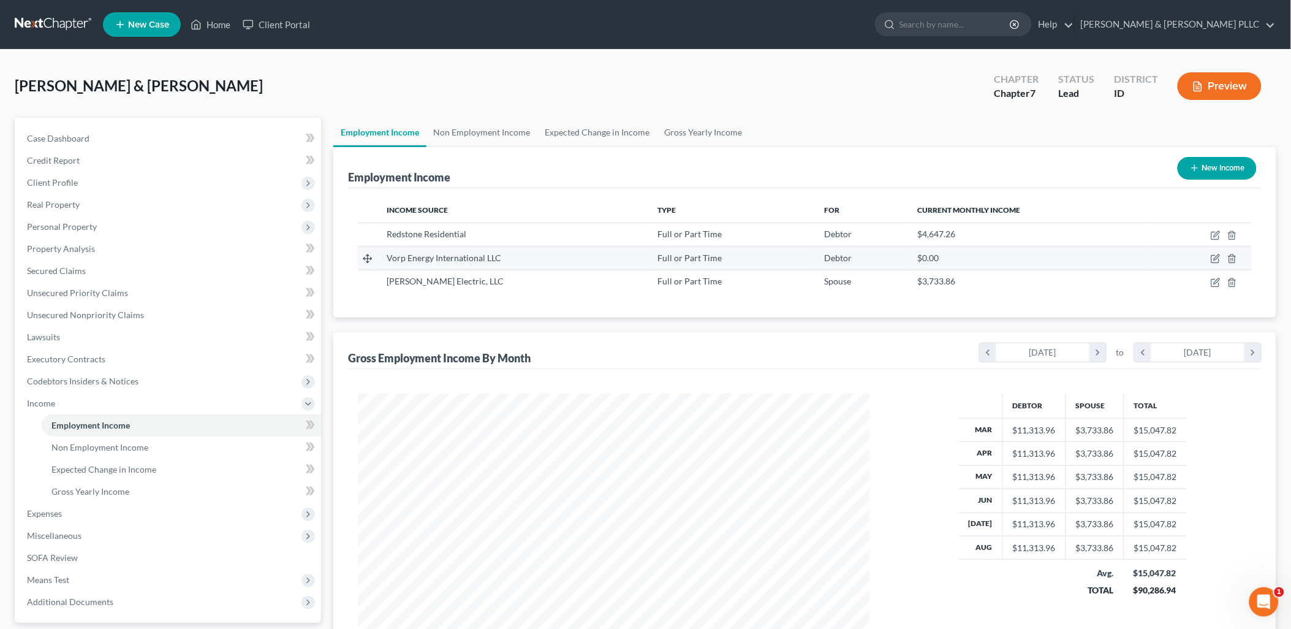
click at [1038, 252] on td at bounding box center [1201, 257] width 101 height 23
click at [1038, 254] on icon "button" at bounding box center [1216, 259] width 10 height 10
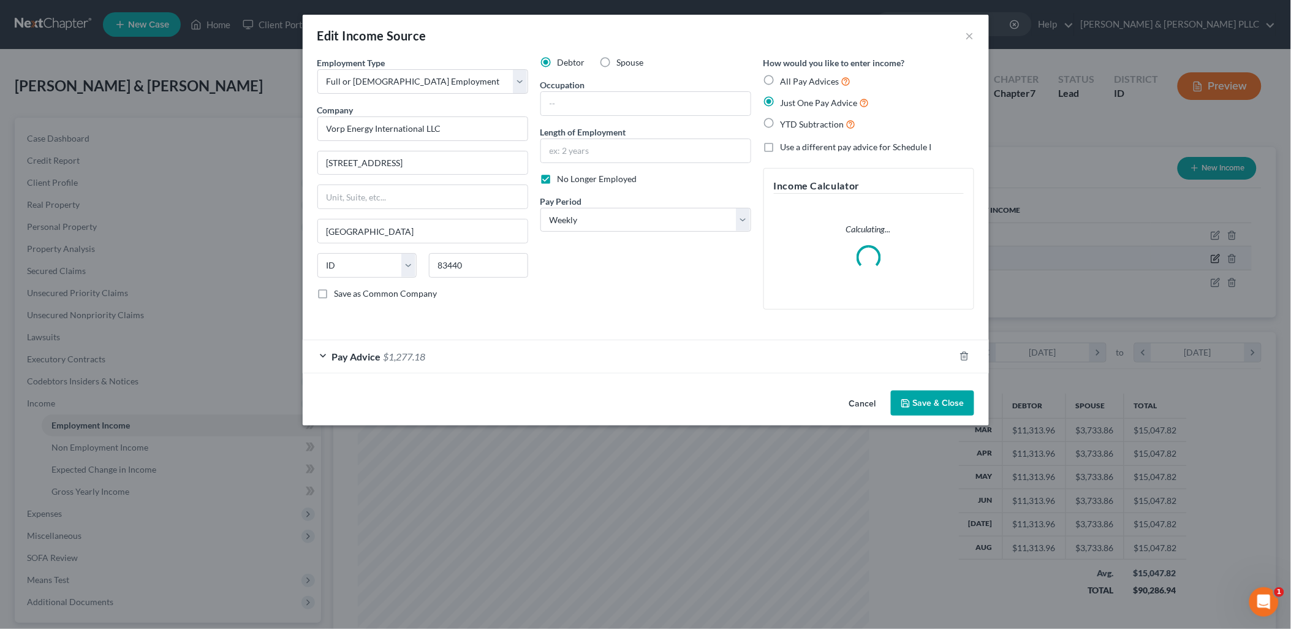
scroll to position [258, 541]
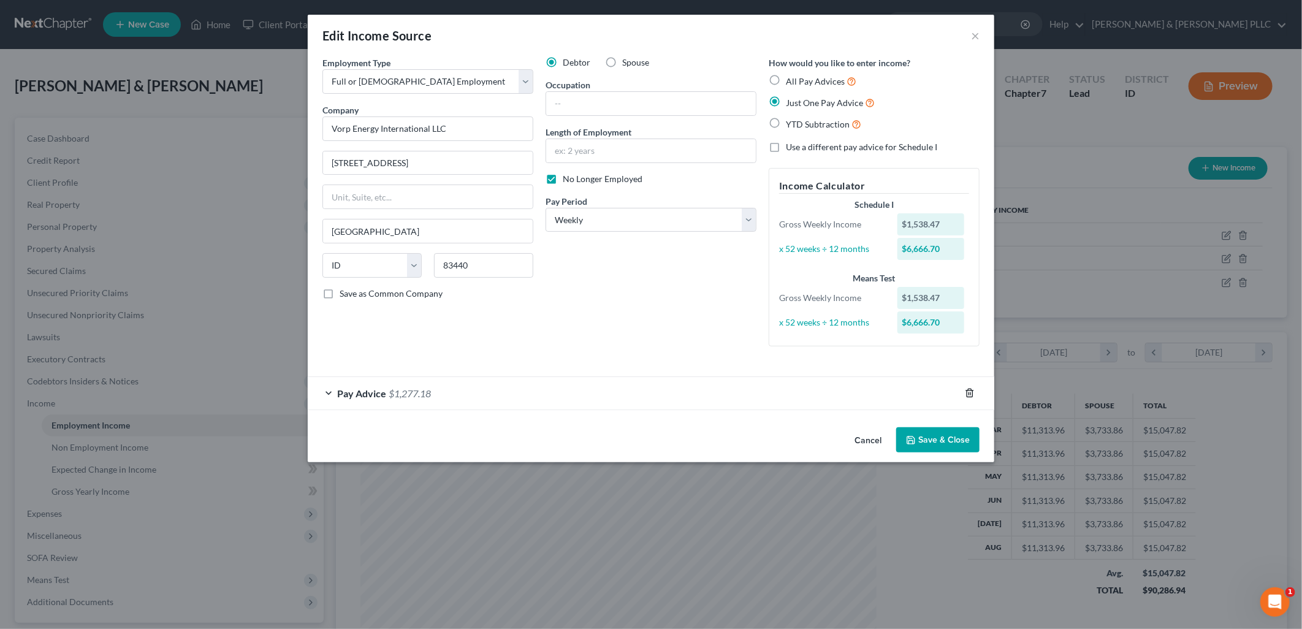
click at [970, 389] on icon "button" at bounding box center [970, 393] width 10 height 10
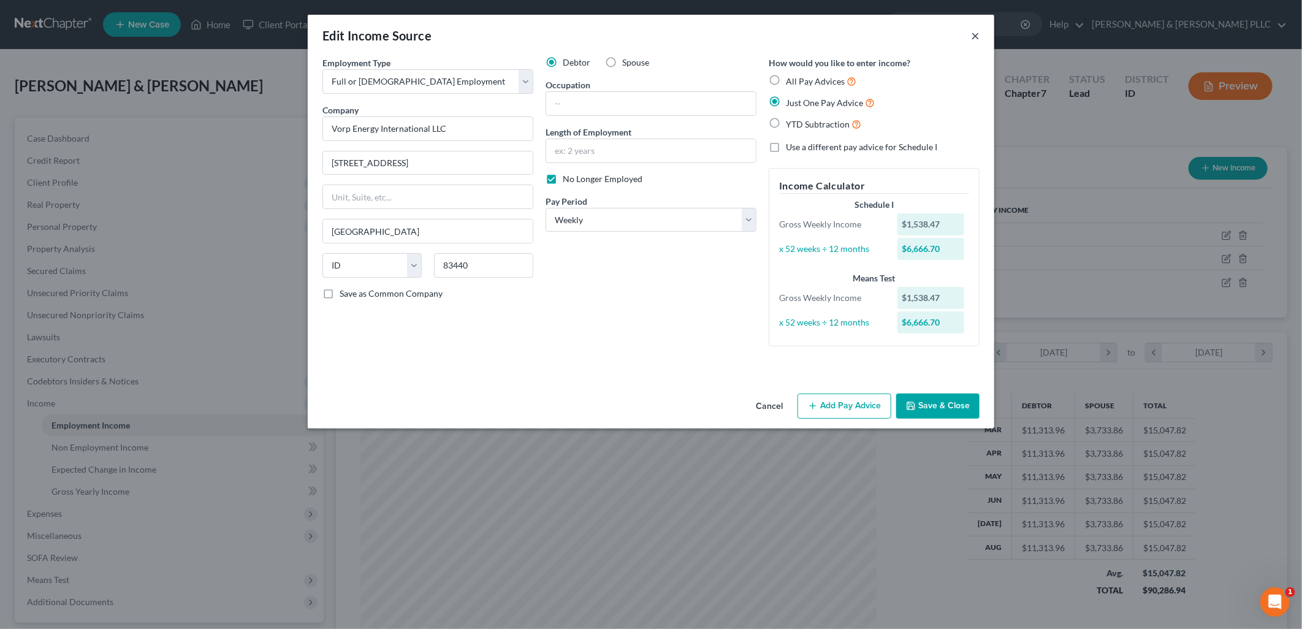
drag, startPoint x: 976, startPoint y: 37, endPoint x: 1001, endPoint y: 55, distance: 30.6
click at [976, 36] on button "×" at bounding box center [975, 35] width 9 height 15
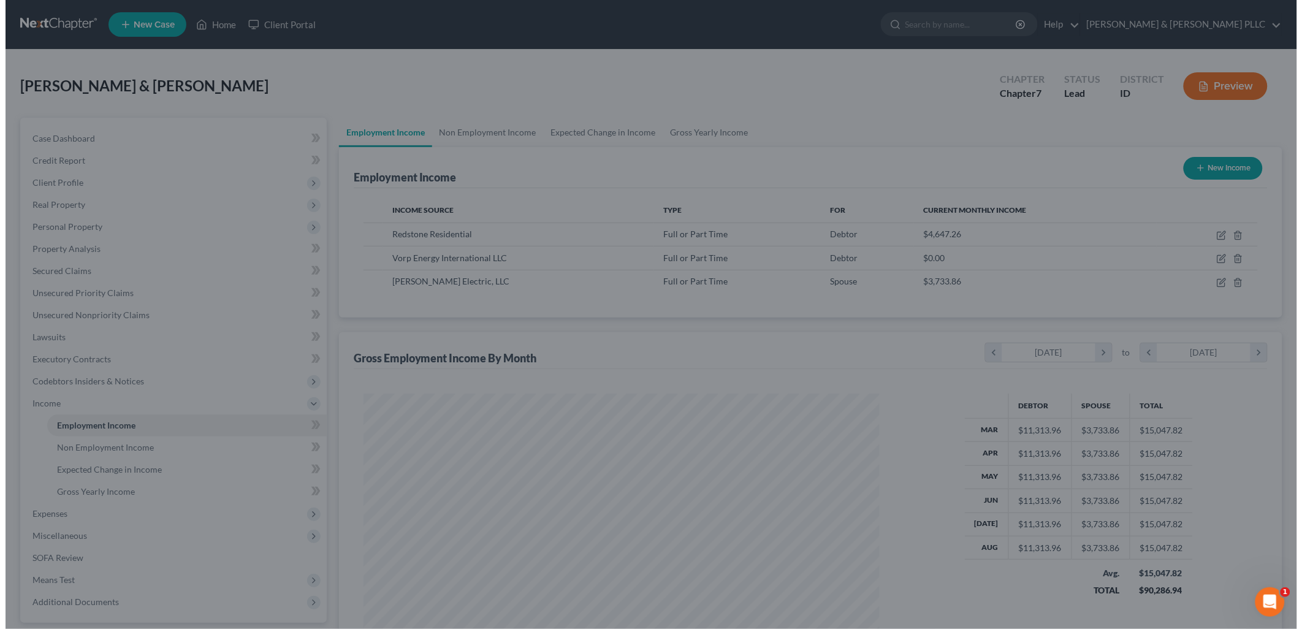
scroll to position [612580, 612299]
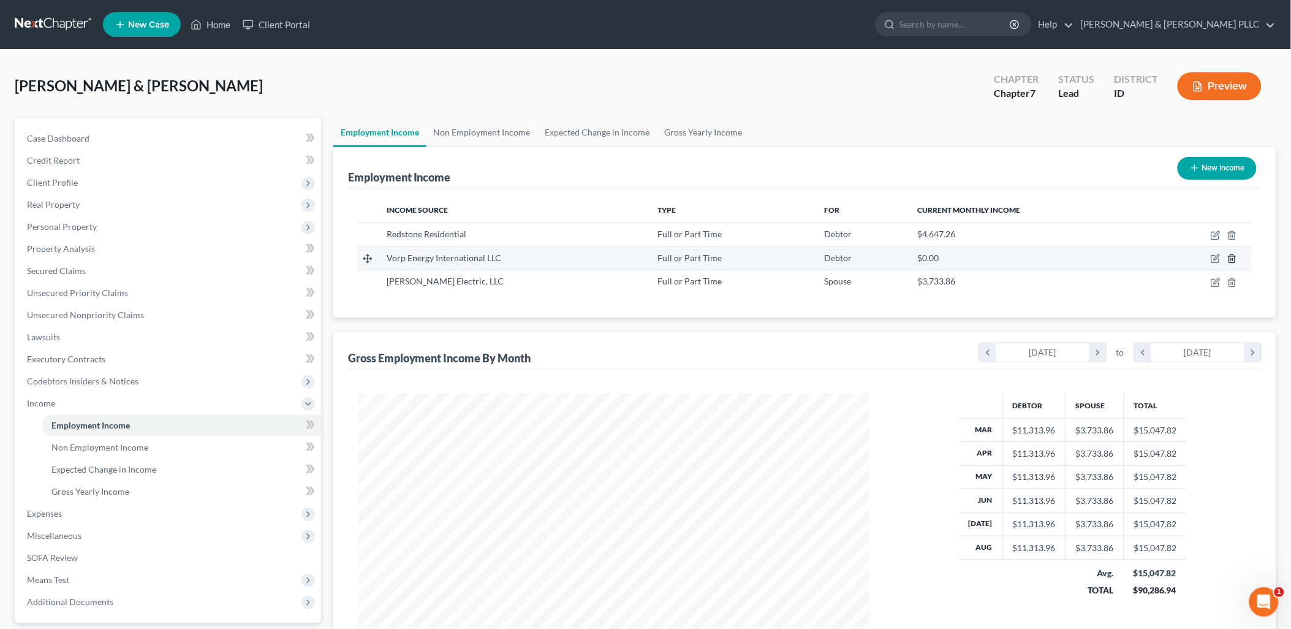
click at [1038, 255] on icon "button" at bounding box center [1232, 259] width 6 height 8
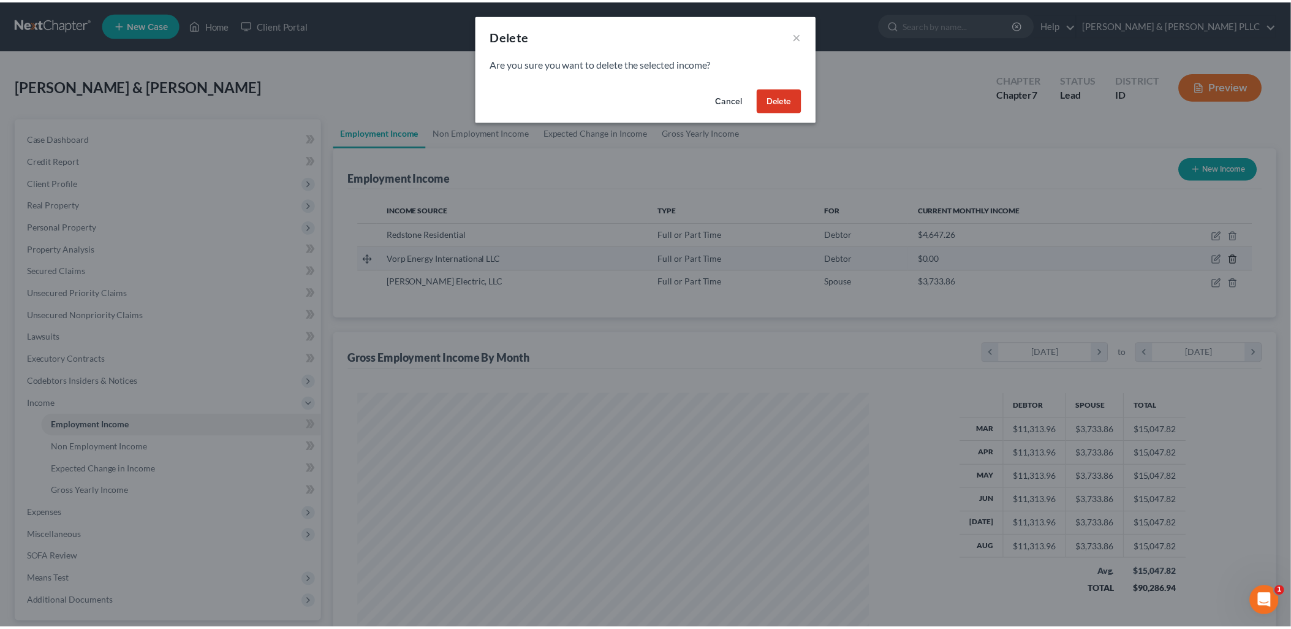
scroll to position [258, 541]
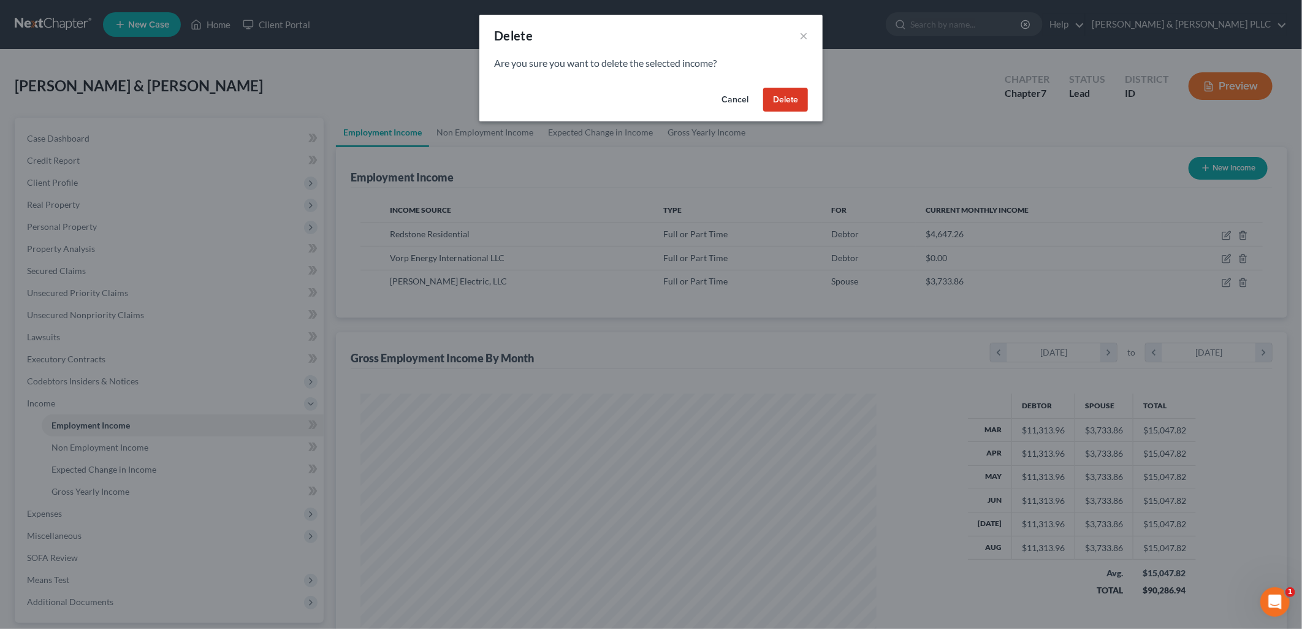
drag, startPoint x: 797, startPoint y: 103, endPoint x: 791, endPoint y: 115, distance: 13.7
click at [797, 102] on button "Delete" at bounding box center [785, 100] width 45 height 25
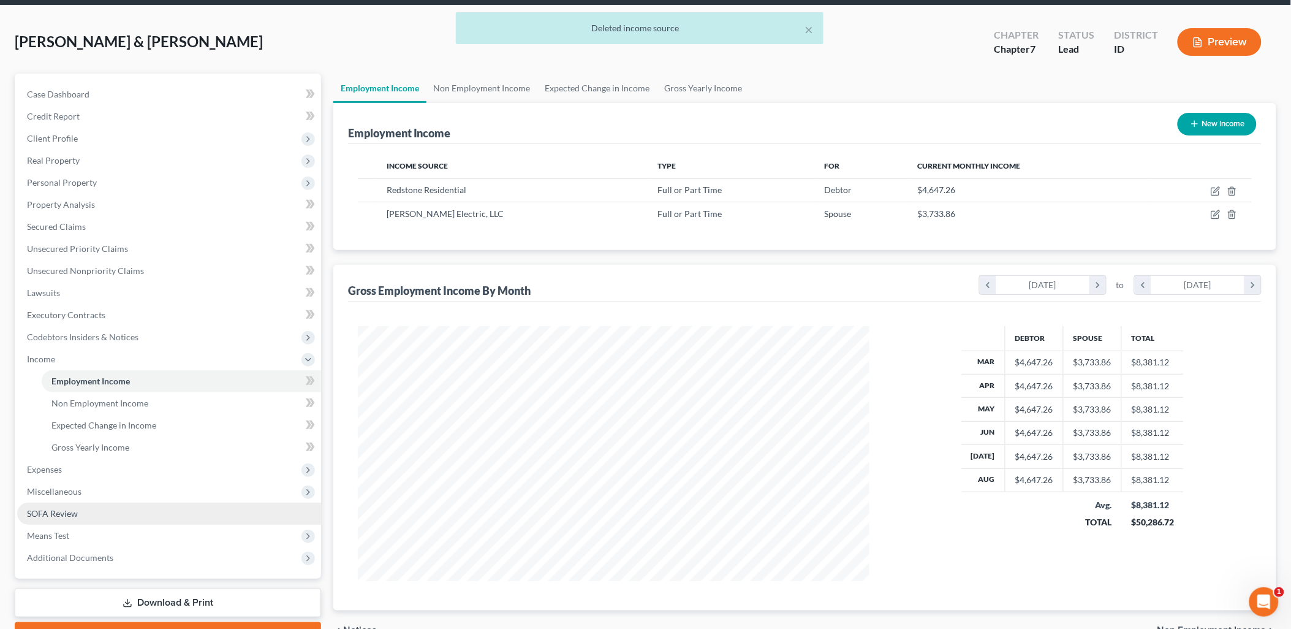
scroll to position [68, 0]
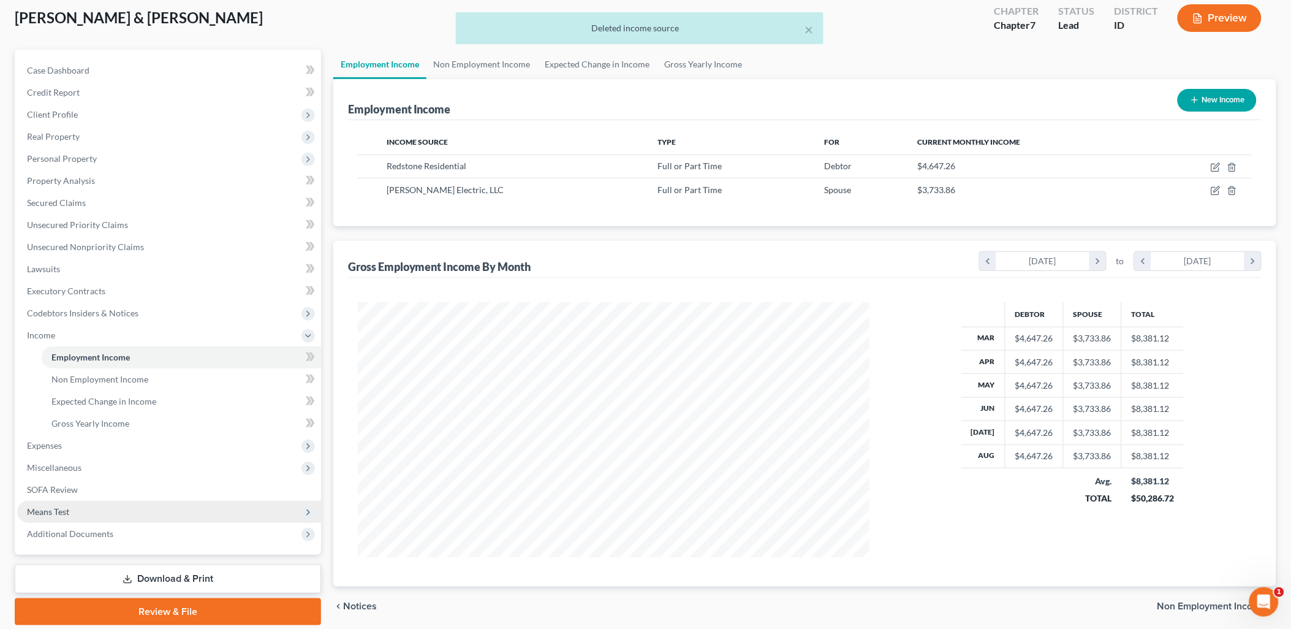
click at [67, 511] on span "Means Test" at bounding box center [48, 511] width 42 height 10
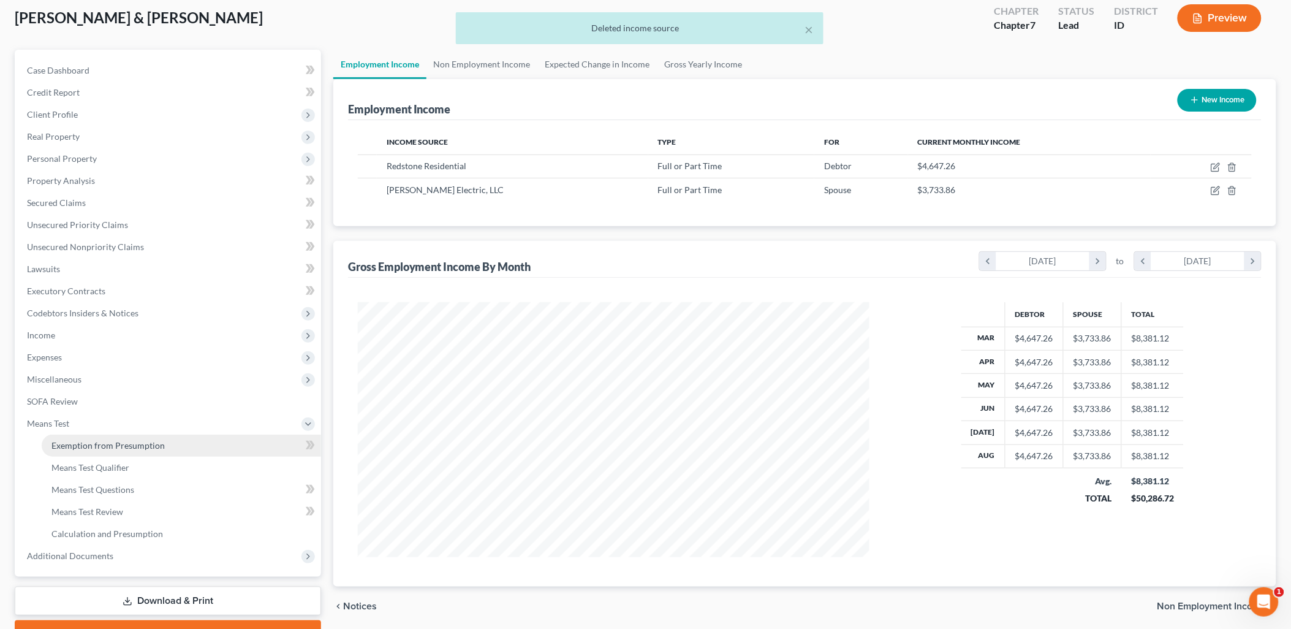
drag, startPoint x: 143, startPoint y: 439, endPoint x: 252, endPoint y: 423, distance: 109.7
click at [144, 440] on span "Exemption from Presumption" at bounding box center [107, 445] width 113 height 10
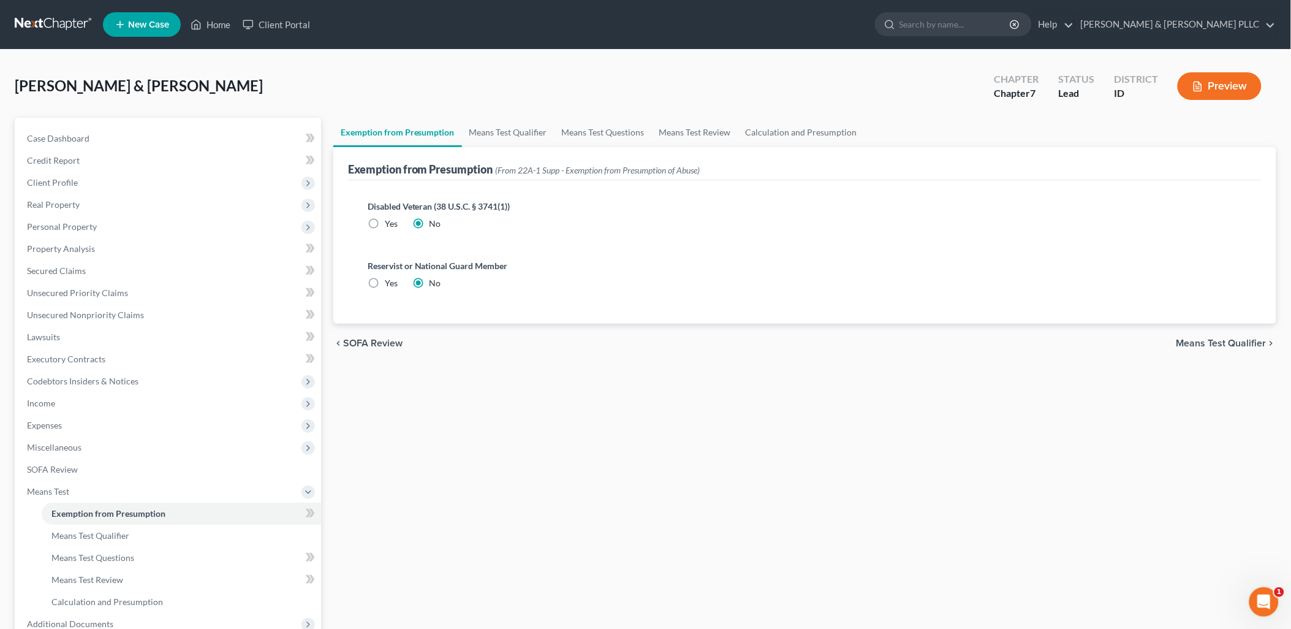
click at [1038, 340] on span "Means Test Qualifier" at bounding box center [1222, 343] width 90 height 10
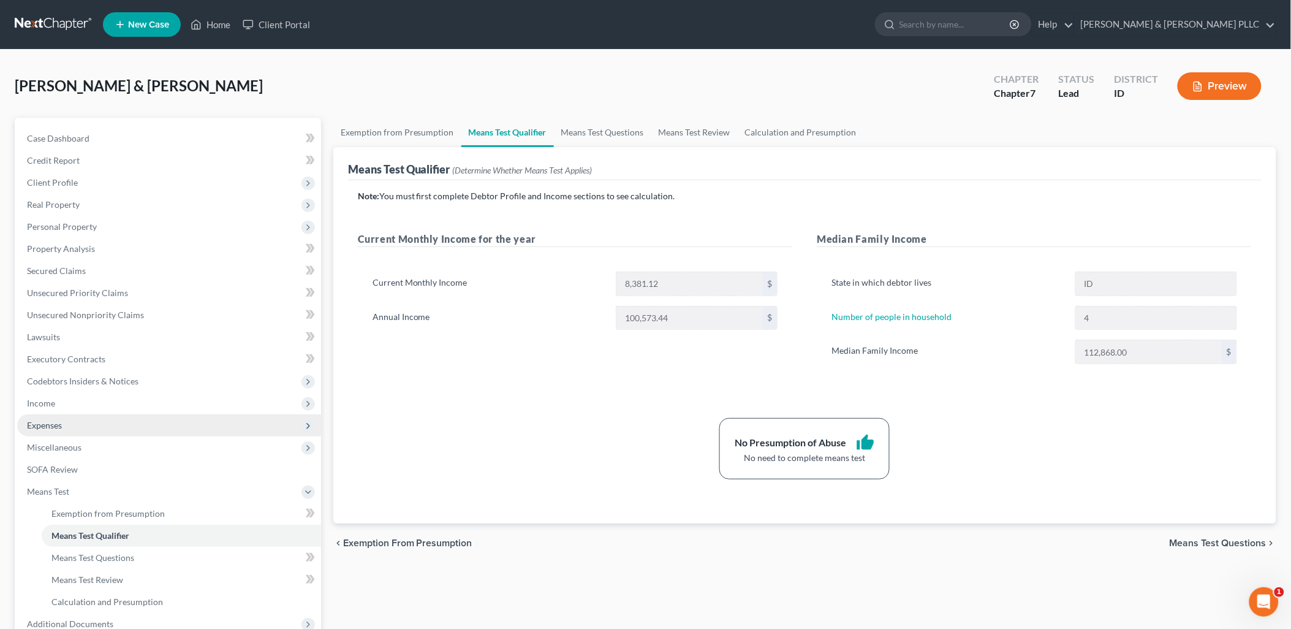
click at [31, 432] on span "Expenses" at bounding box center [169, 425] width 304 height 22
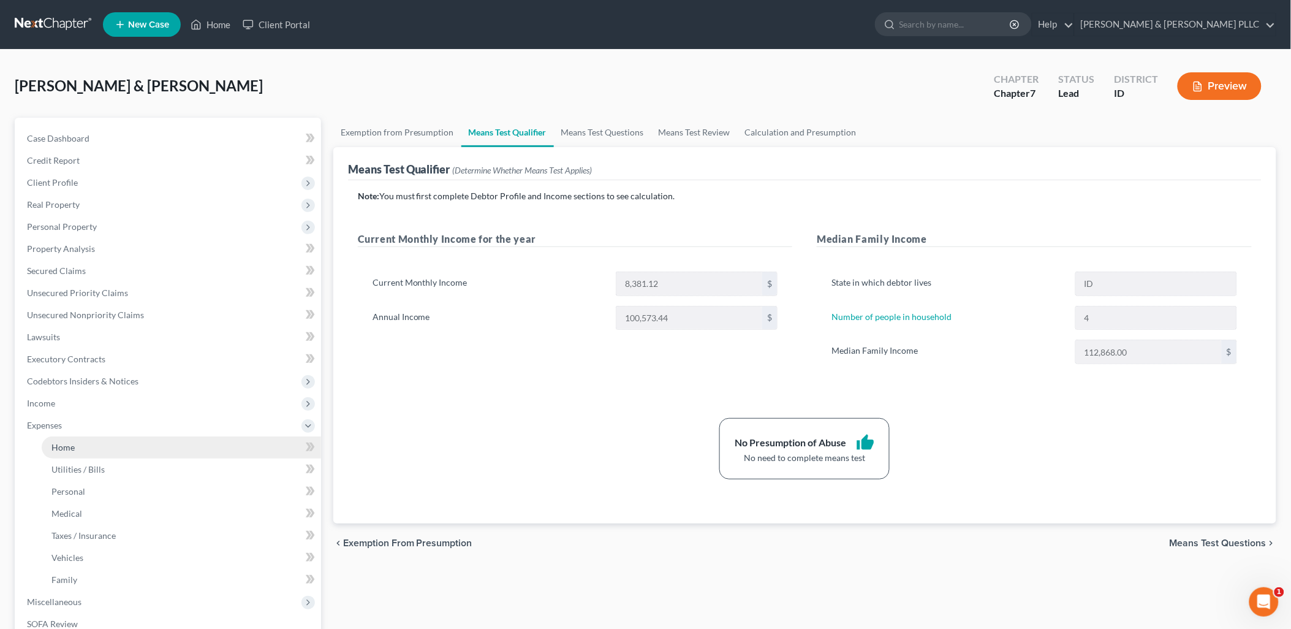
click at [61, 442] on span "Home" at bounding box center [62, 447] width 23 height 10
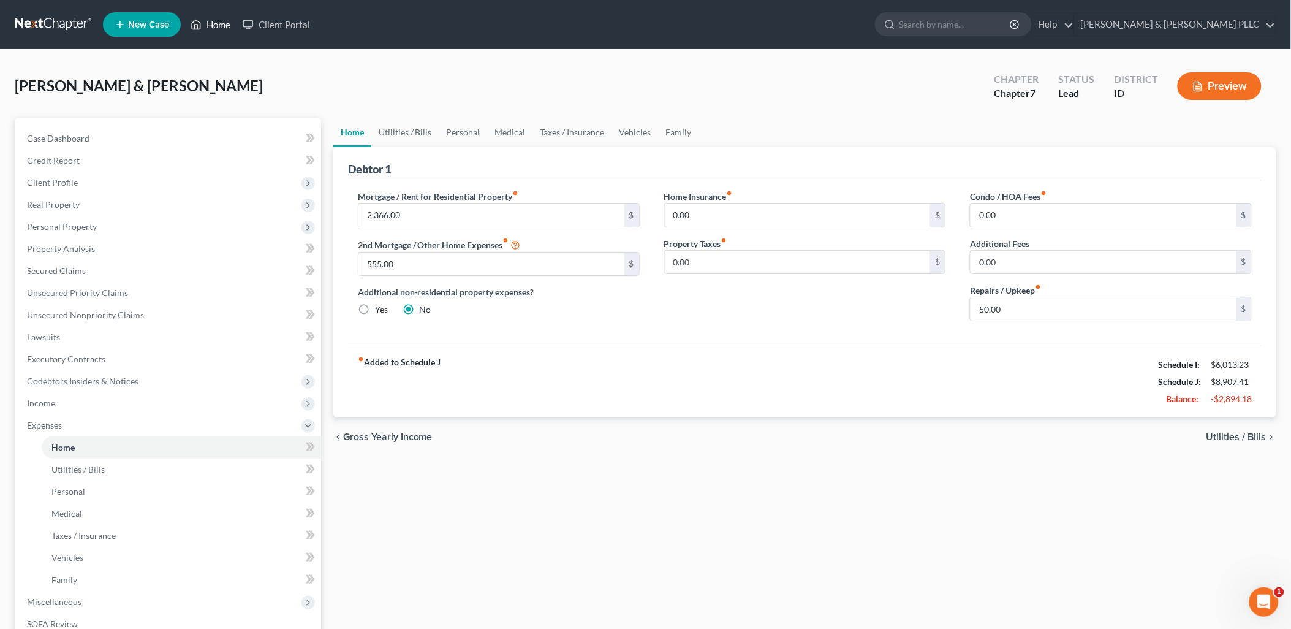
click at [219, 23] on link "Home" at bounding box center [210, 24] width 52 height 22
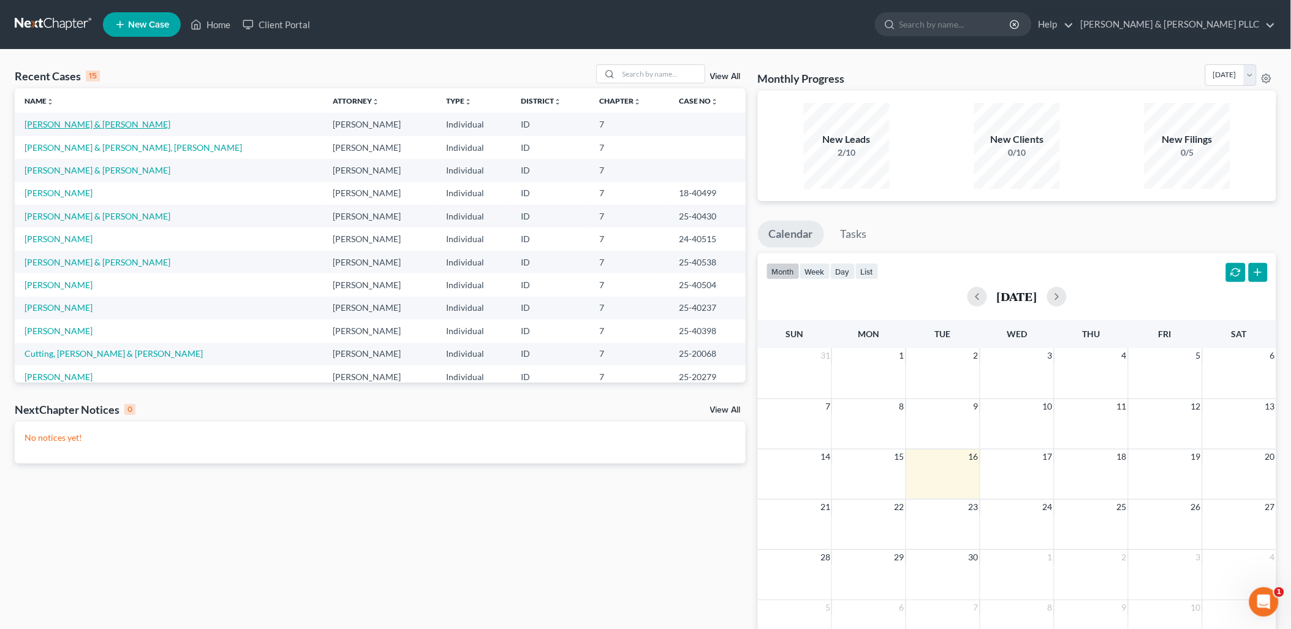
click at [78, 121] on link "[PERSON_NAME] & [PERSON_NAME]" at bounding box center [98, 124] width 146 height 10
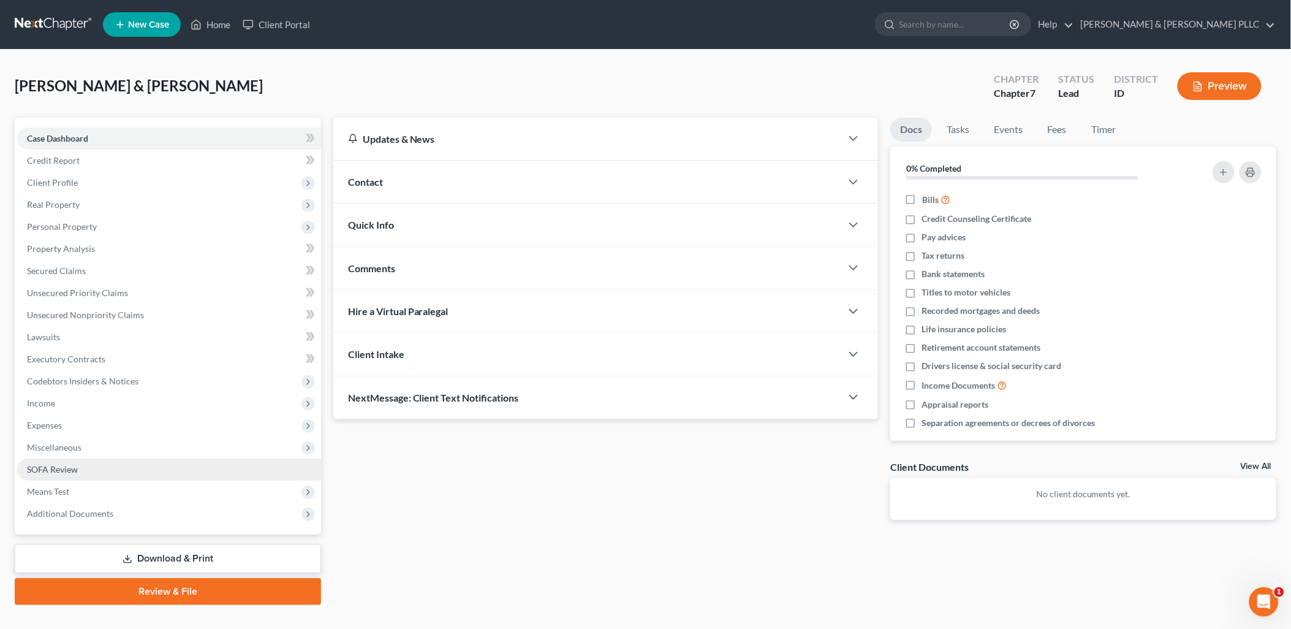
click at [63, 466] on span "SOFA Review" at bounding box center [52, 469] width 51 height 10
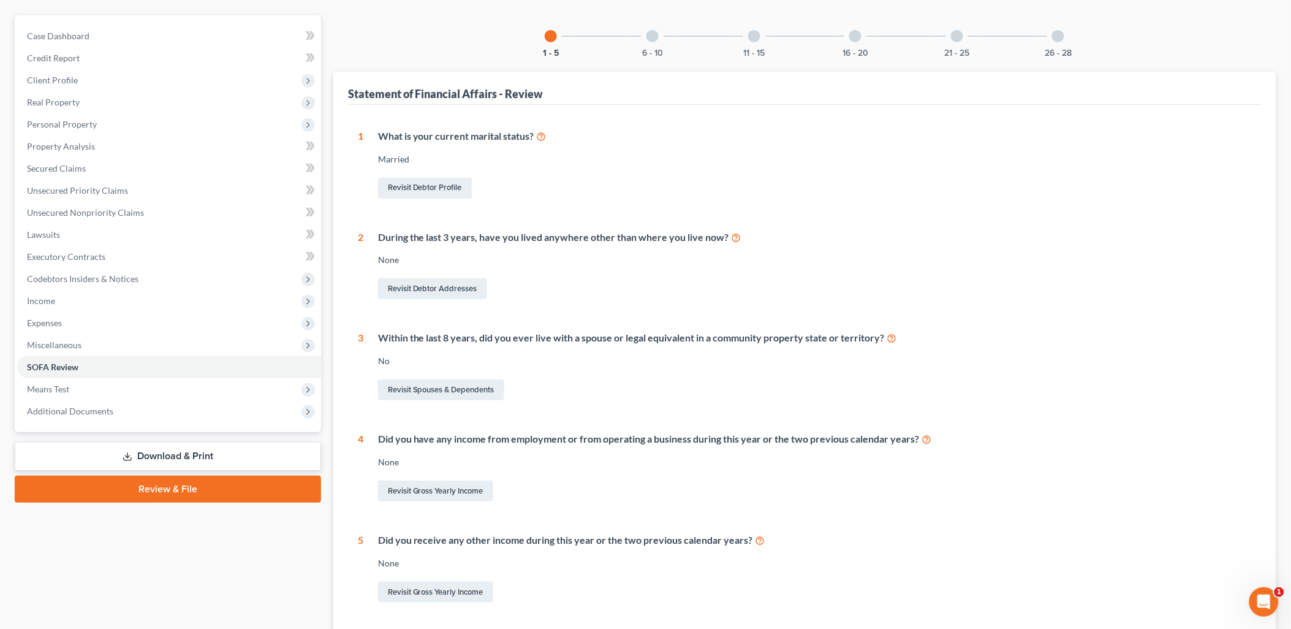
scroll to position [136, 0]
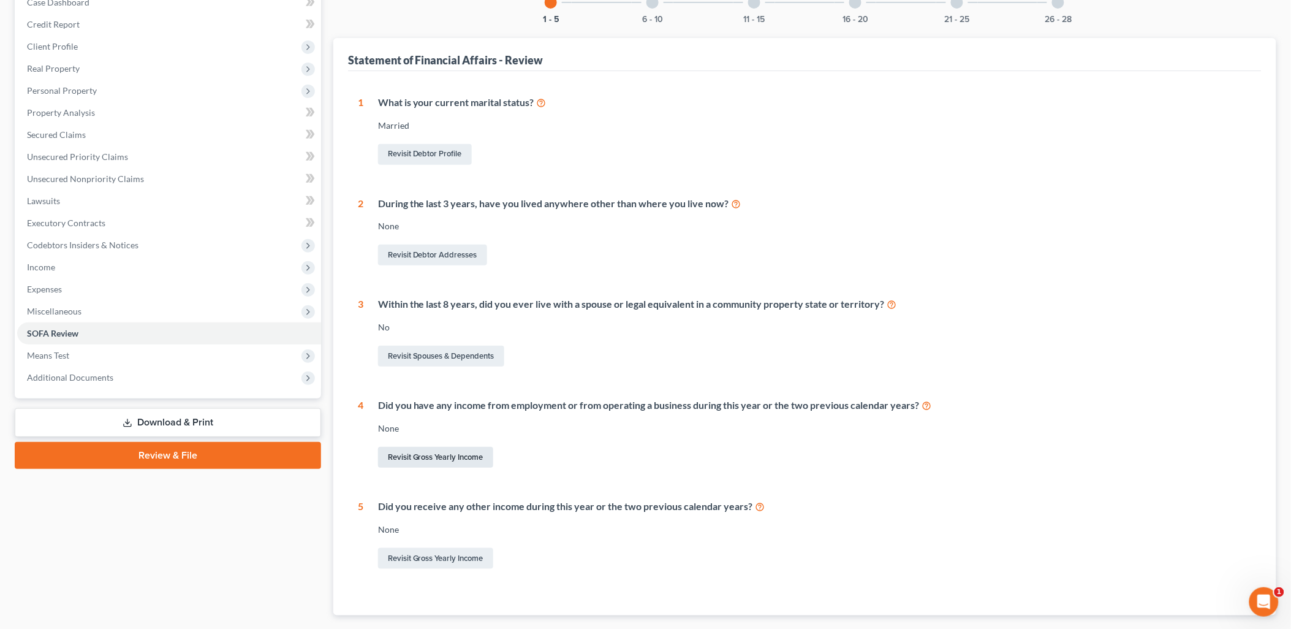
click at [465, 450] on link "Revisit Gross Yearly Income" at bounding box center [435, 457] width 115 height 21
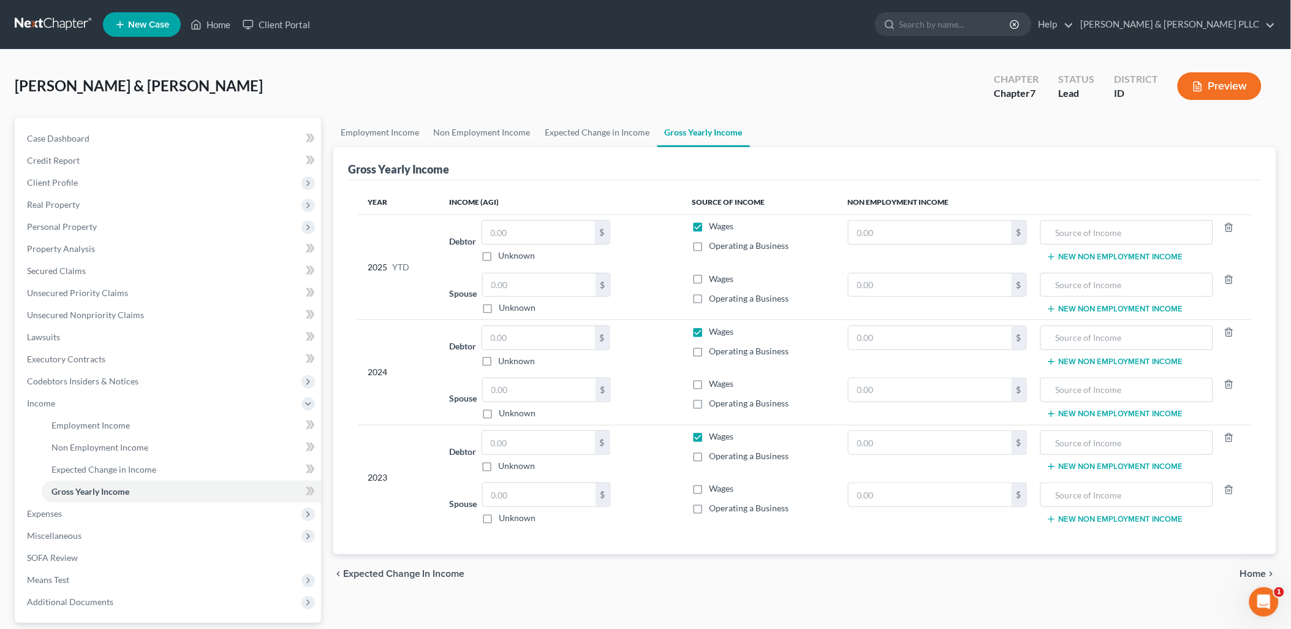
click at [525, 265] on td "Debtor $ Unknown Balance Undetermined $ Unknown" at bounding box center [561, 240] width 242 height 53
click at [531, 233] on input "text" at bounding box center [538, 232] width 113 height 23
click at [532, 219] on td "Debtor $ Unknown Balance Undetermined $ Unknown" at bounding box center [561, 240] width 242 height 53
click at [536, 229] on input "text" at bounding box center [538, 232] width 113 height 23
click at [556, 287] on input "text" at bounding box center [539, 284] width 113 height 23
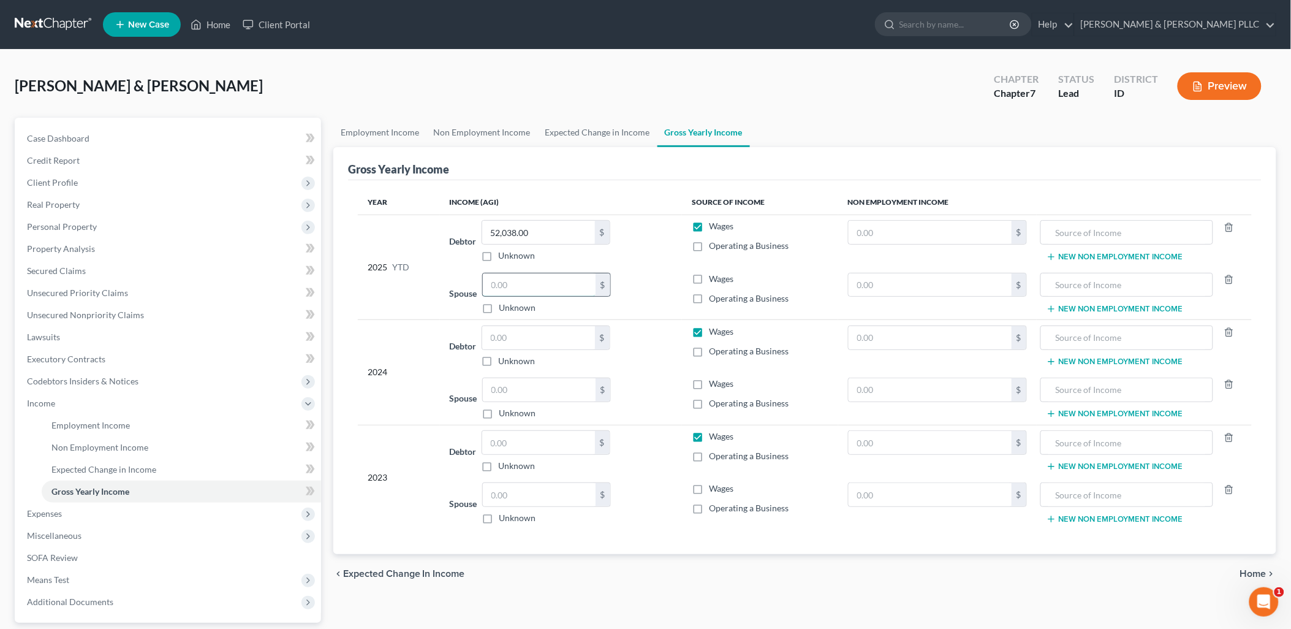
click at [544, 285] on input "text" at bounding box center [539, 284] width 113 height 23
click at [552, 348] on input "text" at bounding box center [538, 337] width 113 height 23
click at [536, 440] on input "text" at bounding box center [538, 442] width 113 height 23
click at [541, 394] on input "text" at bounding box center [539, 389] width 113 height 23
click at [523, 496] on input "text" at bounding box center [539, 494] width 113 height 23
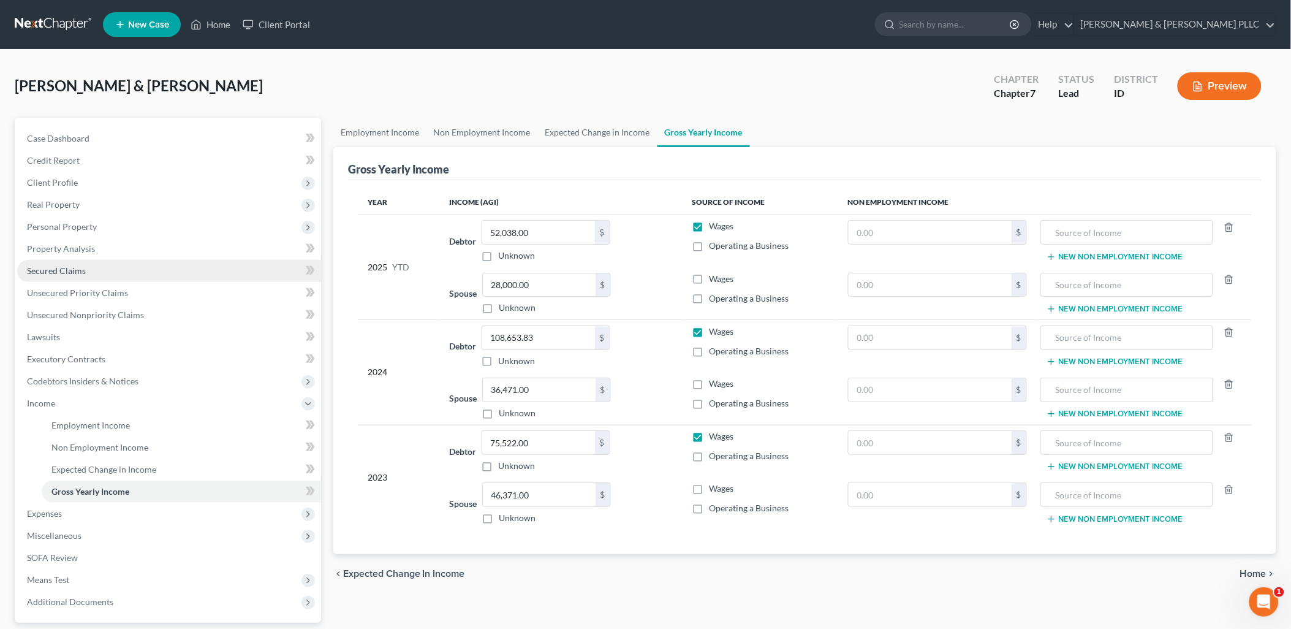
click at [71, 268] on span "Secured Claims" at bounding box center [56, 270] width 59 height 10
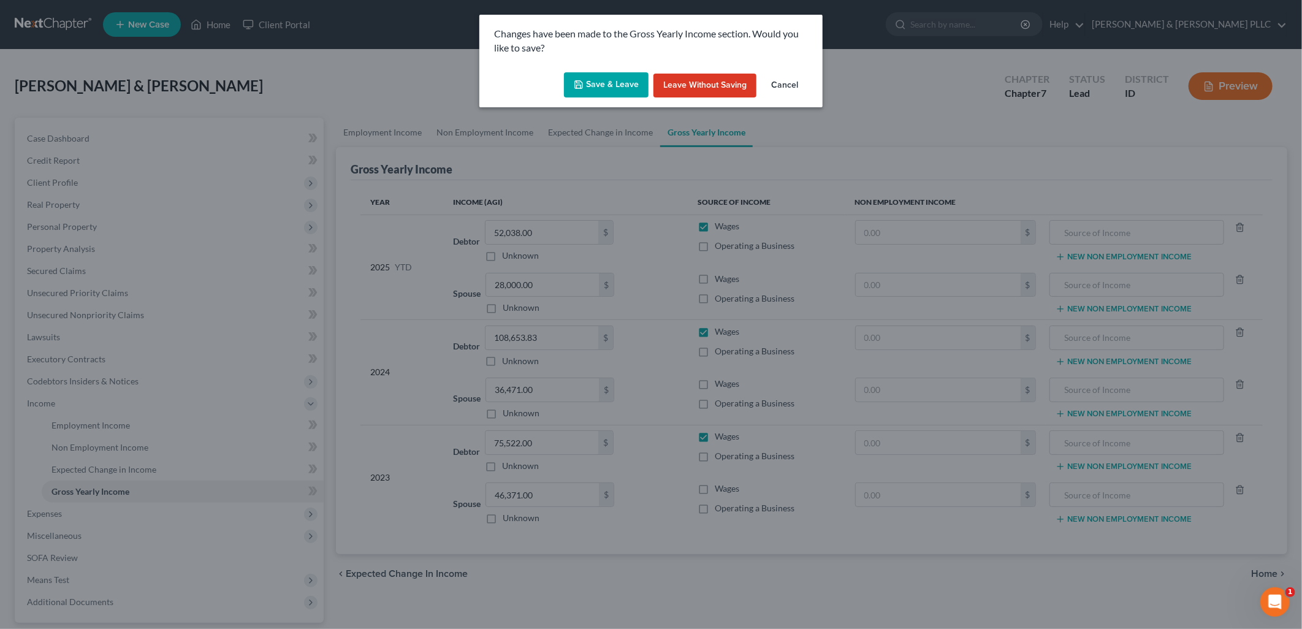
click at [614, 83] on button "Save & Leave" at bounding box center [606, 85] width 85 height 26
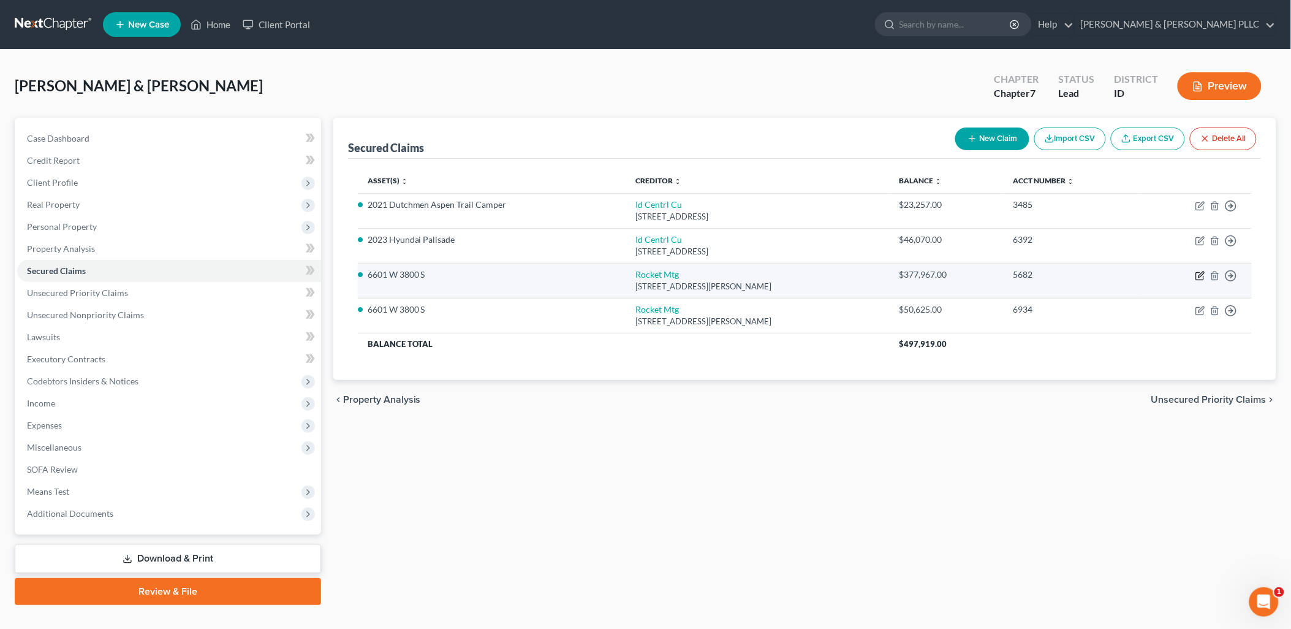
click at [1038, 276] on icon "button" at bounding box center [1201, 276] width 10 height 10
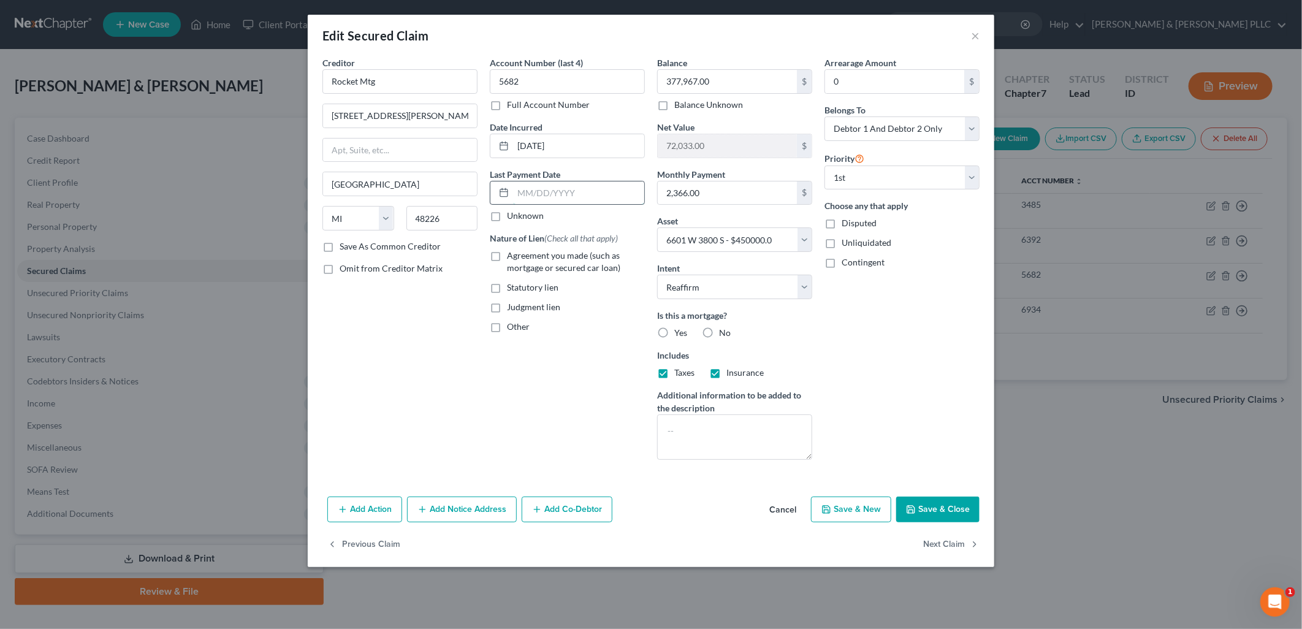
click at [574, 187] on input "text" at bounding box center [578, 192] width 131 height 23
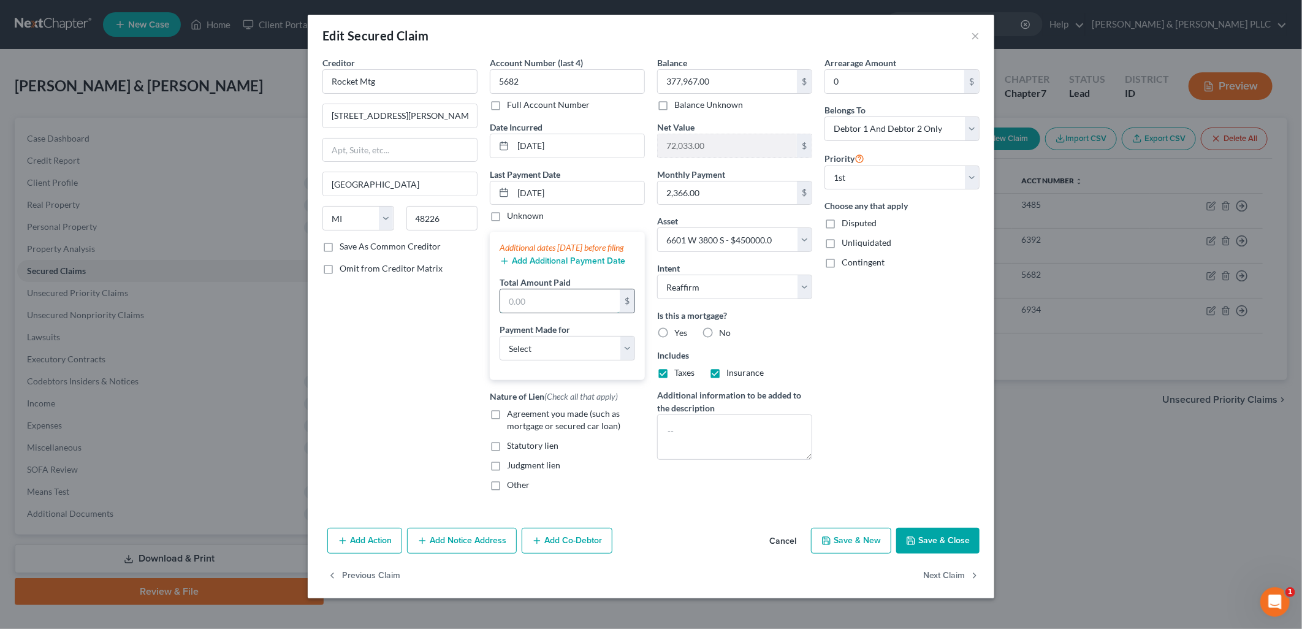
click at [607, 313] on input "text" at bounding box center [560, 300] width 120 height 23
click at [575, 313] on input "text" at bounding box center [560, 300] width 120 height 23
drag, startPoint x: 623, startPoint y: 352, endPoint x: 610, endPoint y: 360, distance: 14.8
click at [623, 352] on select "Select Car Credit Card Loan Repayment Mortgage Other Suppliers Or Vendors" at bounding box center [566, 348] width 135 height 25
click at [499, 348] on select "Select Car Credit Card Loan Repayment Mortgage Other Suppliers Or Vendors" at bounding box center [566, 348] width 135 height 25
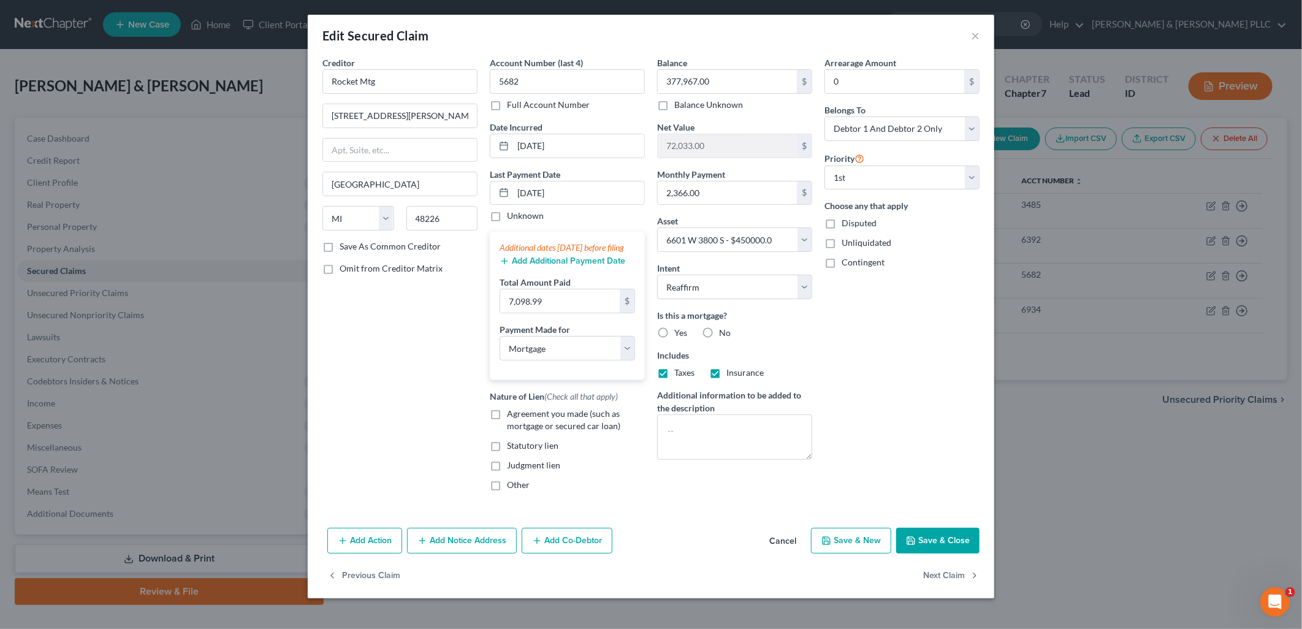
click at [507, 429] on label "Agreement you made (such as mortgage or secured car loan)" at bounding box center [576, 420] width 138 height 25
click at [512, 416] on input "Agreement you made (such as mortgage or secured car loan)" at bounding box center [516, 412] width 8 height 8
click at [674, 333] on label "Yes" at bounding box center [680, 333] width 13 height 12
click at [679, 333] on input "Yes" at bounding box center [683, 331] width 8 height 8
drag, startPoint x: 943, startPoint y: 549, endPoint x: 987, endPoint y: 504, distance: 63.7
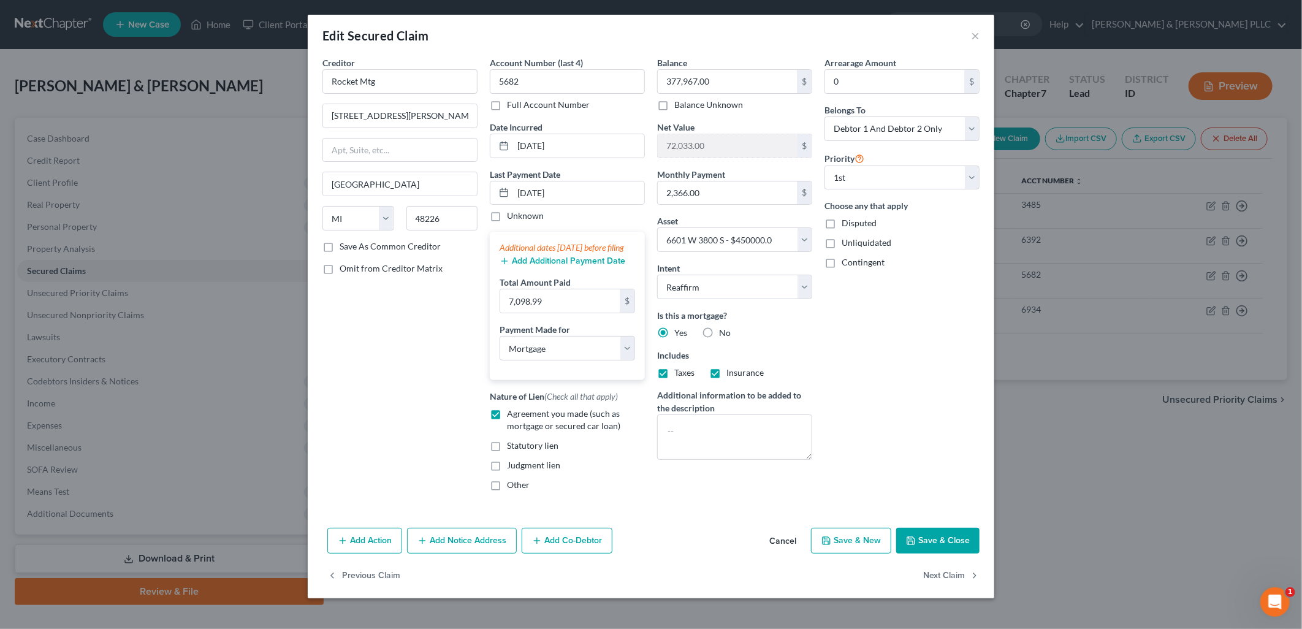
click at [943, 550] on button "Save & Close" at bounding box center [937, 541] width 83 height 26
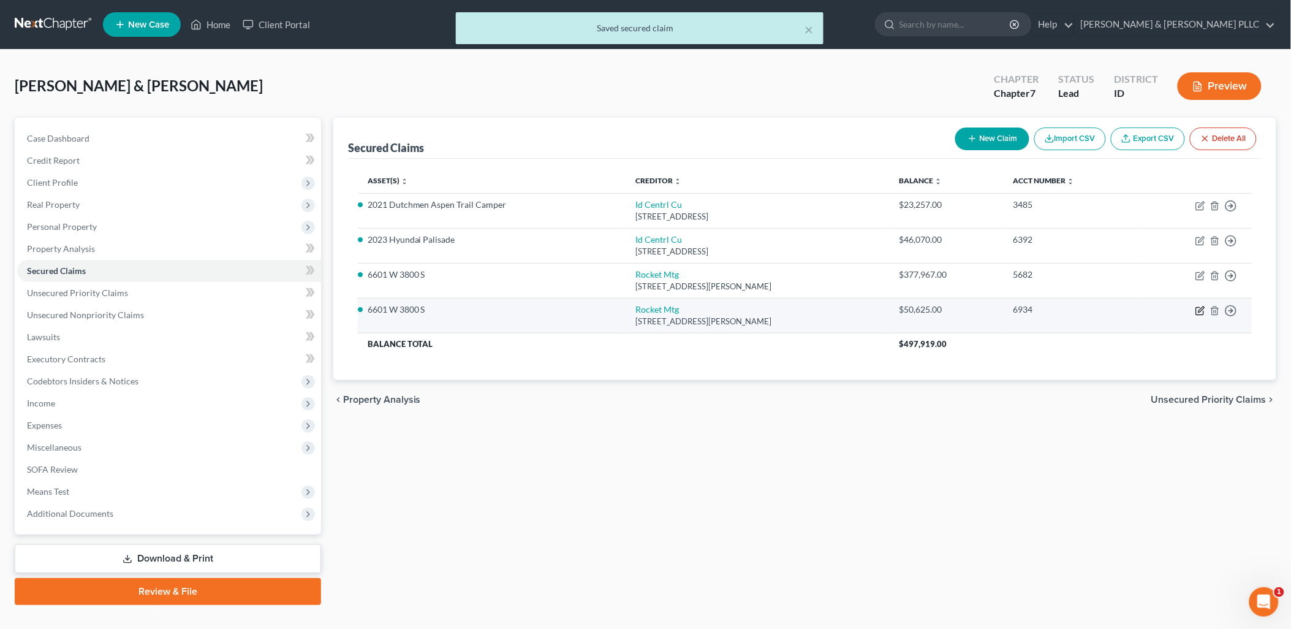
click at [1038, 307] on icon "button" at bounding box center [1199, 310] width 7 height 7
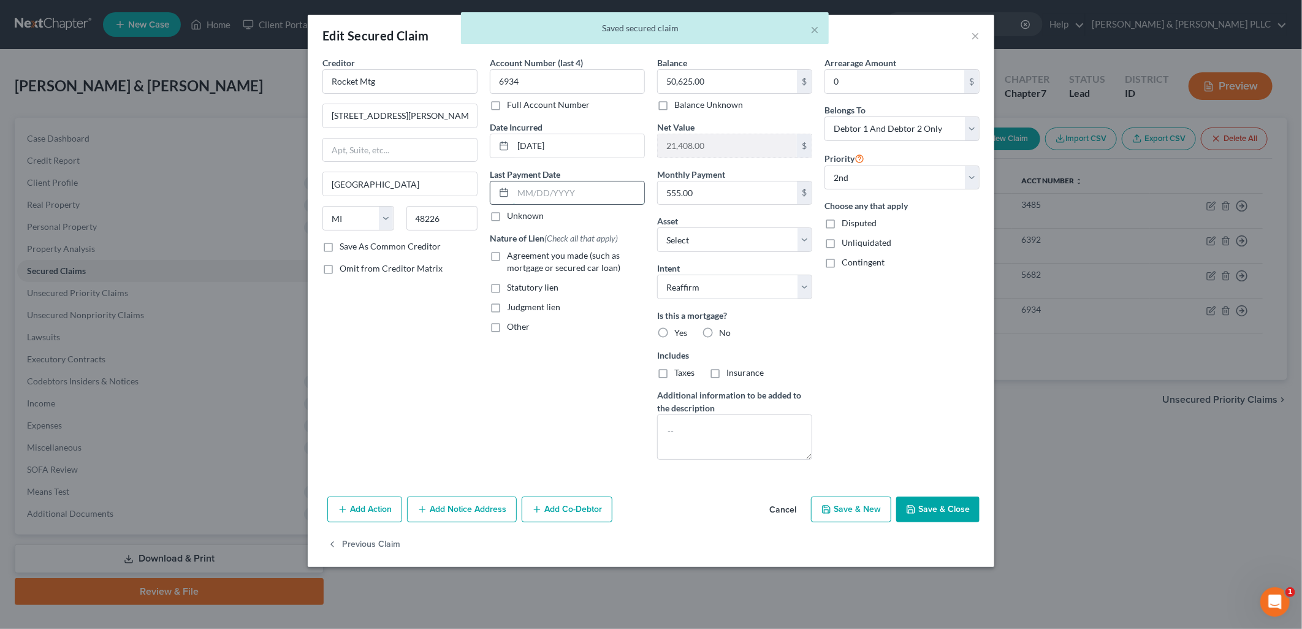
click at [593, 182] on input "text" at bounding box center [578, 192] width 131 height 23
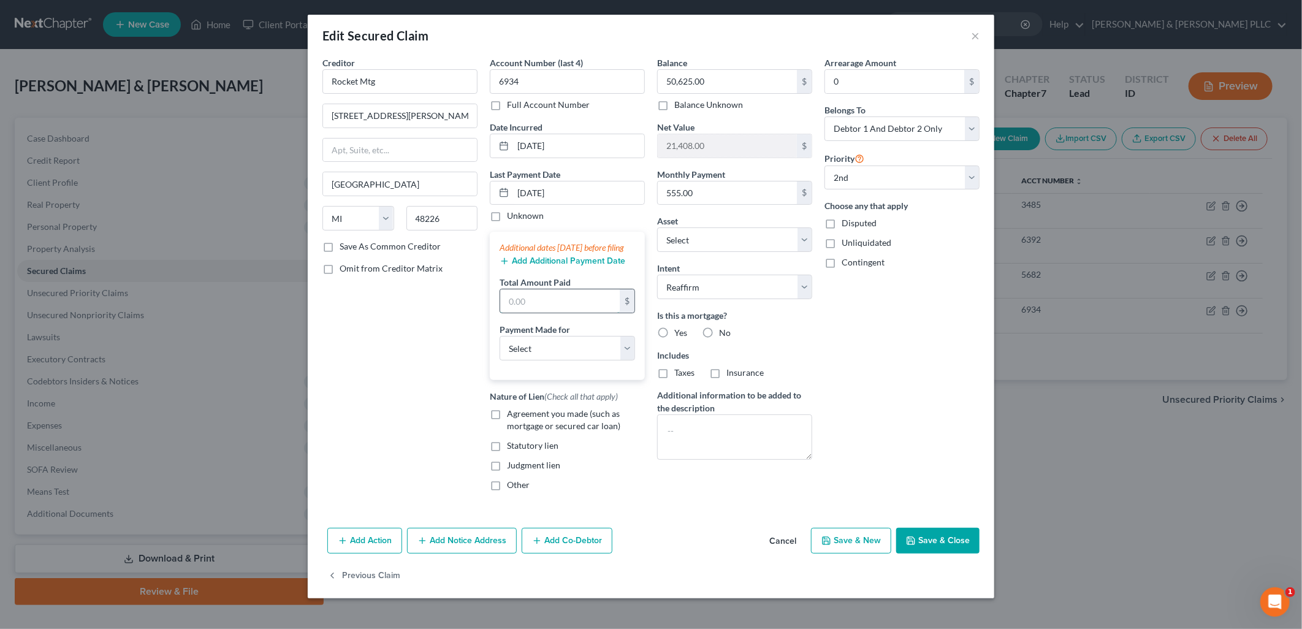
click at [575, 313] on input "text" at bounding box center [560, 300] width 120 height 23
click at [879, 405] on div "Arrearage Amount 0 $ Belongs To * Select Debtor 1 Only Debtor 2 Only Debtor 1 A…" at bounding box center [901, 278] width 167 height 444
click at [580, 189] on input "[DATE]" at bounding box center [578, 192] width 131 height 23
drag, startPoint x: 580, startPoint y: 189, endPoint x: 446, endPoint y: 206, distance: 134.7
click at [446, 206] on div "Creditor * Rocket Mtg [STREET_ADDRESS][GEOGRAPHIC_DATA][PERSON_NAME] [US_STATE]…" at bounding box center [650, 278] width 669 height 444
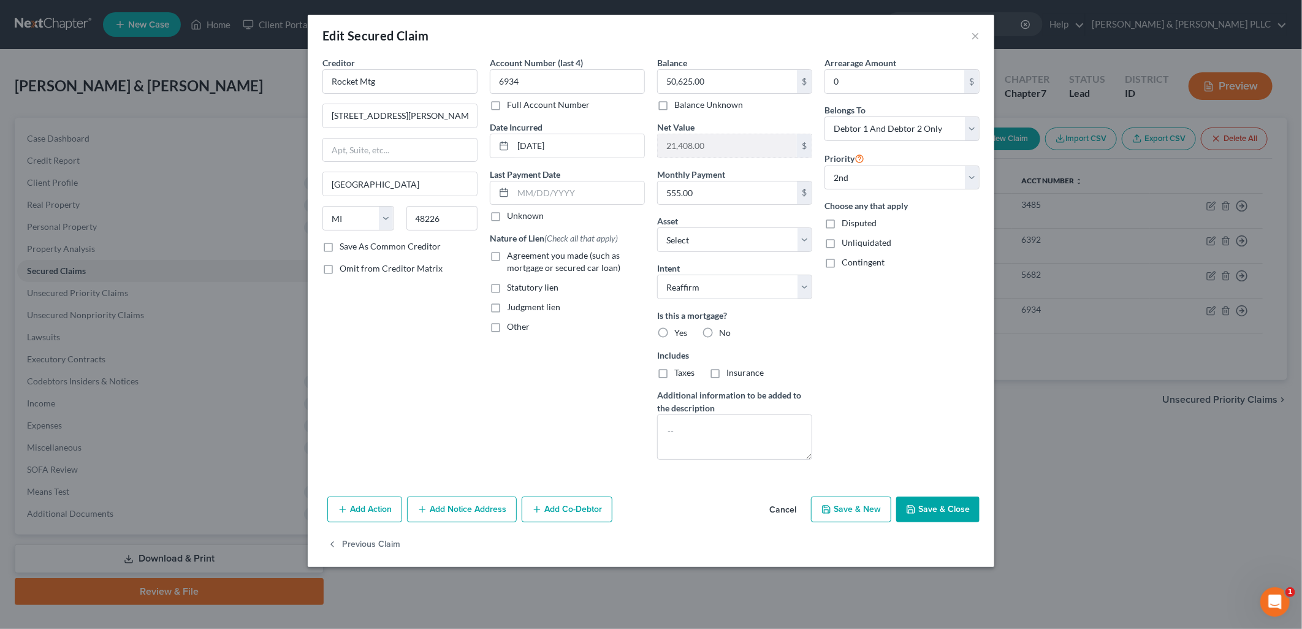
click at [954, 504] on button "Save & Close" at bounding box center [937, 509] width 83 height 26
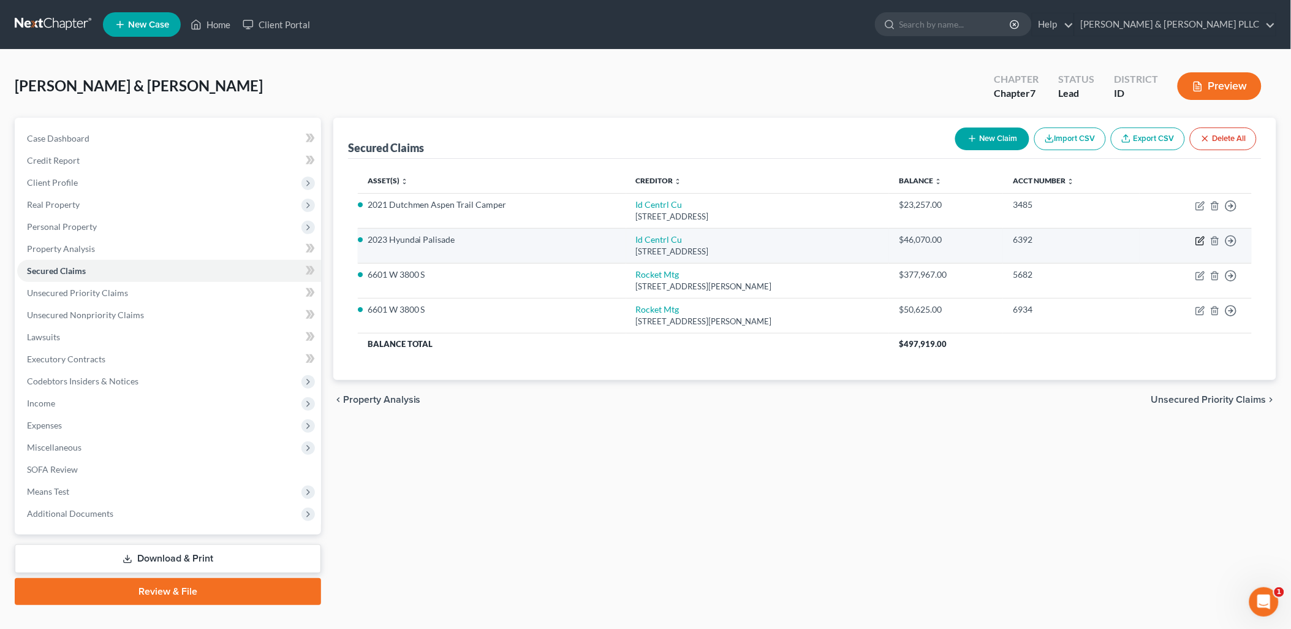
click at [1038, 240] on icon "button" at bounding box center [1202, 240] width 6 height 6
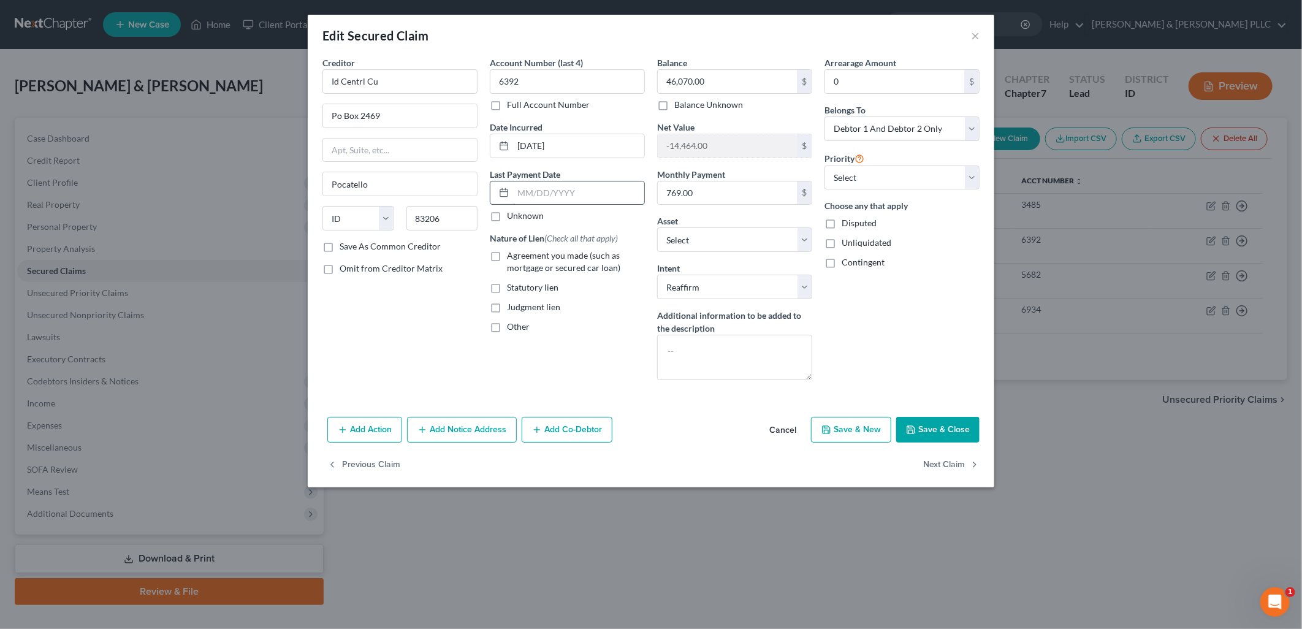
click at [569, 191] on input "text" at bounding box center [578, 192] width 131 height 23
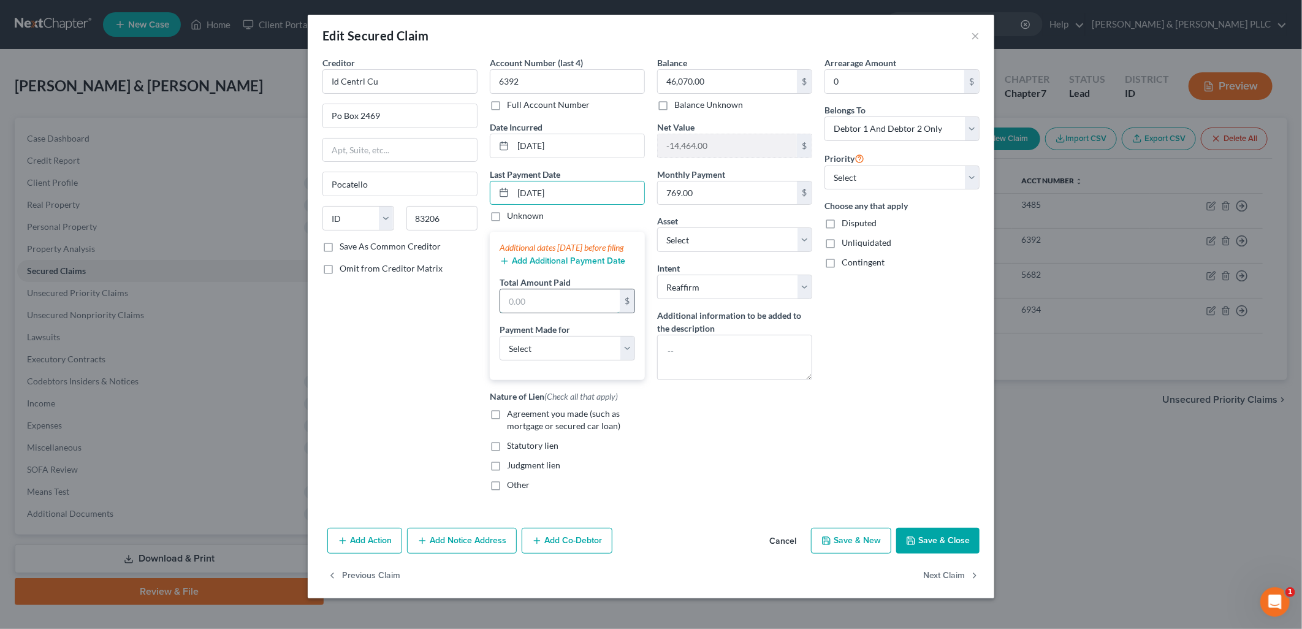
click at [550, 313] on input "text" at bounding box center [560, 300] width 120 height 23
click at [553, 306] on input "text" at bounding box center [560, 300] width 120 height 23
drag, startPoint x: 633, startPoint y: 363, endPoint x: 598, endPoint y: 374, distance: 36.8
click at [632, 360] on select "Select Car Credit Card Loan Repayment Mortgage Other Suppliers Or Vendors" at bounding box center [566, 348] width 135 height 25
click at [499, 348] on select "Select Car Credit Card Loan Repayment Mortgage Other Suppliers Or Vendors" at bounding box center [566, 348] width 135 height 25
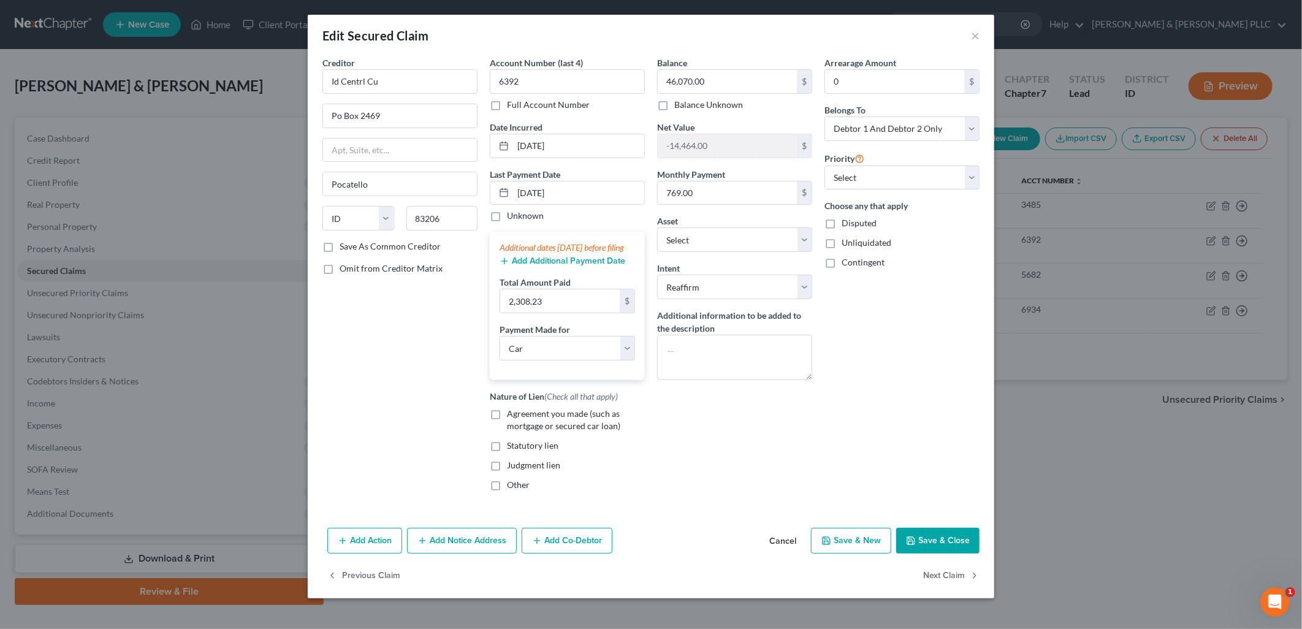
click at [507, 426] on label "Agreement you made (such as mortgage or secured car loan)" at bounding box center [576, 420] width 138 height 25
click at [512, 416] on input "Agreement you made (such as mortgage or secured car loan)" at bounding box center [516, 412] width 8 height 8
click at [942, 553] on button "Save & Close" at bounding box center [937, 541] width 83 height 26
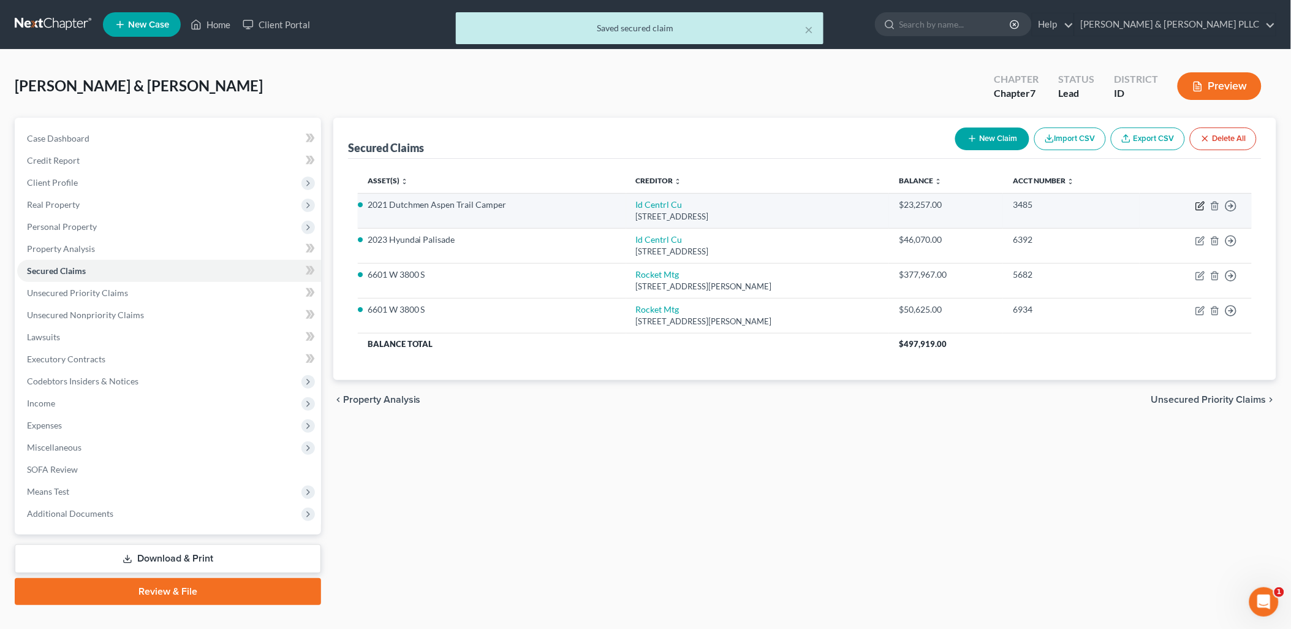
click at [1038, 205] on icon "button" at bounding box center [1201, 206] width 10 height 10
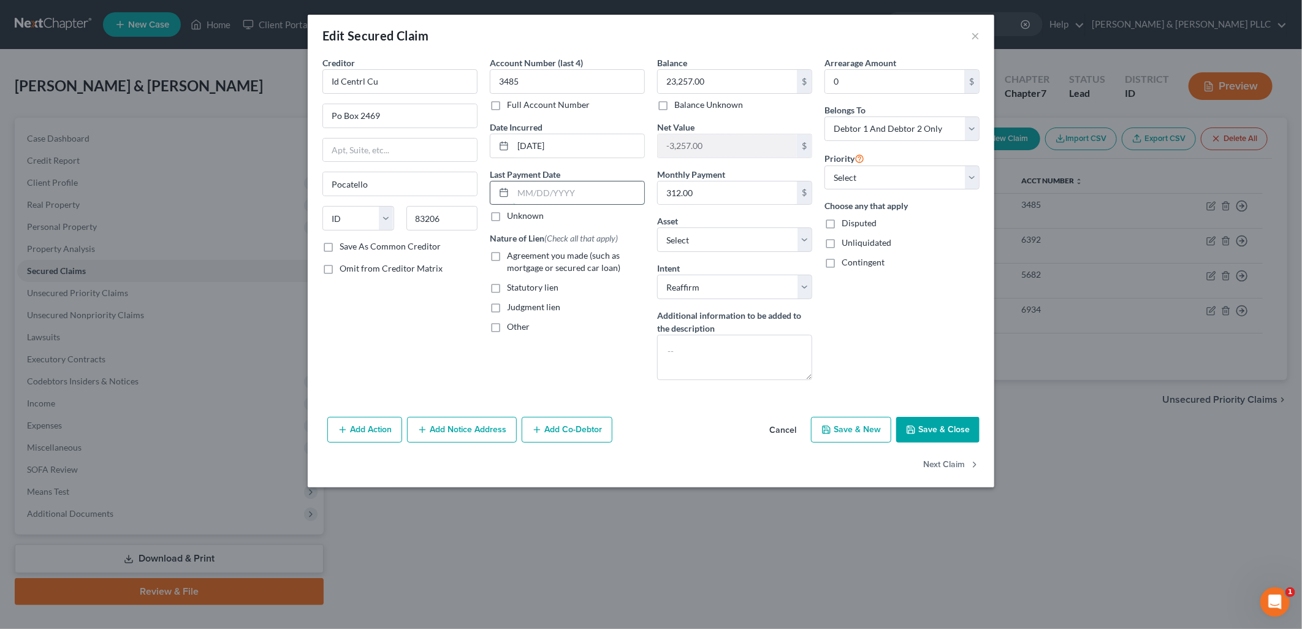
click at [573, 189] on input "text" at bounding box center [578, 192] width 131 height 23
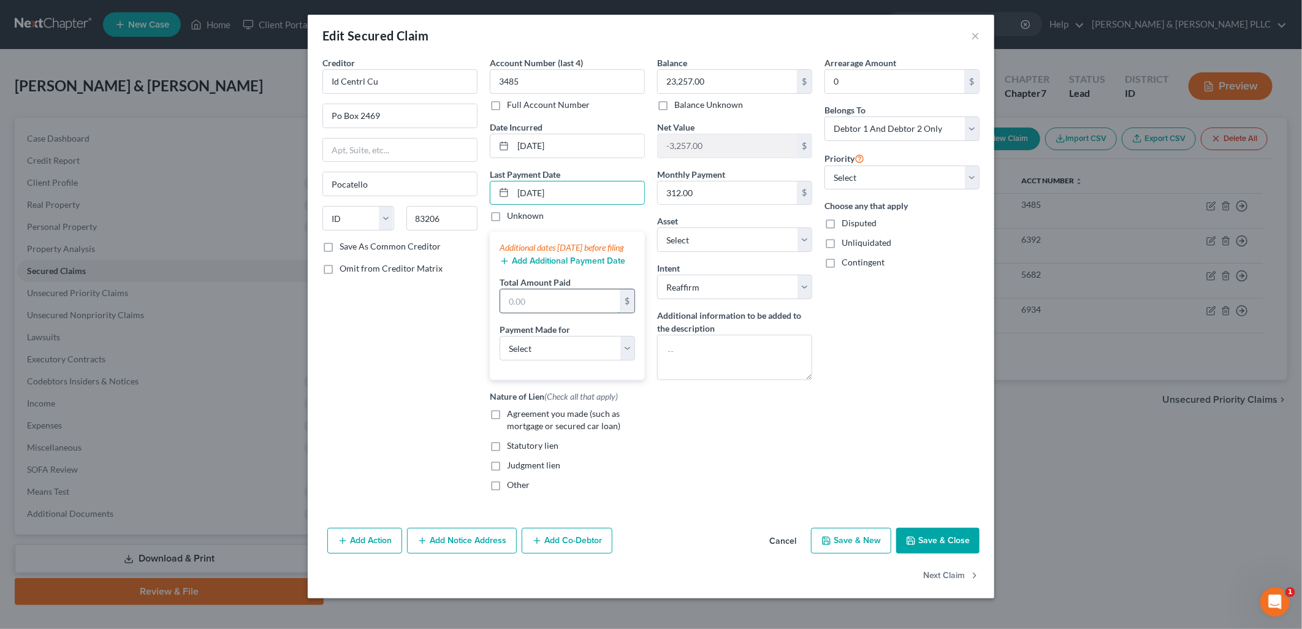
click at [569, 313] on input "text" at bounding box center [560, 300] width 120 height 23
click at [572, 313] on input "text" at bounding box center [560, 300] width 120 height 23
click at [626, 355] on select "Select Car Credit Card Loan Repayment Mortgage Other Suppliers Or Vendors" at bounding box center [566, 348] width 135 height 25
click at [499, 348] on select "Select Car Credit Card Loan Repayment Mortgage Other Suppliers Or Vendors" at bounding box center [566, 348] width 135 height 25
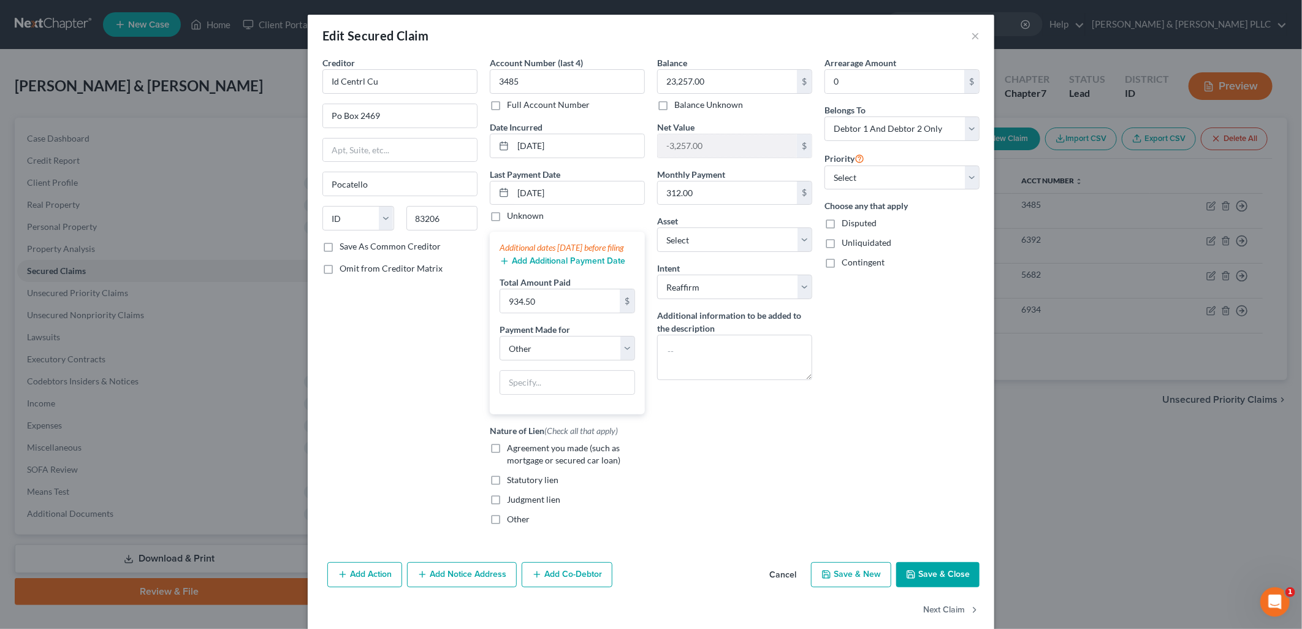
click at [507, 457] on label "Agreement you made (such as mortgage or secured car loan)" at bounding box center [576, 454] width 138 height 25
click at [512, 450] on input "Agreement you made (such as mortgage or secured car loan)" at bounding box center [516, 446] width 8 height 8
click at [939, 583] on button "Save & Close" at bounding box center [937, 575] width 83 height 26
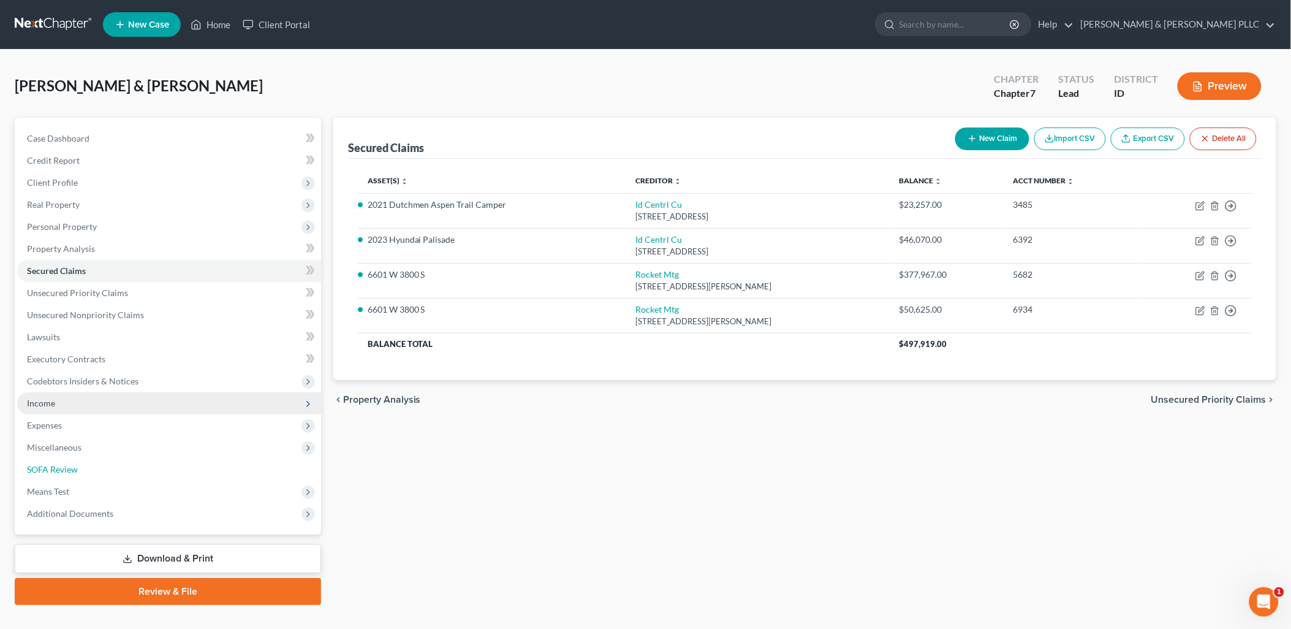
drag, startPoint x: 75, startPoint y: 464, endPoint x: 275, endPoint y: 394, distance: 211.6
click at [75, 464] on span "SOFA Review" at bounding box center [52, 469] width 51 height 10
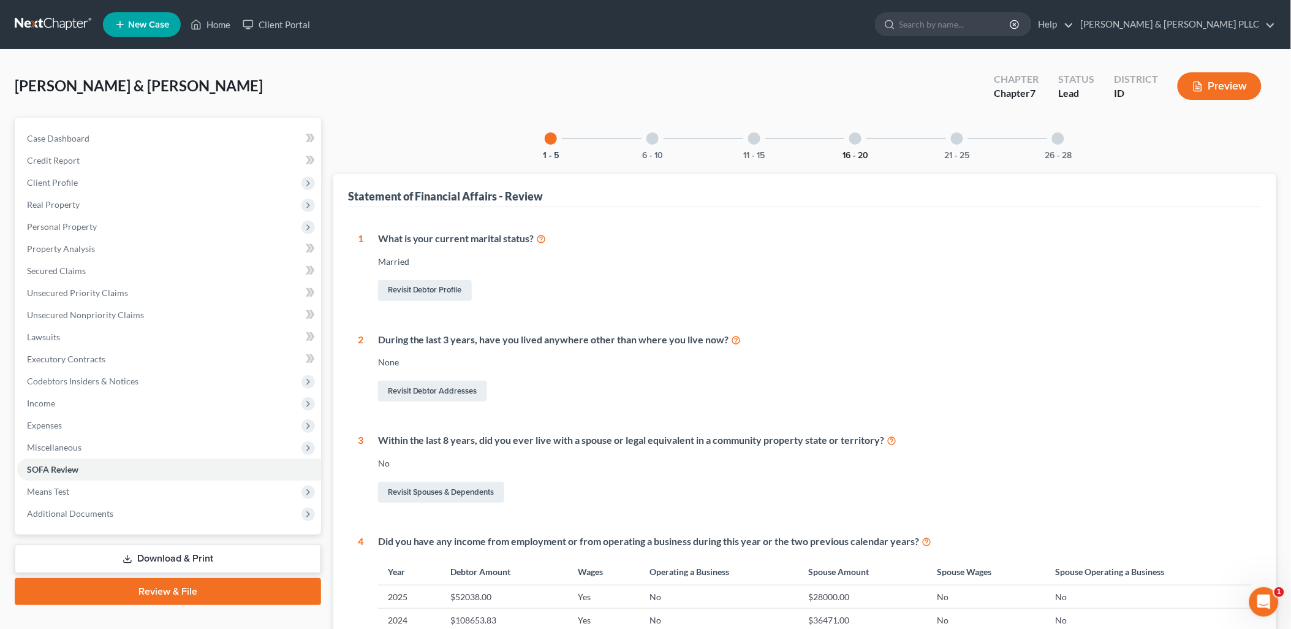
click at [850, 158] on button "16 - 20" at bounding box center [856, 155] width 26 height 9
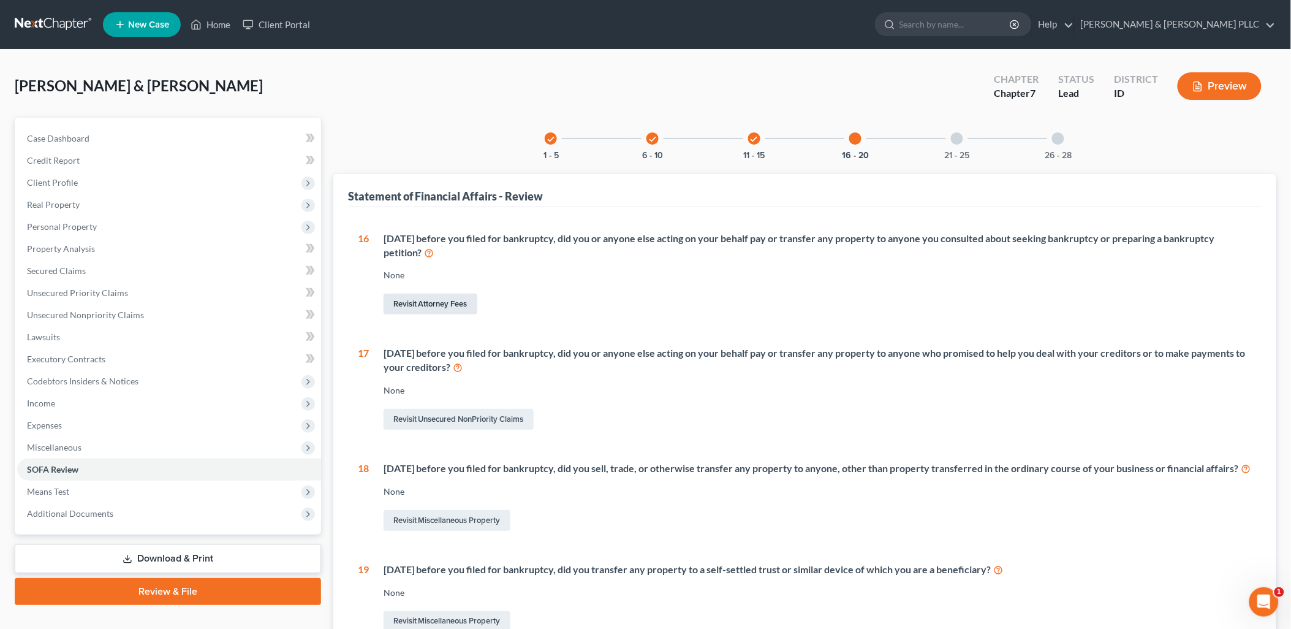
click at [433, 298] on link "Revisit Attorney Fees" at bounding box center [431, 304] width 94 height 21
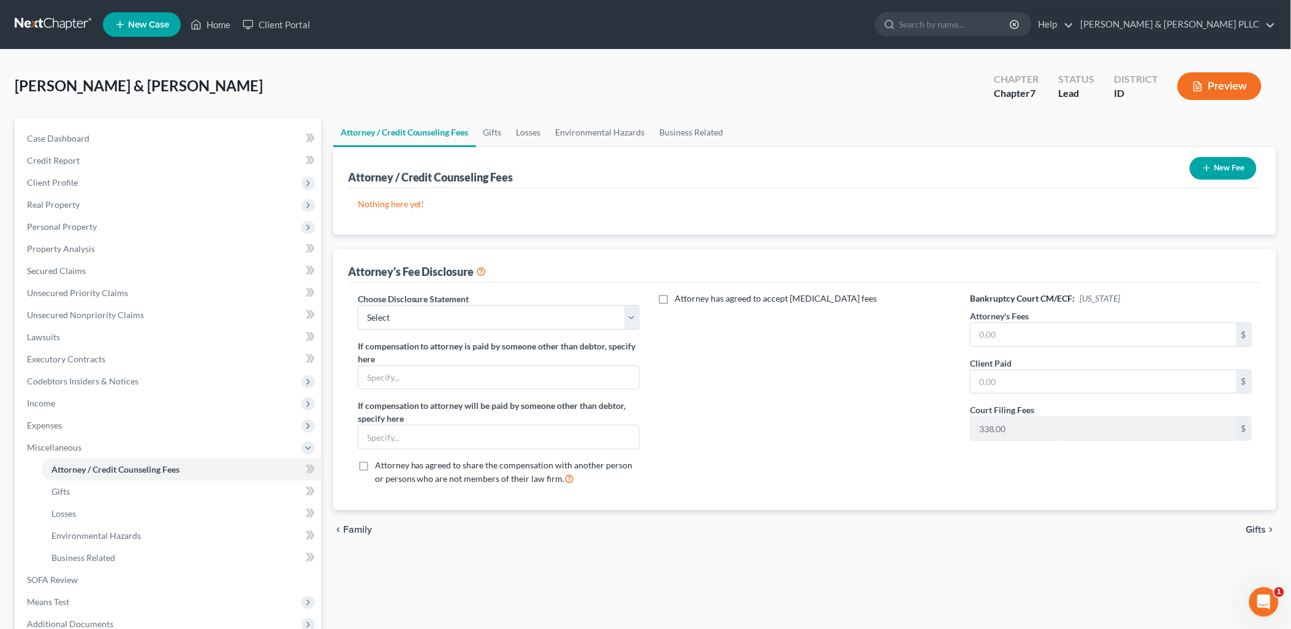
click at [1038, 173] on button "New Fee" at bounding box center [1223, 168] width 67 height 23
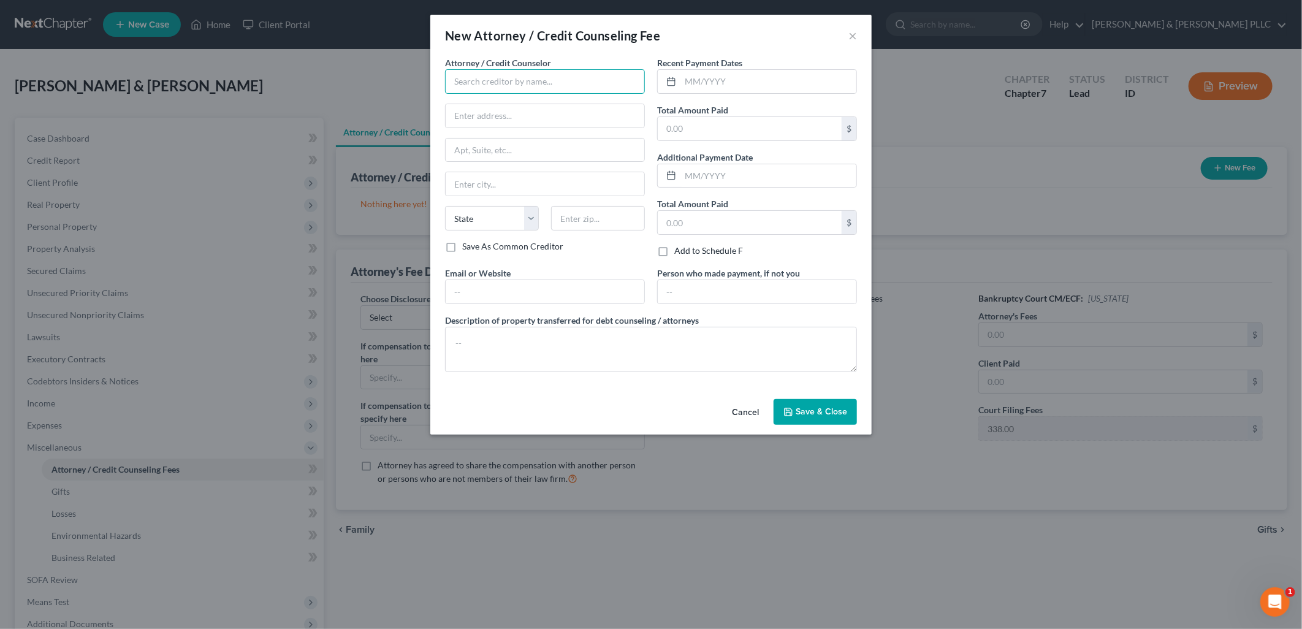
click at [556, 88] on input "text" at bounding box center [545, 81] width 200 height 25
drag, startPoint x: 838, startPoint y: 406, endPoint x: 762, endPoint y: 380, distance: 79.7
click at [838, 406] on button "Save & Close" at bounding box center [814, 412] width 83 height 26
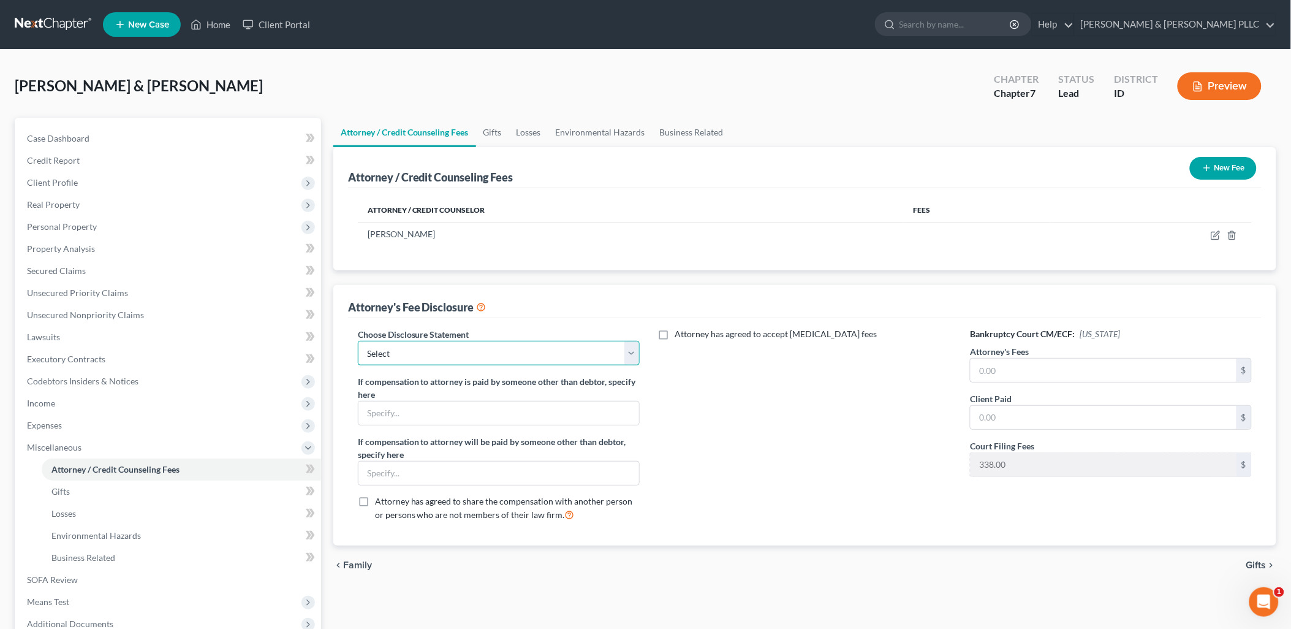
drag, startPoint x: 639, startPoint y: 355, endPoint x: 613, endPoint y: 362, distance: 26.0
click at [638, 355] on select "Select None" at bounding box center [499, 353] width 282 height 25
click at [358, 341] on select "Select None" at bounding box center [499, 353] width 282 height 25
drag, startPoint x: 123, startPoint y: 314, endPoint x: 135, endPoint y: 313, distance: 11.7
click at [124, 314] on span "Unsecured Nonpriority Claims" at bounding box center [85, 314] width 117 height 10
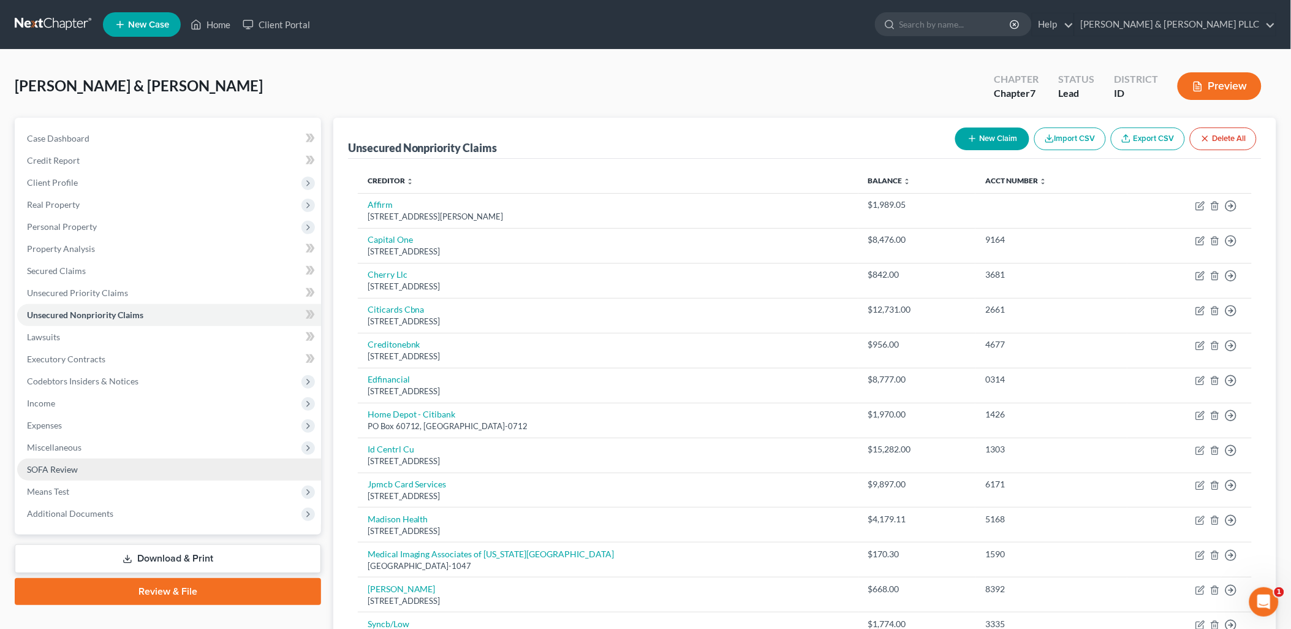
click at [74, 468] on span "SOFA Review" at bounding box center [52, 469] width 51 height 10
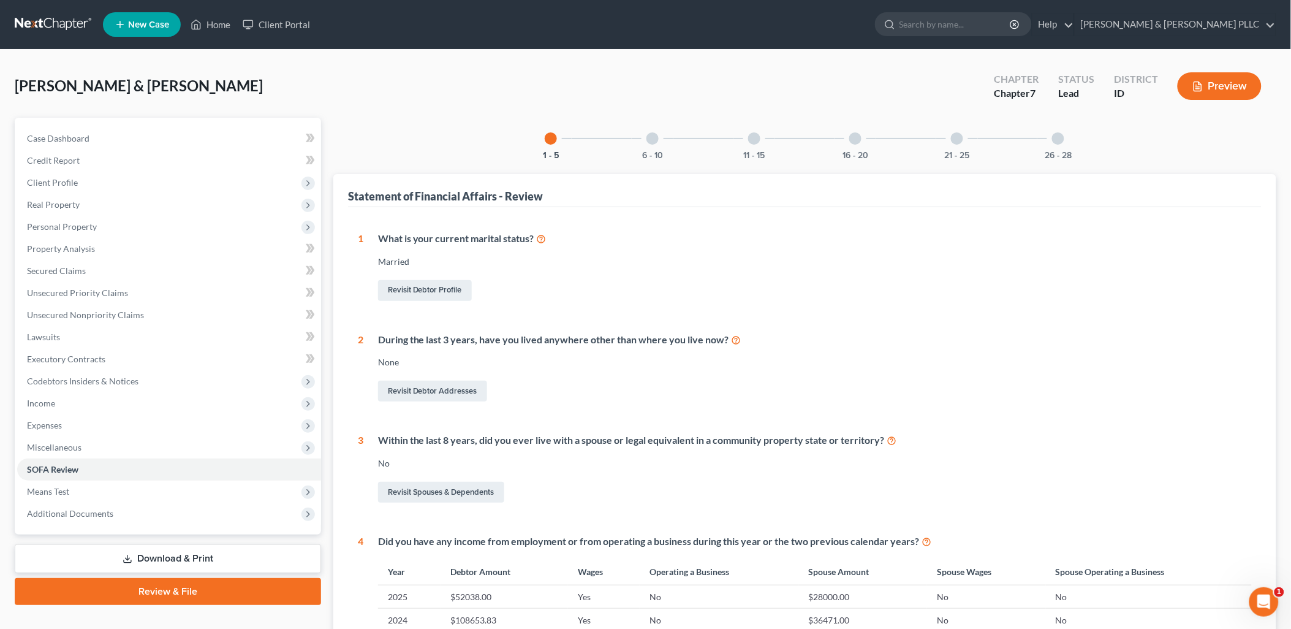
click at [853, 145] on div "16 - 20" at bounding box center [856, 139] width 42 height 42
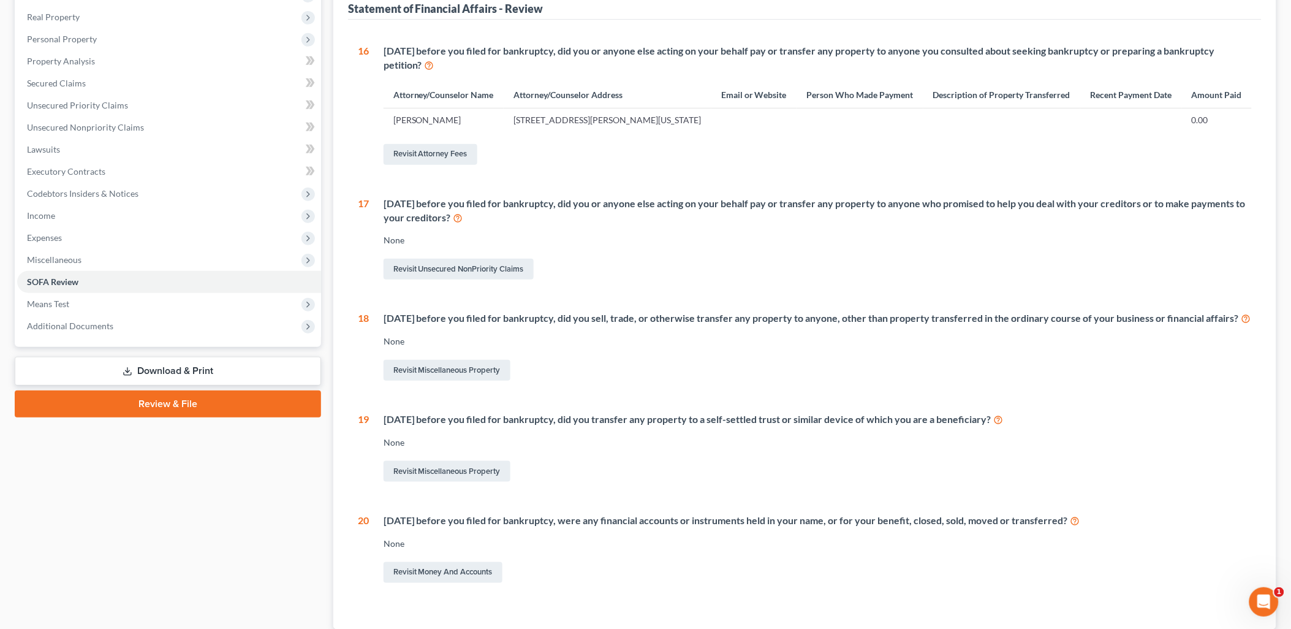
scroll to position [272, 0]
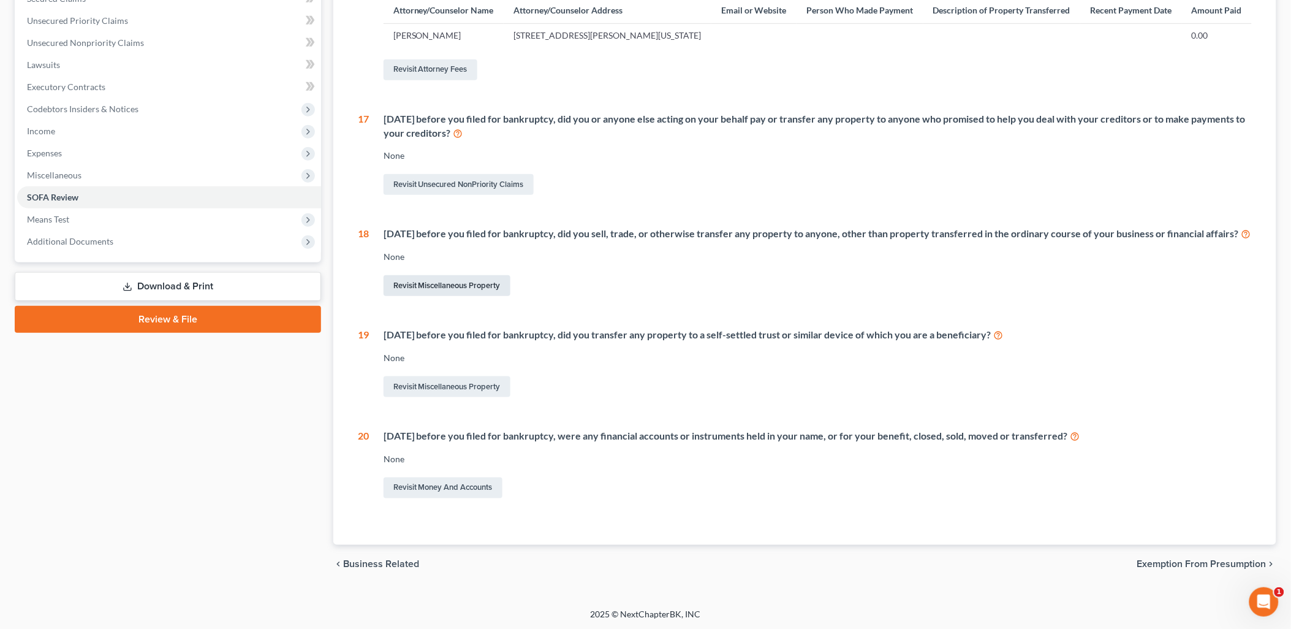
click at [500, 296] on link "Revisit Miscellaneous Property" at bounding box center [447, 285] width 127 height 21
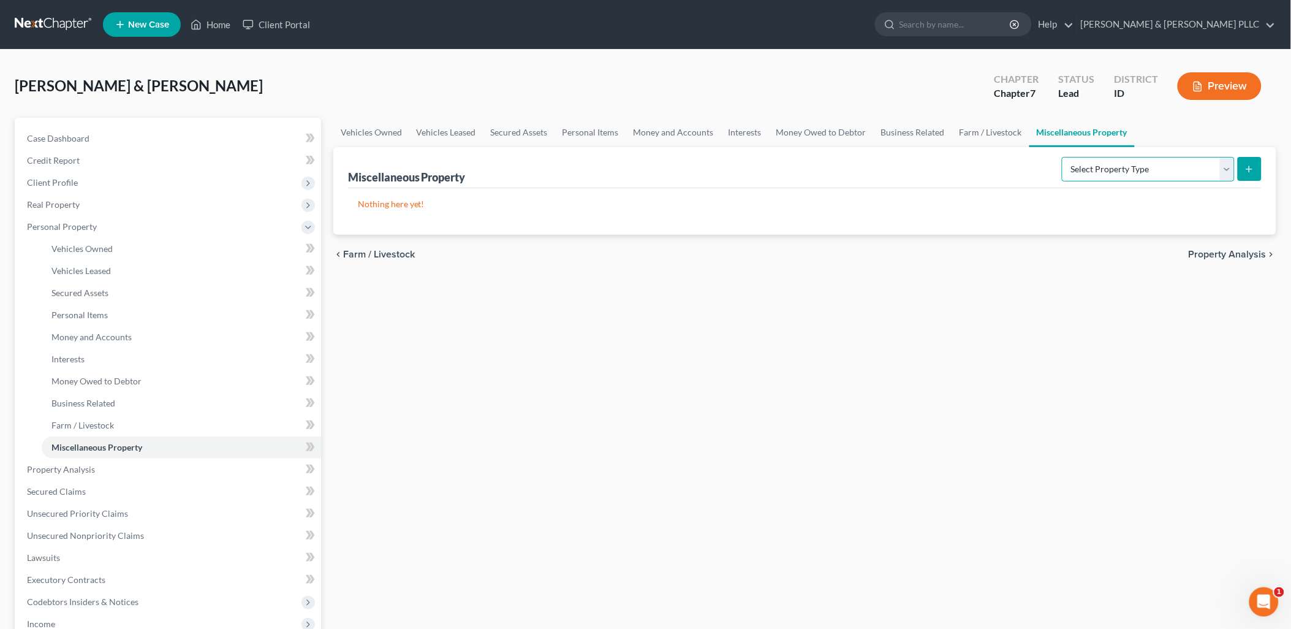
drag, startPoint x: 1223, startPoint y: 162, endPoint x: 1223, endPoint y: 172, distance: 9.8
click at [1038, 165] on select "Select Property Type Assigned for Creditor Benefit [DATE] Holding for Another N…" at bounding box center [1148, 169] width 173 height 25
click at [1038, 157] on select "Select Property Type Assigned for Creditor Benefit [DATE] Holding for Another N…" at bounding box center [1148, 169] width 173 height 25
click at [1038, 172] on button "submit" at bounding box center [1250, 169] width 24 height 24
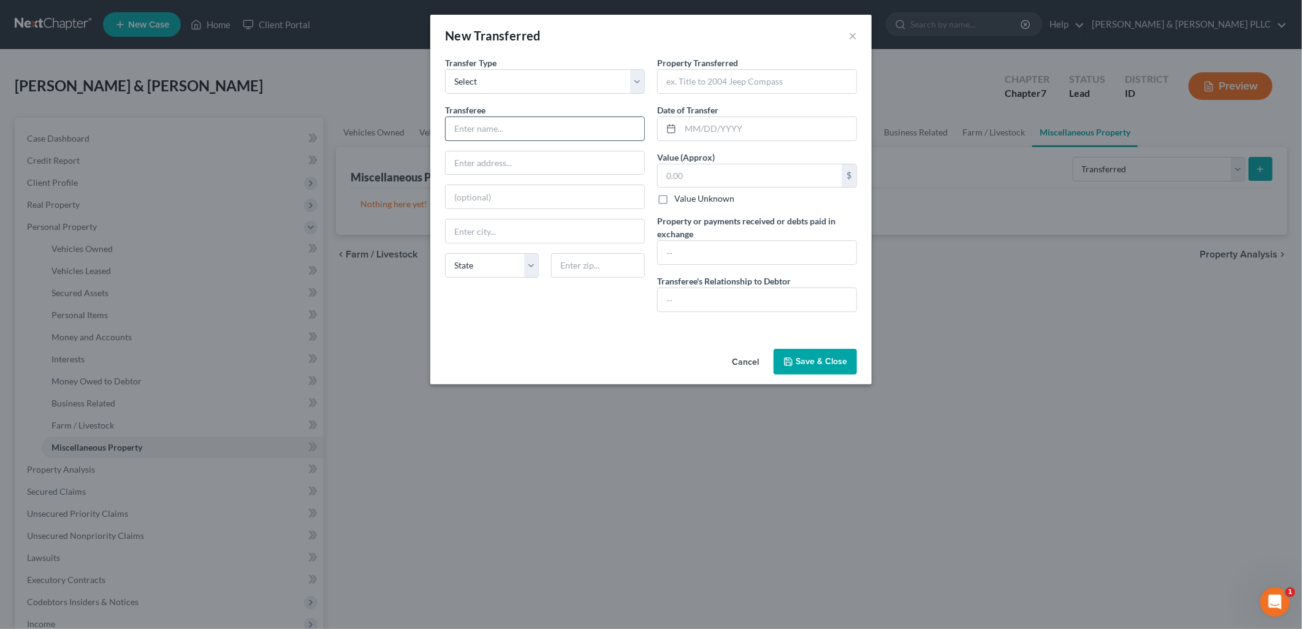
click at [547, 119] on input "text" at bounding box center [545, 128] width 199 height 23
click at [673, 294] on input "text" at bounding box center [757, 299] width 199 height 23
click at [719, 76] on input "text" at bounding box center [757, 81] width 199 height 23
click at [699, 170] on input "text" at bounding box center [750, 175] width 184 height 23
click at [753, 249] on input "text" at bounding box center [757, 252] width 199 height 23
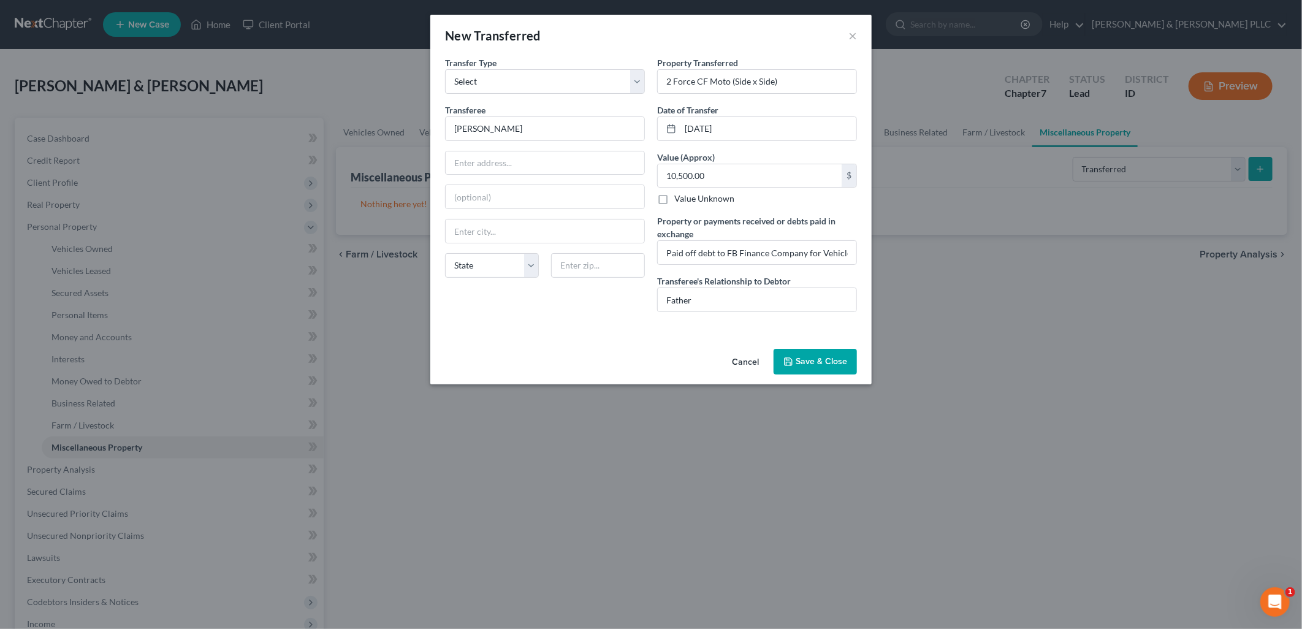
click at [811, 363] on button "Save & Close" at bounding box center [814, 362] width 83 height 26
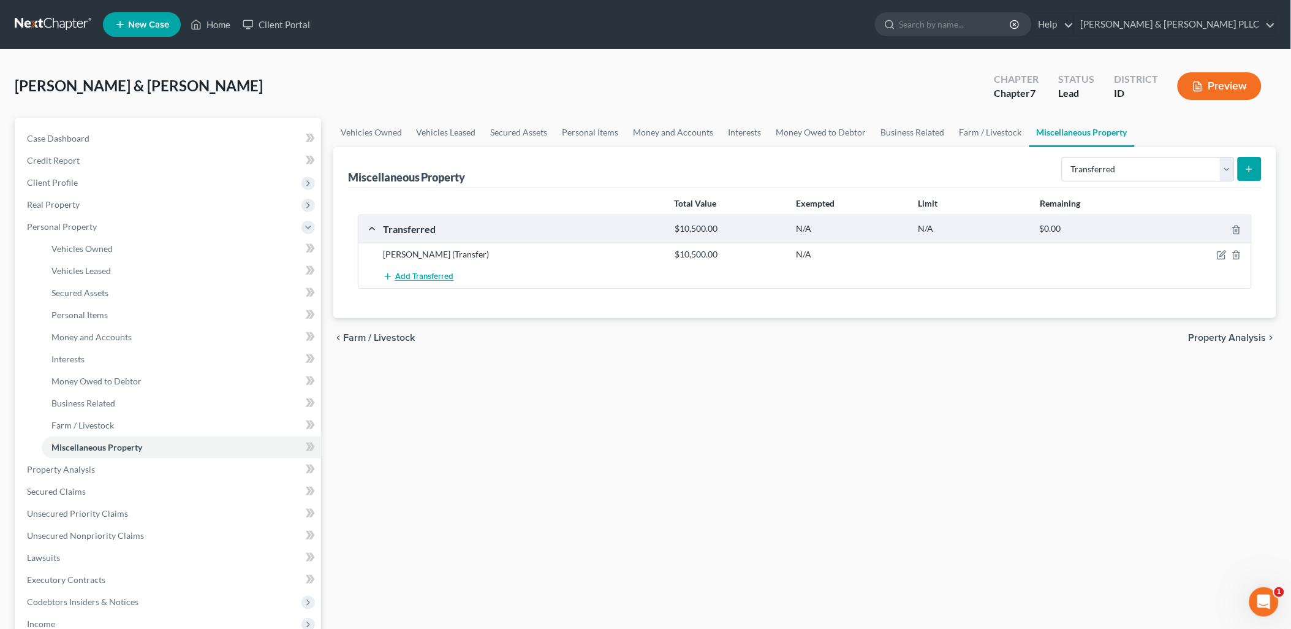
click at [425, 275] on span "Add Transferred" at bounding box center [424, 277] width 59 height 10
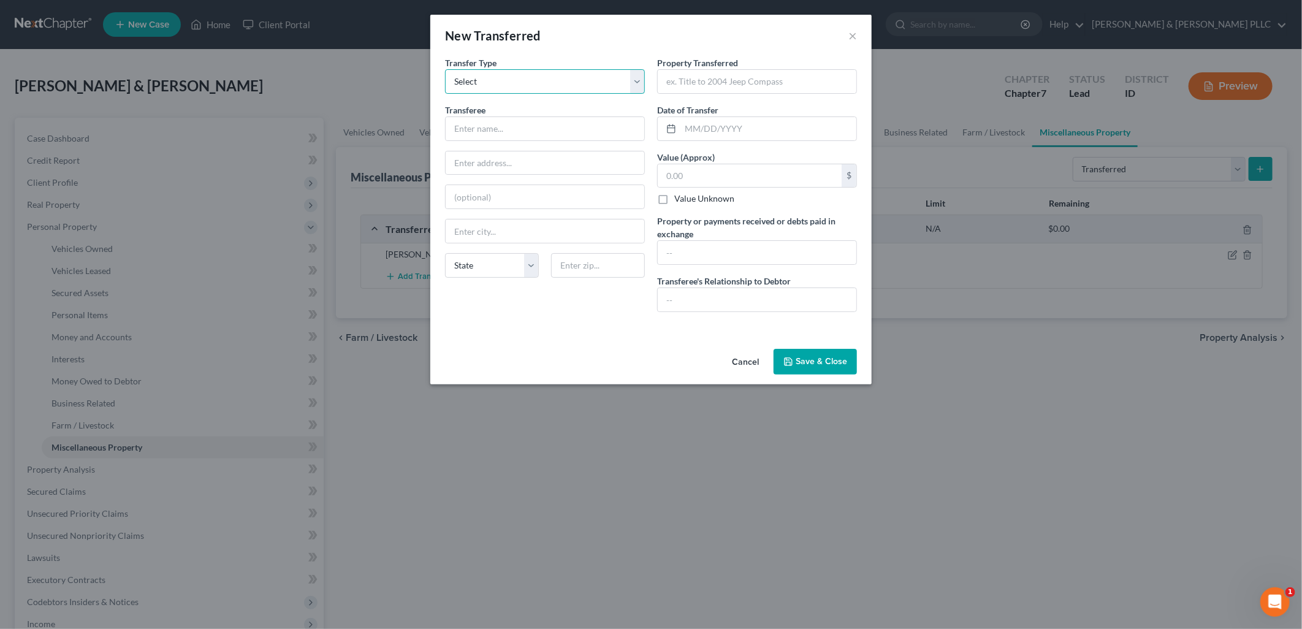
click at [631, 81] on select "Select Ordinary ([DATE]) [DATE]" at bounding box center [545, 81] width 200 height 25
click at [445, 69] on select "Select Ordinary ([DATE]) [DATE]" at bounding box center [545, 81] width 200 height 25
click at [597, 125] on input "text" at bounding box center [545, 128] width 199 height 23
click at [766, 300] on input "text" at bounding box center [757, 299] width 199 height 23
click at [749, 75] on input "text" at bounding box center [757, 81] width 199 height 23
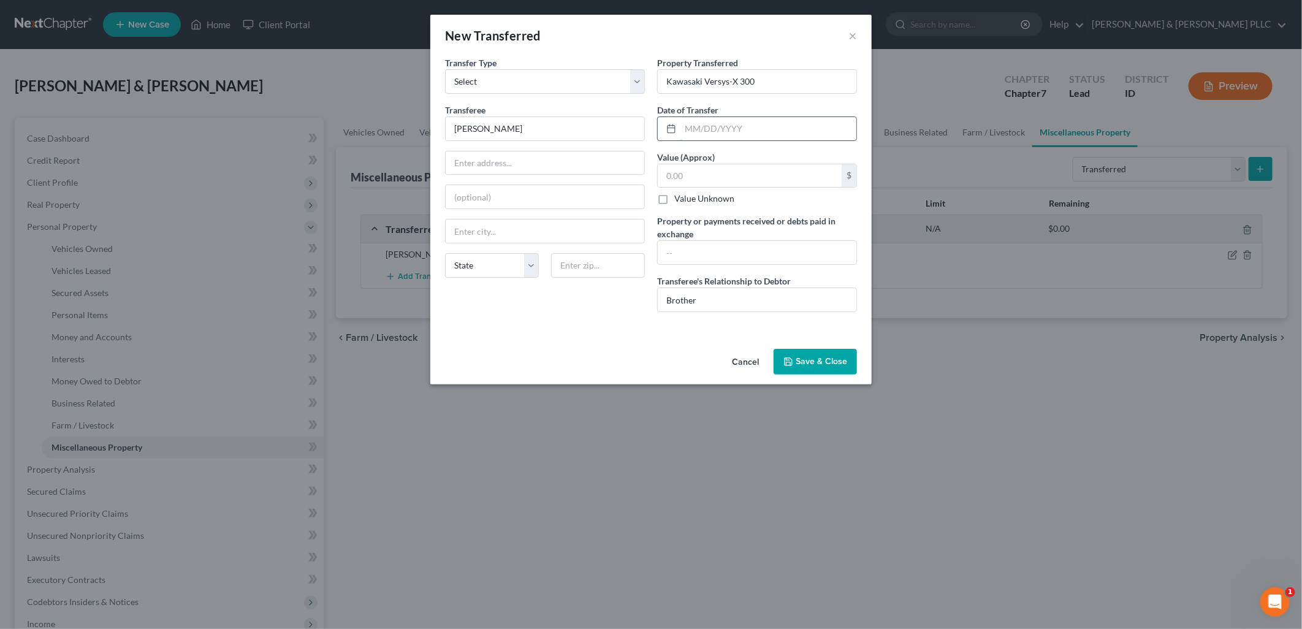
click at [758, 127] on input "text" at bounding box center [768, 128] width 176 height 23
click at [758, 176] on input "text" at bounding box center [750, 175] width 184 height 23
click at [756, 254] on input "text" at bounding box center [757, 252] width 199 height 23
click at [837, 359] on button "Save & Close" at bounding box center [814, 362] width 83 height 26
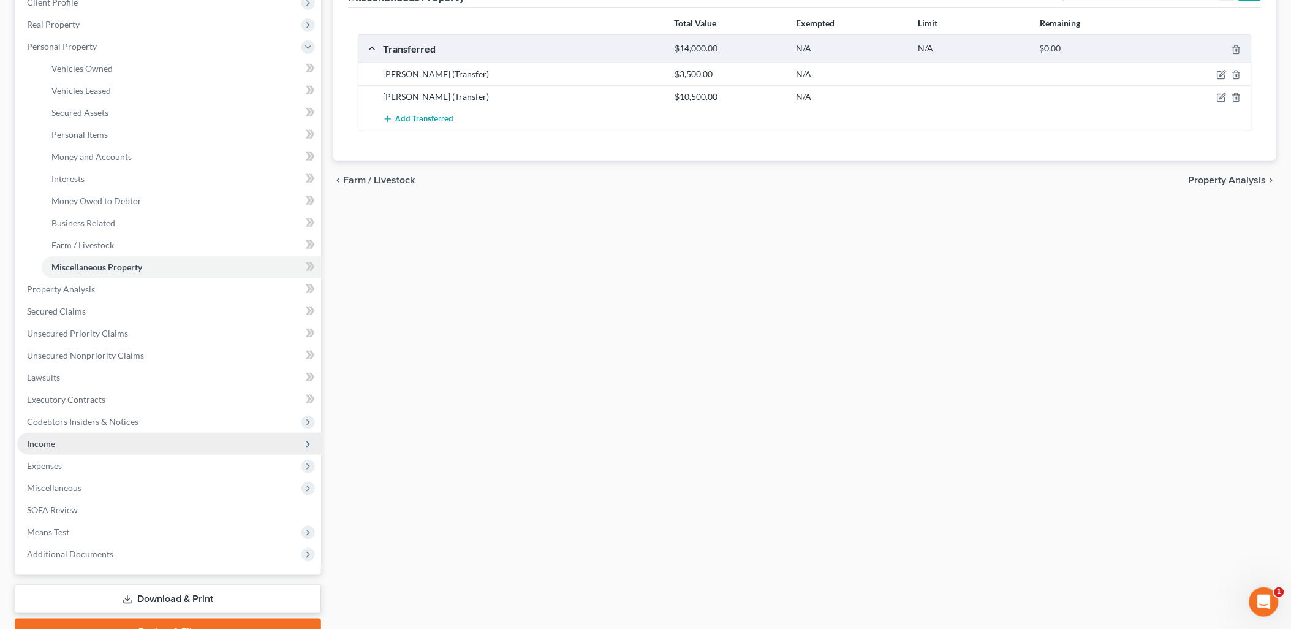
scroll to position [204, 0]
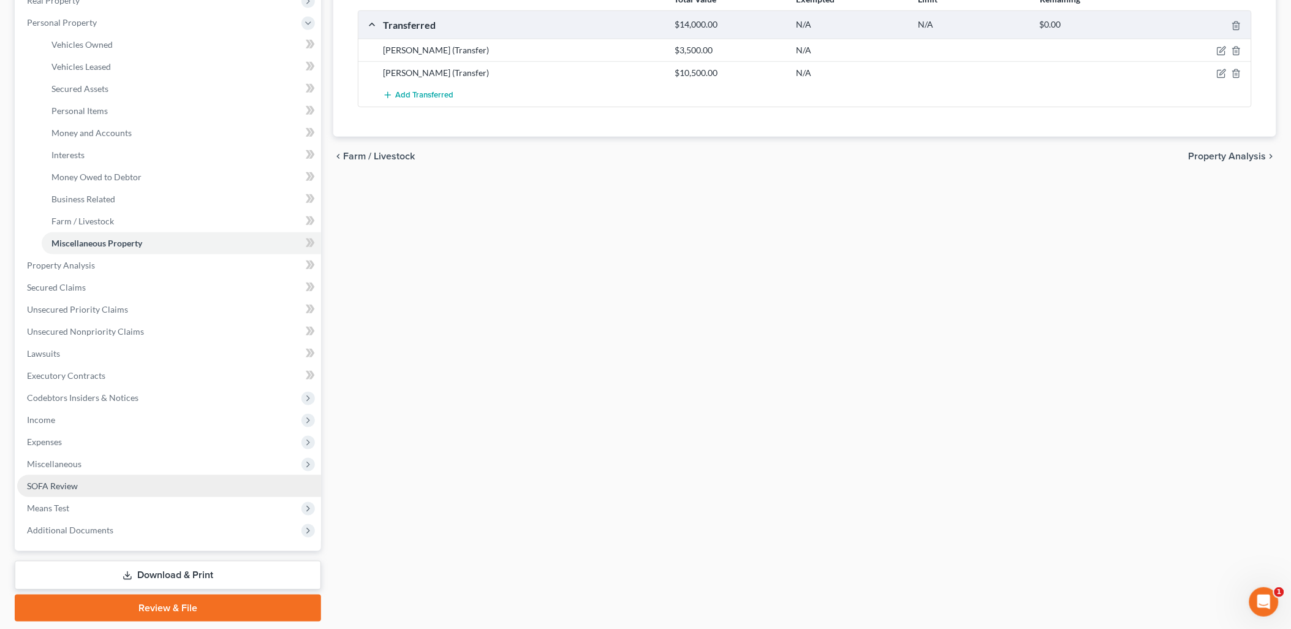
click at [82, 482] on link "SOFA Review" at bounding box center [169, 486] width 304 height 22
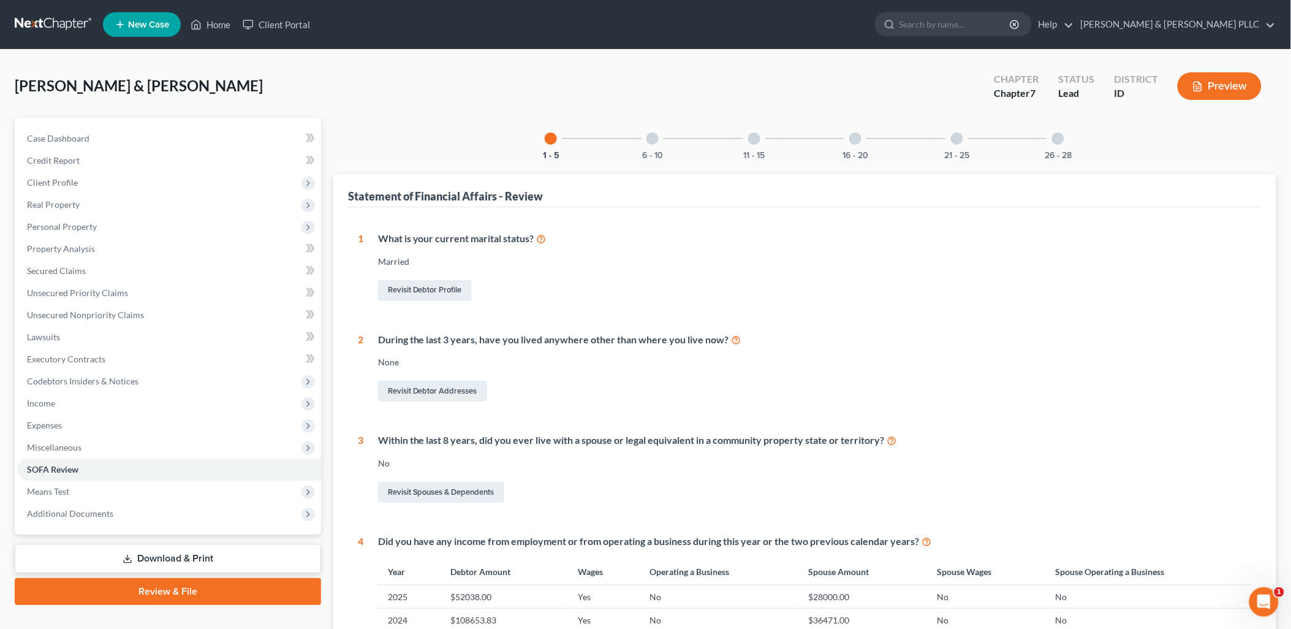
click at [964, 147] on div "21 - 25" at bounding box center [957, 139] width 42 height 42
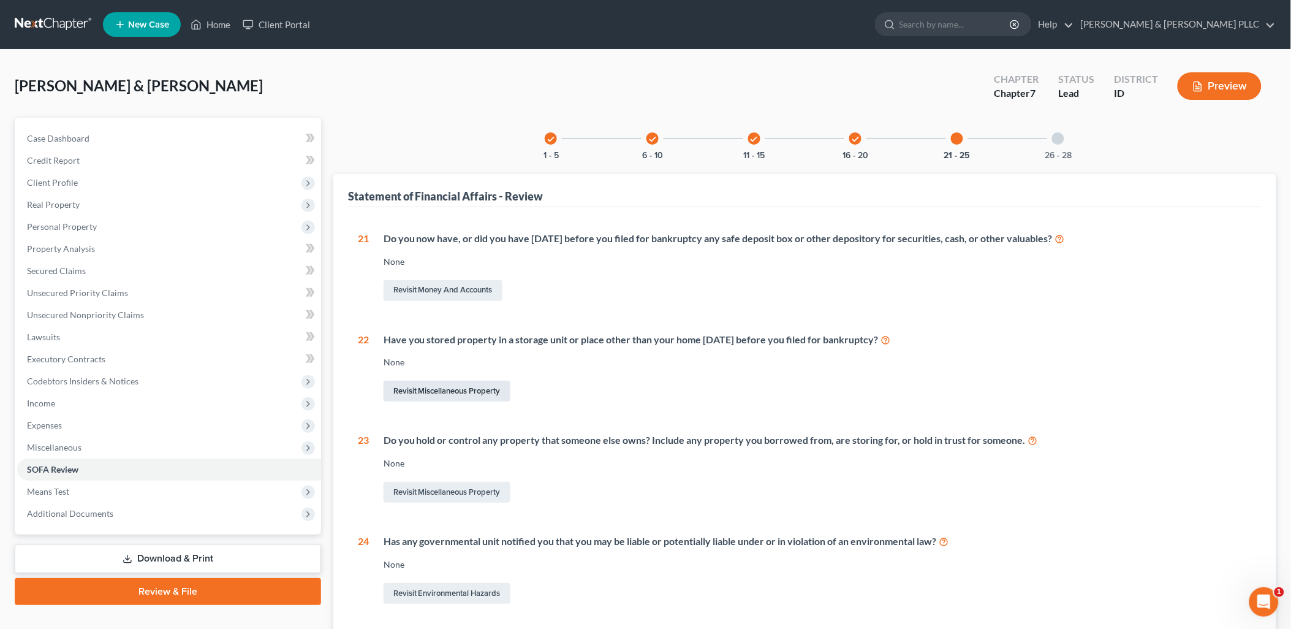
click at [479, 387] on link "Revisit Miscellaneous Property" at bounding box center [447, 391] width 127 height 21
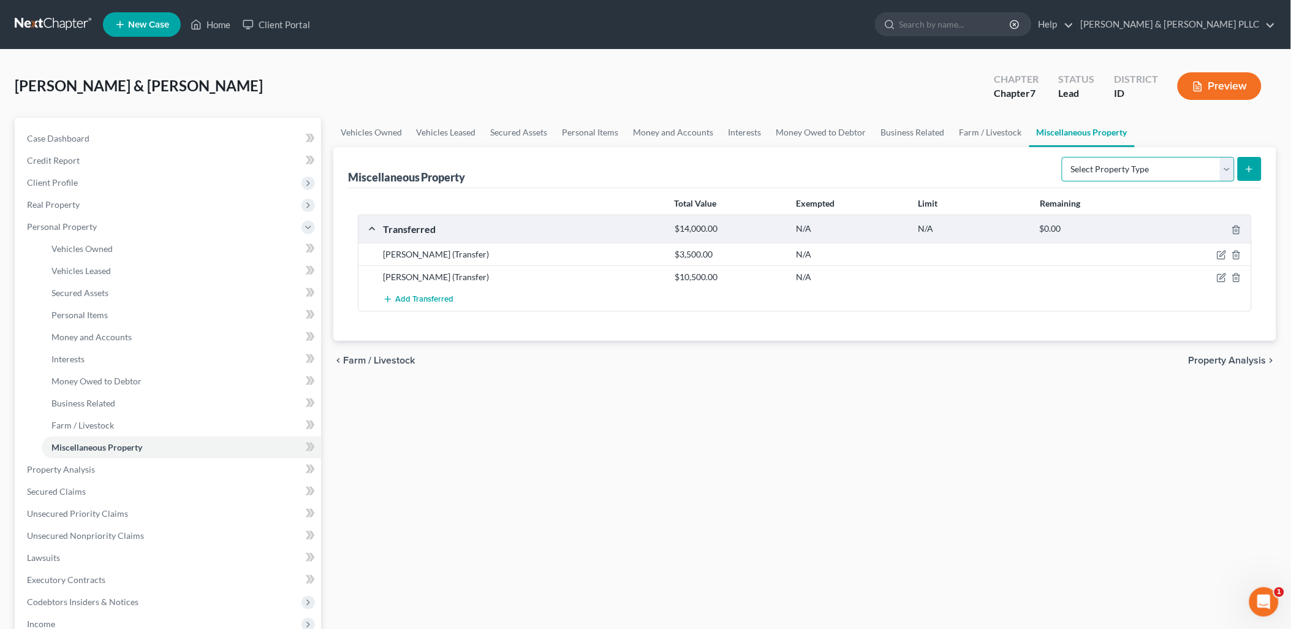
click at [1038, 169] on select "Select Property Type Assigned for Creditor Benefit [DATE] Holding for Another N…" at bounding box center [1148, 169] width 173 height 25
click at [1038, 157] on select "Select Property Type Assigned for Creditor Benefit [DATE] Holding for Another N…" at bounding box center [1148, 169] width 173 height 25
click at [1038, 169] on icon "submit" at bounding box center [1250, 169] width 10 height 10
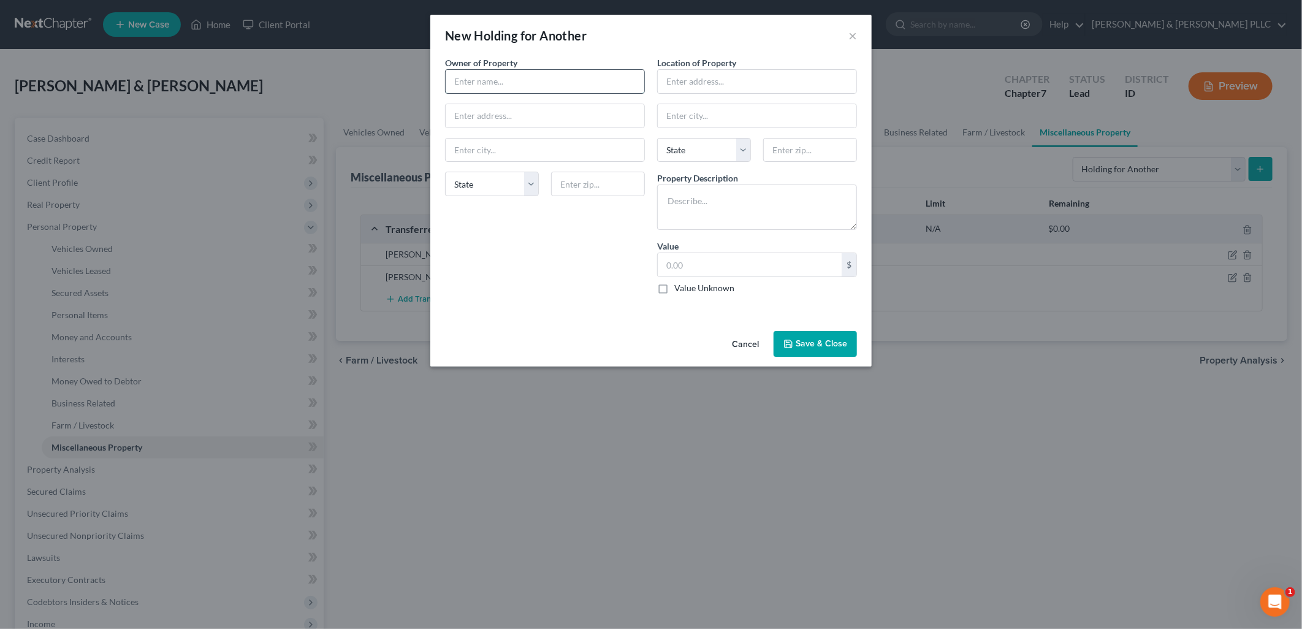
click at [544, 88] on input "text" at bounding box center [545, 81] width 199 height 23
click at [799, 78] on input "text" at bounding box center [757, 81] width 199 height 23
click at [669, 111] on input "text" at bounding box center [757, 115] width 199 height 23
click at [699, 203] on textarea at bounding box center [757, 206] width 200 height 45
drag, startPoint x: 659, startPoint y: 289, endPoint x: 795, endPoint y: 342, distance: 146.7
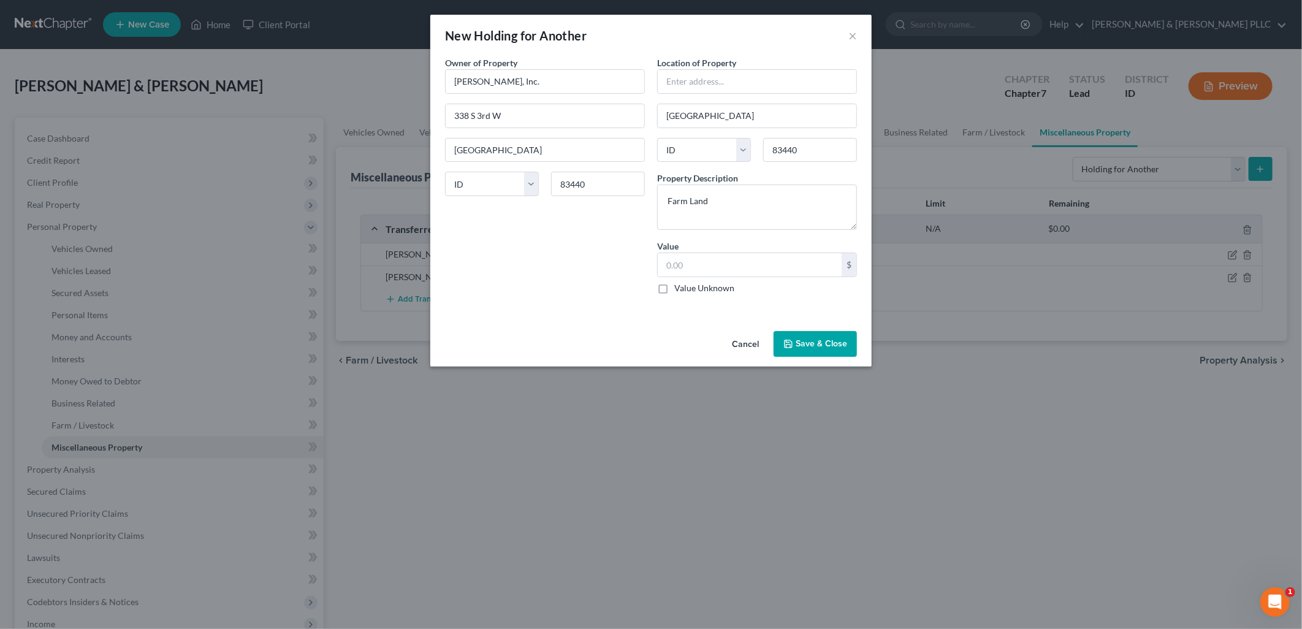
click at [674, 289] on label "Value Unknown" at bounding box center [704, 288] width 60 height 12
click at [679, 289] on input "Value Unknown" at bounding box center [683, 286] width 8 height 8
click at [804, 343] on button "Save & Close" at bounding box center [814, 344] width 83 height 26
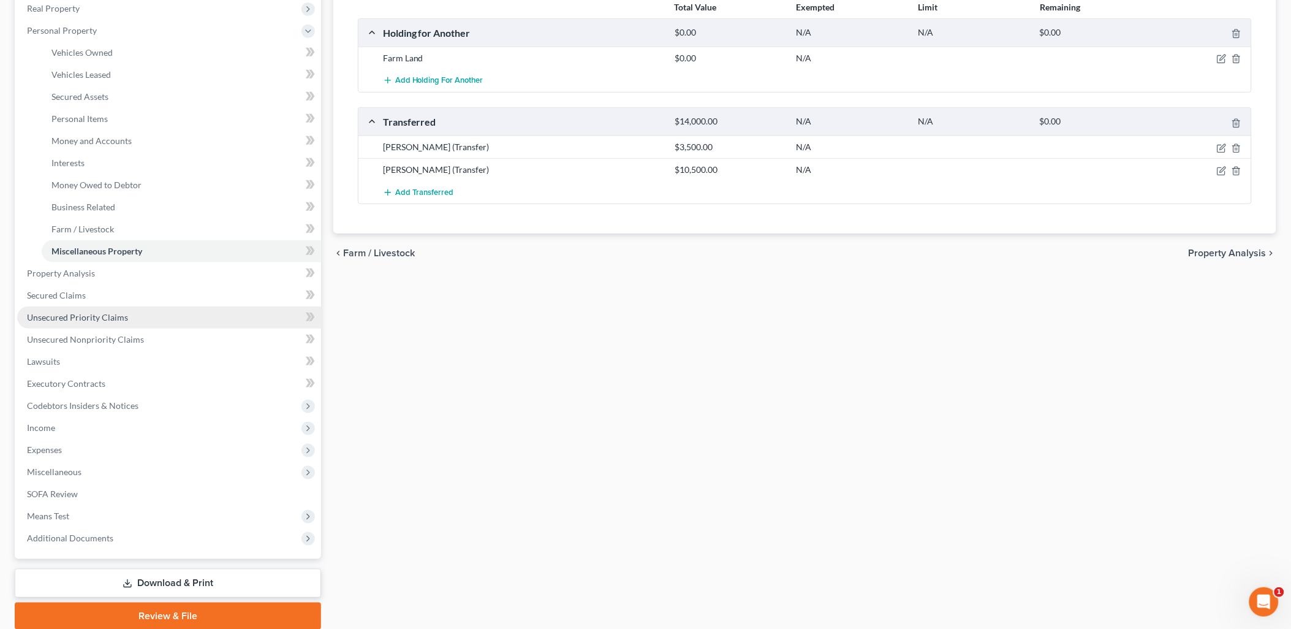
scroll to position [204, 0]
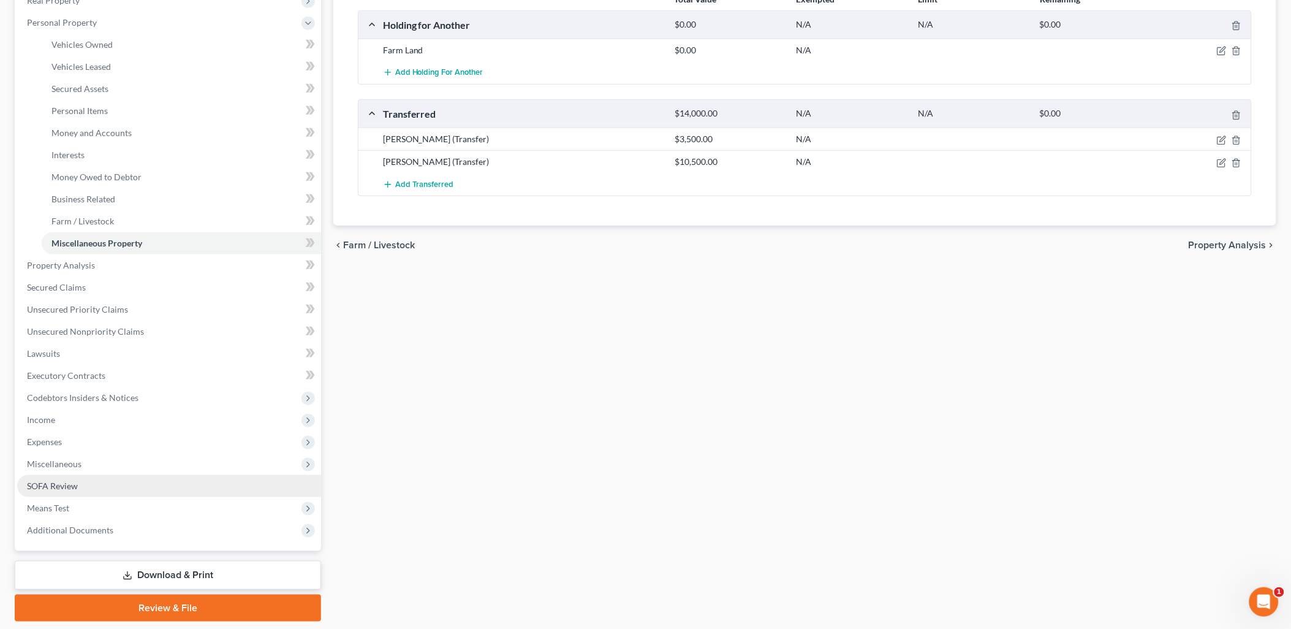
click at [94, 485] on link "SOFA Review" at bounding box center [169, 486] width 304 height 22
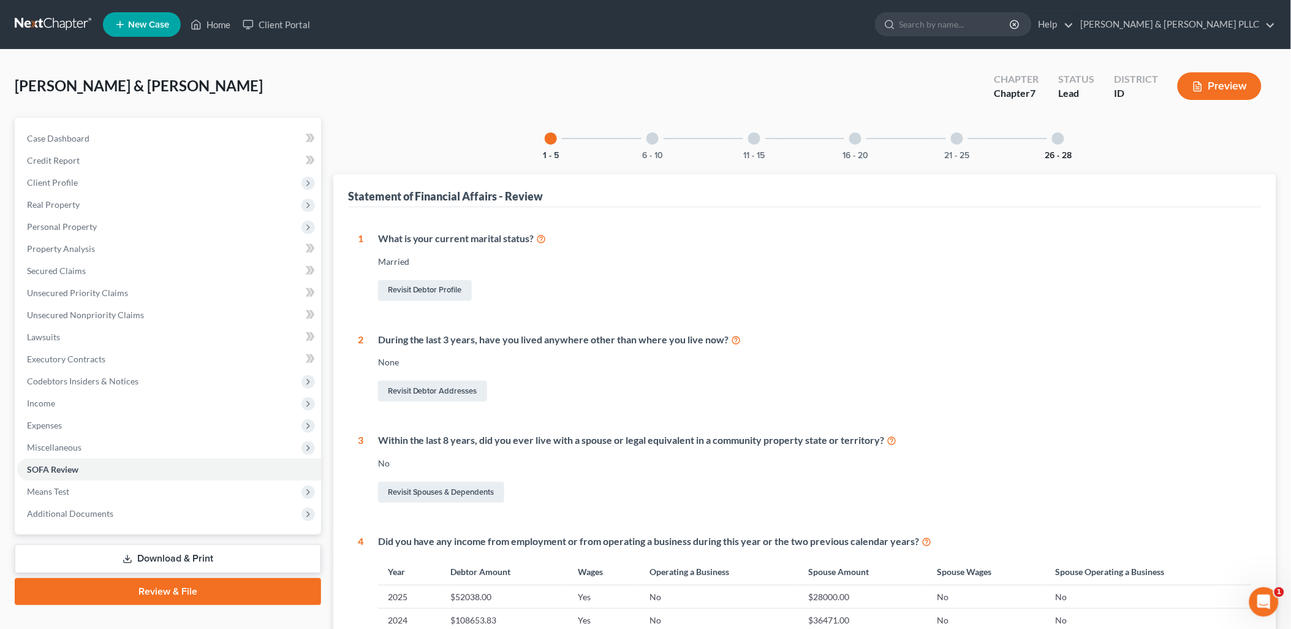
click at [1038, 152] on button "26 - 28" at bounding box center [1058, 155] width 27 height 9
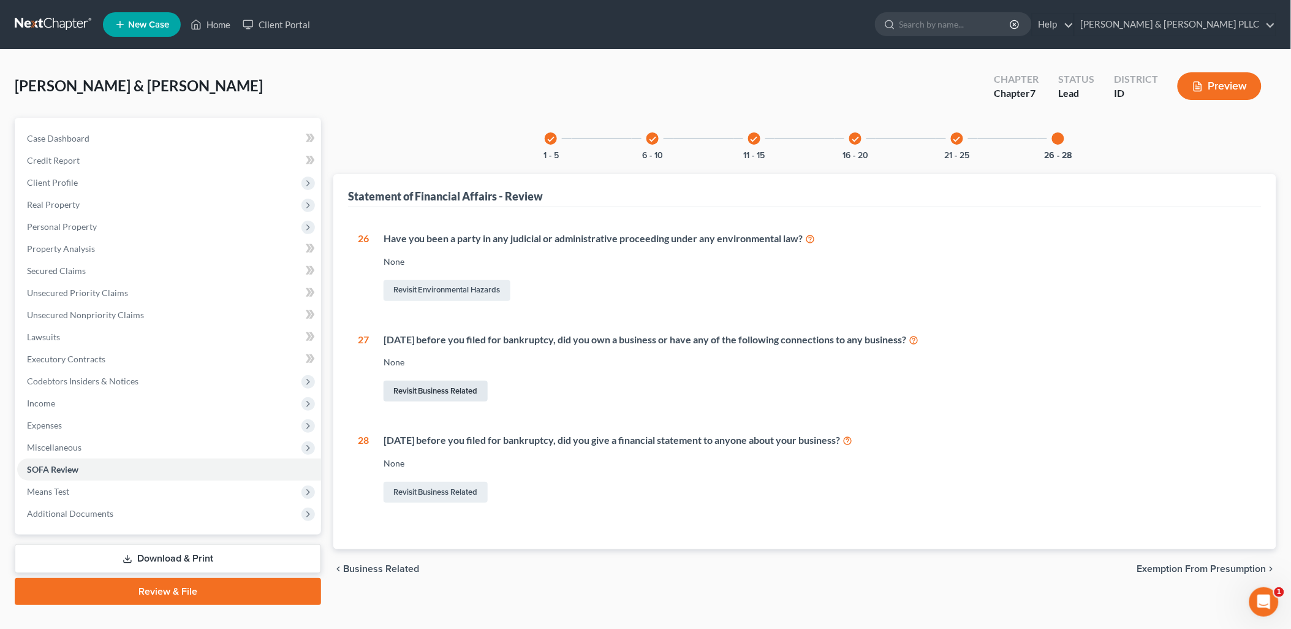
click at [460, 387] on link "Revisit Business Related" at bounding box center [436, 391] width 104 height 21
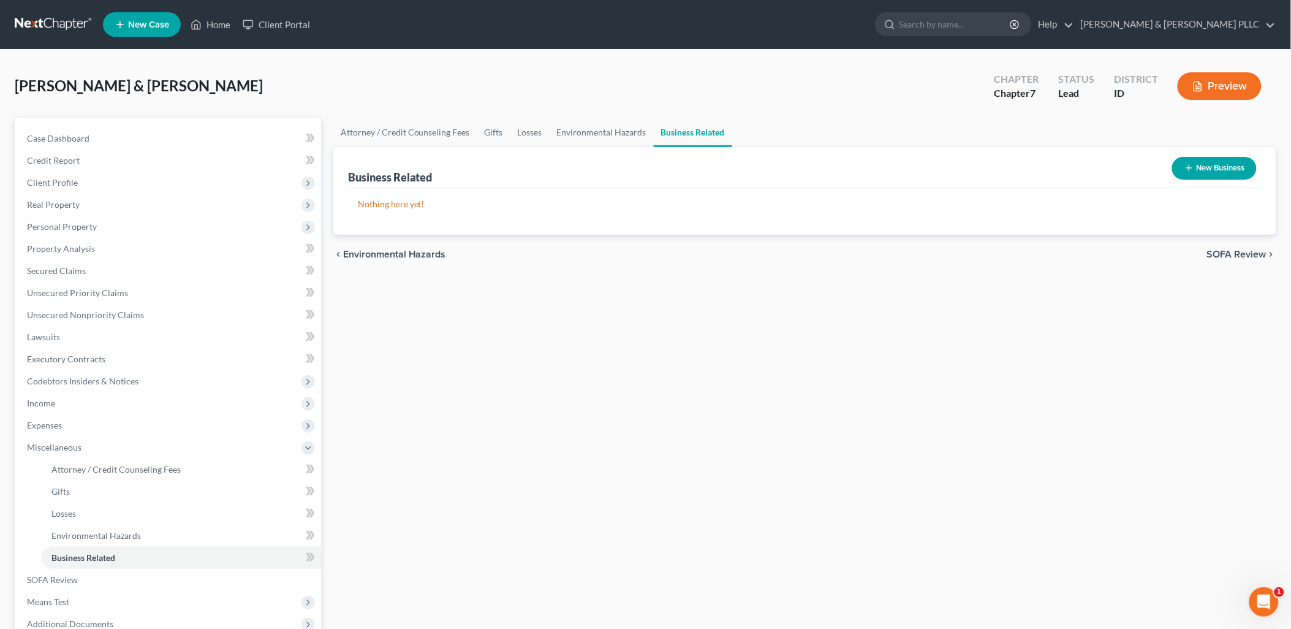
click at [1038, 163] on button "New Business" at bounding box center [1214, 168] width 85 height 23
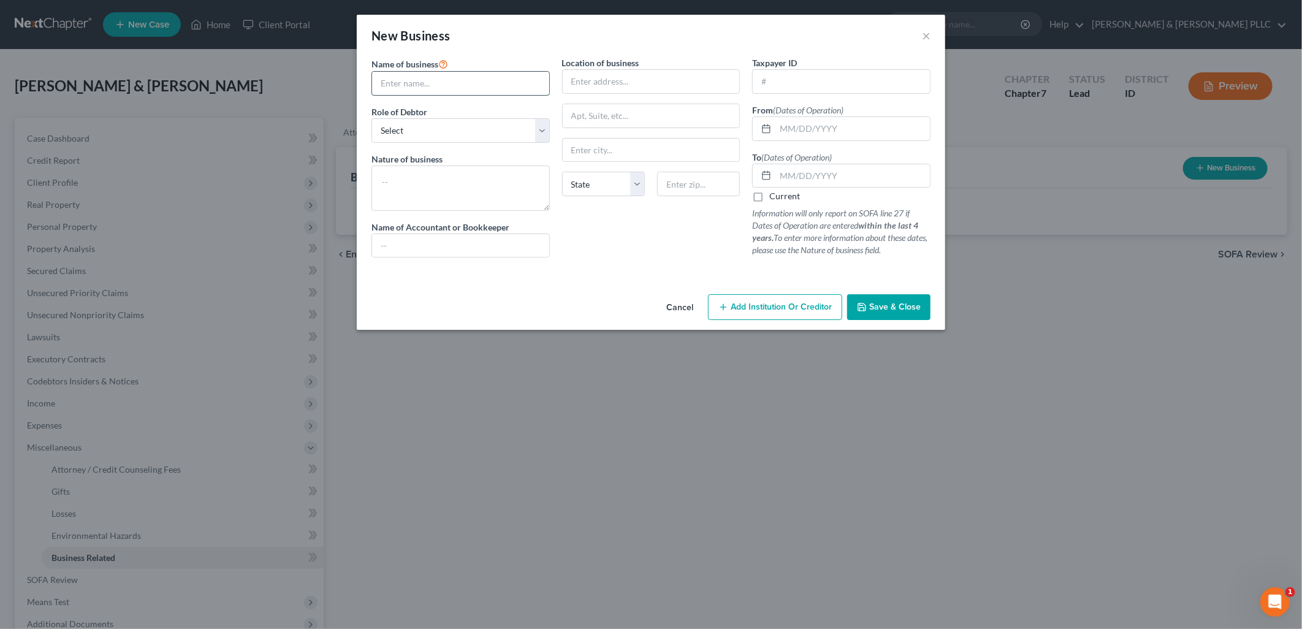
click at [429, 83] on input "text" at bounding box center [460, 83] width 177 height 23
click at [544, 132] on select "Select A member of a limited liability company (LLC) or limited liability partn…" at bounding box center [460, 130] width 178 height 25
click at [371, 118] on select "Select A member of a limited liability company (LLC) or limited liability partn…" at bounding box center [460, 130] width 178 height 25
click at [484, 188] on textarea at bounding box center [460, 187] width 178 height 45
click at [488, 243] on input "text" at bounding box center [460, 245] width 177 height 23
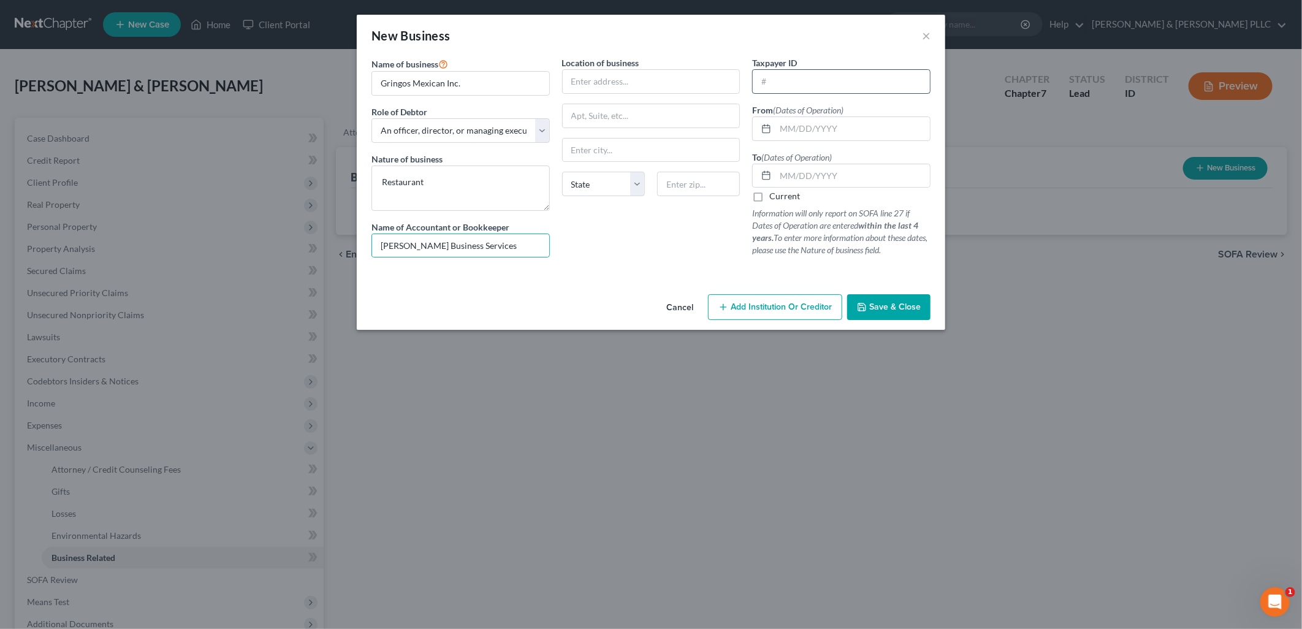
click at [854, 82] on input "text" at bounding box center [841, 81] width 177 height 23
click at [846, 121] on input "text" at bounding box center [852, 128] width 154 height 23
click at [795, 312] on span "Add Institution Or Creditor" at bounding box center [781, 307] width 101 height 10
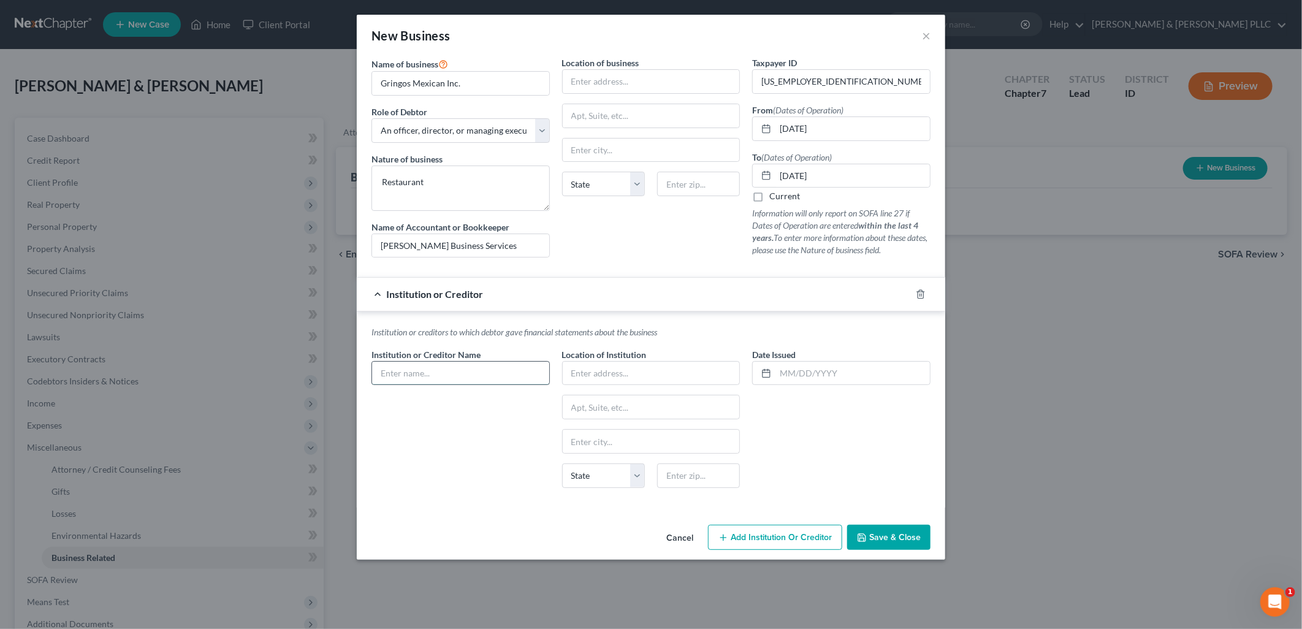
click at [457, 378] on input "text" at bounding box center [460, 373] width 177 height 23
click at [795, 366] on input "text" at bounding box center [852, 373] width 154 height 23
click at [884, 538] on span "Save & Close" at bounding box center [894, 537] width 51 height 10
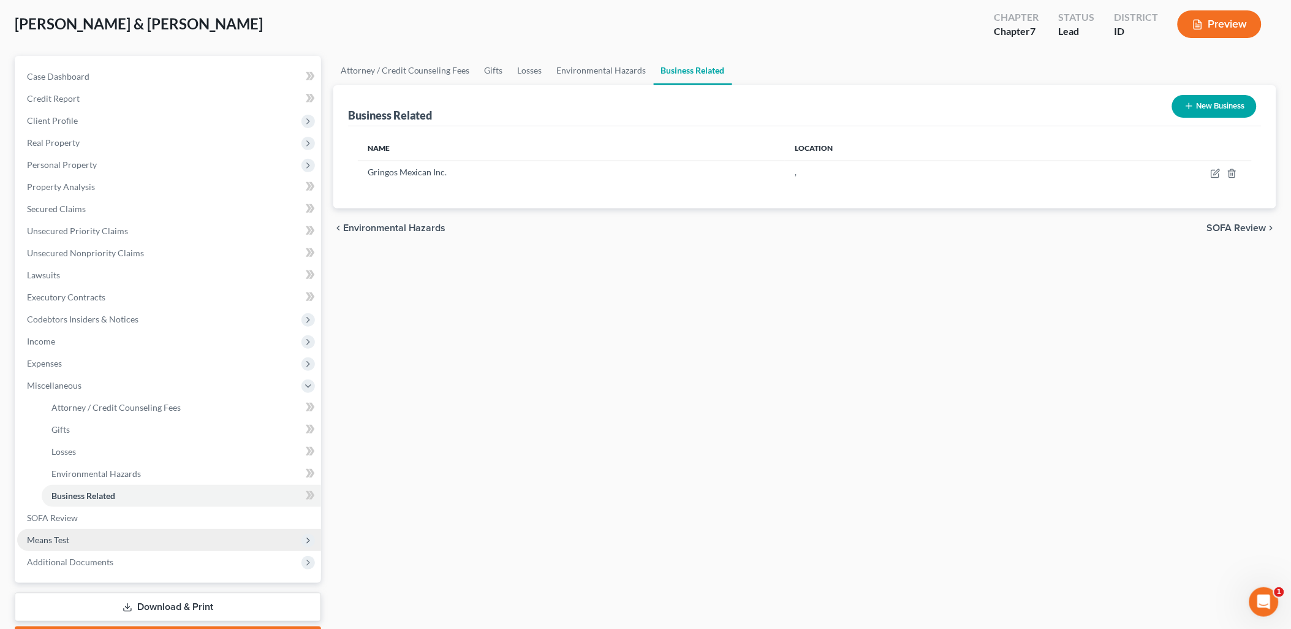
scroll to position [131, 0]
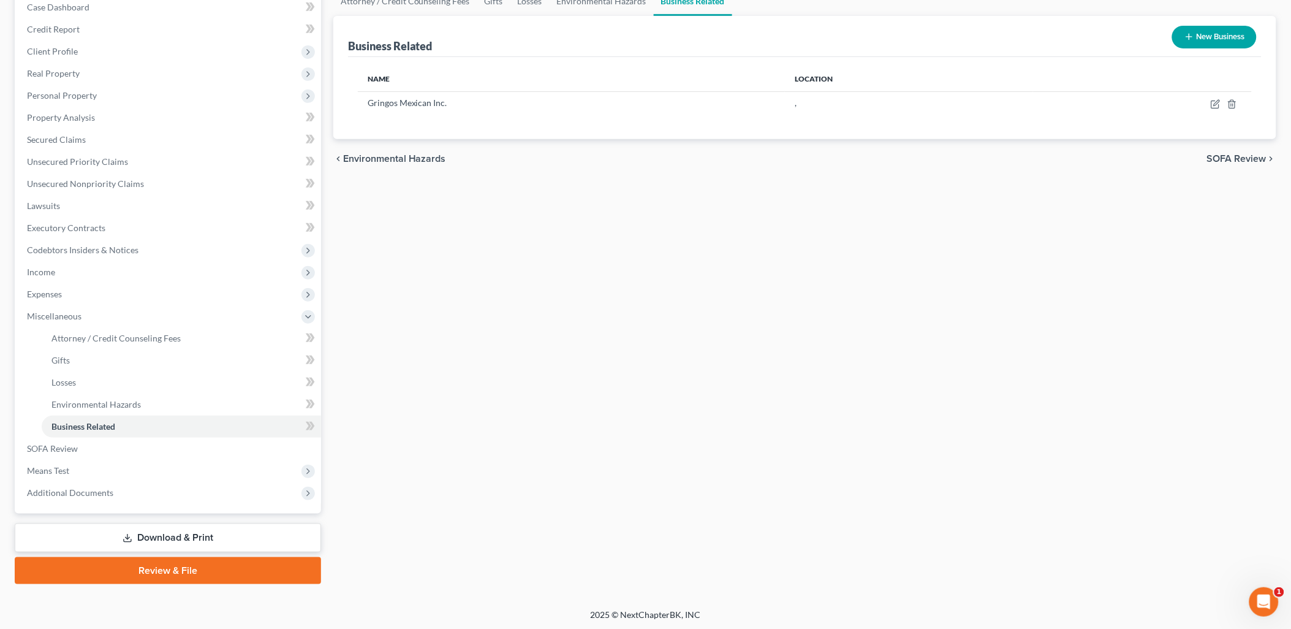
click at [185, 529] on link "Download & Print" at bounding box center [168, 537] width 306 height 29
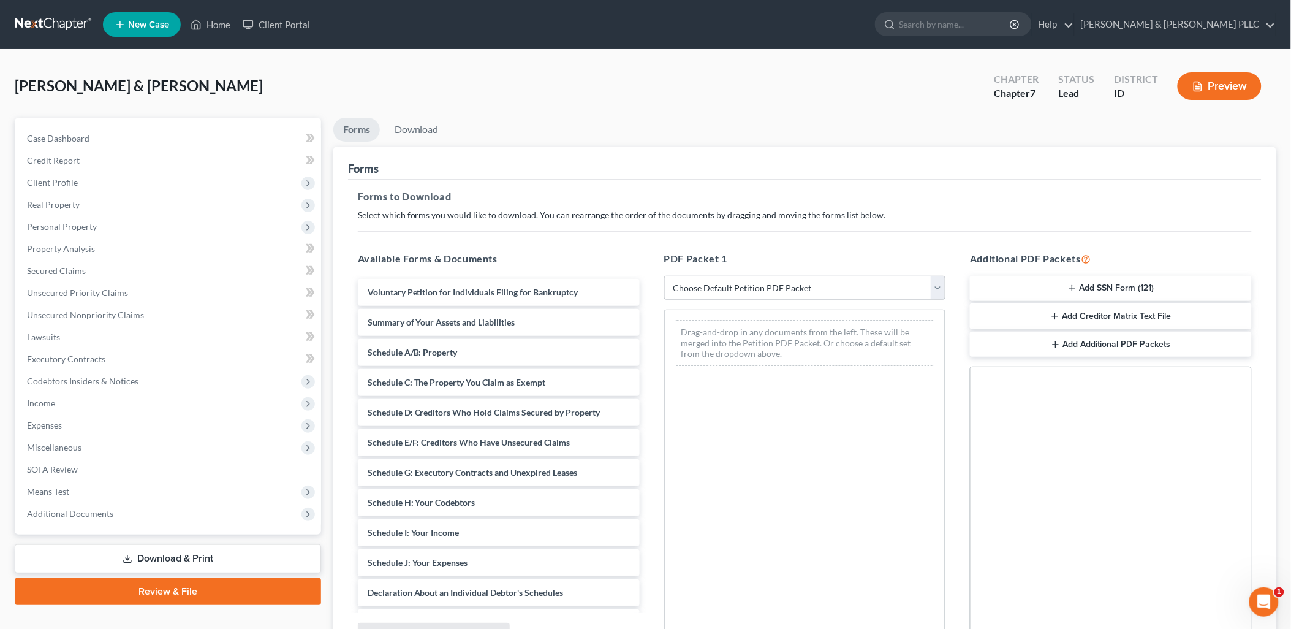
click at [941, 287] on select "Choose Default Petition PDF Packet Complete Bankruptcy Petition (all forms and …" at bounding box center [805, 288] width 282 height 25
click at [664, 276] on select "Choose Default Petition PDF Packet Complete Bankruptcy Petition (all forms and …" at bounding box center [805, 288] width 282 height 25
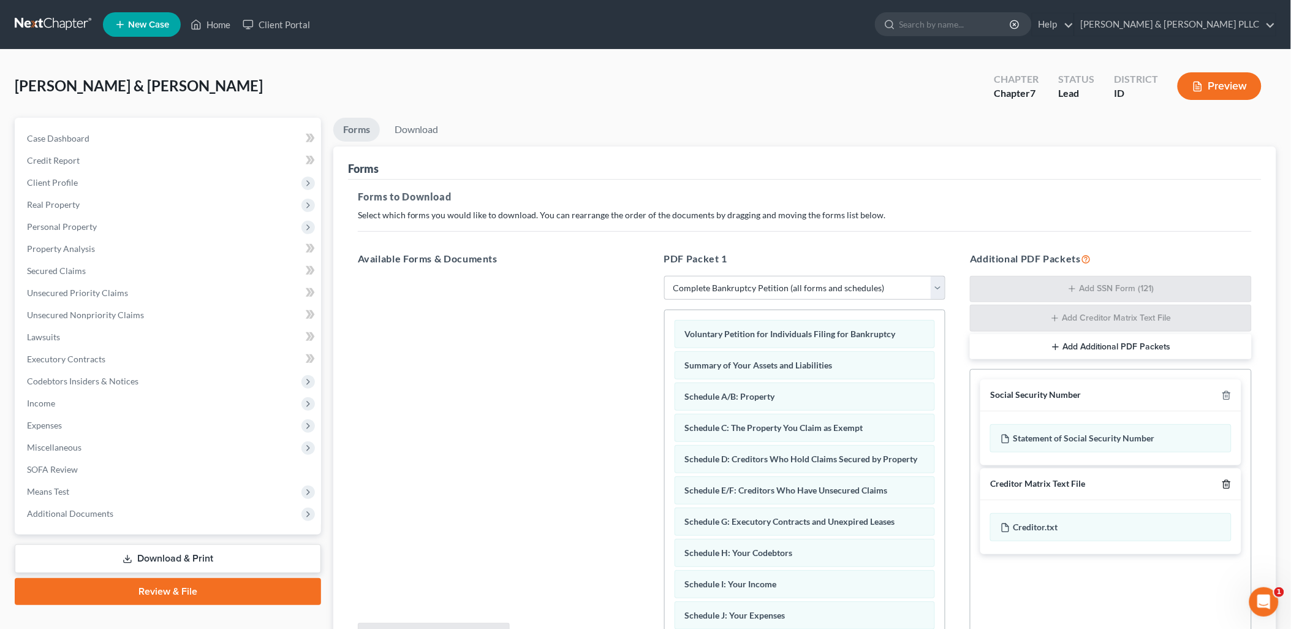
click at [1038, 487] on icon "button" at bounding box center [1227, 484] width 10 height 10
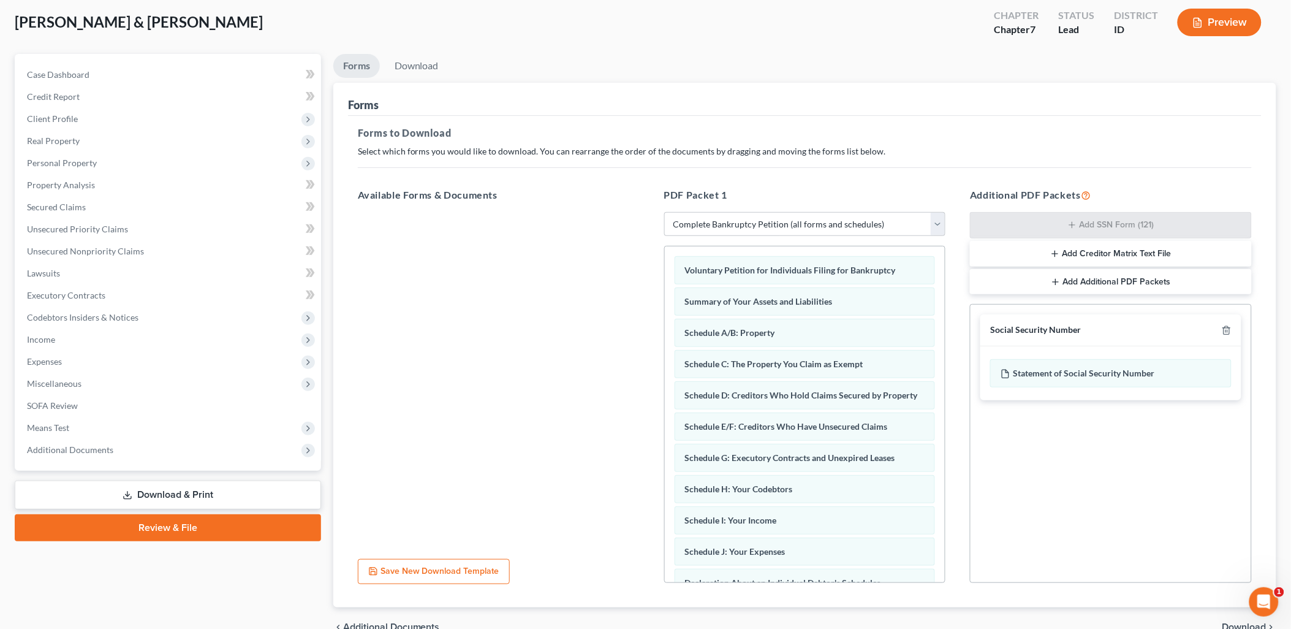
scroll to position [127, 0]
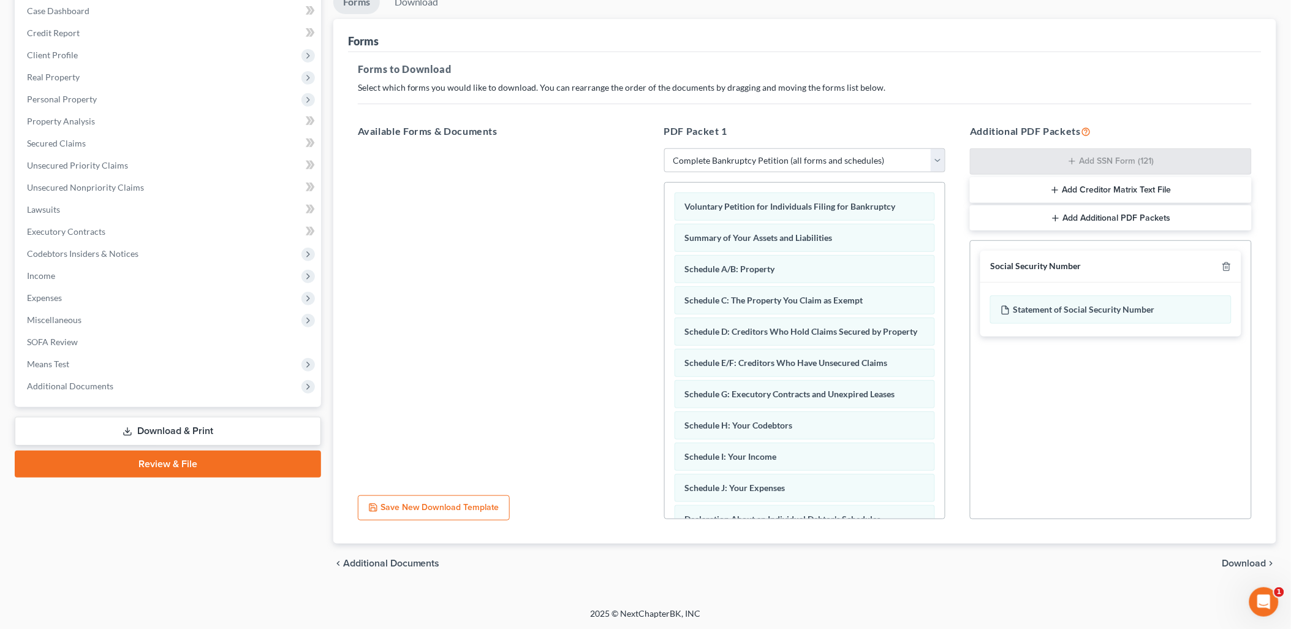
click at [1038, 560] on span "Download" at bounding box center [1245, 563] width 44 height 10
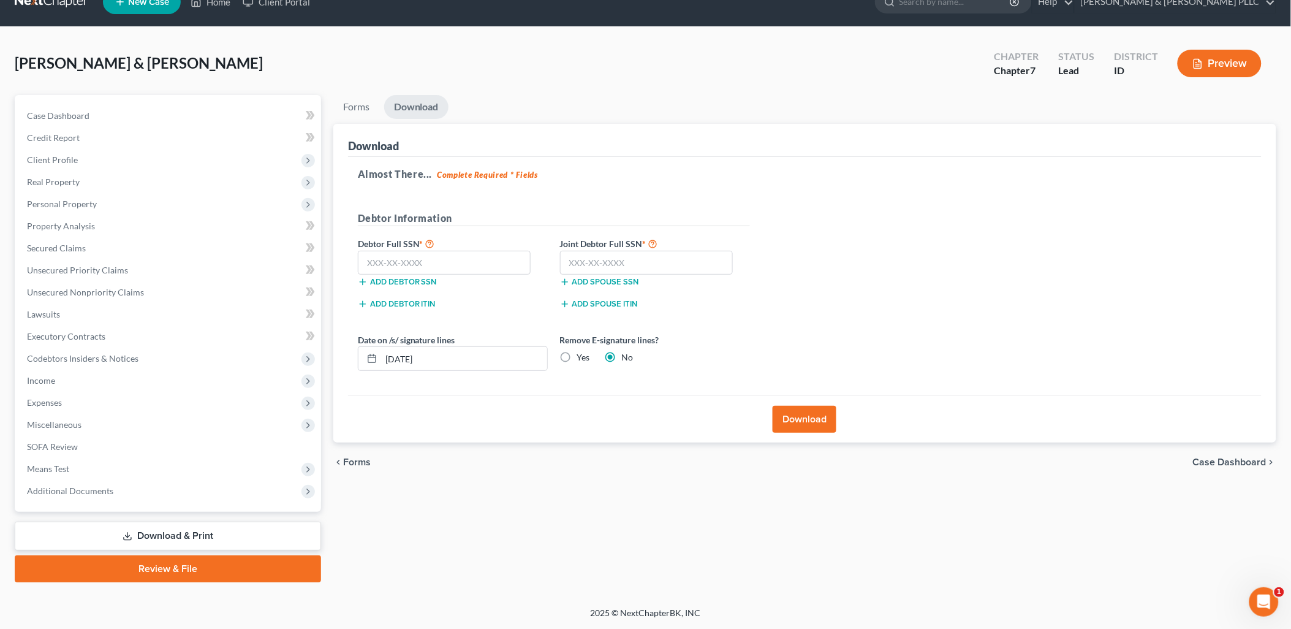
scroll to position [21, 0]
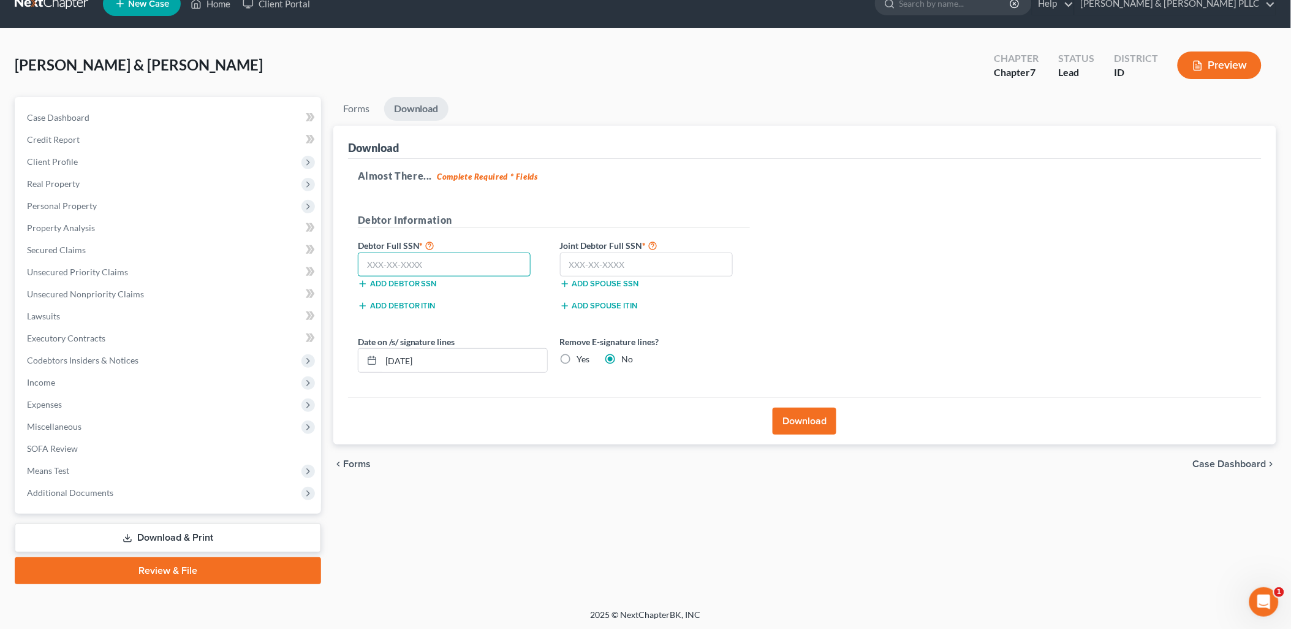
click at [463, 259] on input "text" at bounding box center [444, 264] width 173 height 25
click at [593, 266] on input "text" at bounding box center [646, 264] width 173 height 25
drag, startPoint x: 478, startPoint y: 362, endPoint x: 0, endPoint y: 371, distance: 478.1
click at [123, 371] on div "Petition Navigation Case Dashboard Payments Invoices Payments Payments Credit R…" at bounding box center [646, 340] width 1274 height 487
click at [577, 360] on label "Yes" at bounding box center [583, 359] width 13 height 12
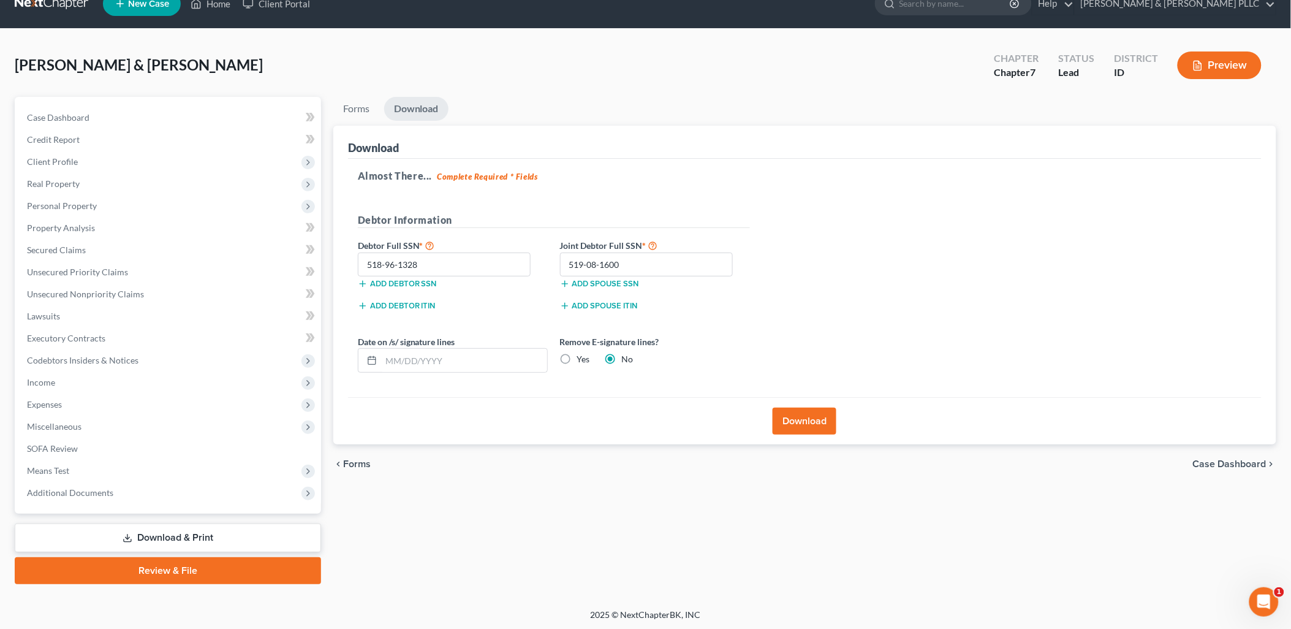
click at [582, 360] on input "Yes" at bounding box center [586, 357] width 8 height 8
click at [788, 421] on button "Download" at bounding box center [805, 421] width 64 height 27
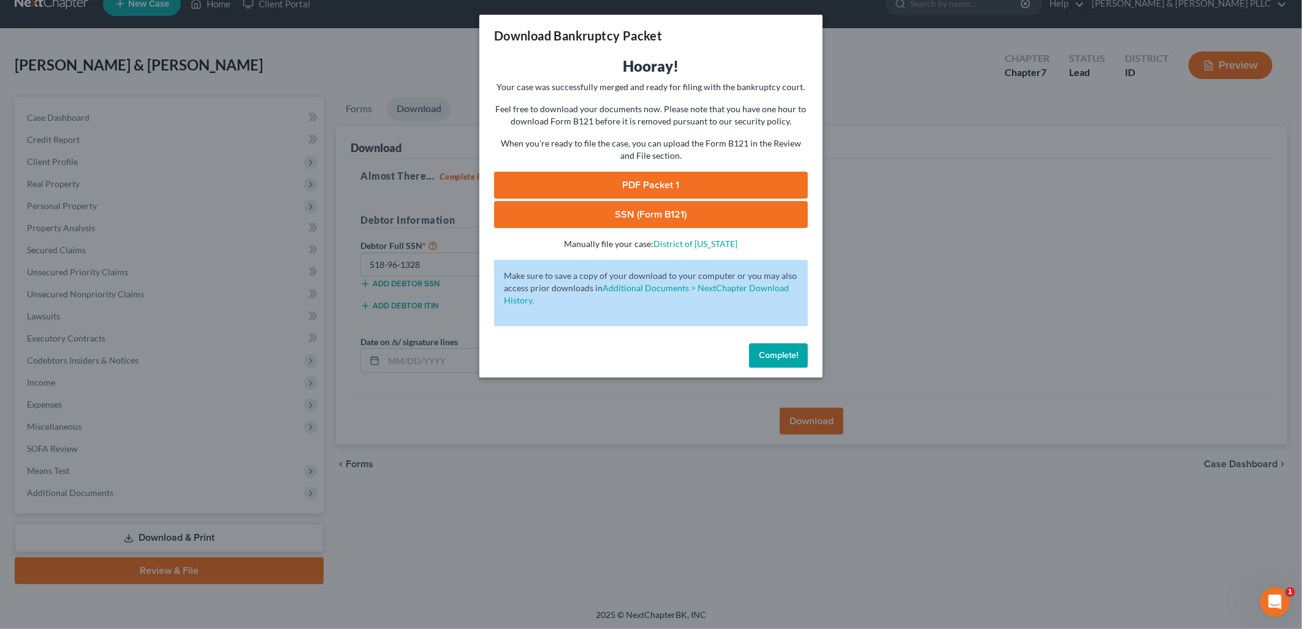
drag, startPoint x: 683, startPoint y: 176, endPoint x: 740, endPoint y: 167, distance: 57.7
click at [685, 176] on link "PDF Packet 1" at bounding box center [651, 185] width 314 height 27
drag, startPoint x: 670, startPoint y: 207, endPoint x: 717, endPoint y: 189, distance: 50.6
click at [670, 208] on link "SSN (Form B121)" at bounding box center [651, 214] width 314 height 27
drag, startPoint x: 774, startPoint y: 357, endPoint x: 699, endPoint y: 320, distance: 83.9
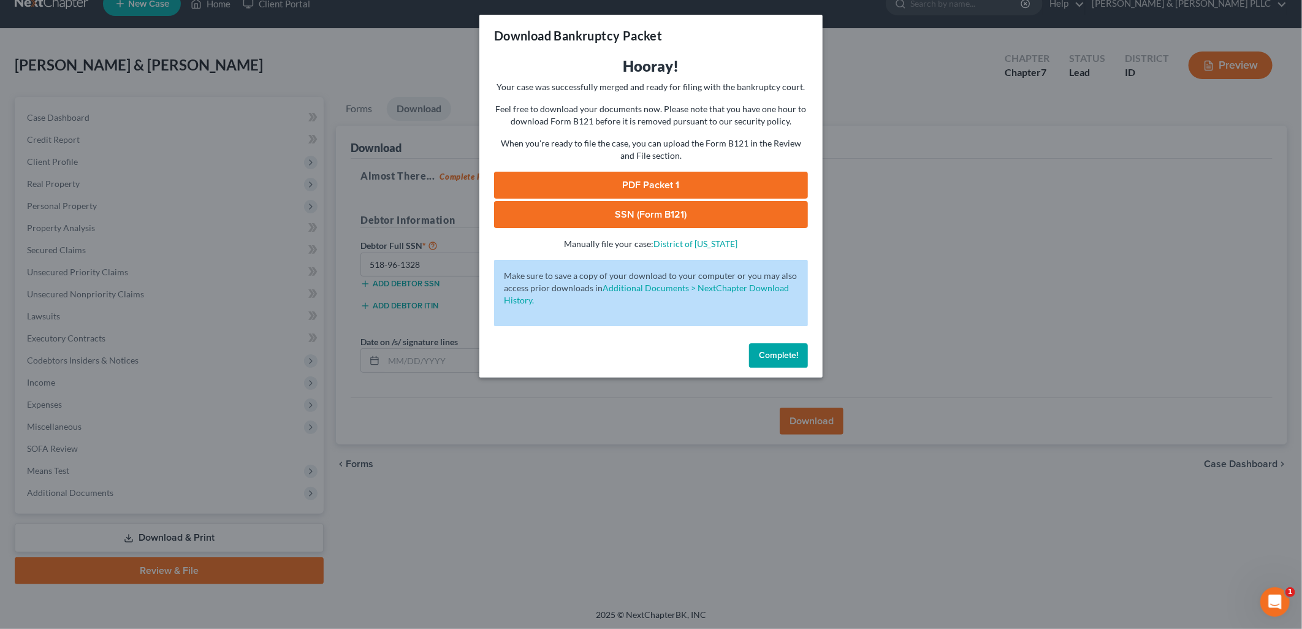
click at [774, 357] on span "Complete!" at bounding box center [778, 355] width 39 height 10
